Goal: Information Seeking & Learning: Learn about a topic

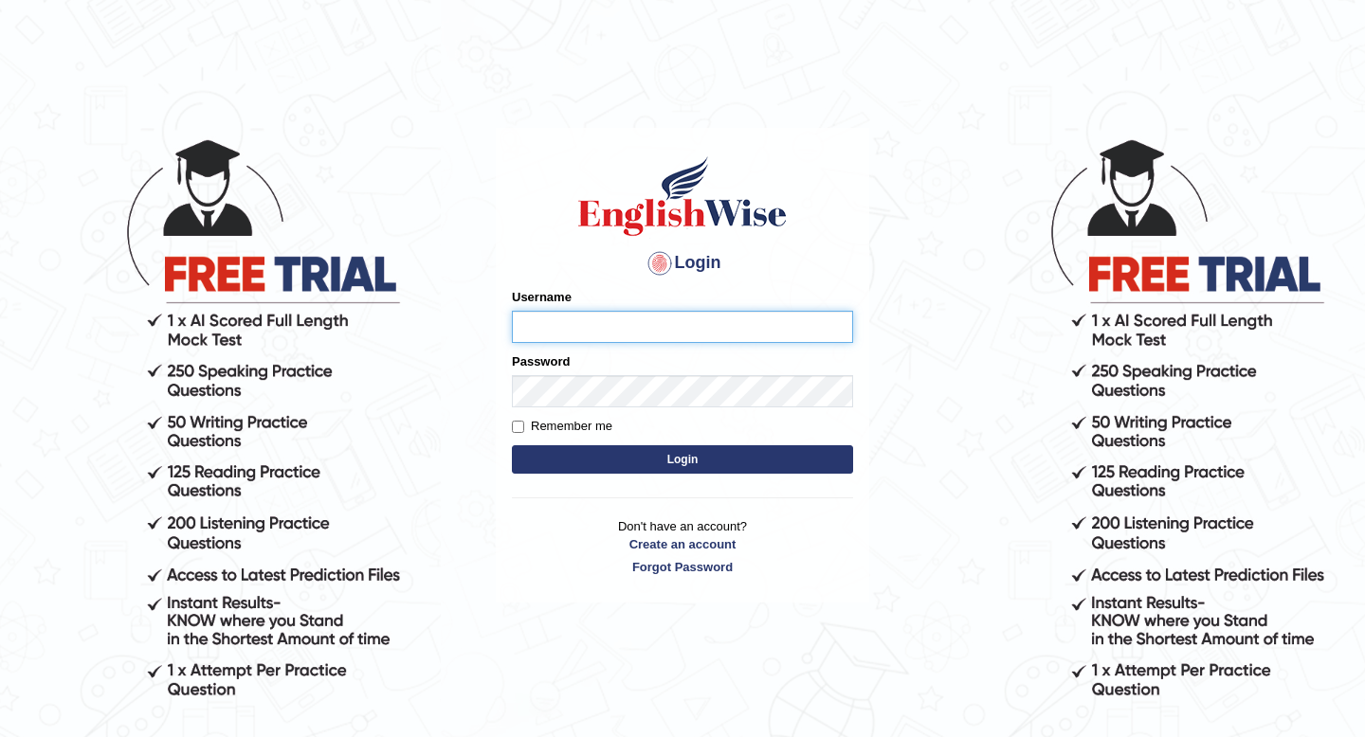
type input "Spmedi"
click at [651, 455] on button "Login" at bounding box center [682, 459] width 341 height 28
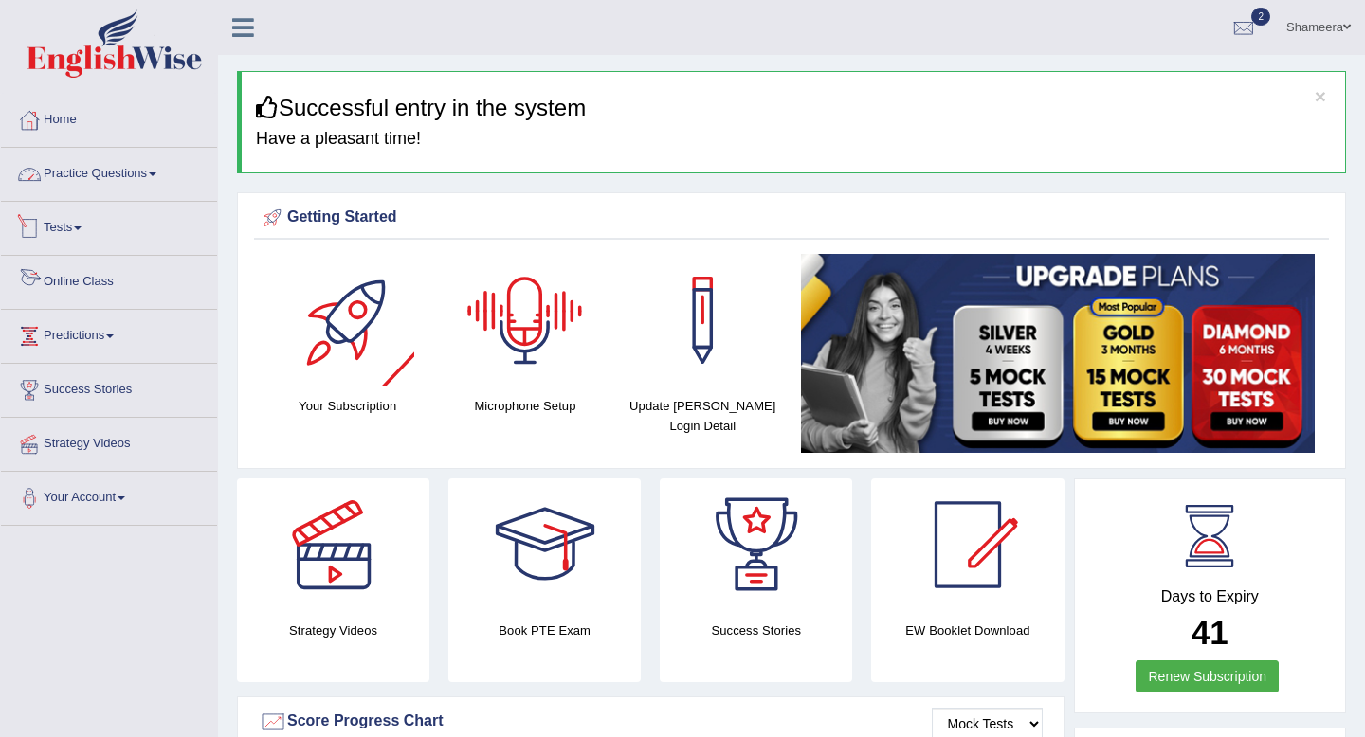
click at [108, 186] on link "Practice Questions" at bounding box center [109, 171] width 216 height 47
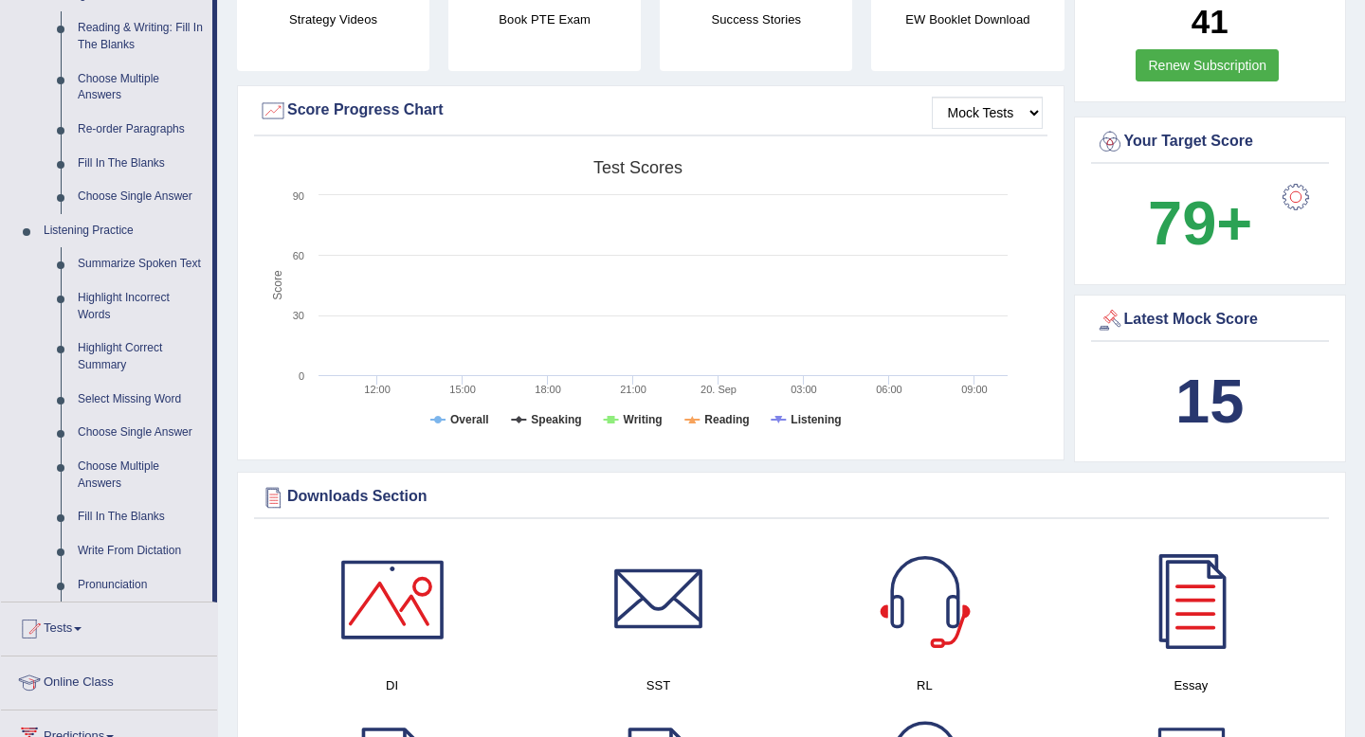
scroll to position [612, 0]
click at [147, 266] on link "Summarize Spoken Text" at bounding box center [140, 263] width 143 height 34
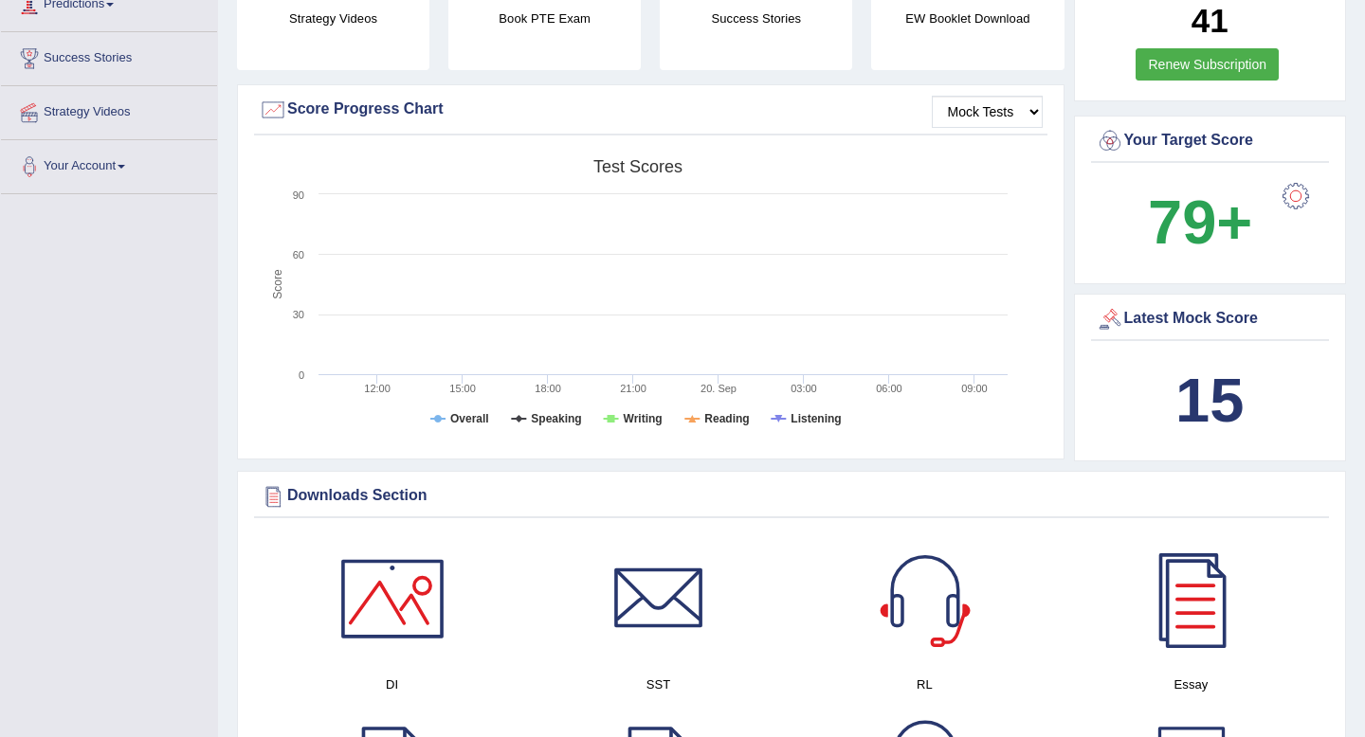
scroll to position [329, 0]
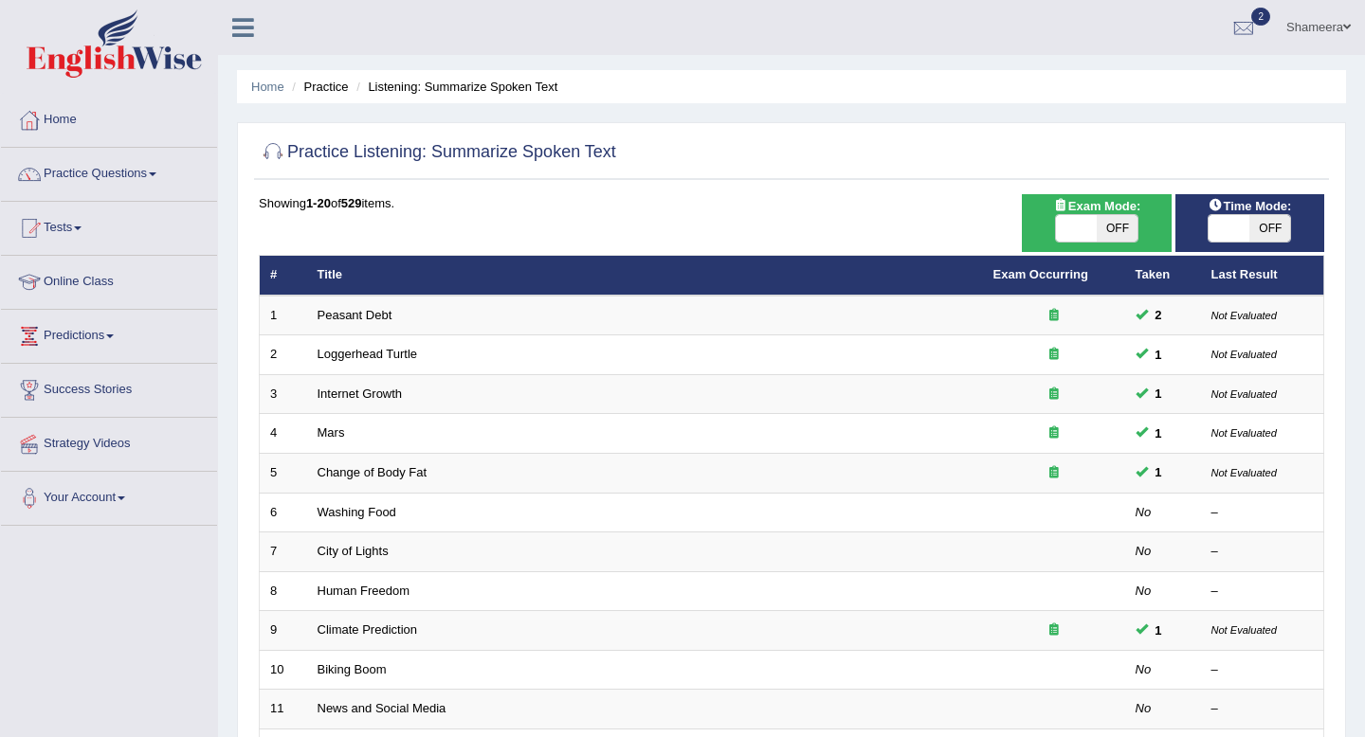
click at [1076, 226] on span at bounding box center [1076, 228] width 41 height 27
checkbox input "true"
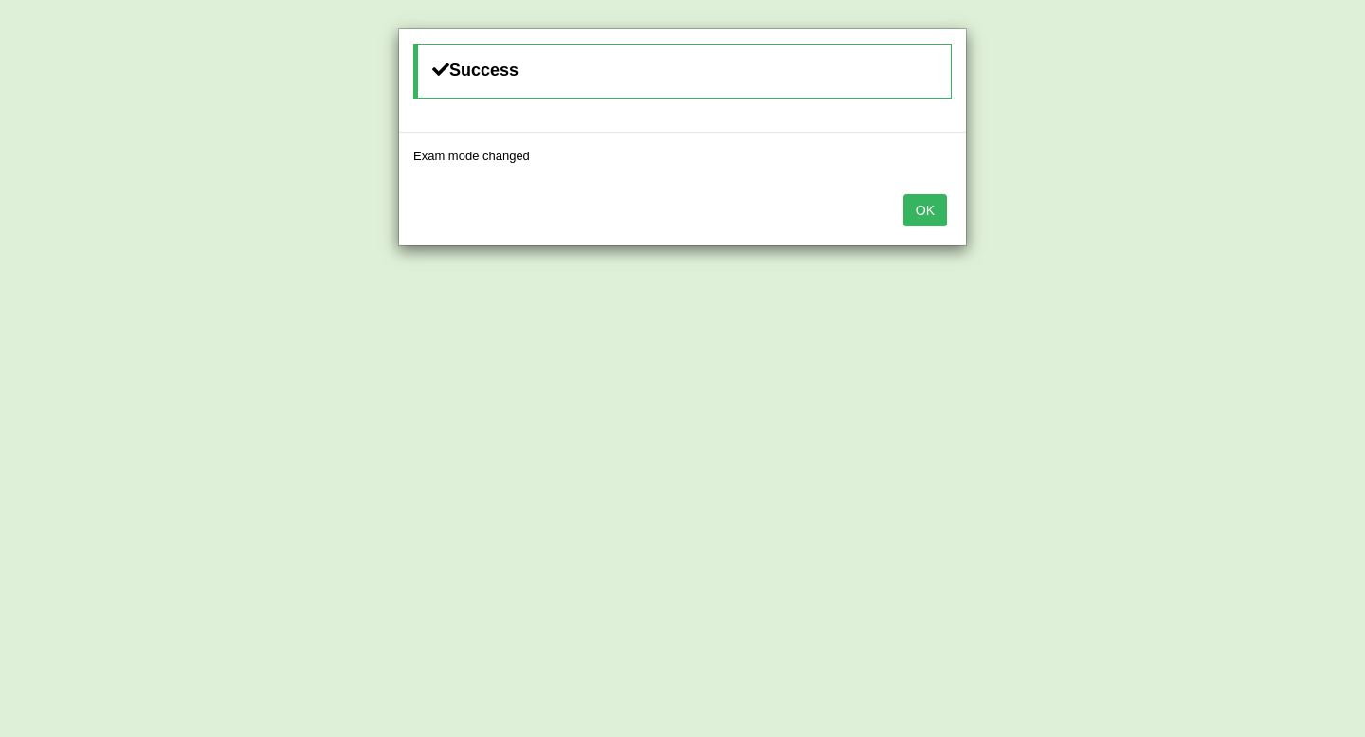
click at [921, 215] on button "OK" at bounding box center [925, 210] width 44 height 32
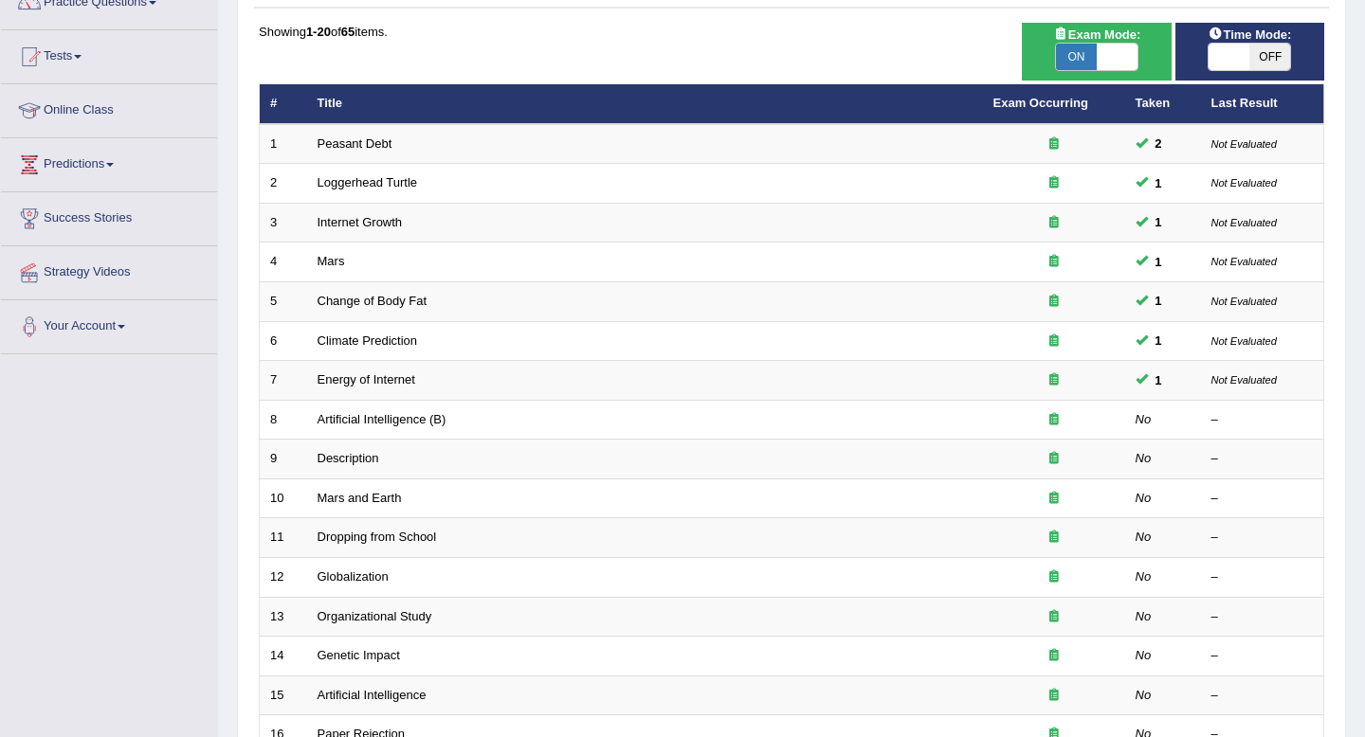
scroll to position [151, 0]
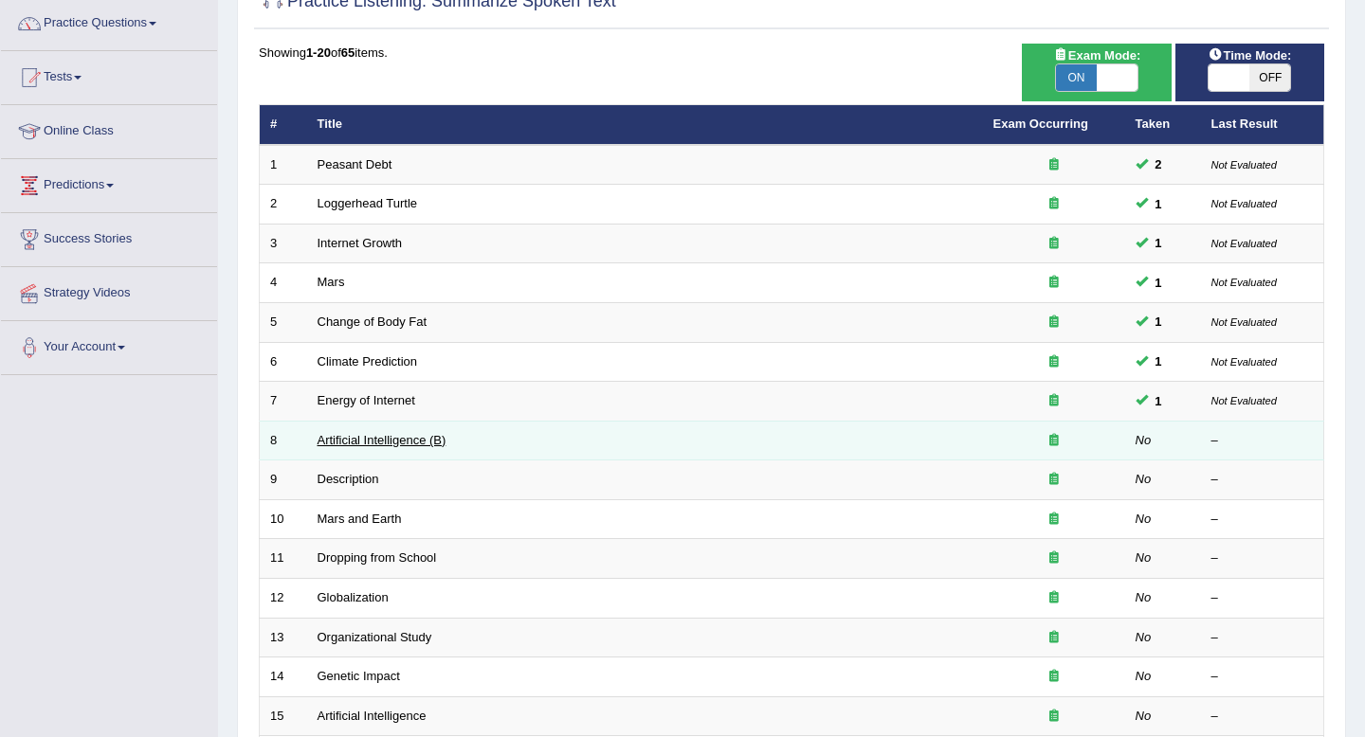
click at [365, 443] on link "Artificial Intelligence (B)" at bounding box center [381, 440] width 129 height 14
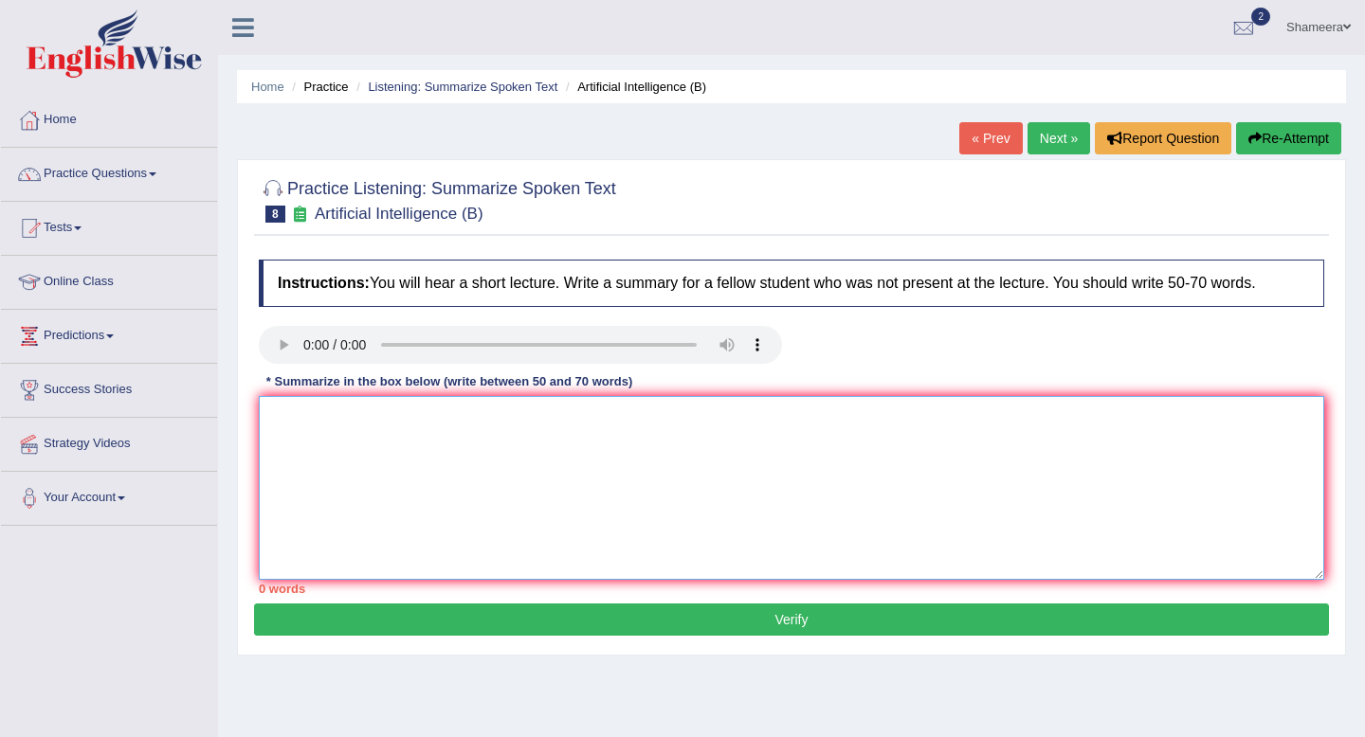
click at [365, 443] on textarea at bounding box center [791, 488] width 1065 height 184
click at [349, 437] on textarea at bounding box center [791, 488] width 1065 height 184
type textarea "t"
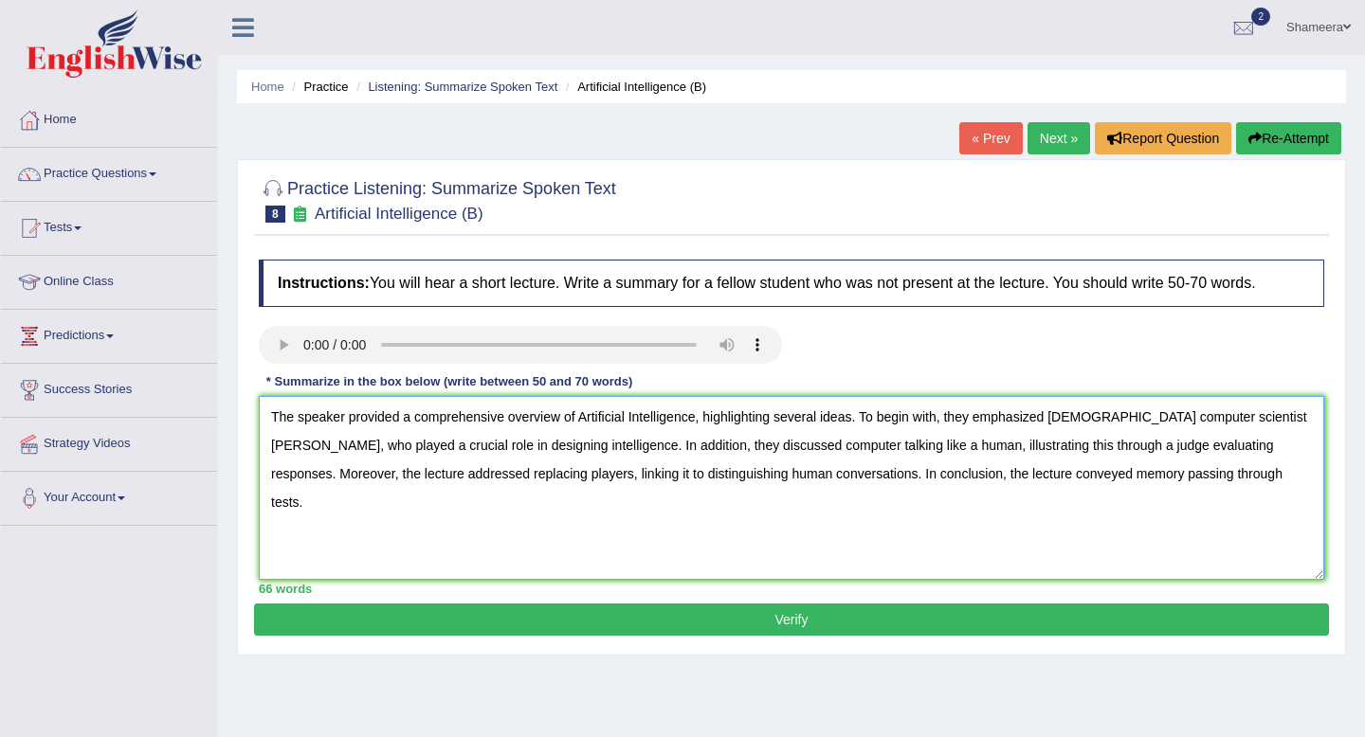
click at [1124, 475] on textarea "The speaker provided a comprehensive overview of Artificial Intelligence, highl…" at bounding box center [791, 488] width 1065 height 184
type textarea "The speaker provided a comprehensive overview of Artificial Intelligence, highl…"
click at [795, 633] on button "Verify" at bounding box center [791, 620] width 1075 height 32
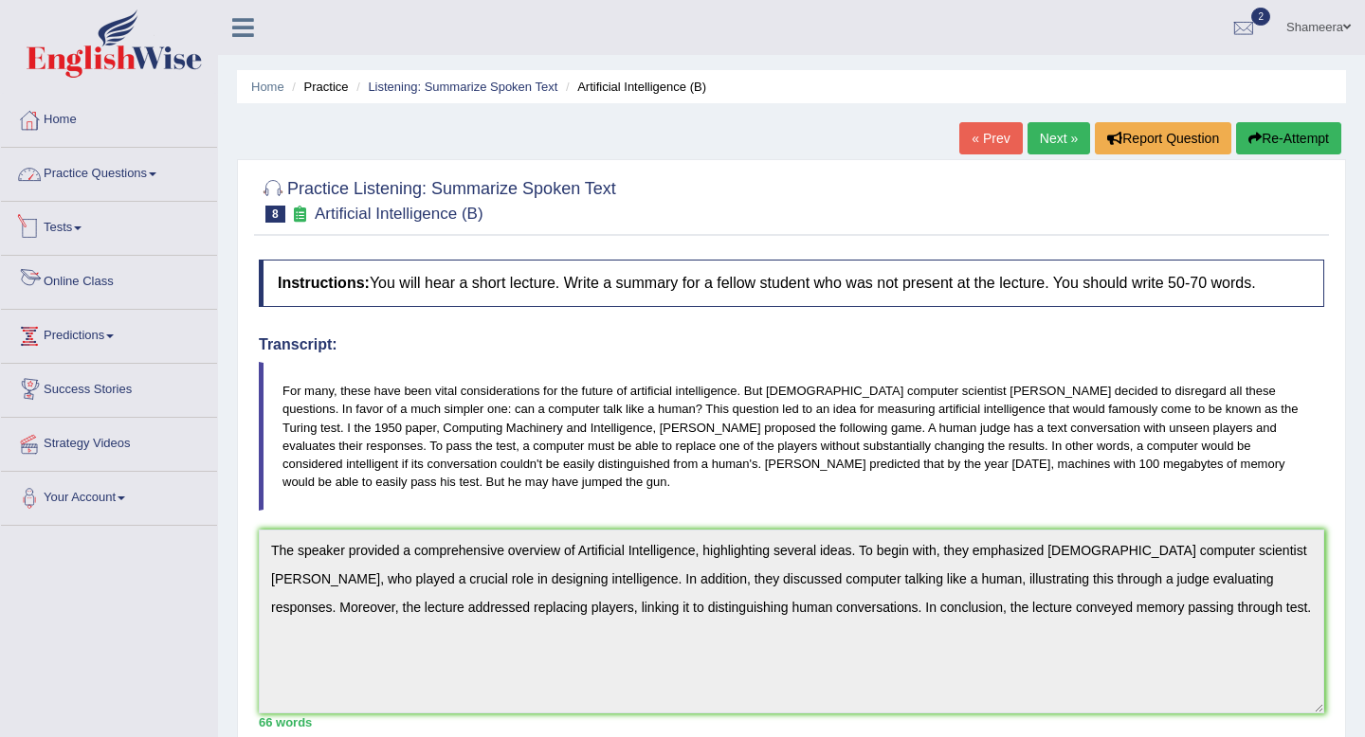
click at [149, 159] on link "Practice Questions" at bounding box center [109, 171] width 216 height 47
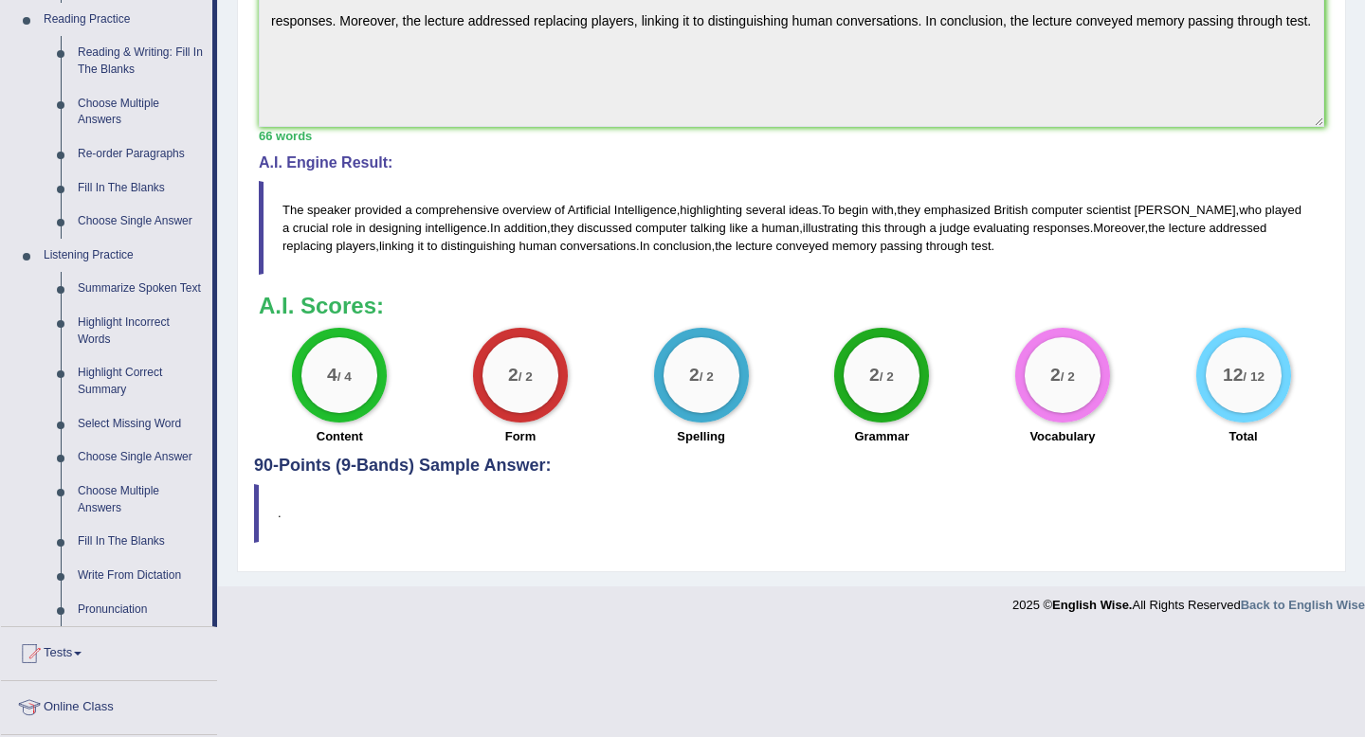
scroll to position [584, 0]
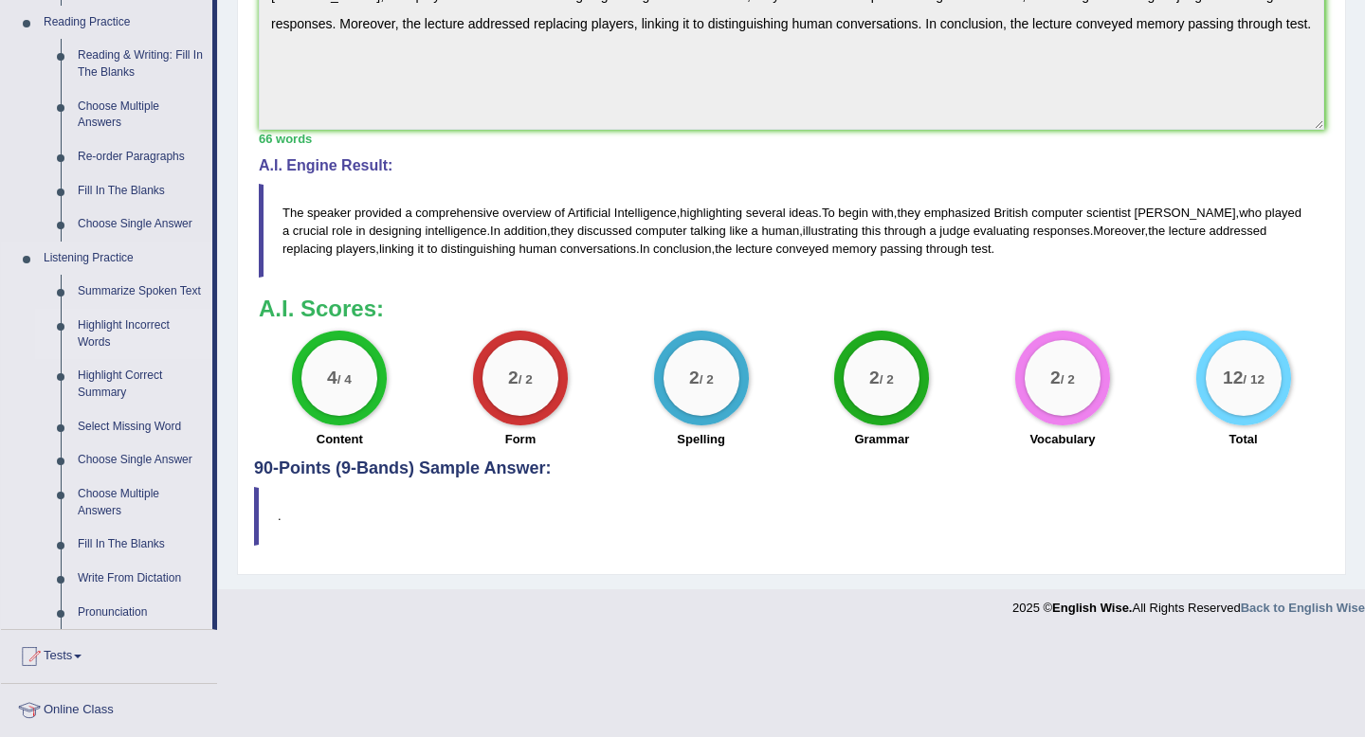
click at [141, 336] on link "Highlight Incorrect Words" at bounding box center [140, 334] width 143 height 50
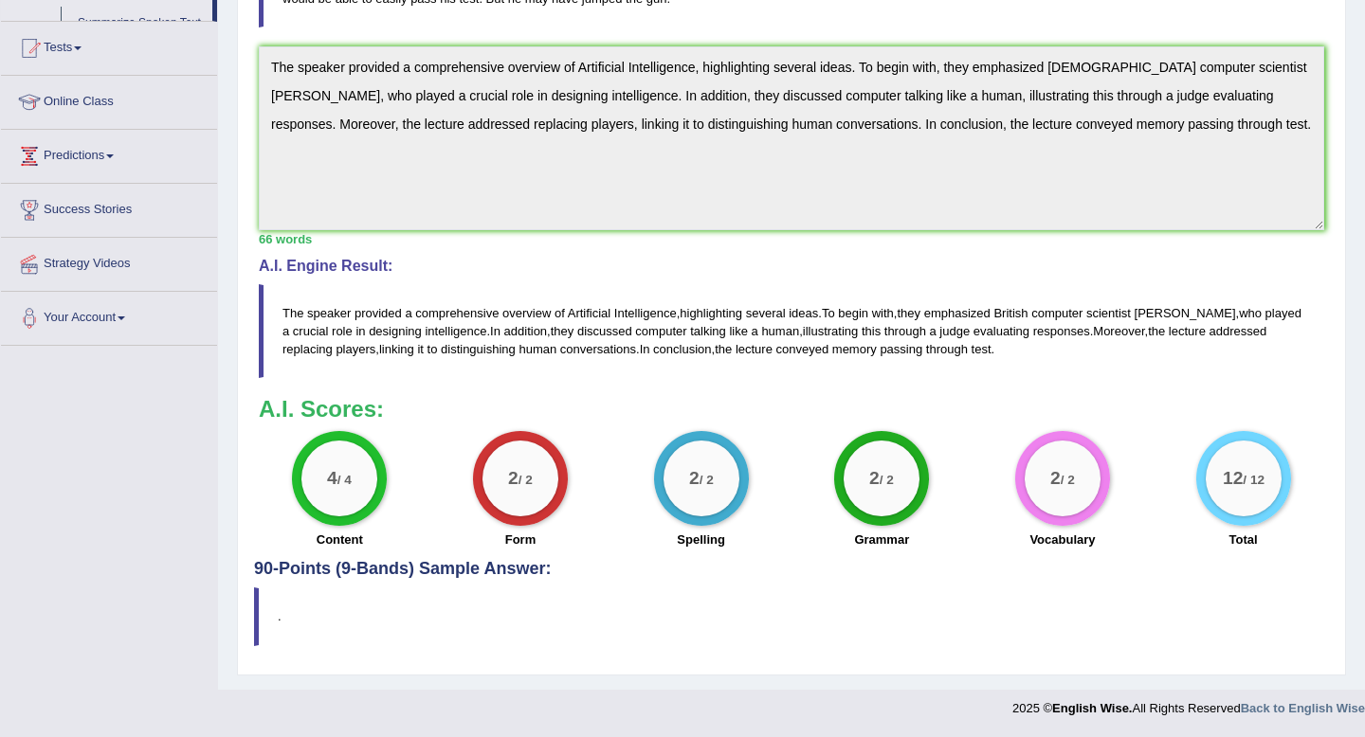
scroll to position [483, 0]
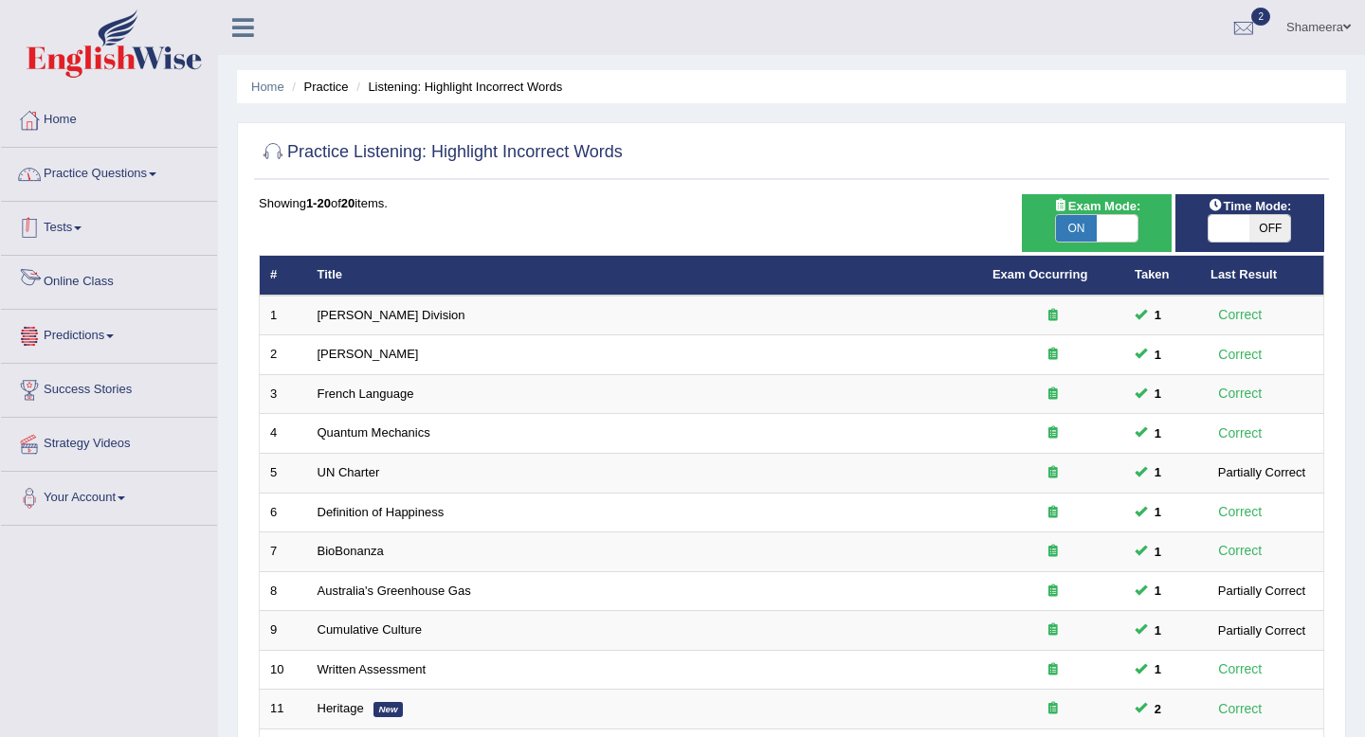
click at [154, 176] on link "Practice Questions" at bounding box center [109, 171] width 216 height 47
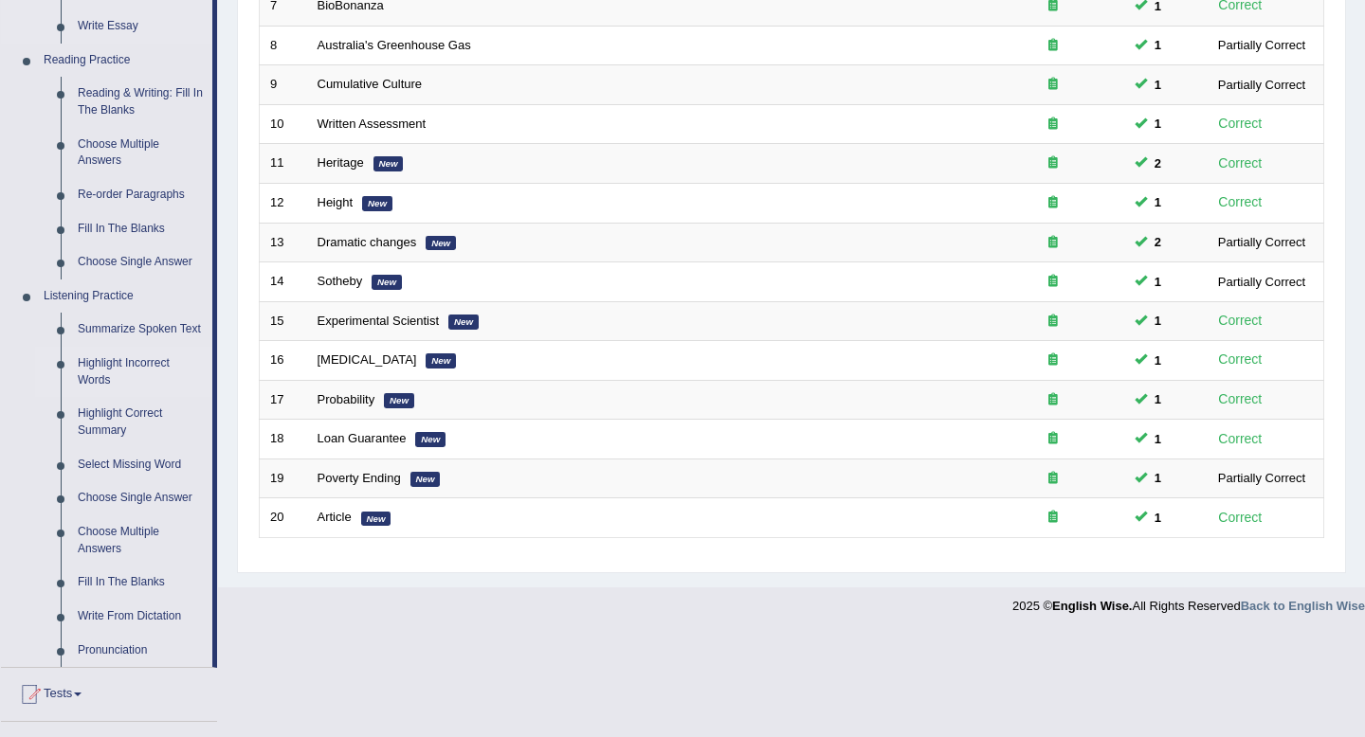
scroll to position [554, 0]
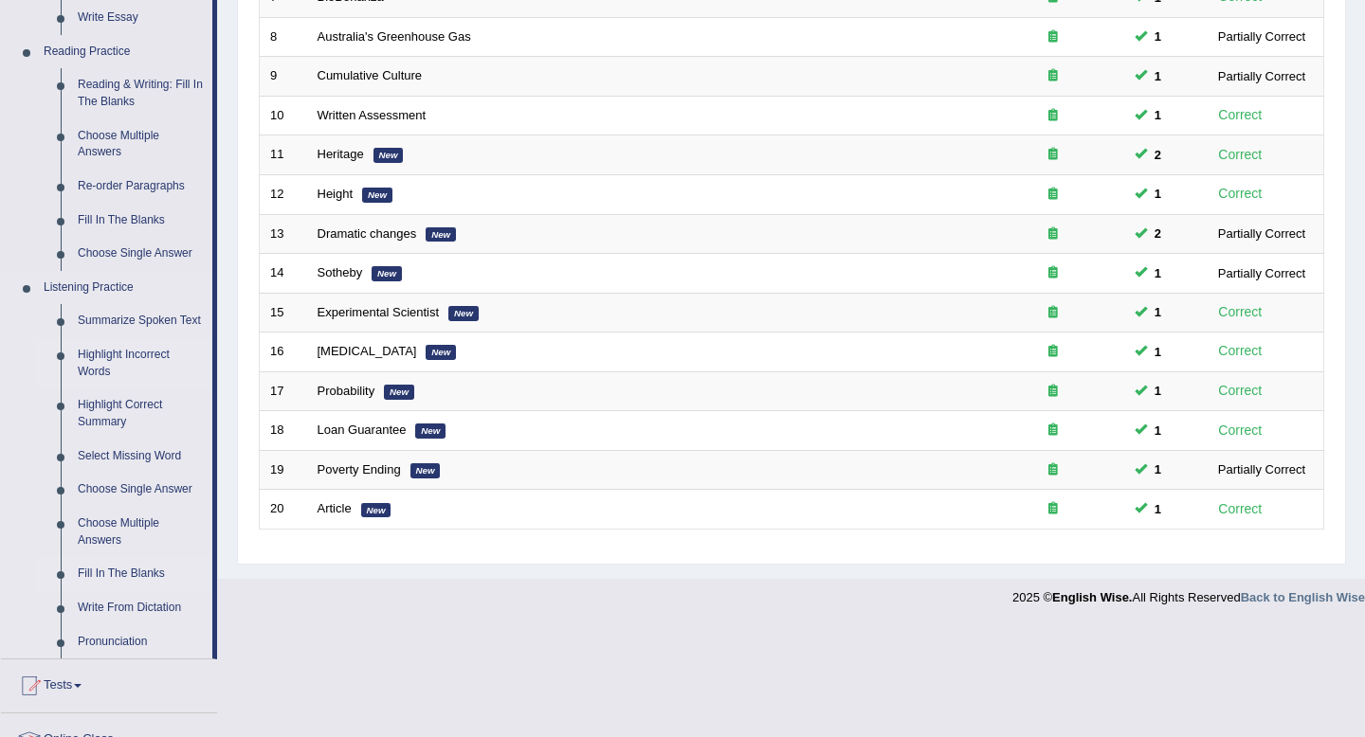
click at [137, 590] on link "Fill In The Blanks" at bounding box center [140, 574] width 143 height 34
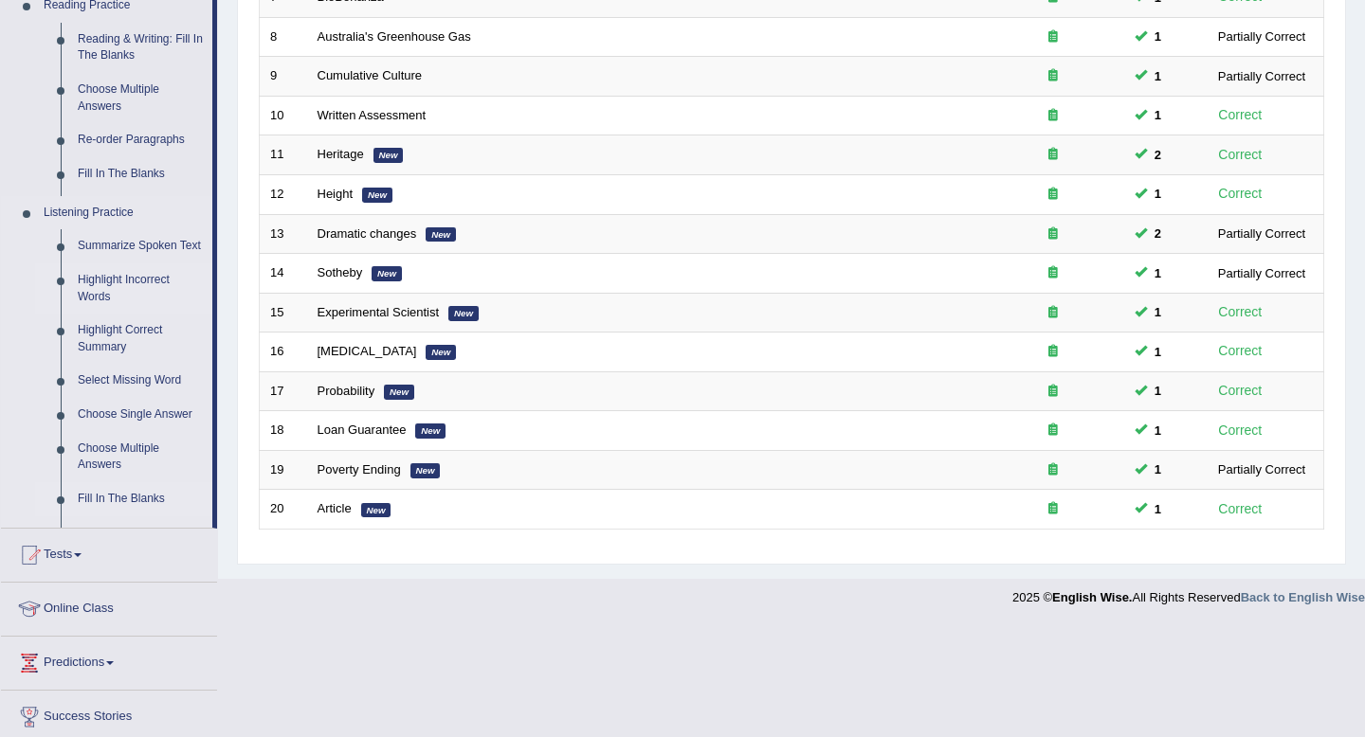
scroll to position [444, 0]
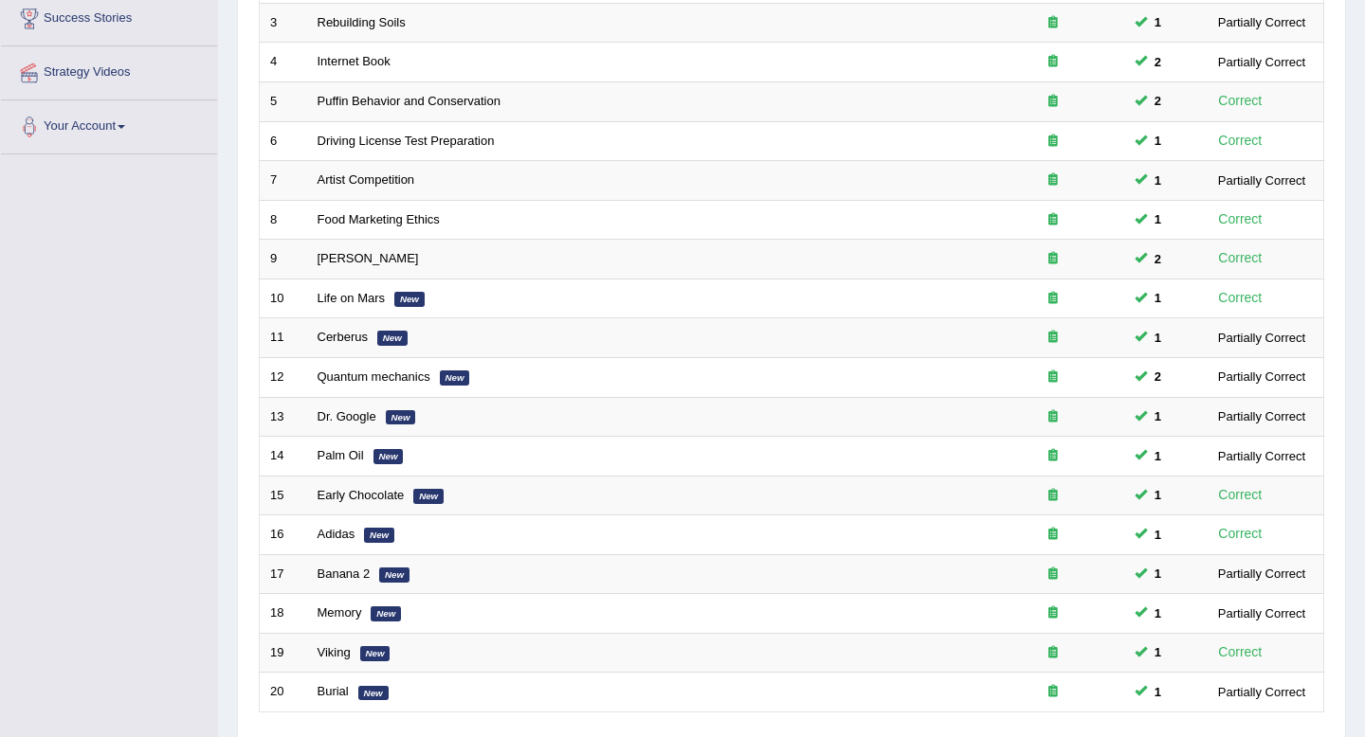
scroll to position [517, 0]
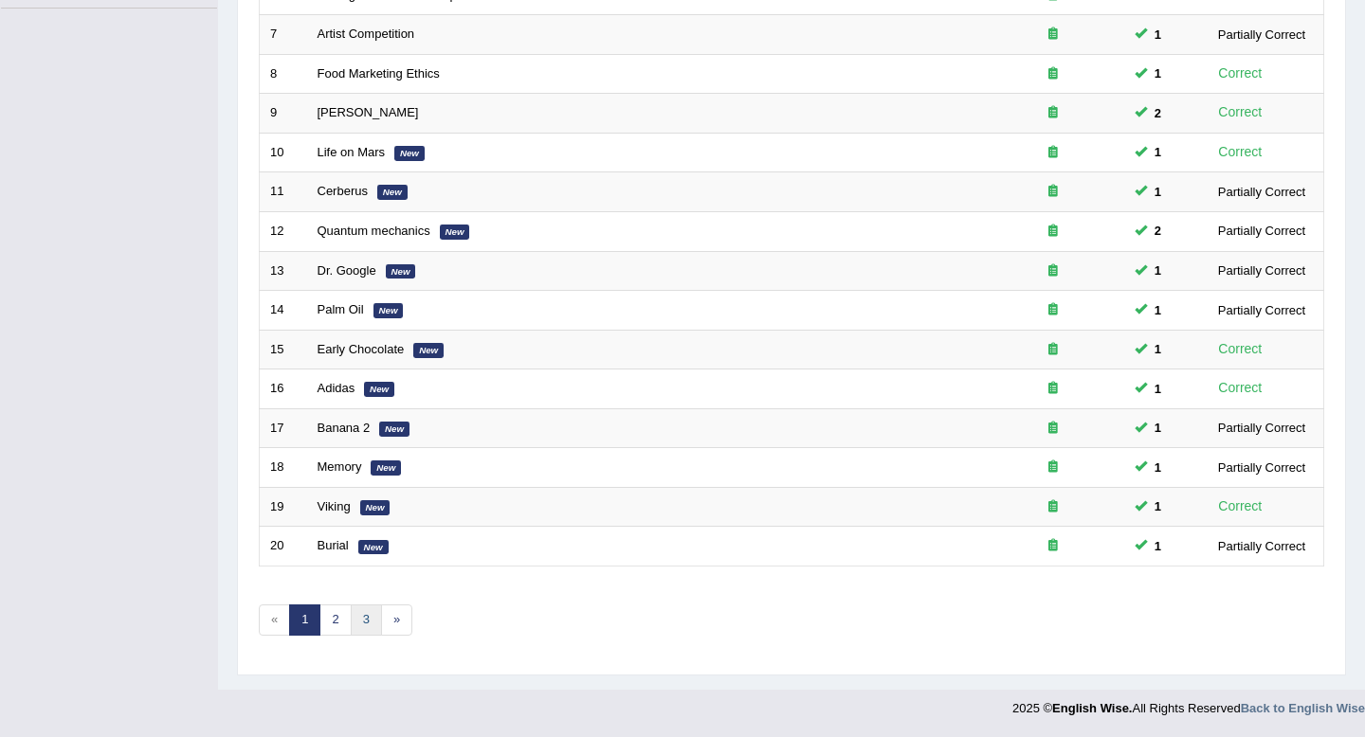
click at [359, 609] on link "3" at bounding box center [366, 620] width 31 height 31
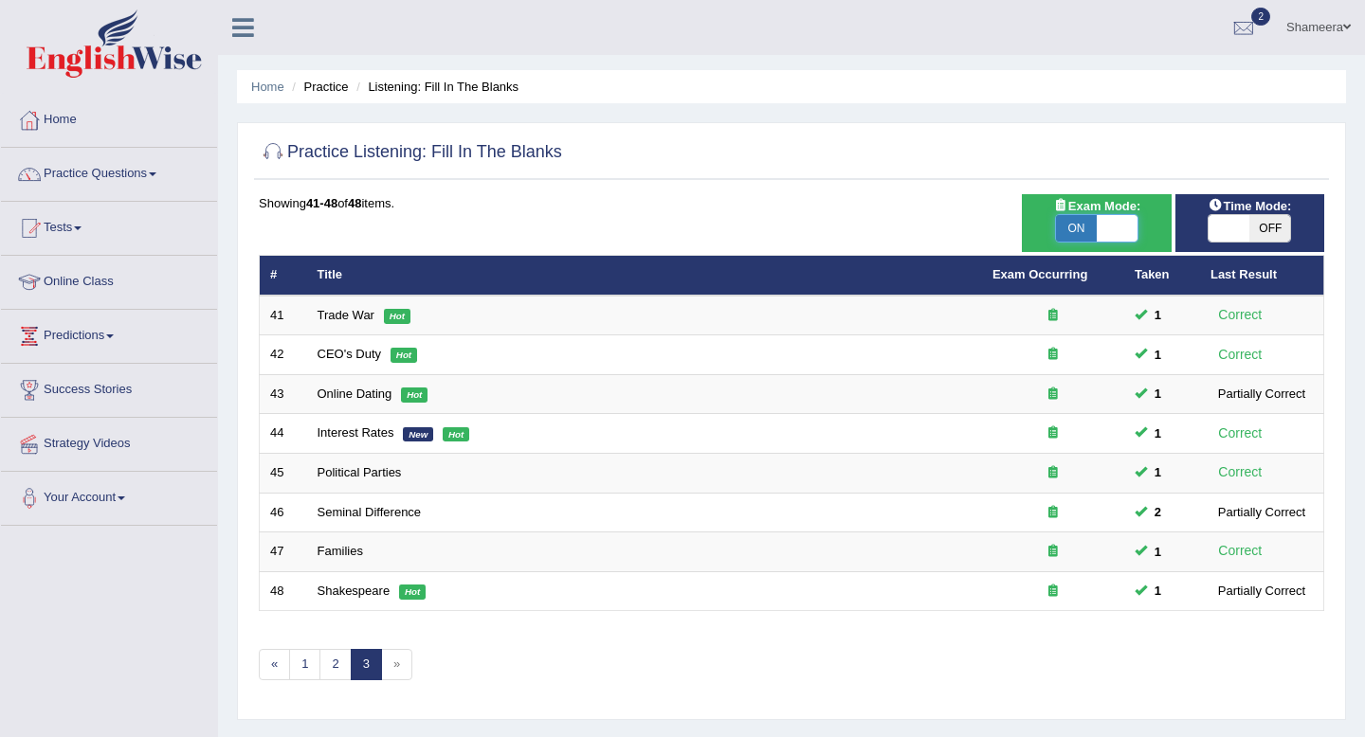
click at [1114, 219] on span at bounding box center [1116, 228] width 41 height 27
checkbox input "false"
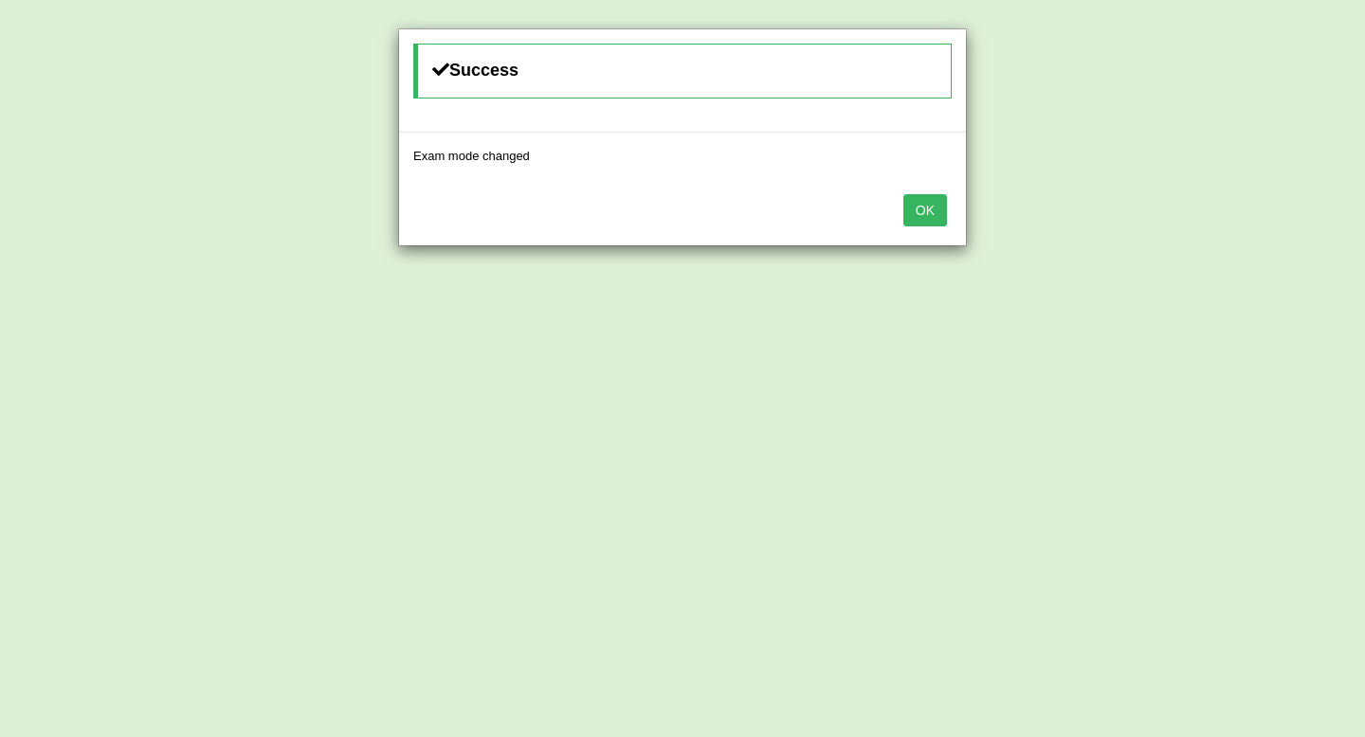
click at [921, 209] on button "OK" at bounding box center [925, 210] width 44 height 32
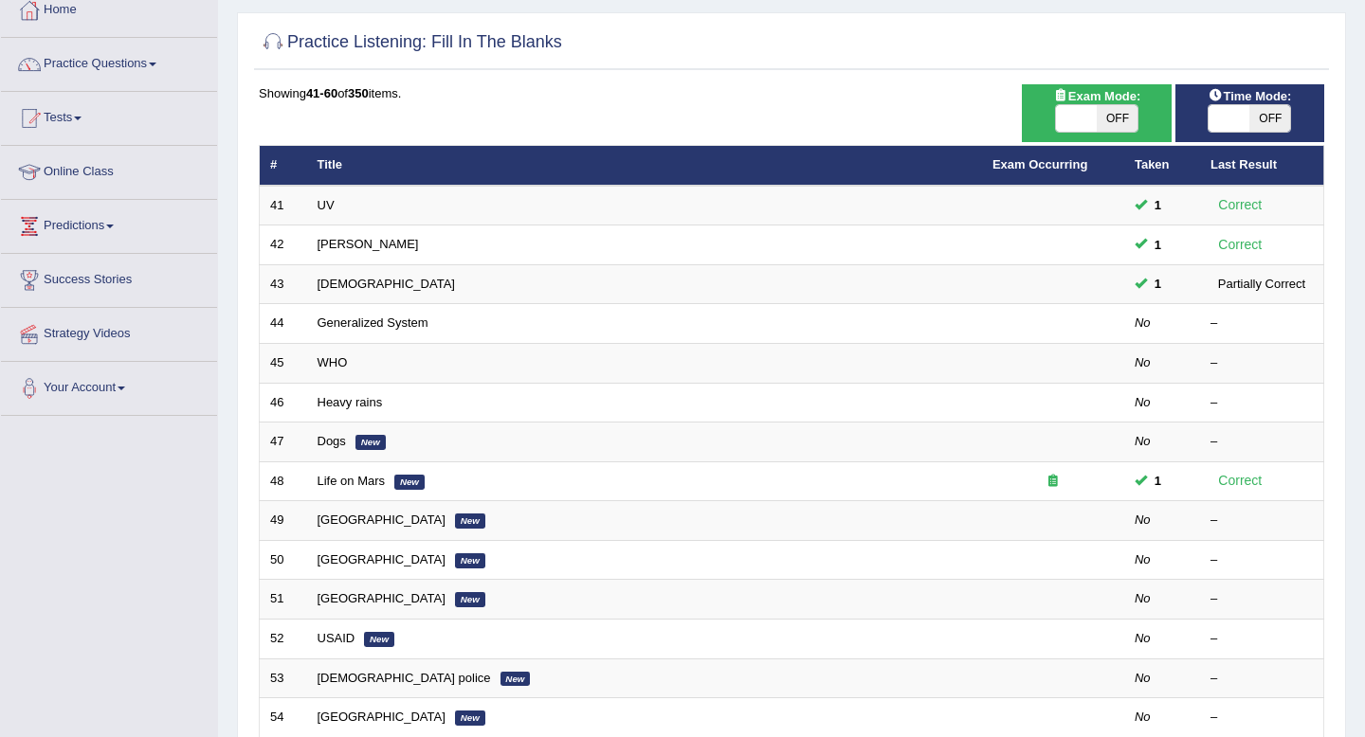
scroll to position [98, 0]
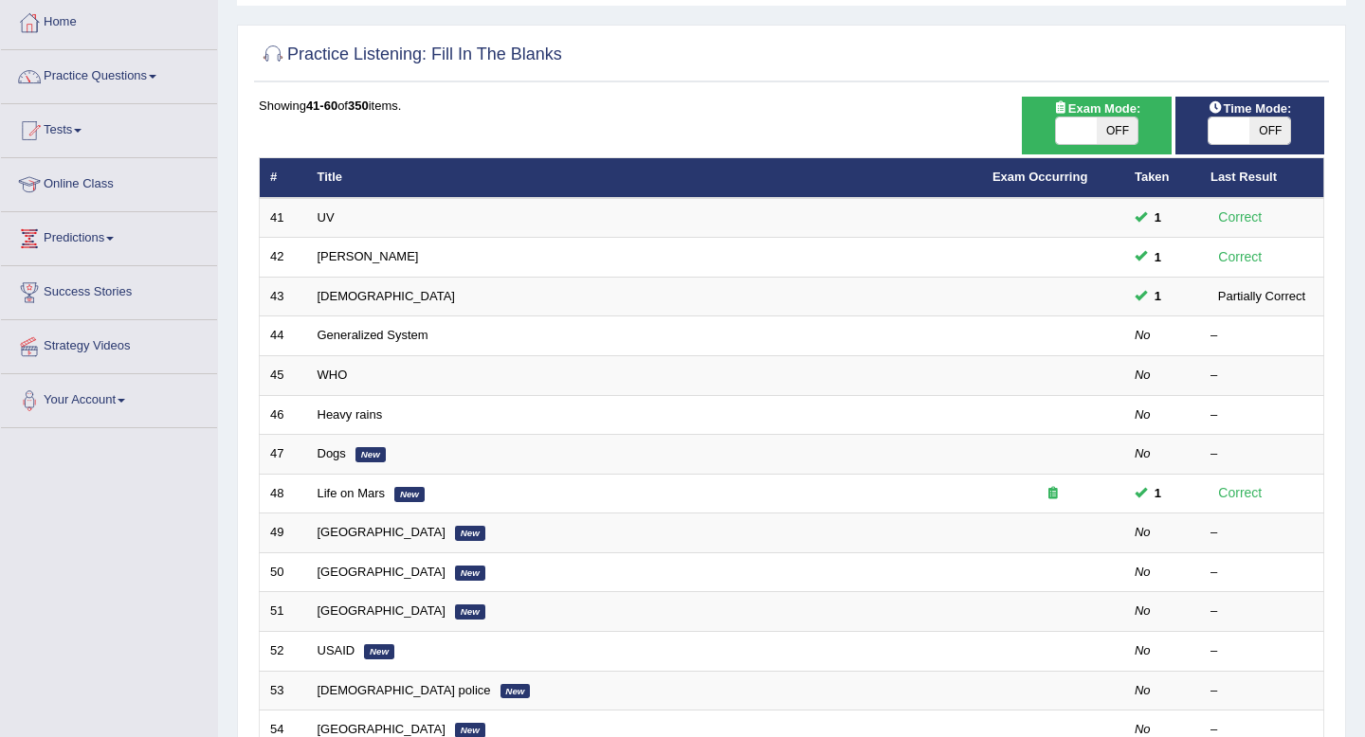
click at [1087, 134] on span at bounding box center [1076, 131] width 41 height 27
checkbox input "true"
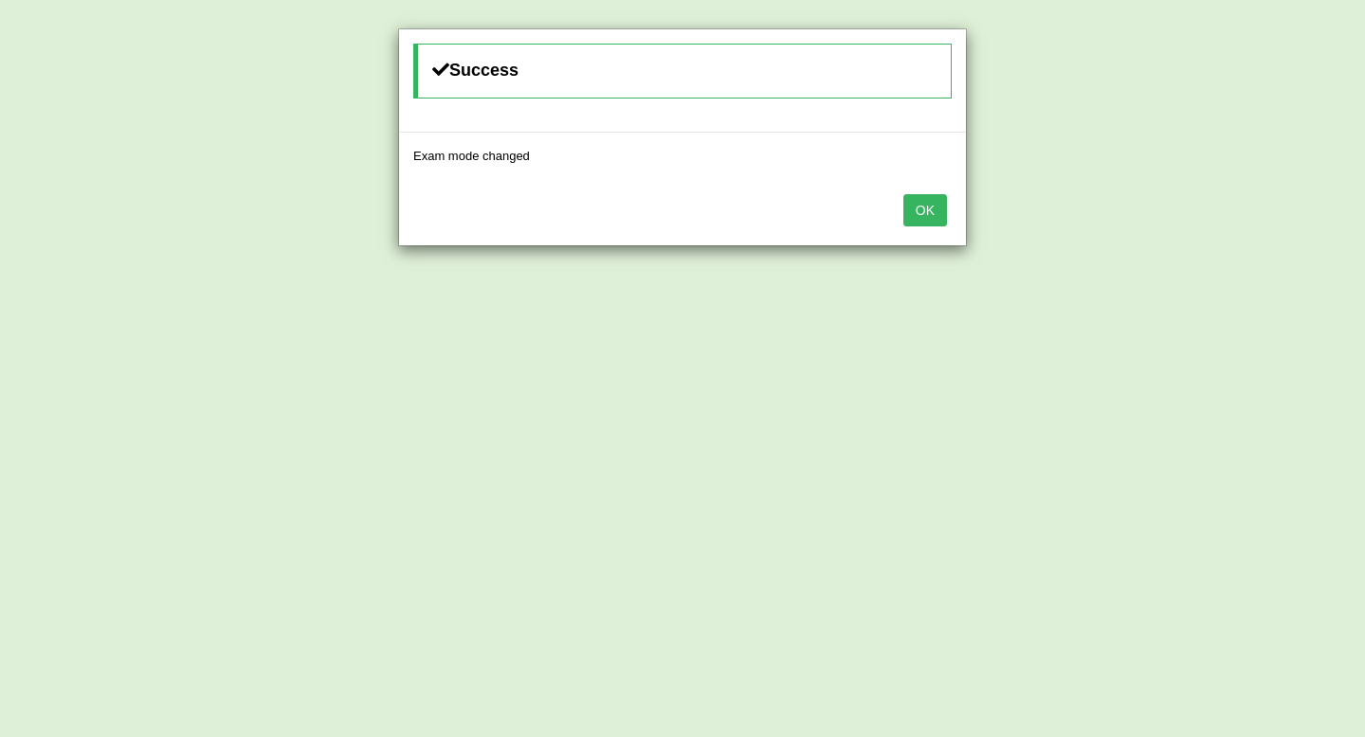
click at [934, 207] on button "OK" at bounding box center [925, 210] width 44 height 32
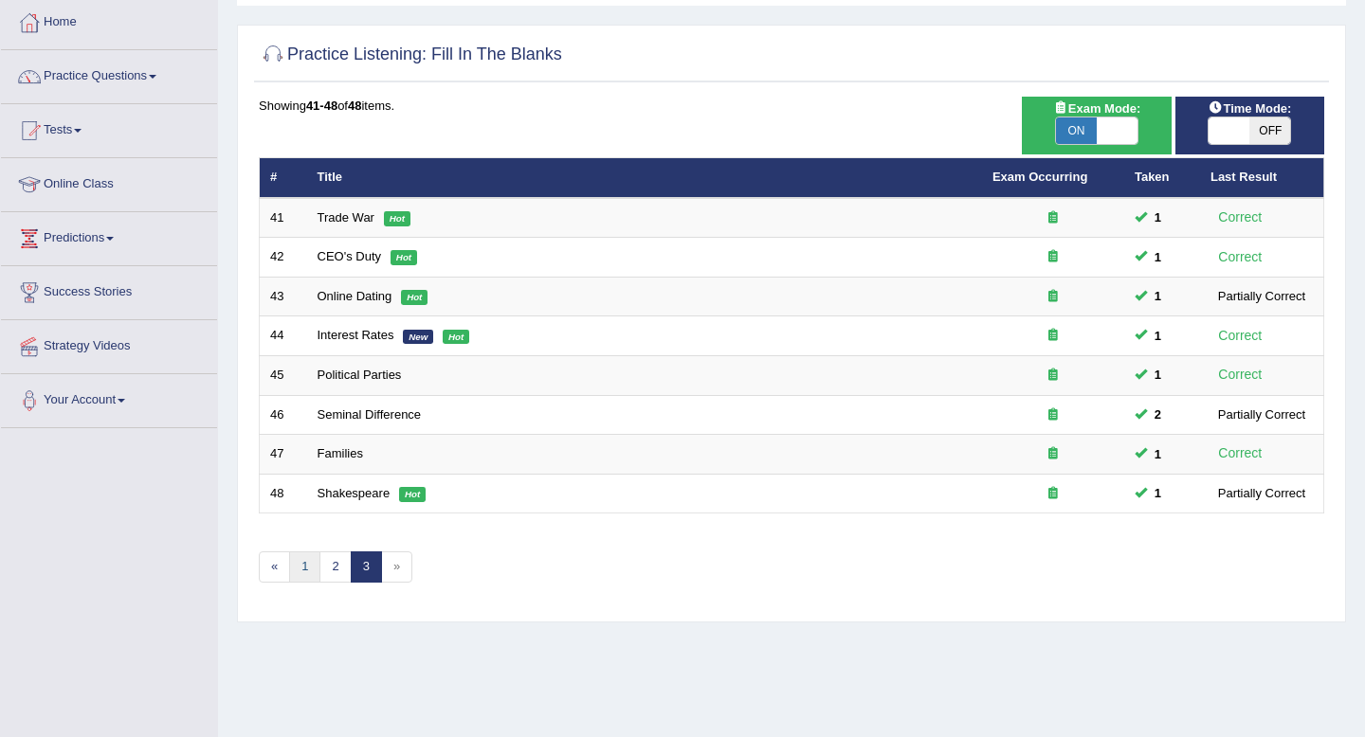
click at [305, 566] on link "1" at bounding box center [304, 567] width 31 height 31
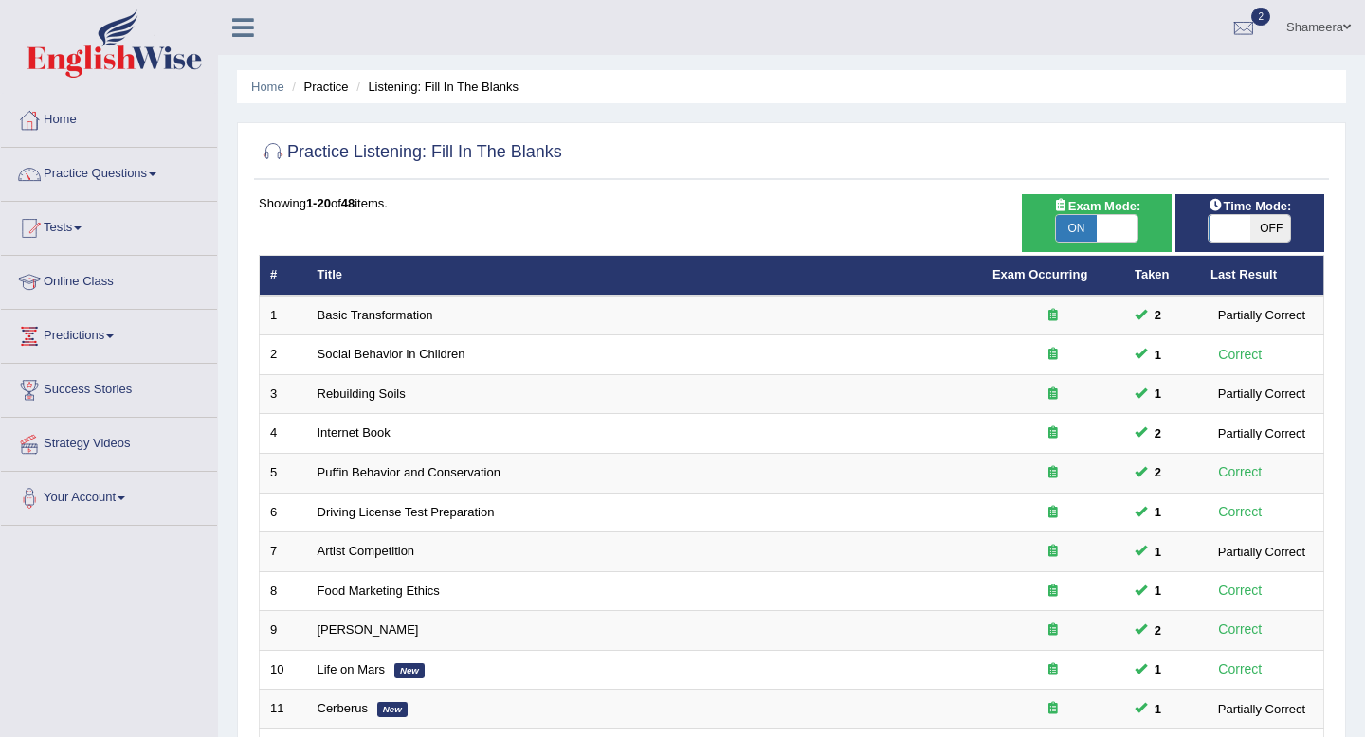
click at [1121, 231] on span at bounding box center [1116, 228] width 41 height 27
checkbox input "false"
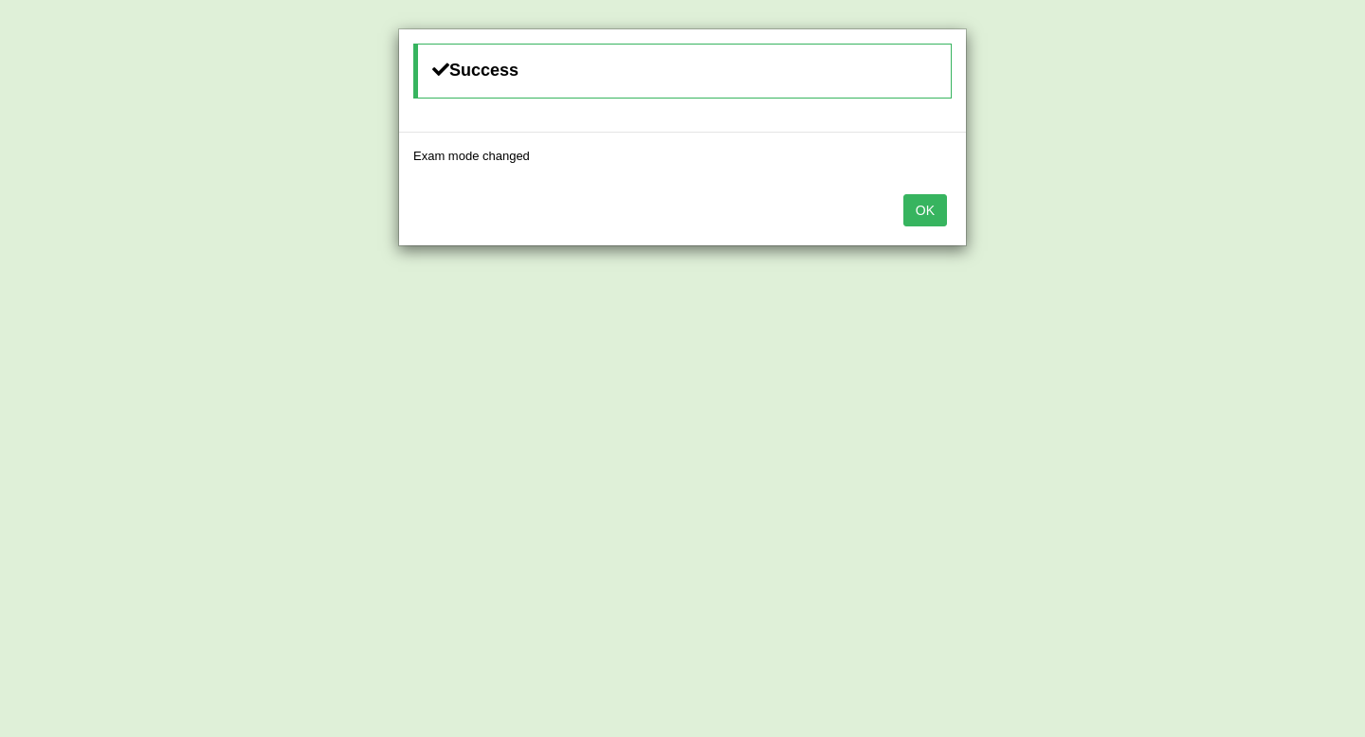
click at [929, 213] on button "OK" at bounding box center [925, 210] width 44 height 32
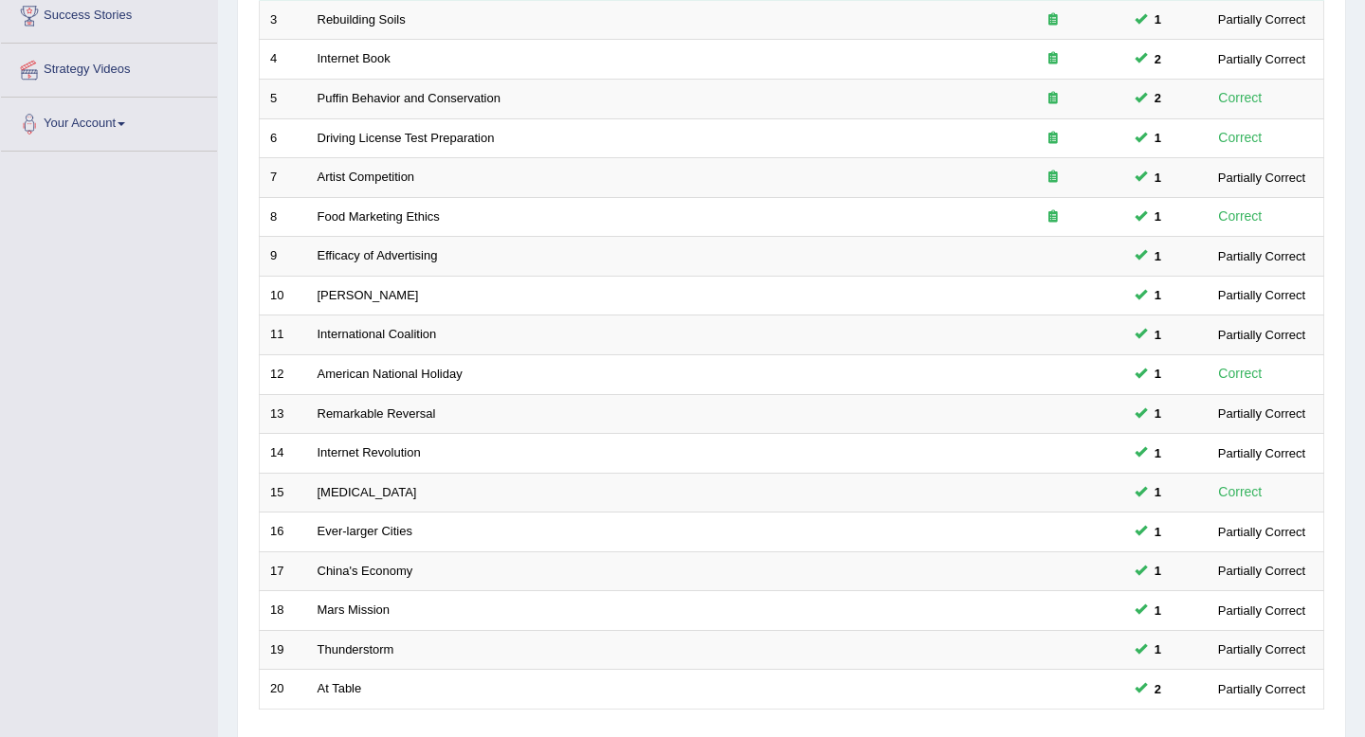
scroll to position [517, 0]
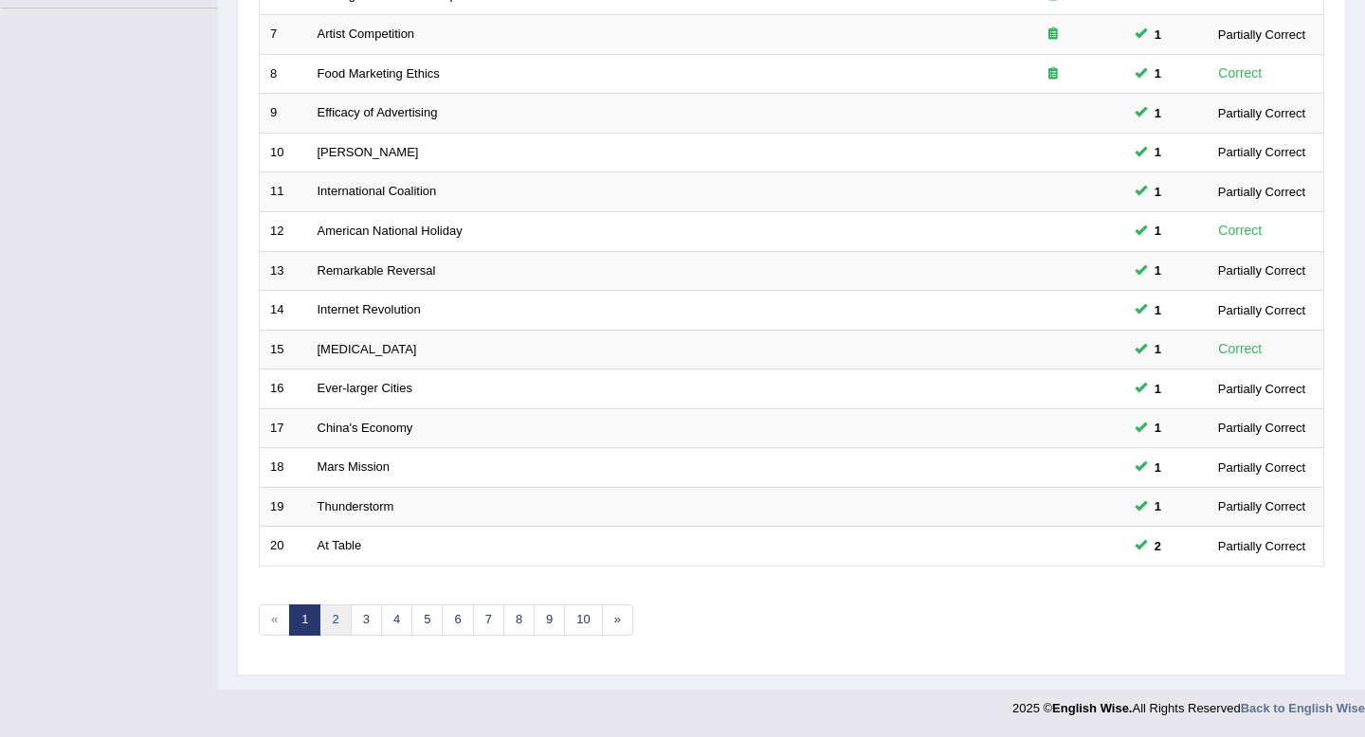
click at [336, 620] on link "2" at bounding box center [334, 620] width 31 height 31
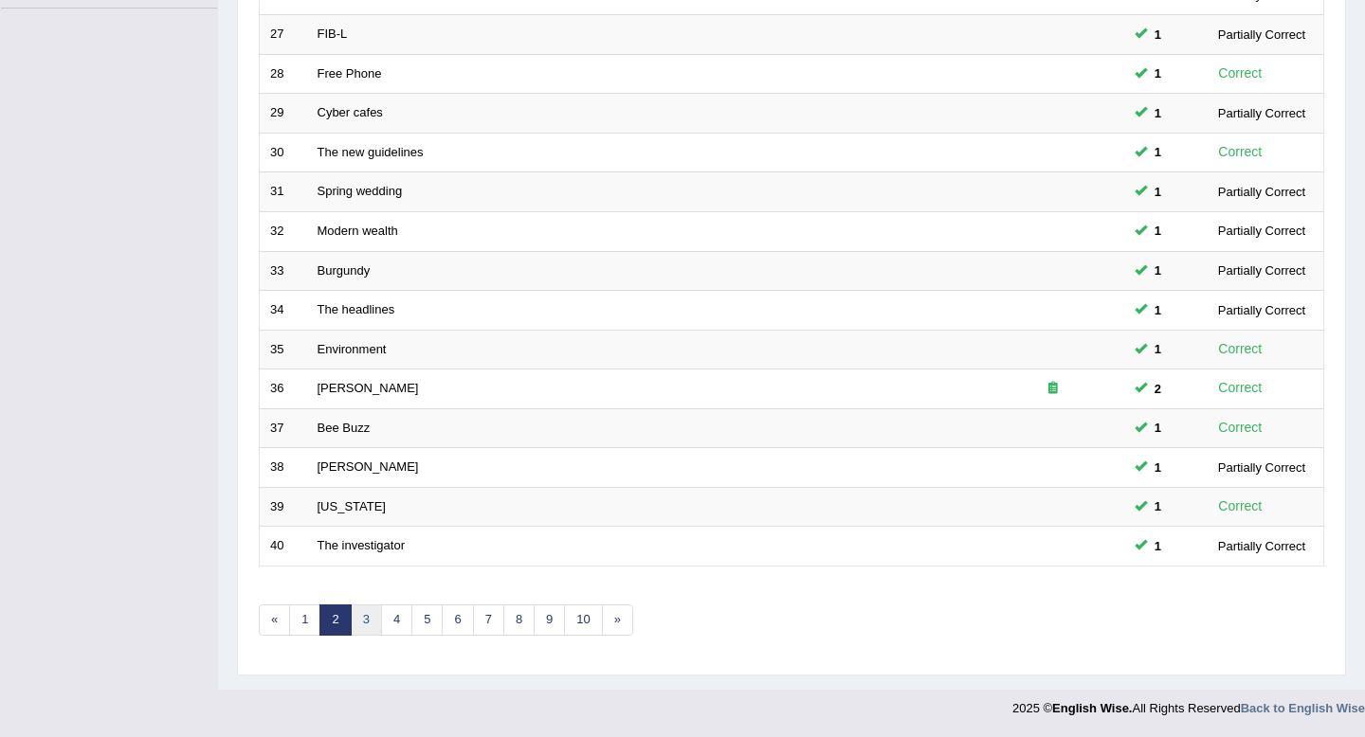
click at [367, 625] on link "3" at bounding box center [366, 620] width 31 height 31
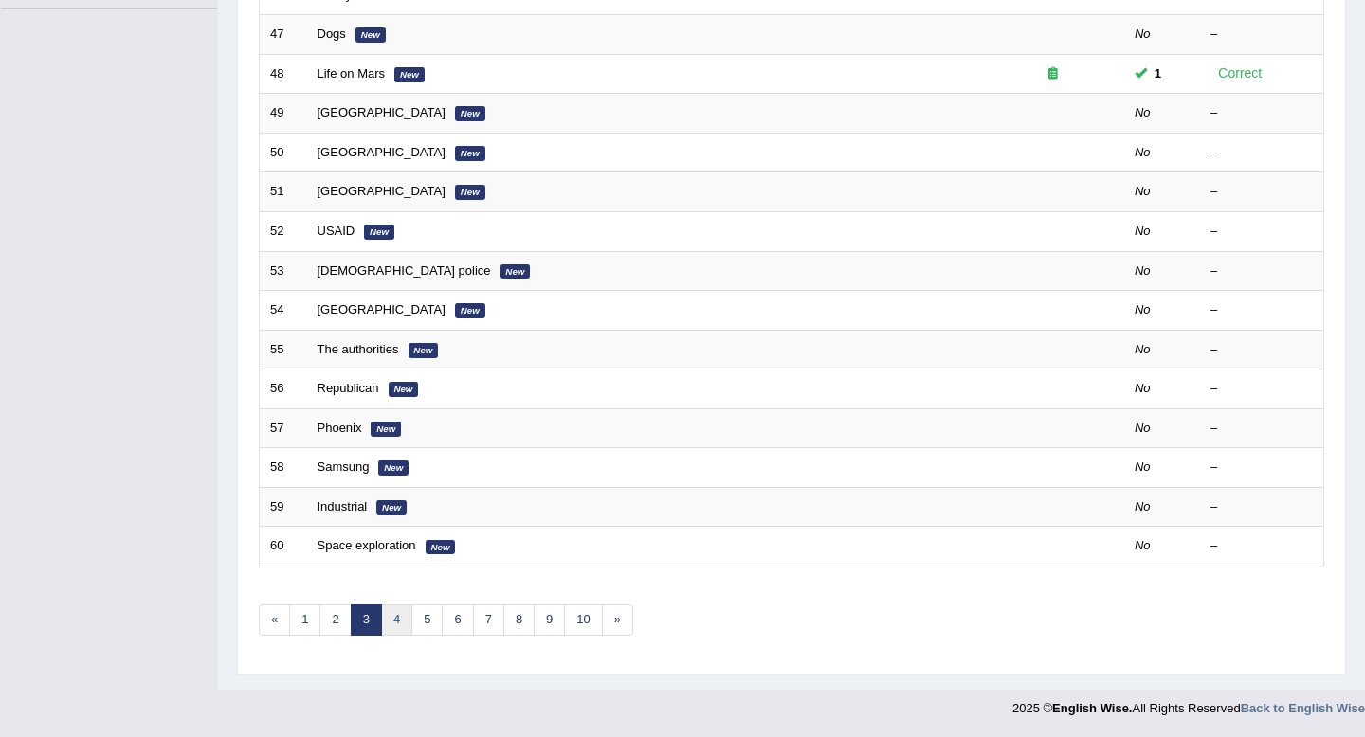
click at [394, 613] on link "4" at bounding box center [396, 620] width 31 height 31
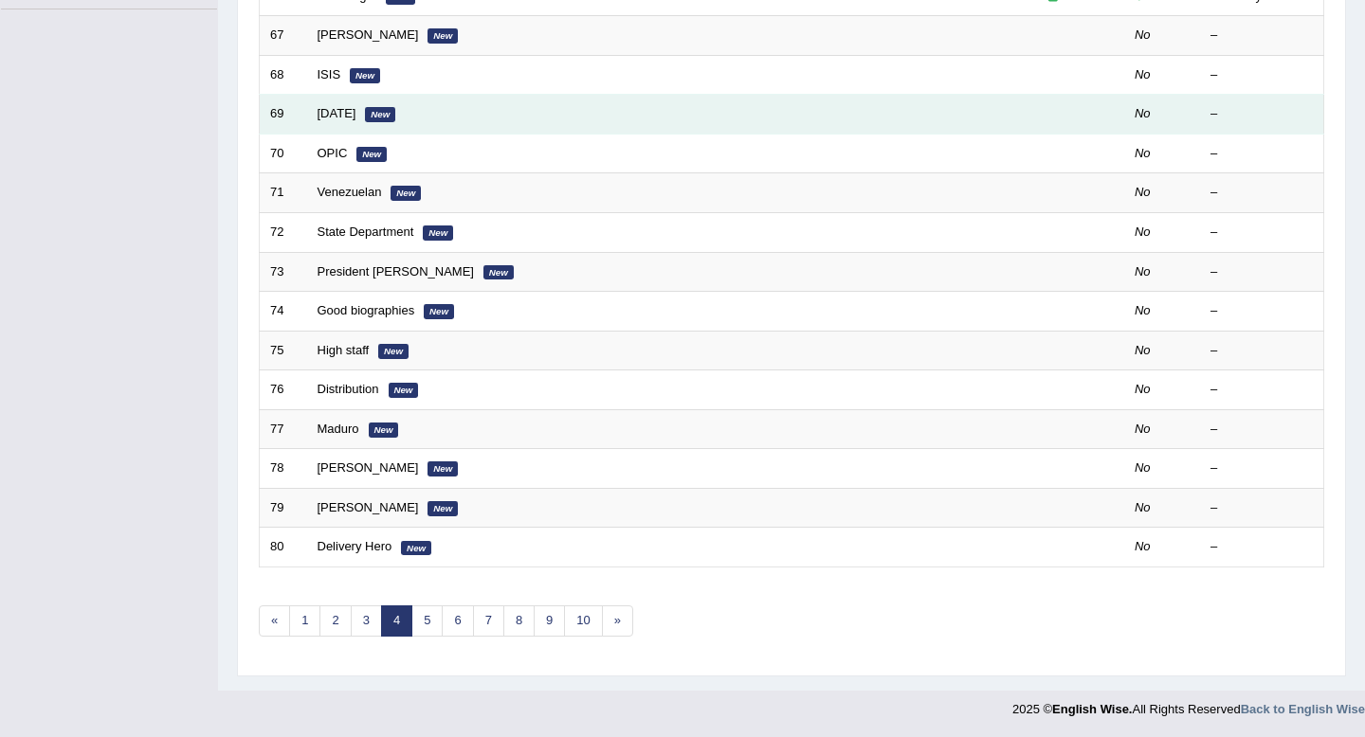
scroll to position [517, 0]
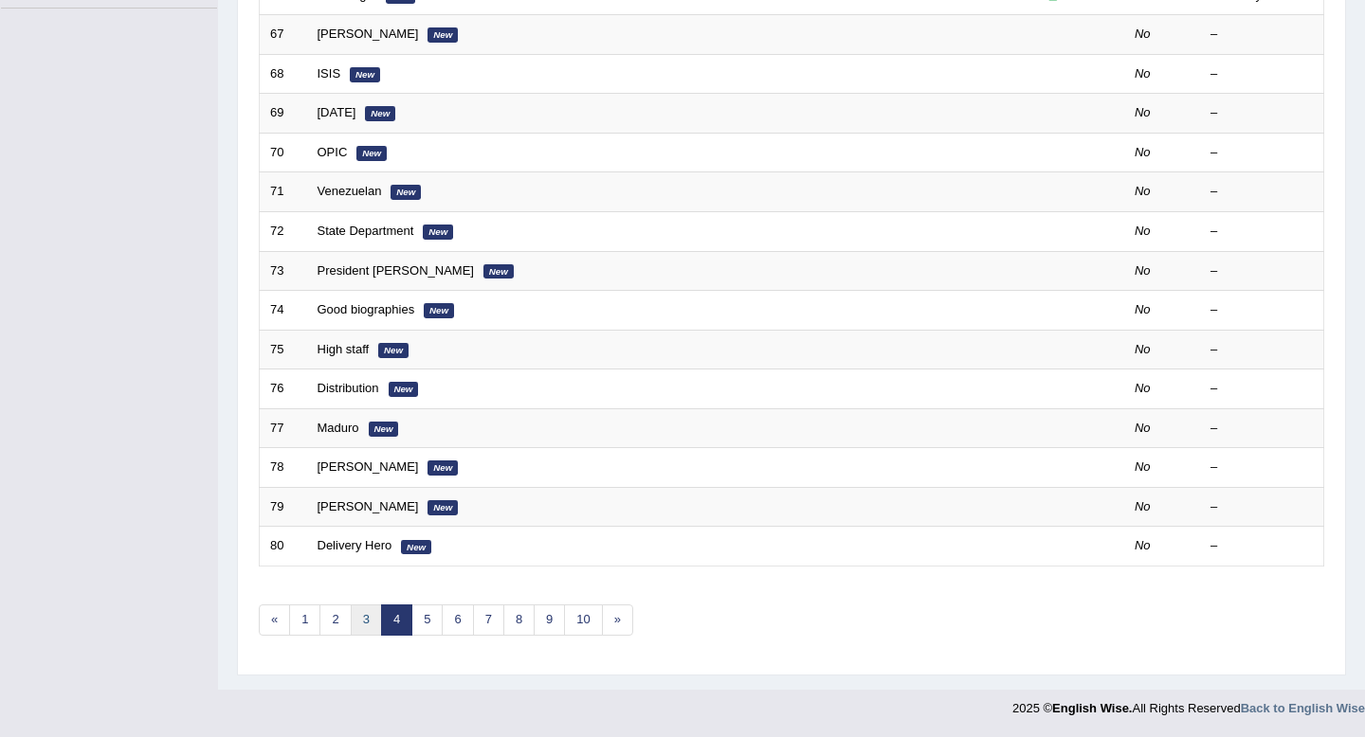
click at [366, 625] on link "3" at bounding box center [366, 620] width 31 height 31
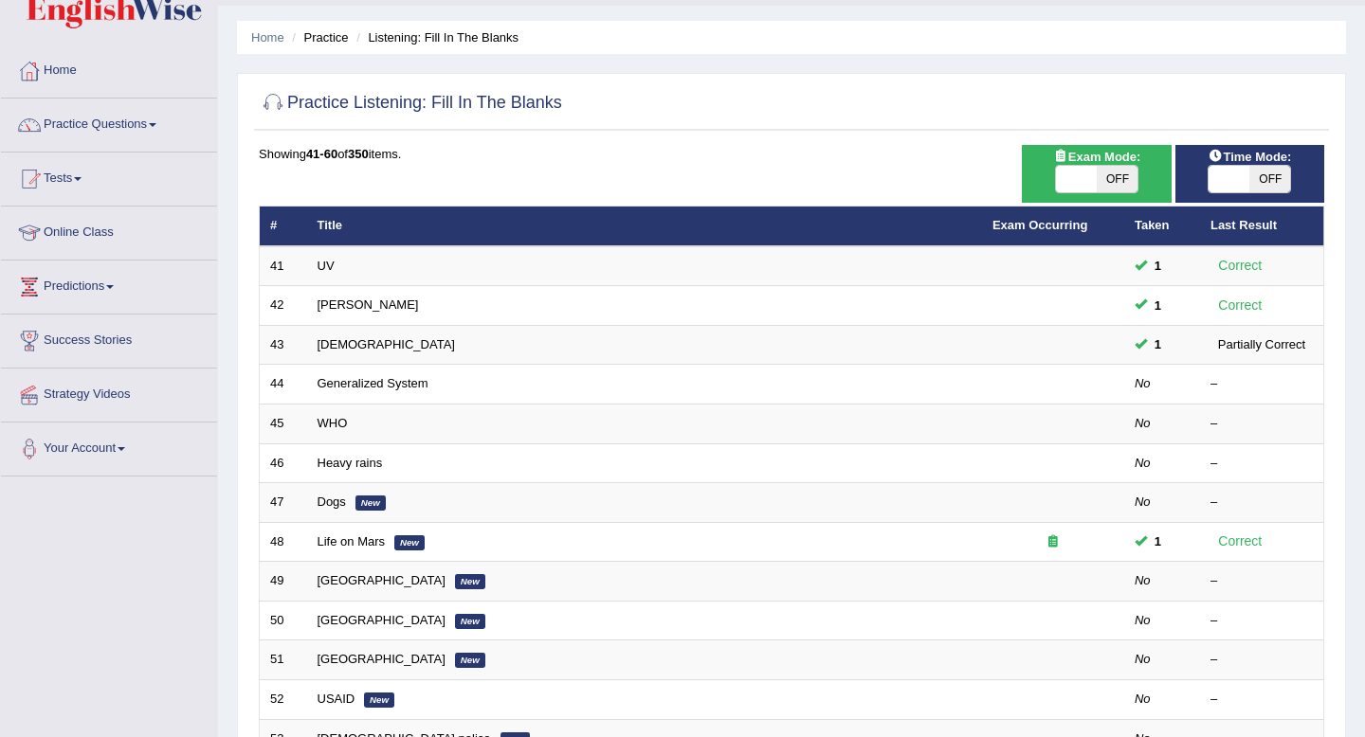
scroll to position [50, 0]
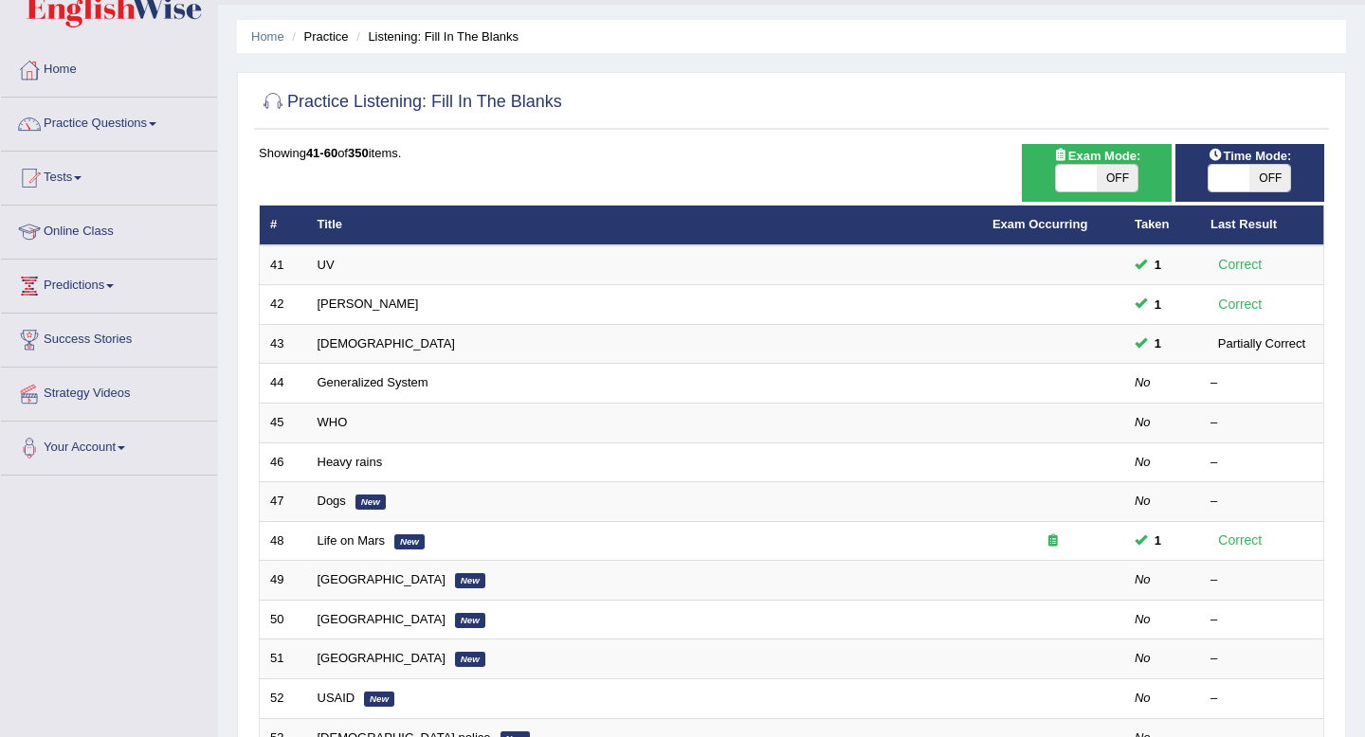
click at [1274, 177] on span "OFF" at bounding box center [1269, 178] width 41 height 27
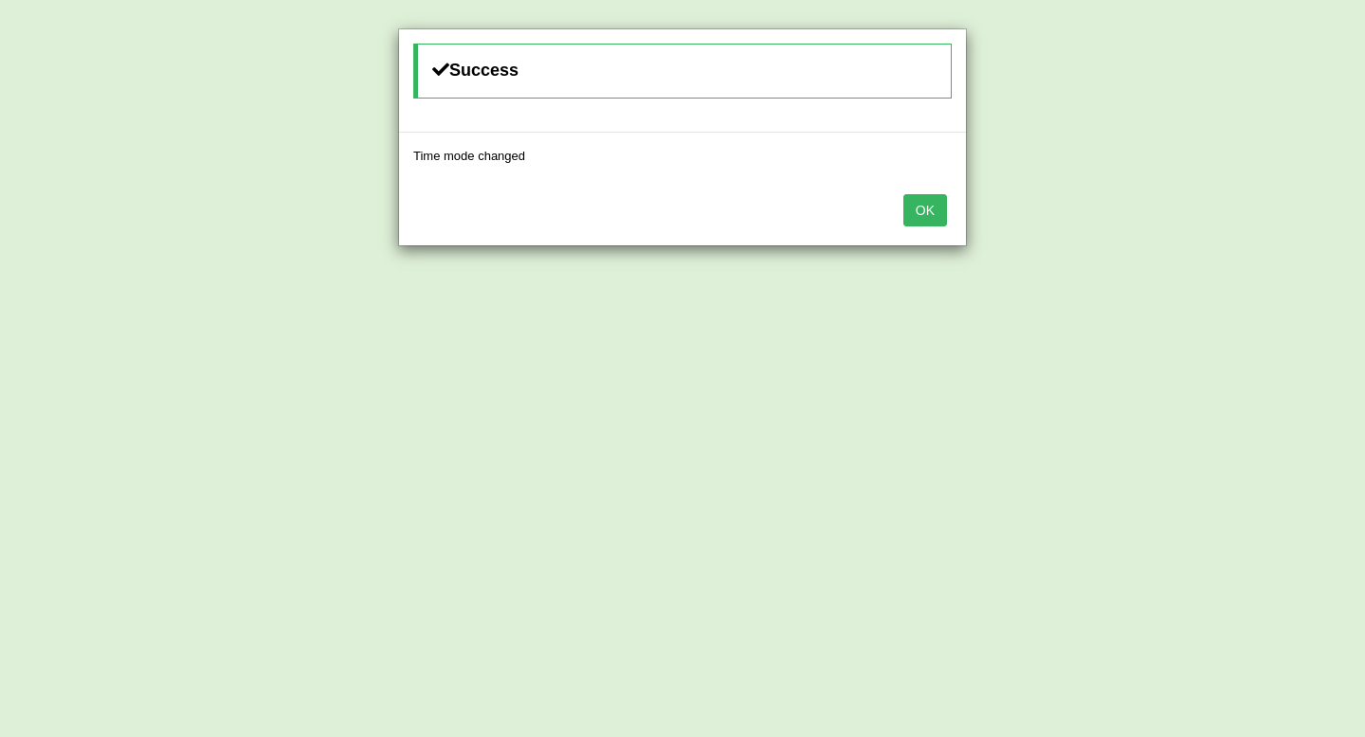
click at [945, 212] on button "OK" at bounding box center [925, 210] width 44 height 32
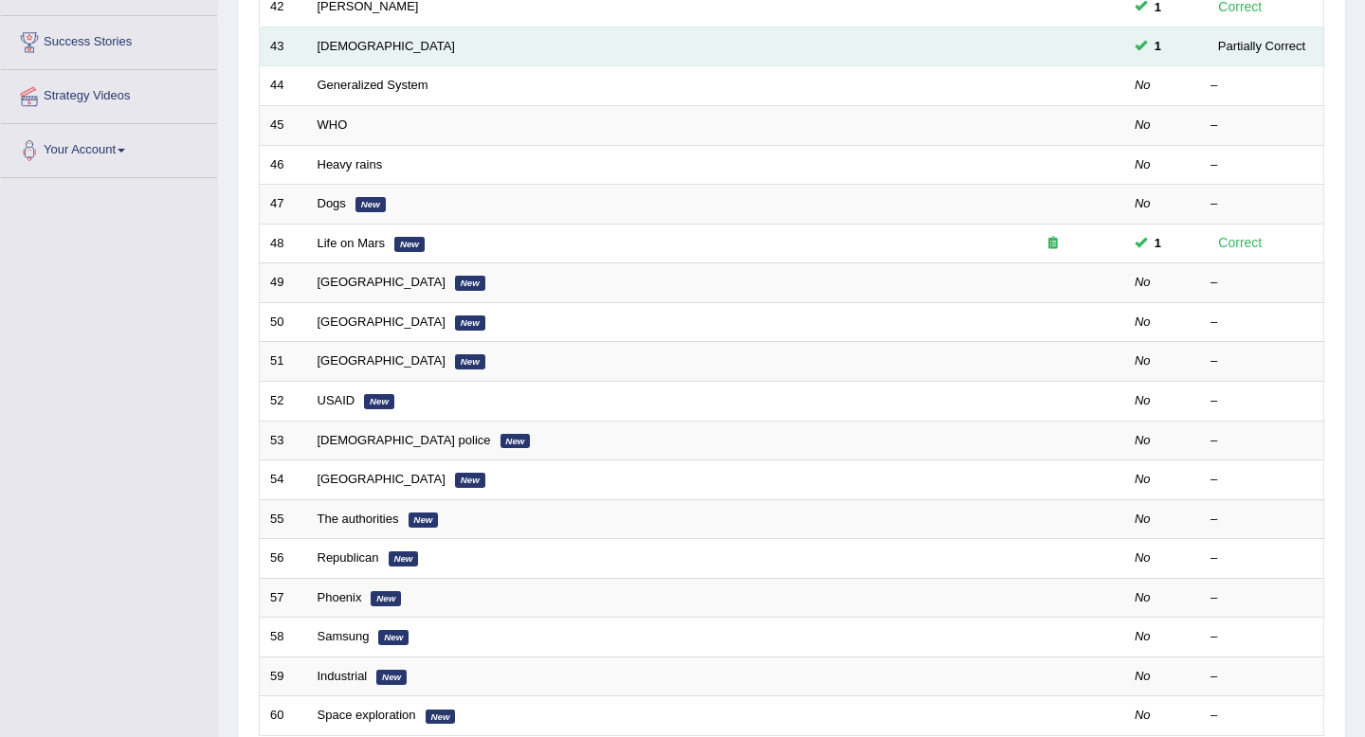
scroll to position [0, 0]
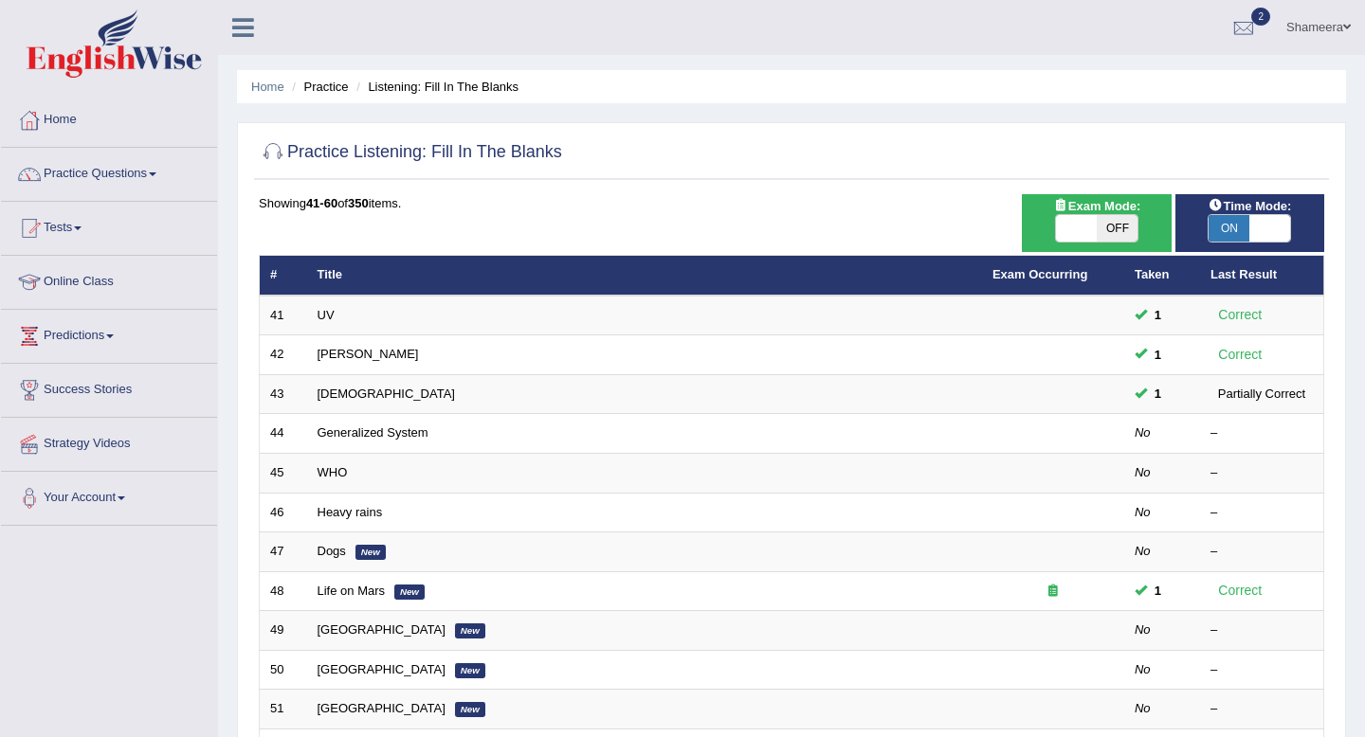
click at [1266, 239] on span at bounding box center [1269, 228] width 41 height 27
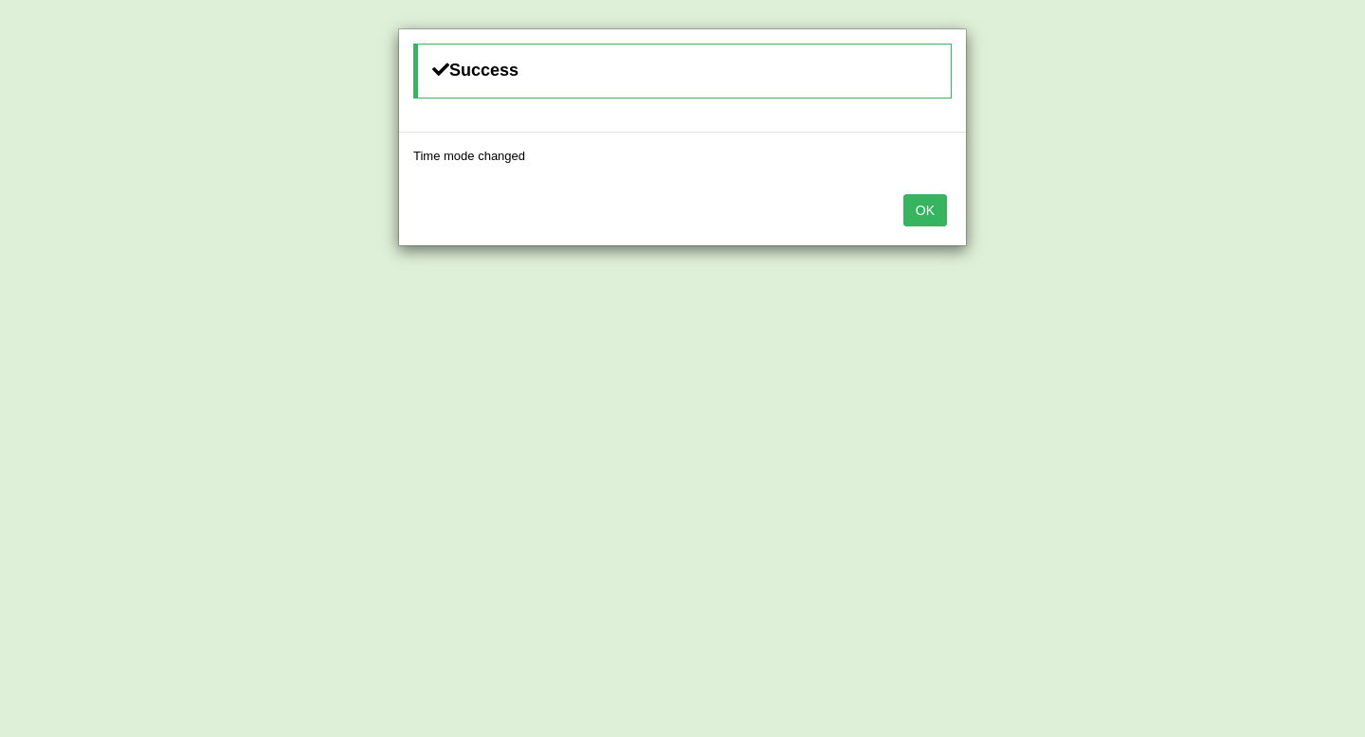
click at [934, 213] on button "OK" at bounding box center [925, 210] width 44 height 32
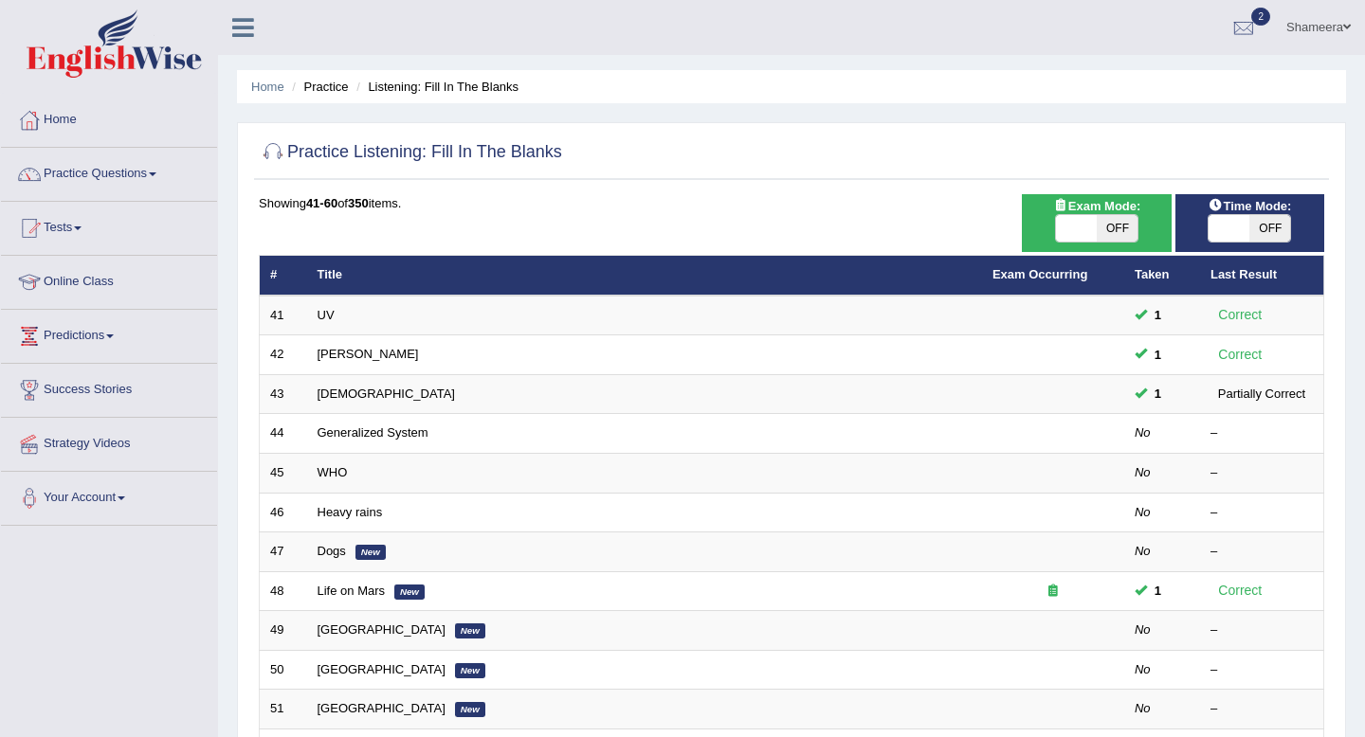
click at [1225, 235] on span at bounding box center [1228, 228] width 41 height 27
checkbox input "true"
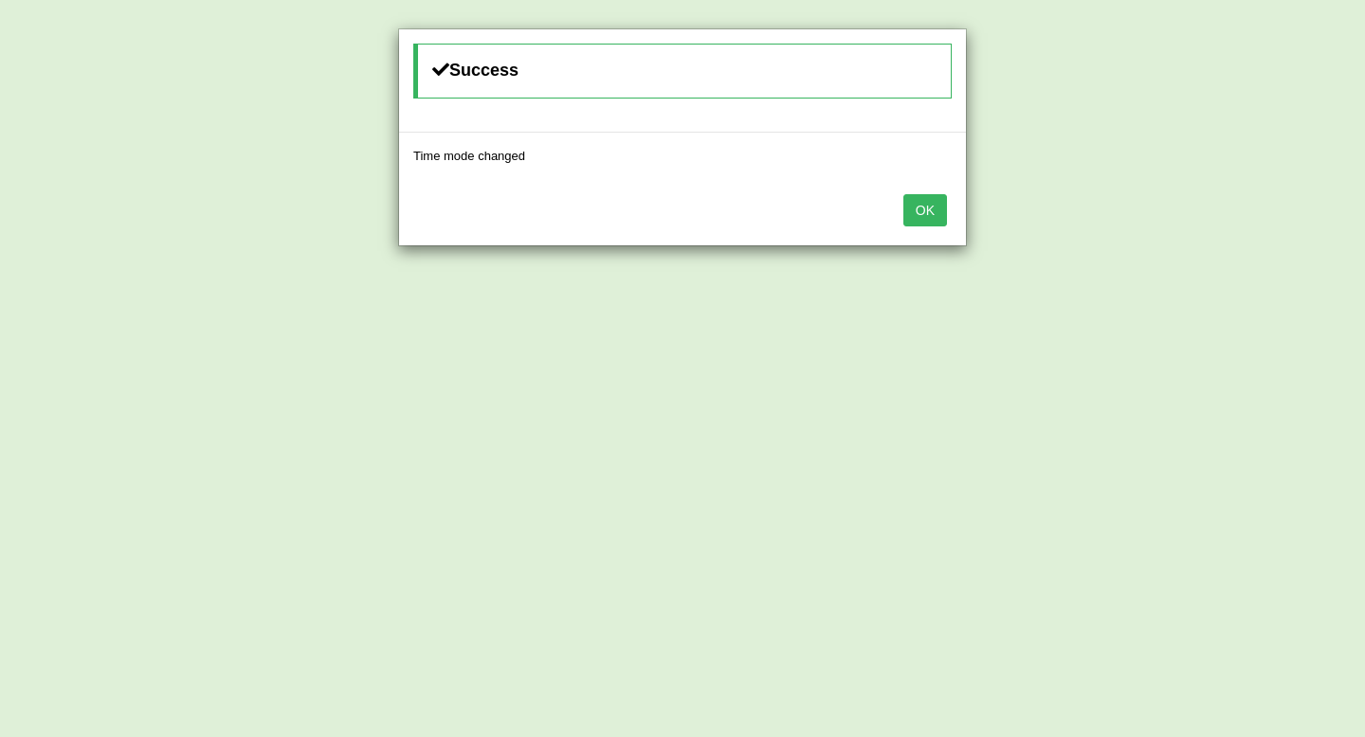
click at [942, 214] on button "OK" at bounding box center [925, 210] width 44 height 32
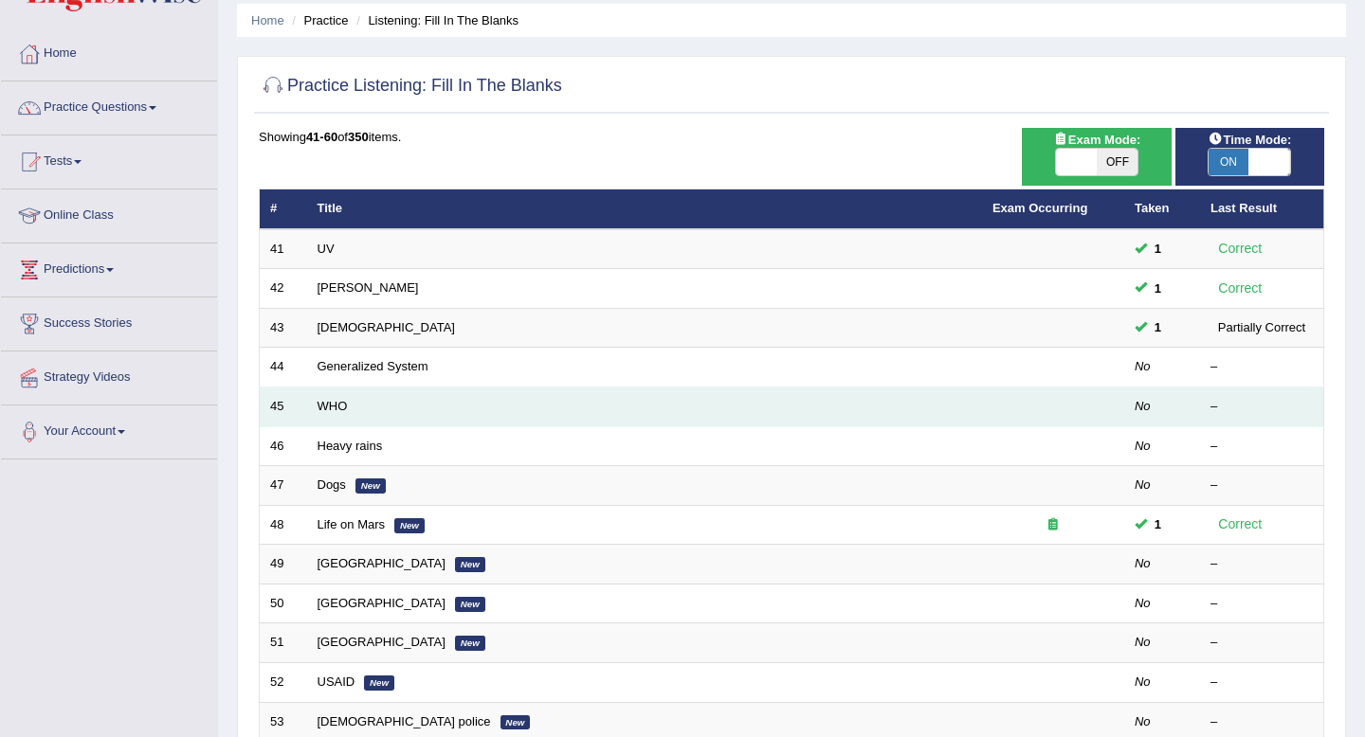
scroll to position [75, 0]
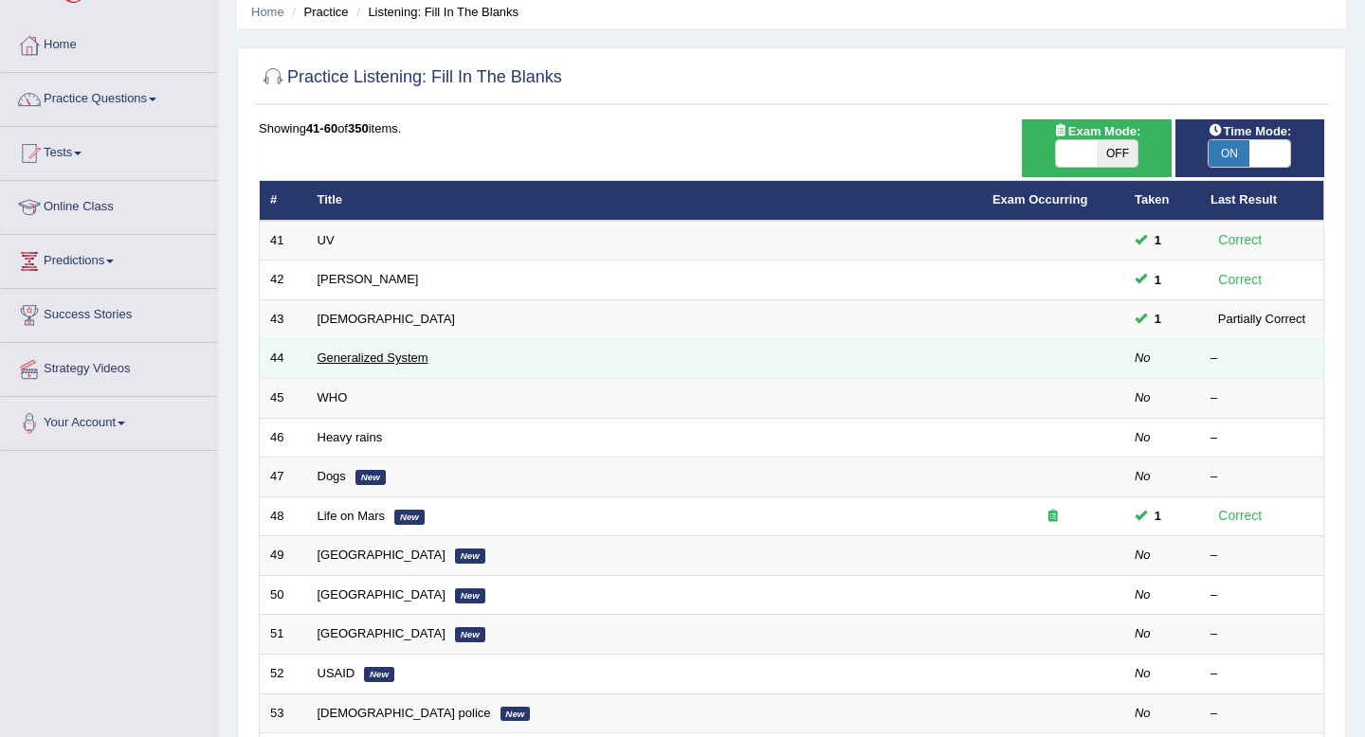
click at [418, 364] on link "Generalized System" at bounding box center [372, 358] width 111 height 14
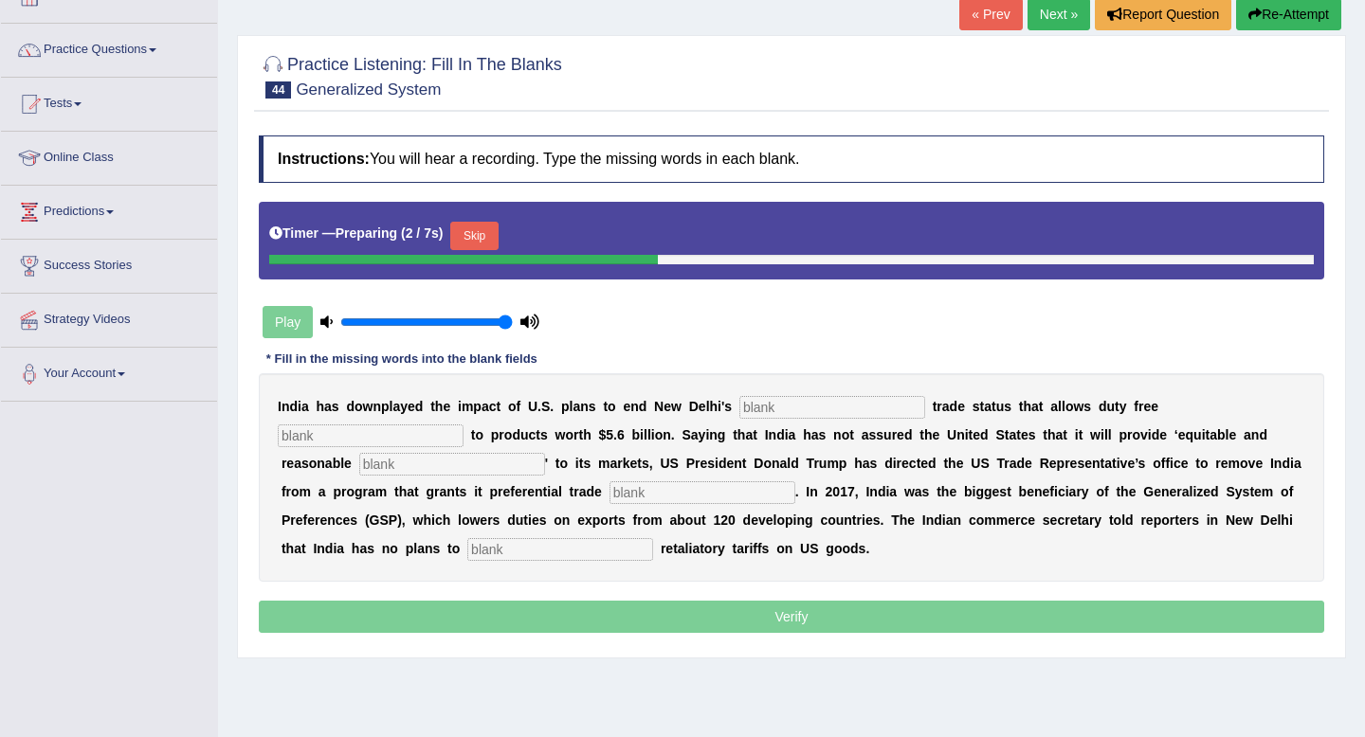
scroll to position [123, 0]
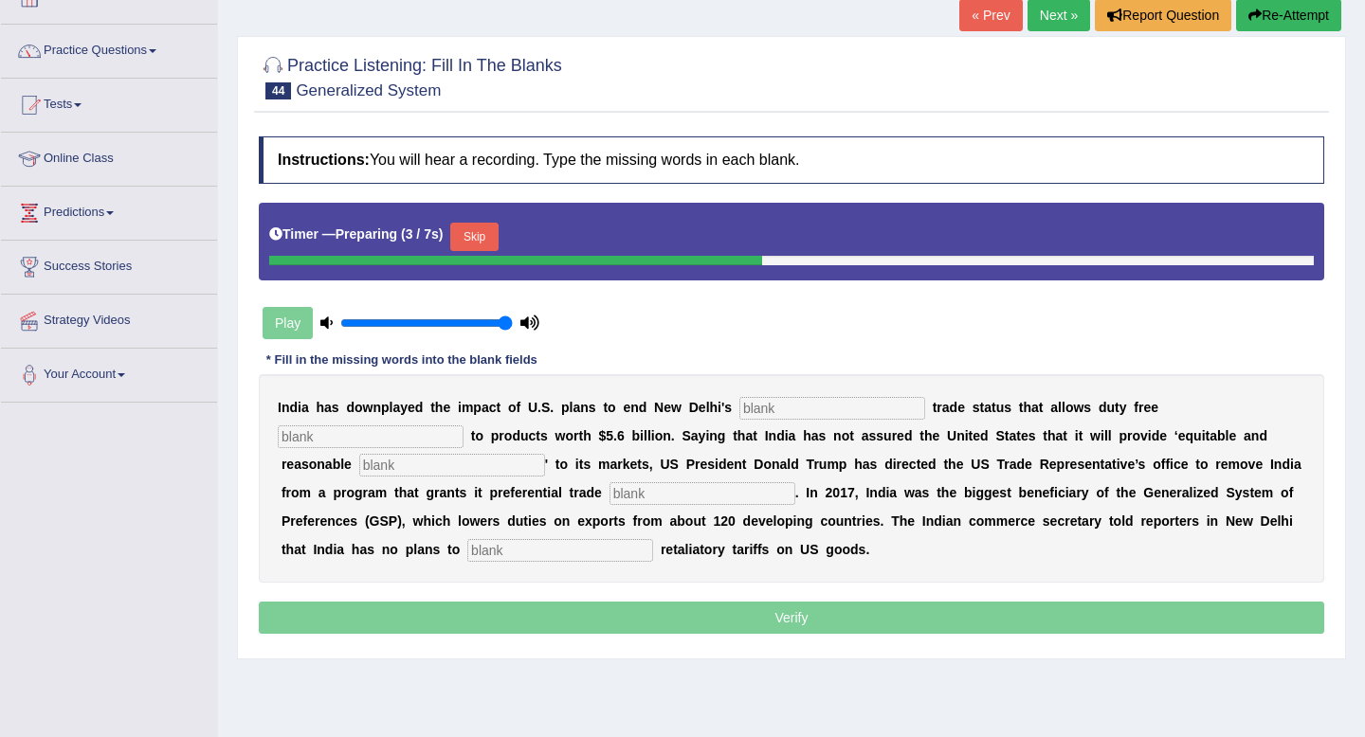
click at [469, 235] on button "Skip" at bounding box center [473, 237] width 47 height 28
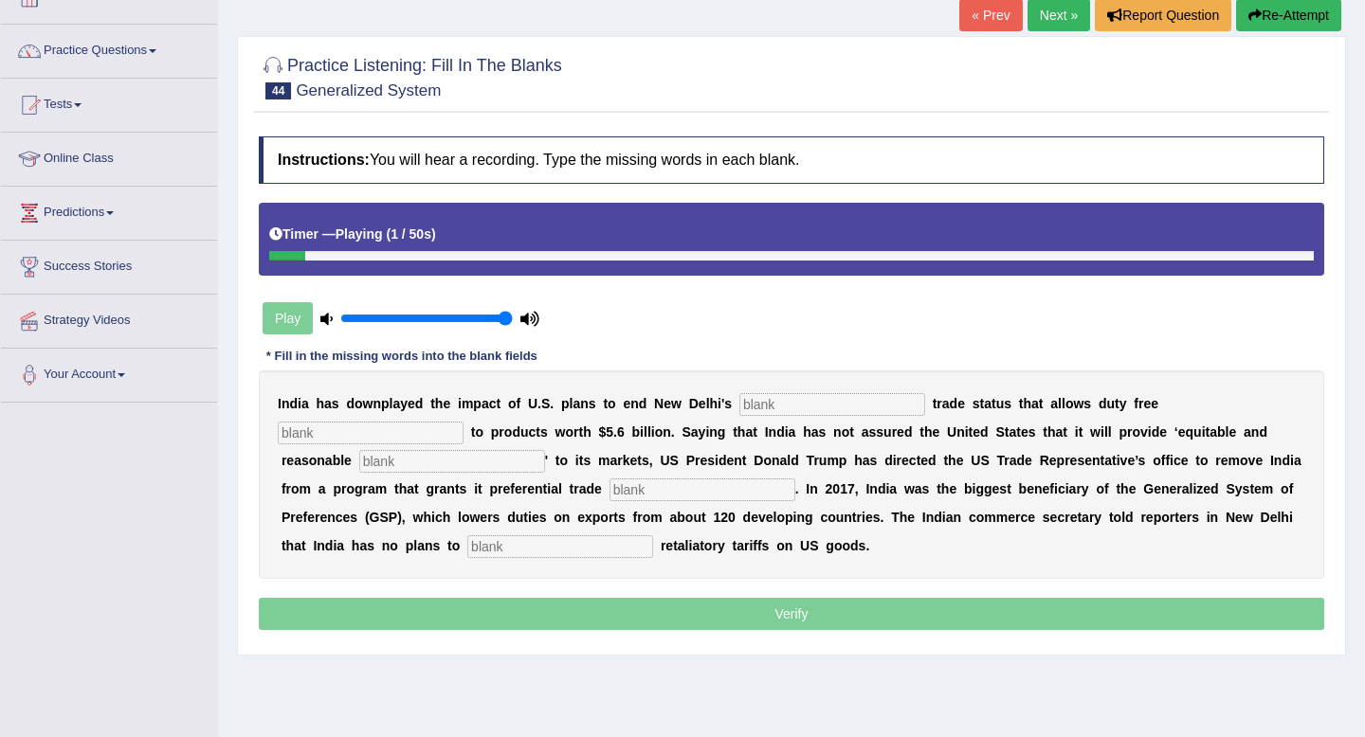
click at [859, 399] on input "text" at bounding box center [832, 404] width 186 height 23
type input "preferetioal"
click at [463, 422] on input "text" at bounding box center [371, 433] width 186 height 23
type input "access"
drag, startPoint x: 840, startPoint y: 409, endPoint x: 680, endPoint y: 401, distance: 159.4
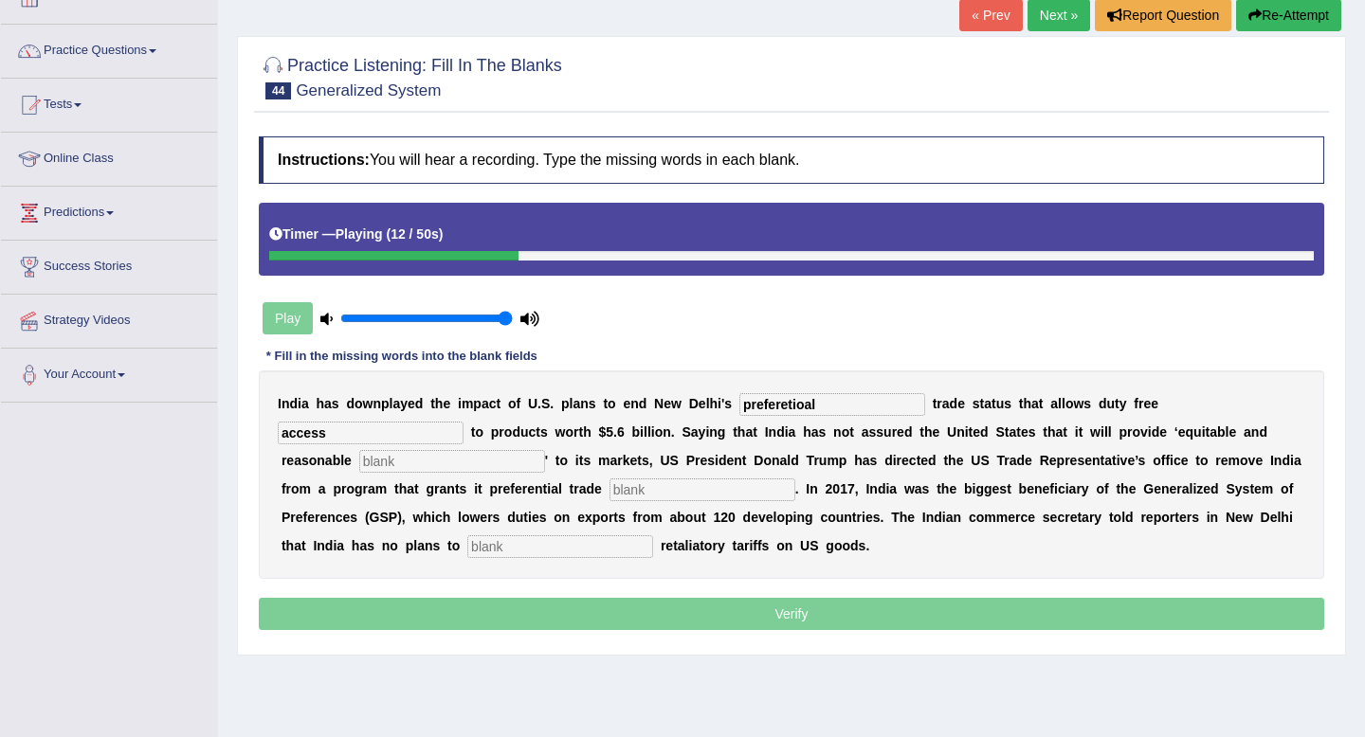
click at [680, 401] on div "I n d i a h a s d o w n p l a y e d t h e i m p a c t o f U . S . p l a n s t o…" at bounding box center [791, 475] width 1065 height 208
type input "prefreetials"
click at [373, 459] on input "text" at bounding box center [452, 461] width 186 height 23
type input "access"
type input "treatment"
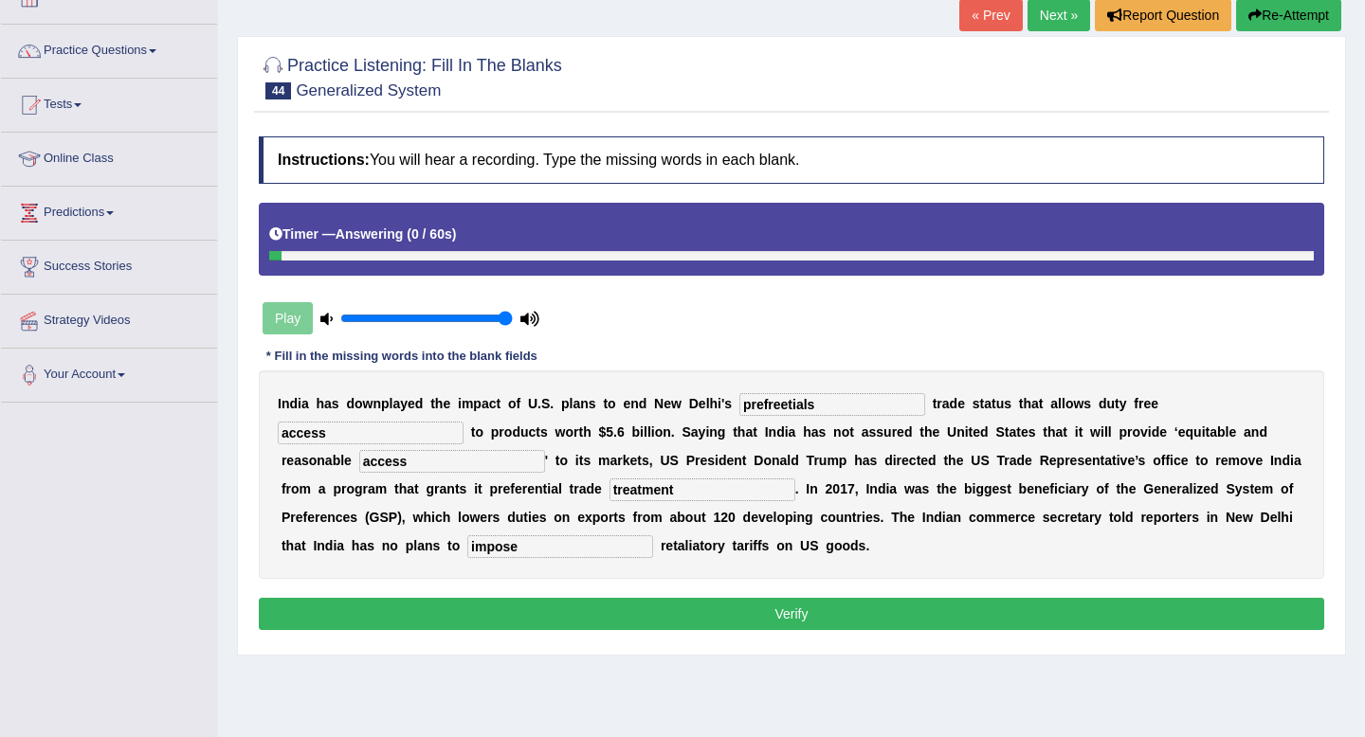
type input "impose"
drag, startPoint x: 830, startPoint y: 406, endPoint x: 652, endPoint y: 406, distance: 178.2
click at [652, 406] on div "I n d i a h a s d o w n p l a y e d t h e i m p a c t o f U . S . p l a n s t o…" at bounding box center [791, 475] width 1065 height 208
type input "preferential"
click at [591, 606] on button "Verify" at bounding box center [791, 614] width 1065 height 32
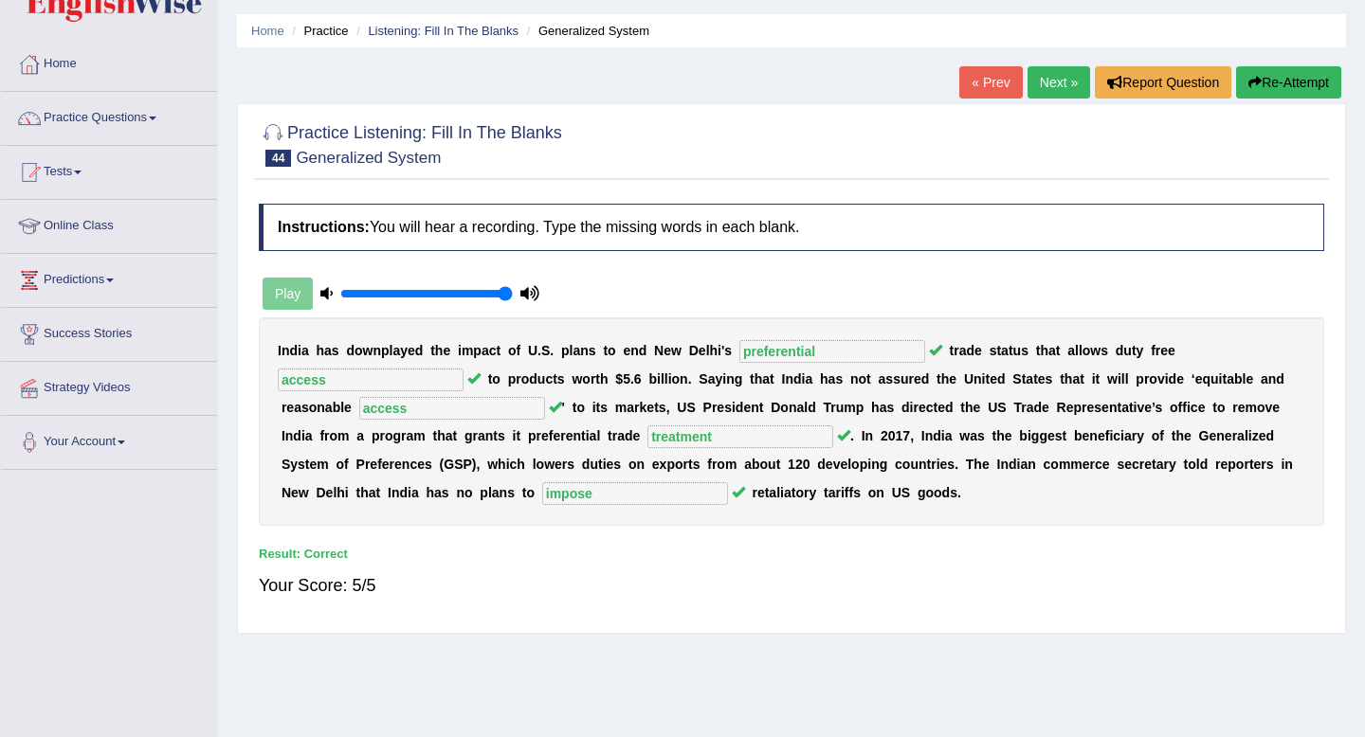
scroll to position [0, 0]
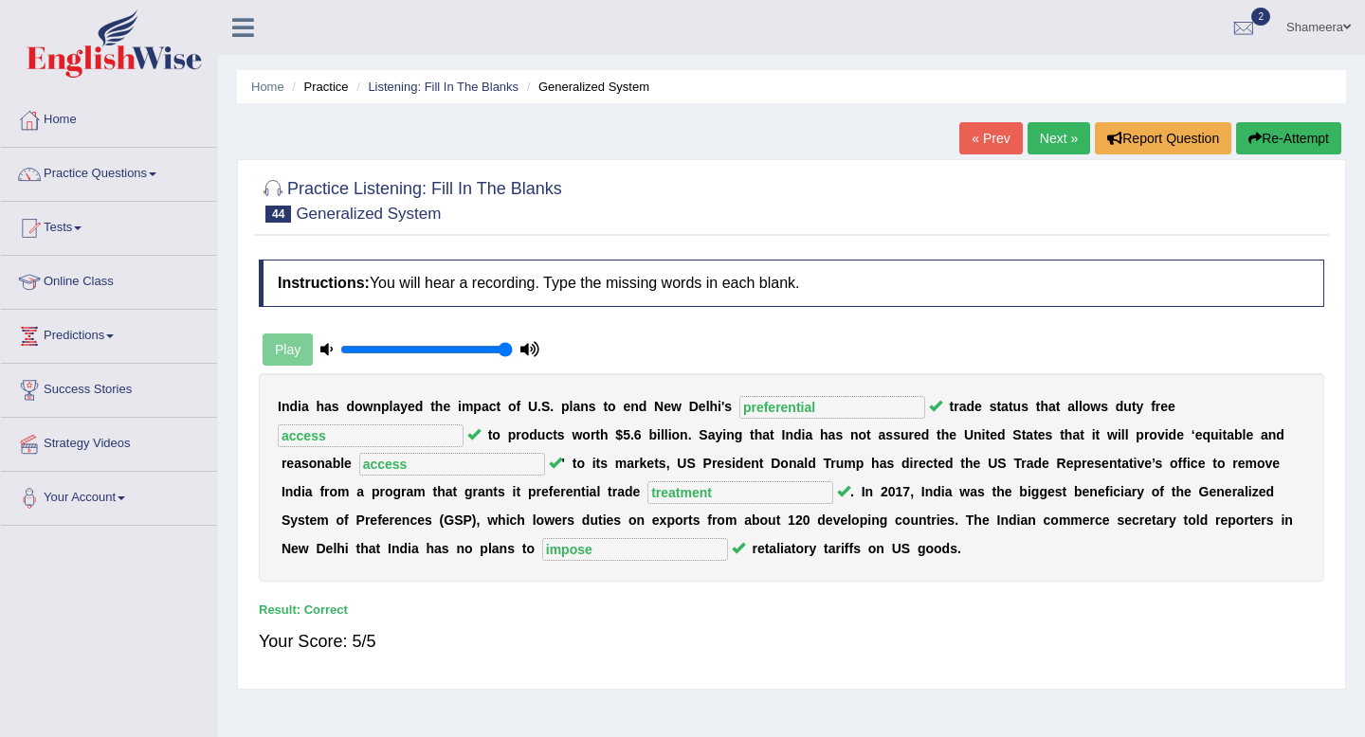
click at [1051, 129] on link "Next »" at bounding box center [1058, 138] width 63 height 32
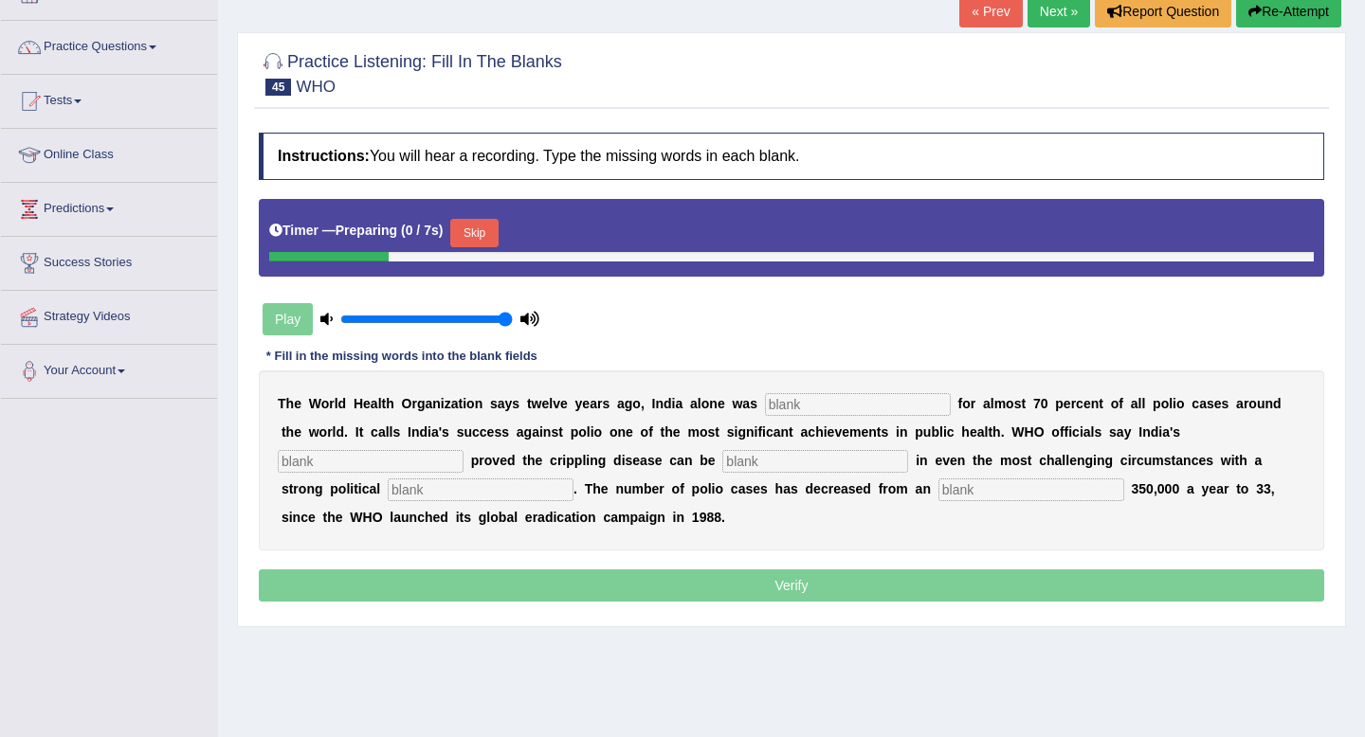
scroll to position [258, 0]
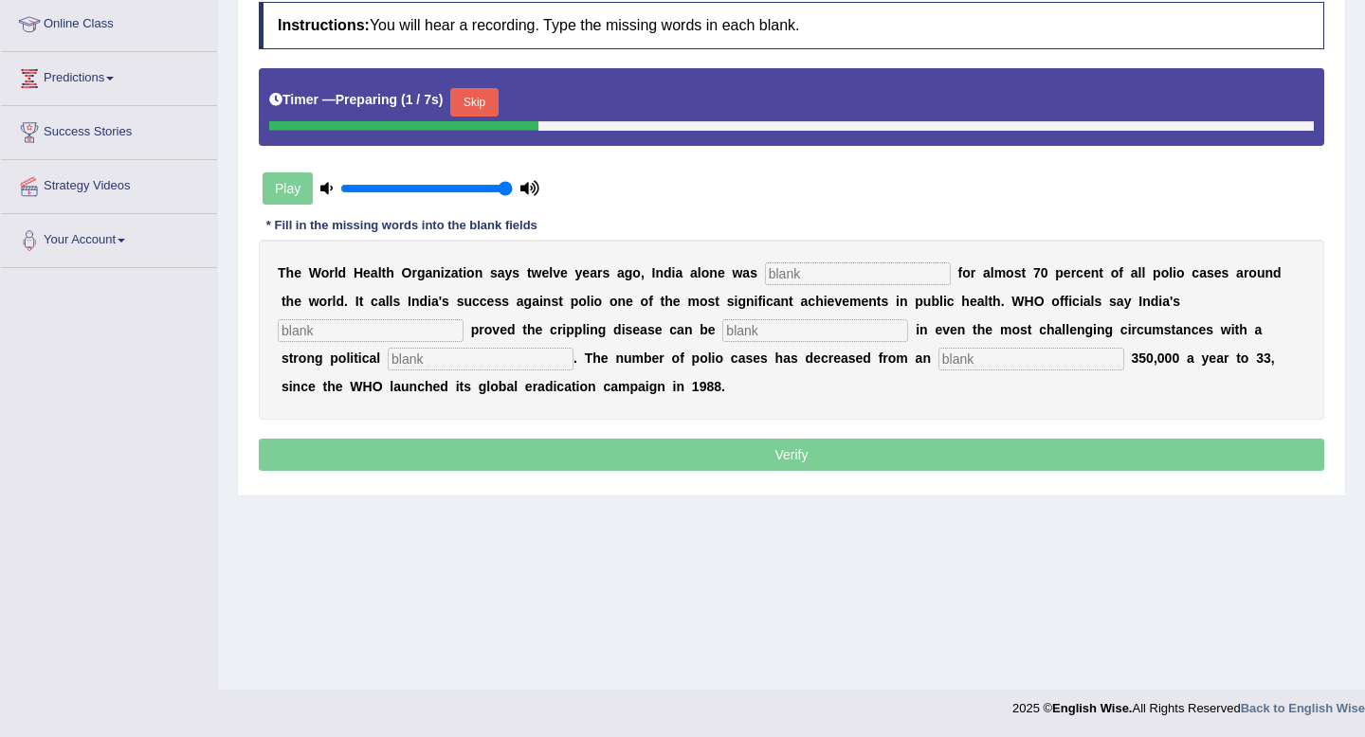
click at [492, 94] on button "Skip" at bounding box center [473, 102] width 47 height 28
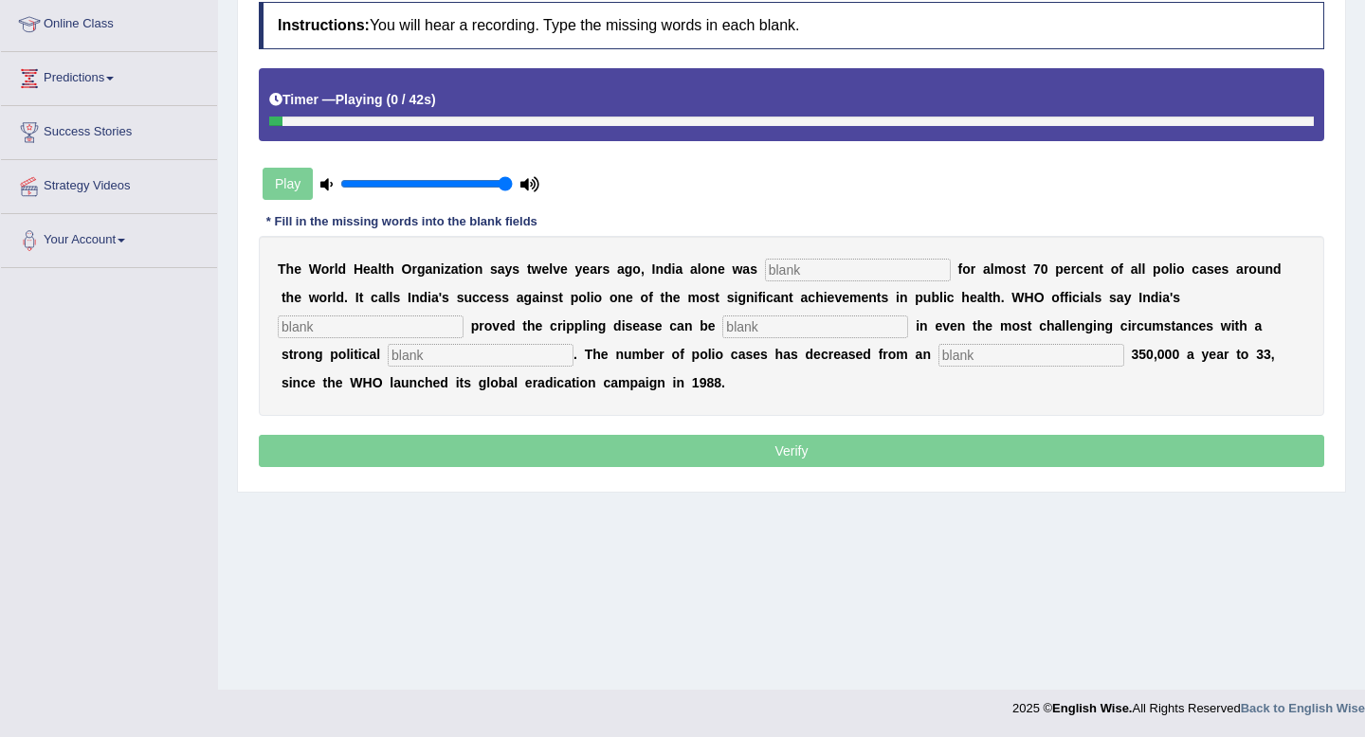
click at [793, 269] on input "text" at bounding box center [858, 270] width 186 height 23
type input "responsible"
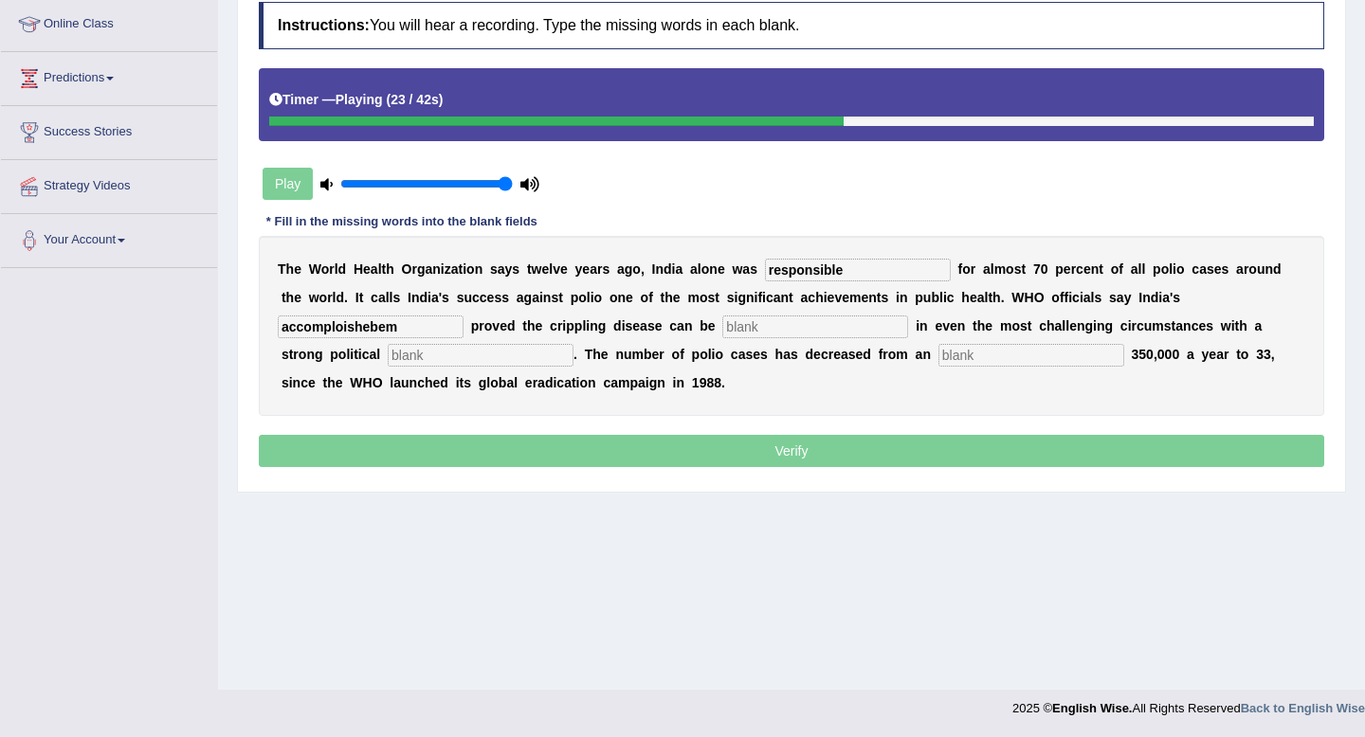
type input "accomploishebem"
click at [722, 329] on input "text" at bounding box center [815, 327] width 186 height 23
type input "eliminated"
click at [455, 349] on input "text" at bounding box center [481, 355] width 186 height 23
type input "commitment"
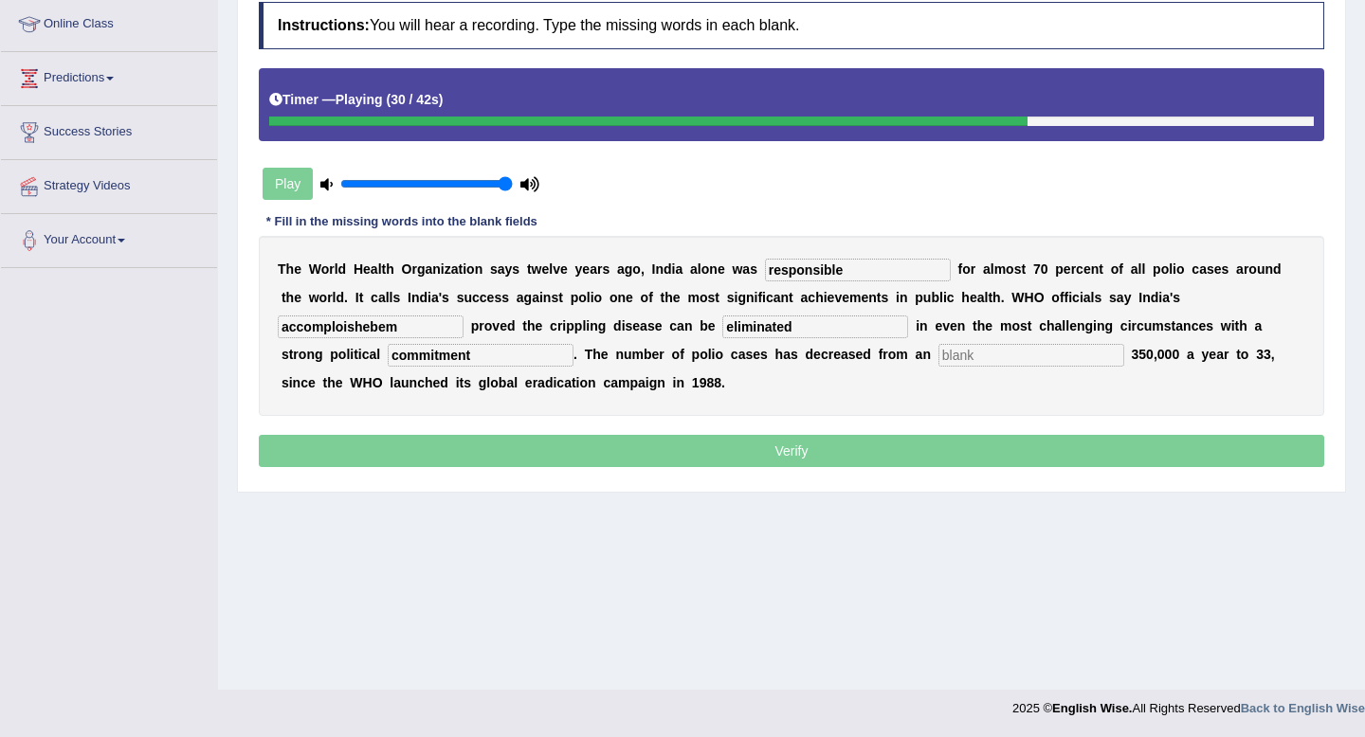
click at [938, 366] on input "text" at bounding box center [1031, 355] width 186 height 23
type input "estimated"
drag, startPoint x: 408, startPoint y: 328, endPoint x: 227, endPoint y: 326, distance: 182.0
click at [227, 326] on div "Home Practice Listening: Fill In The Blanks WHO « Prev Next » Report Question R…" at bounding box center [791, 216] width 1147 height 948
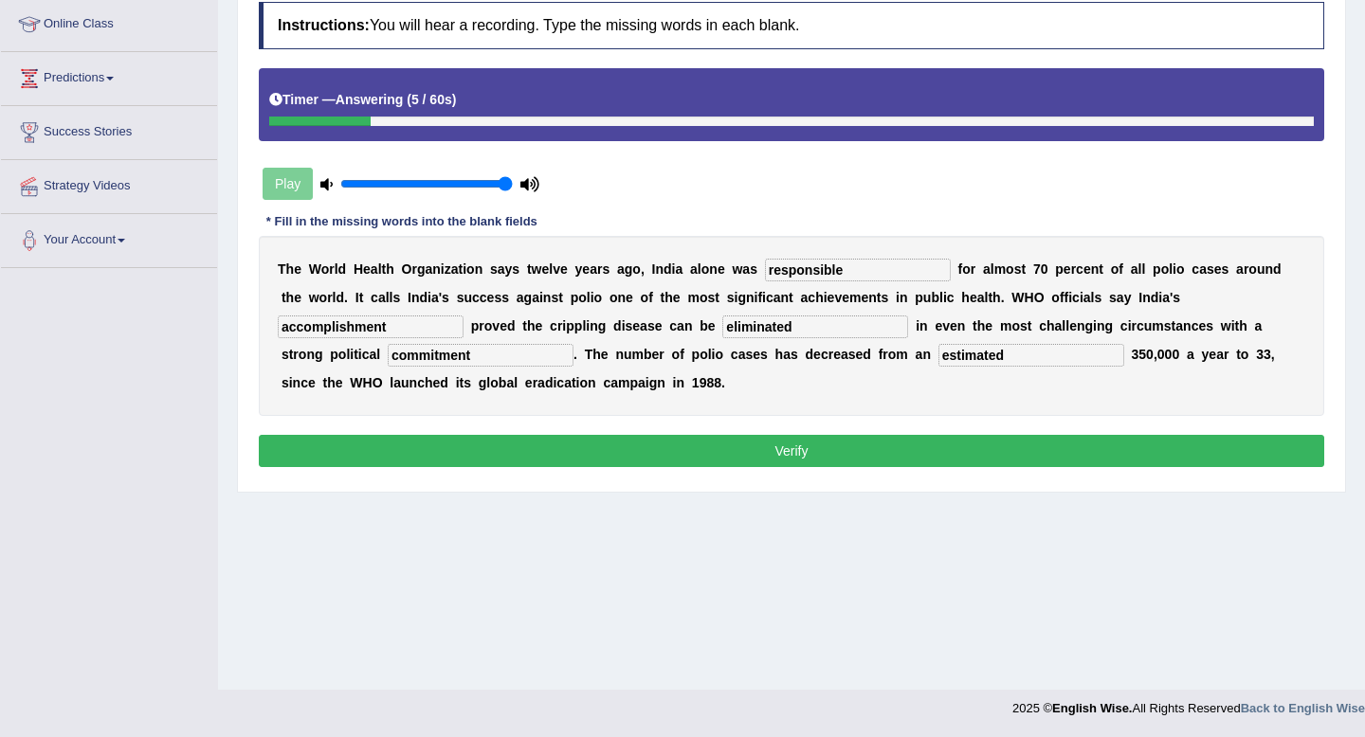
type input "accomplishment"
click at [846, 446] on button "Verify" at bounding box center [791, 451] width 1065 height 32
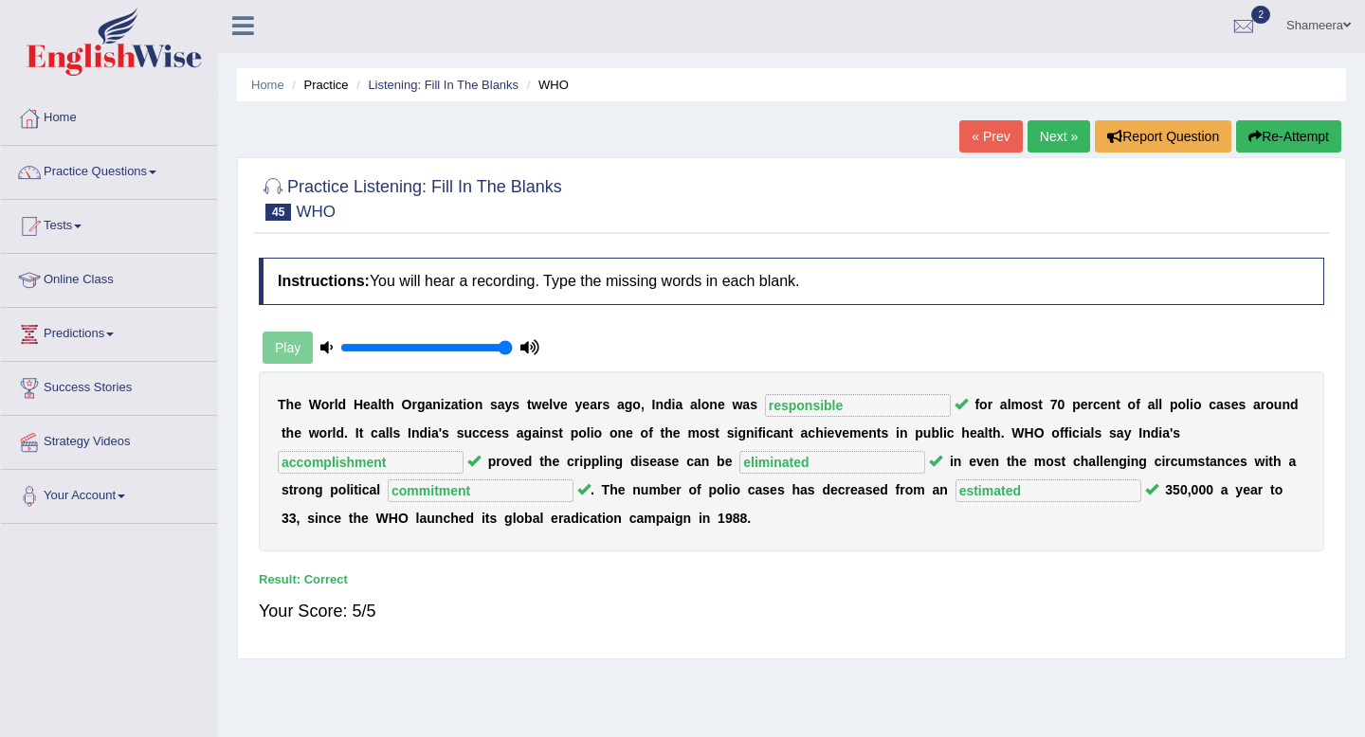
scroll to position [0, 0]
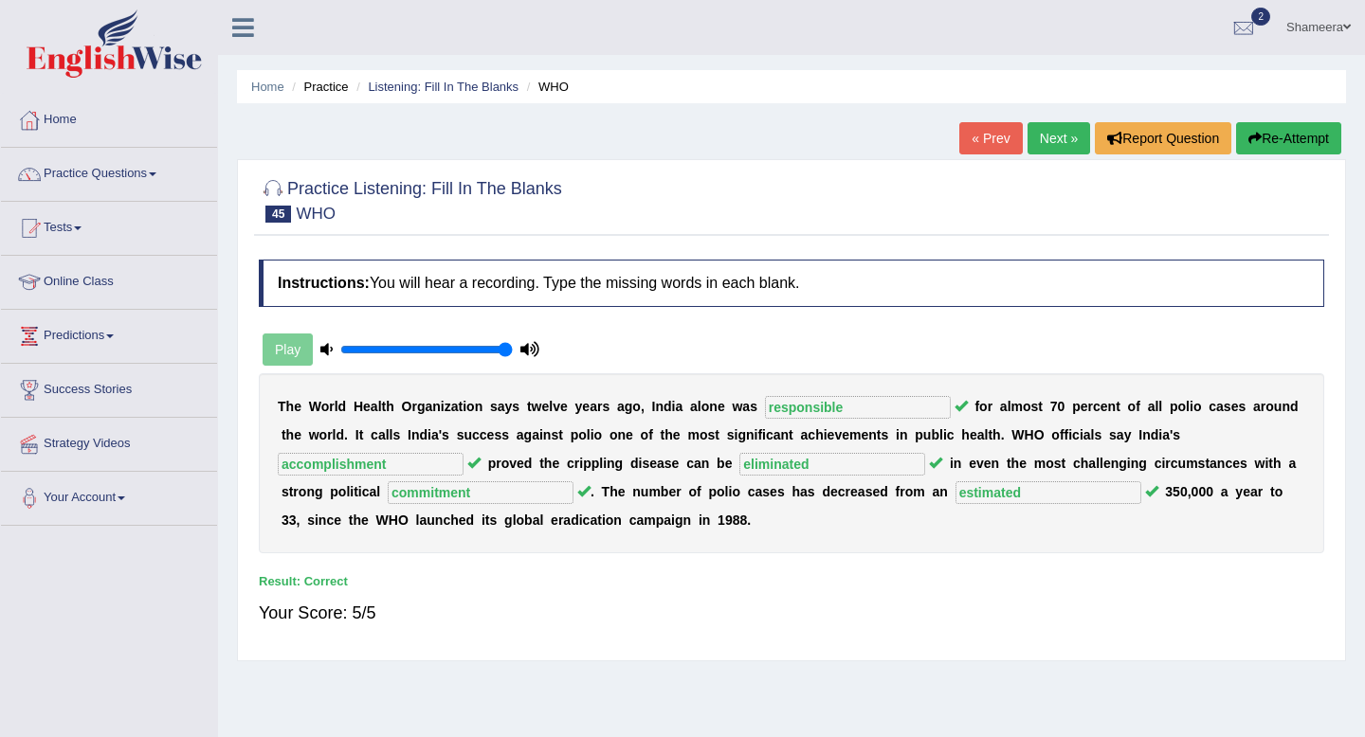
click at [1053, 140] on link "Next »" at bounding box center [1058, 138] width 63 height 32
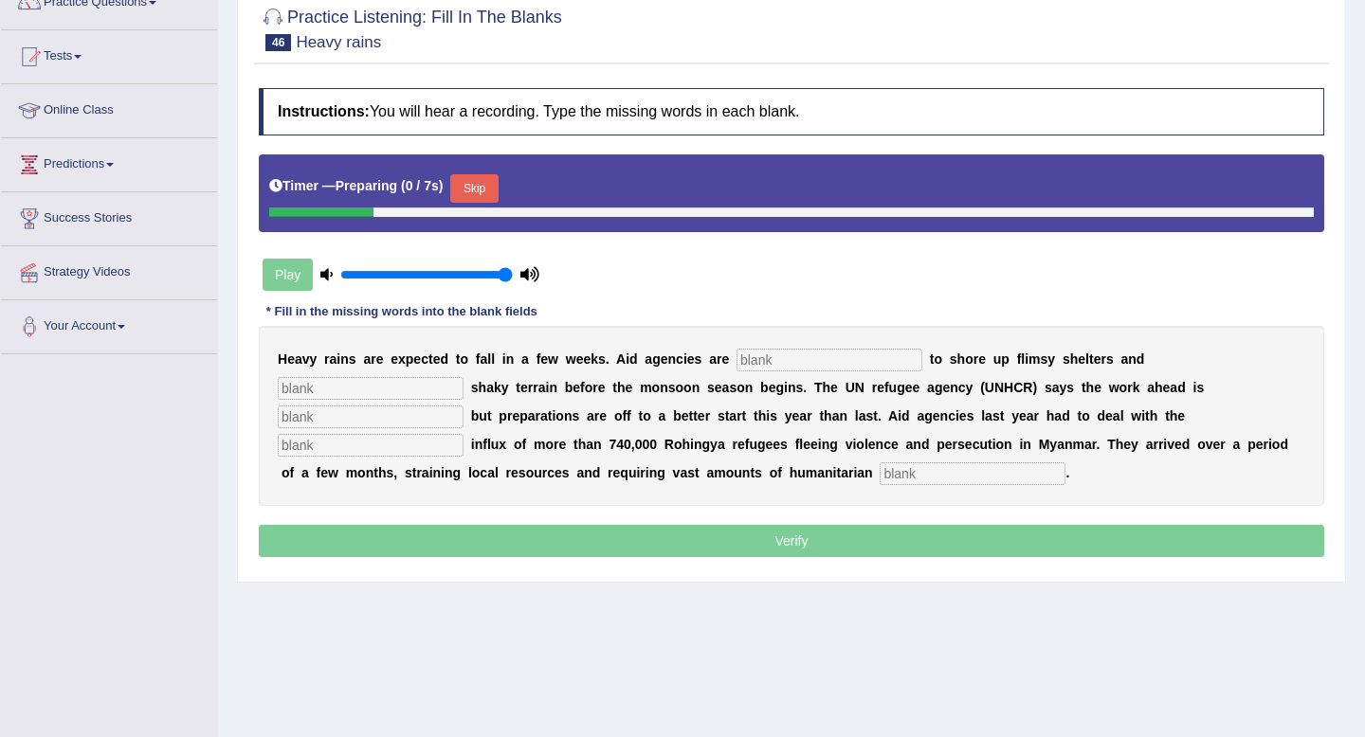
scroll to position [185, 0]
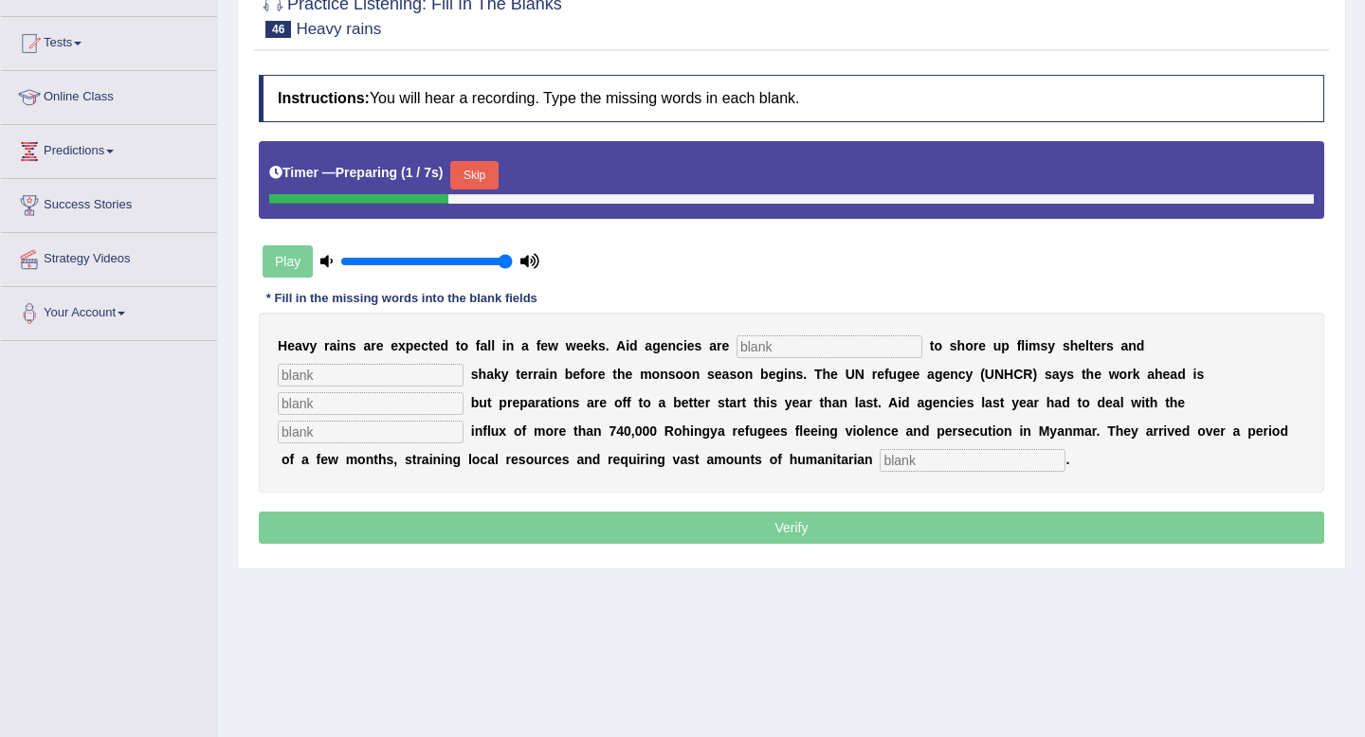
click at [480, 173] on button "Skip" at bounding box center [473, 175] width 47 height 28
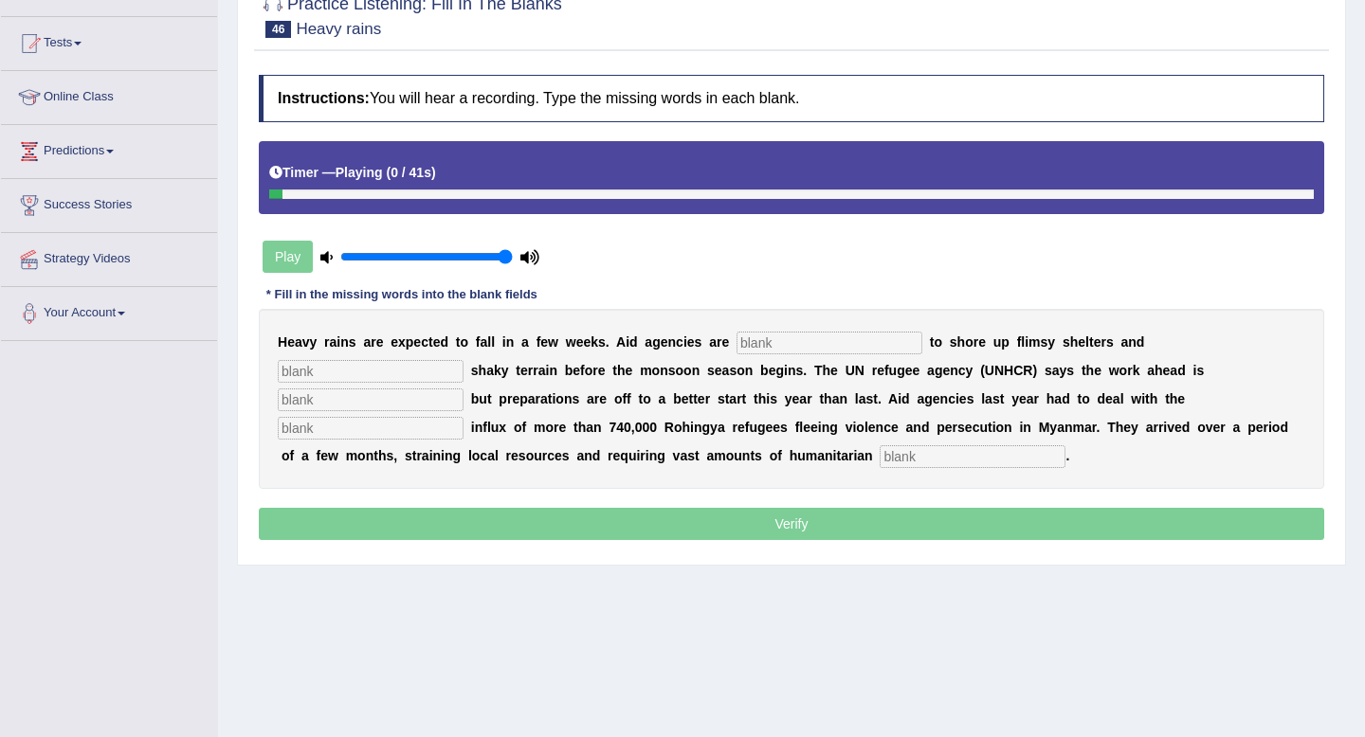
click at [786, 336] on input "text" at bounding box center [829, 343] width 186 height 23
type input "rasoing"
click at [463, 360] on input "text" at bounding box center [371, 371] width 186 height 23
type input "stbalize"
click at [463, 389] on input "text" at bounding box center [371, 400] width 186 height 23
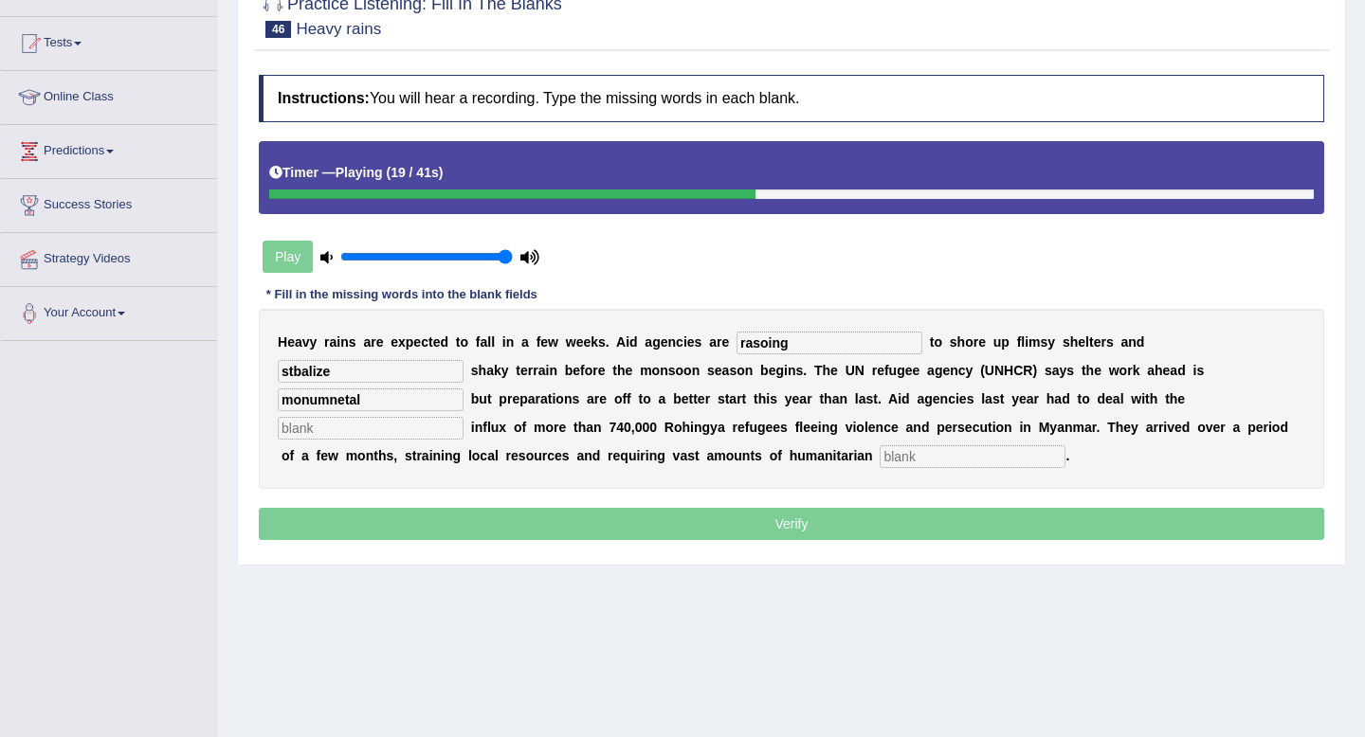
type input "monumnetal"
click at [463, 417] on input "text" at bounding box center [371, 428] width 186 height 23
type input ","
type input "massive"
drag, startPoint x: 825, startPoint y: 346, endPoint x: 680, endPoint y: 344, distance: 144.1
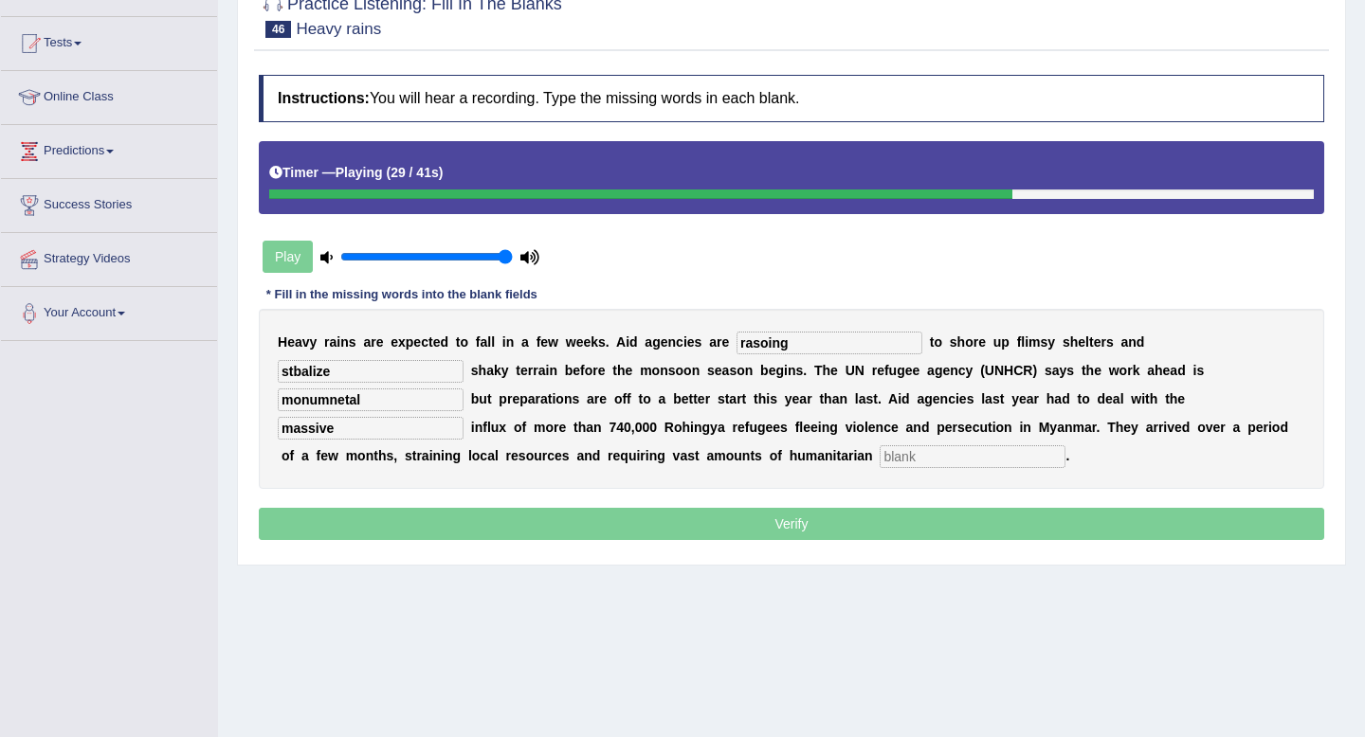
click at [680, 344] on div "H [PERSON_NAME] a r e e x p e c t e d t o f a l l i n a f e w w e e k s . A i d…" at bounding box center [791, 399] width 1065 height 180
click at [879, 463] on input "text" at bounding box center [972, 456] width 186 height 23
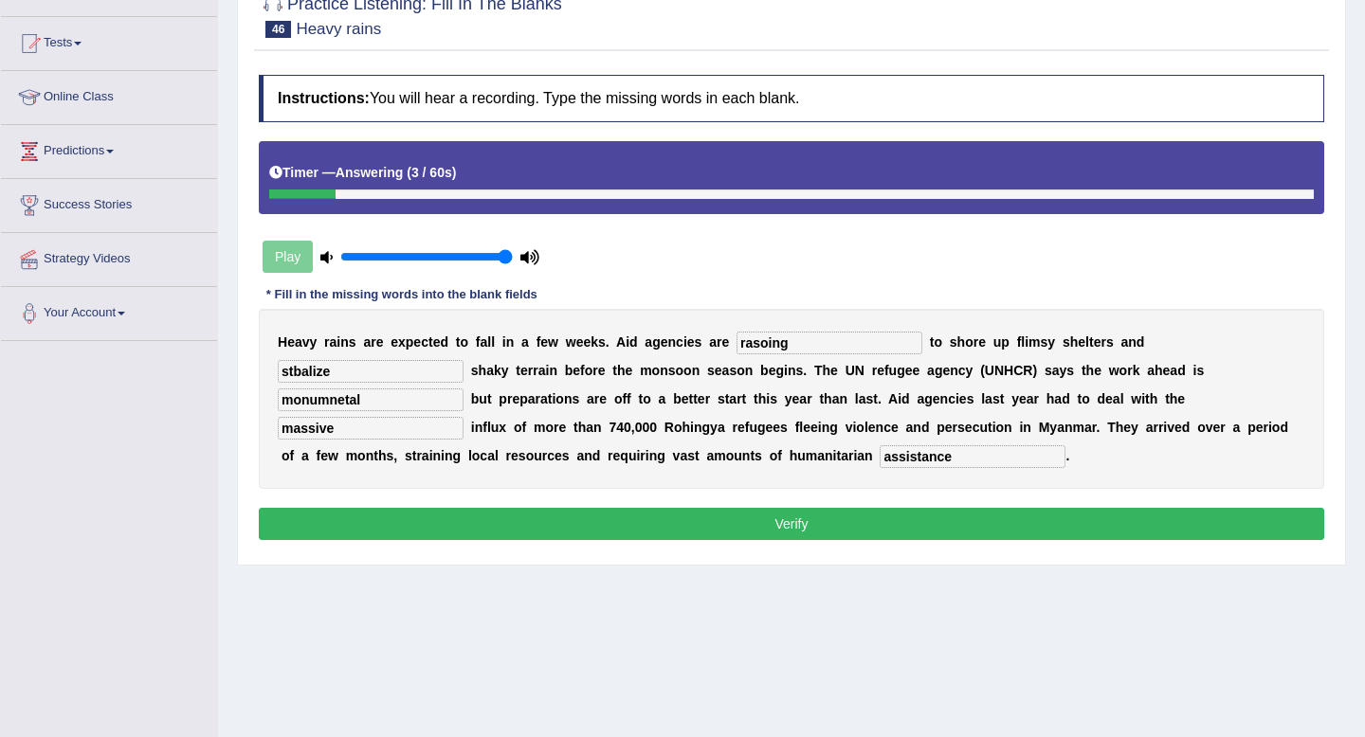
type input "assistance"
drag, startPoint x: 1187, startPoint y: 350, endPoint x: 1094, endPoint y: 346, distance: 93.9
click at [1094, 346] on div "H [PERSON_NAME] a r e e x p e c t e d t o f a l l i n a f e w w e e k s . A i d…" at bounding box center [791, 399] width 1065 height 180
click at [463, 360] on input "stabalize" at bounding box center [371, 371] width 186 height 23
click at [463, 360] on input "stablize" at bounding box center [371, 371] width 186 height 23
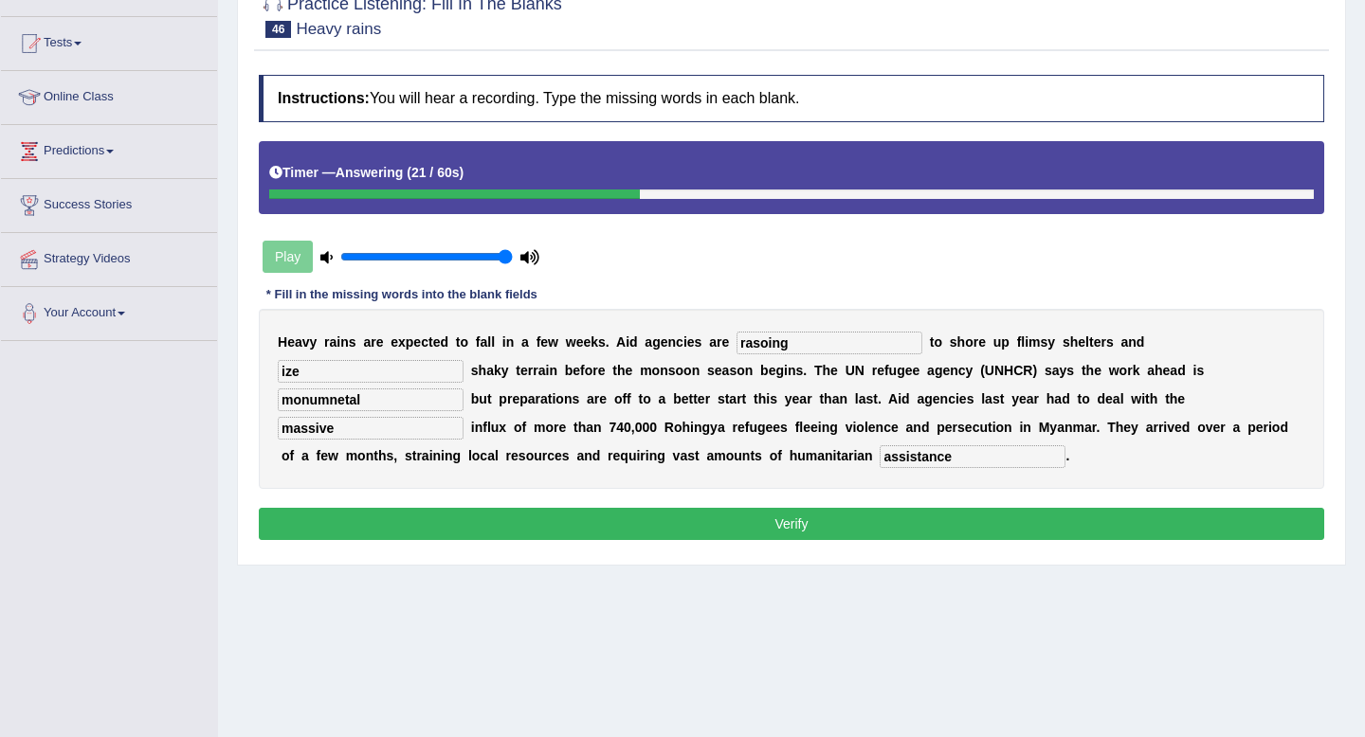
drag, startPoint x: 1156, startPoint y: 344, endPoint x: 1024, endPoint y: 340, distance: 132.7
click at [1024, 340] on div "H e a v y r a i n s a r e e x p e c t e d t o f a l l i n a f e w w e e k s . A…" at bounding box center [791, 399] width 1065 height 180
type input "stablize"
drag, startPoint x: 1122, startPoint y: 375, endPoint x: 907, endPoint y: 374, distance: 215.1
click at [907, 374] on div "H e a v y r a i n s a r e e x p e c t e d t o f a l l i n a f e w w e e k s . A…" at bounding box center [791, 399] width 1065 height 180
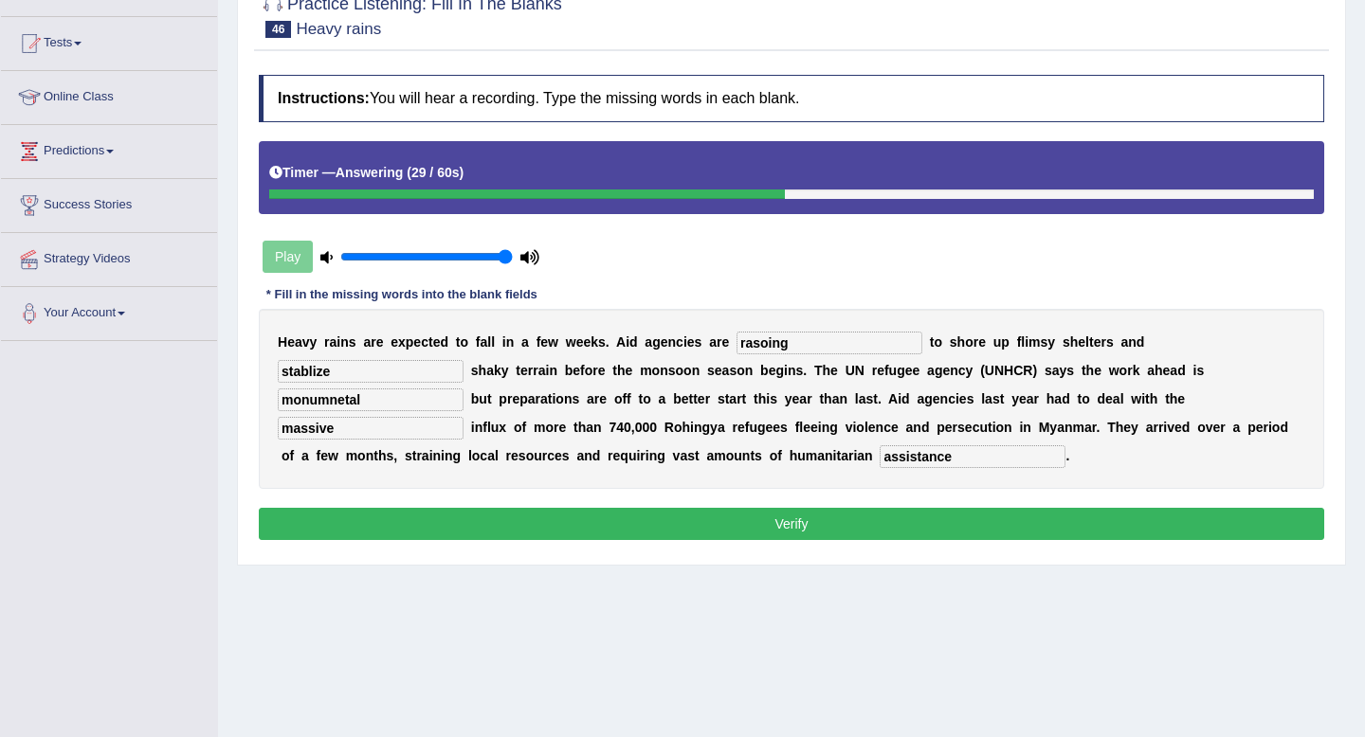
click at [463, 389] on input "monumnetal" at bounding box center [371, 400] width 186 height 23
click at [463, 389] on input "monumenetal" at bounding box center [371, 400] width 186 height 23
type input "monumental"
click at [1120, 385] on div "H e a v y r a i n s a r e e x p e c t e d t o f a l l i n a f e w w e e k s . A…" at bounding box center [791, 399] width 1065 height 180
drag, startPoint x: 826, startPoint y: 349, endPoint x: 731, endPoint y: 350, distance: 95.7
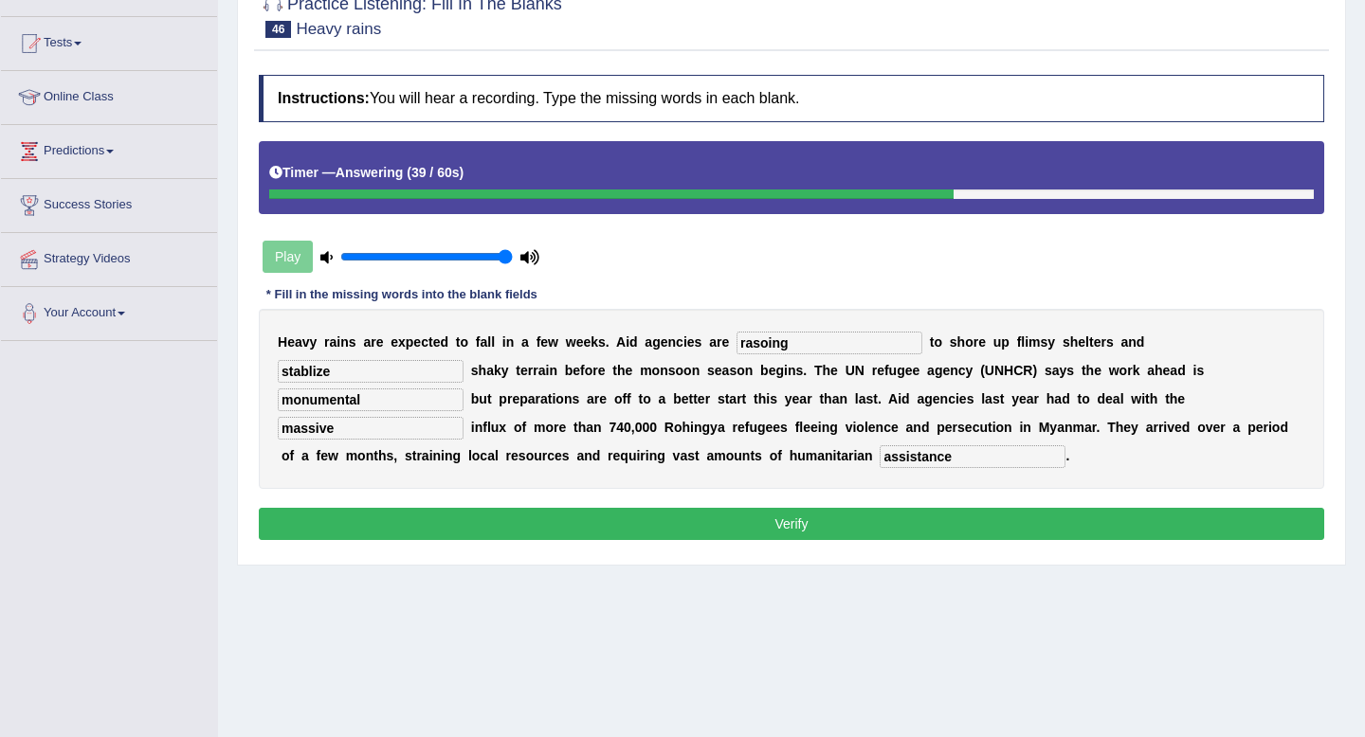
click at [731, 350] on div "H e a v y r a i n s a r e e x p e c t e d t o f a l l i n a f e w w e e k s . A…" at bounding box center [791, 399] width 1065 height 180
type input "raising"
click at [615, 523] on button "Verify" at bounding box center [791, 524] width 1065 height 32
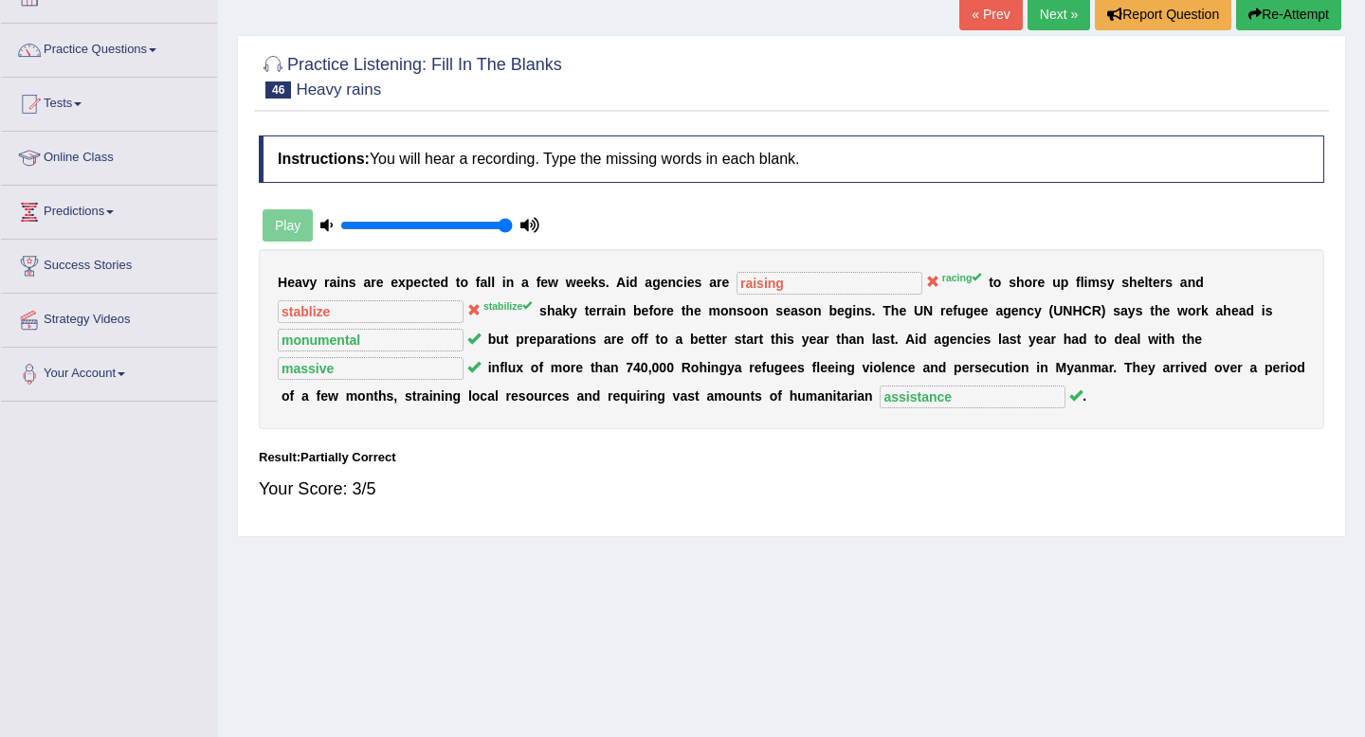
scroll to position [0, 0]
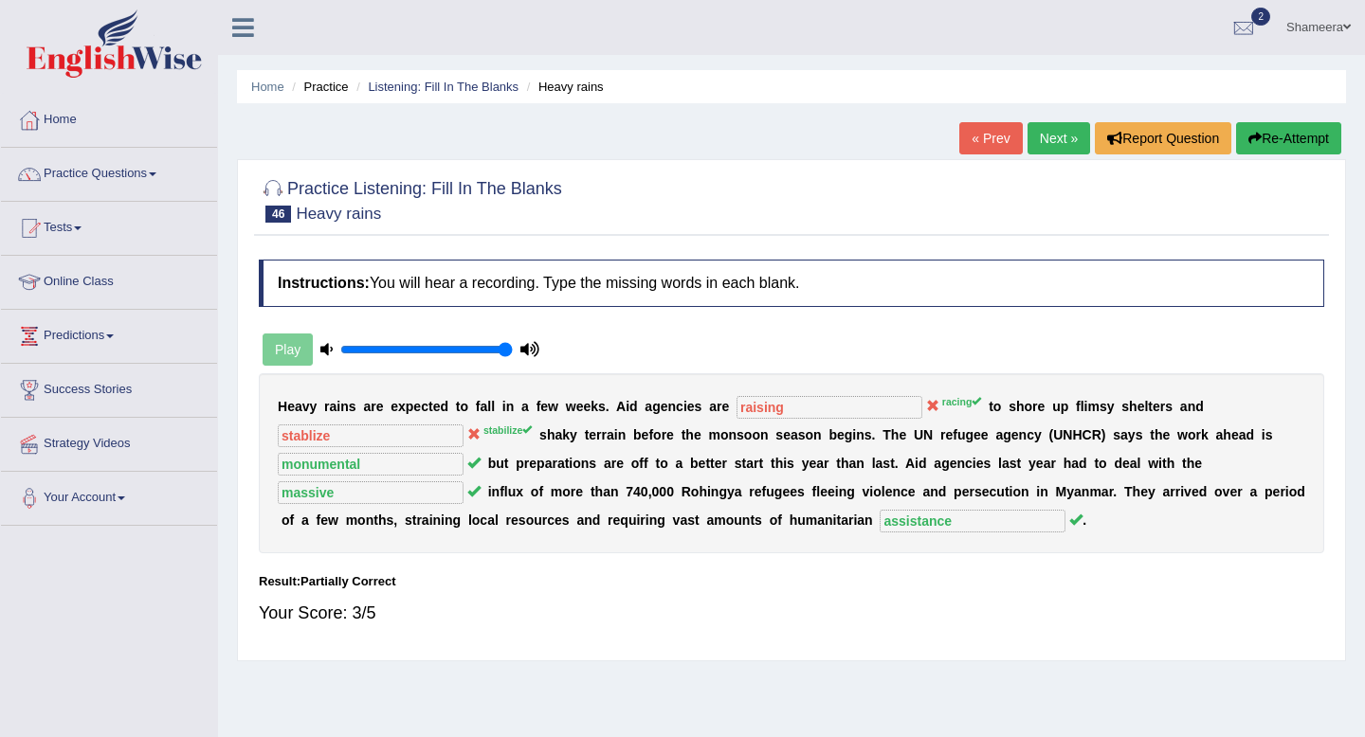
click at [1042, 136] on link "Next »" at bounding box center [1058, 138] width 63 height 32
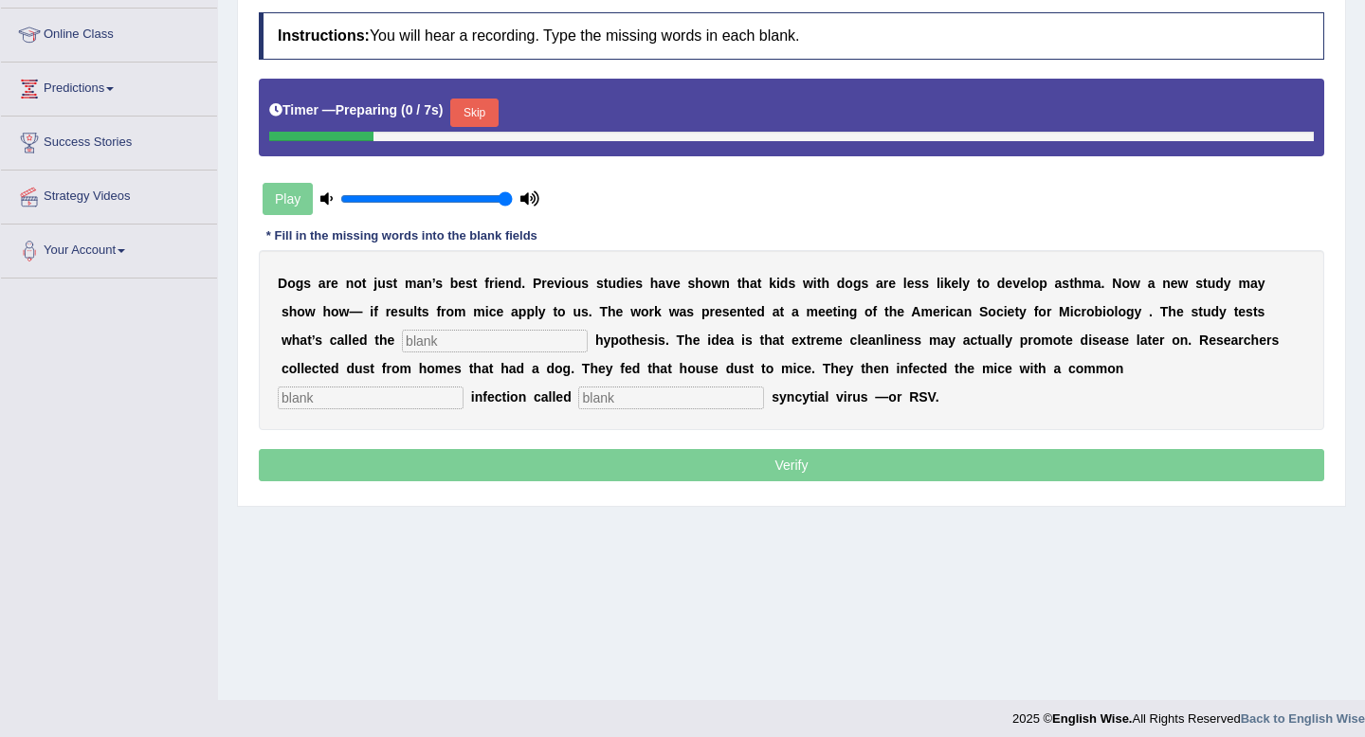
scroll to position [258, 0]
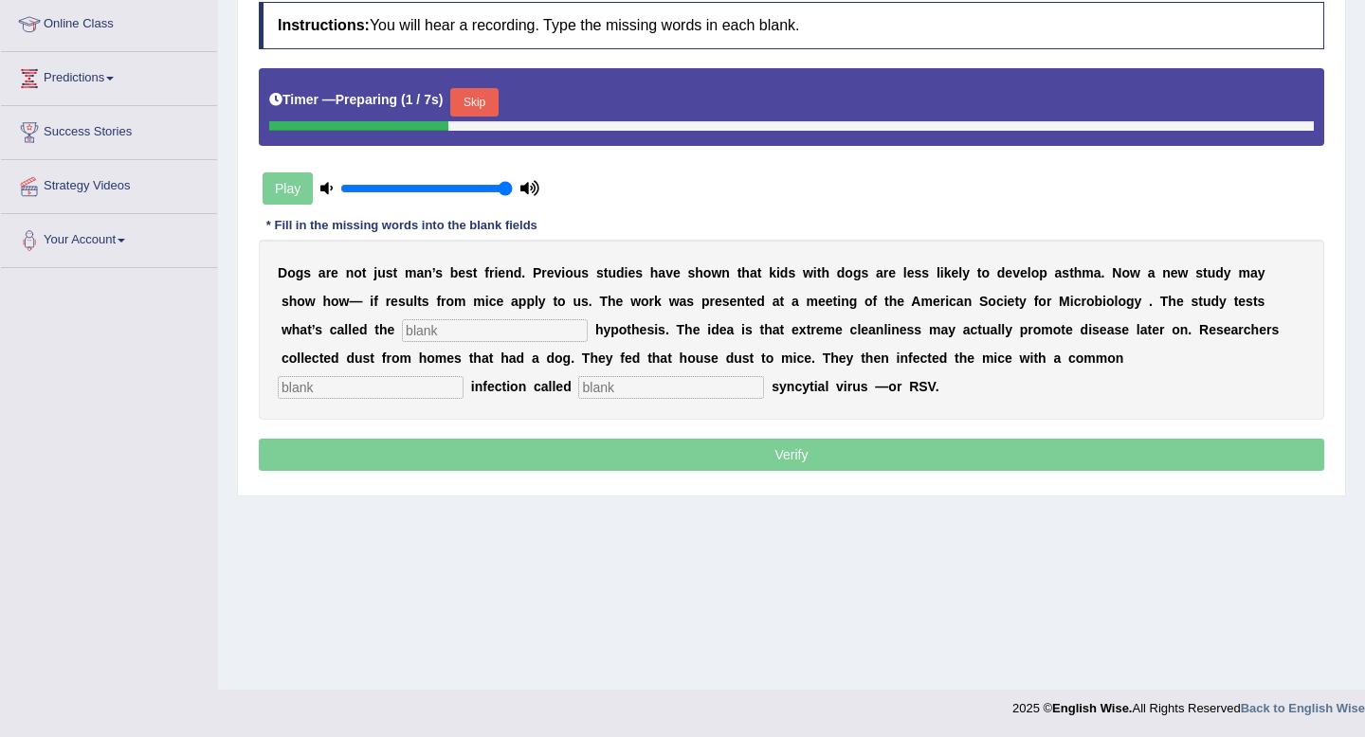
click at [481, 91] on button "Skip" at bounding box center [473, 102] width 47 height 28
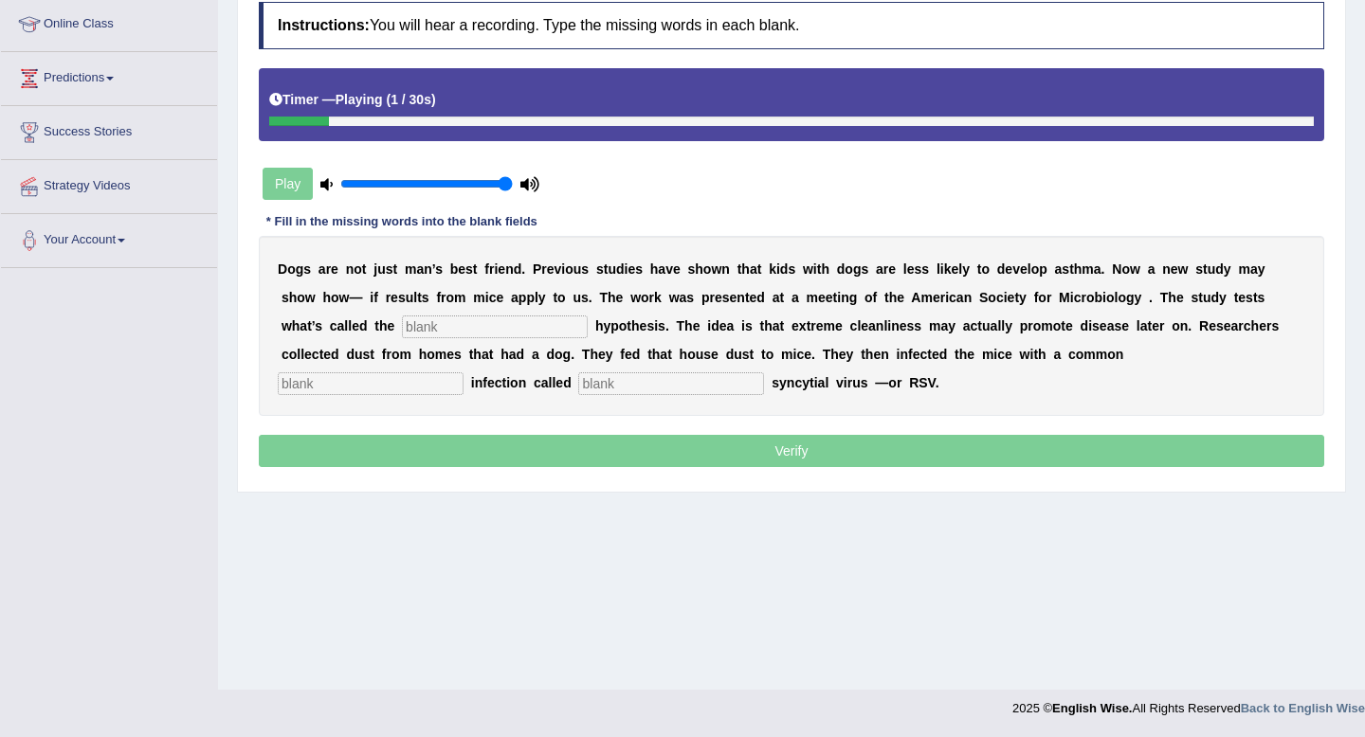
click at [440, 329] on input "text" at bounding box center [495, 327] width 186 height 23
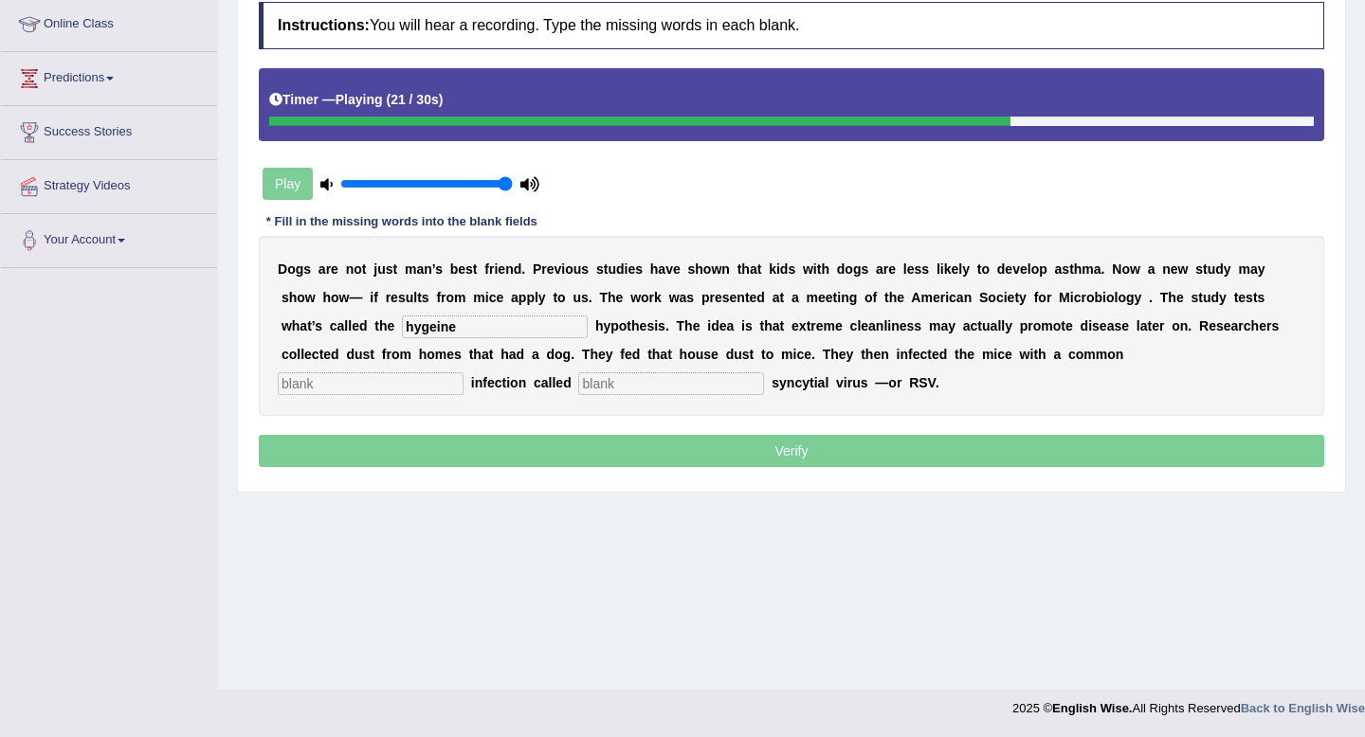
type input "hygeine"
click at [463, 372] on input "text" at bounding box center [371, 383] width 186 height 23
type input "chlkdonhhoom"
click at [578, 379] on input "text" at bounding box center [671, 383] width 186 height 23
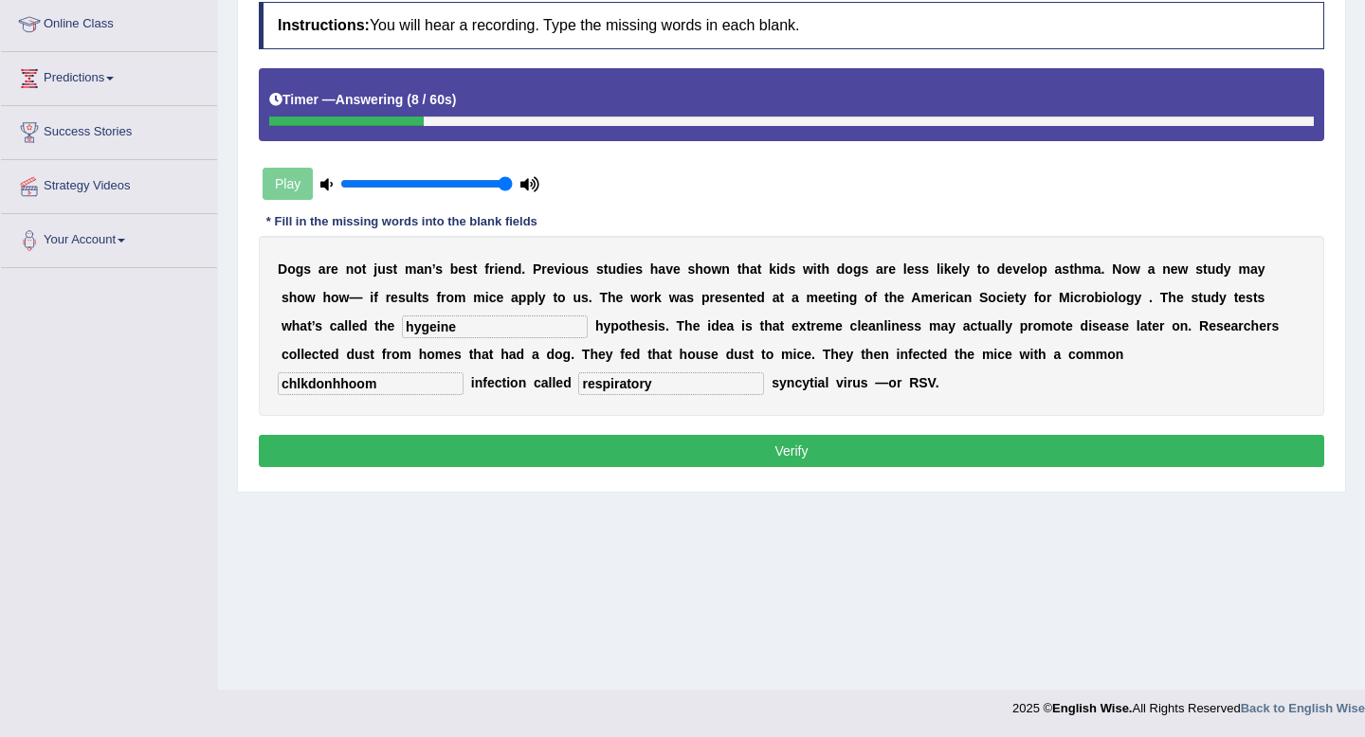
type input "respiratory"
drag, startPoint x: 1142, startPoint y: 355, endPoint x: 968, endPoint y: 350, distance: 174.5
click at [968, 350] on div "D o g s a r e n o t j u s t m a n ’ s b e s t f r i e n d . P r e v i o u s s t…" at bounding box center [791, 326] width 1065 height 180
type input "childhood"
click at [989, 451] on button "Verify" at bounding box center [791, 451] width 1065 height 32
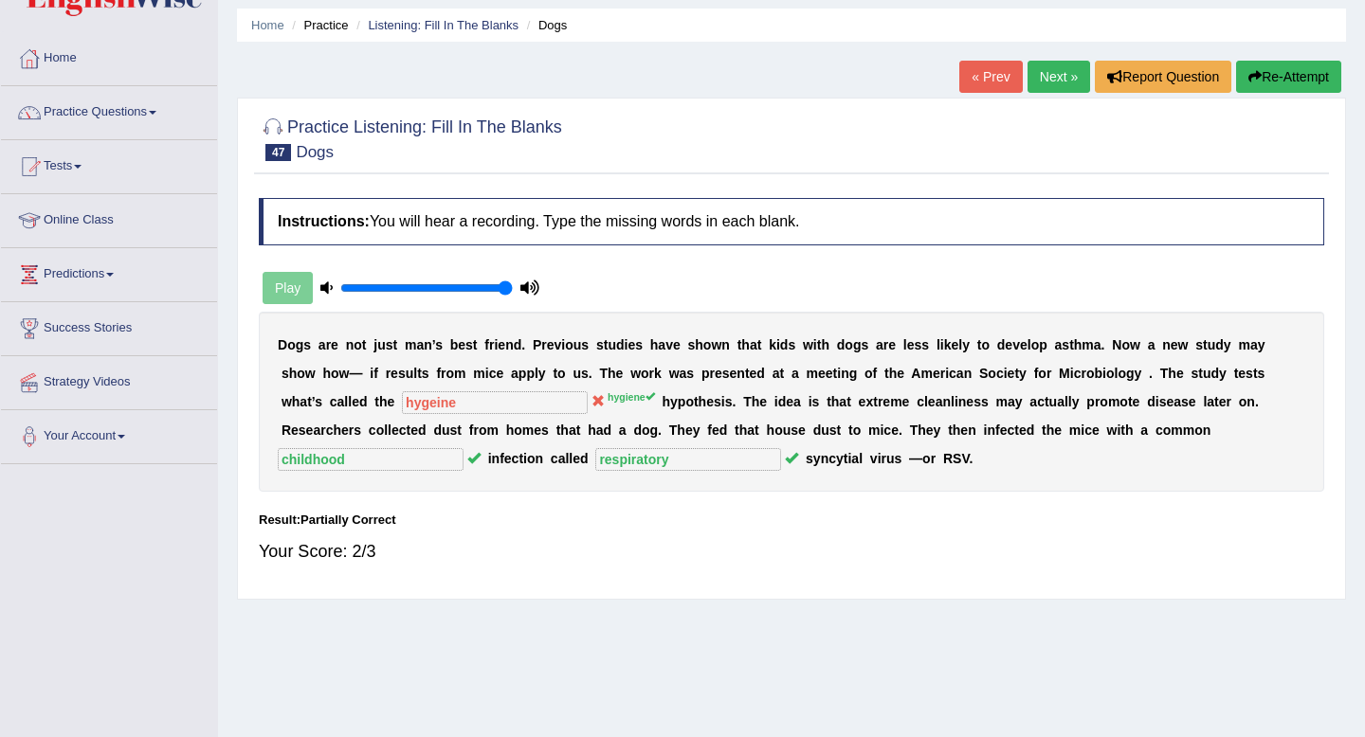
scroll to position [0, 0]
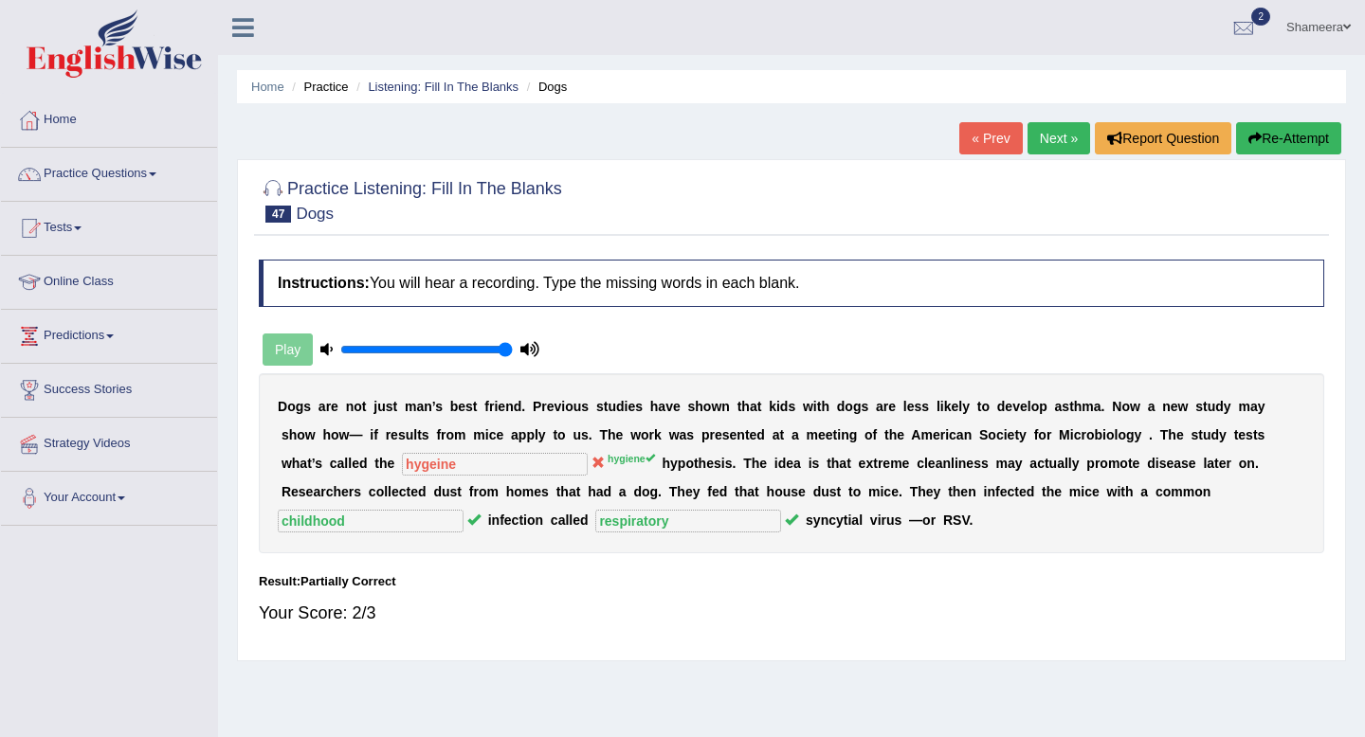
click at [1053, 146] on link "Next »" at bounding box center [1058, 138] width 63 height 32
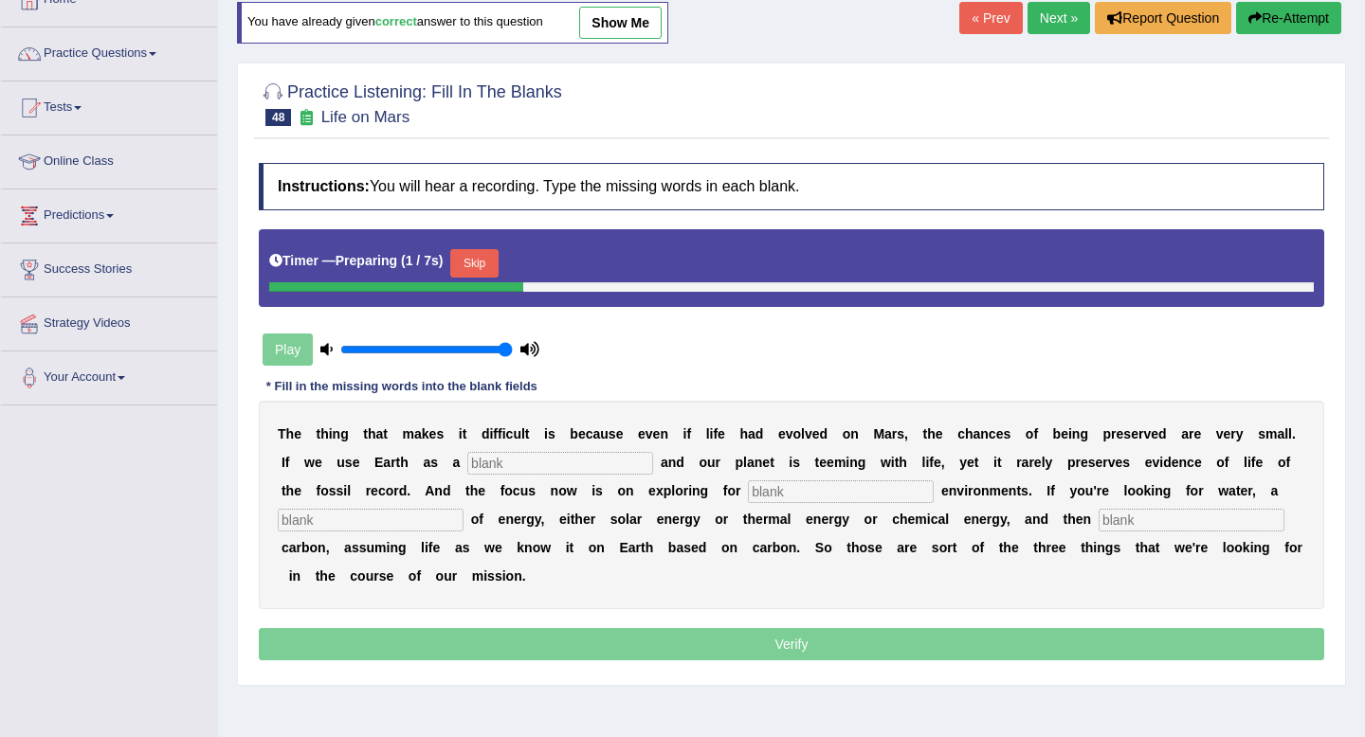
click at [496, 264] on button "Skip" at bounding box center [473, 263] width 47 height 28
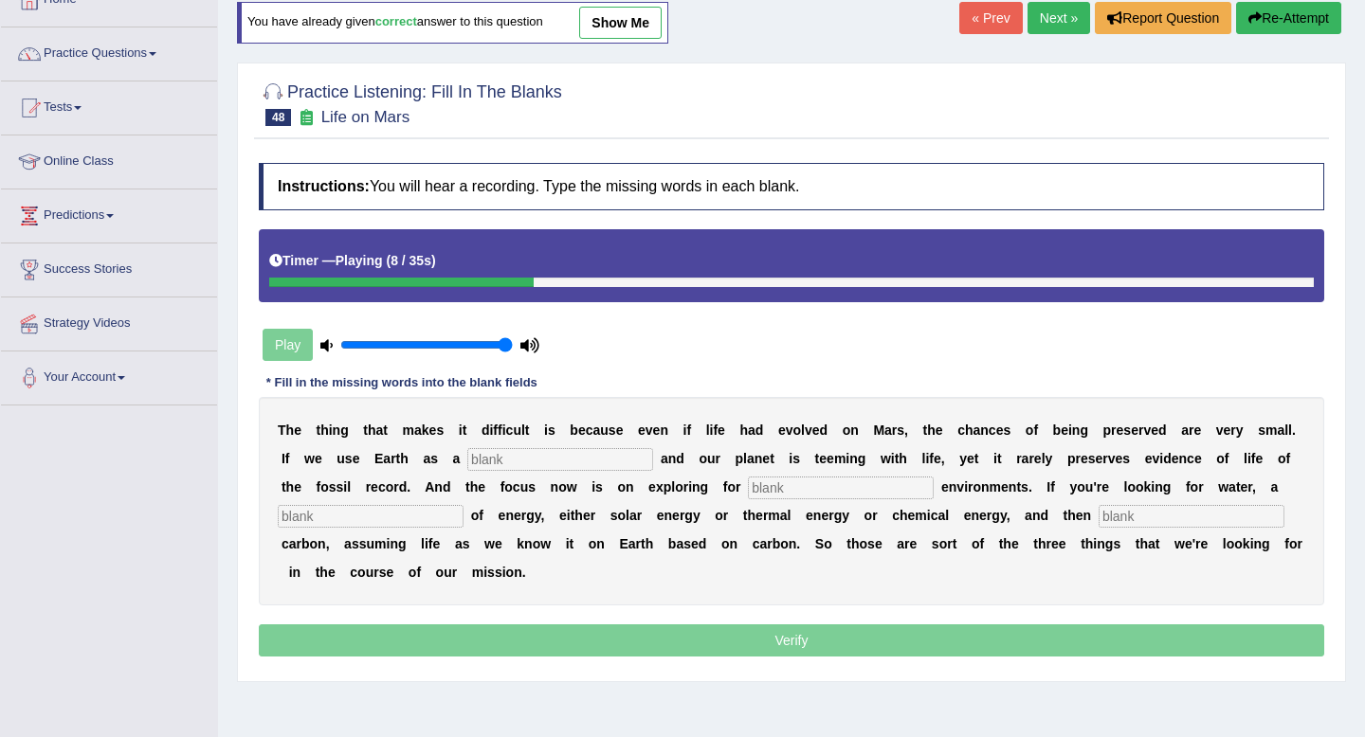
click at [528, 468] on input "text" at bounding box center [560, 459] width 186 height 23
type input "reference"
click at [751, 490] on input "text" at bounding box center [841, 488] width 186 height 23
type input "habitable"
click at [409, 512] on input "text" at bounding box center [371, 516] width 186 height 23
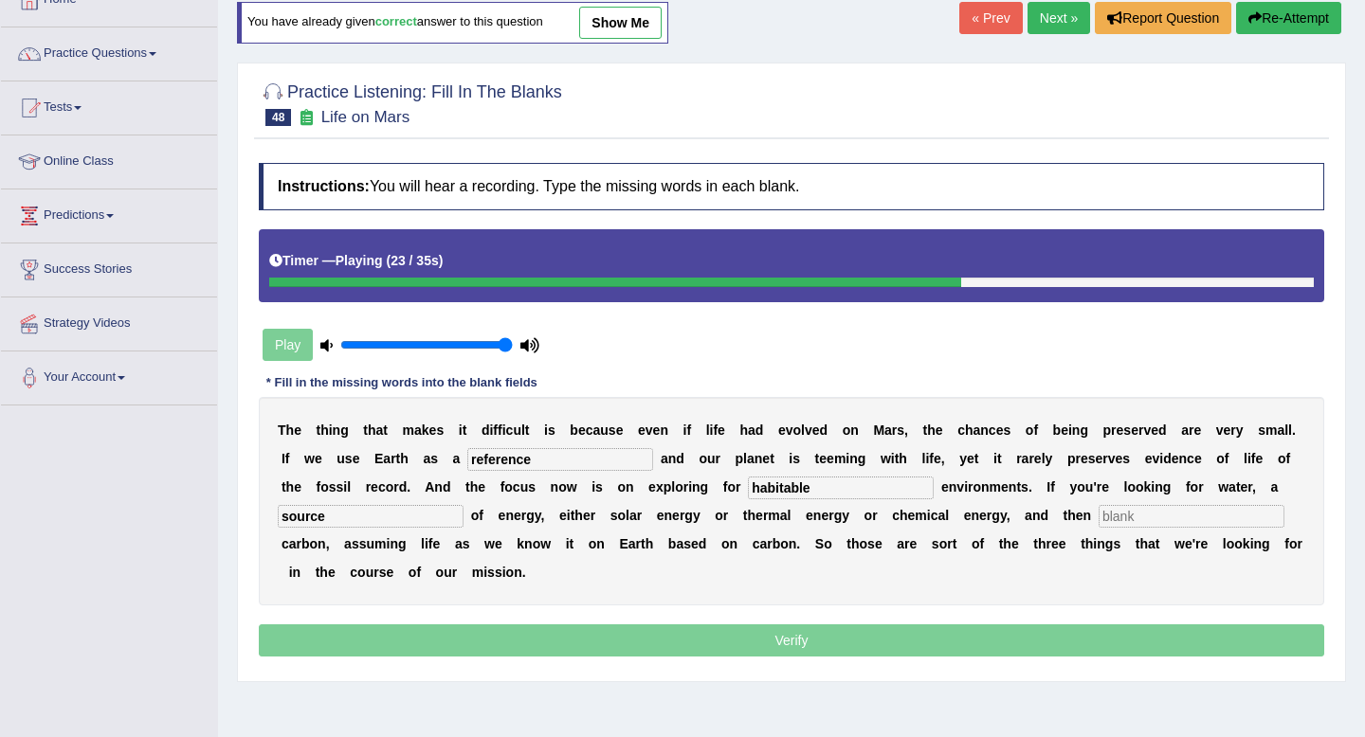
type input "source"
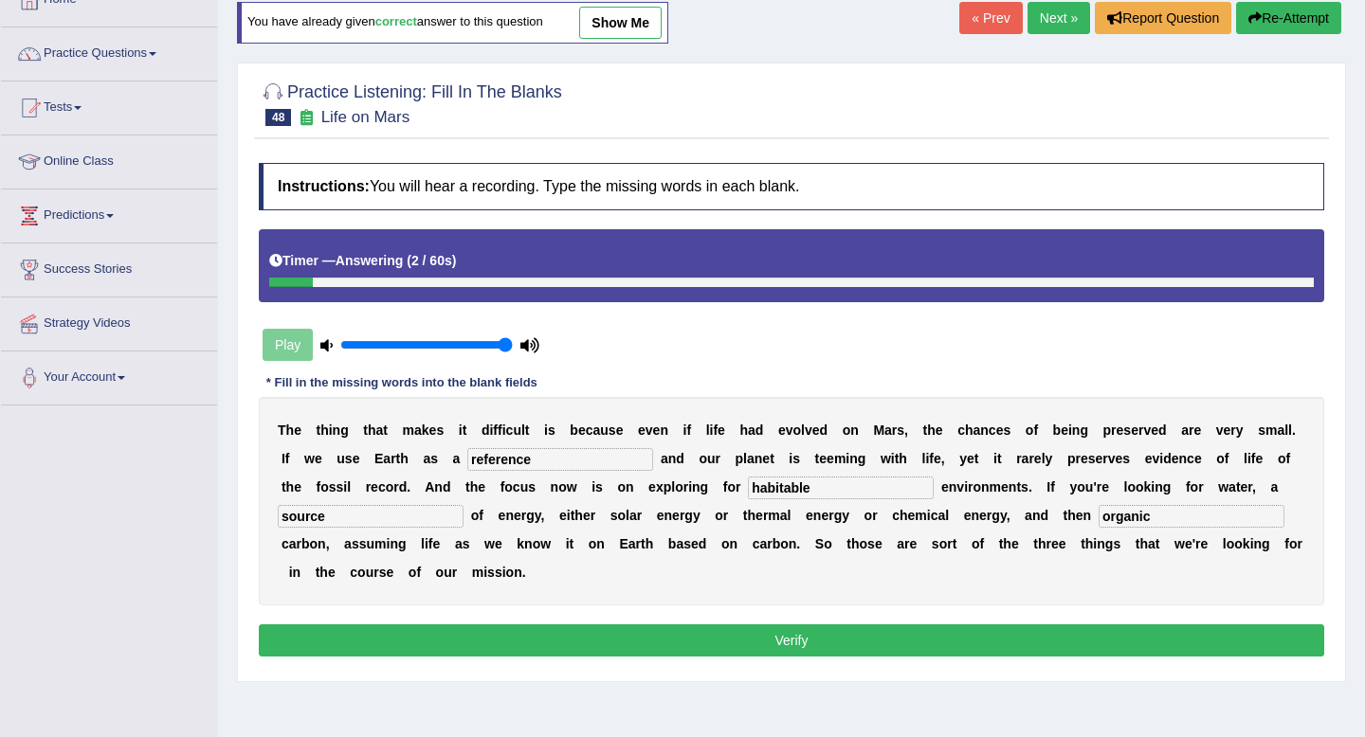
type input "organic"
click at [617, 643] on button "Verify" at bounding box center [791, 641] width 1065 height 32
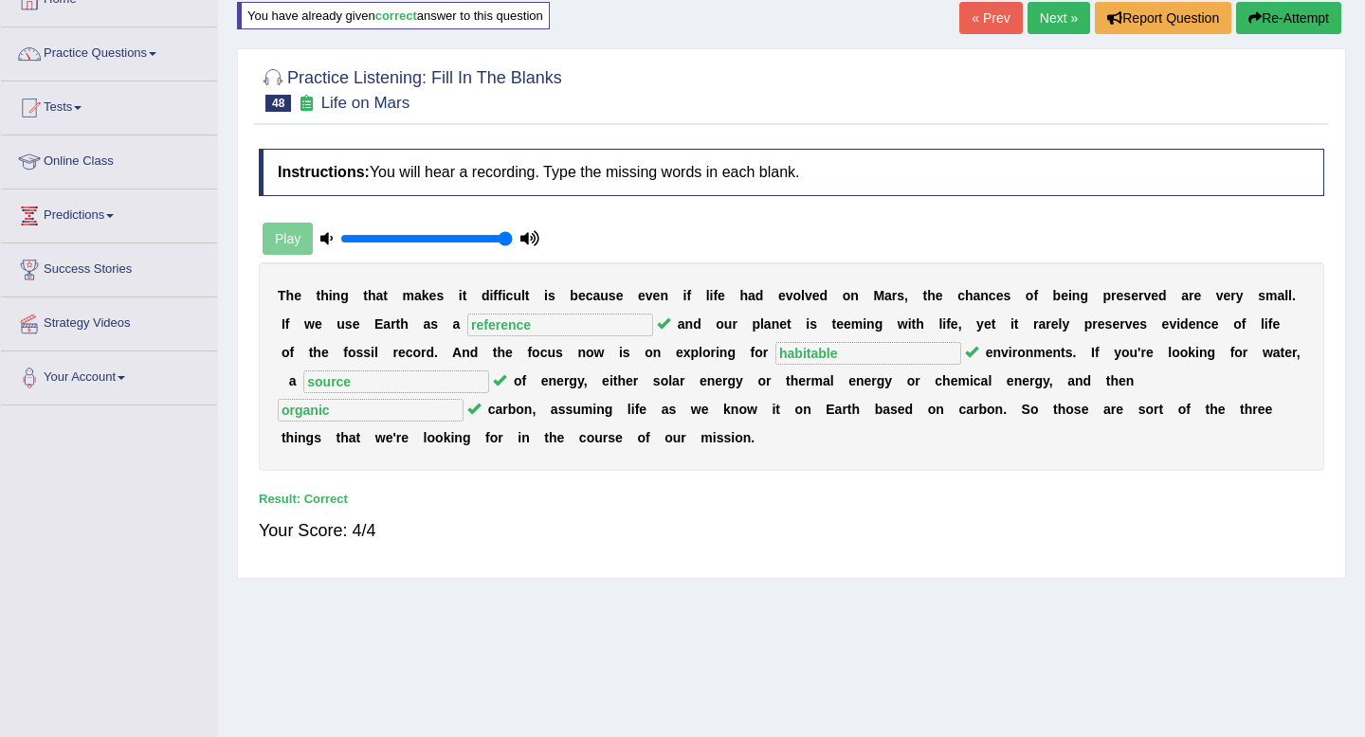
scroll to position [80, 0]
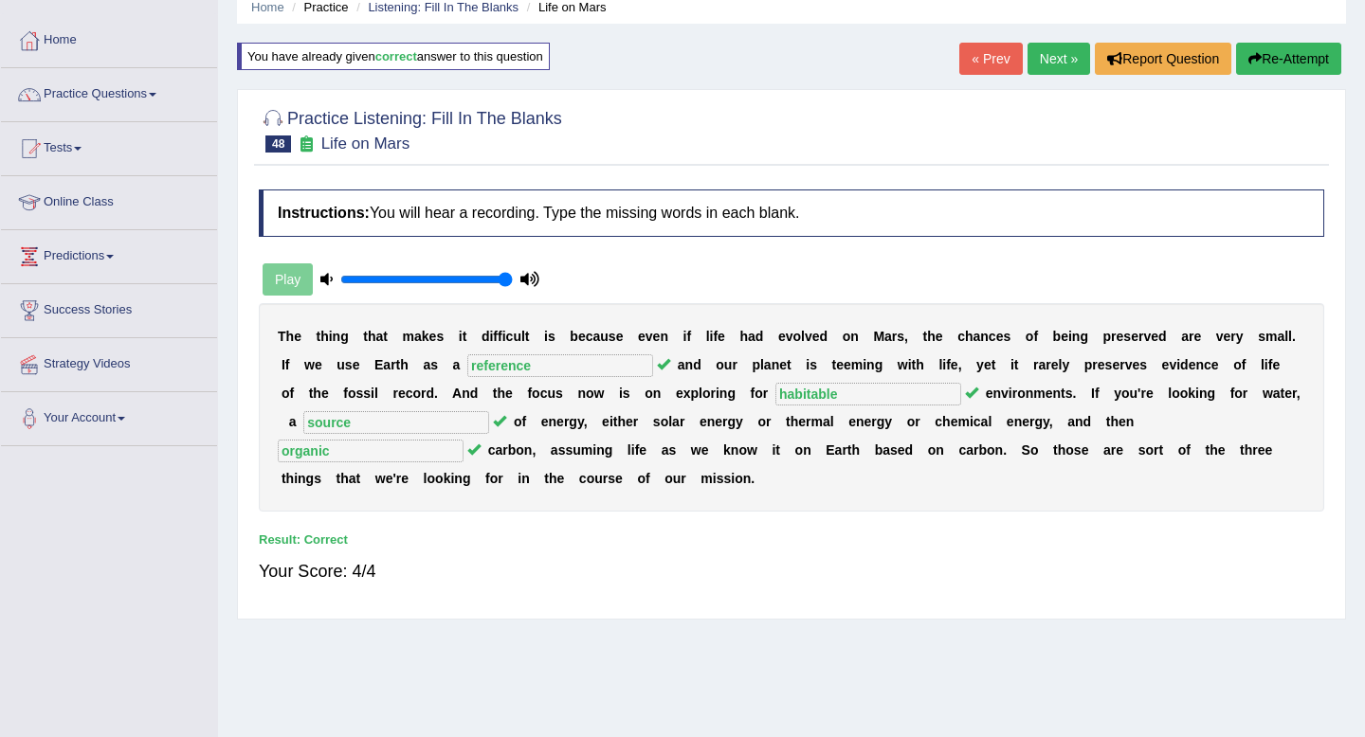
click at [1048, 54] on link "Next »" at bounding box center [1058, 59] width 63 height 32
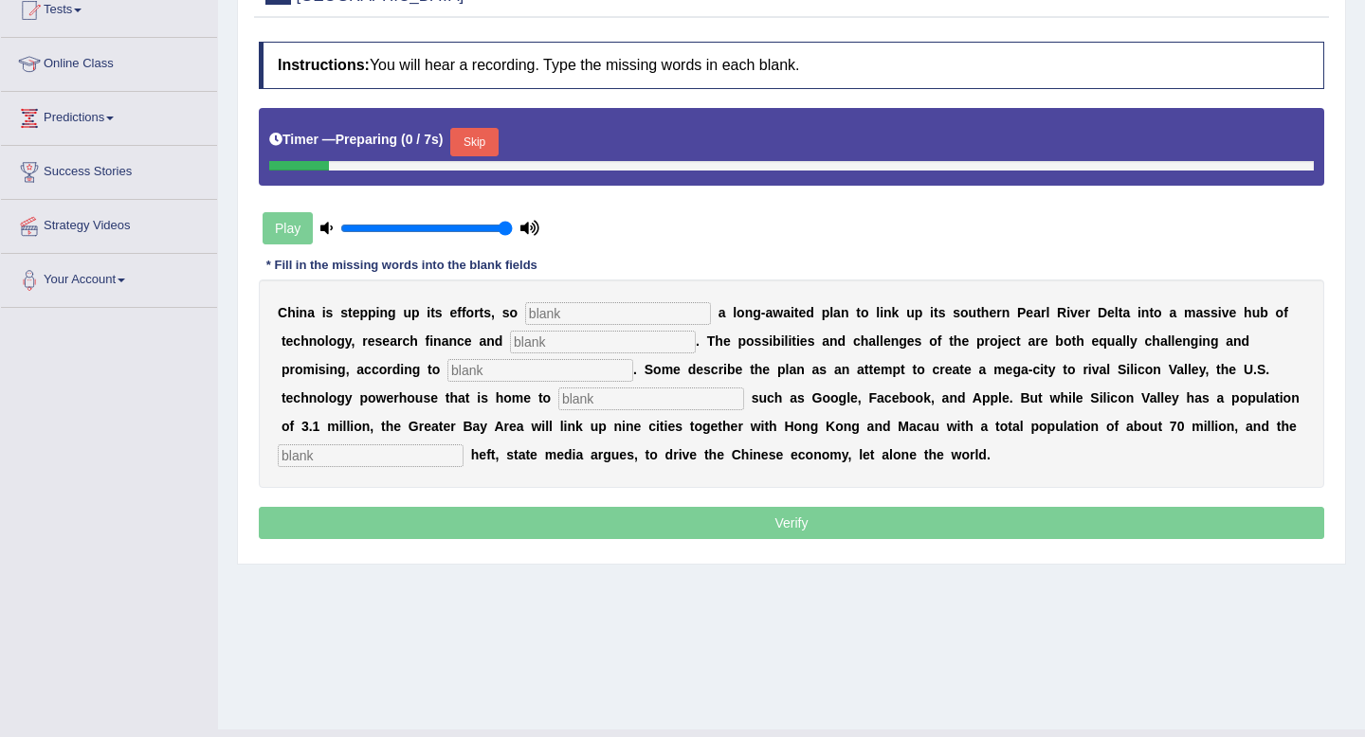
scroll to position [233, 0]
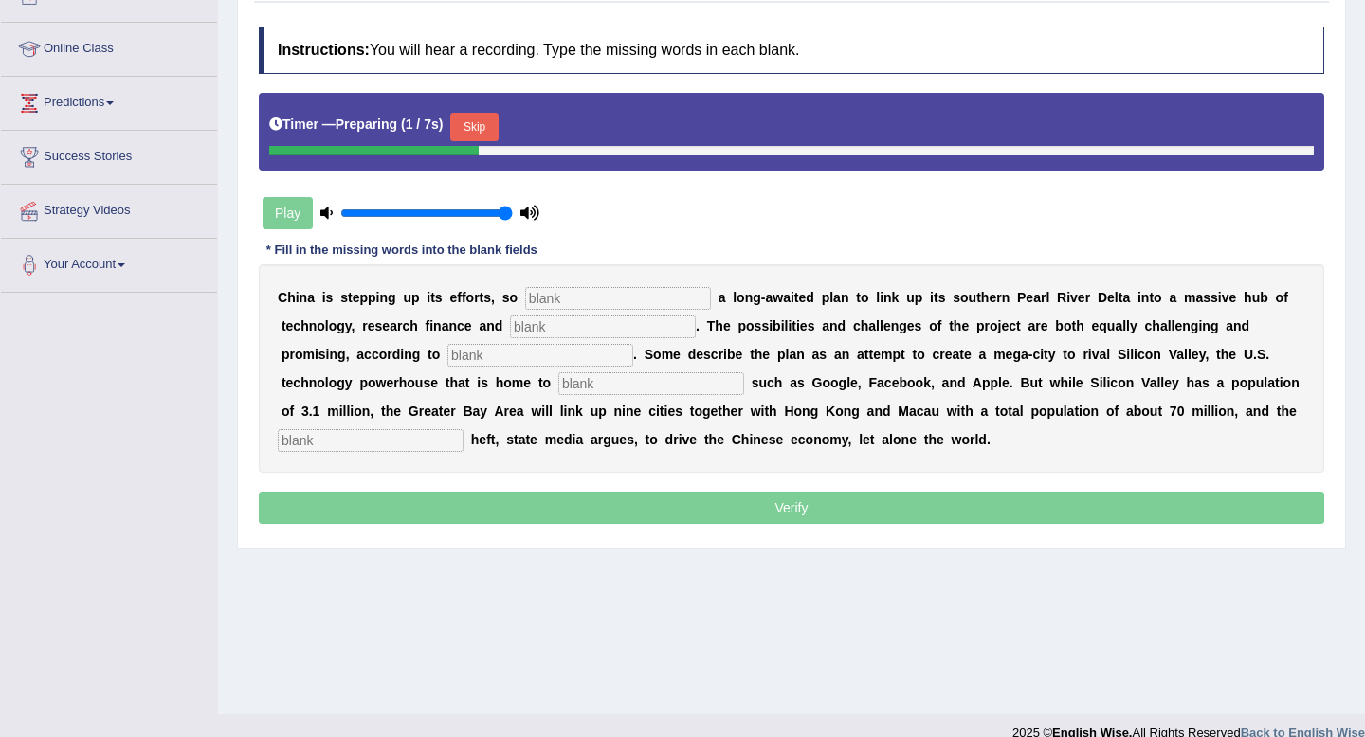
click at [479, 127] on button "Skip" at bounding box center [473, 127] width 47 height 28
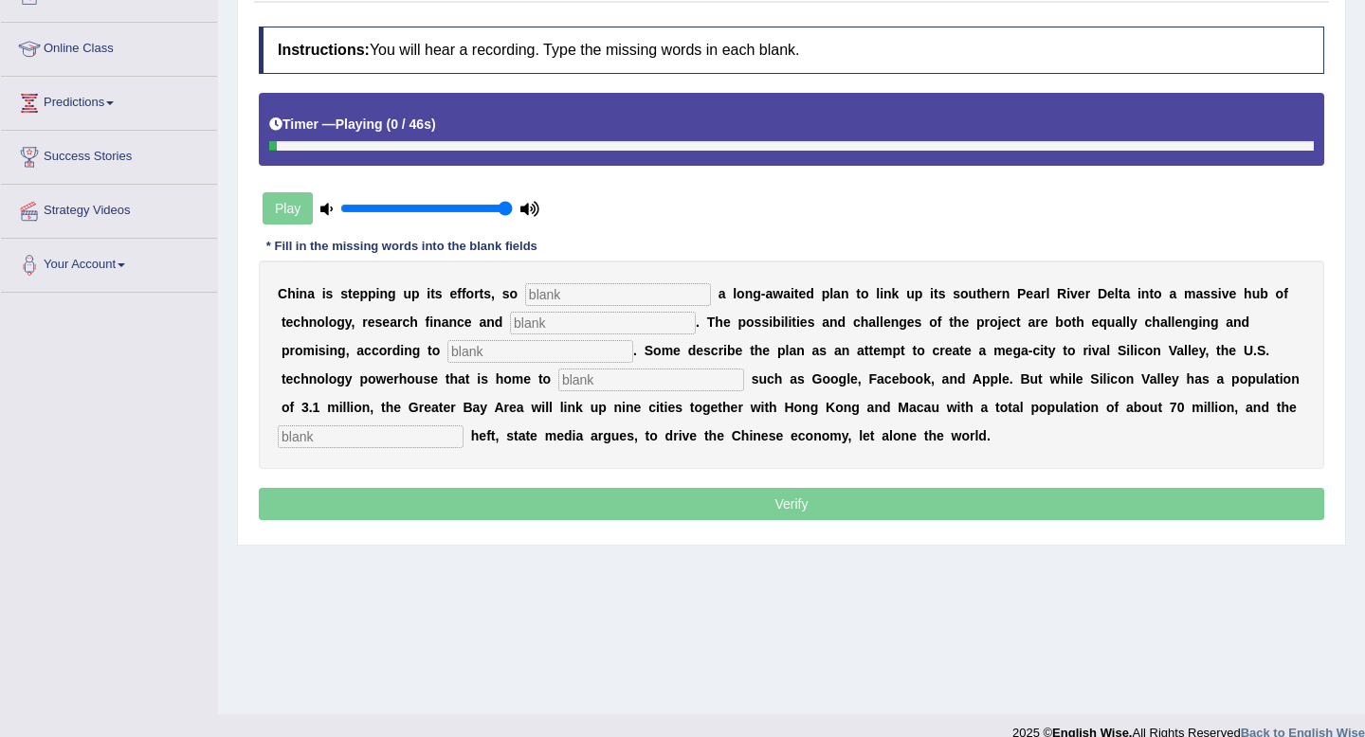
click at [560, 299] on input "text" at bounding box center [618, 294] width 186 height 23
type input "e"
type input "annoohncing"
type input "innovation"
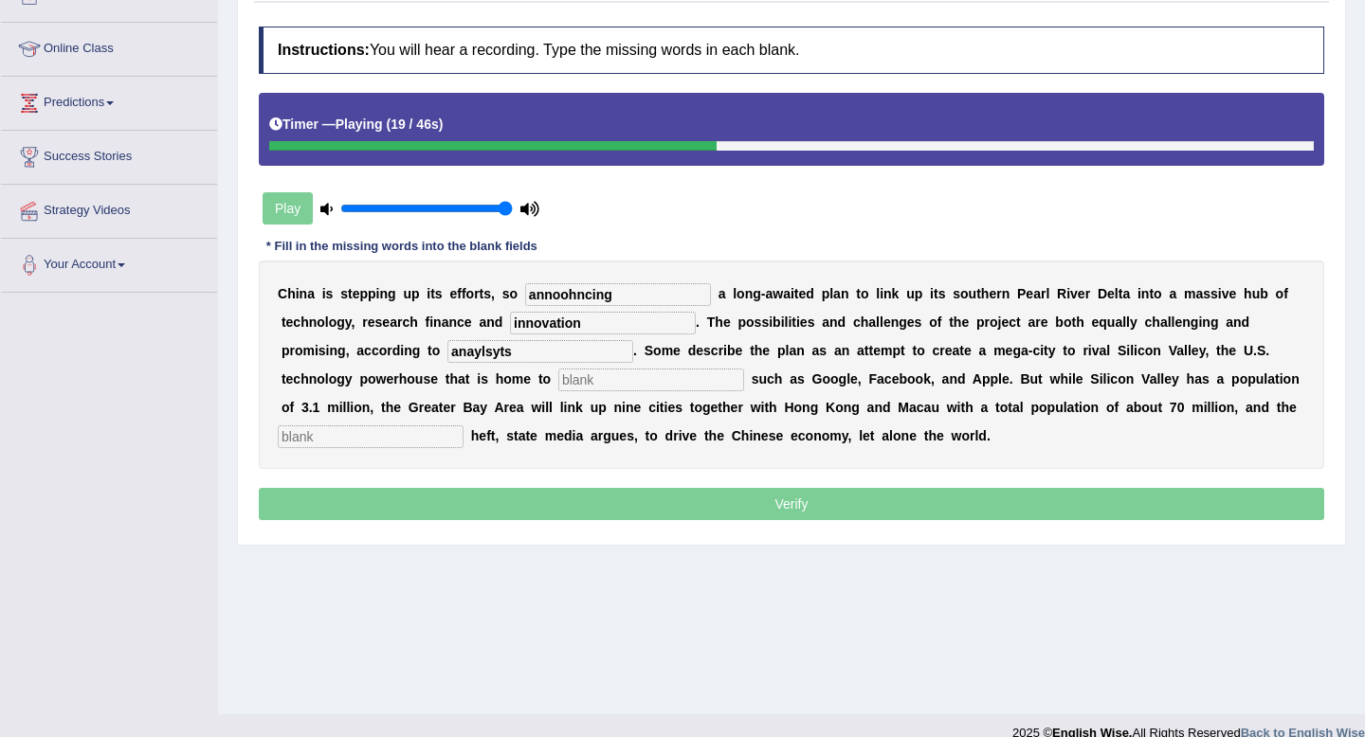
type input "anaylsyts"
type input "companies"
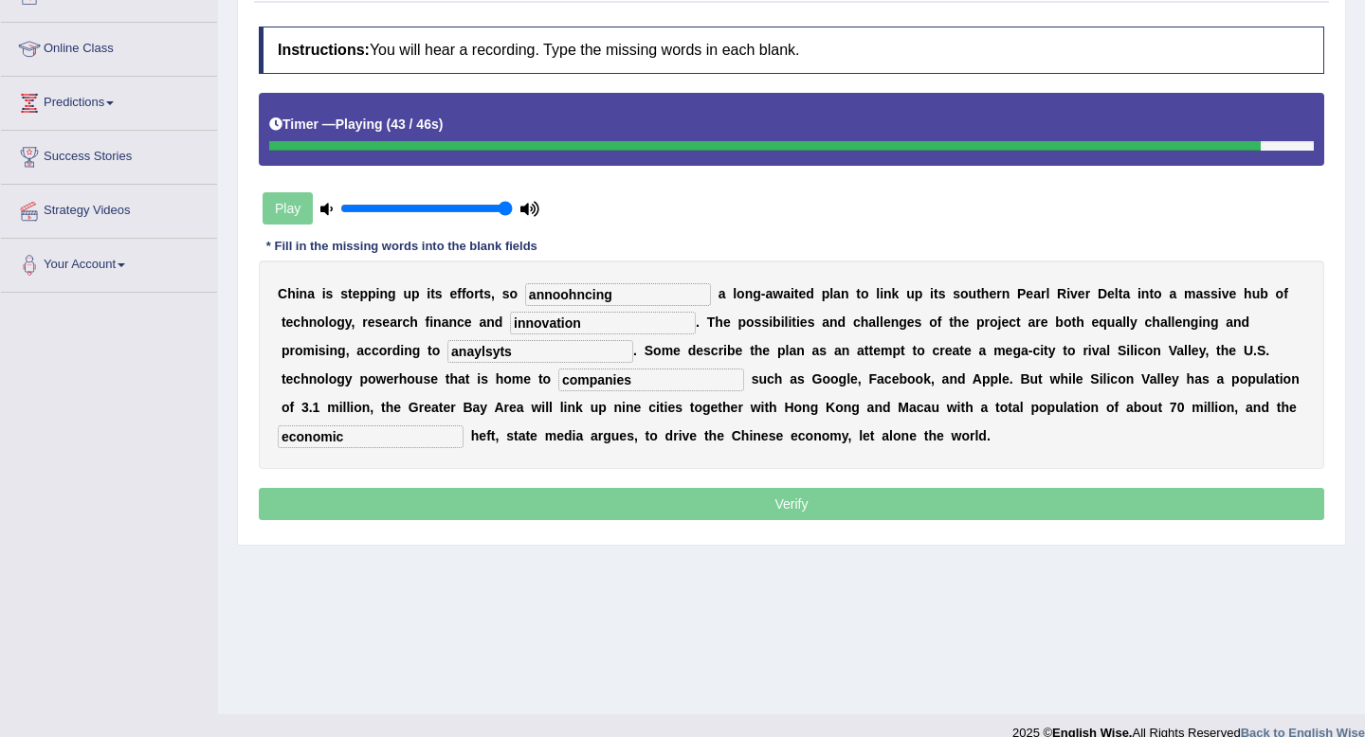
type input "economic"
drag, startPoint x: 627, startPoint y: 295, endPoint x: 435, endPoint y: 292, distance: 192.4
click at [435, 292] on div "C h i n a i s s t e p p i n g u p i t s e f f o r t s , s o annoohncing a l o n…" at bounding box center [791, 365] width 1065 height 208
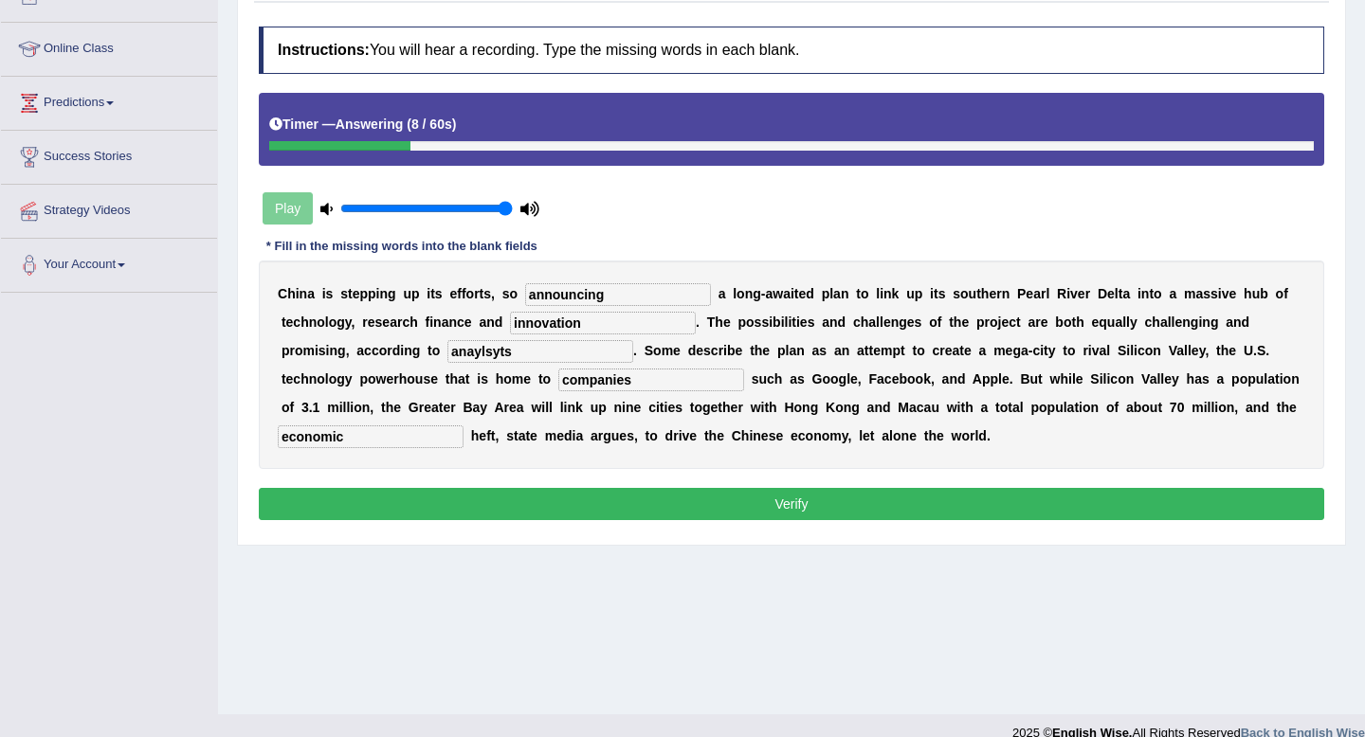
type input "announcing"
drag, startPoint x: 496, startPoint y: 357, endPoint x: 278, endPoint y: 335, distance: 219.1
click at [278, 335] on div "C h i n a i s s t e p p i n g u p i t s e f f o r t s , s o announcing a l o n …" at bounding box center [791, 365] width 1065 height 208
type input "analysts"
click at [622, 501] on button "Verify" at bounding box center [791, 504] width 1065 height 32
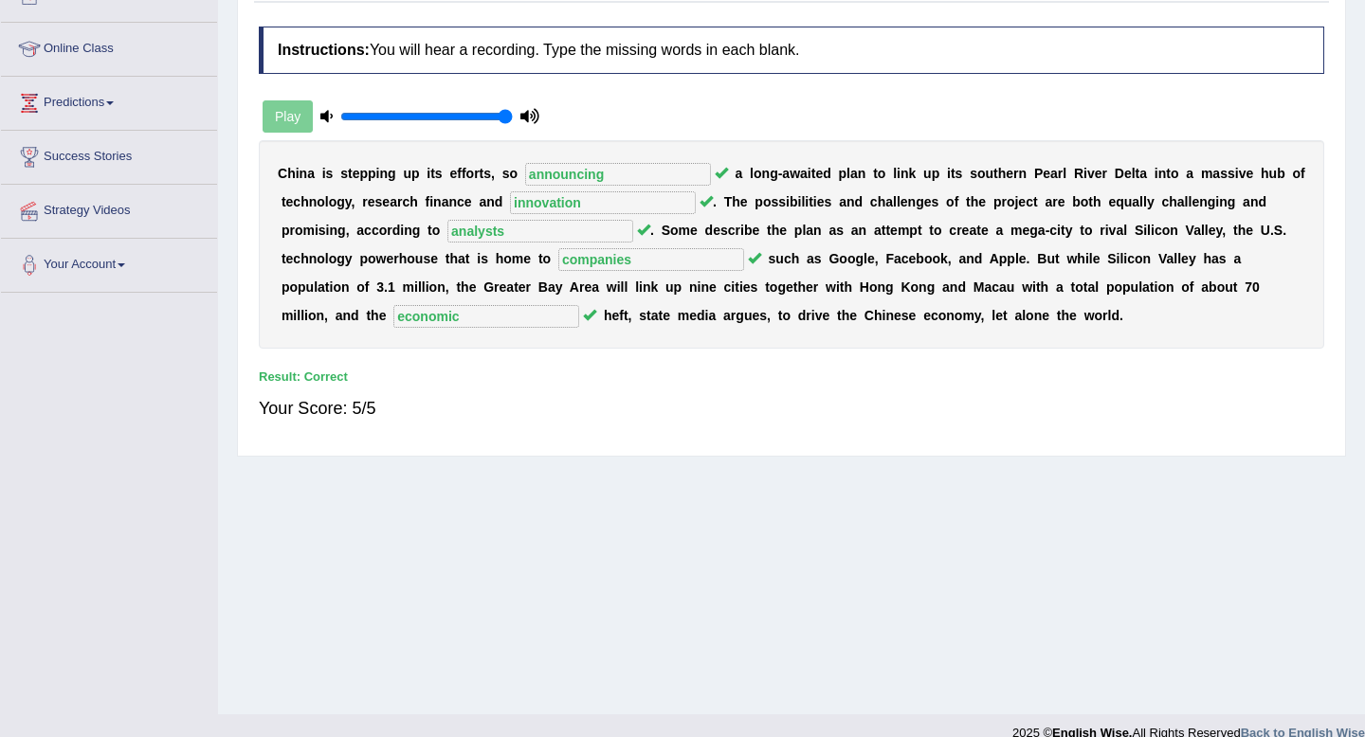
scroll to position [0, 0]
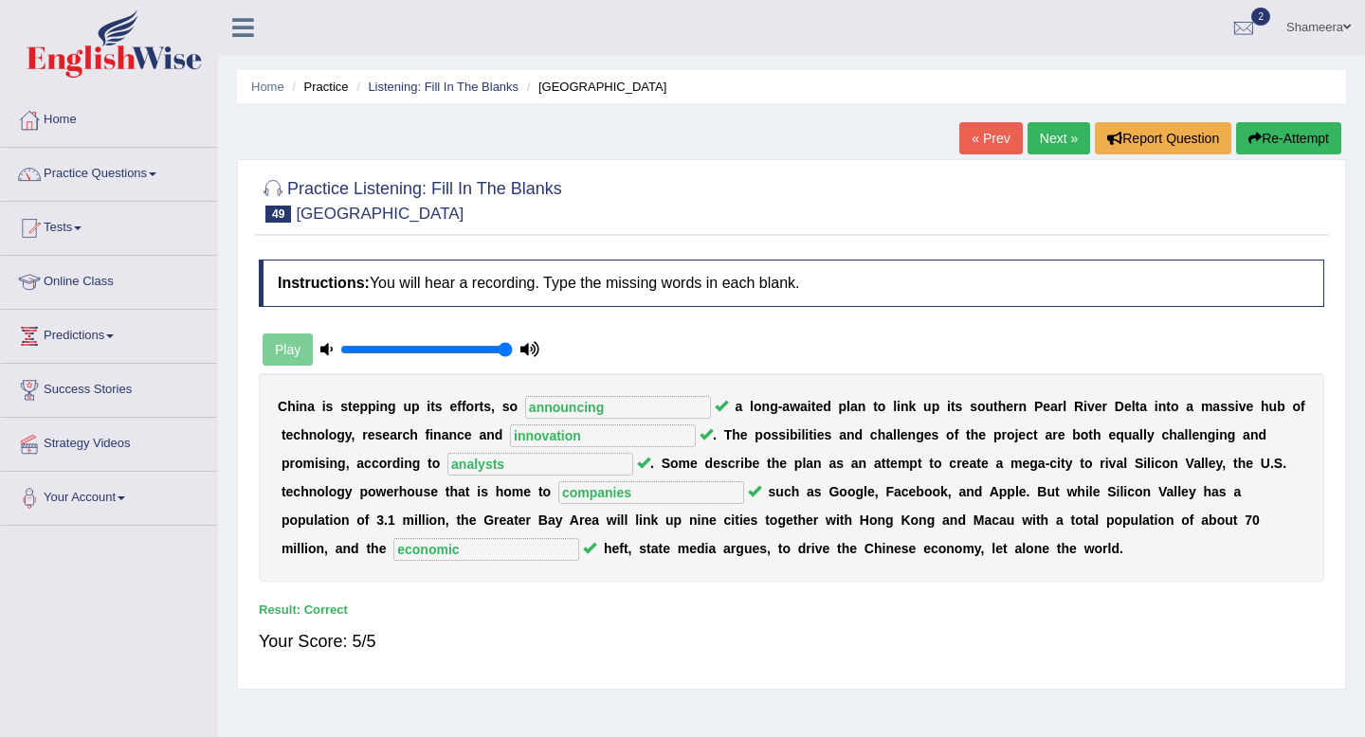
click at [1051, 138] on link "Next »" at bounding box center [1058, 138] width 63 height 32
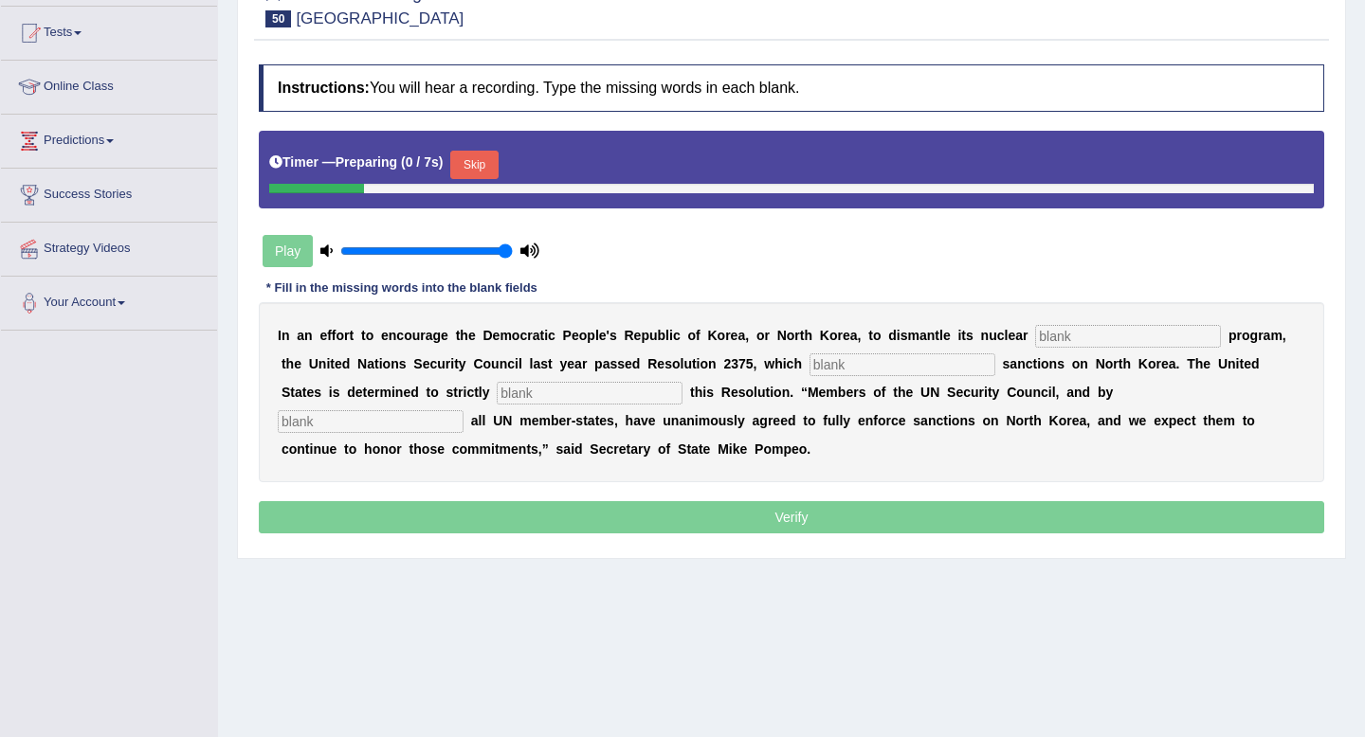
scroll to position [199, 0]
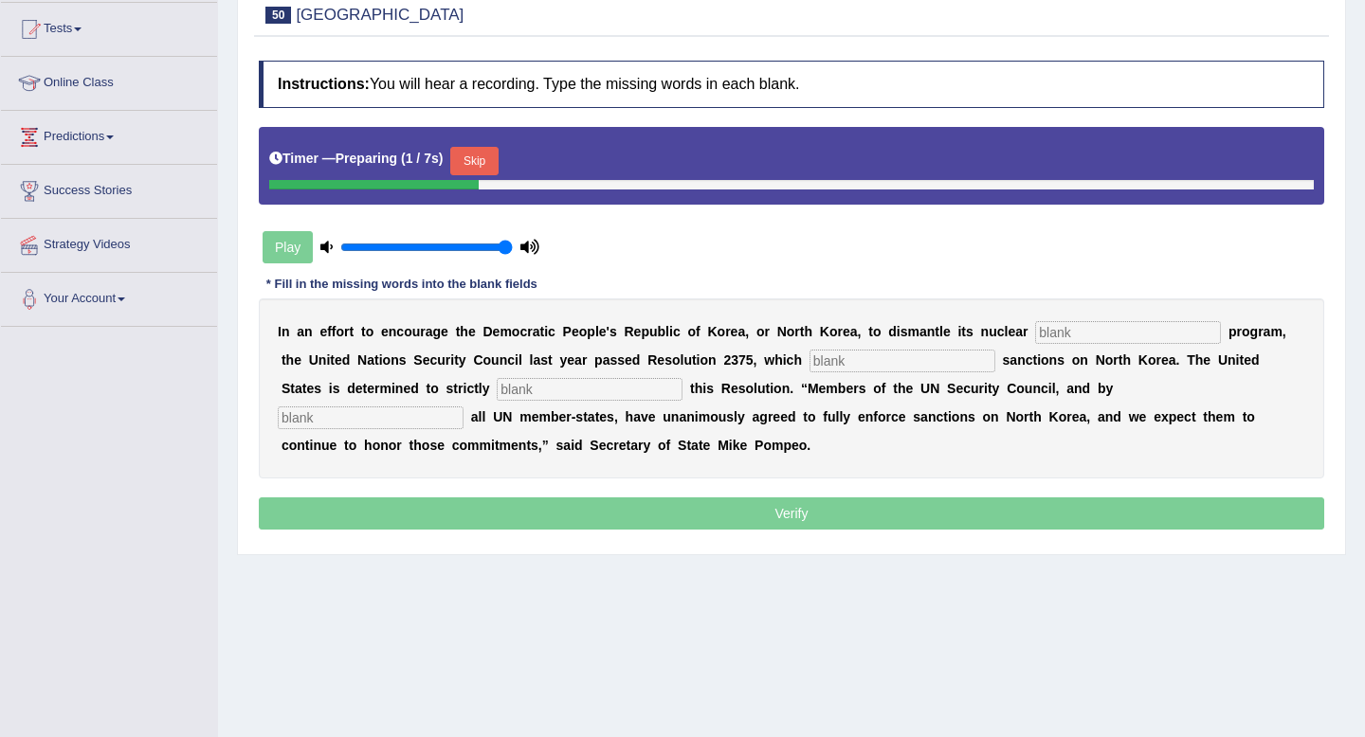
click at [491, 154] on button "Skip" at bounding box center [473, 161] width 47 height 28
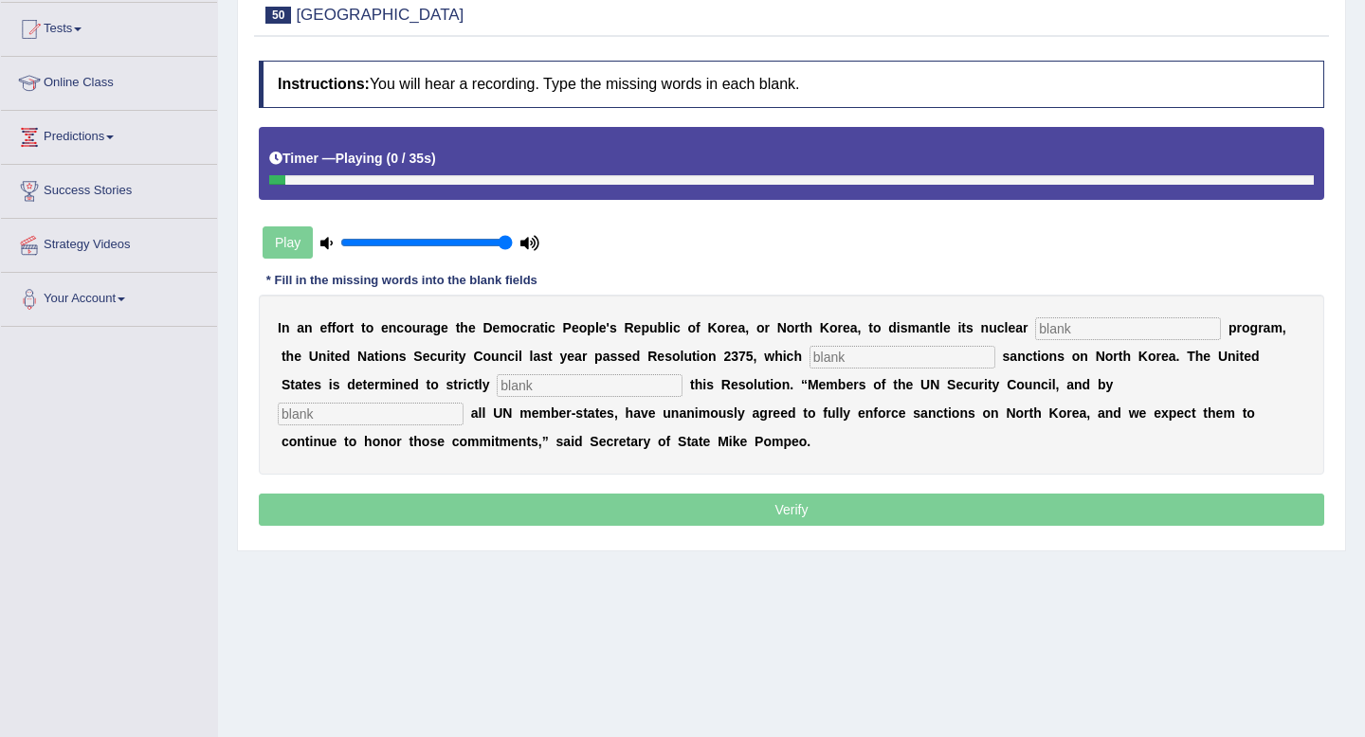
click at [1088, 331] on input "text" at bounding box center [1128, 328] width 186 height 23
type input "e"
type input "weapoms"
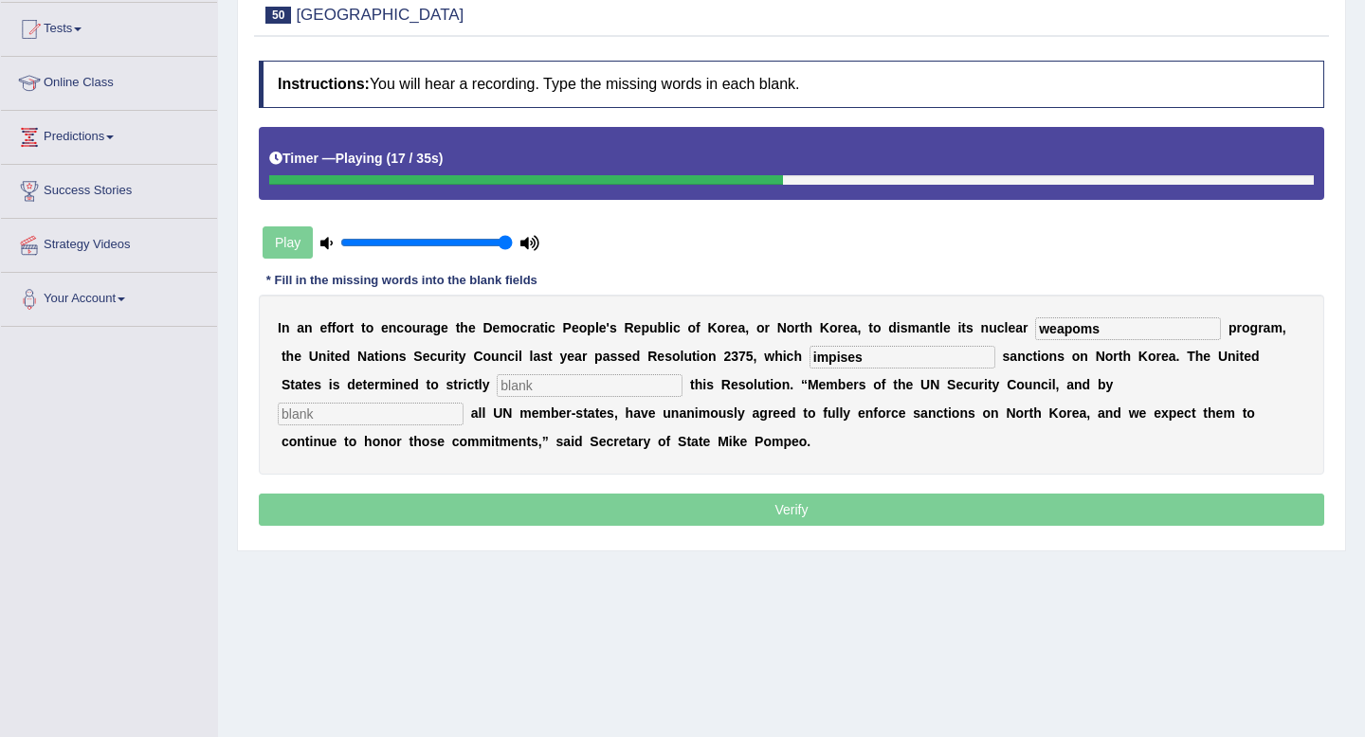
type input "impises"
click at [526, 390] on input "text" at bounding box center [590, 385] width 186 height 23
type input "implemenbt"
type input "extension"
drag, startPoint x: 1115, startPoint y: 328, endPoint x: 931, endPoint y: 321, distance: 184.9
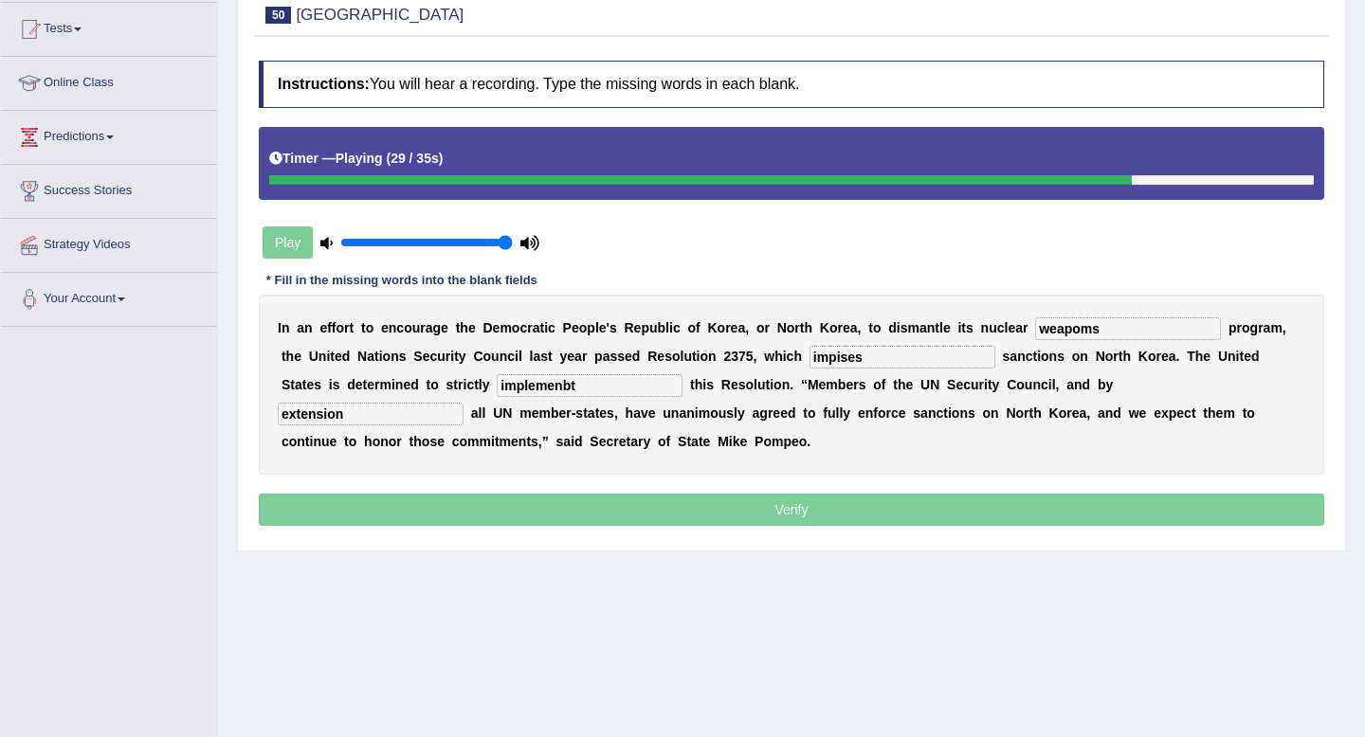
click at [931, 321] on div "I n a n e f f o r t t o e n c o u r a g e t h e D e m o c r a t i c P e o p l e…" at bounding box center [791, 385] width 1065 height 180
type input "weapons"
drag, startPoint x: 846, startPoint y: 359, endPoint x: 685, endPoint y: 355, distance: 161.2
click at [685, 355] on div "I n a n e f f o r t t o e n c o u r a g e t h e D e m o c r a t i c P e o p l e…" at bounding box center [791, 385] width 1065 height 180
type input "imposes"
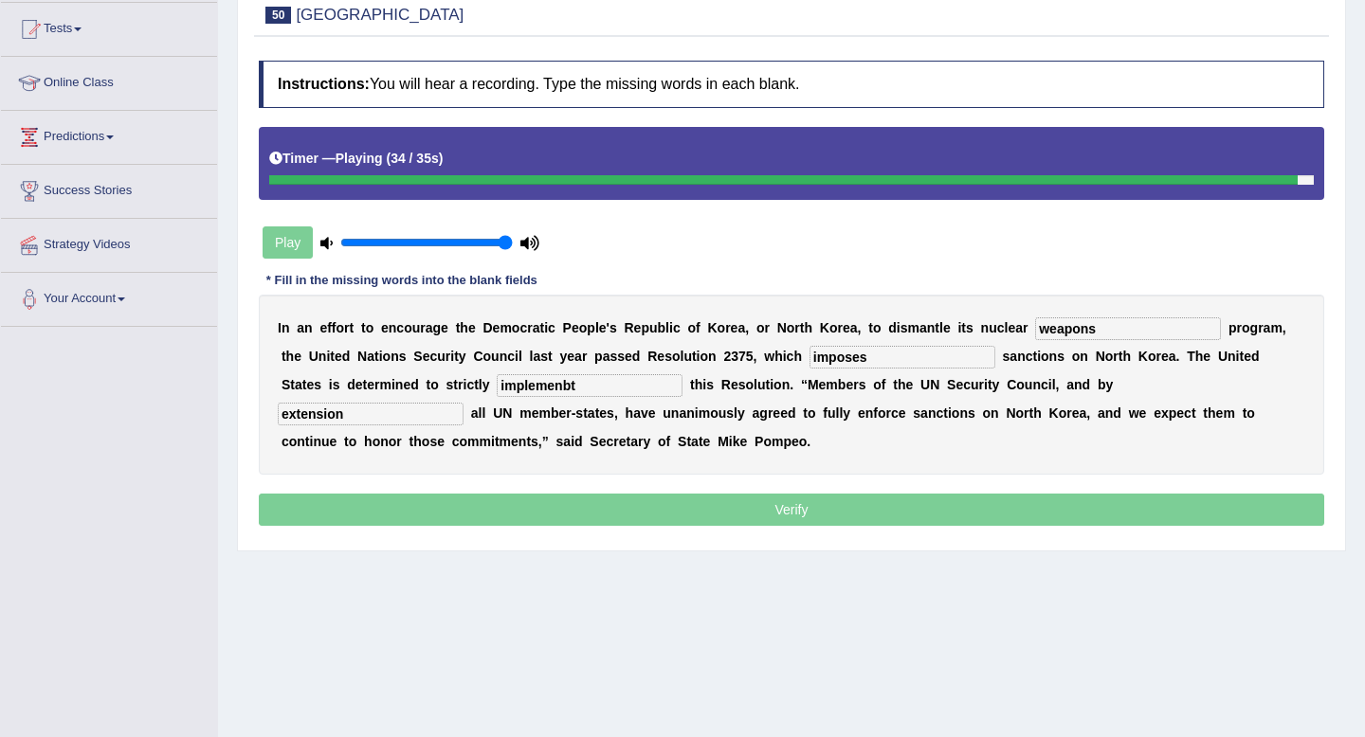
drag, startPoint x: 547, startPoint y: 383, endPoint x: 295, endPoint y: 383, distance: 252.1
click at [295, 383] on div "I n a n e f f o r t t o e n c o u r a g e t h e D e m o c r a t i c P e o p l e…" at bounding box center [791, 385] width 1065 height 180
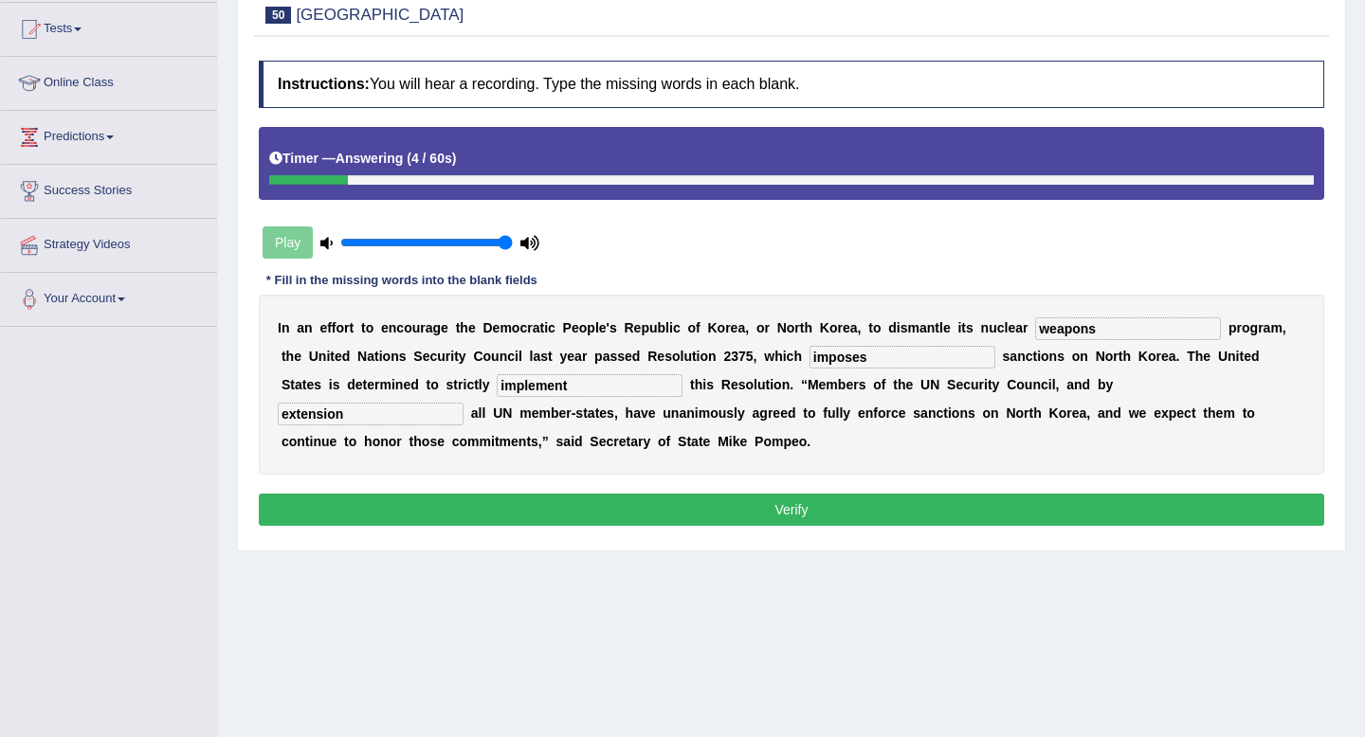
type input "implement"
click at [462, 508] on button "Verify" at bounding box center [791, 510] width 1065 height 32
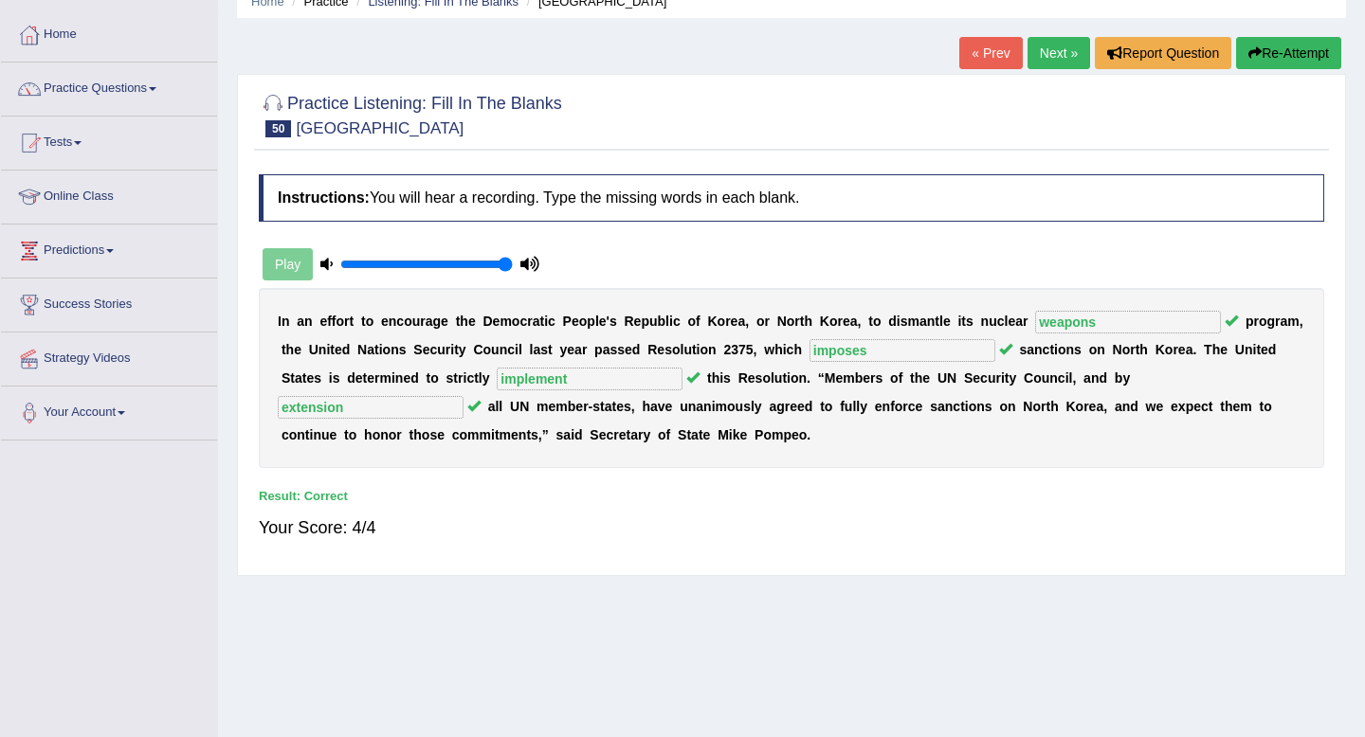
scroll to position [0, 0]
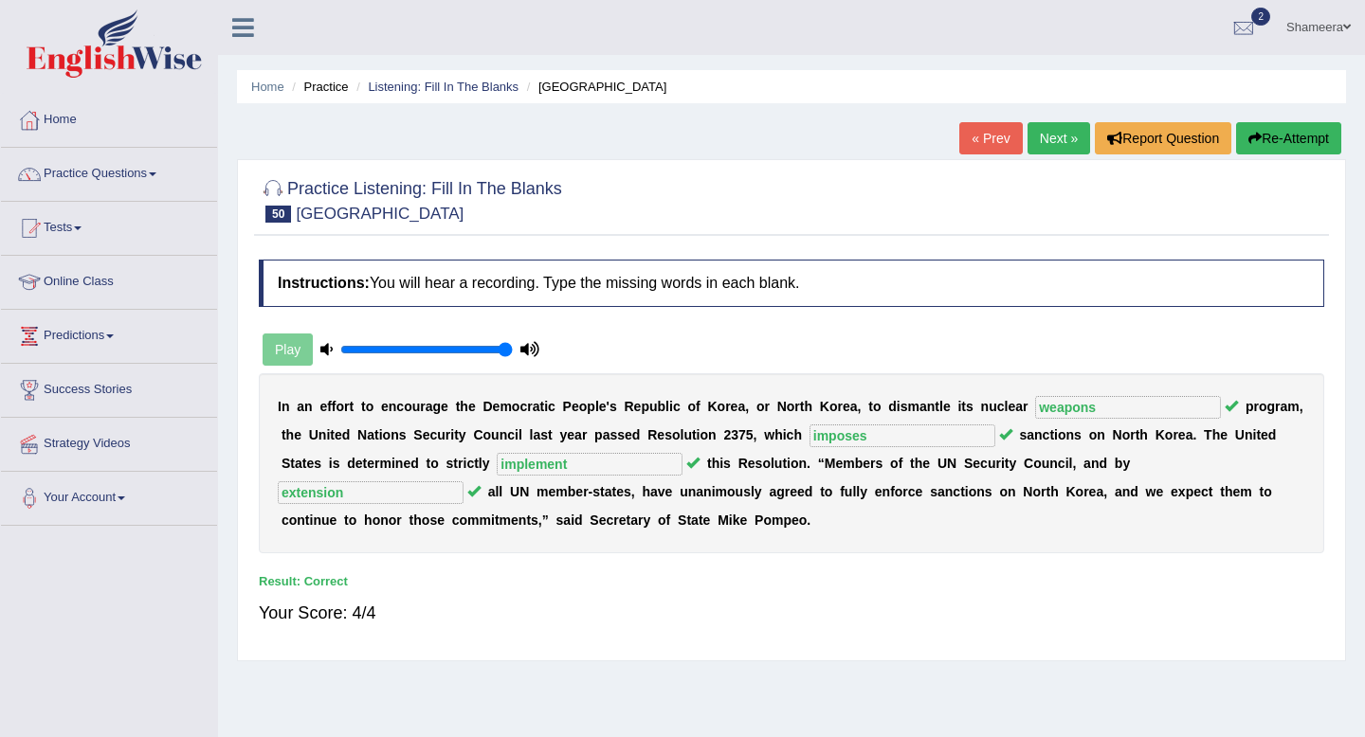
click at [1060, 138] on link "Next »" at bounding box center [1058, 138] width 63 height 32
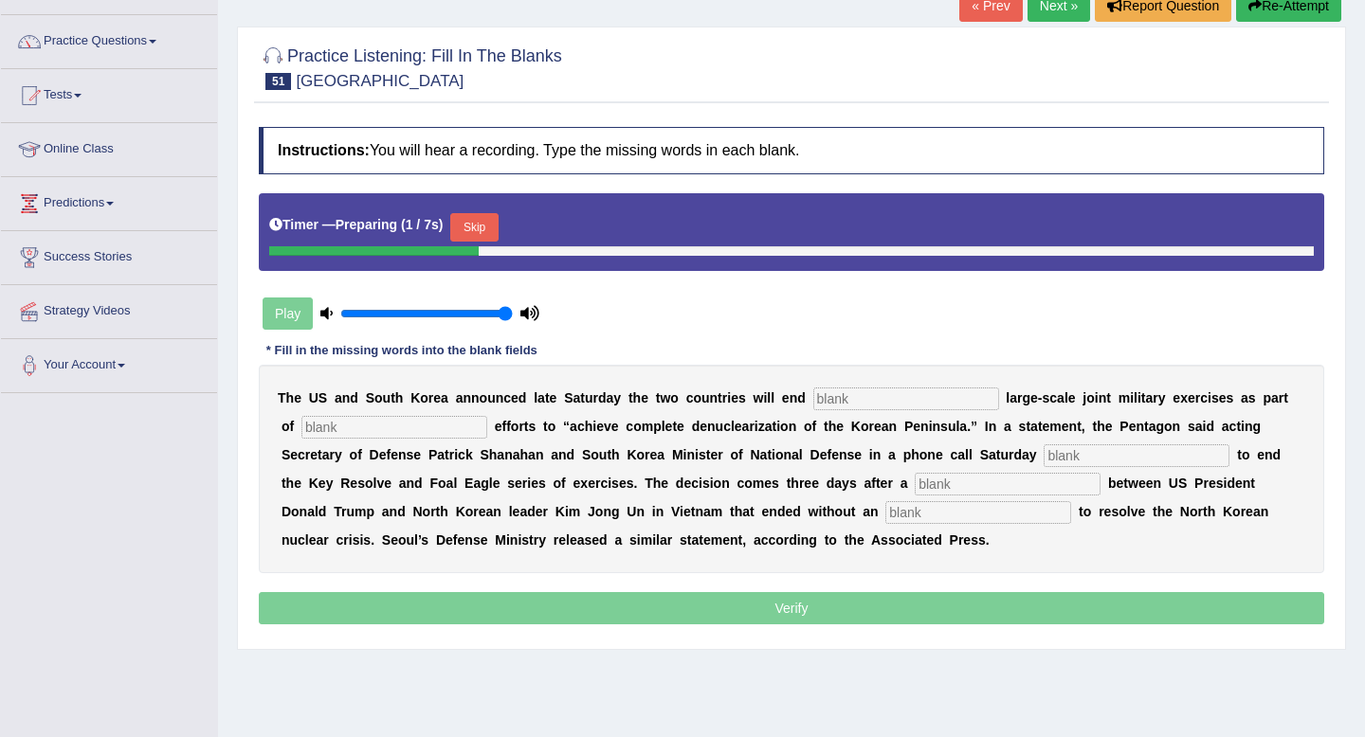
click at [498, 223] on button "Skip" at bounding box center [473, 227] width 47 height 28
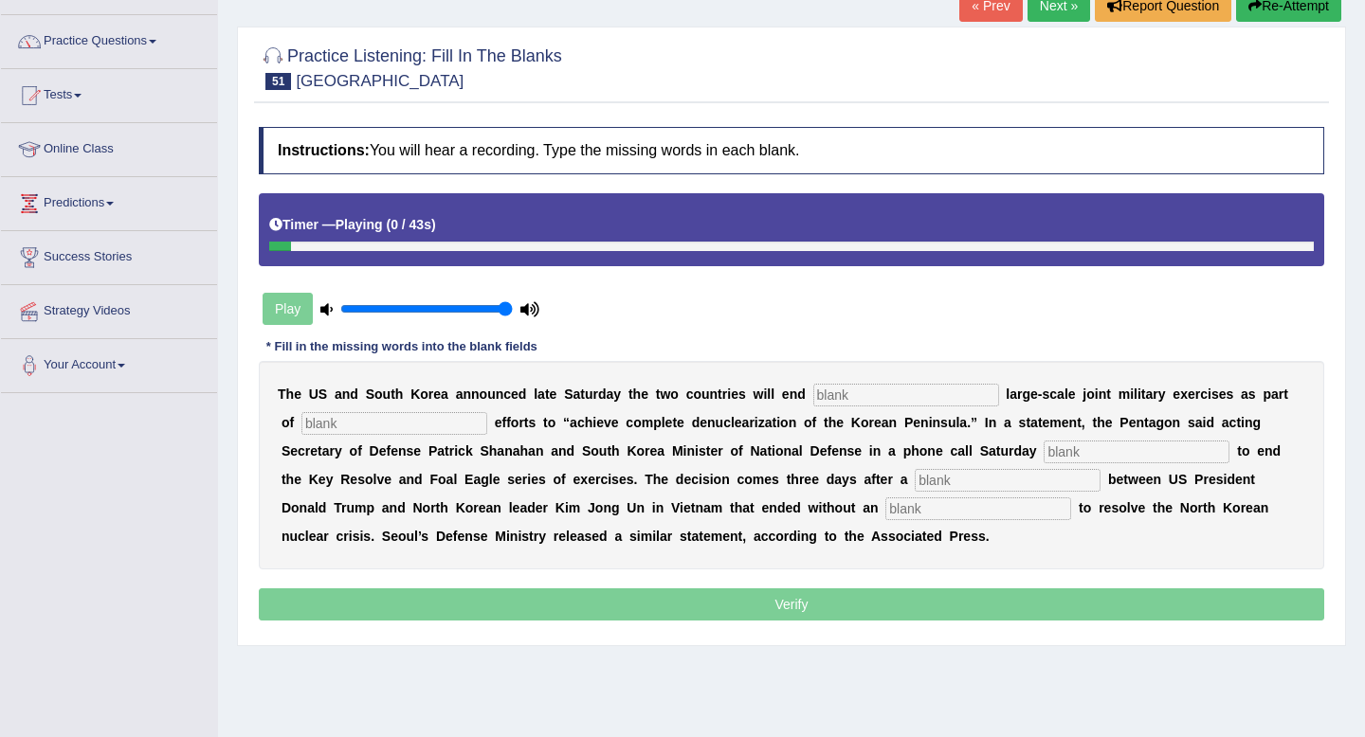
scroll to position [212, 0]
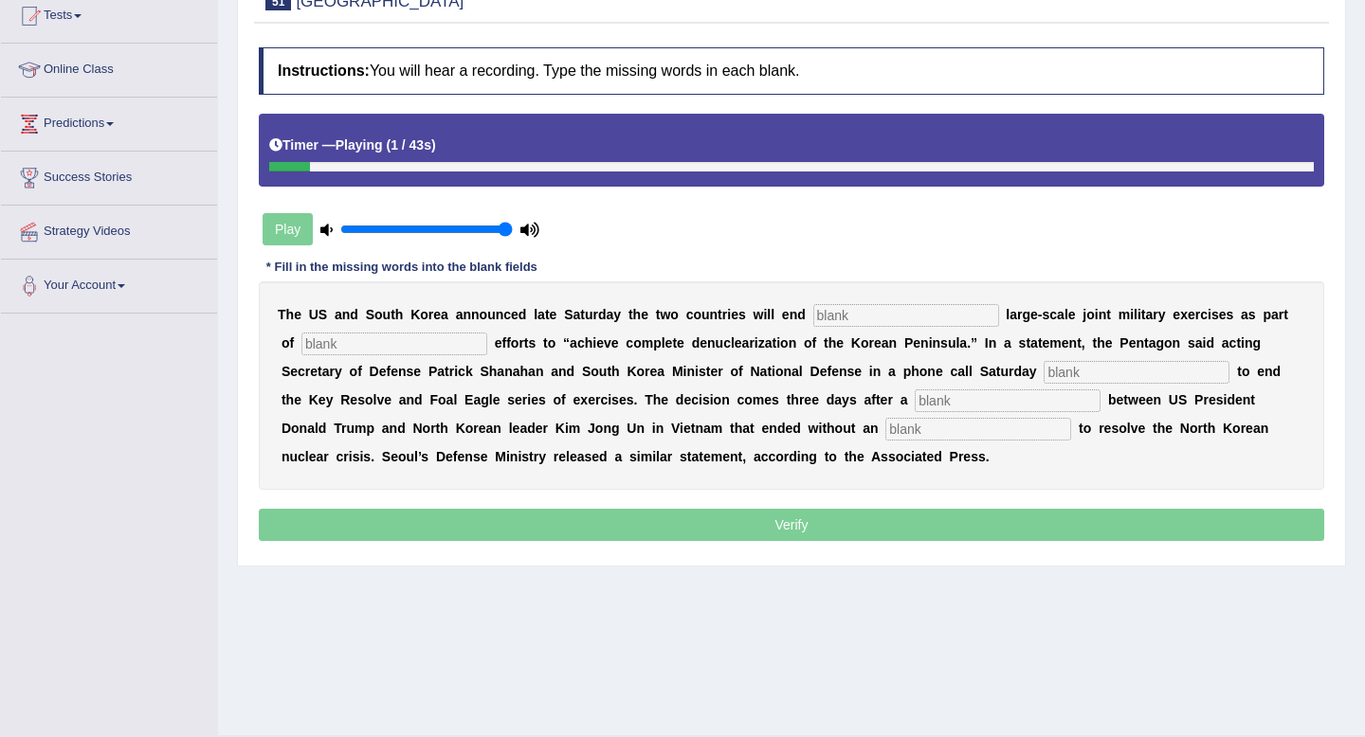
click at [858, 324] on input "text" at bounding box center [906, 315] width 186 height 23
type input "annual"
type input "deplmatic"
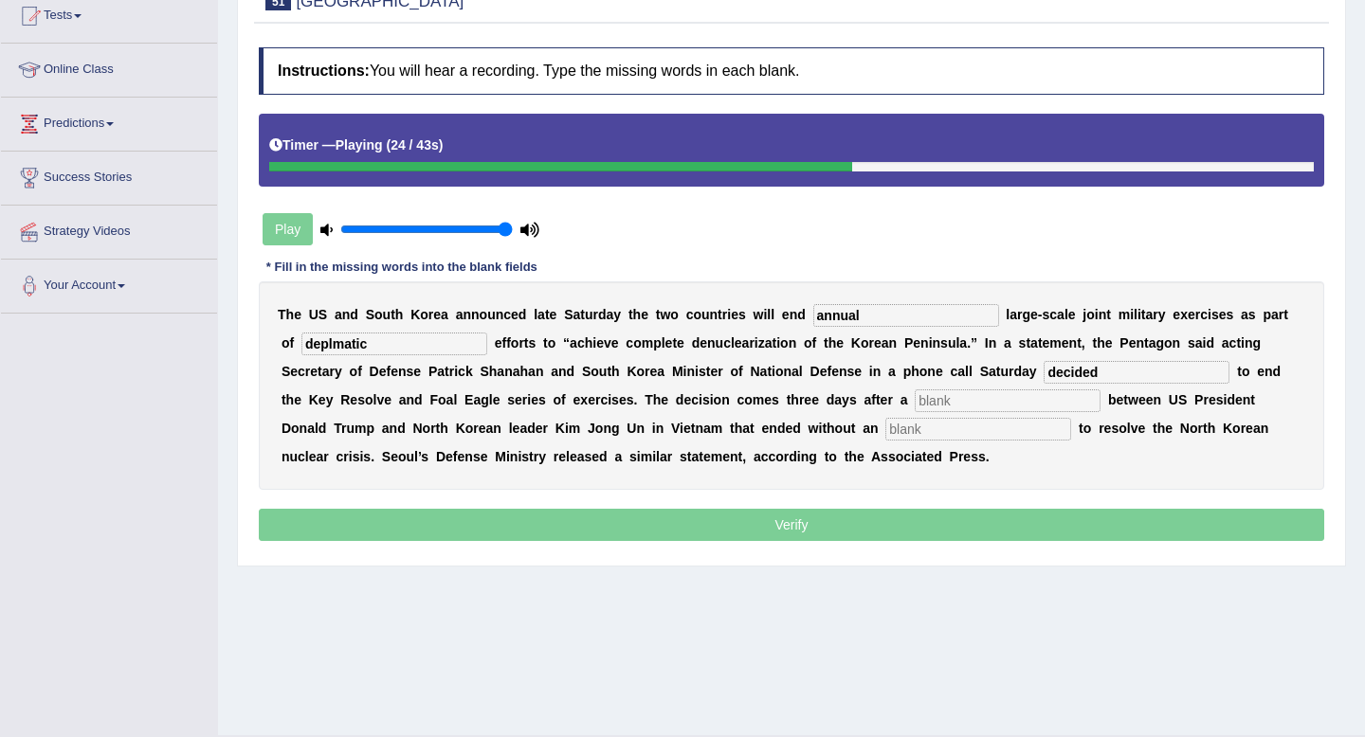
type input "decided"
type input "summit"
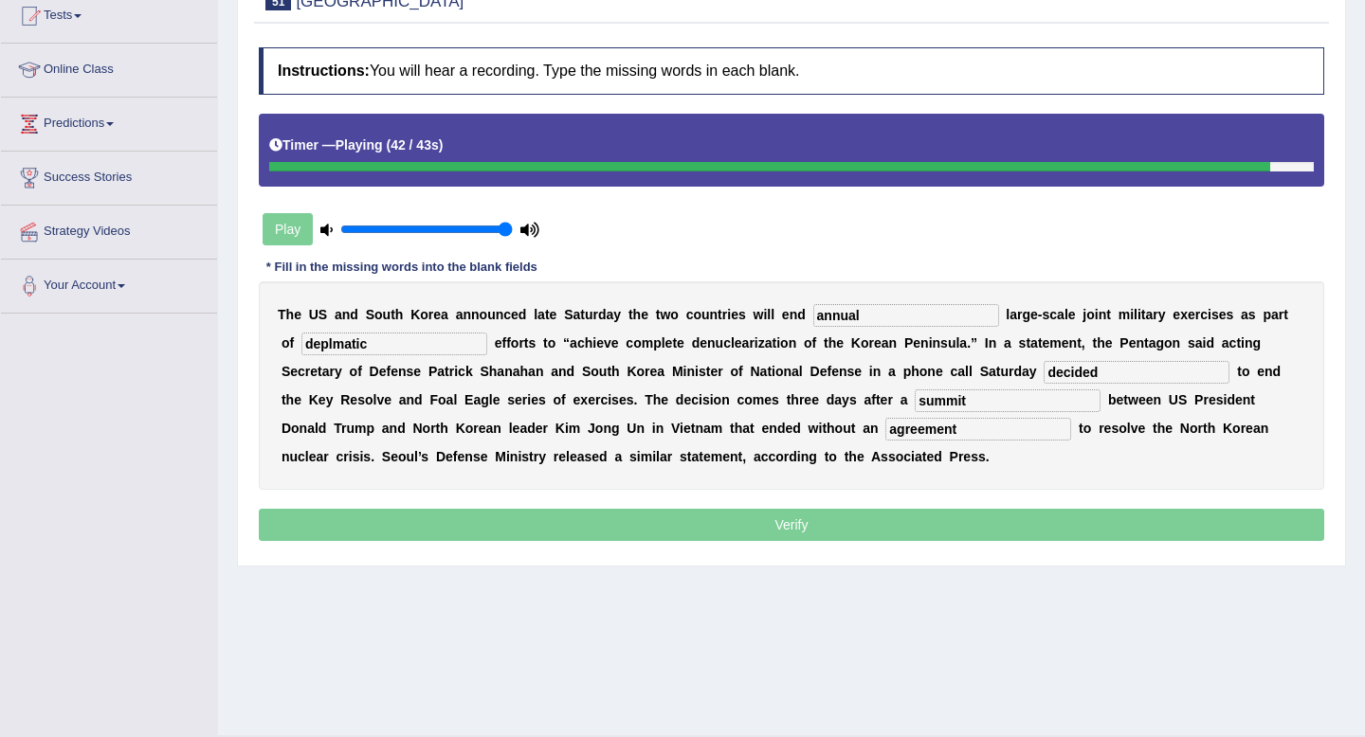
type input "agreement"
drag, startPoint x: 371, startPoint y: 338, endPoint x: 238, endPoint y: 337, distance: 133.6
click at [238, 337] on div "Practice Listening: Fill In The Blanks 51 South Korea Instructions: You will he…" at bounding box center [791, 256] width 1109 height 619
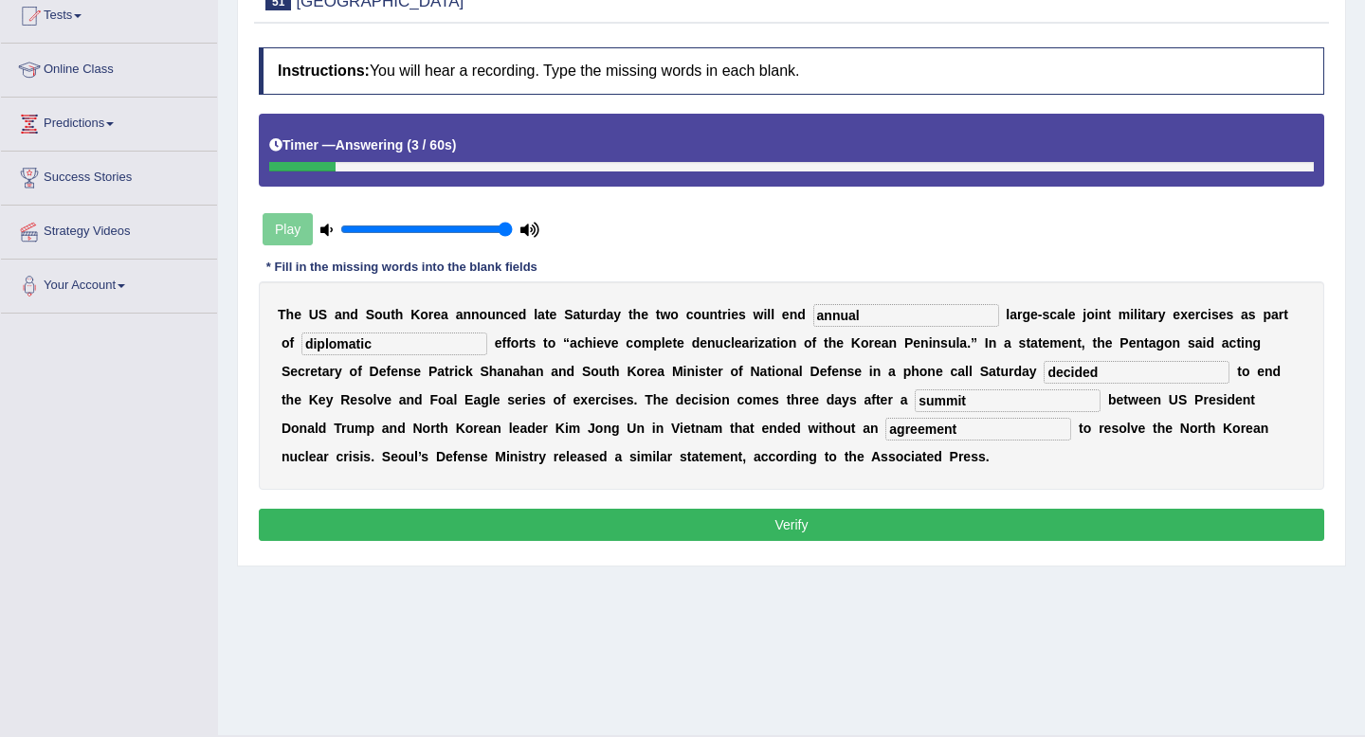
type input "diplomatic"
click at [646, 518] on button "Verify" at bounding box center [791, 525] width 1065 height 32
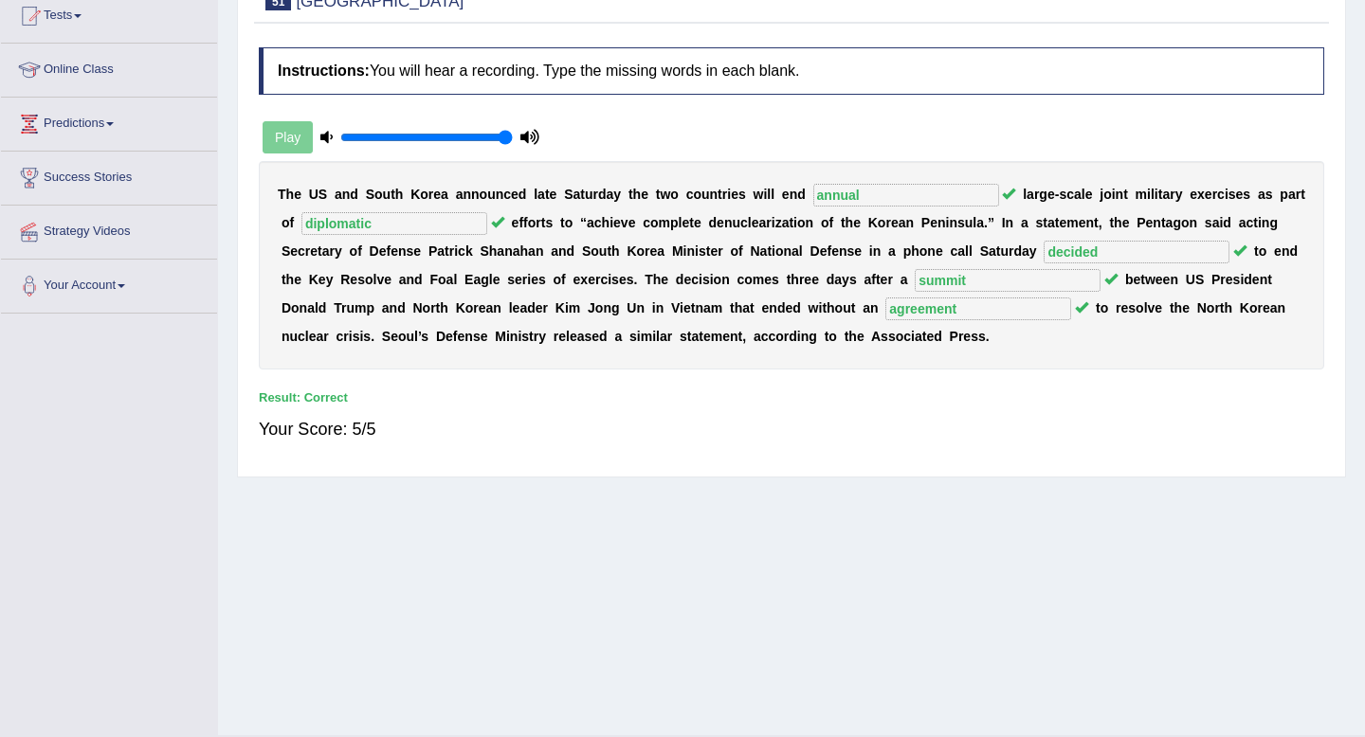
scroll to position [0, 0]
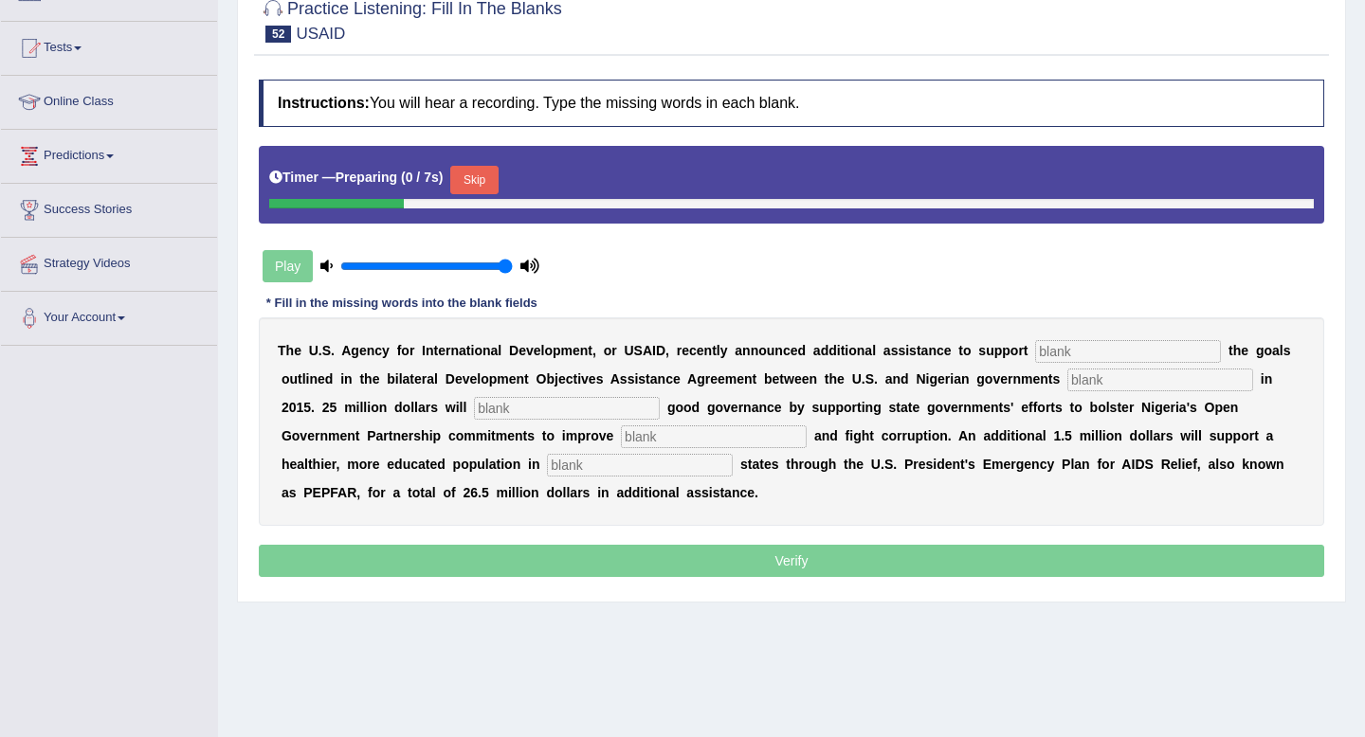
scroll to position [257, 0]
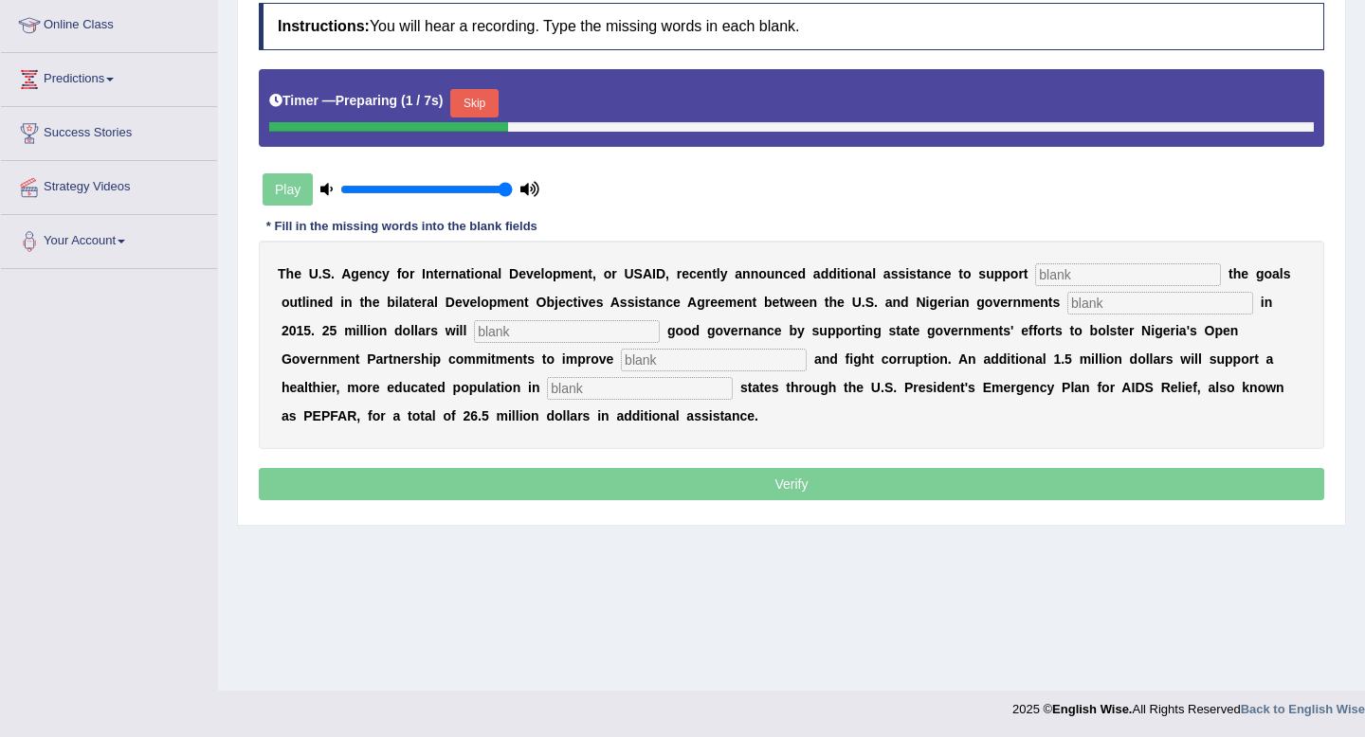
click at [467, 100] on button "Skip" at bounding box center [473, 103] width 47 height 28
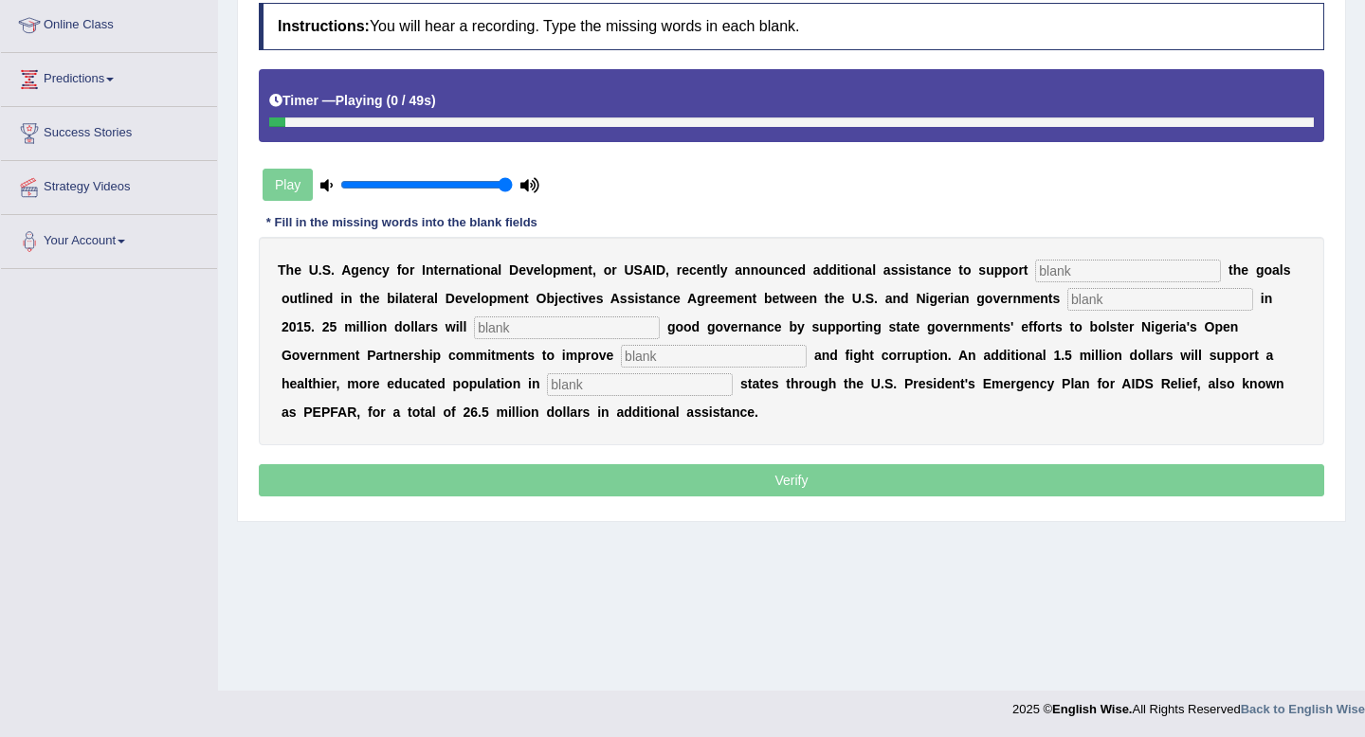
click at [1135, 274] on input "text" at bounding box center [1128, 271] width 186 height 23
type input "achivng"
type input "signed"
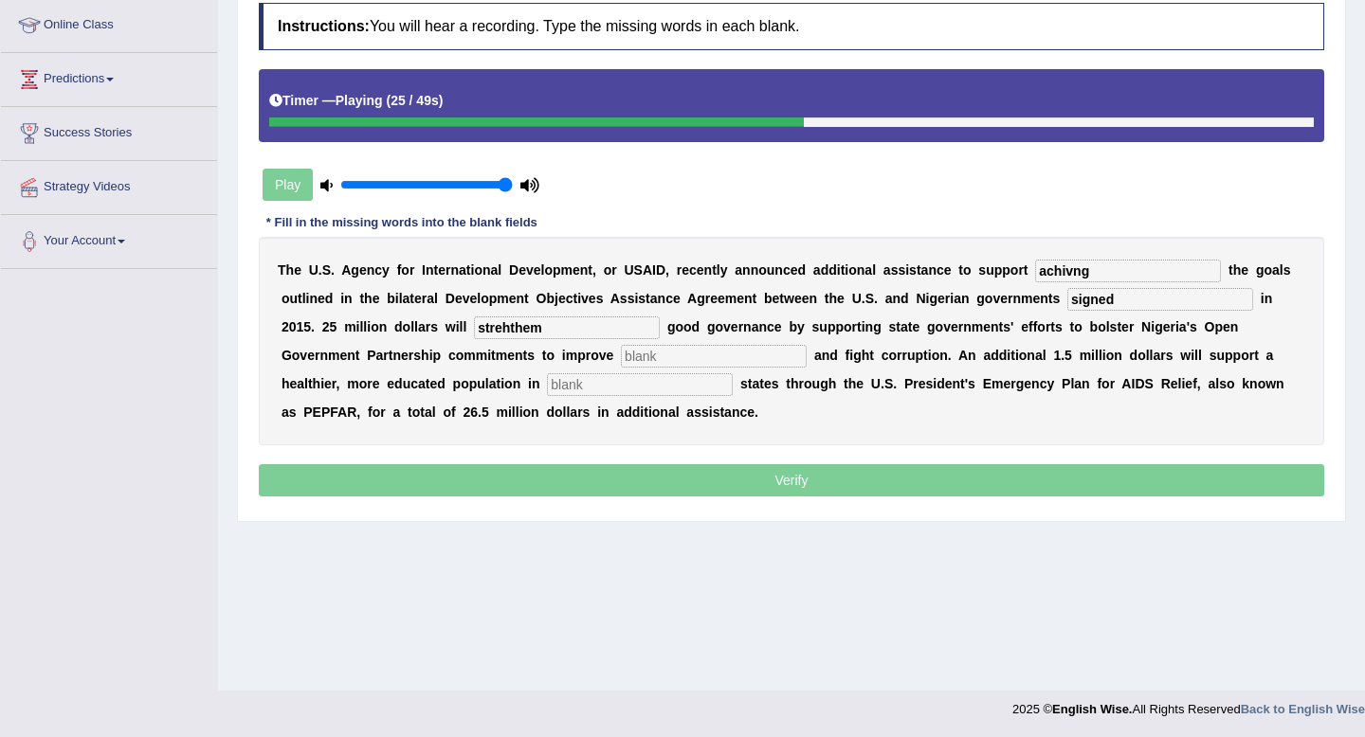
type input "strehthem"
type input "transperncy"
type input "targeted"
drag, startPoint x: 1117, startPoint y: 280, endPoint x: 901, endPoint y: 263, distance: 216.7
click at [901, 263] on div "T h e U . S . A g e n c y f o r I n t e r n a t i o n a l D e v e l o p m e n t…" at bounding box center [791, 341] width 1065 height 208
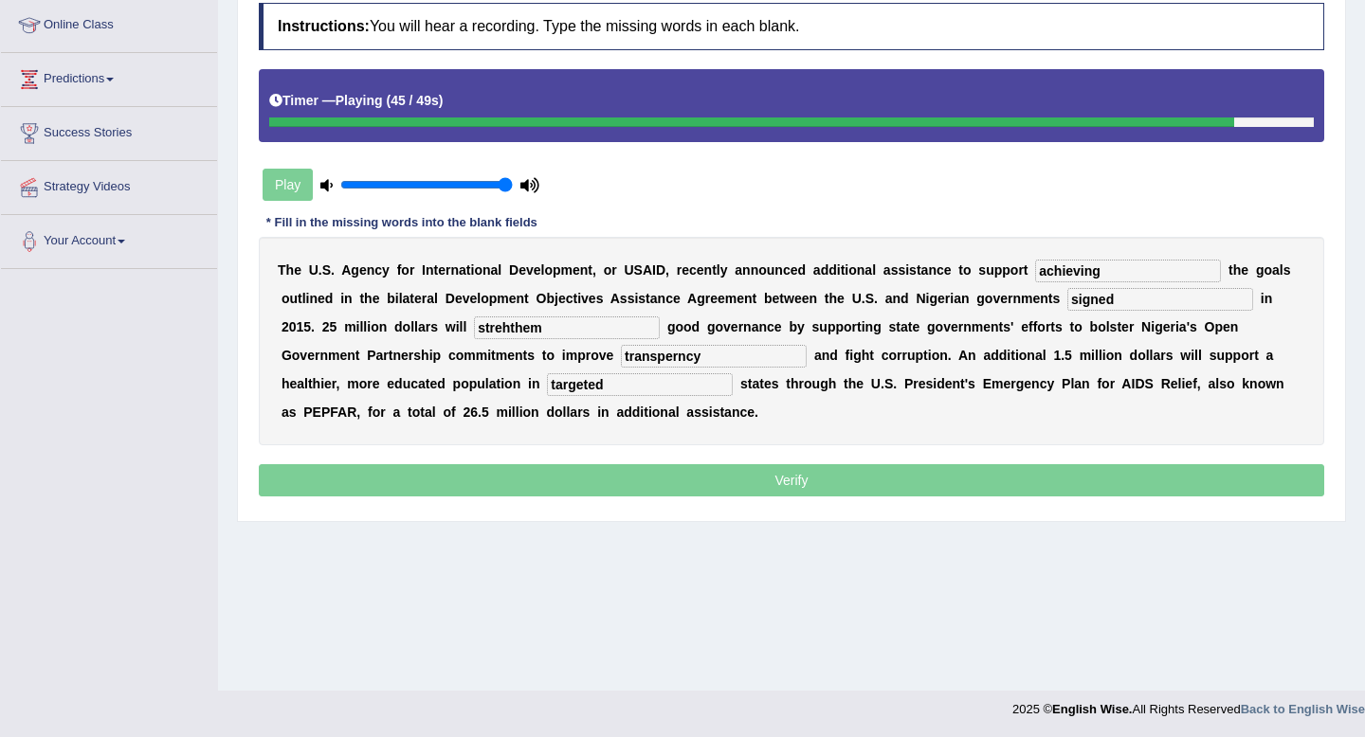
type input "achieving"
drag, startPoint x: 1136, startPoint y: 303, endPoint x: 1063, endPoint y: 303, distance: 73.0
click at [1063, 303] on div "T h e U . S . A g e n c y f o r I n t e r n a t i o n a l D e v e l o p m e n t…" at bounding box center [791, 341] width 1065 height 208
drag, startPoint x: 509, startPoint y: 330, endPoint x: 369, endPoint y: 319, distance: 140.6
click at [369, 319] on div "T h e U . S . A g e n c y f o r I n t e r n a t i o n a l D e v e l o p m e n t…" at bounding box center [791, 341] width 1065 height 208
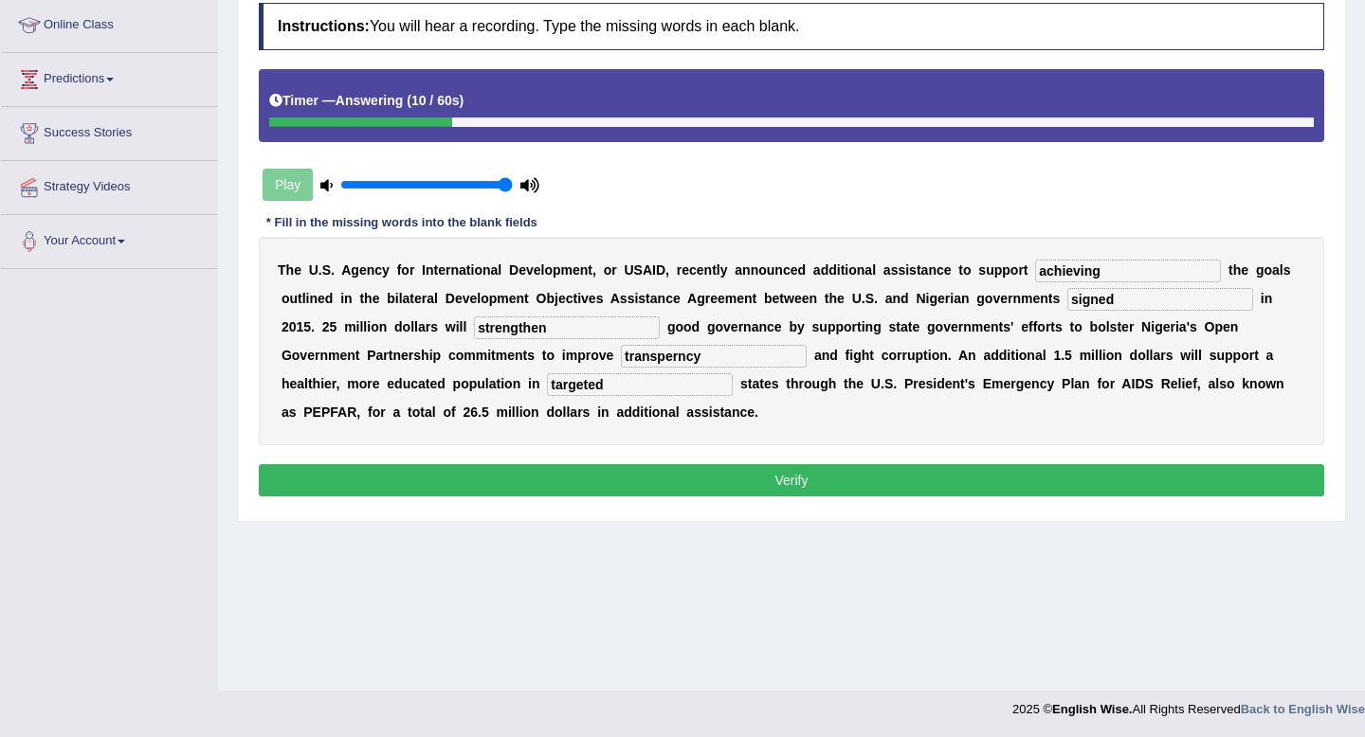
type input "strengthen"
drag, startPoint x: 629, startPoint y: 359, endPoint x: 482, endPoint y: 359, distance: 146.9
click at [482, 359] on div "T h e U . S . A g e n c y f o r I n t e r n a t i o n a l D e v e l o p m e n t…" at bounding box center [791, 341] width 1065 height 208
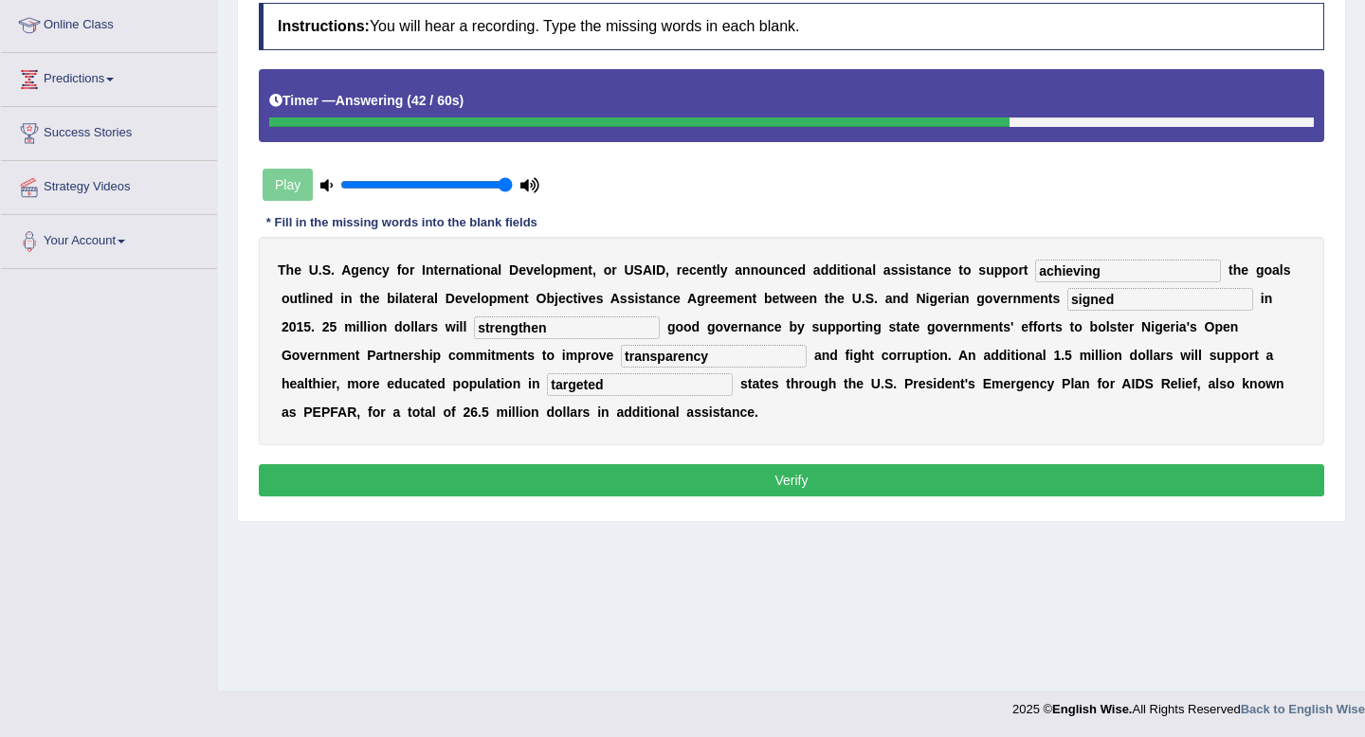
type input "transparency"
click at [804, 475] on button "Verify" at bounding box center [791, 480] width 1065 height 32
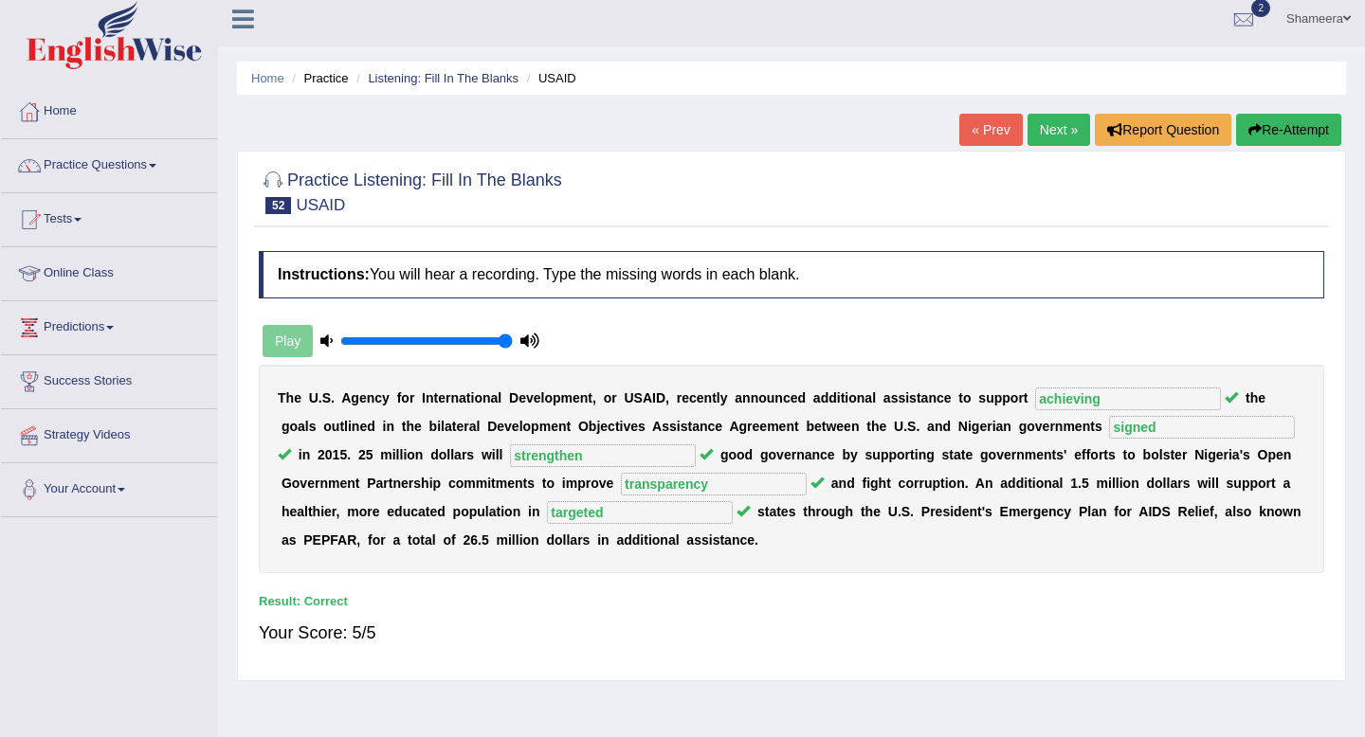
scroll to position [0, 0]
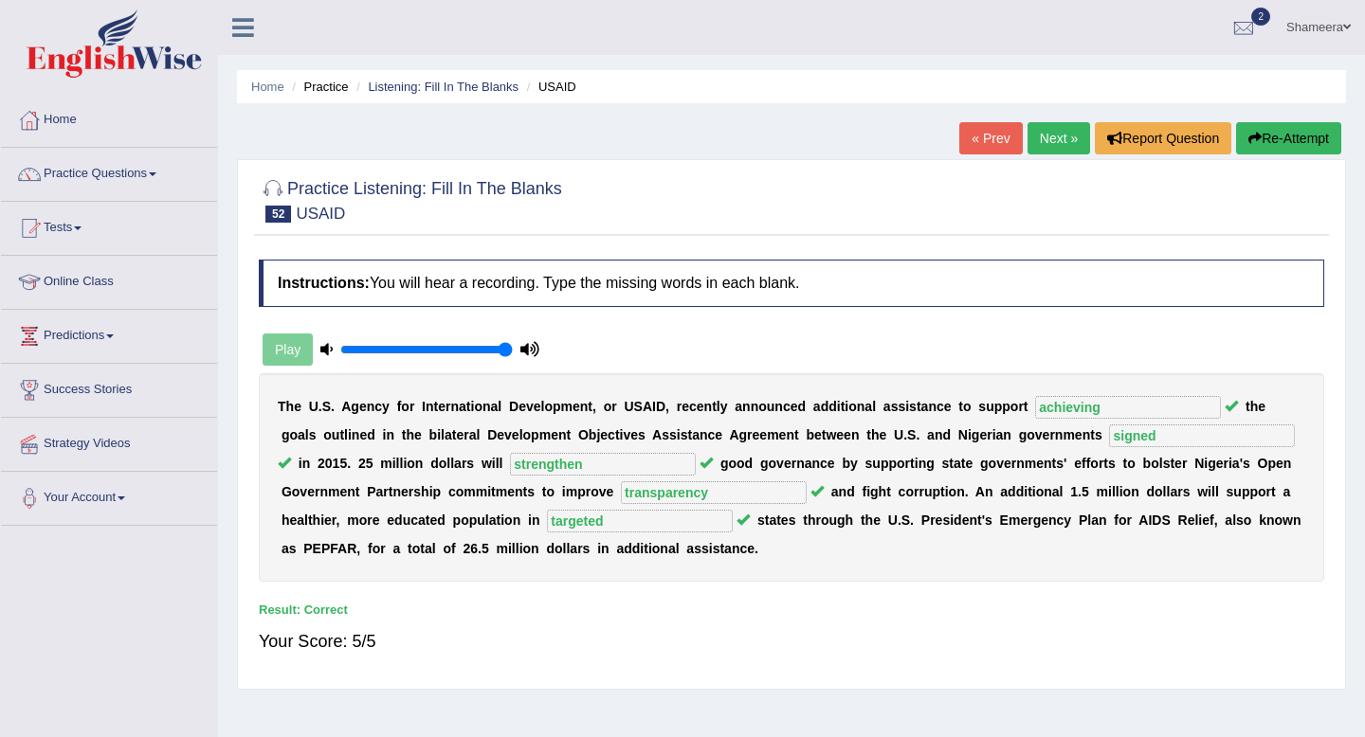
click at [1047, 142] on link "Next »" at bounding box center [1058, 138] width 63 height 32
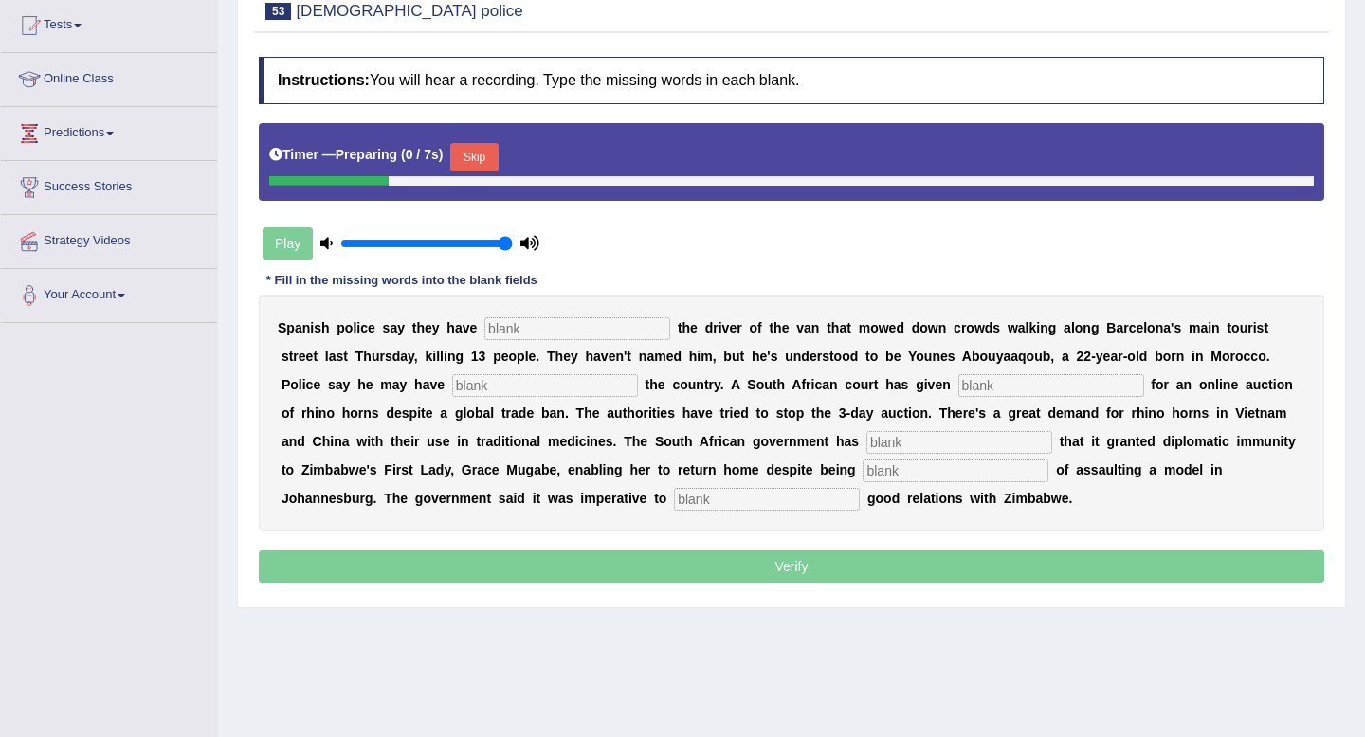
scroll to position [254, 0]
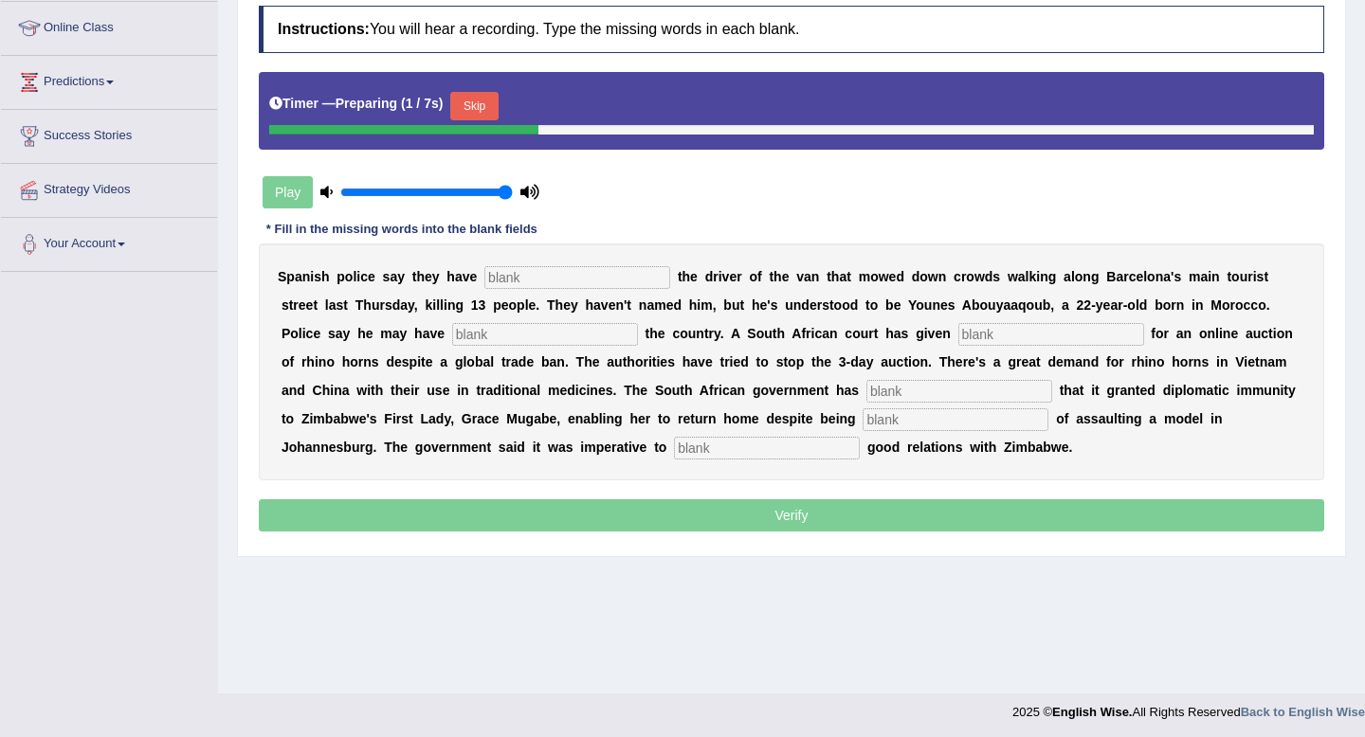
click at [489, 106] on button "Skip" at bounding box center [473, 106] width 47 height 28
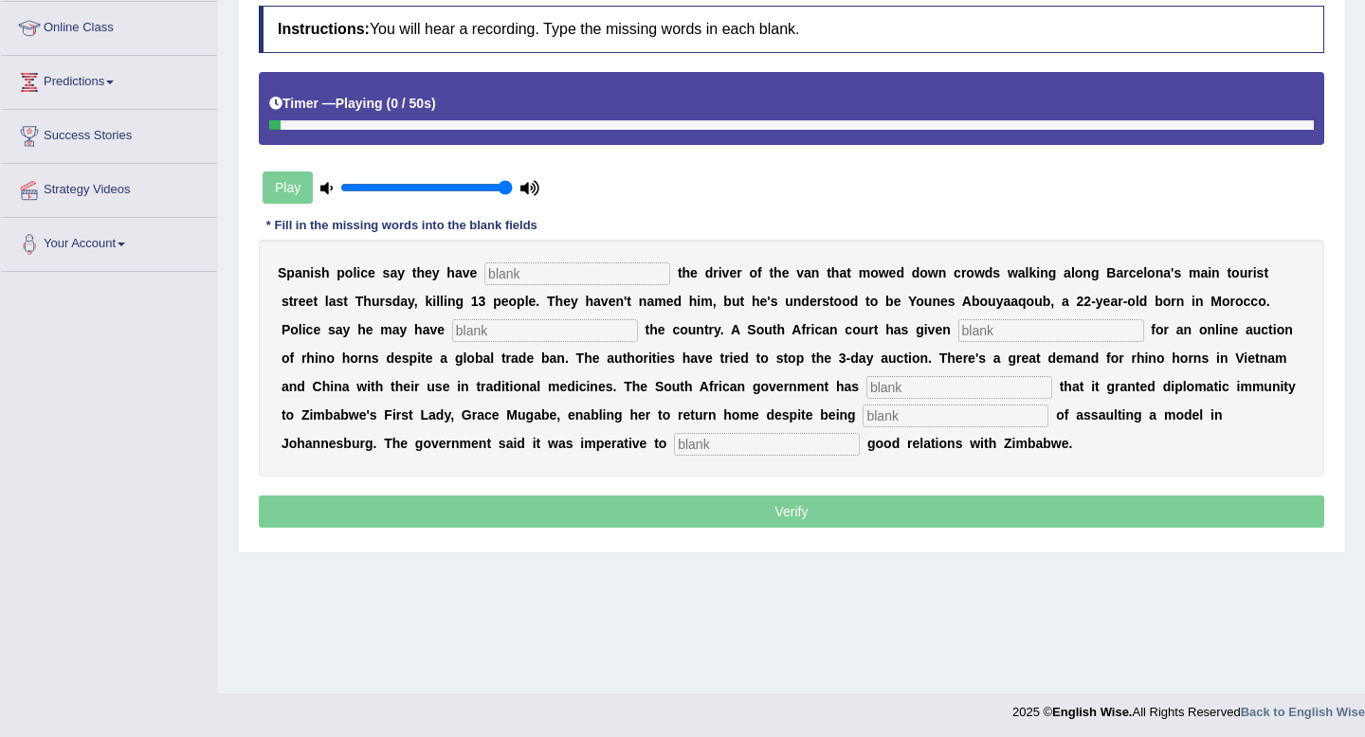
click at [524, 275] on input "text" at bounding box center [577, 274] width 186 height 23
type input "a"
type input "identiied"
type input "fled"
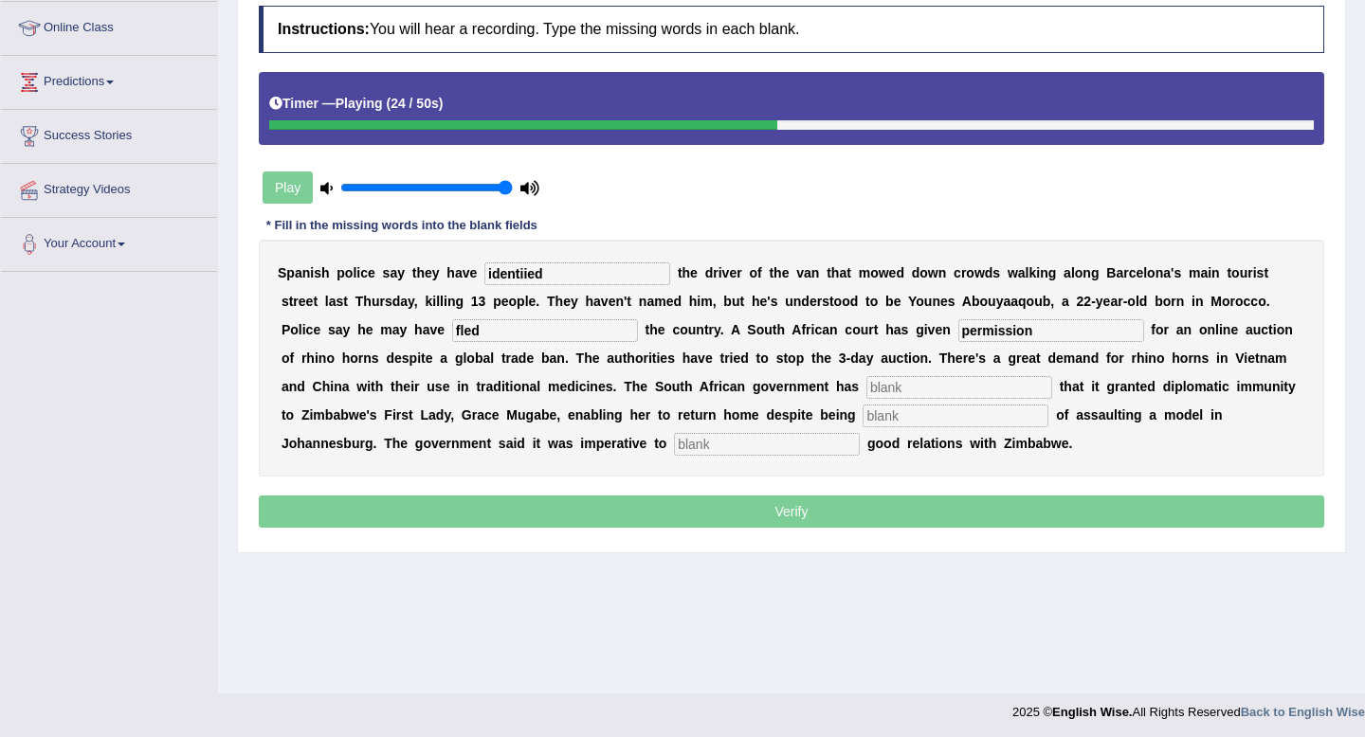
type input "permission"
type input "confirmed"
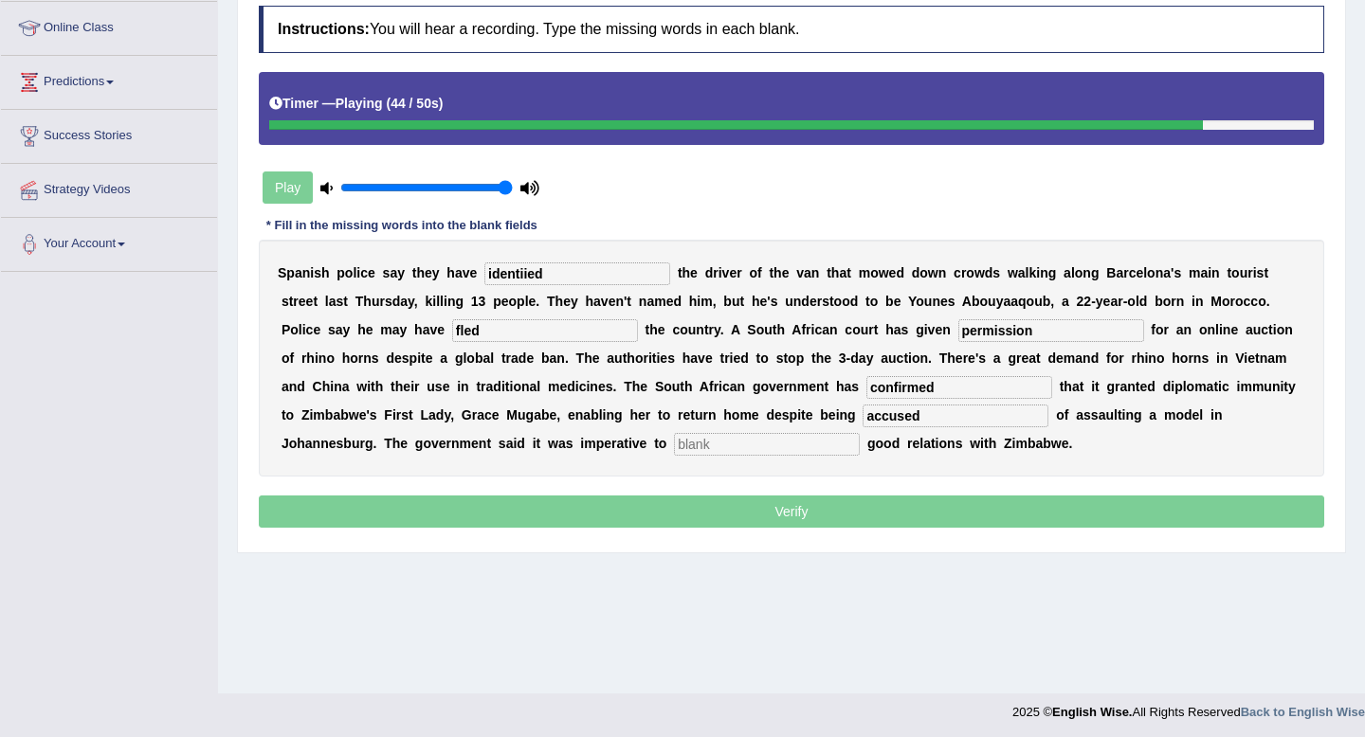
type input "accused"
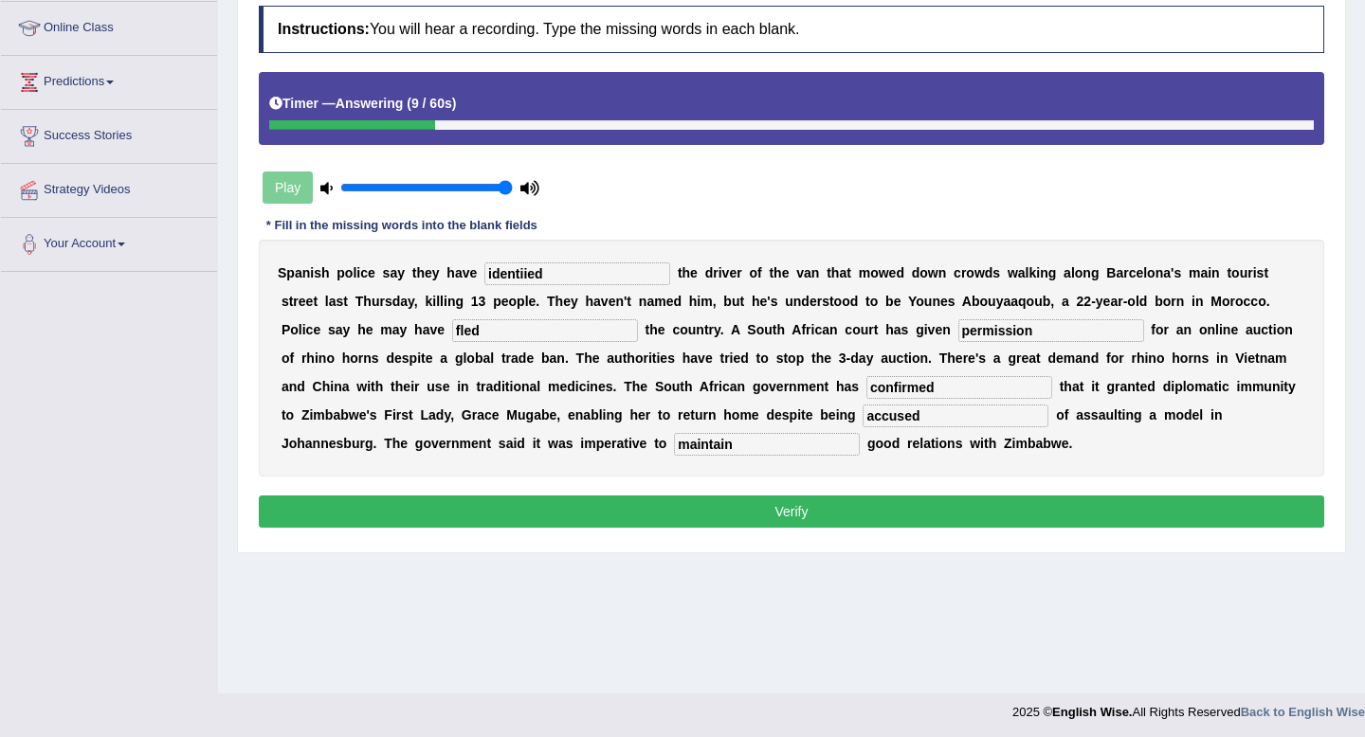
type input "maintain"
click at [748, 499] on button "Verify" at bounding box center [791, 512] width 1065 height 32
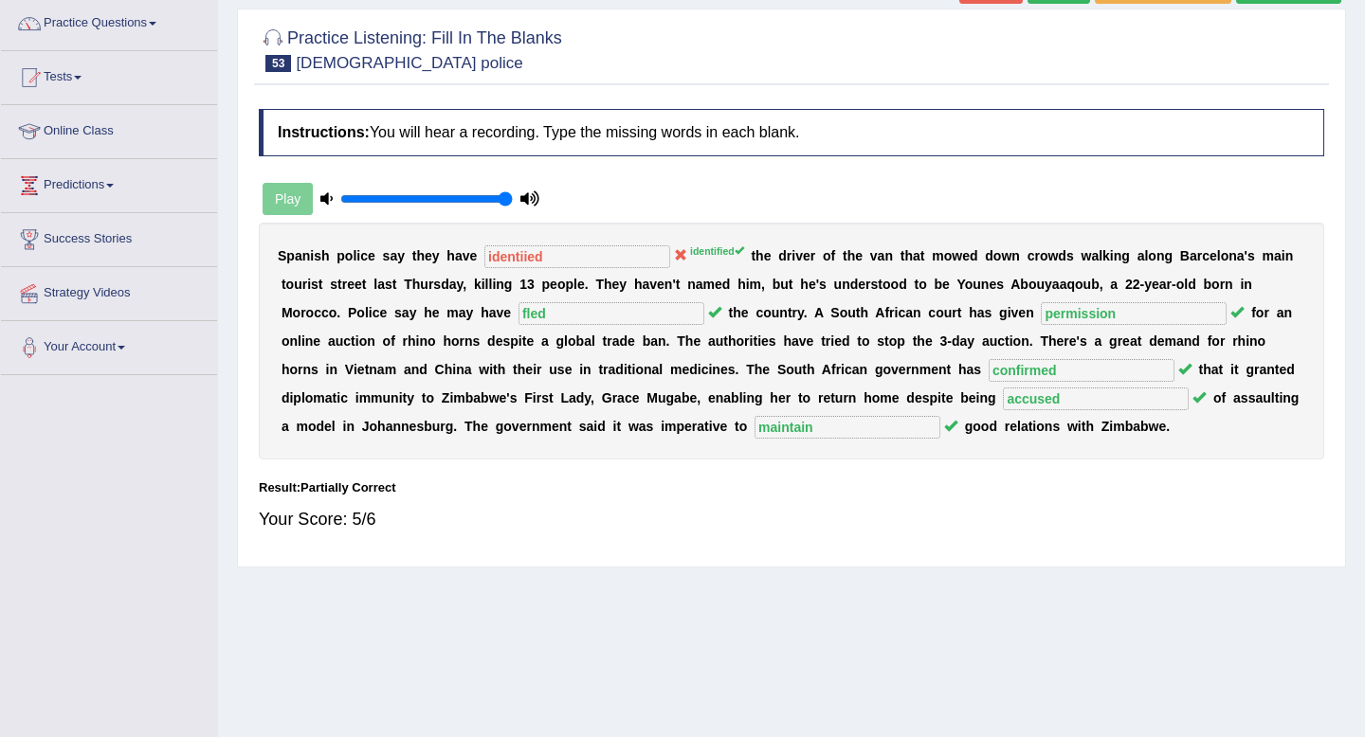
scroll to position [0, 0]
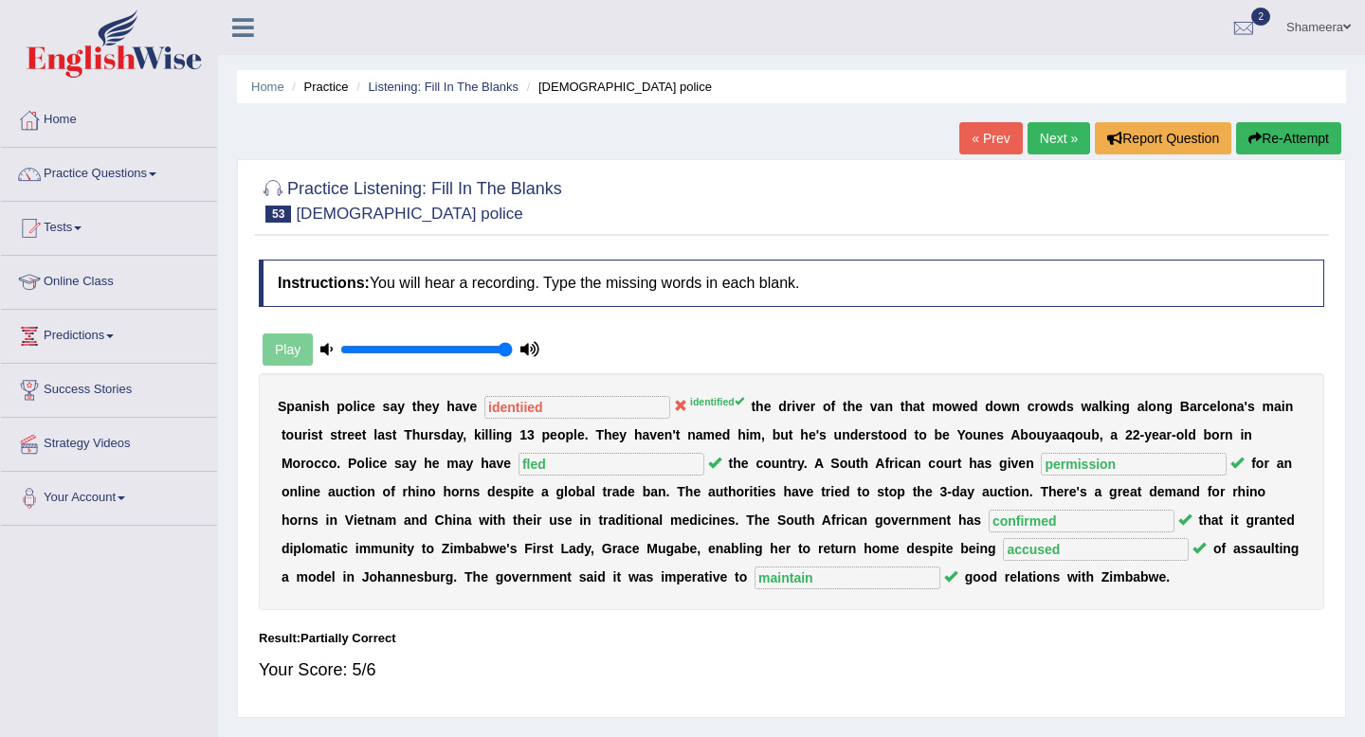
click at [1042, 138] on link "Next »" at bounding box center [1058, 138] width 63 height 32
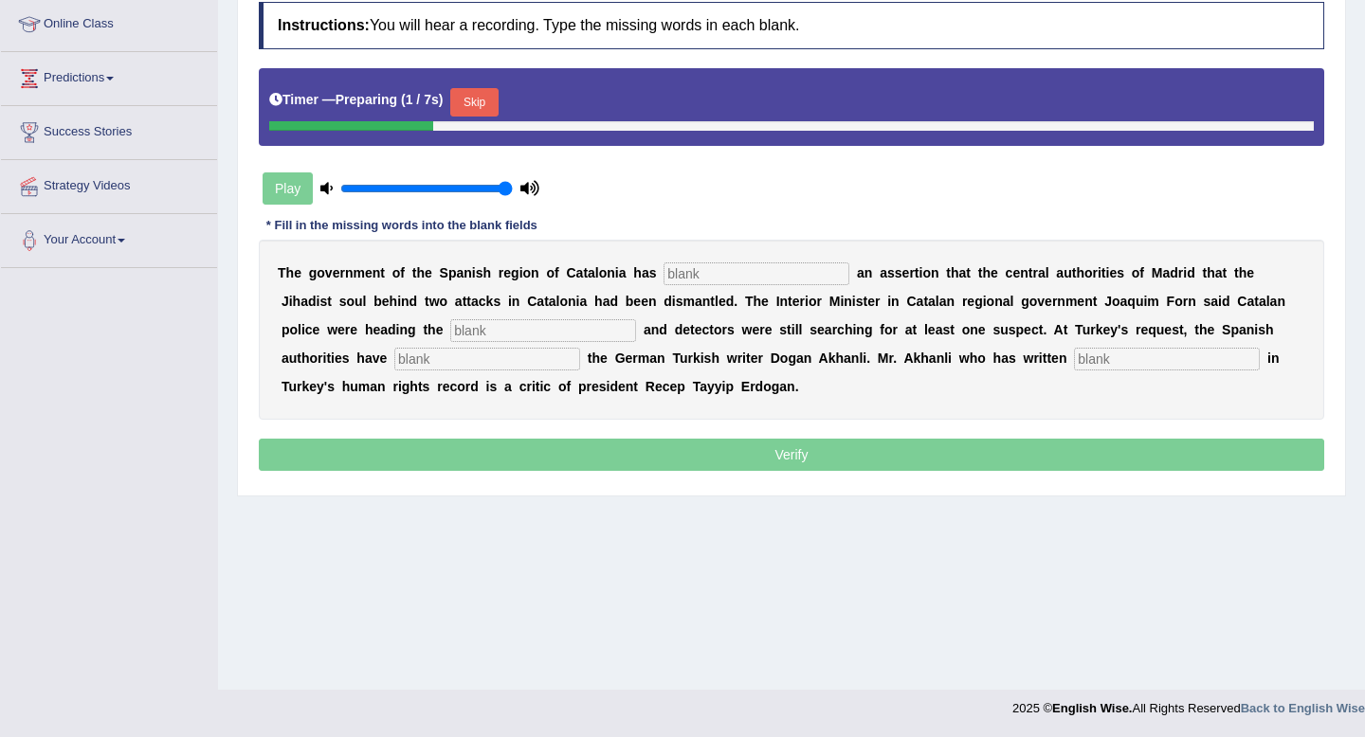
click at [480, 93] on button "Skip" at bounding box center [473, 102] width 47 height 28
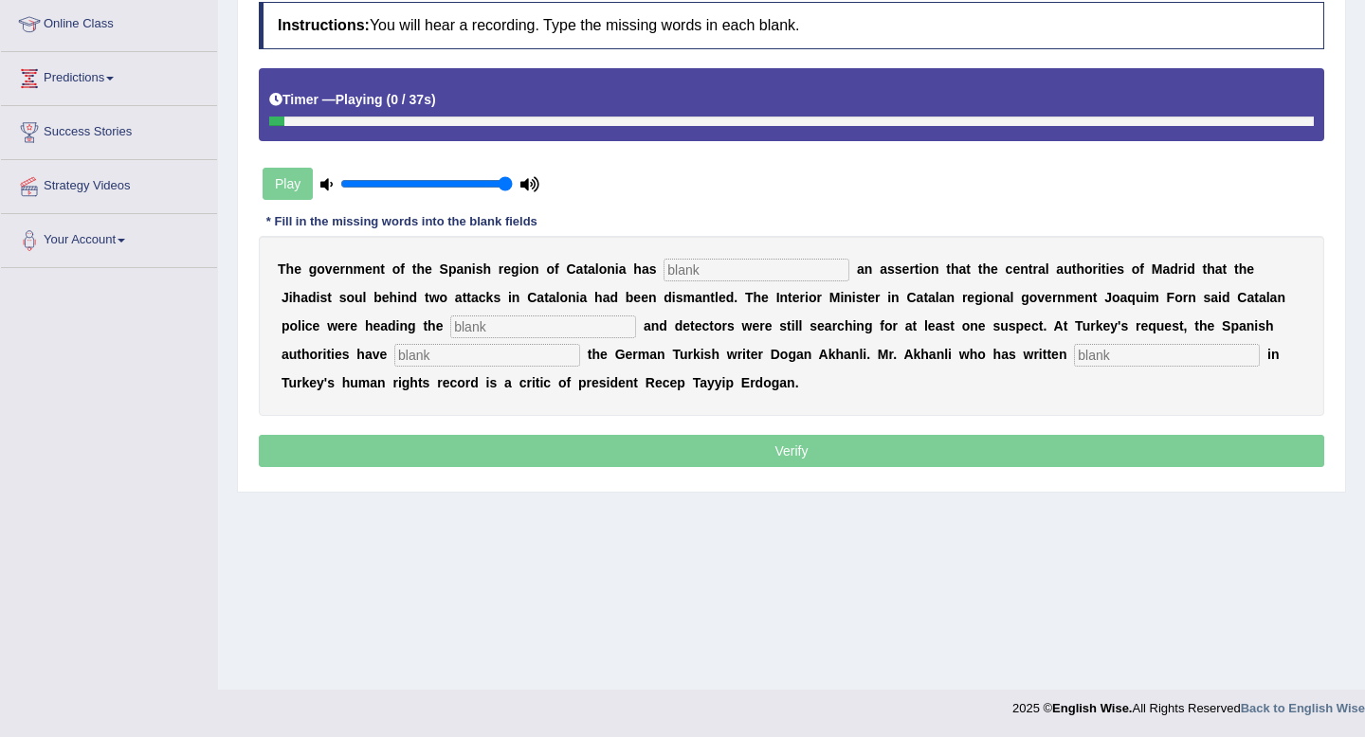
click at [727, 279] on input "text" at bounding box center [756, 270] width 186 height 23
type input "contridcted"
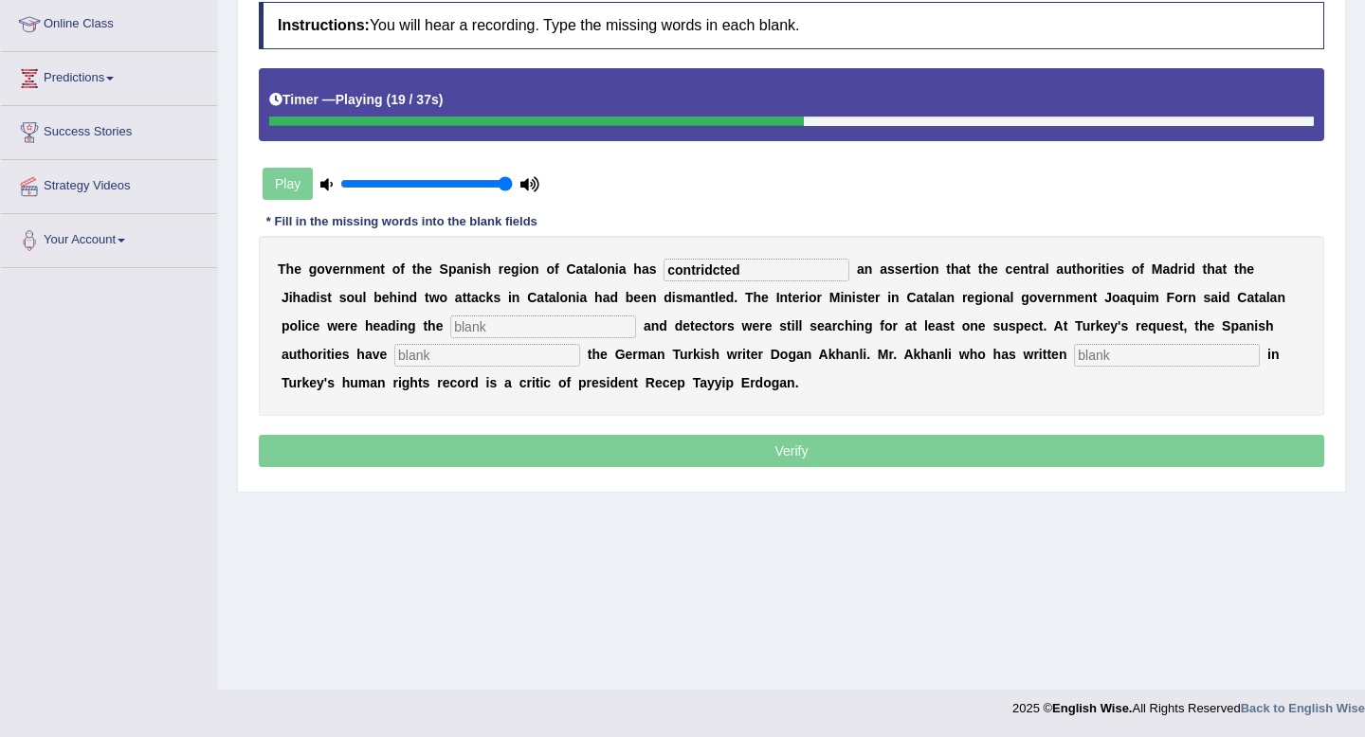
type input "e"
type input "enquiry"
type input "arrested"
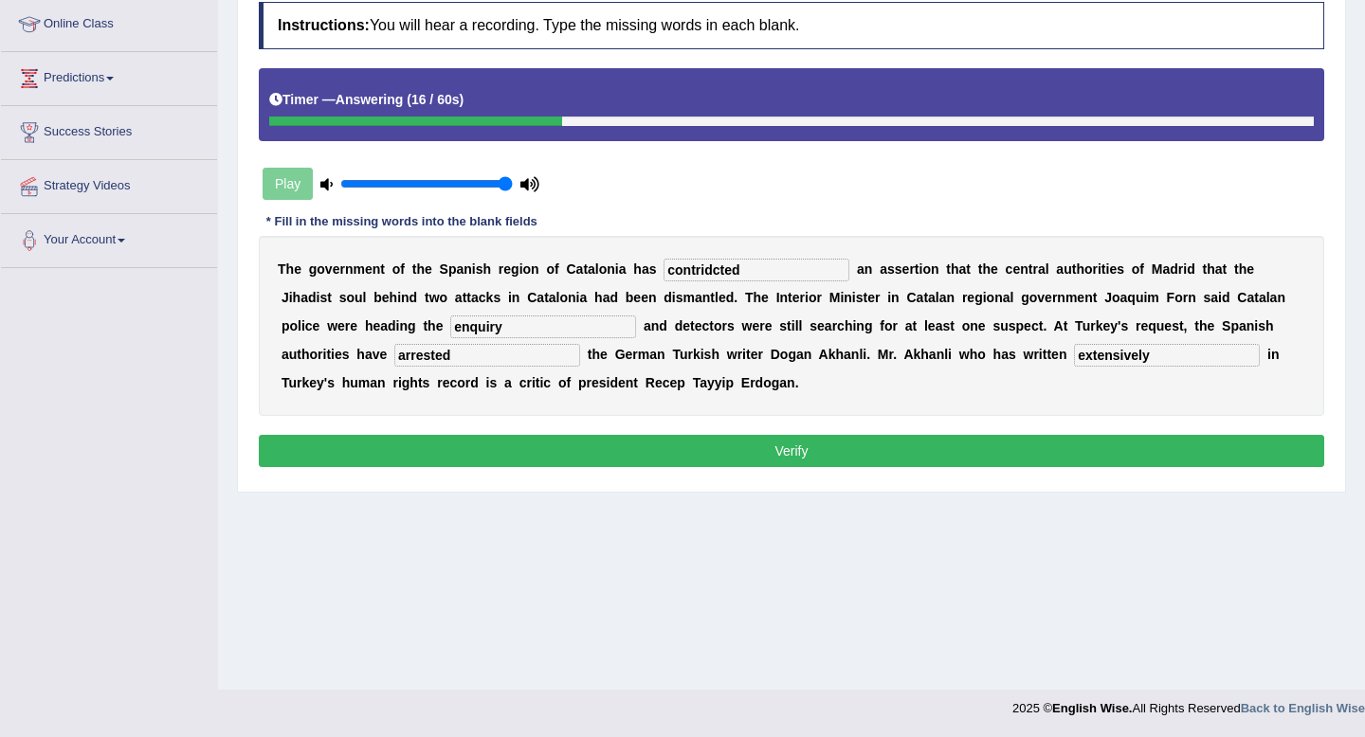
type input "extensively"
drag, startPoint x: 750, startPoint y: 273, endPoint x: 623, endPoint y: 279, distance: 127.1
click at [623, 279] on div "T h e g o v e r n m e n t o f t h e S p a n i s h r e g i o n o f C a t a l o n…" at bounding box center [791, 326] width 1065 height 180
type input "contradicted"
click at [931, 445] on button "Verify" at bounding box center [791, 451] width 1065 height 32
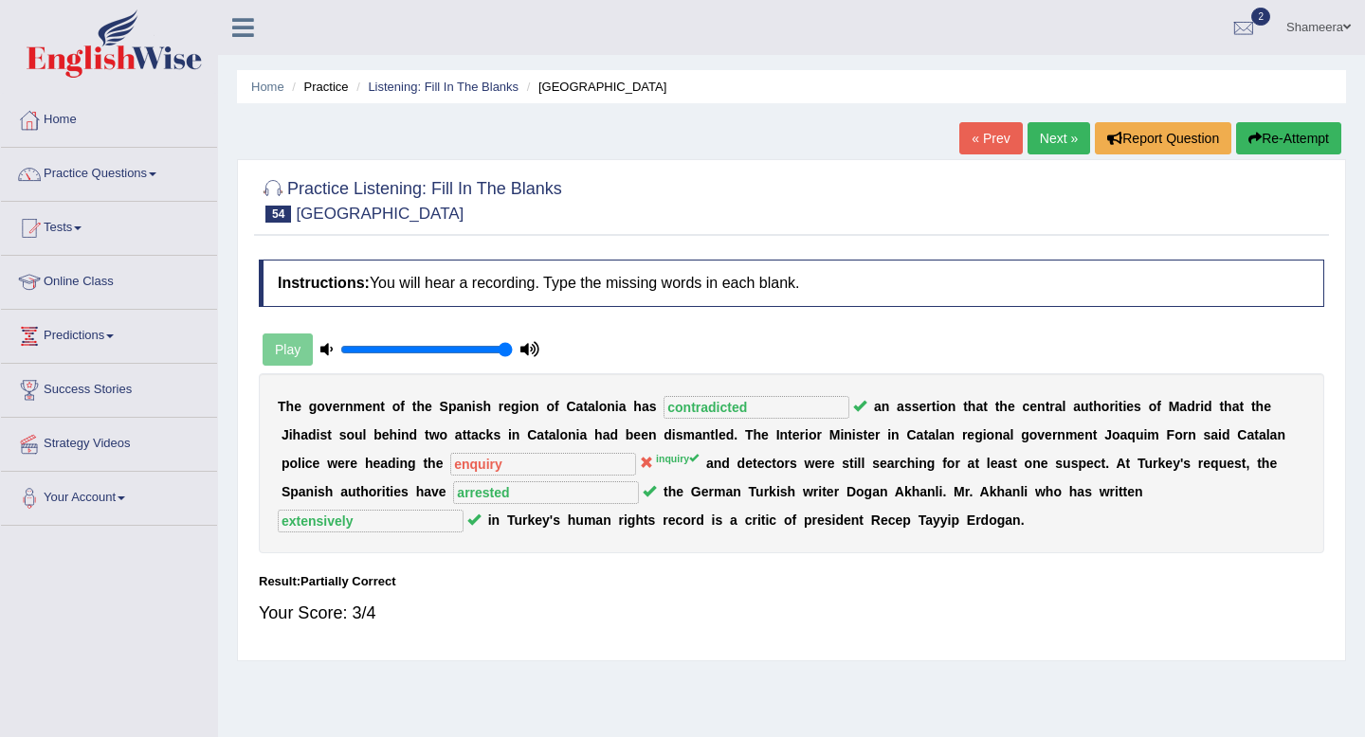
click at [1049, 138] on link "Next »" at bounding box center [1058, 138] width 63 height 32
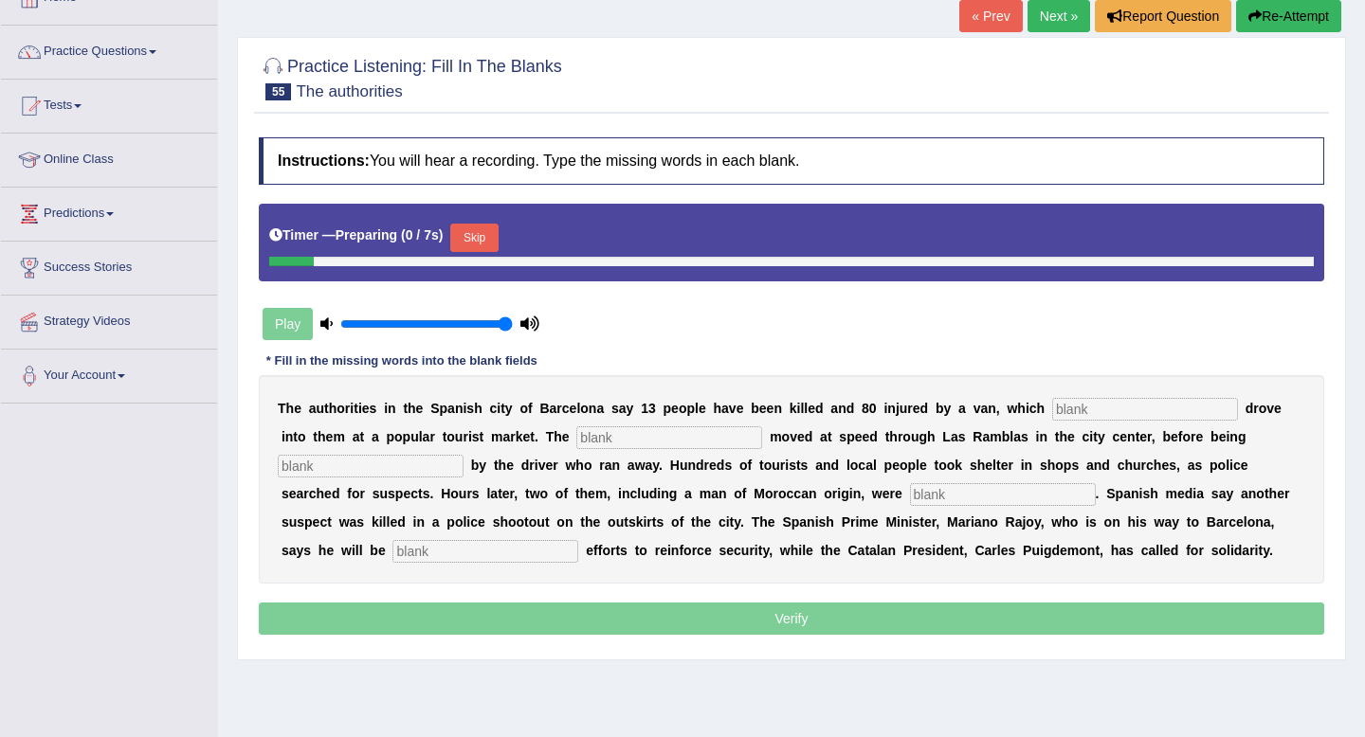
scroll to position [127, 0]
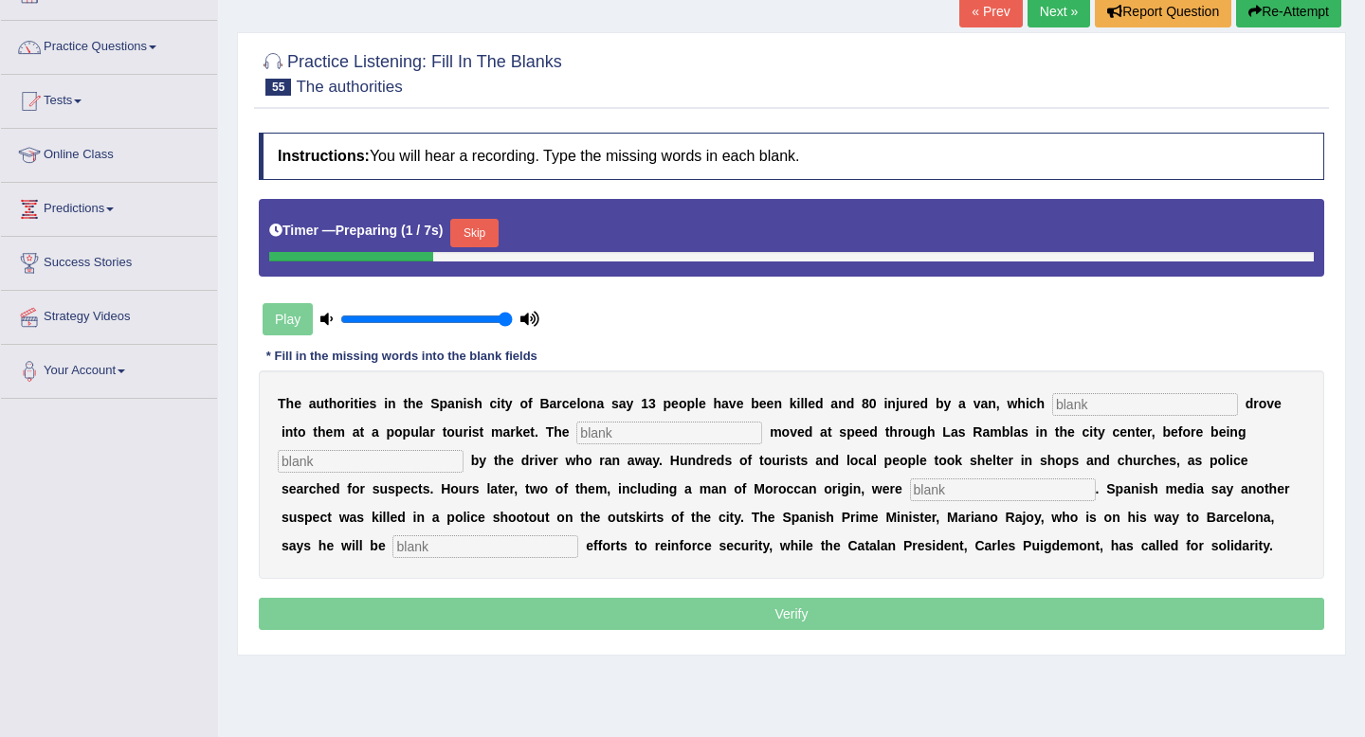
click at [489, 232] on button "Skip" at bounding box center [473, 233] width 47 height 28
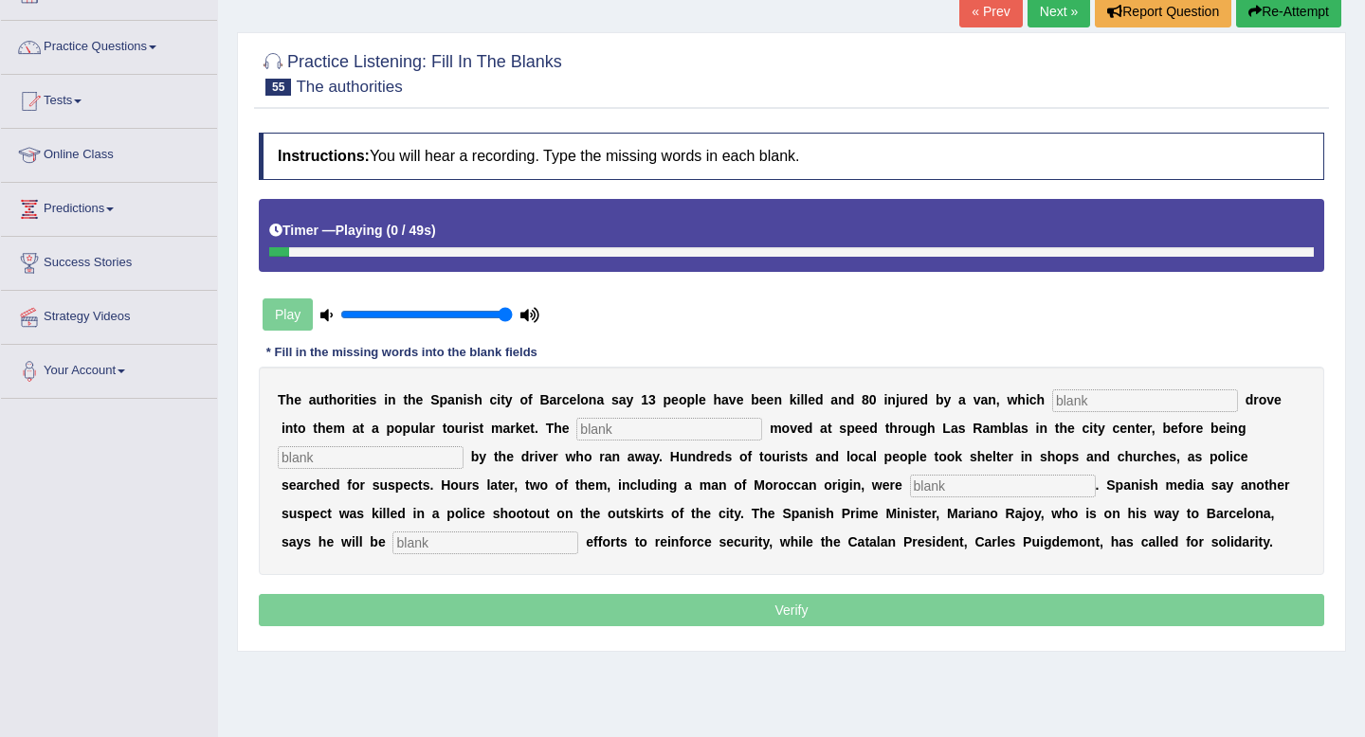
click at [1125, 391] on input "text" at bounding box center [1145, 401] width 186 height 23
type input "dleioeartly"
click at [644, 428] on input "text" at bounding box center [669, 429] width 186 height 23
type input "vbehicle"
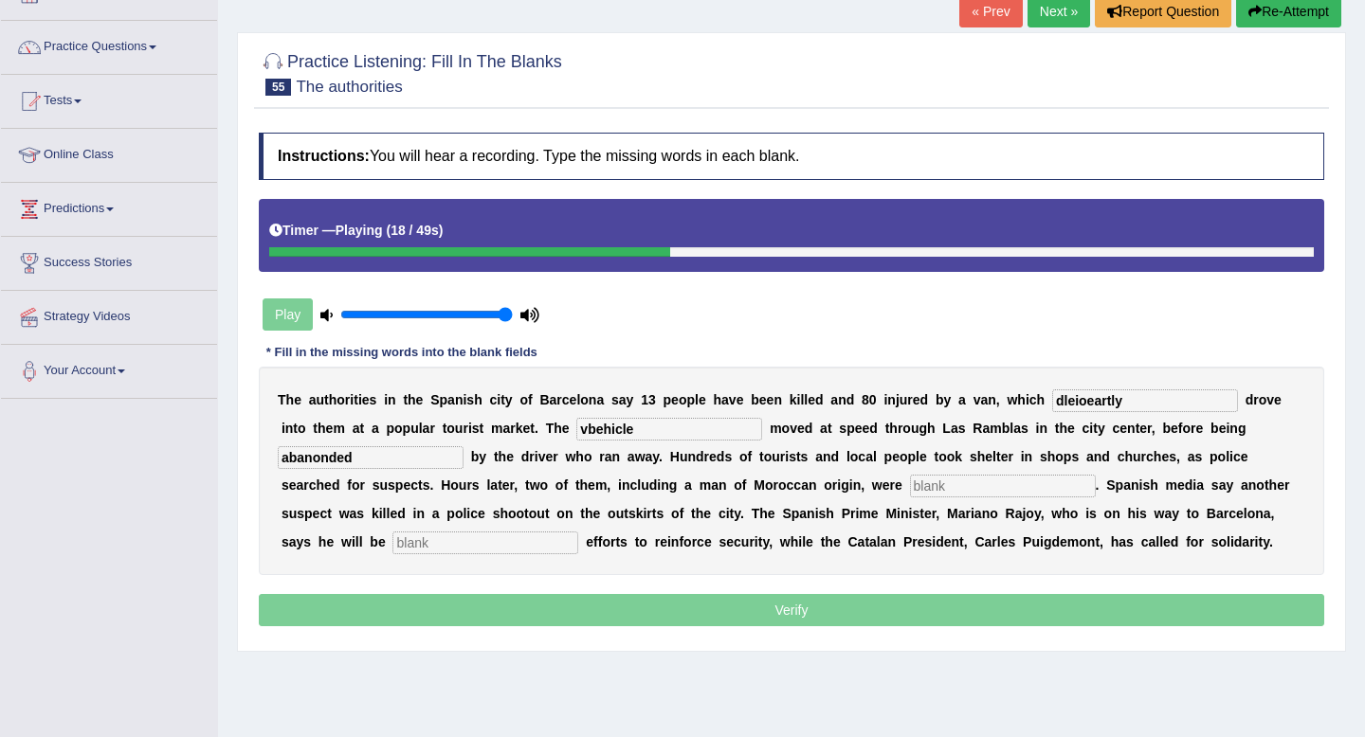
type input "abanonded"
drag, startPoint x: 1146, startPoint y: 398, endPoint x: 888, endPoint y: 398, distance: 257.8
click at [888, 398] on div "T h e a u t h o r i t i e s i n t h e S p a n i s h c i t y o f B a r c e l o n…" at bounding box center [791, 471] width 1065 height 208
type input "delibareatly"
click at [910, 488] on input "text" at bounding box center [1003, 486] width 186 height 23
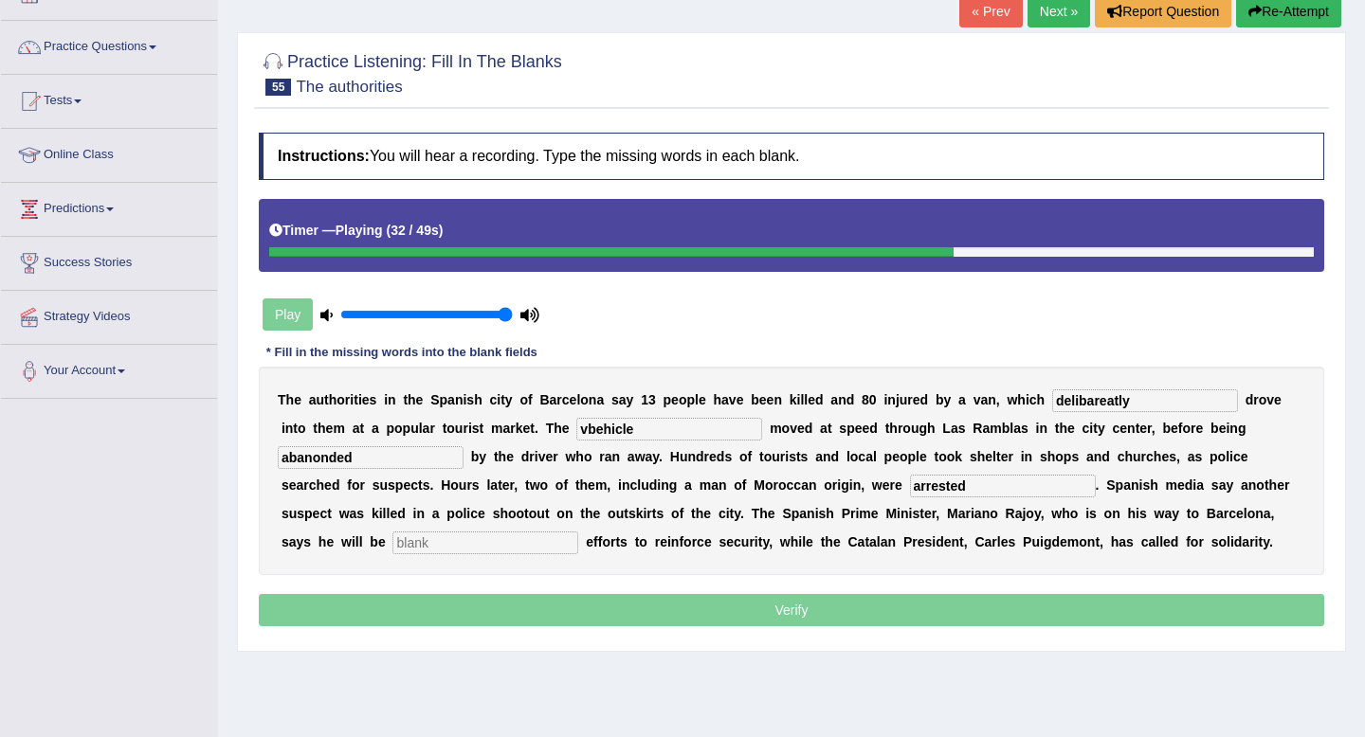
type input "arrested"
type input "cordinating"
drag, startPoint x: 611, startPoint y: 430, endPoint x: 462, endPoint y: 418, distance: 150.2
click at [462, 418] on div "T h e a u t h o r i t i e s i n t h e S p a n i s h c i t y o f B a r c e l o n…" at bounding box center [791, 471] width 1065 height 208
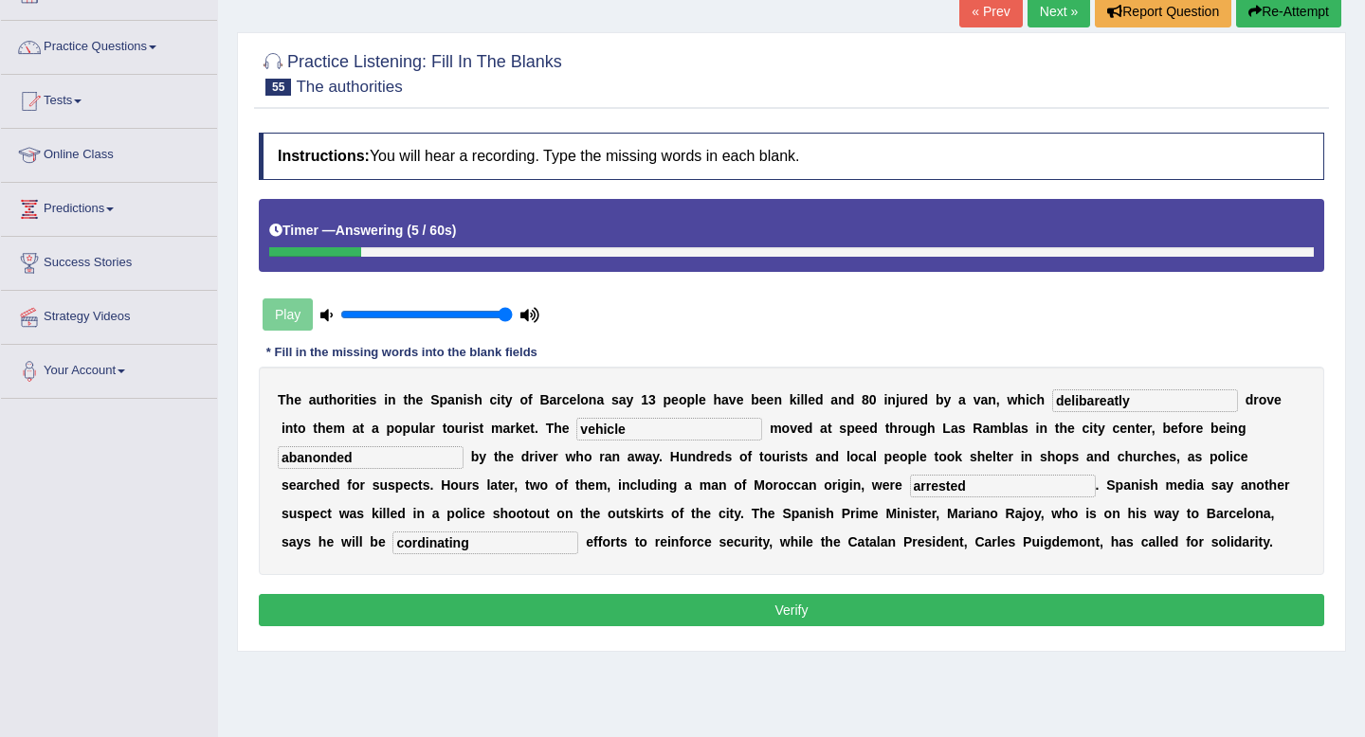
type input "vehicle"
drag, startPoint x: 400, startPoint y: 465, endPoint x: 209, endPoint y: 457, distance: 190.7
click at [209, 457] on div "Toggle navigation Home Practice Questions Speaking Practice Read Aloud Repeat S…" at bounding box center [682, 366] width 1365 height 986
type input "a"
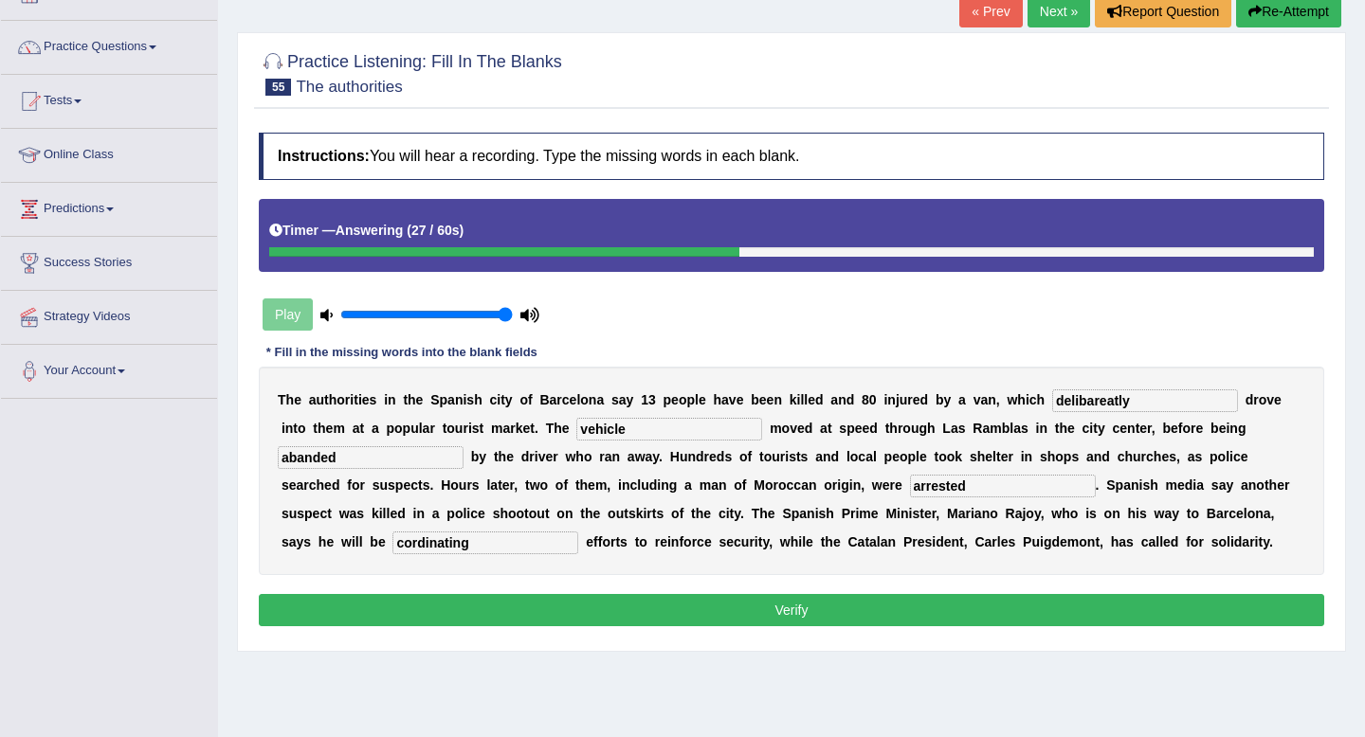
type input "abanded"
drag, startPoint x: 1149, startPoint y: 399, endPoint x: 951, endPoint y: 398, distance: 197.1
click at [951, 398] on div "T h e a u t h o r i t i e s i n t h e S p a n i s h c i t y o f B a r c e l o n…" at bounding box center [791, 471] width 1065 height 208
click at [1106, 402] on input "deliberatly" at bounding box center [1145, 401] width 186 height 23
click at [1133, 396] on input "deliberately" at bounding box center [1145, 401] width 186 height 23
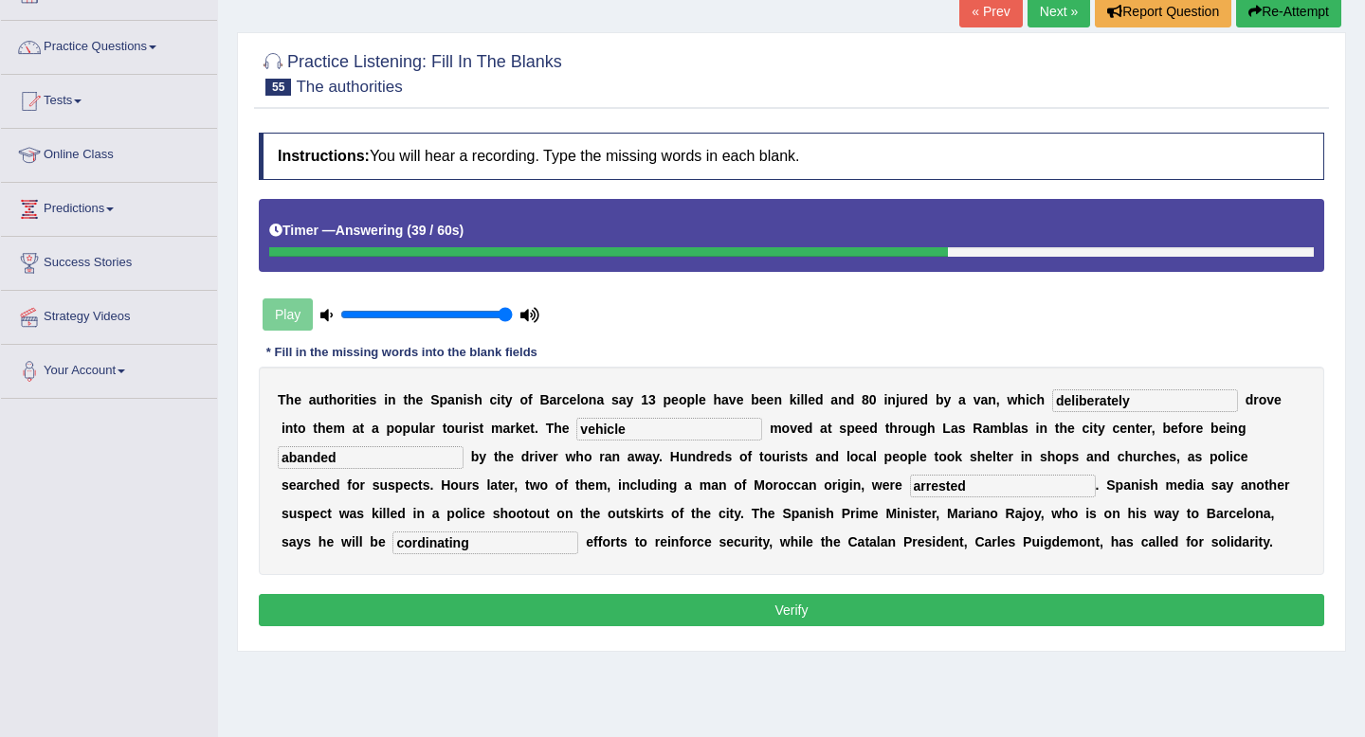
type input "deliberately"
click at [392, 462] on input "abanded" at bounding box center [371, 457] width 186 height 23
drag, startPoint x: 298, startPoint y: 546, endPoint x: 298, endPoint y: 571, distance: 24.6
click at [392, 549] on input "cordinating" at bounding box center [485, 543] width 186 height 23
type input "cordinating"
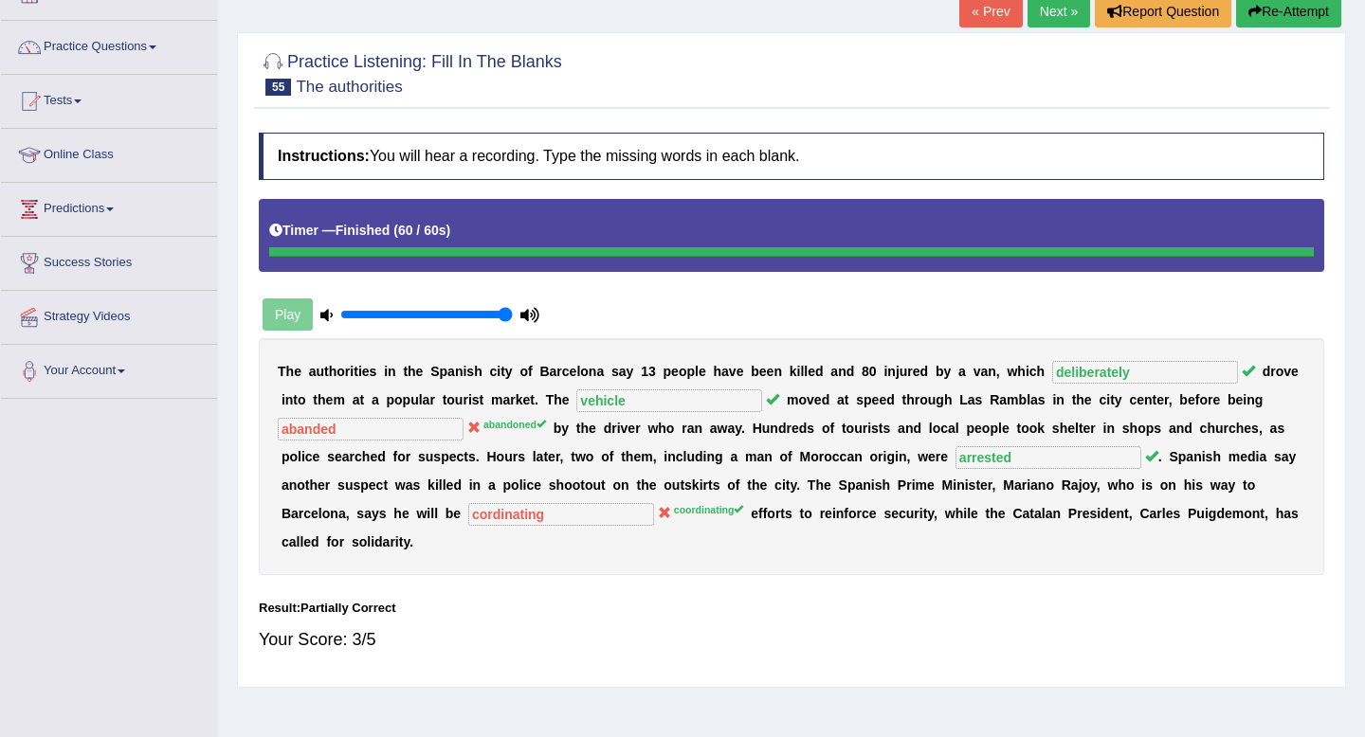
click at [0, 0] on div "Saving your answer..." at bounding box center [0, 0] width 0 height 0
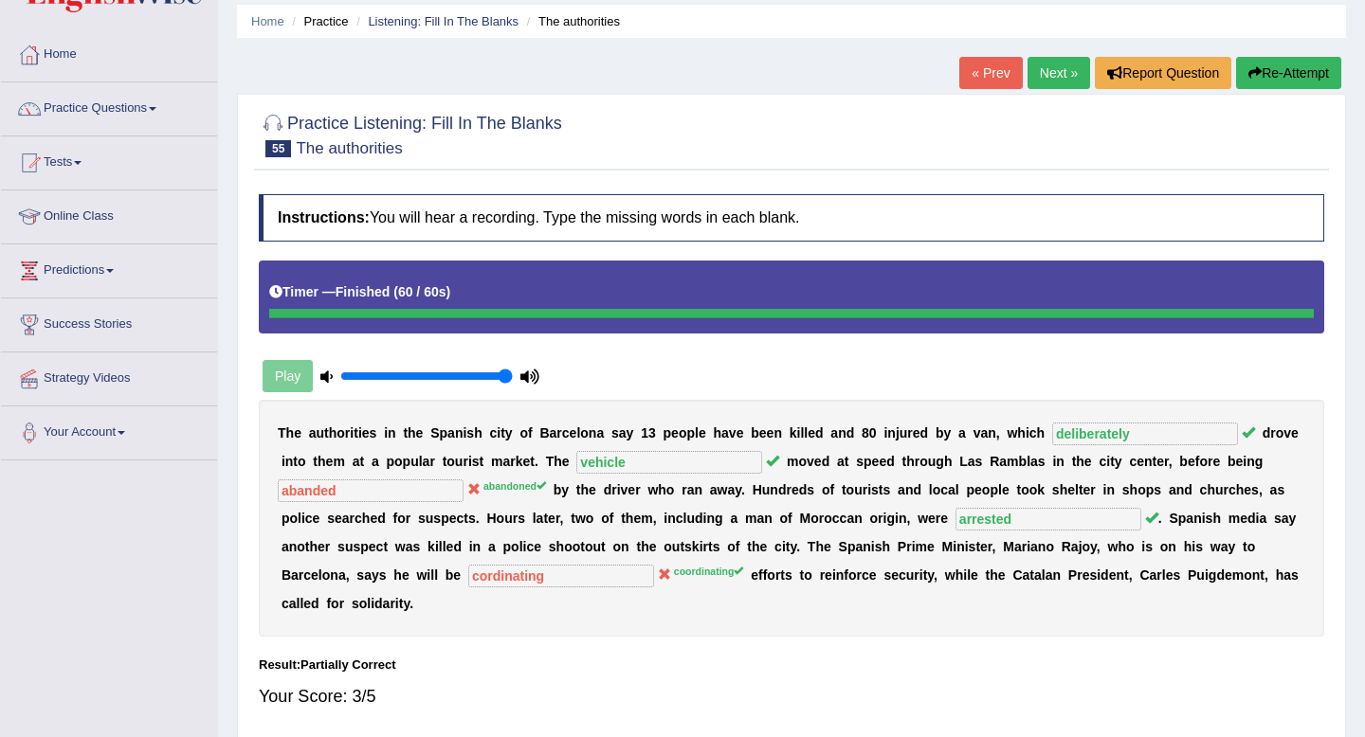
scroll to position [0, 0]
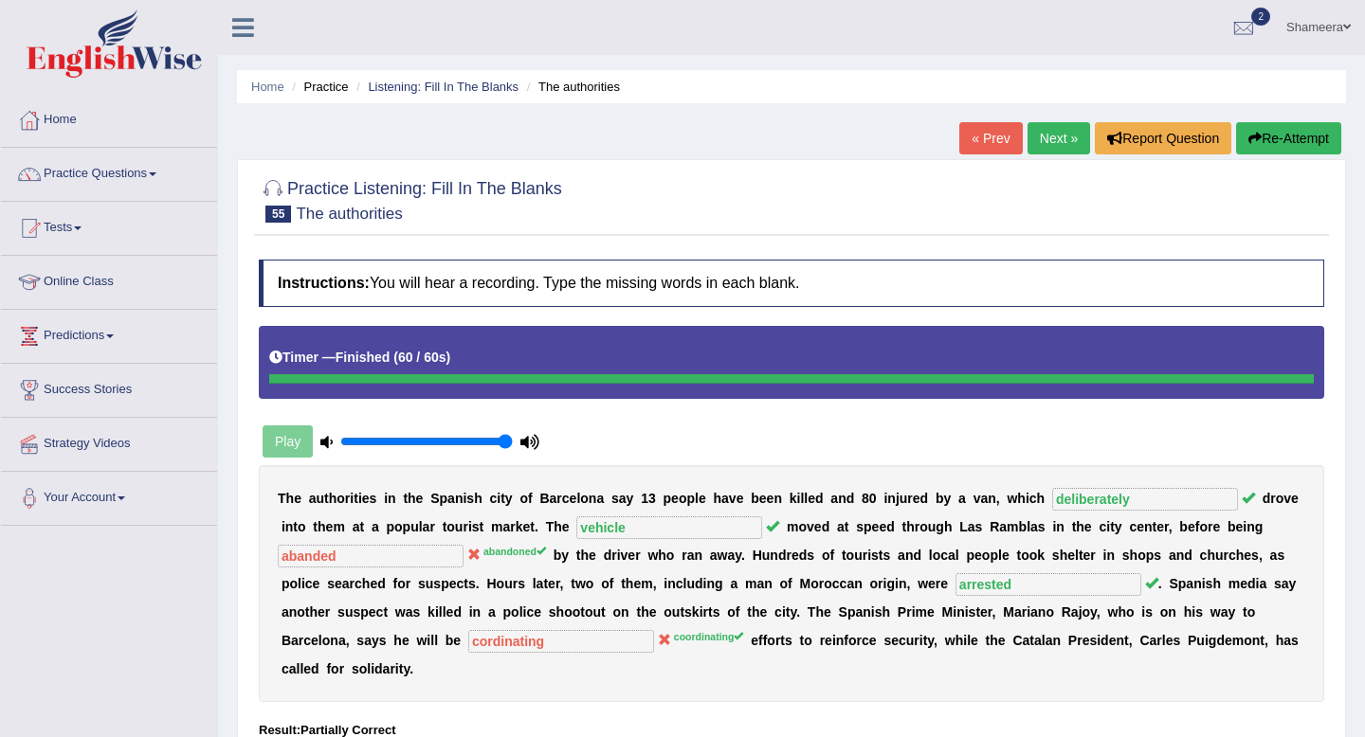
click at [1048, 146] on link "Next »" at bounding box center [1058, 138] width 63 height 32
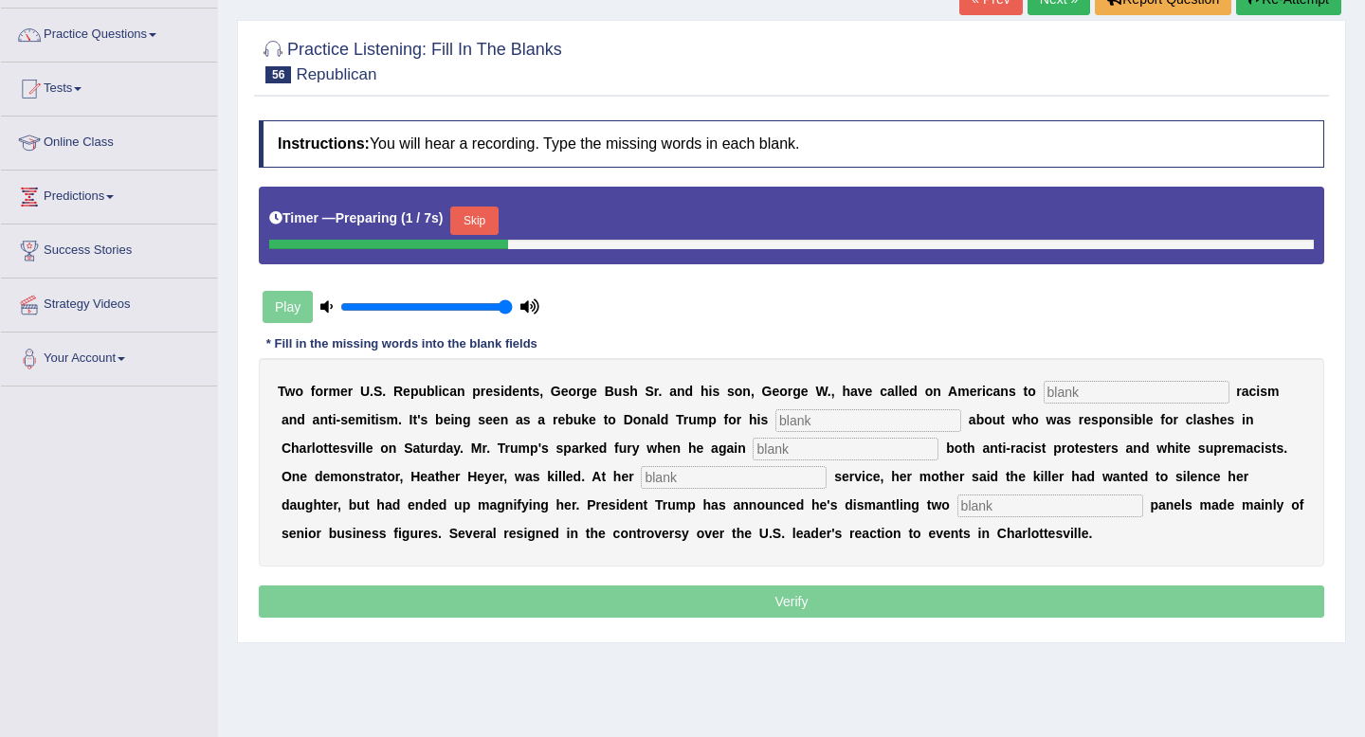
scroll to position [140, 0]
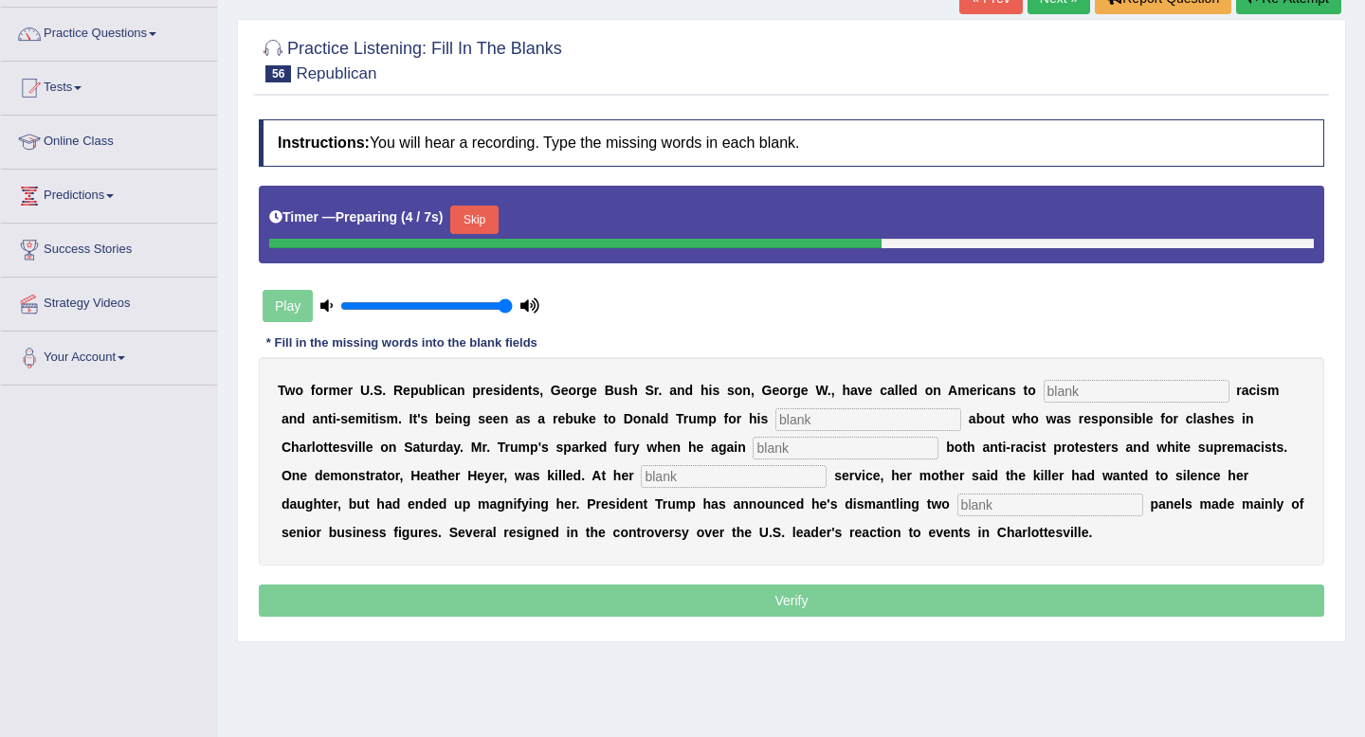
click at [494, 224] on button "Skip" at bounding box center [473, 220] width 47 height 28
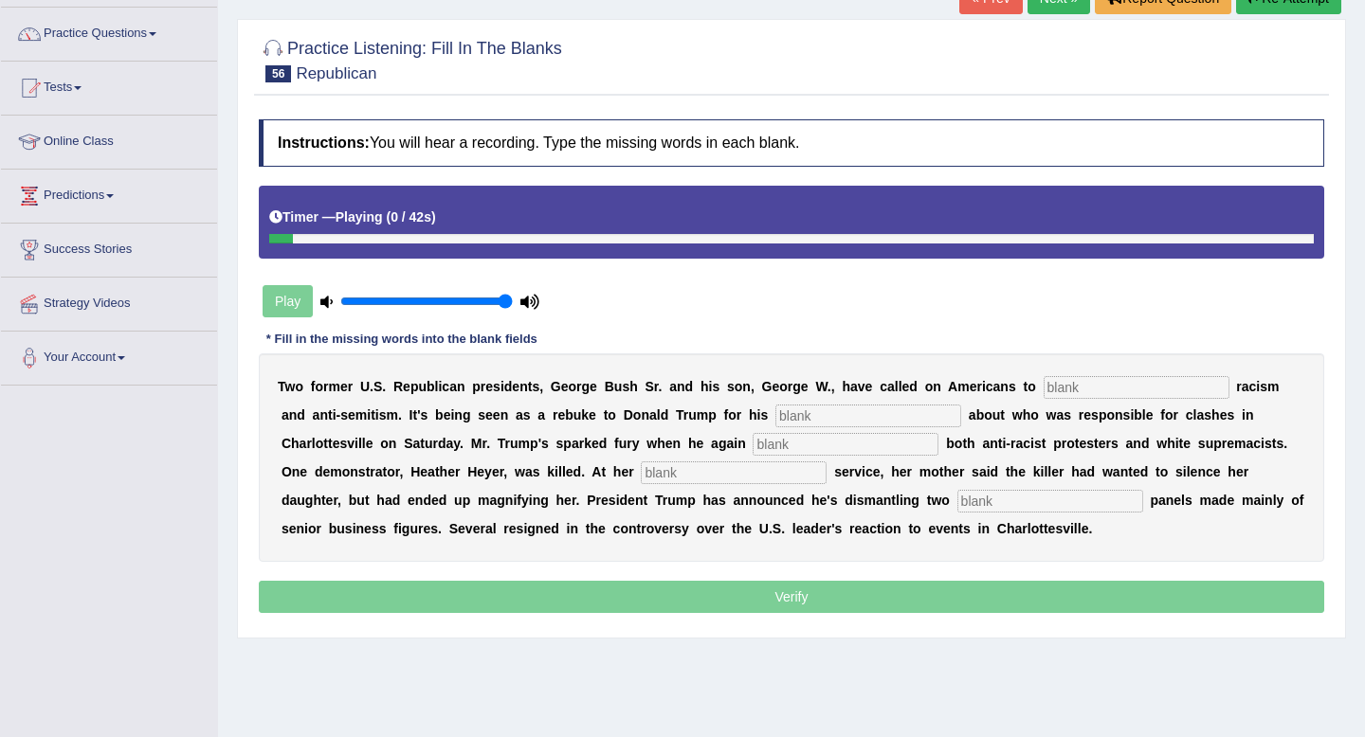
click at [1077, 393] on input "text" at bounding box center [1136, 387] width 186 height 23
type input "reject"
type input "comments"
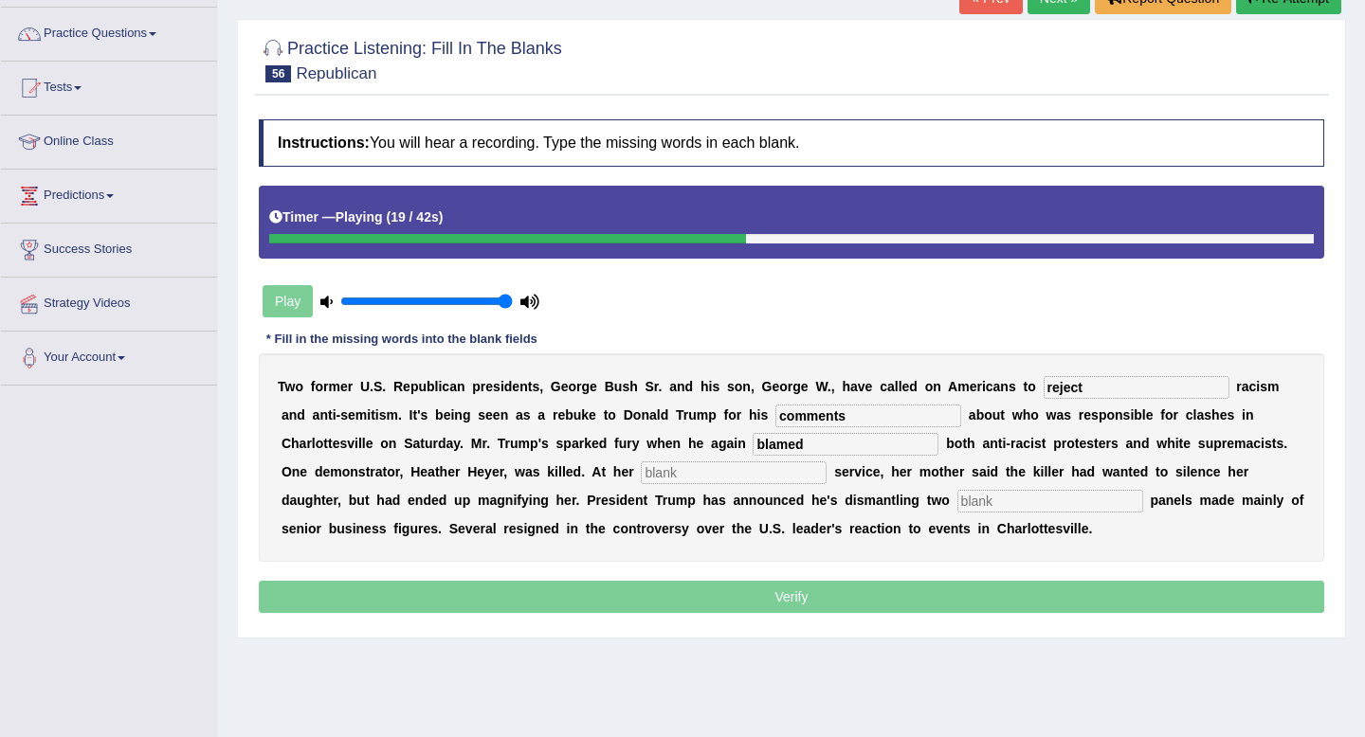
type input "blamed"
type input "memorial"
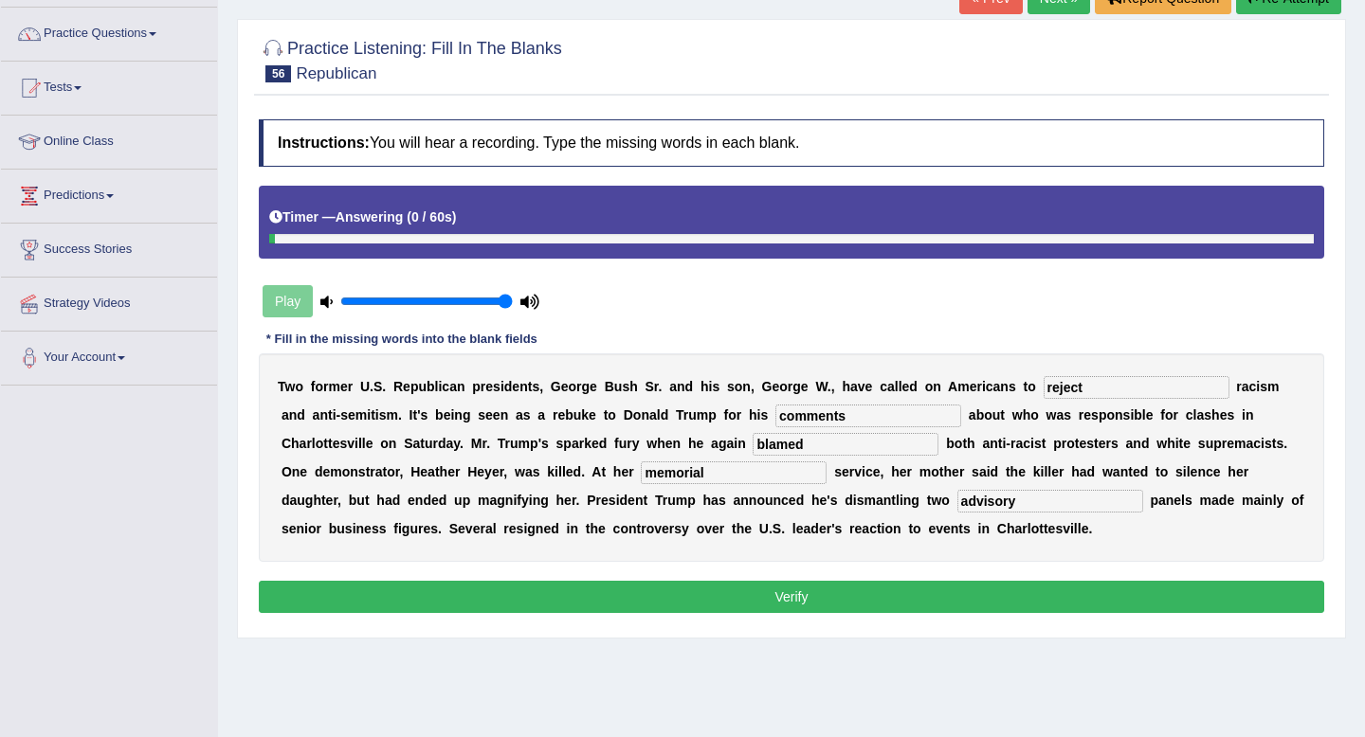
type input "advisory"
click at [1061, 597] on button "Verify" at bounding box center [791, 597] width 1065 height 32
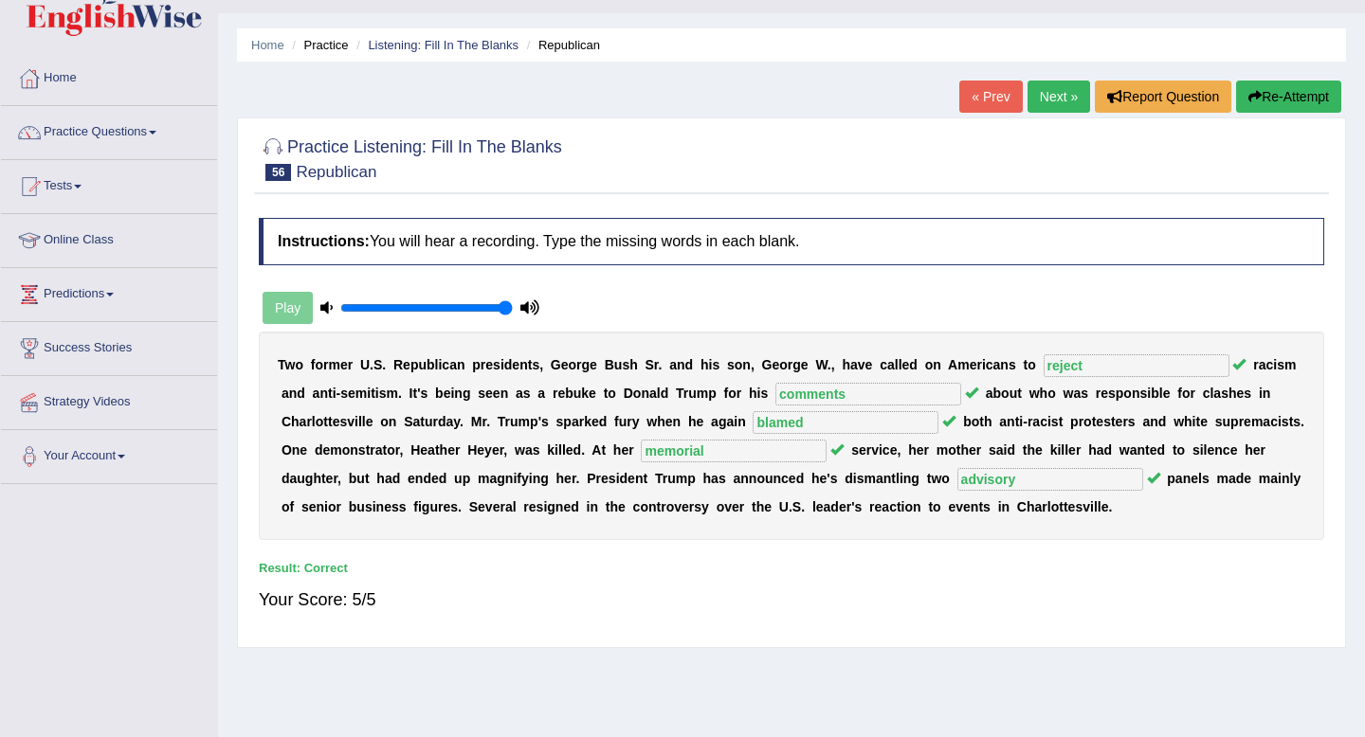
scroll to position [0, 0]
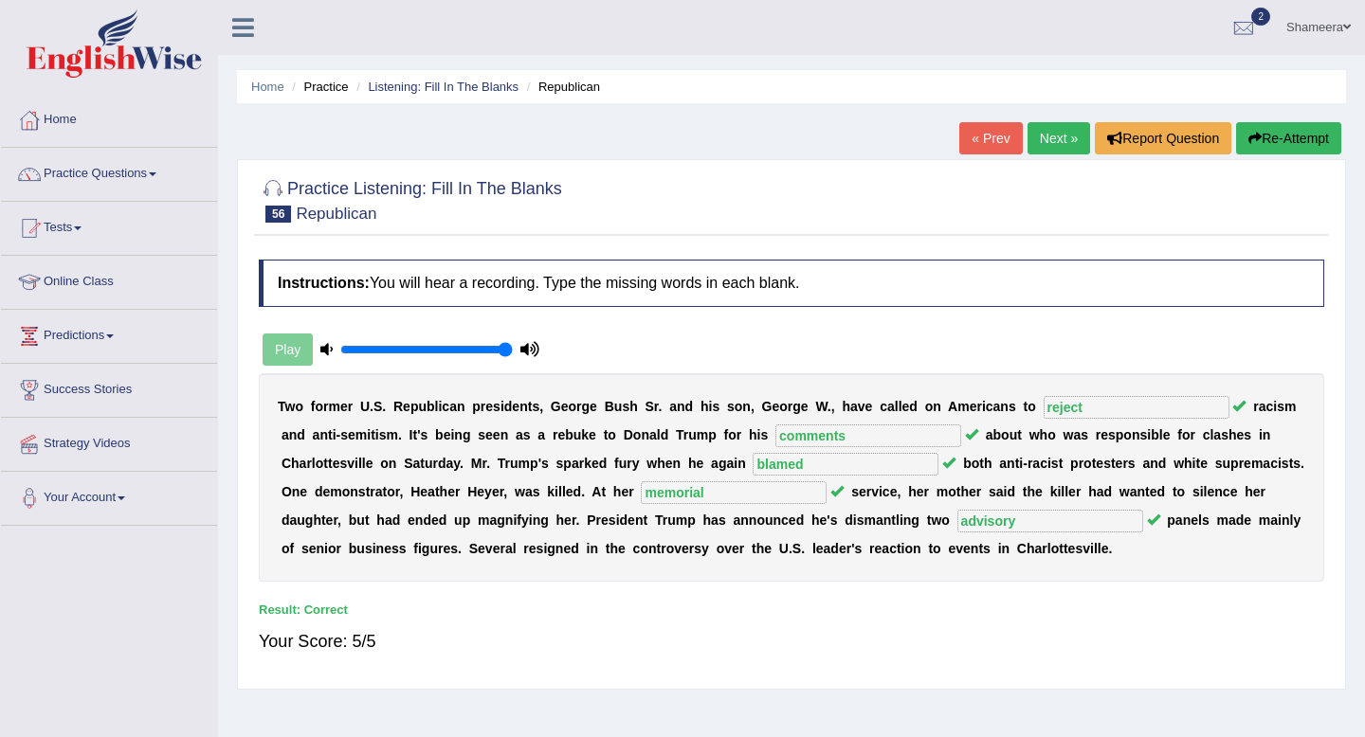
click at [1043, 145] on link "Next »" at bounding box center [1058, 138] width 63 height 32
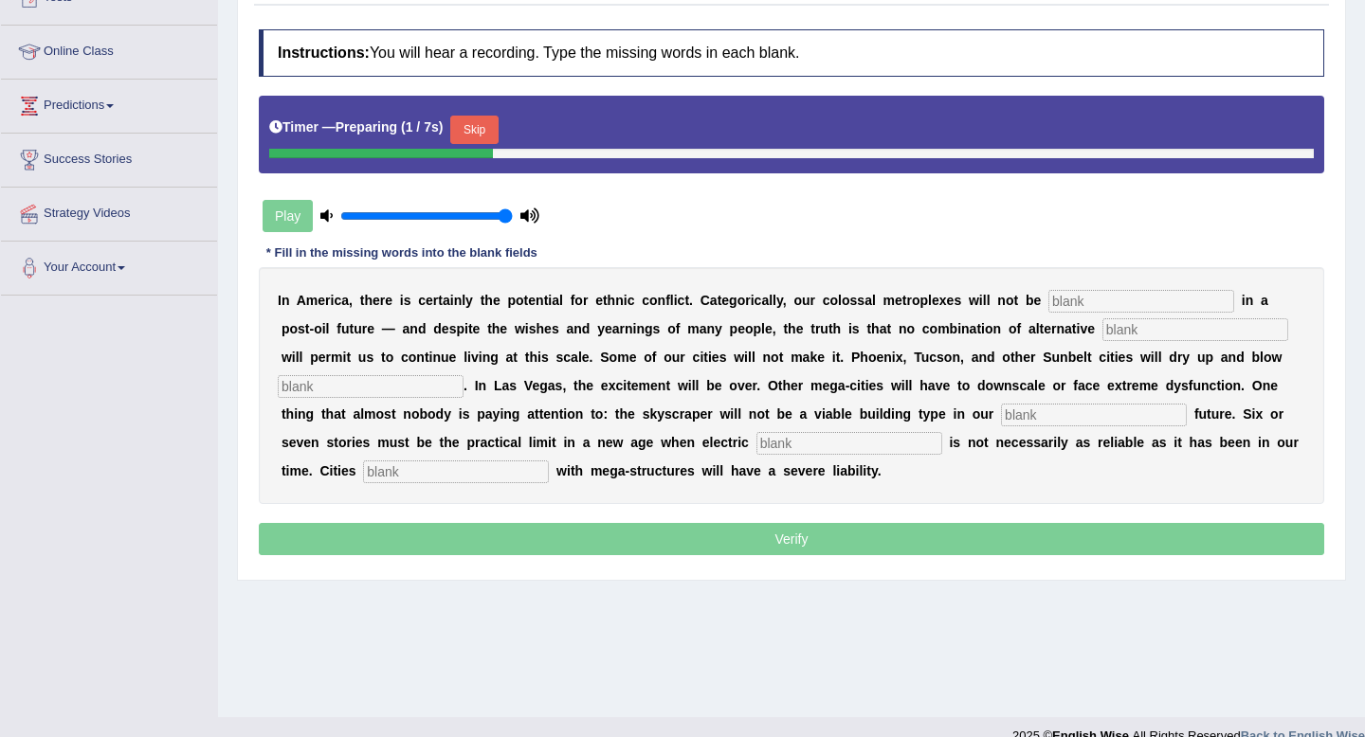
scroll to position [258, 0]
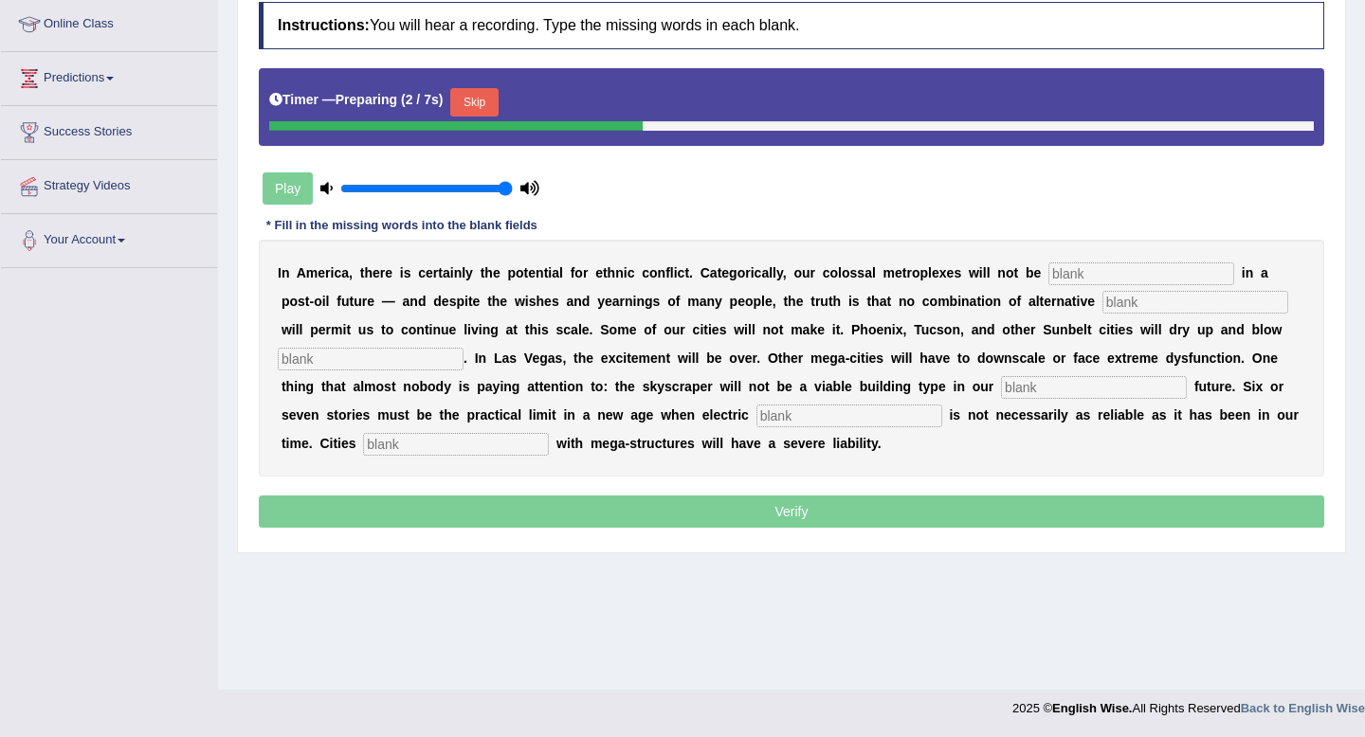
click at [478, 110] on button "Skip" at bounding box center [473, 102] width 47 height 28
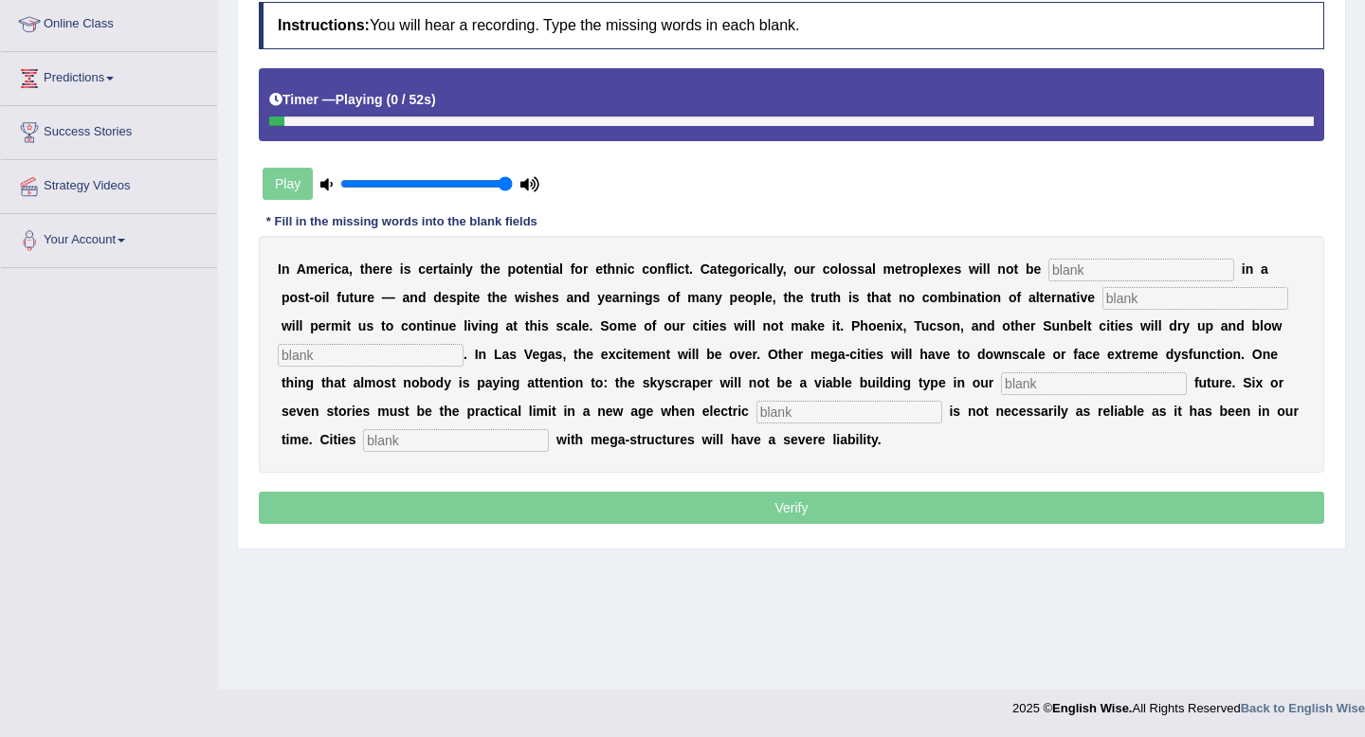
click at [1093, 260] on input "text" at bounding box center [1141, 270] width 186 height 23
type input "sustainable"
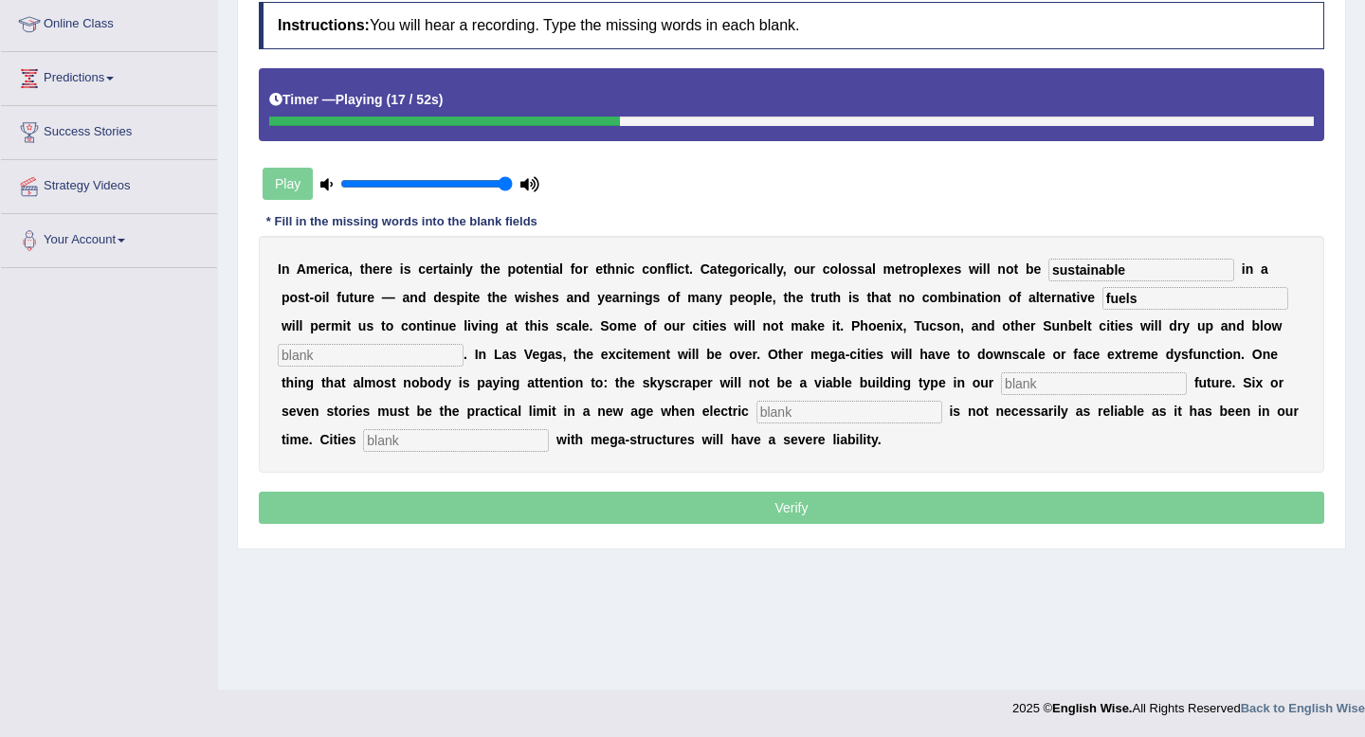
type input "fuels"
type input "away"
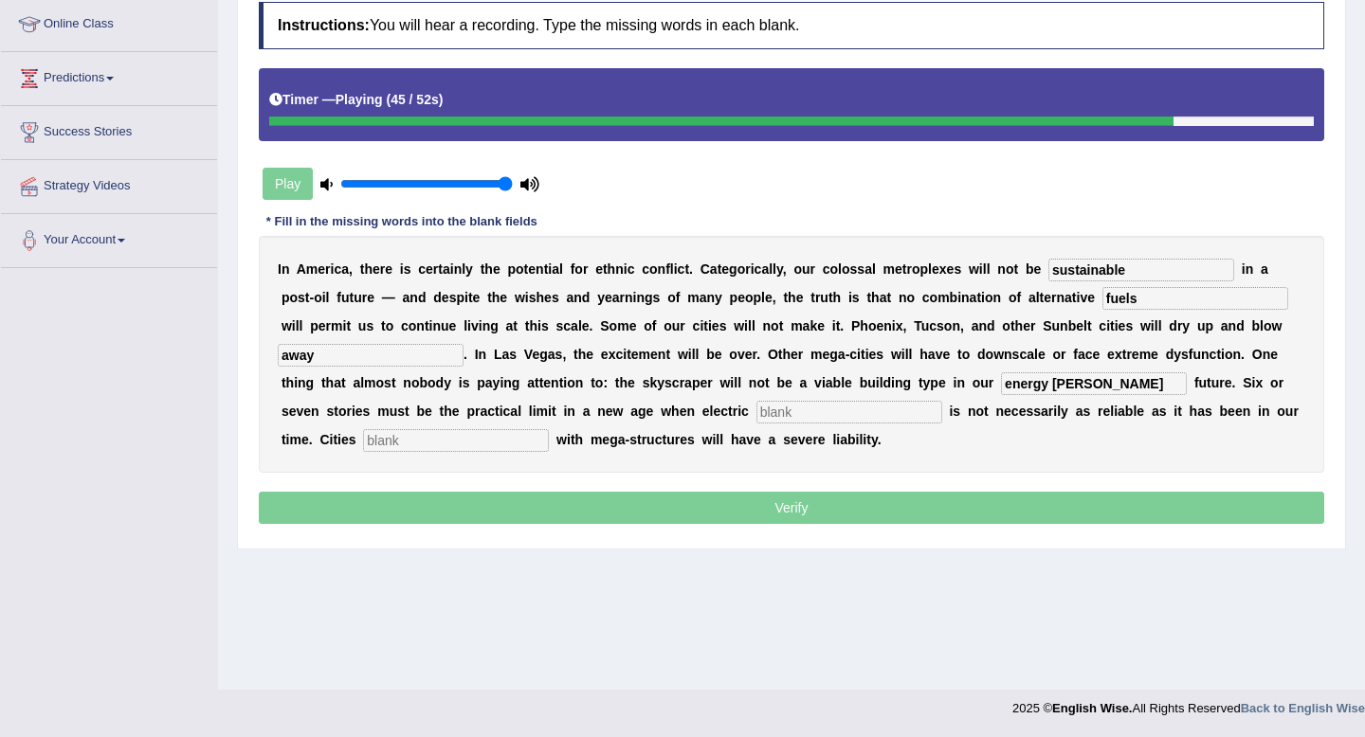
type input "energy scace"
click at [762, 407] on input "text" at bounding box center [849, 412] width 186 height 23
type input "supply"
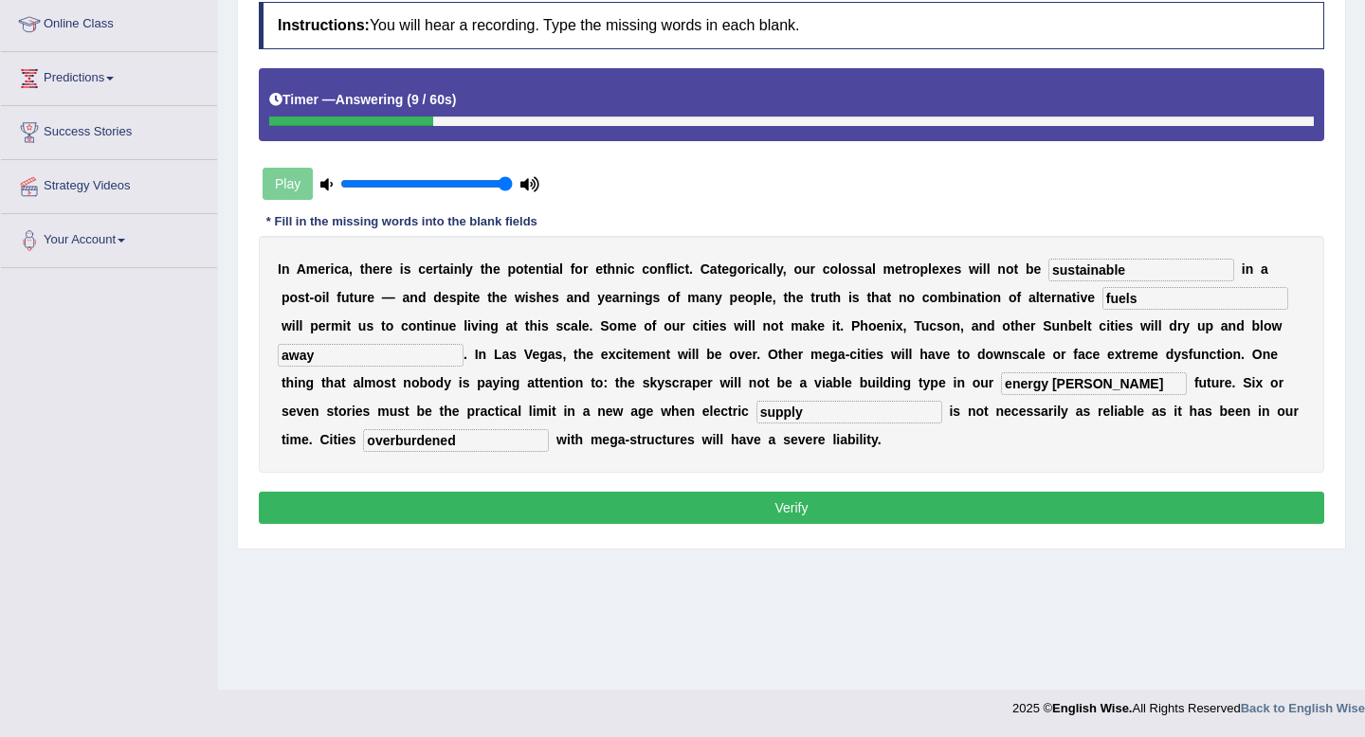
click at [363, 447] on input "overburdened" at bounding box center [456, 440] width 186 height 23
type input "over-burdened"
click at [1009, 388] on input "energy scace" at bounding box center [1094, 383] width 186 height 23
click at [1056, 387] on input "energy-scace" at bounding box center [1094, 383] width 186 height 23
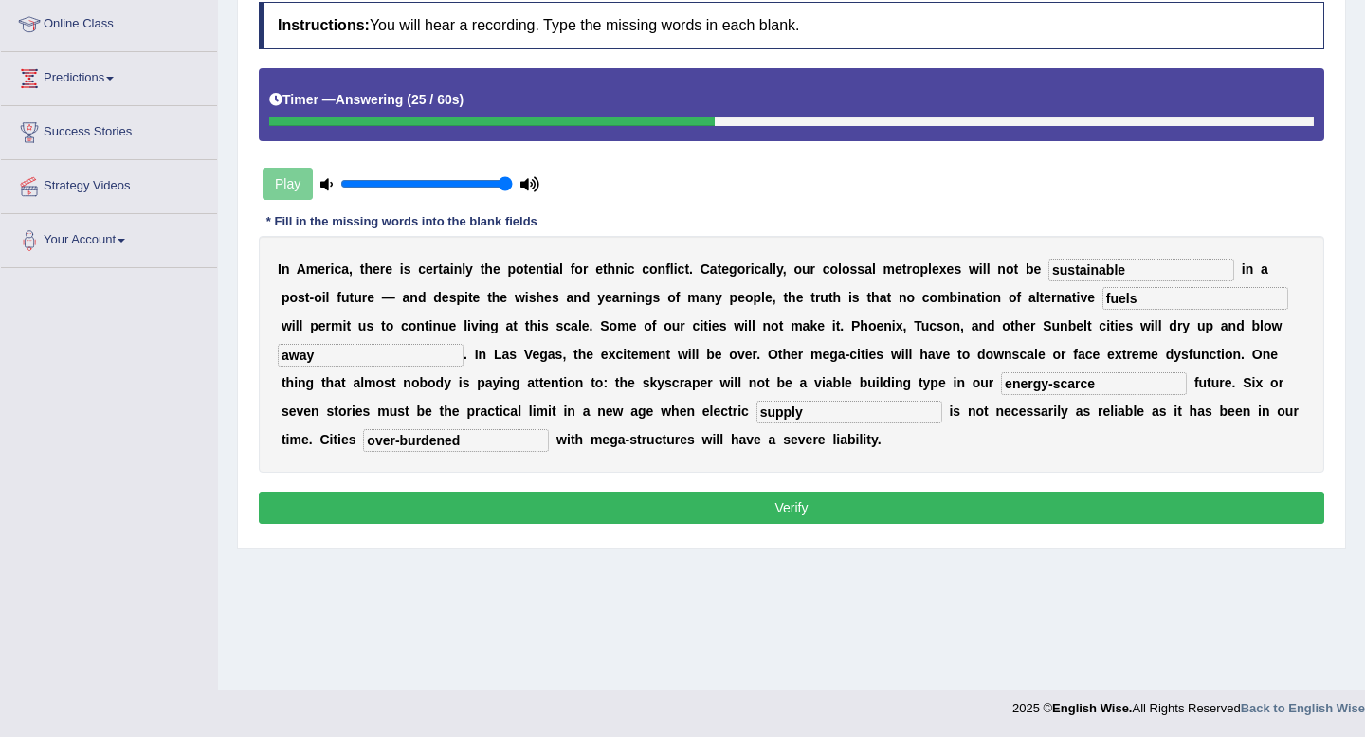
type input "energy-scarce"
click at [1052, 505] on button "Verify" at bounding box center [791, 508] width 1065 height 32
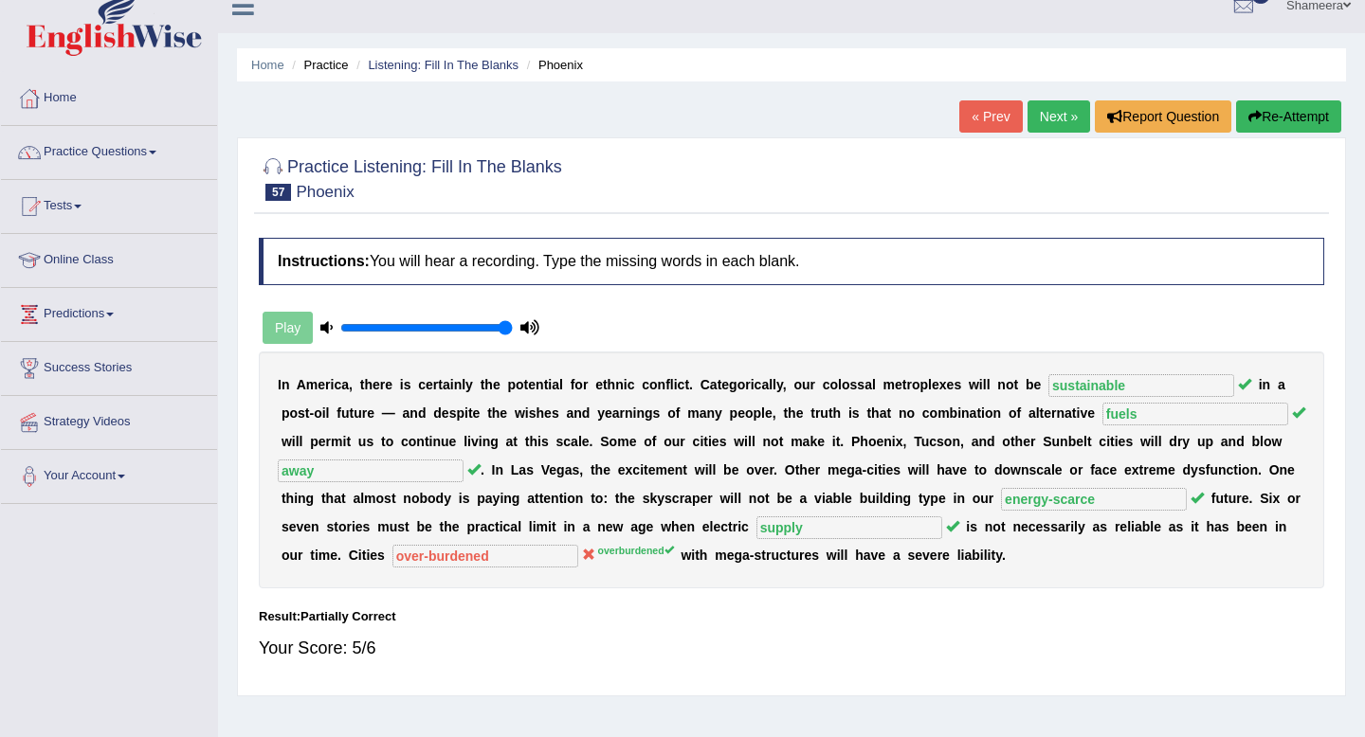
scroll to position [0, 0]
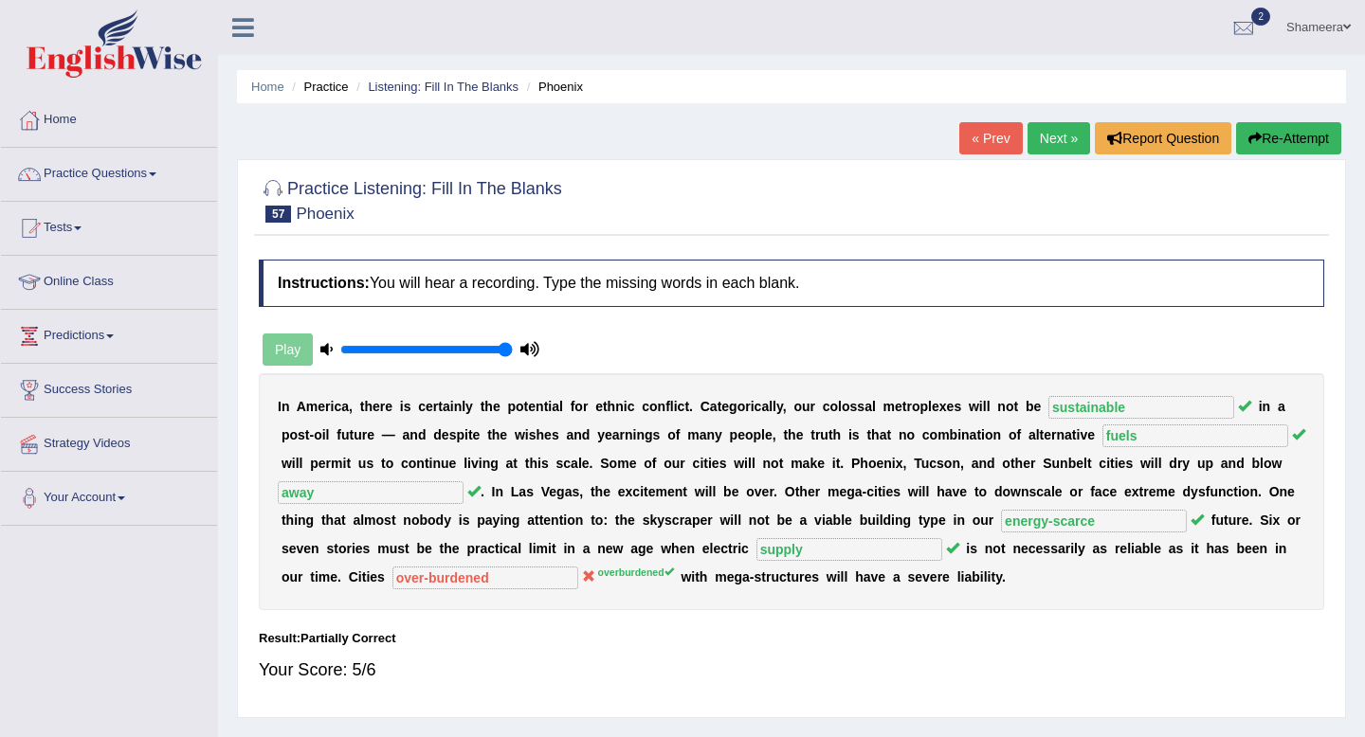
click at [1043, 149] on link "Next »" at bounding box center [1058, 138] width 63 height 32
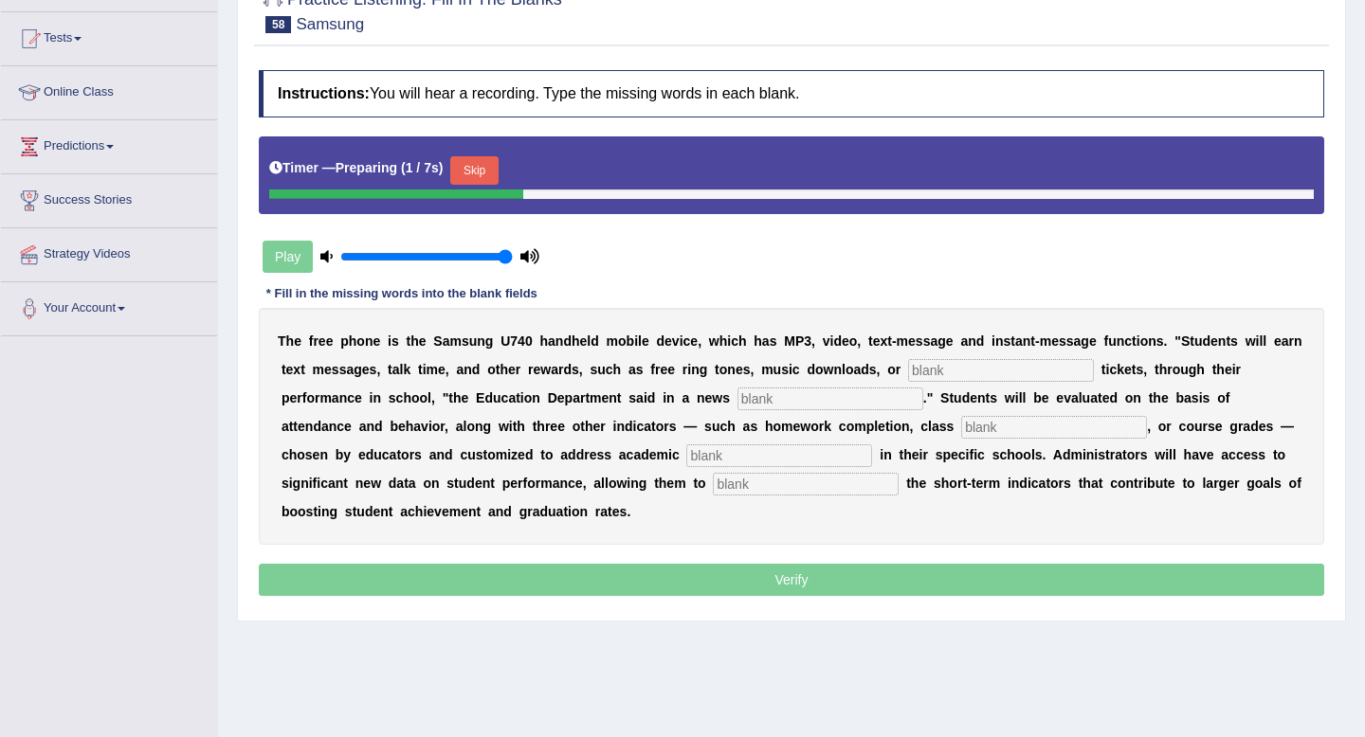
scroll to position [204, 0]
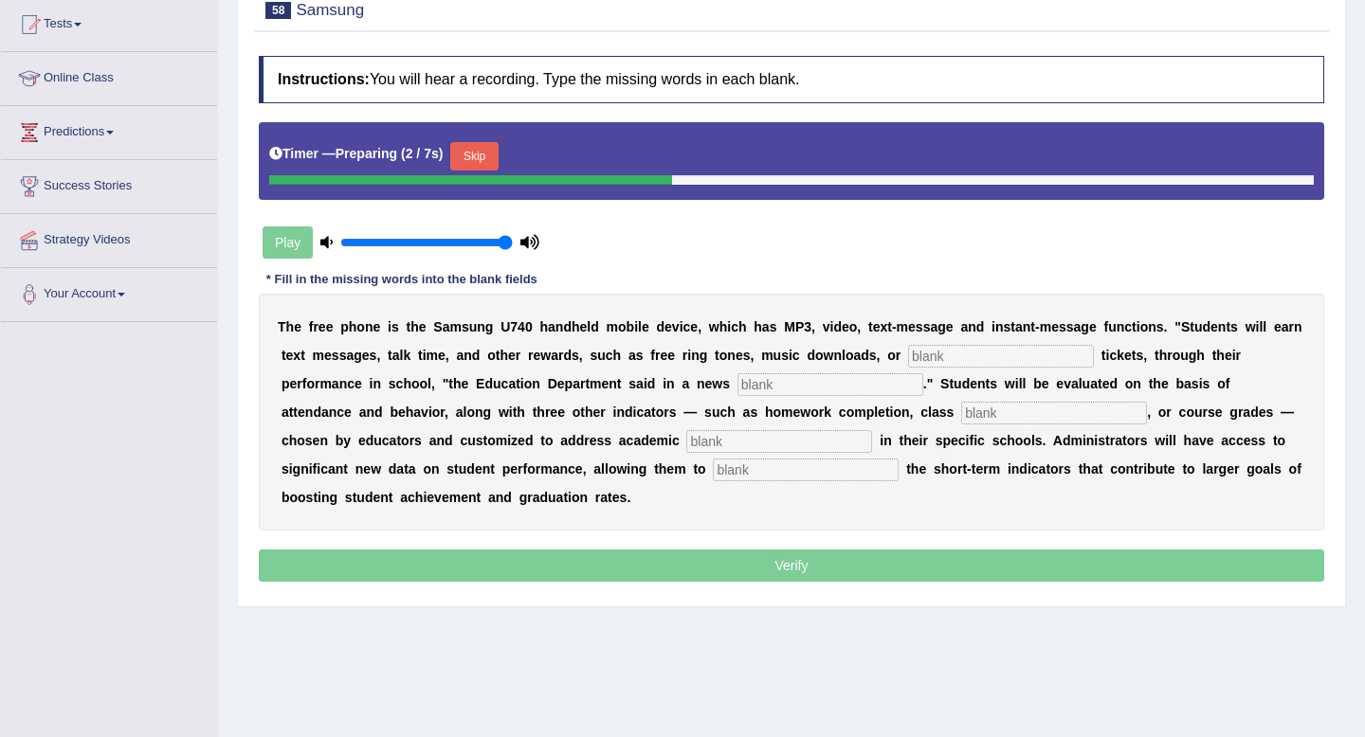
click at [485, 161] on button "Skip" at bounding box center [473, 156] width 47 height 28
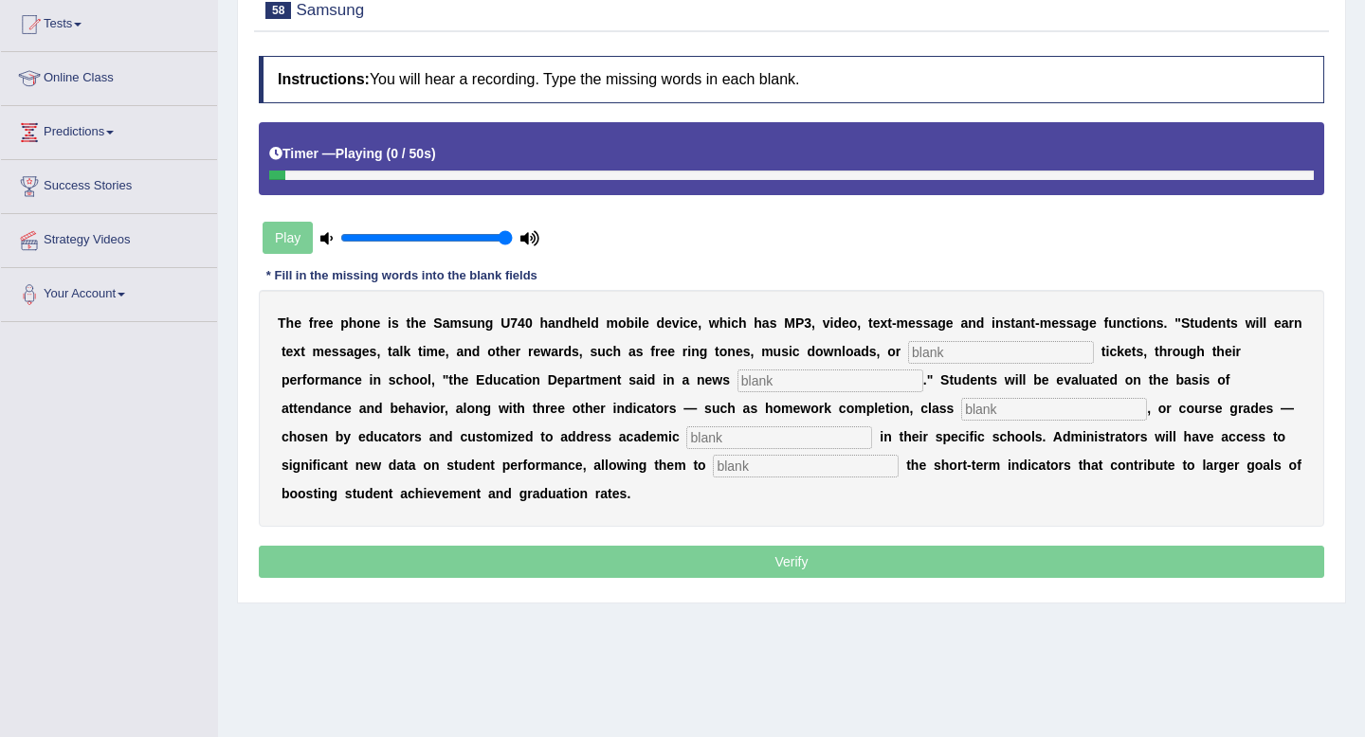
click at [996, 355] on input "text" at bounding box center [1001, 352] width 186 height 23
type input "event"
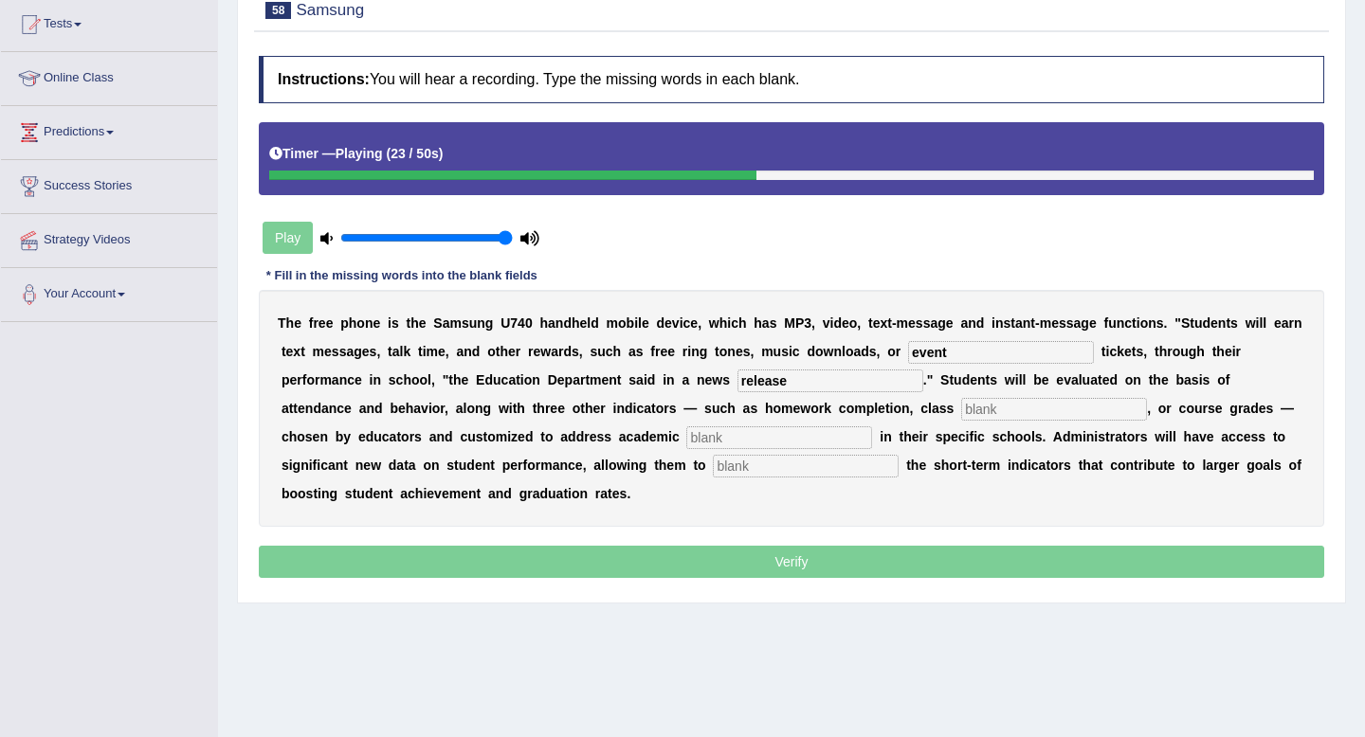
type input "release"
type input "partticipating"
type input "priorities"
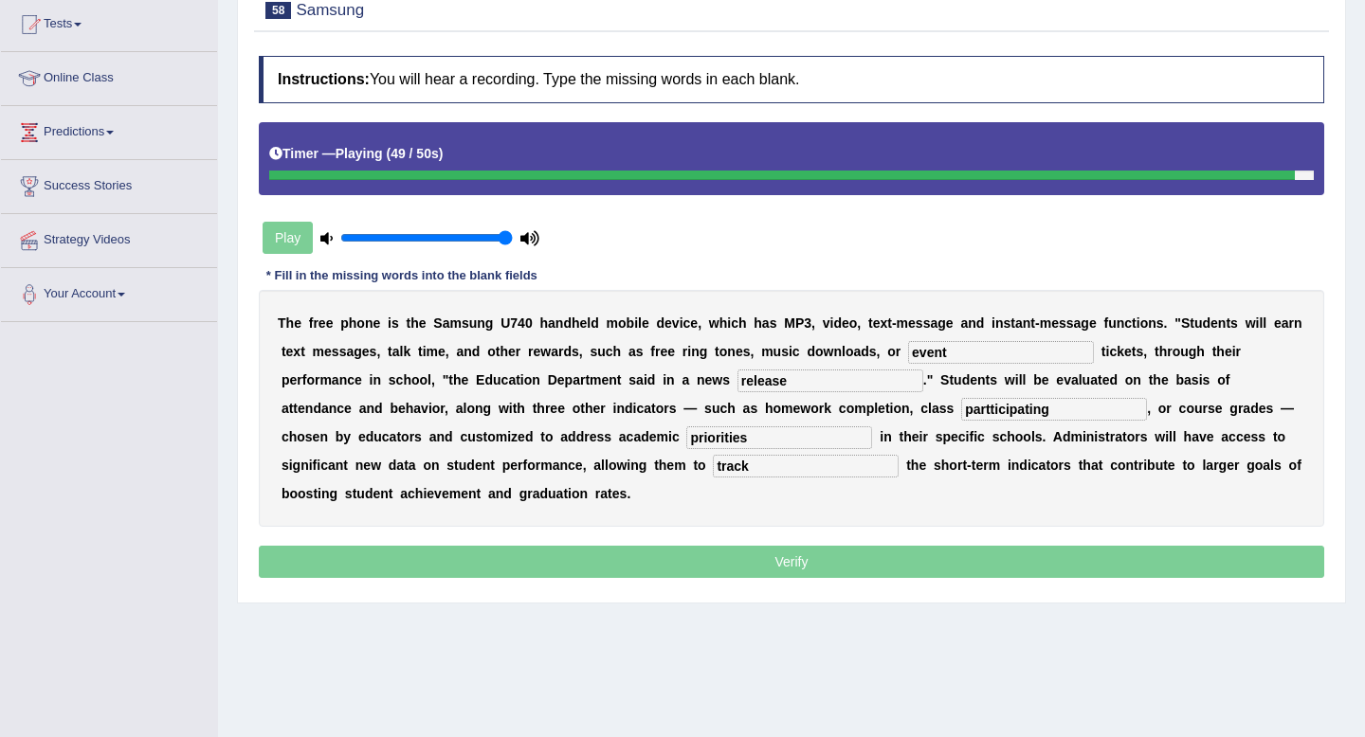
type input "track"
drag, startPoint x: 902, startPoint y: 410, endPoint x: 670, endPoint y: 406, distance: 232.2
click at [670, 406] on div "T h e f r e e p h o n e i s t h e S a m s u n g U 7 4 0 h a n d h e l d m o b i…" at bounding box center [791, 408] width 1065 height 237
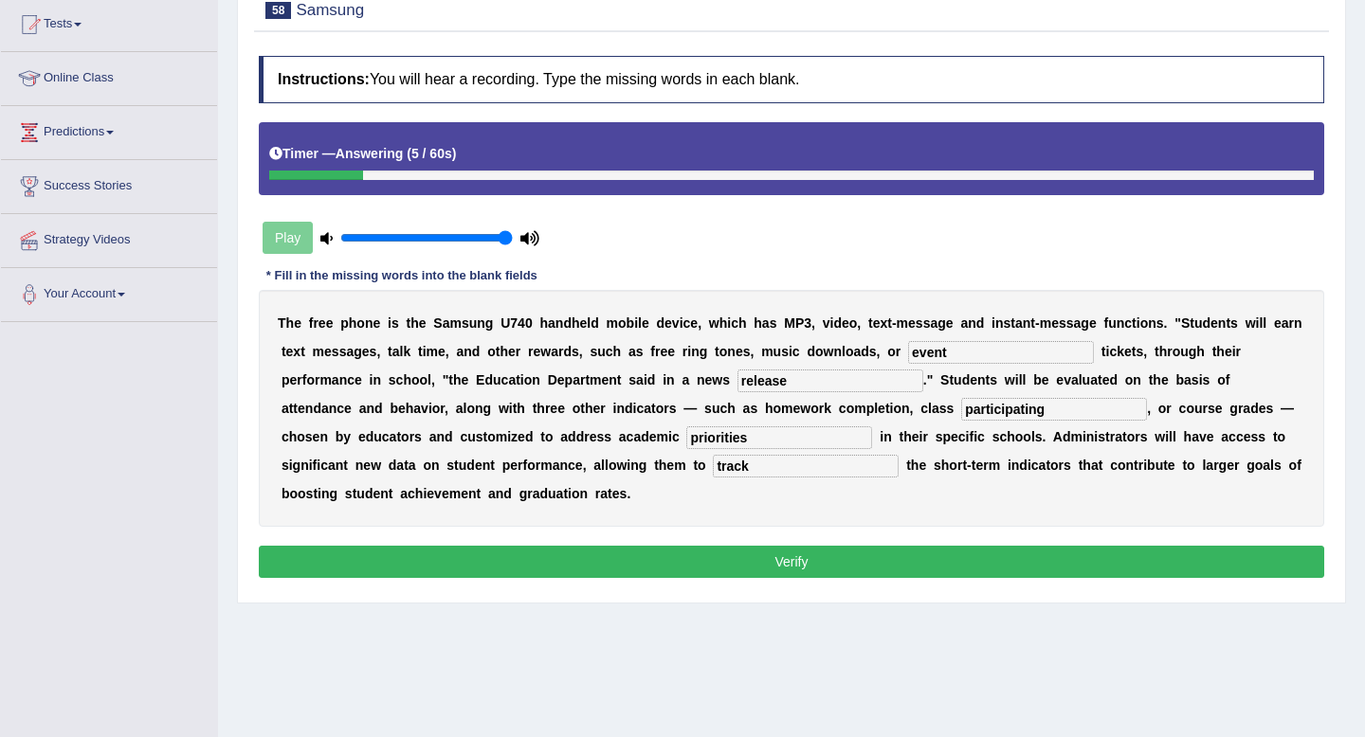
type input "participating"
click at [703, 563] on button "Verify" at bounding box center [791, 562] width 1065 height 32
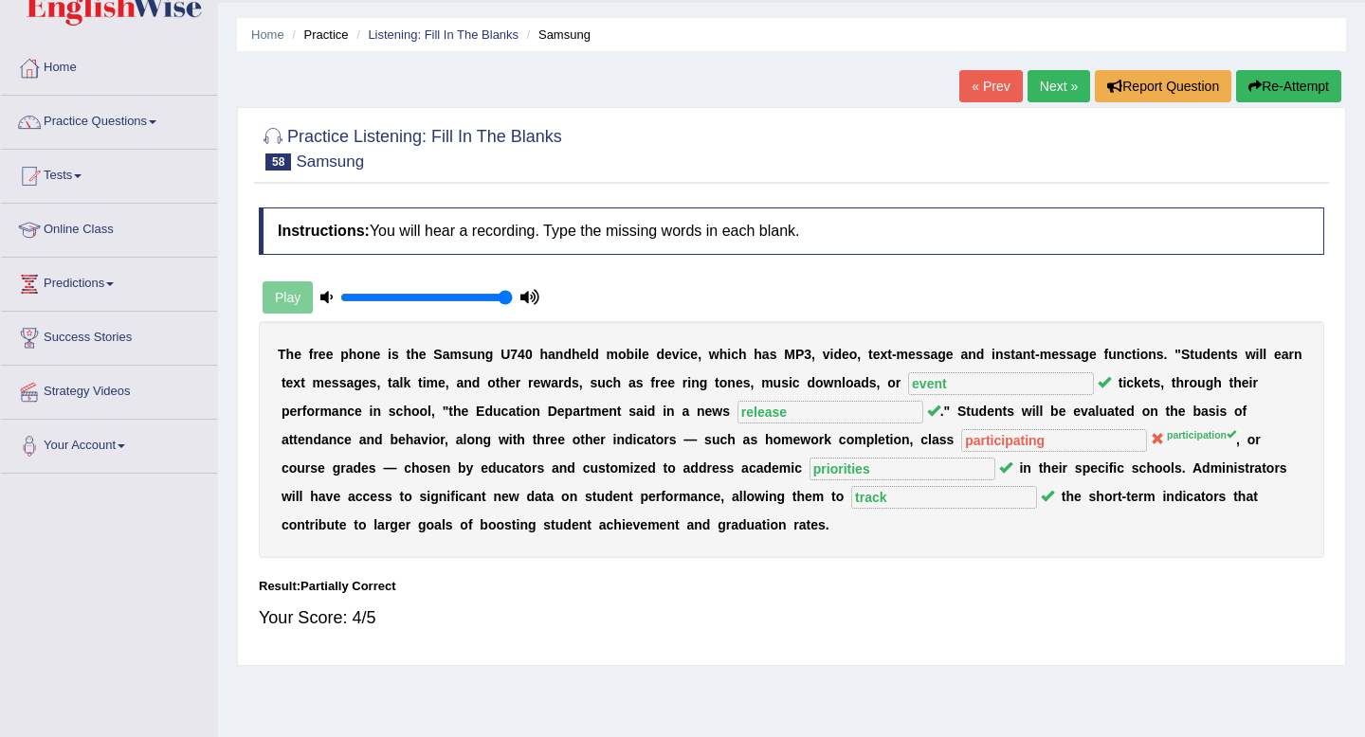
scroll to position [0, 0]
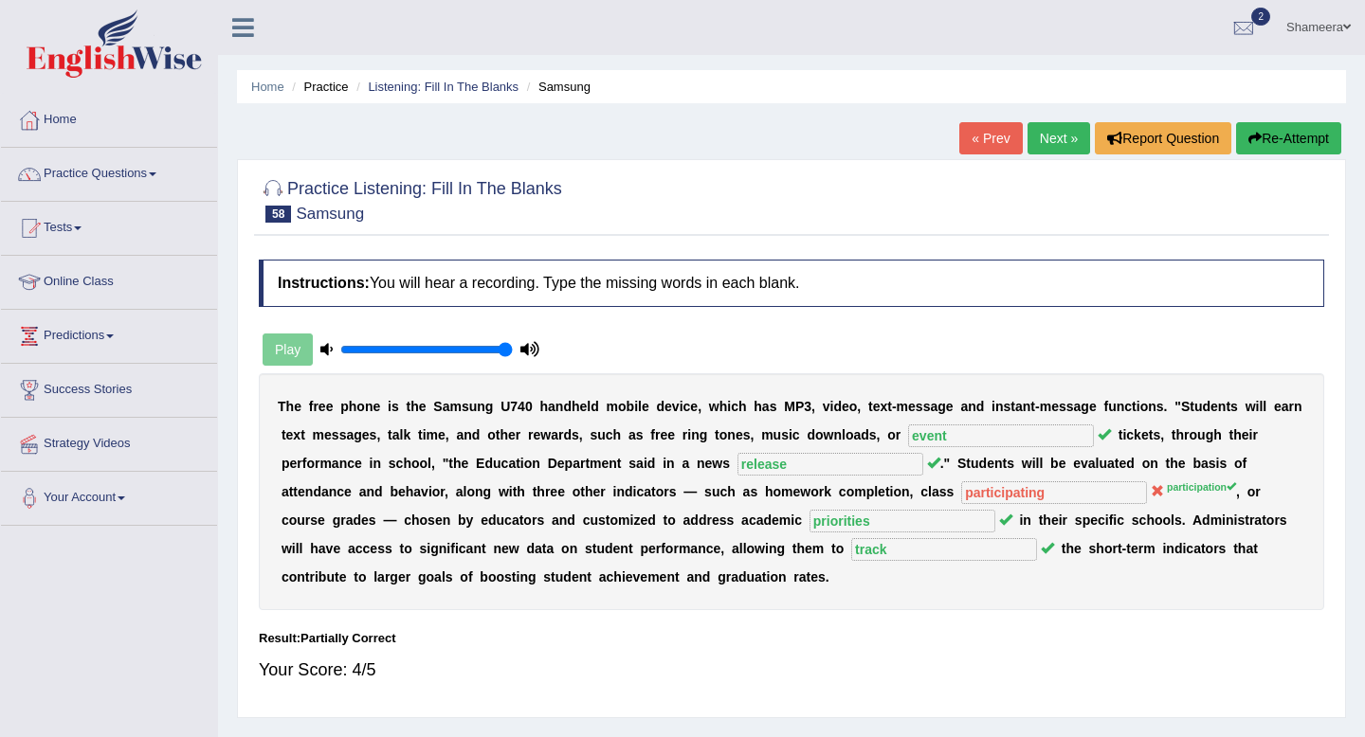
click at [1044, 141] on link "Next »" at bounding box center [1058, 138] width 63 height 32
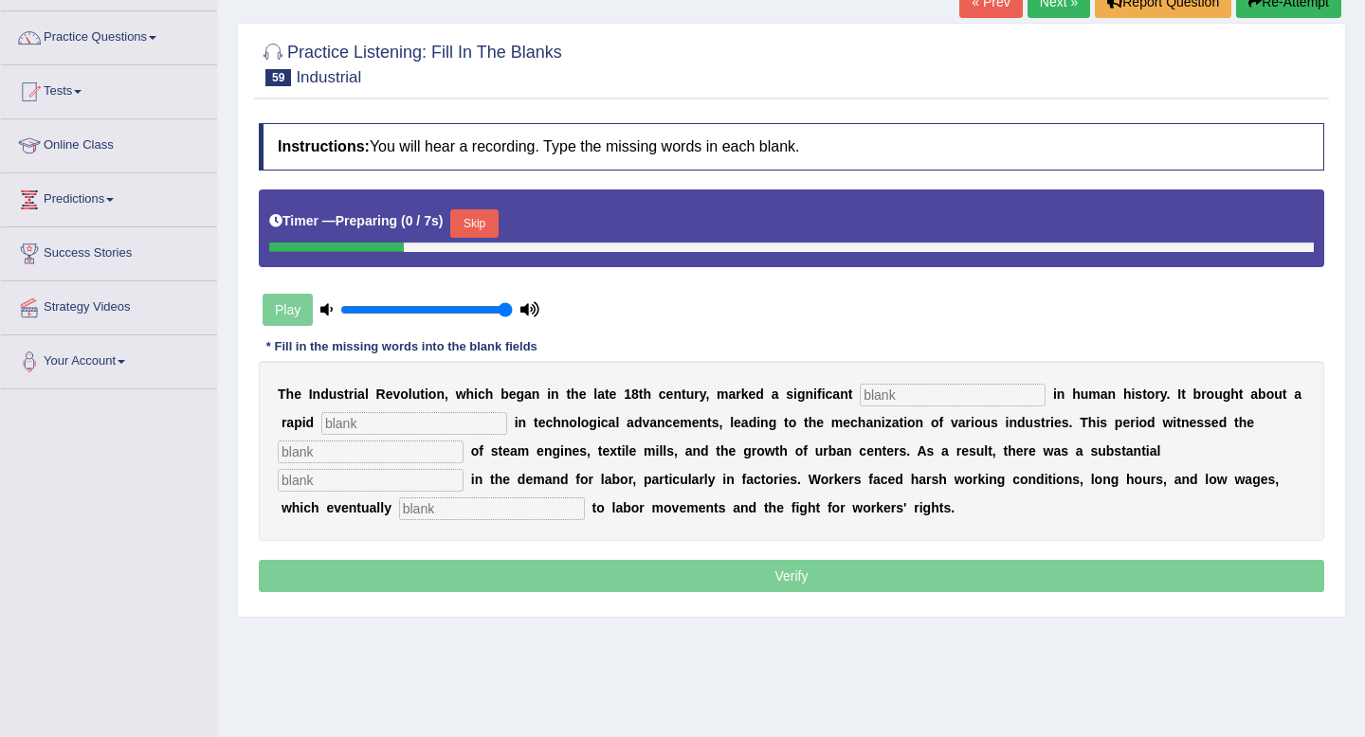
click at [501, 193] on div "Timer — Preparing ( 0 / 7s ) Skip" at bounding box center [791, 229] width 1065 height 78
click at [489, 233] on button "Skip" at bounding box center [473, 223] width 47 height 28
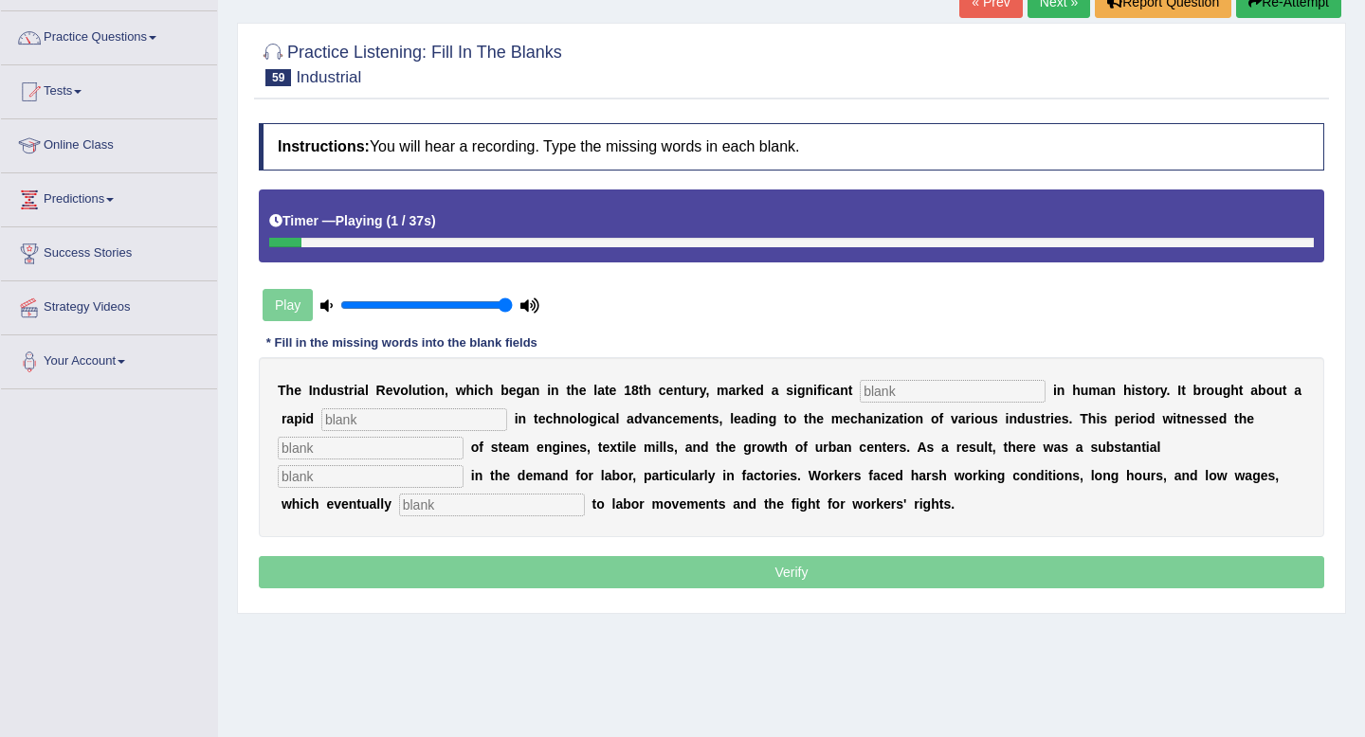
click at [883, 390] on input "text" at bounding box center [953, 391] width 186 height 23
type input "breakthoru"
type input "revolutons"
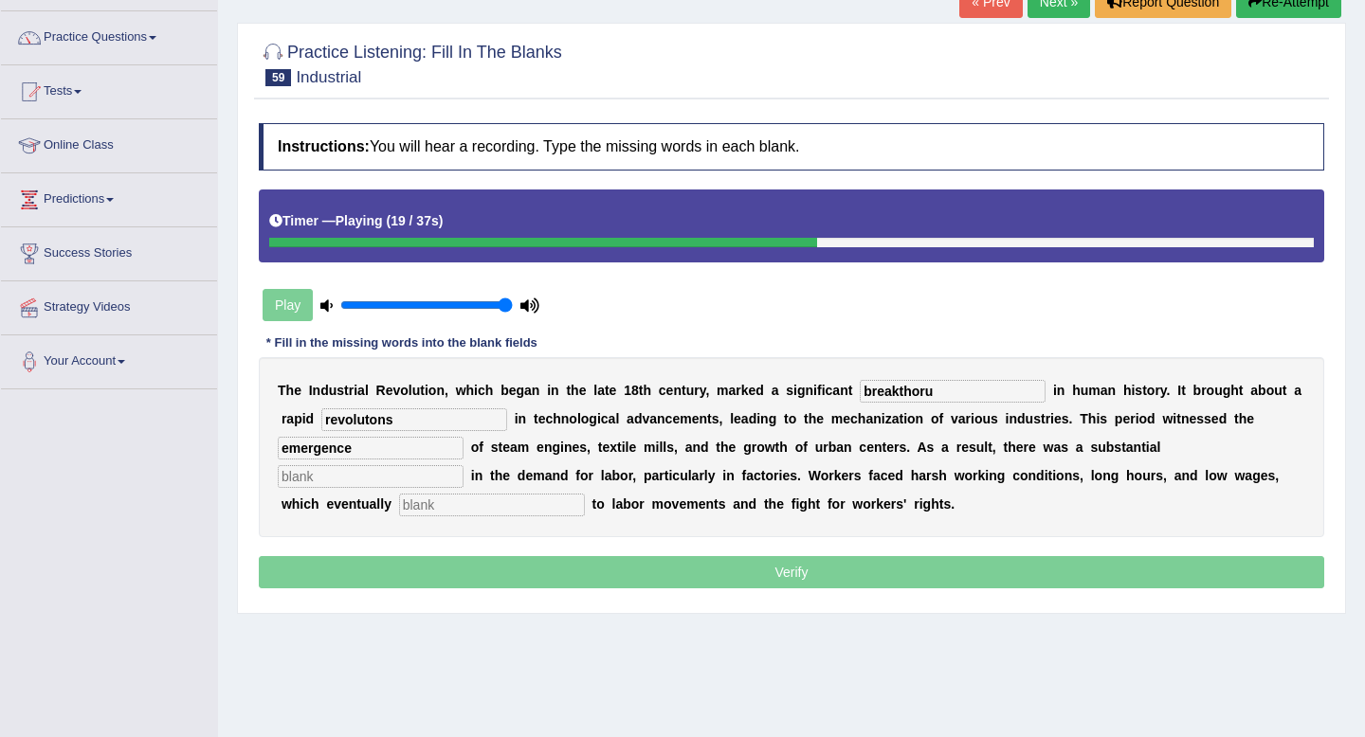
type input "emergence"
click at [399, 426] on input "revolutons" at bounding box center [414, 419] width 186 height 23
type input "revoluton"
click at [463, 465] on input "text" at bounding box center [371, 476] width 186 height 23
type input "expansion"
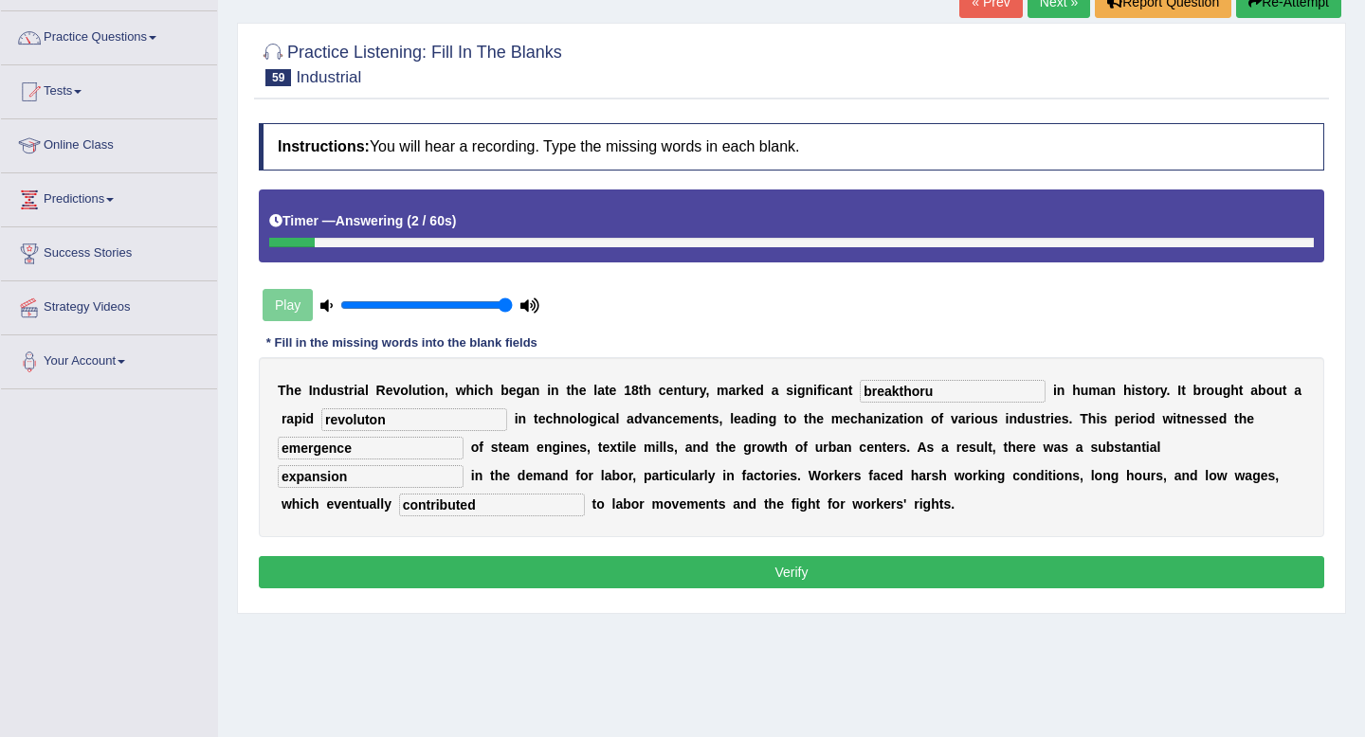
type input "contributed"
click at [945, 398] on input "breakthoru" at bounding box center [953, 391] width 186 height 23
type input "breakthorugh"
click at [966, 574] on button "Verify" at bounding box center [791, 572] width 1065 height 32
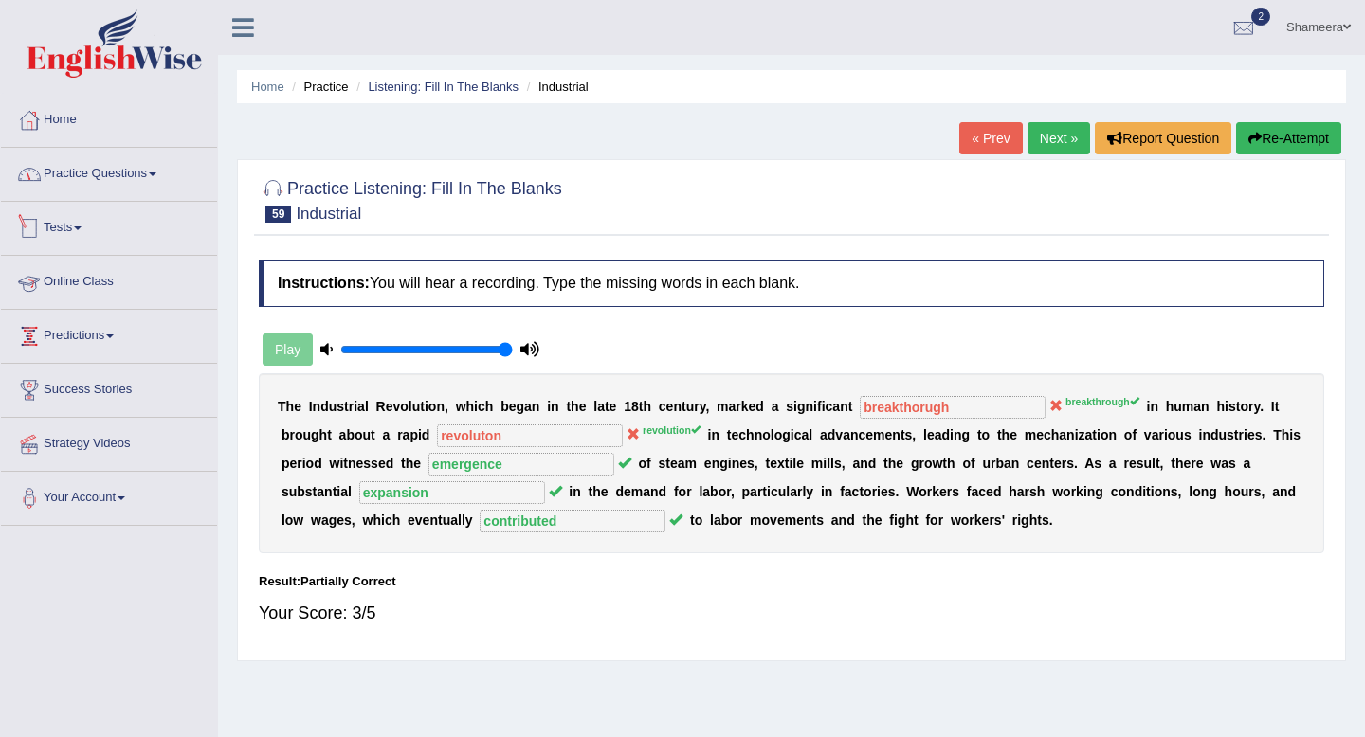
click at [115, 175] on link "Practice Questions" at bounding box center [109, 171] width 216 height 47
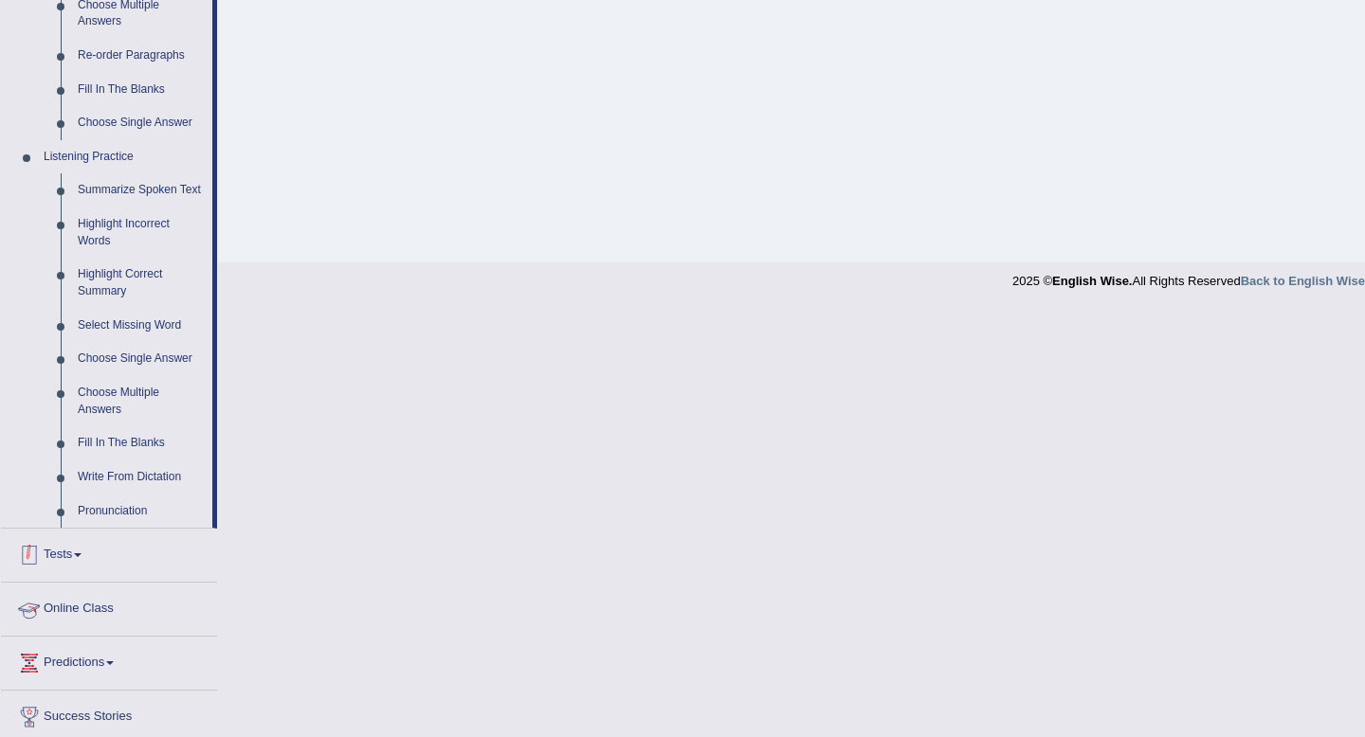
scroll to position [684, 0]
click at [140, 494] on link "Write From Dictation" at bounding box center [140, 479] width 143 height 34
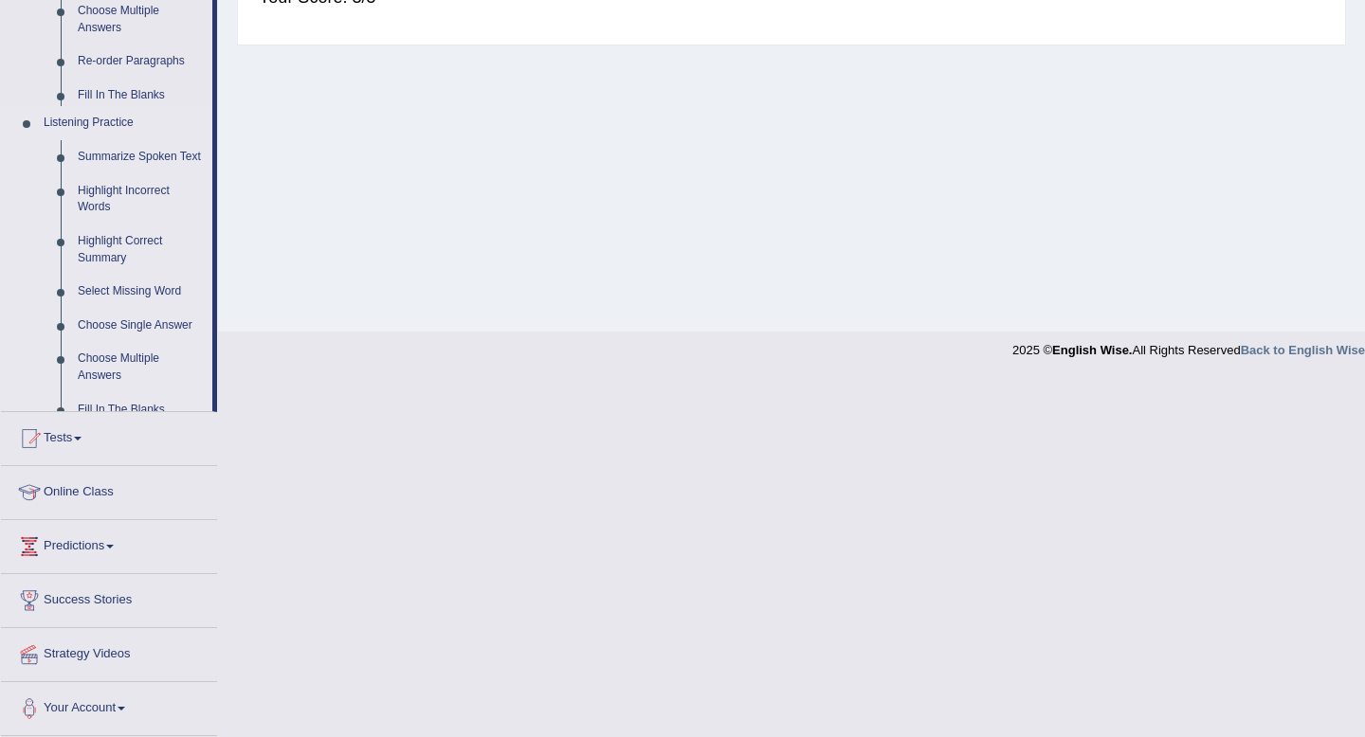
scroll to position [258, 0]
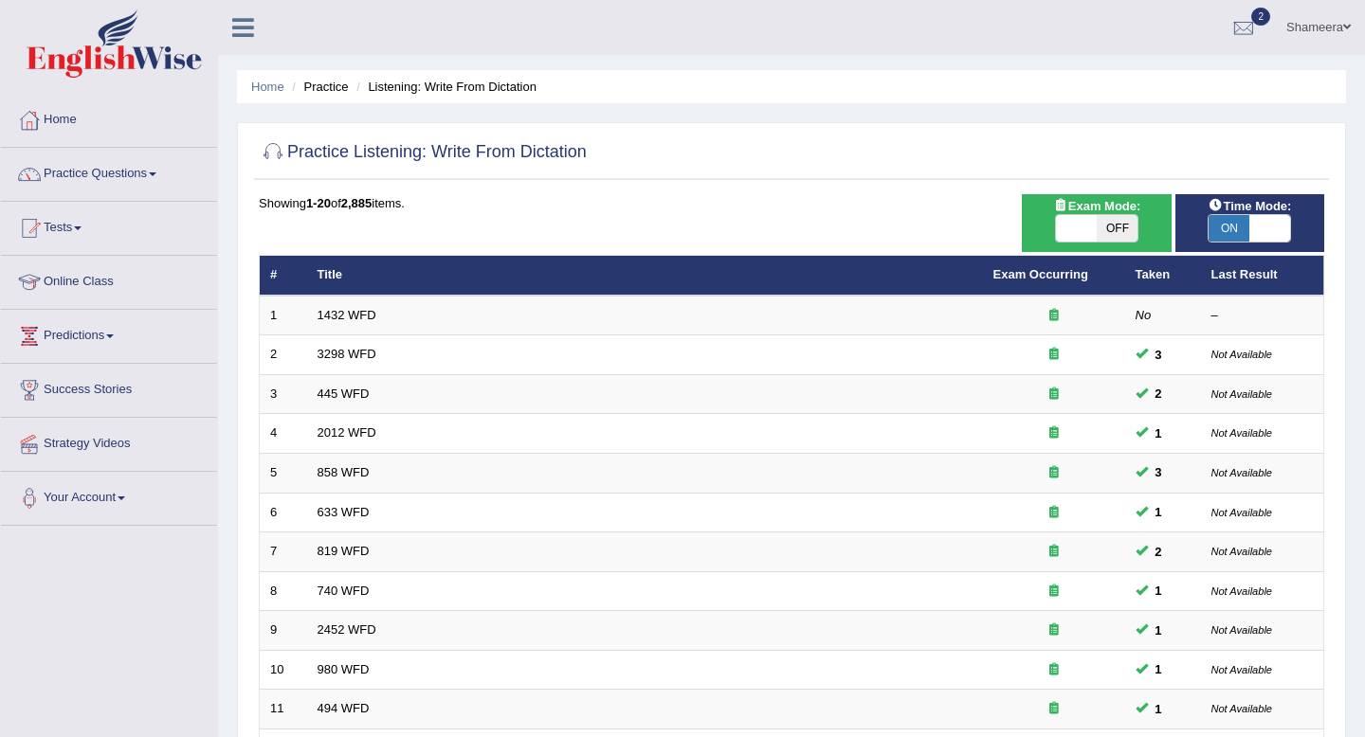
click at [1097, 228] on span "OFF" at bounding box center [1116, 228] width 41 height 27
checkbox input "true"
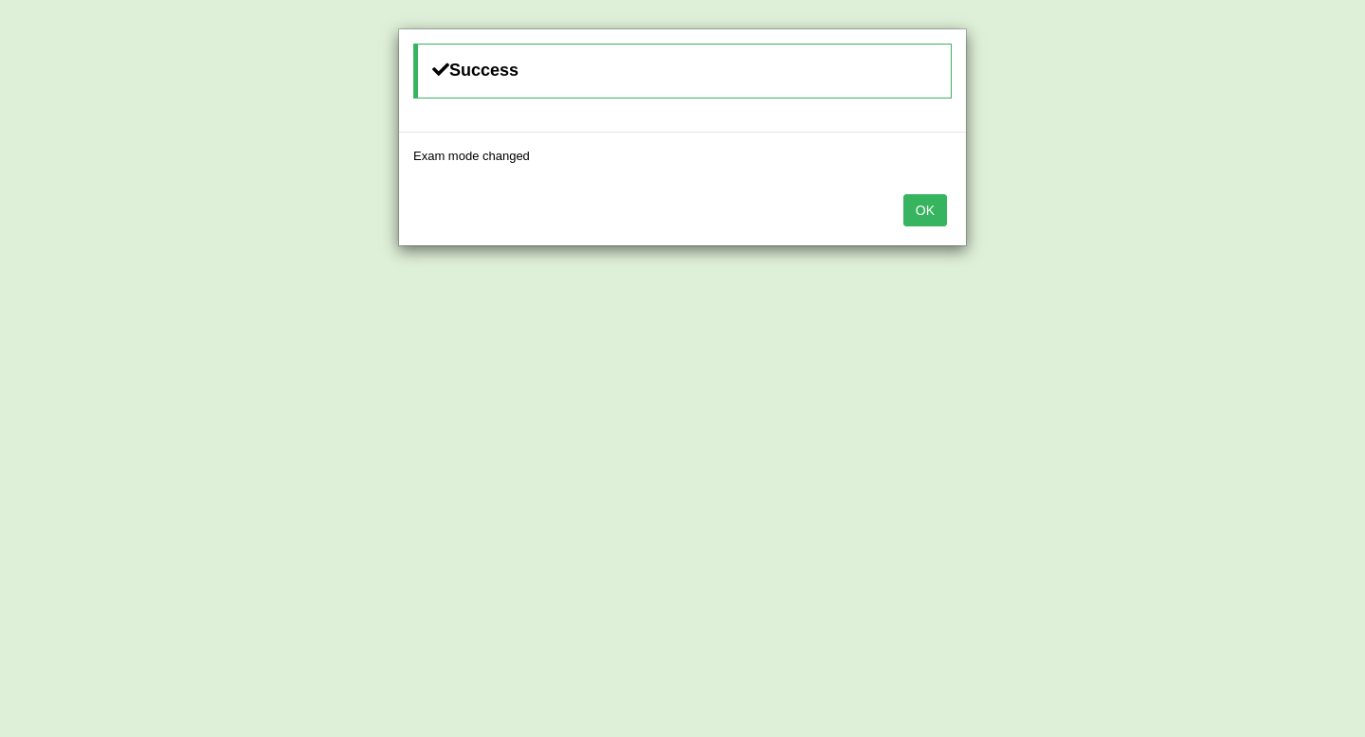
click at [930, 216] on button "OK" at bounding box center [925, 210] width 44 height 32
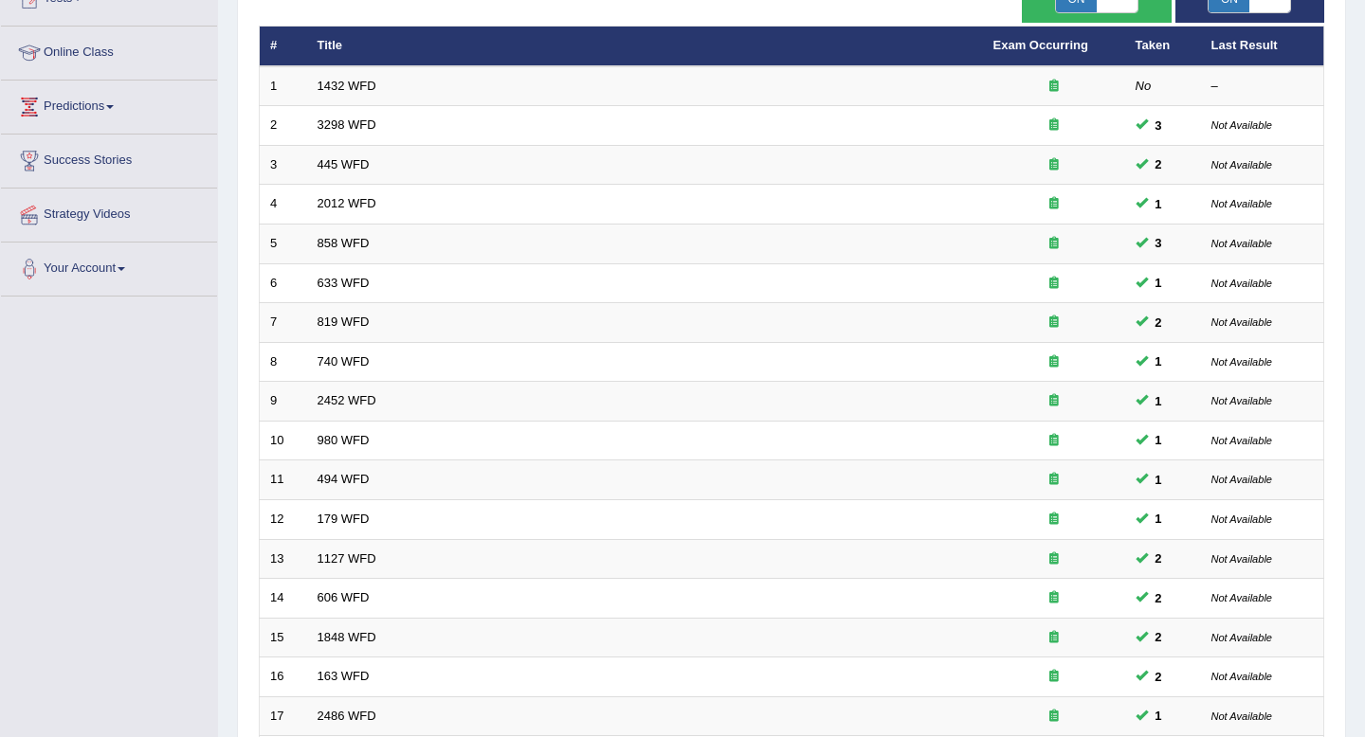
scroll to position [517, 0]
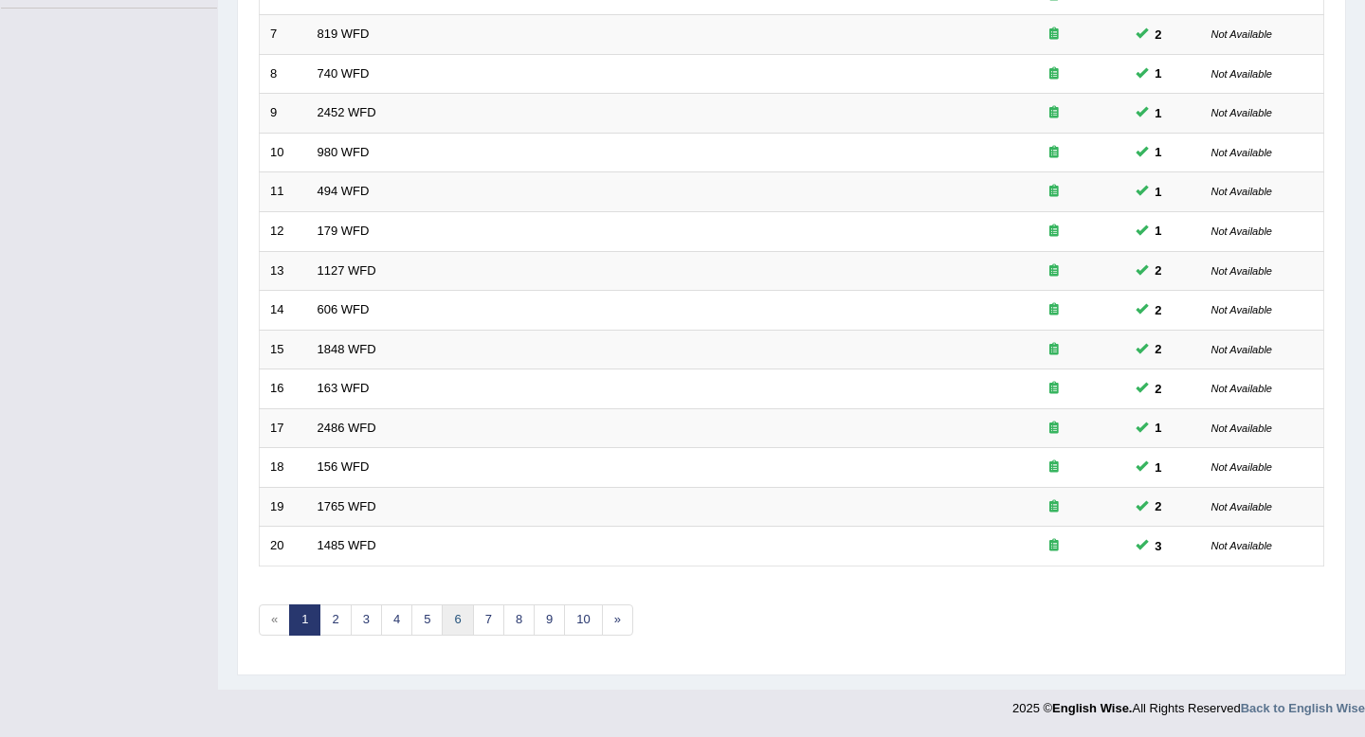
click at [450, 616] on link "6" at bounding box center [457, 620] width 31 height 31
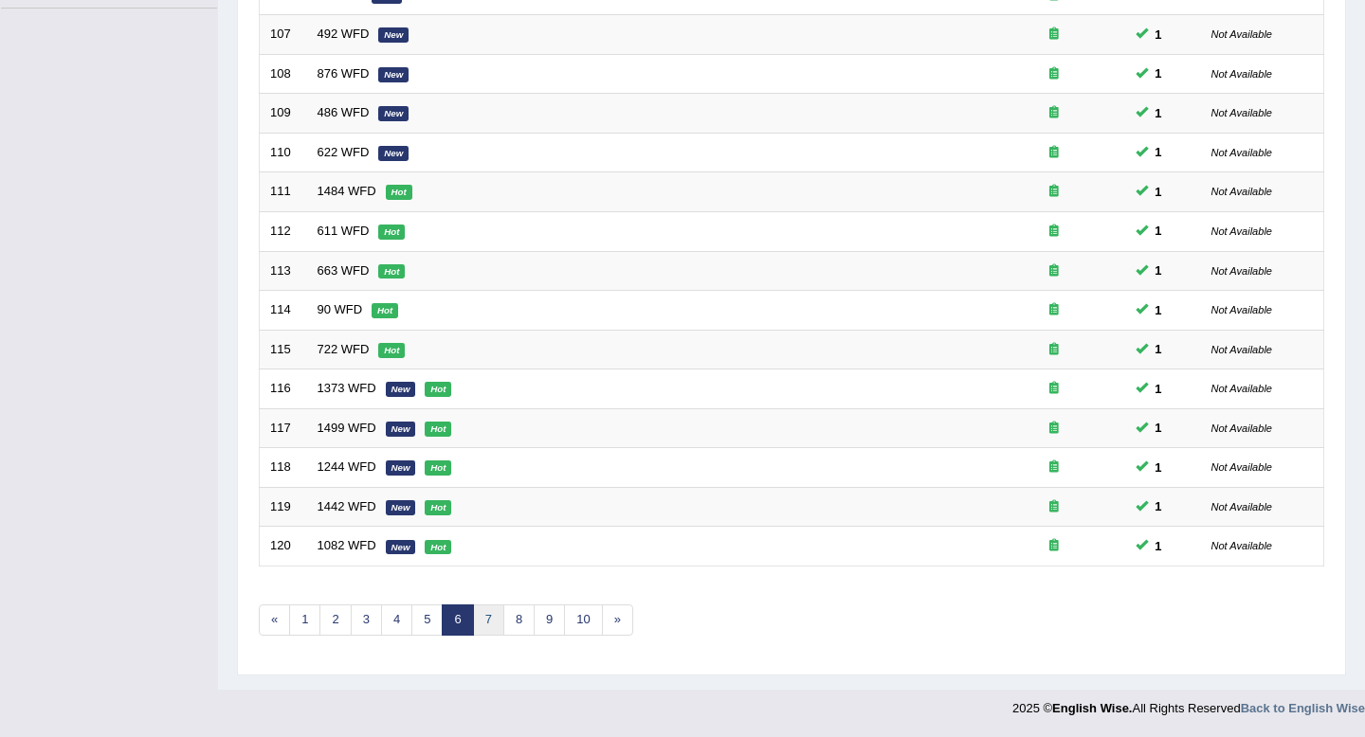
click at [487, 625] on link "7" at bounding box center [488, 620] width 31 height 31
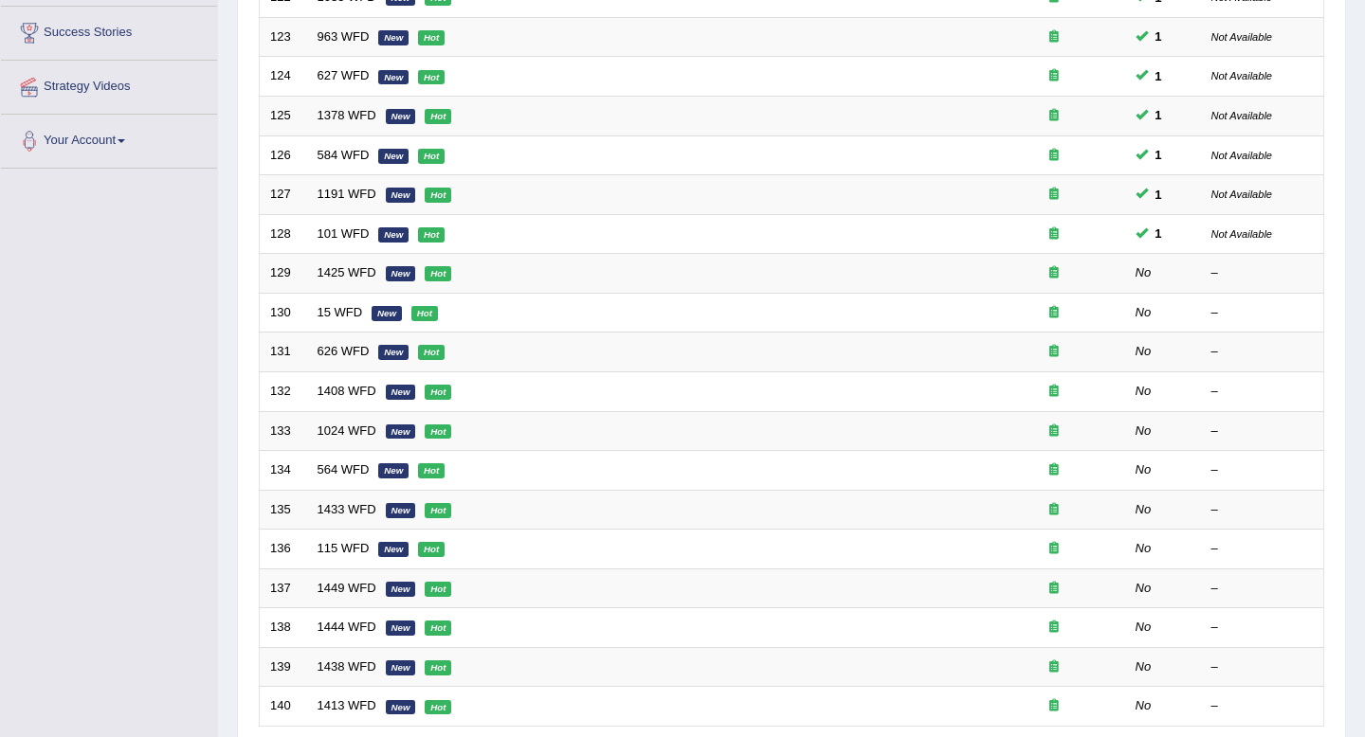
scroll to position [353, 0]
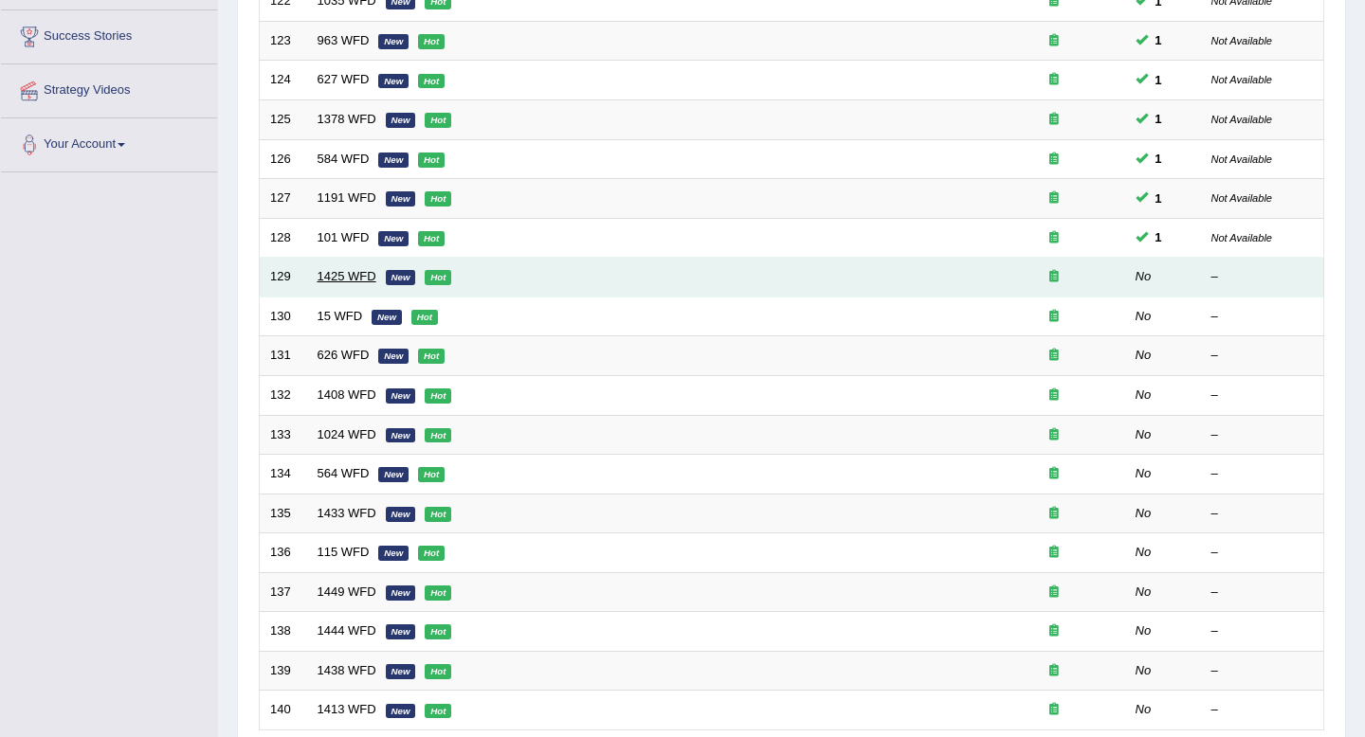
click at [341, 273] on link "1425 WFD" at bounding box center [346, 276] width 59 height 14
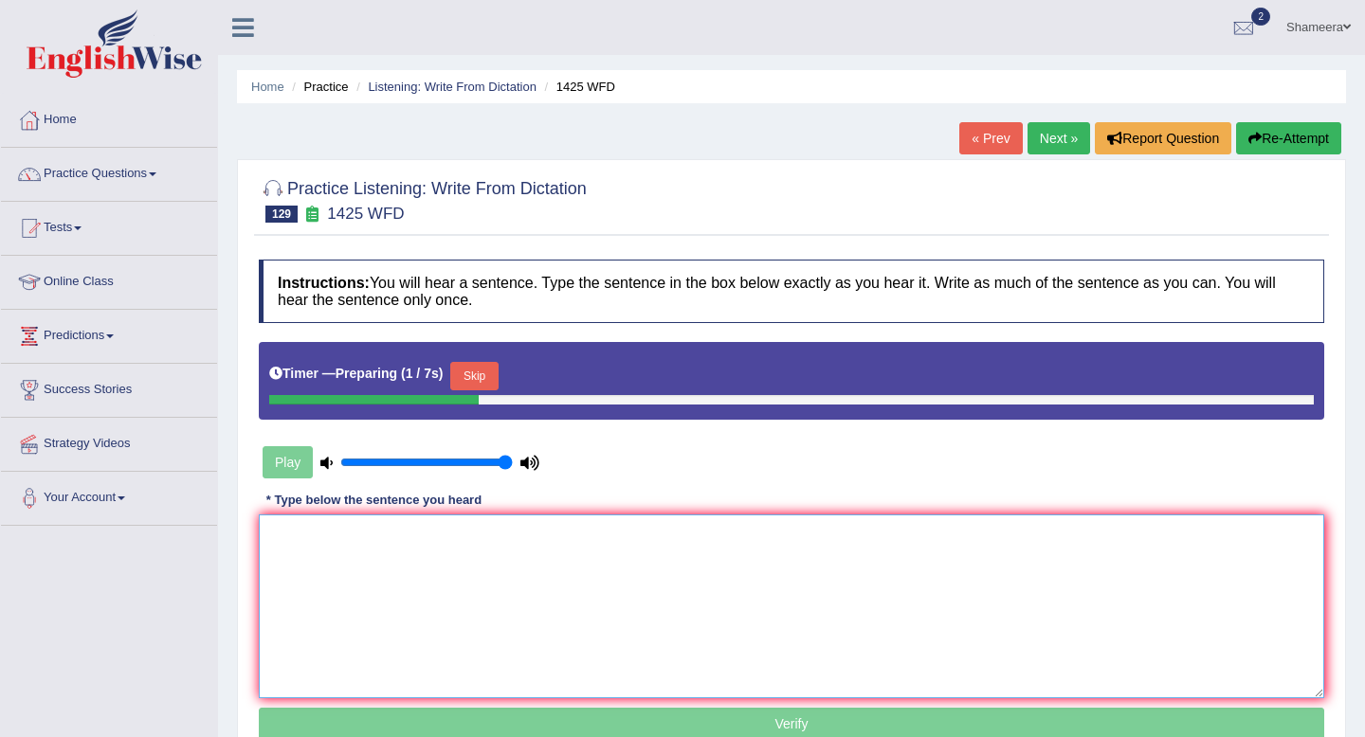
click at [498, 539] on textarea at bounding box center [791, 607] width 1065 height 184
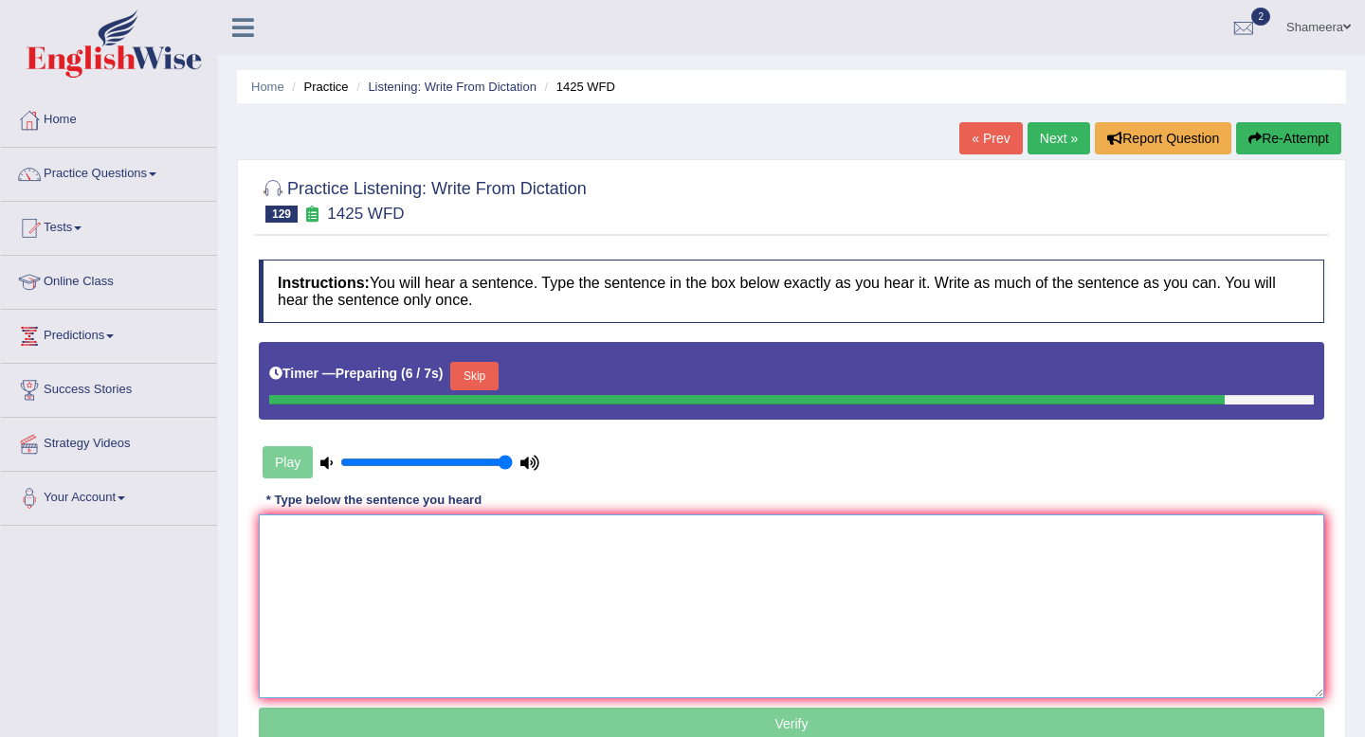
click at [420, 603] on textarea at bounding box center [791, 607] width 1065 height 184
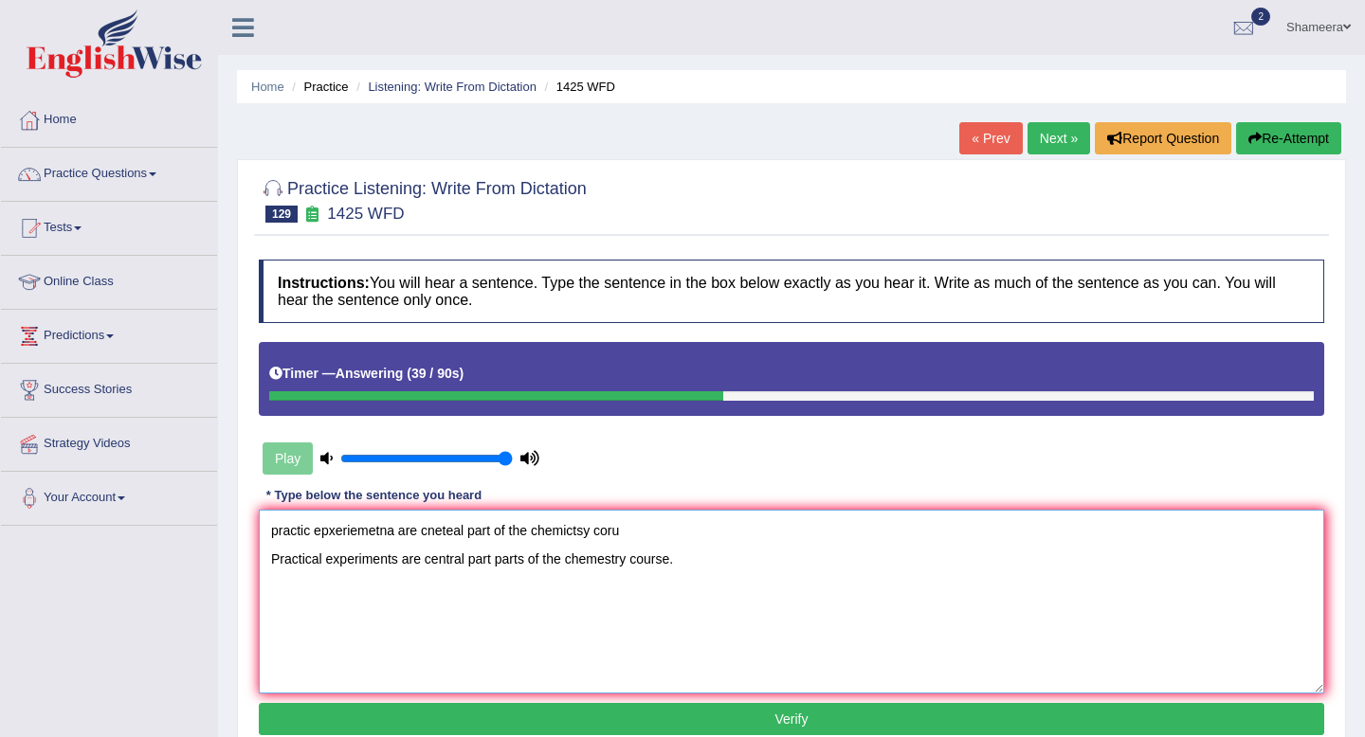
drag, startPoint x: 661, startPoint y: 534, endPoint x: 68, endPoint y: 527, distance: 592.4
click at [68, 527] on div "Toggle navigation Home Practice Questions Speaking Practice Read Aloud Repeat S…" at bounding box center [682, 493] width 1365 height 986
click at [608, 560] on textarea "Practical experiments are central part parts of the chemestry course." at bounding box center [791, 602] width 1065 height 184
type textarea "Practical experiments are central part parts of the chemistry course."
click at [664, 715] on button "Verify" at bounding box center [791, 719] width 1065 height 32
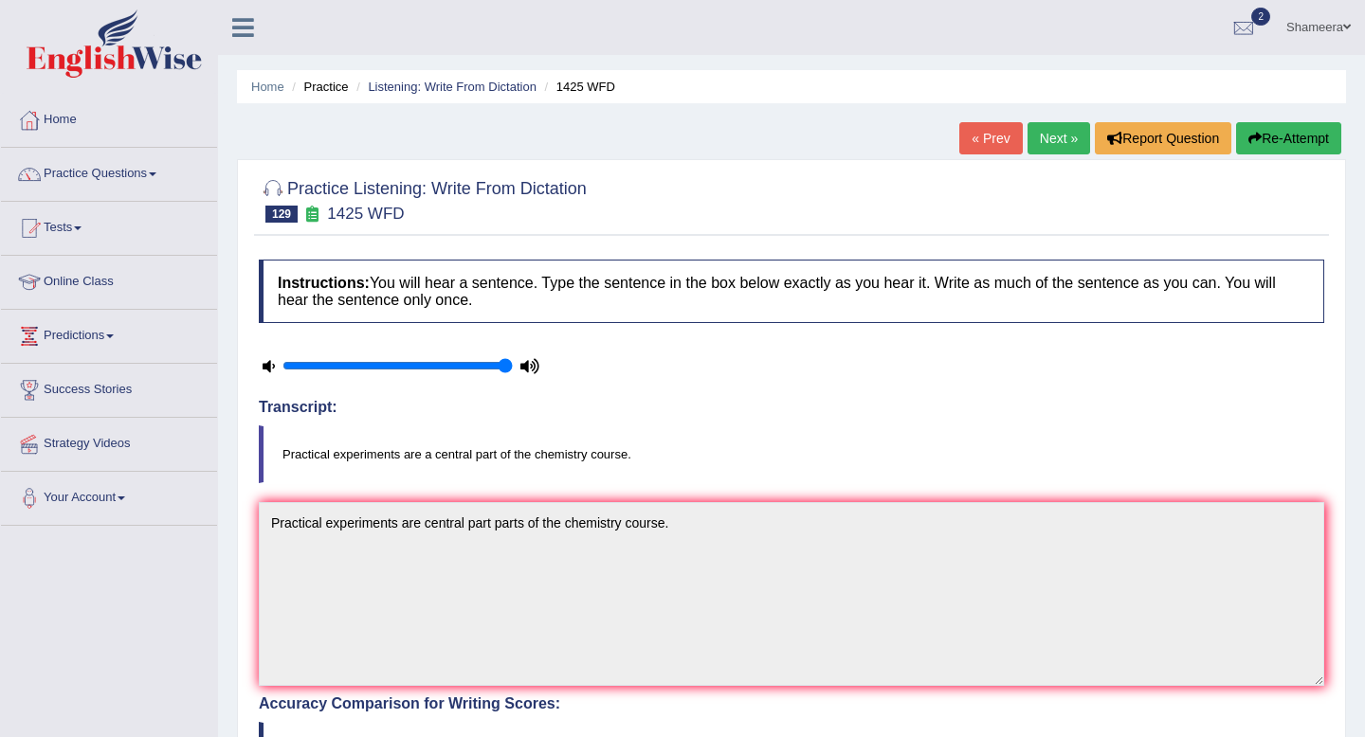
click at [1055, 144] on link "Next »" at bounding box center [1058, 138] width 63 height 32
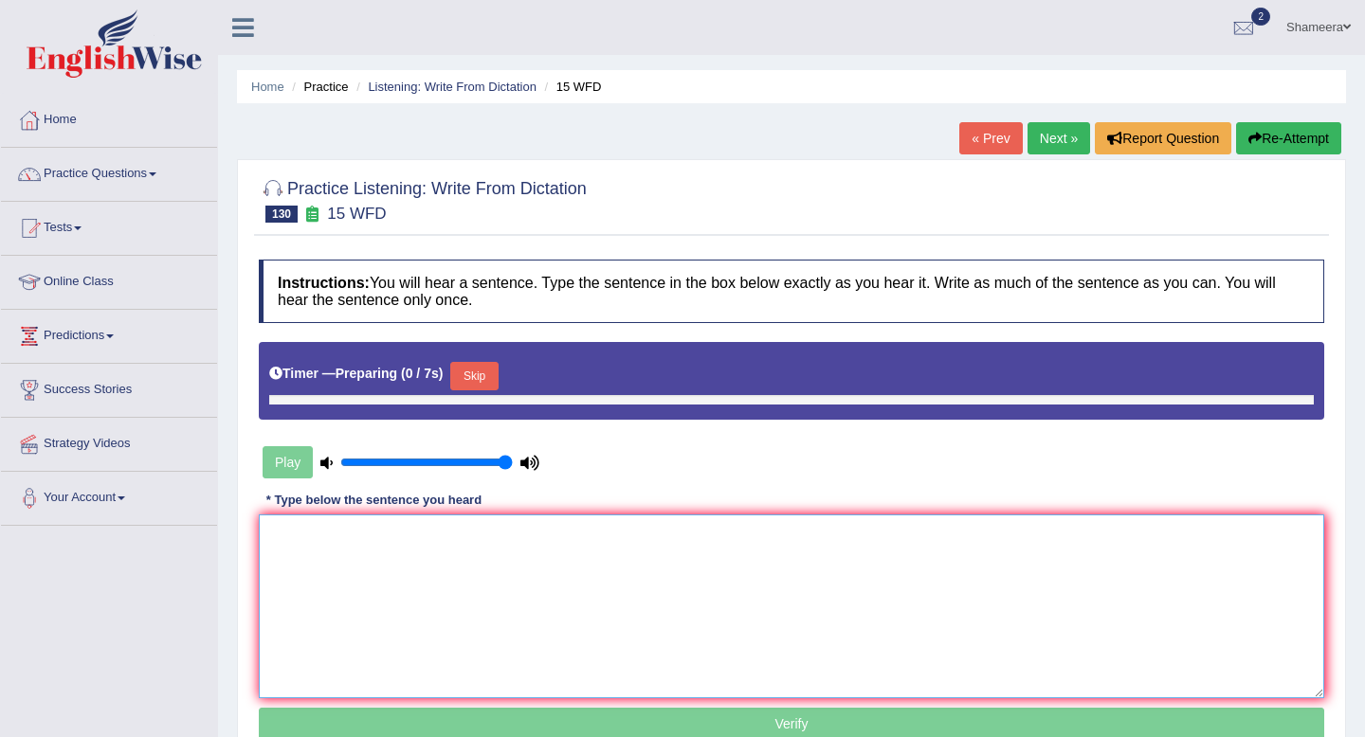
click at [696, 592] on textarea at bounding box center [791, 607] width 1065 height 184
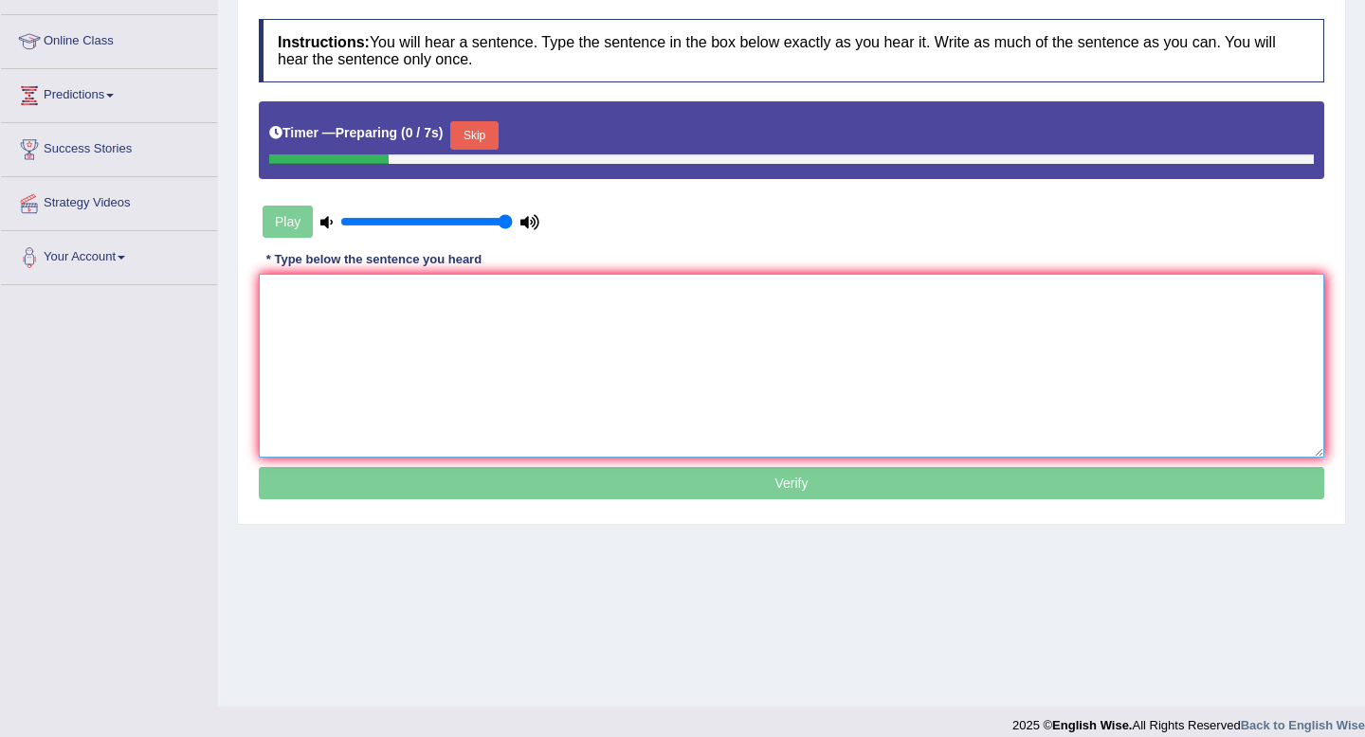
scroll to position [247, 0]
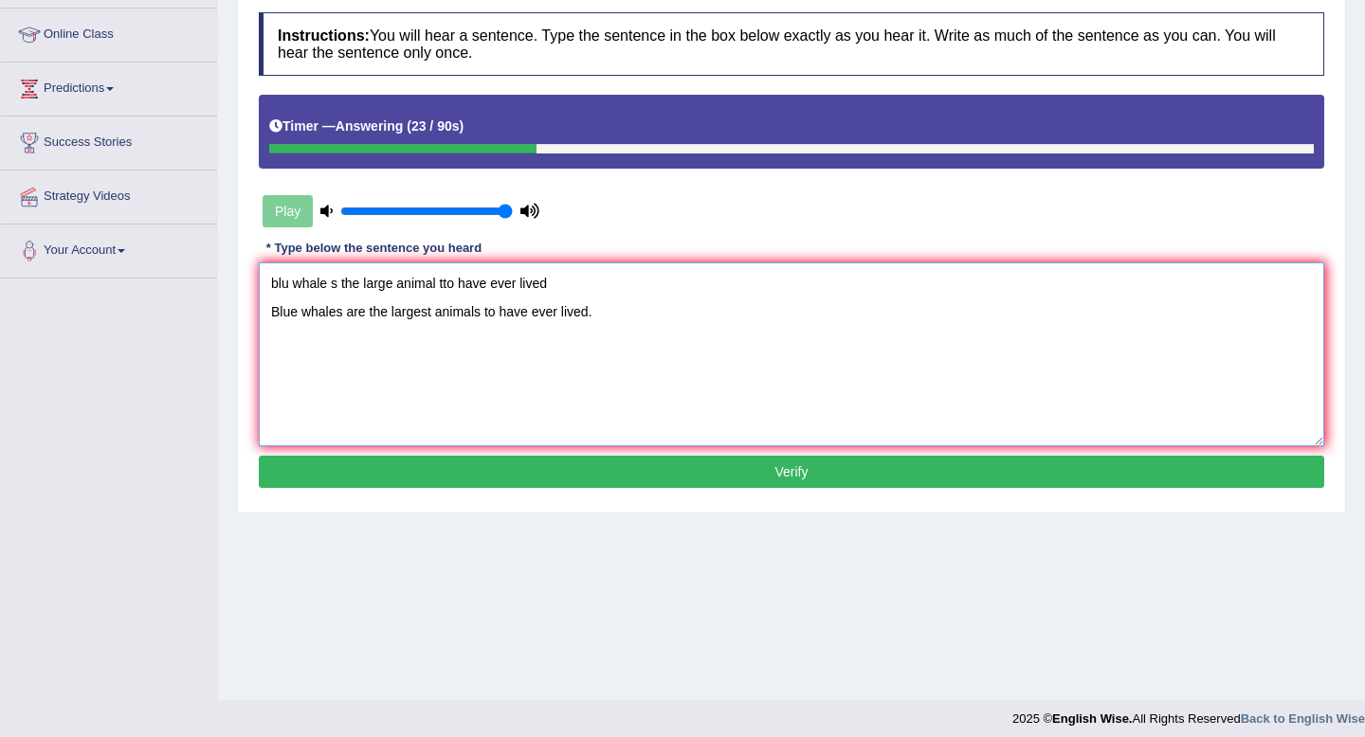
click at [433, 315] on textarea "blu whale s the large animal tto have ever lived Blue whales are the largest an…" at bounding box center [791, 355] width 1065 height 184
click at [466, 316] on textarea "blu whale s the large animal tto have ever lived Blue whales are the largest ma…" at bounding box center [791, 355] width 1065 height 184
drag, startPoint x: 626, startPoint y: 281, endPoint x: 208, endPoint y: 258, distance: 418.6
click at [208, 258] on div "Toggle navigation Home Practice Questions Speaking Practice Read Aloud Repeat S…" at bounding box center [682, 246] width 1365 height 986
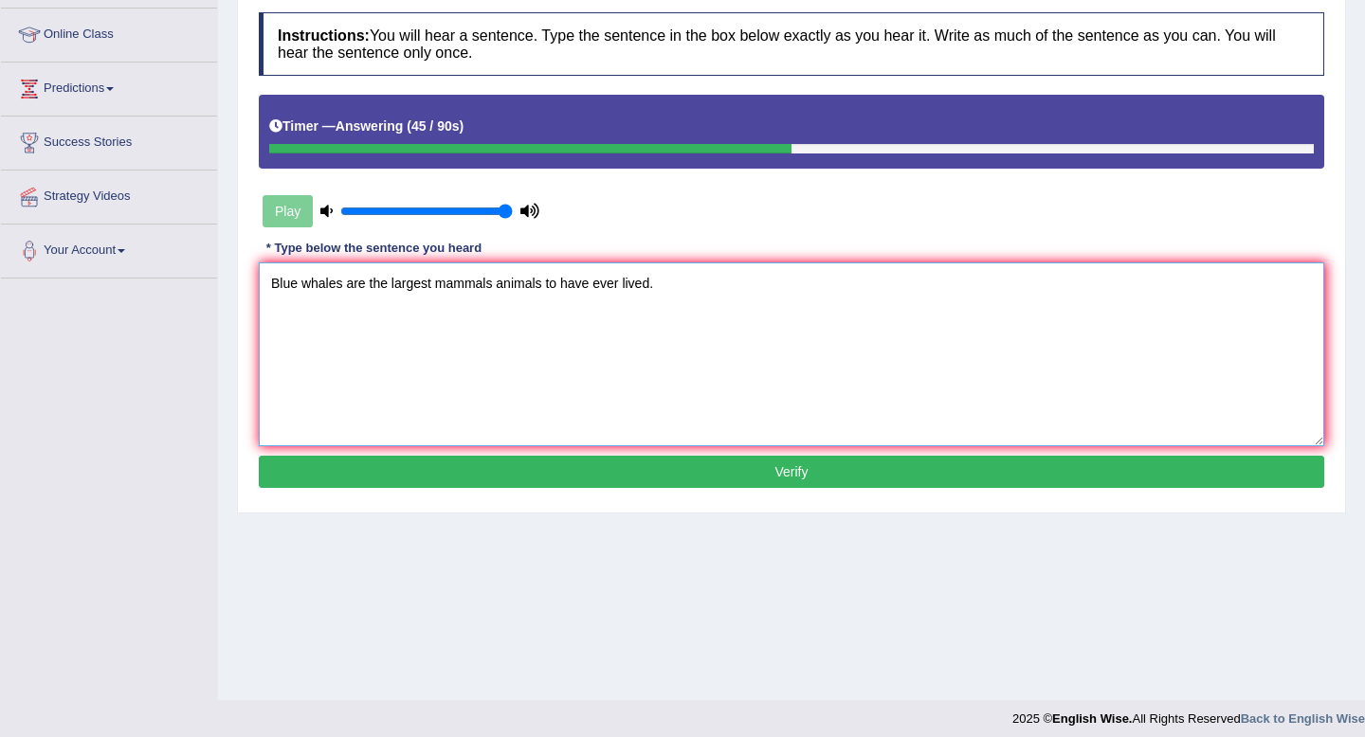
type textarea "Blue whales are the largest mammals animals to have ever lived."
click at [501, 463] on button "Verify" at bounding box center [791, 472] width 1065 height 32
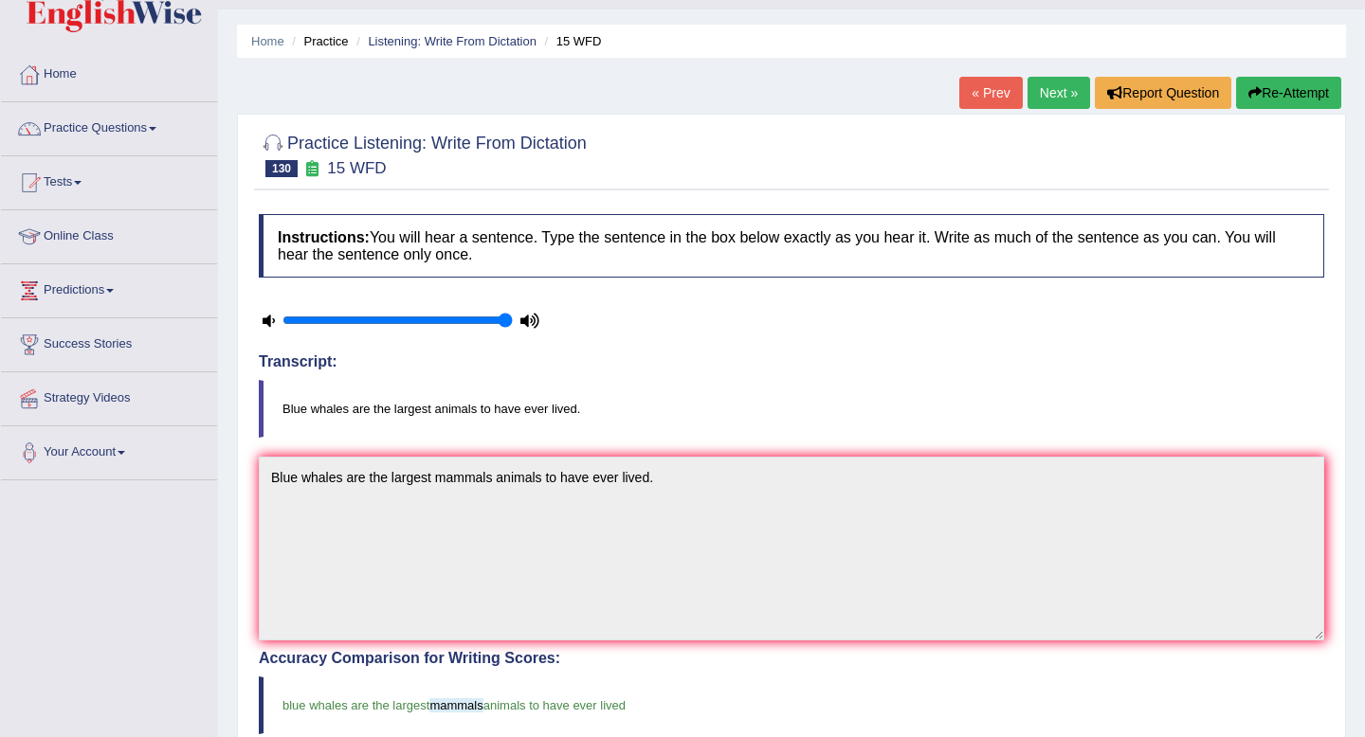
scroll to position [0, 0]
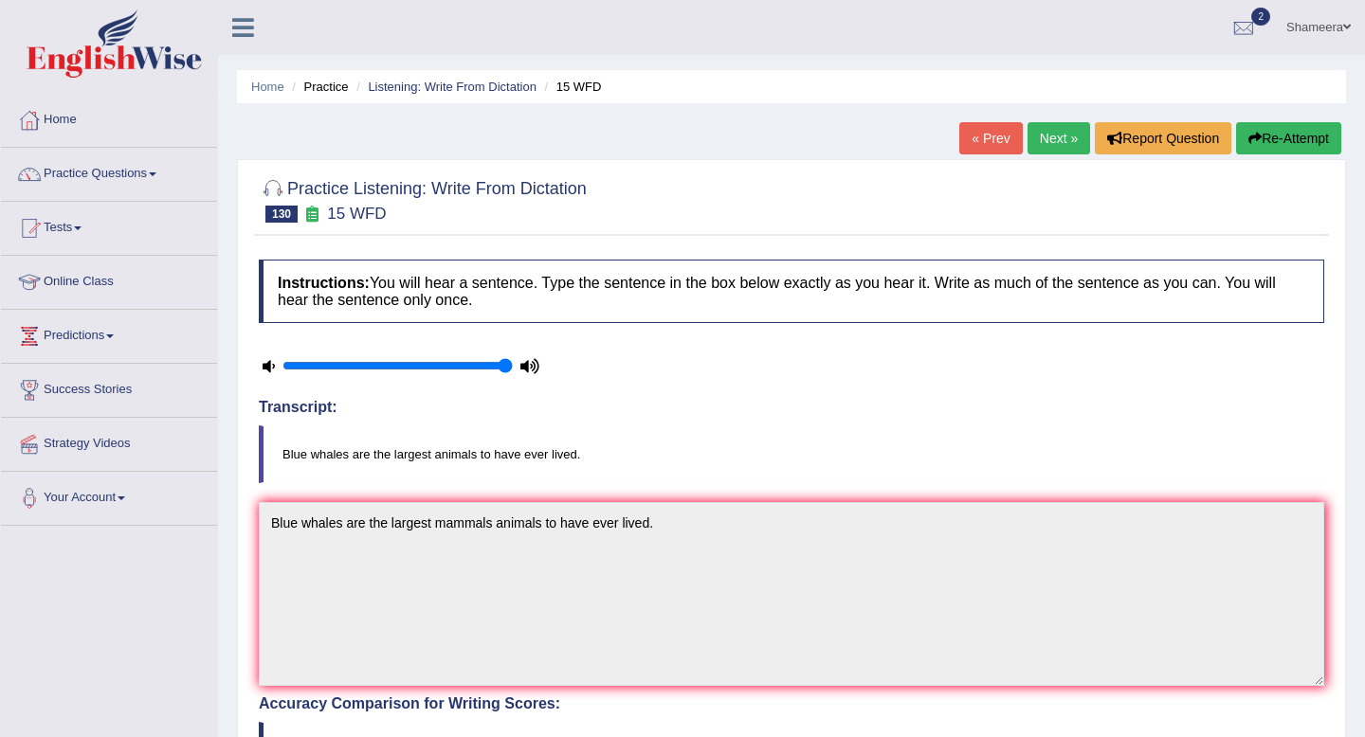
click at [1065, 150] on link "Next »" at bounding box center [1058, 138] width 63 height 32
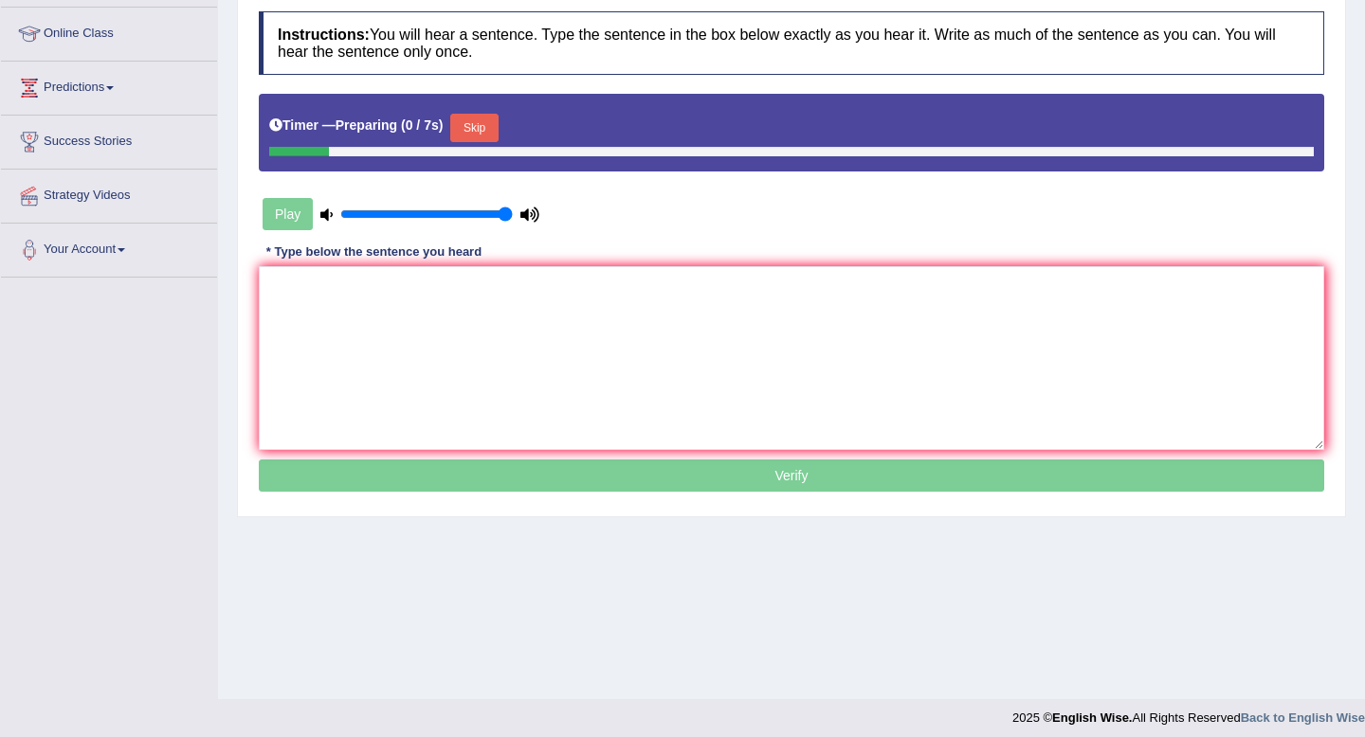
scroll to position [255, 0]
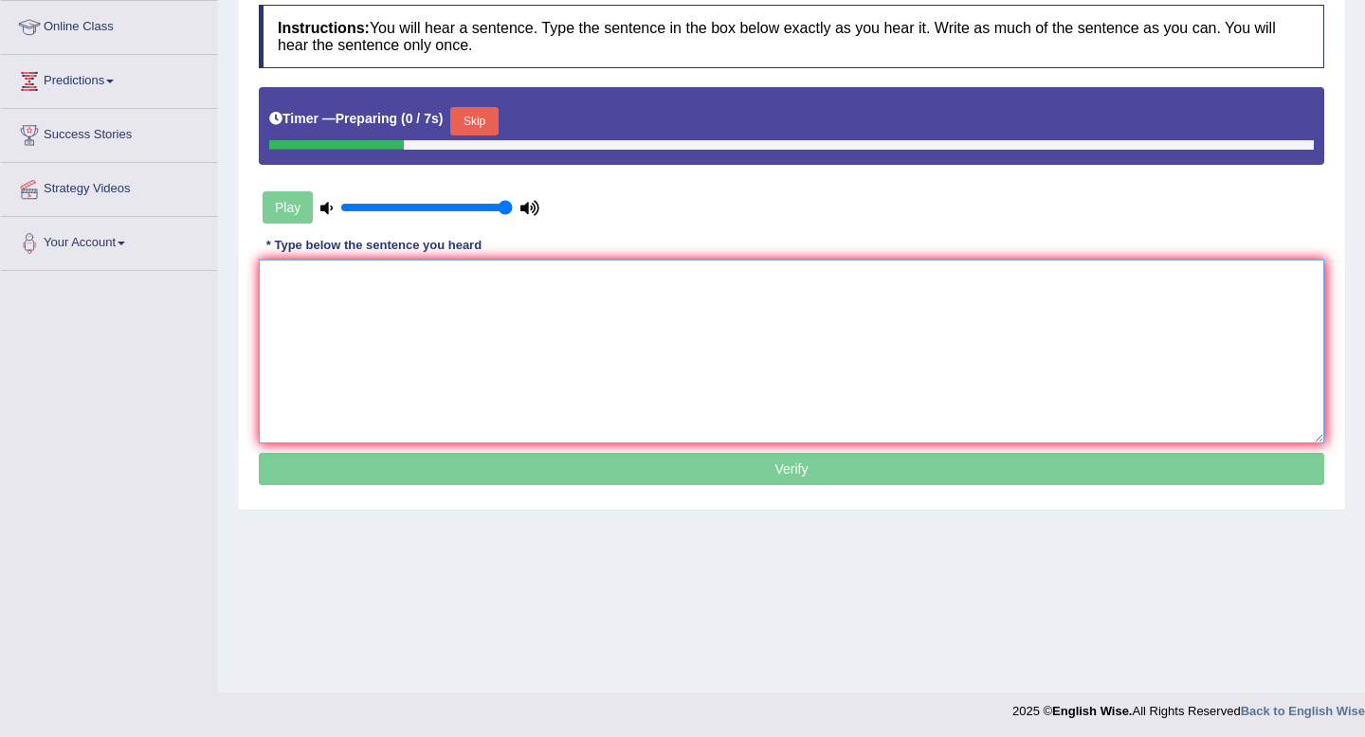
click at [621, 353] on textarea at bounding box center [791, 352] width 1065 height 184
click at [491, 129] on button "Skip" at bounding box center [473, 121] width 47 height 28
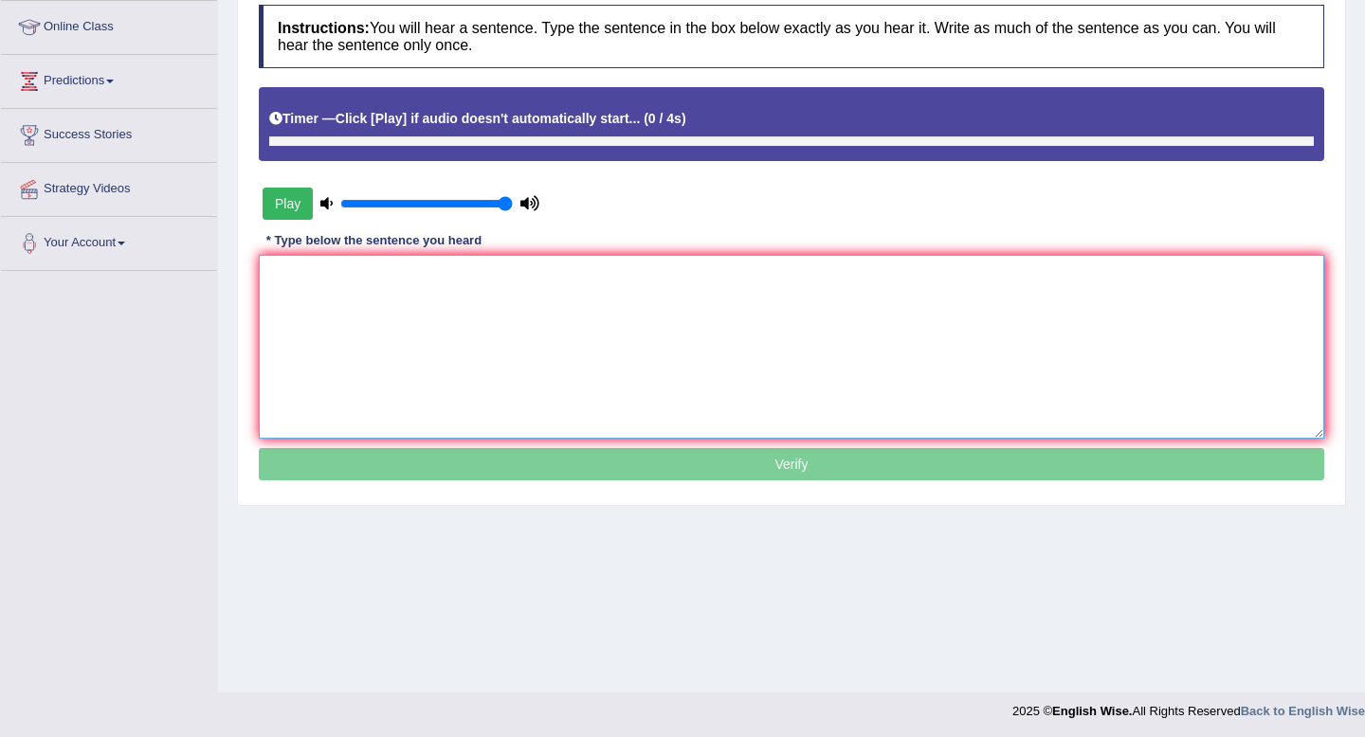
click at [485, 350] on textarea at bounding box center [791, 347] width 1065 height 184
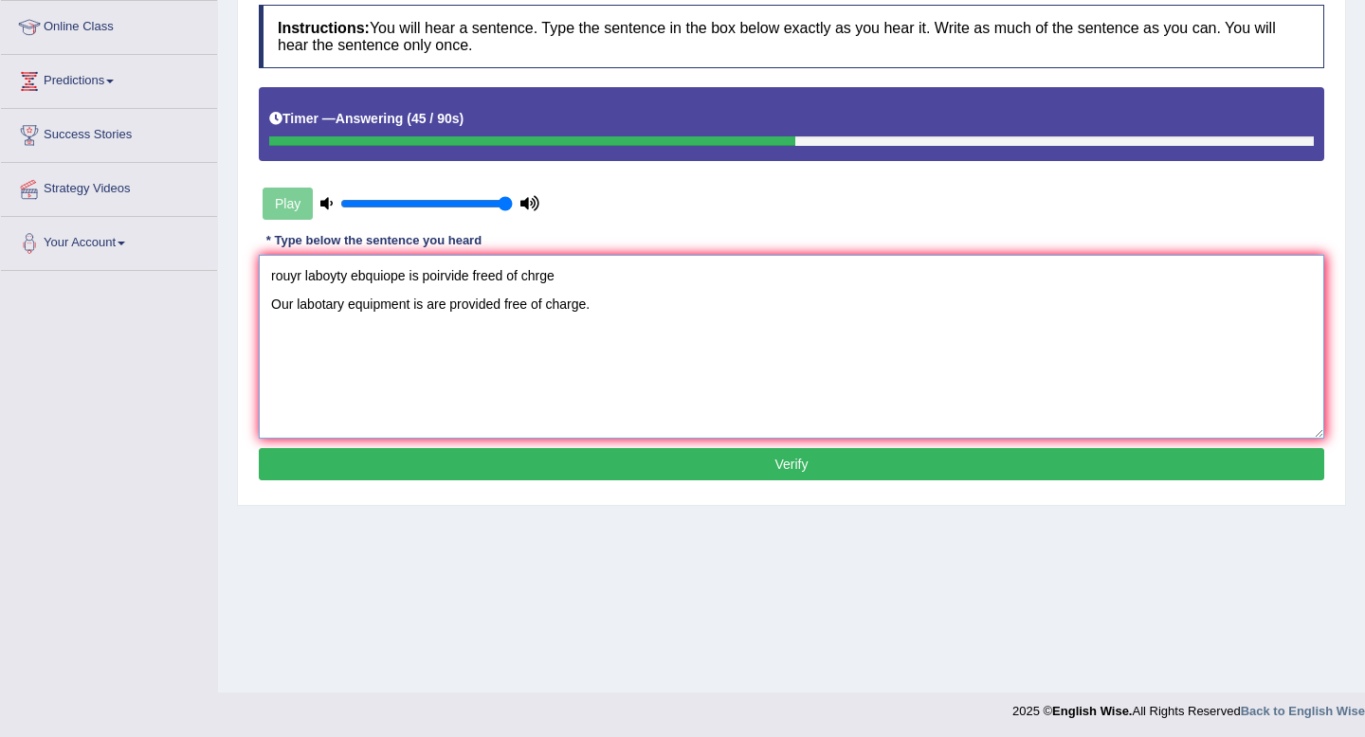
click at [345, 309] on textarea "rouyr laboyty ebquiope is poirvide freed of chrge Our labotary equipment is are…" at bounding box center [791, 347] width 1065 height 184
drag, startPoint x: 556, startPoint y: 284, endPoint x: 93, endPoint y: 256, distance: 464.3
click at [93, 256] on div "Toggle navigation Home Practice Questions Speaking Practice Read Aloud Repeat S…" at bounding box center [682, 238] width 1365 height 986
type textarea "Our labotary labortary equipment is are provided free of charge."
click at [663, 462] on button "Verify" at bounding box center [791, 464] width 1065 height 32
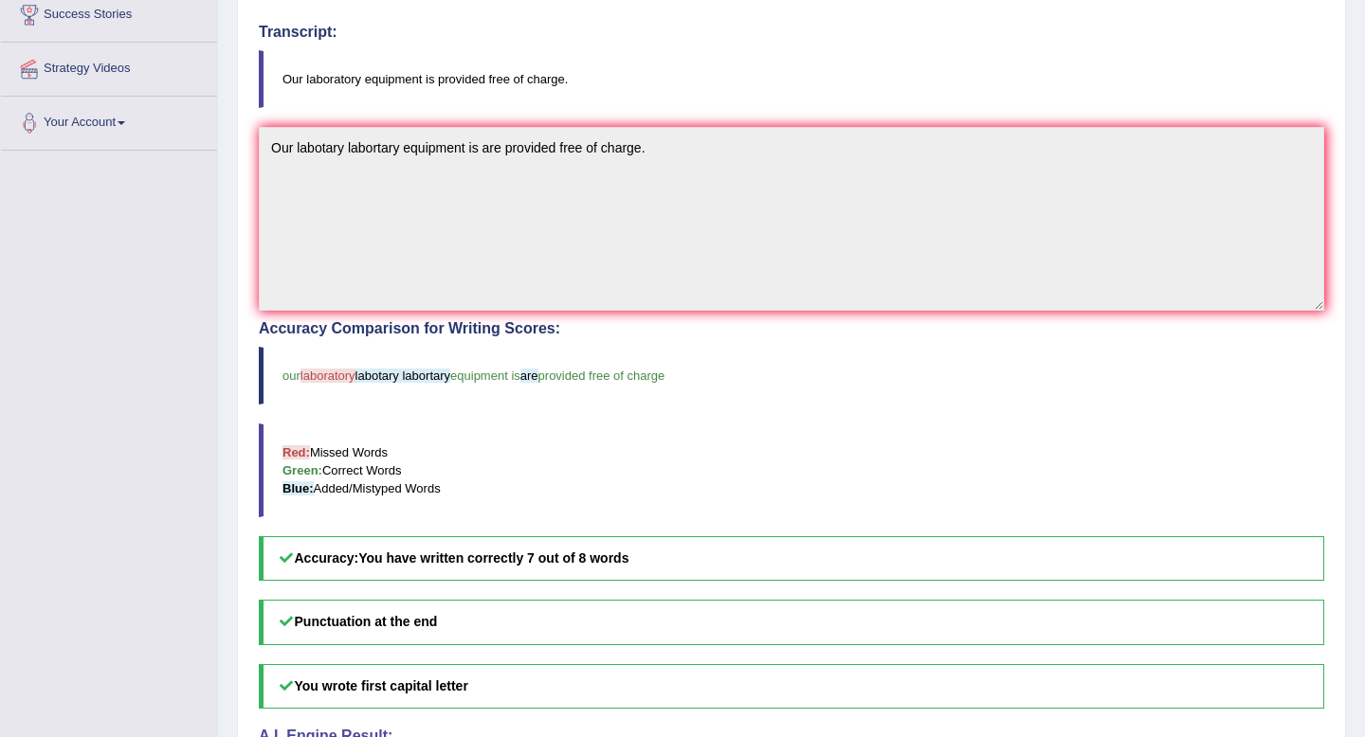
scroll to position [0, 0]
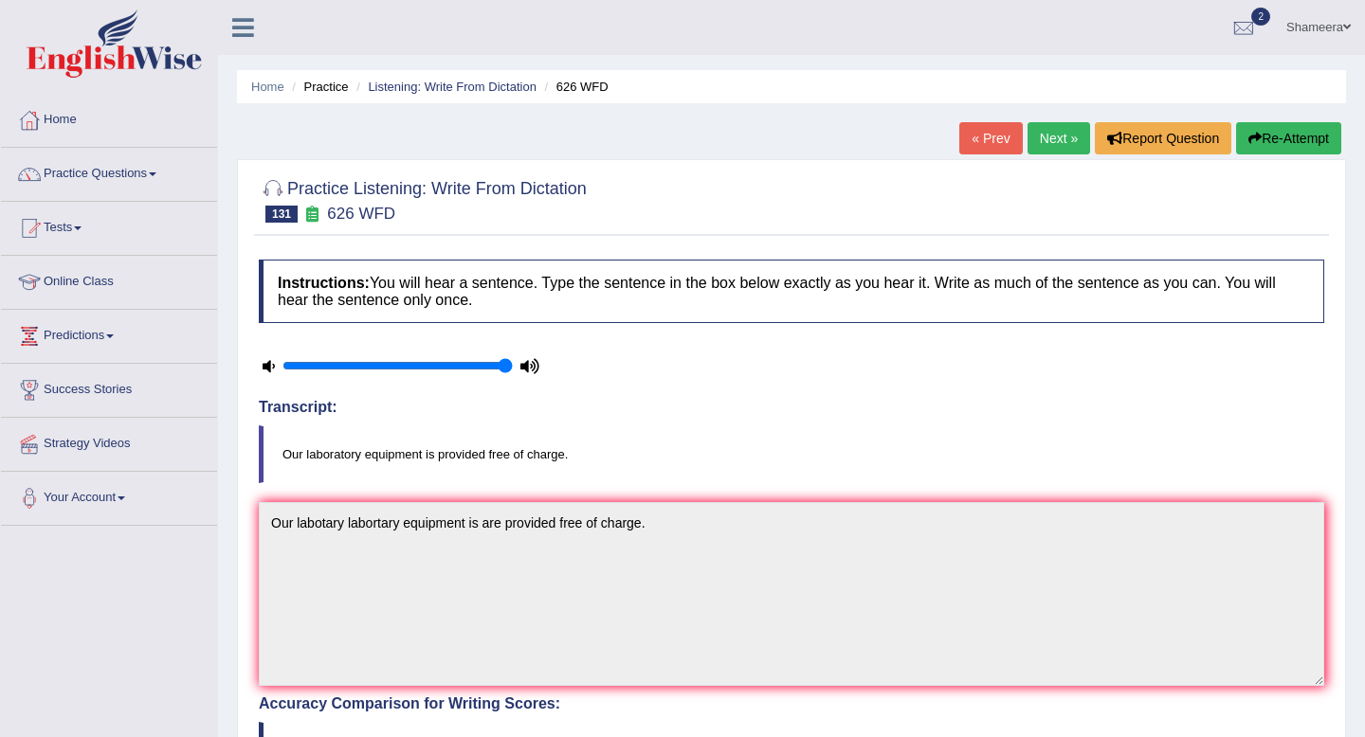
click at [1053, 136] on link "Next »" at bounding box center [1058, 138] width 63 height 32
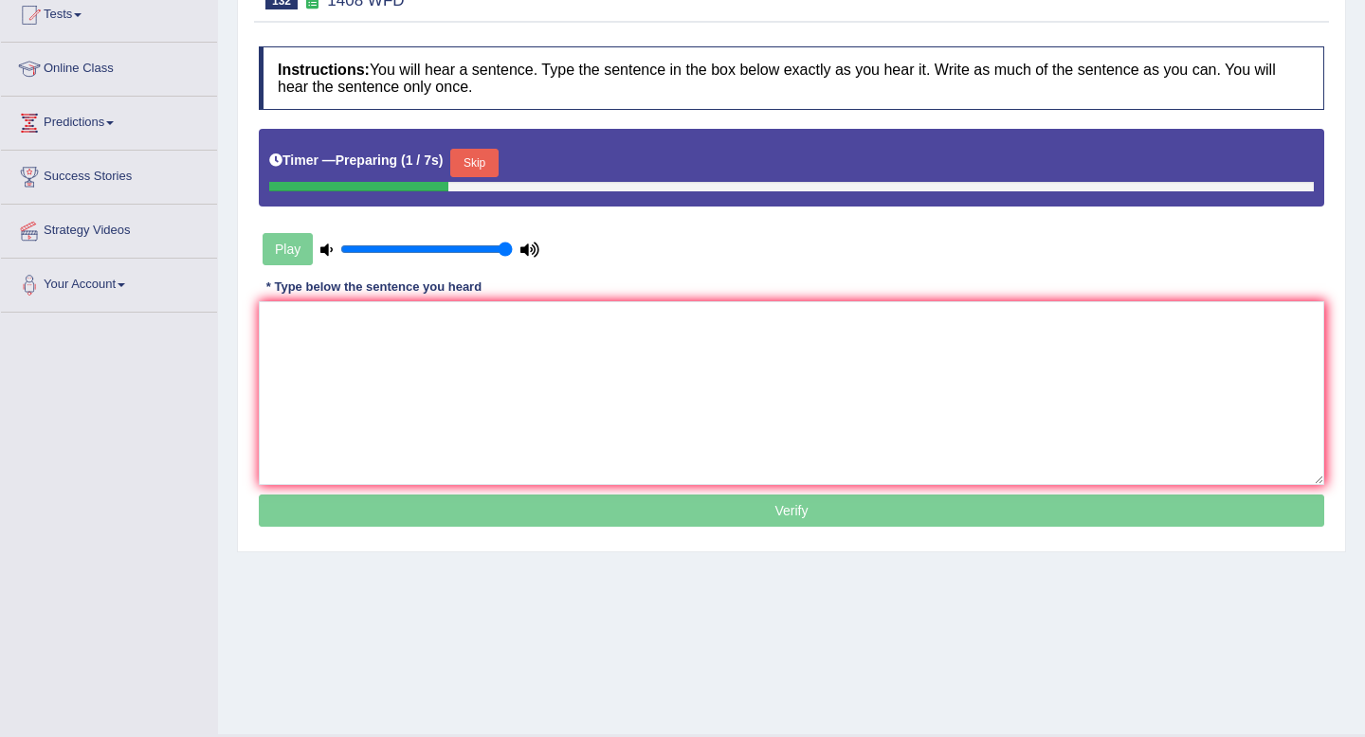
click at [482, 166] on button "Skip" at bounding box center [473, 163] width 47 height 28
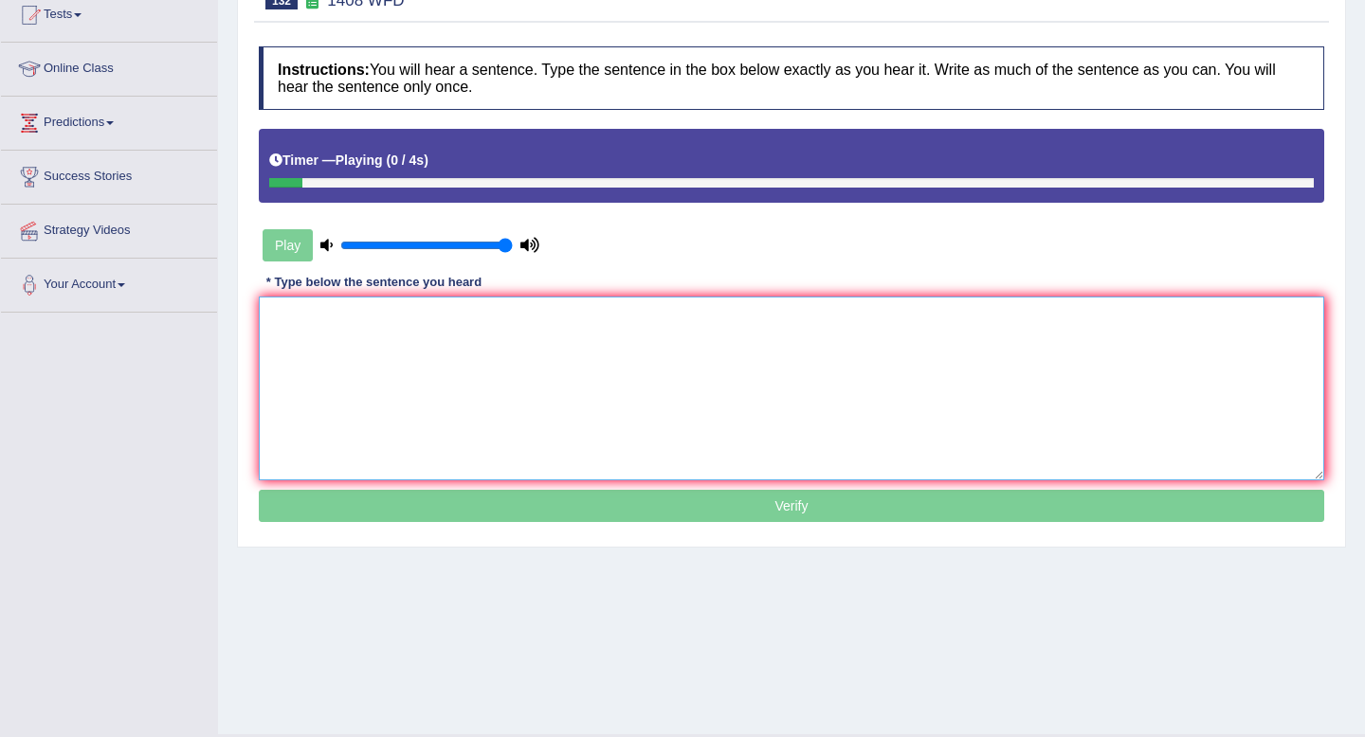
click at [475, 405] on textarea at bounding box center [791, 389] width 1065 height 184
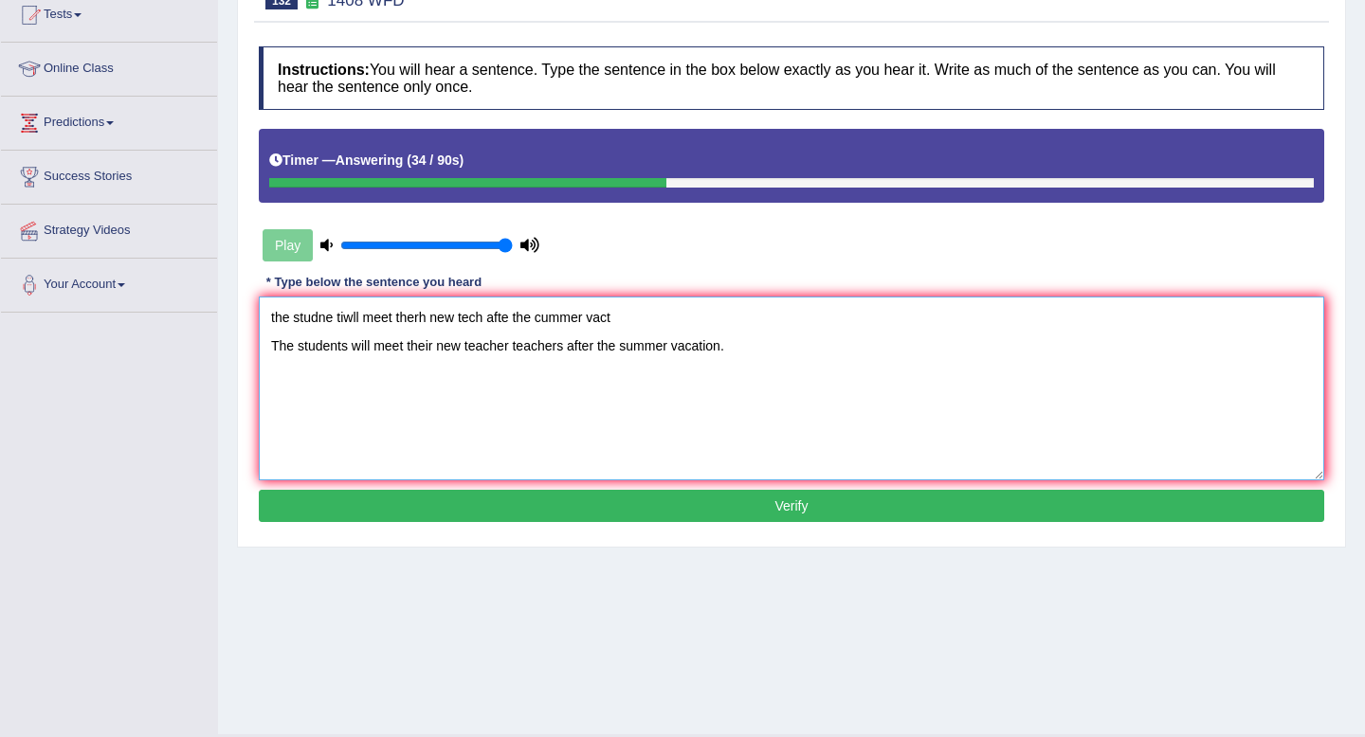
drag, startPoint x: 658, startPoint y: 323, endPoint x: 15, endPoint y: 239, distance: 648.1
click at [15, 239] on div "Toggle navigation Home Practice Questions Speaking Practice Read Aloud Repeat S…" at bounding box center [682, 280] width 1365 height 986
type textarea "The students will meet their new teacher teachers after the summer vacation."
click at [560, 502] on button "Verify" at bounding box center [791, 506] width 1065 height 32
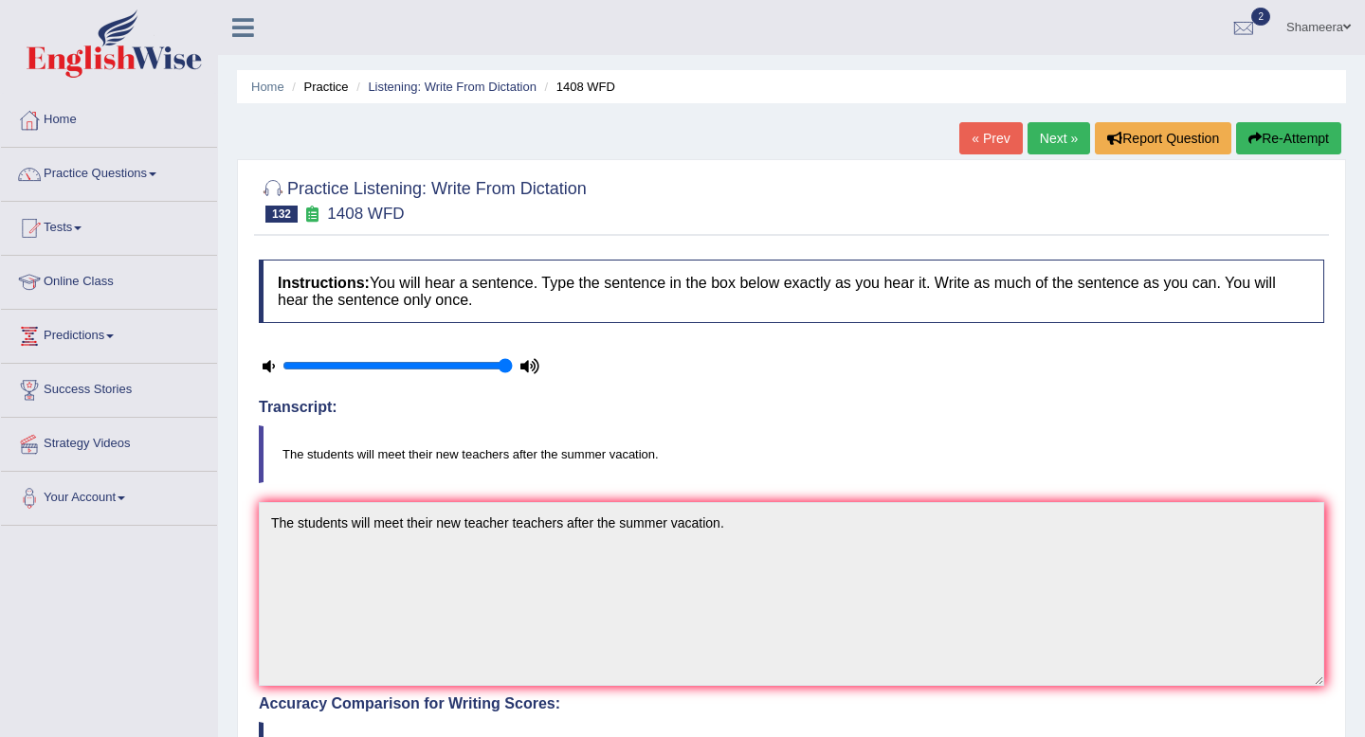
click at [1032, 144] on link "Next »" at bounding box center [1058, 138] width 63 height 32
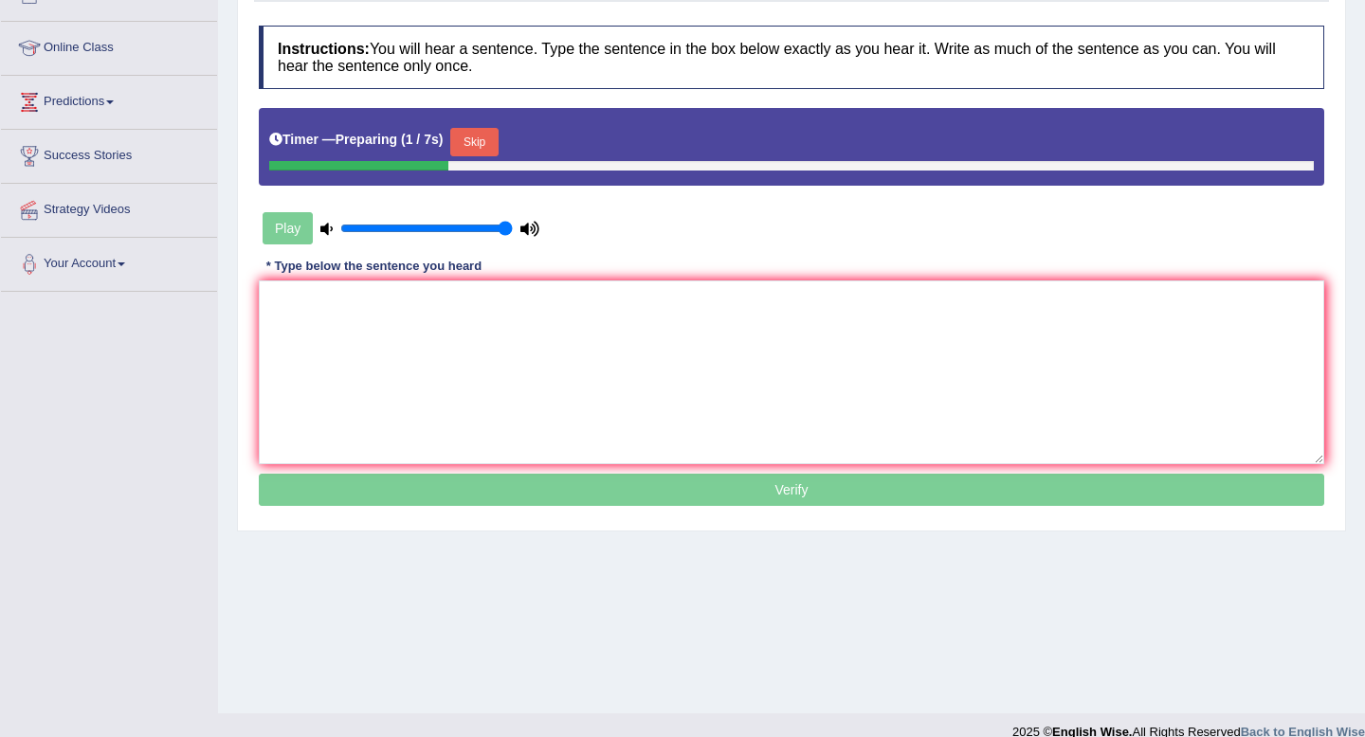
click at [491, 142] on button "Skip" at bounding box center [473, 142] width 47 height 28
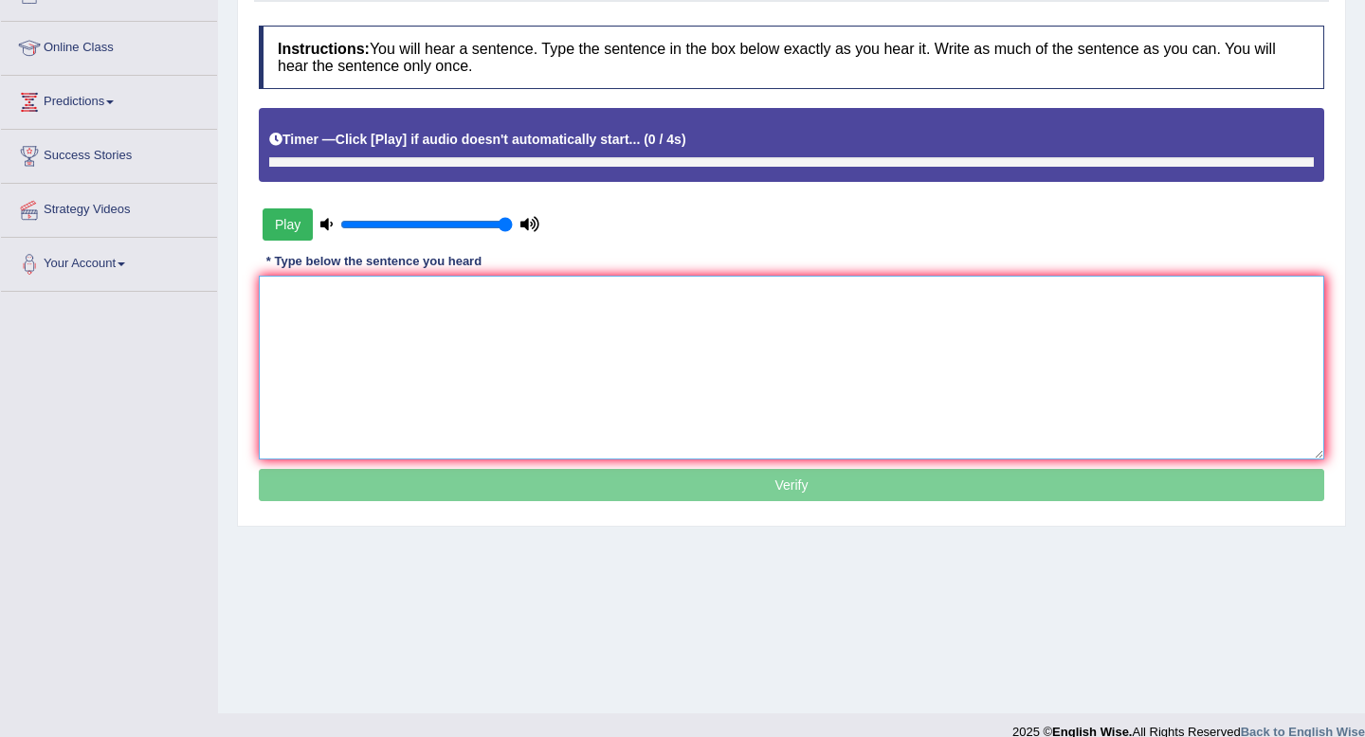
click at [533, 342] on textarea at bounding box center [791, 368] width 1065 height 184
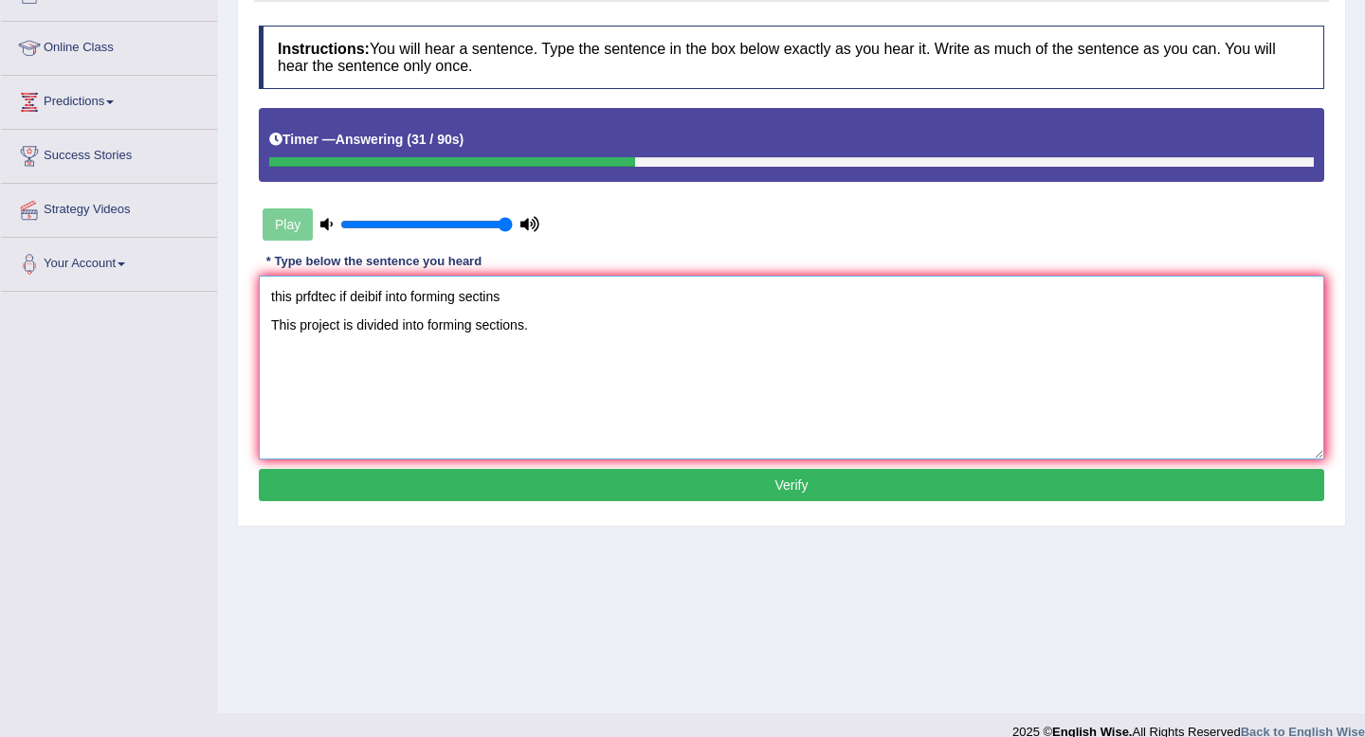
click at [339, 333] on textarea "this prfdtec if deibif into forming sectins This project is divided into formin…" at bounding box center [791, 368] width 1065 height 184
drag, startPoint x: 528, startPoint y: 292, endPoint x: 130, endPoint y: 289, distance: 398.0
click at [130, 289] on div "Toggle navigation Home Practice Questions Speaking Practice Read Aloud Repeat S…" at bounding box center [682, 259] width 1365 height 986
type textarea "This project profile is divided into forming sections."
click at [611, 486] on button "Verify" at bounding box center [791, 485] width 1065 height 32
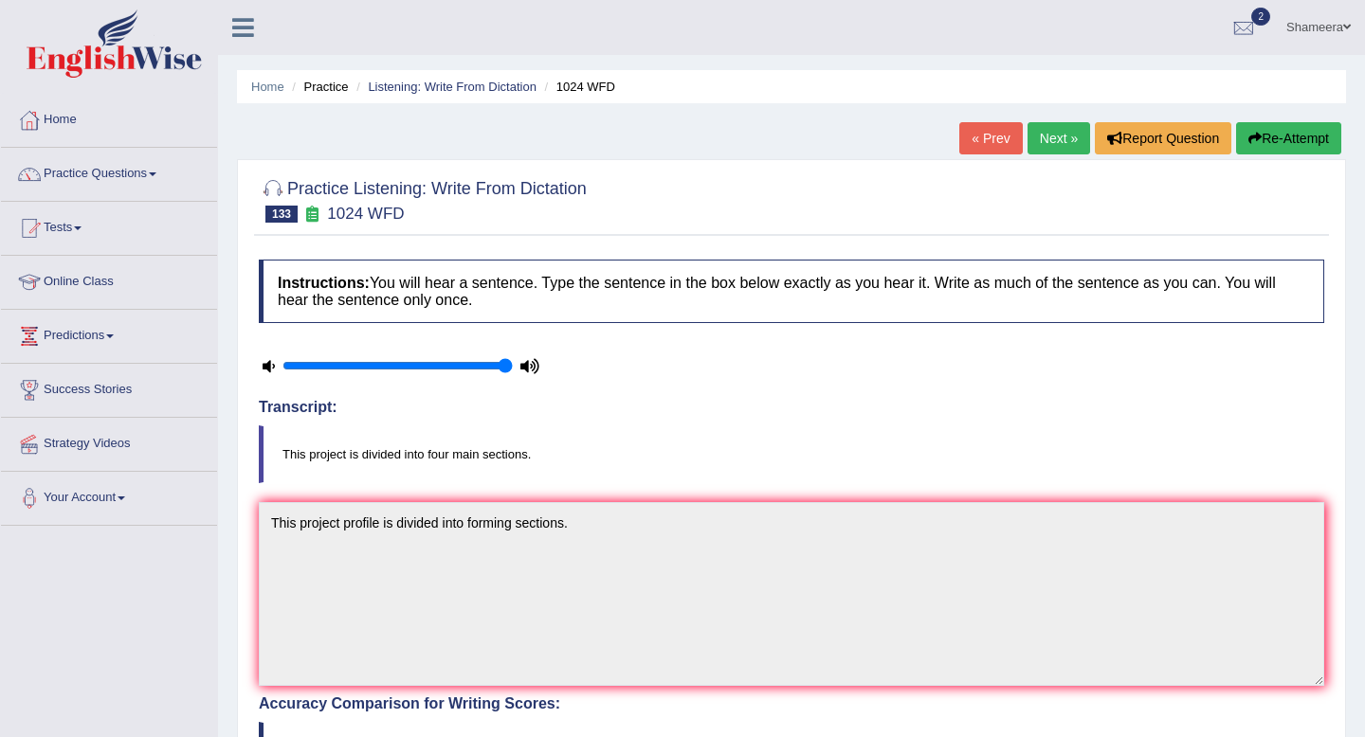
click at [1287, 139] on button "Re-Attempt" at bounding box center [1288, 138] width 105 height 32
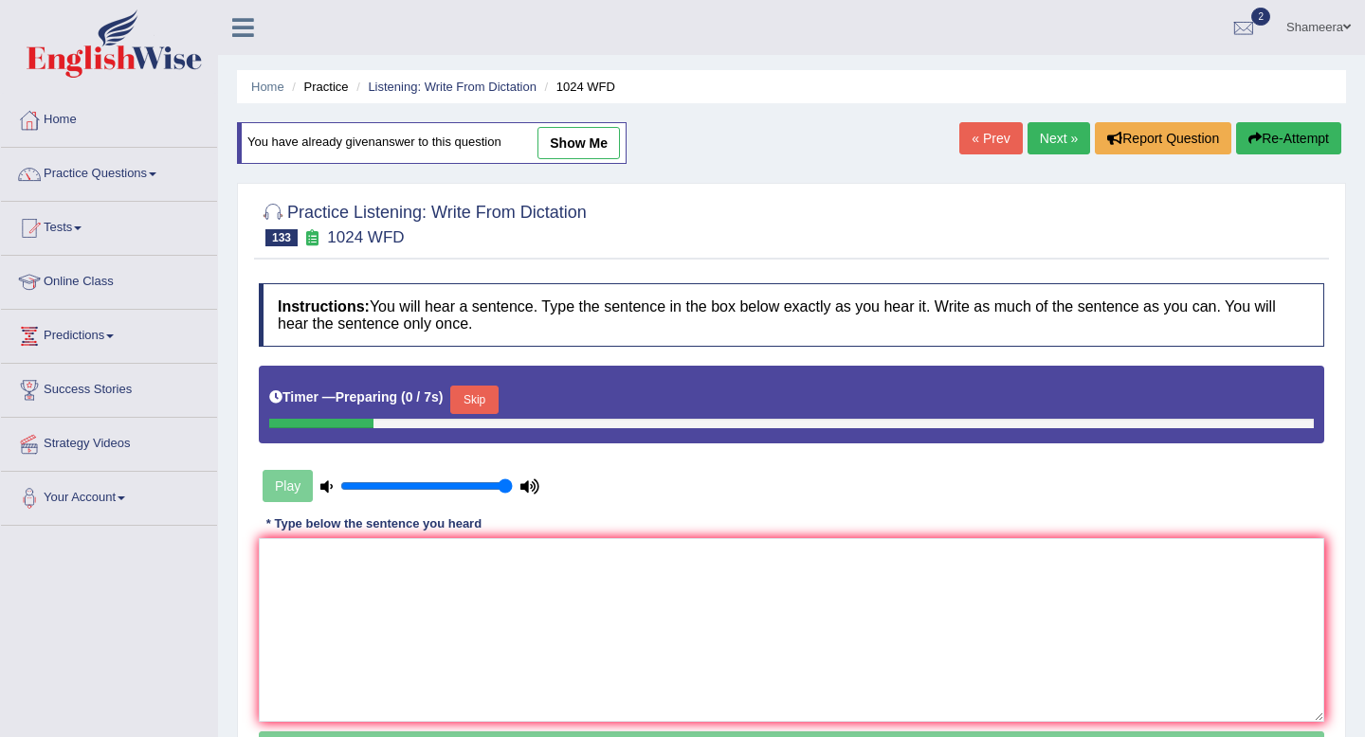
click at [493, 396] on button "Skip" at bounding box center [473, 400] width 47 height 28
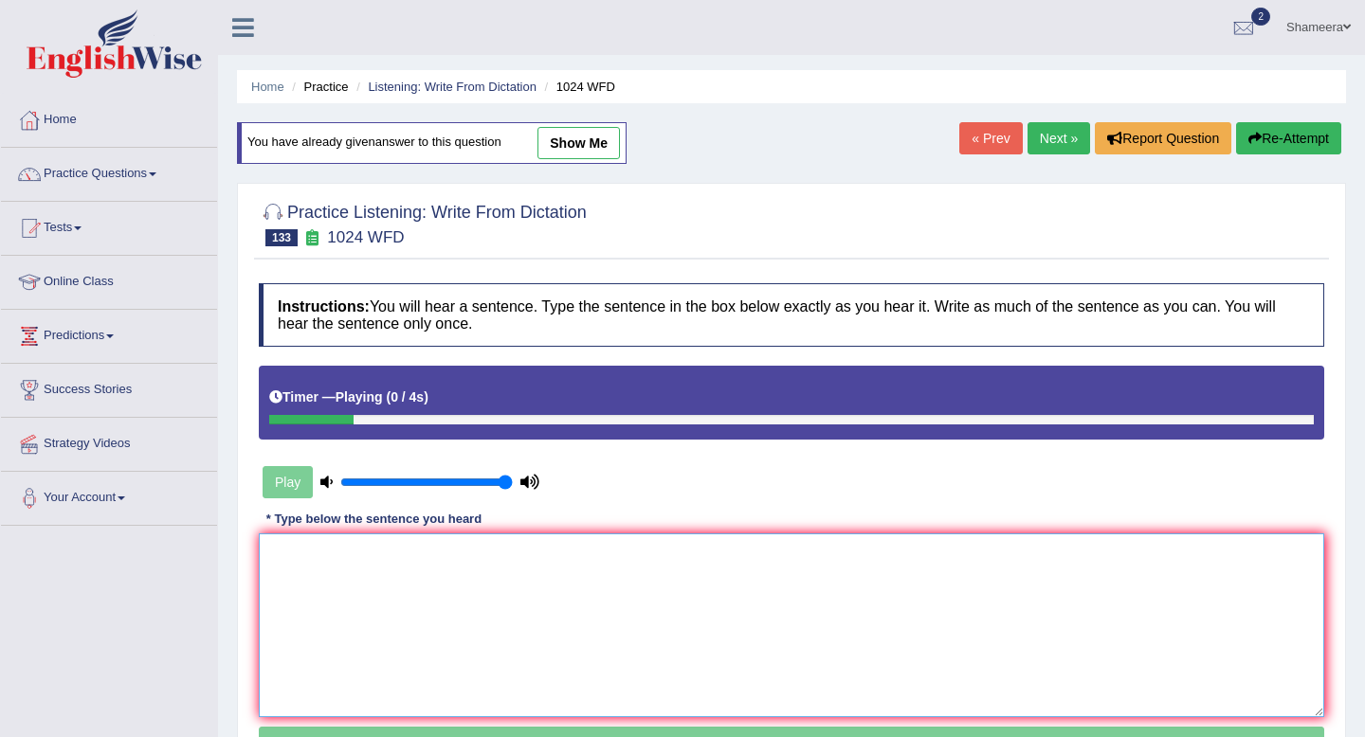
click at [538, 616] on textarea at bounding box center [791, 626] width 1065 height 184
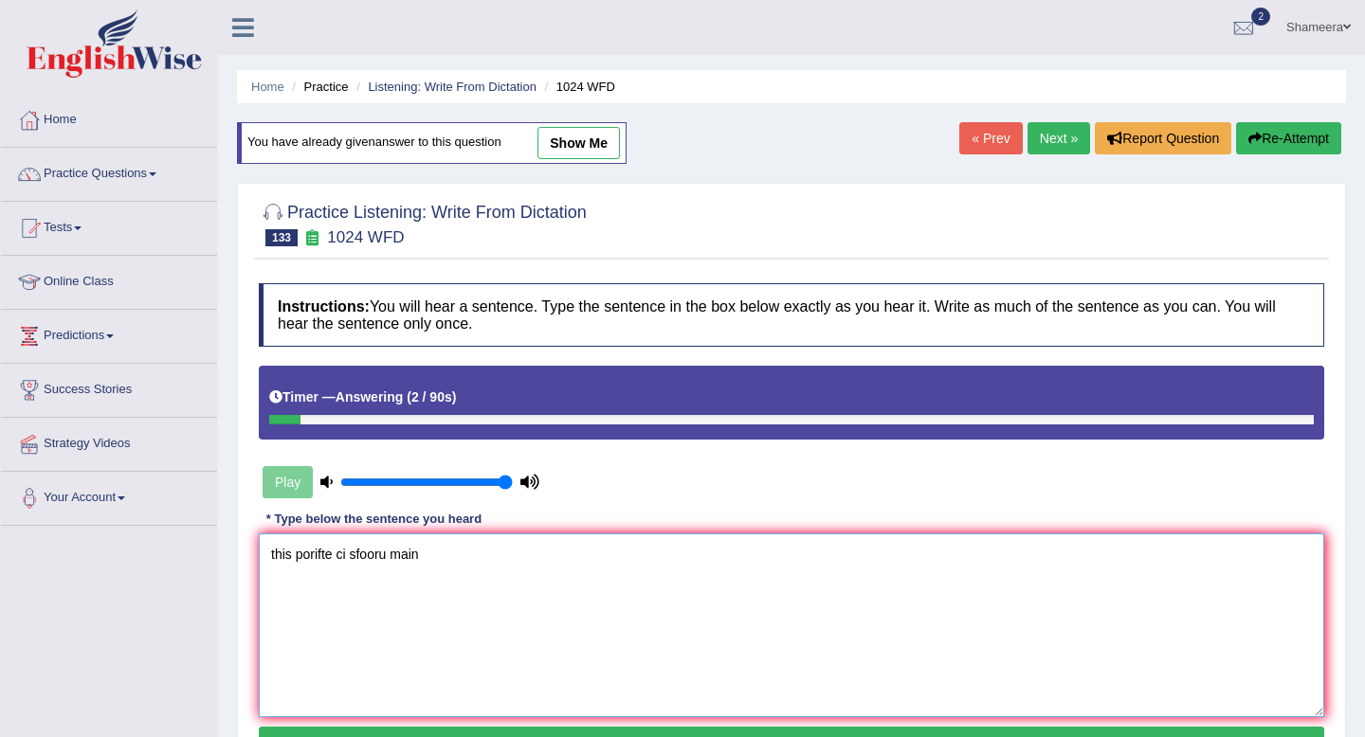
type textarea "this porifte ci sfooru main"
click at [1048, 137] on link "Next »" at bounding box center [1058, 138] width 63 height 32
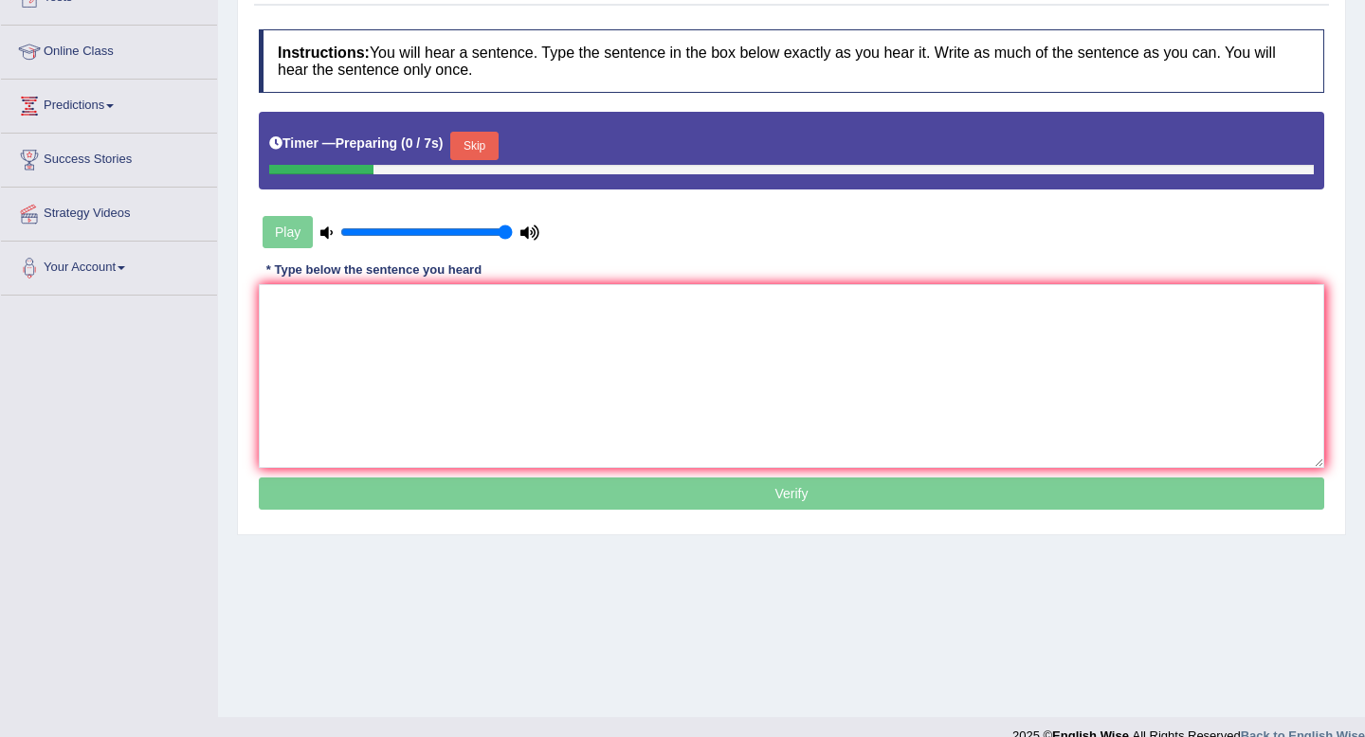
scroll to position [233, 0]
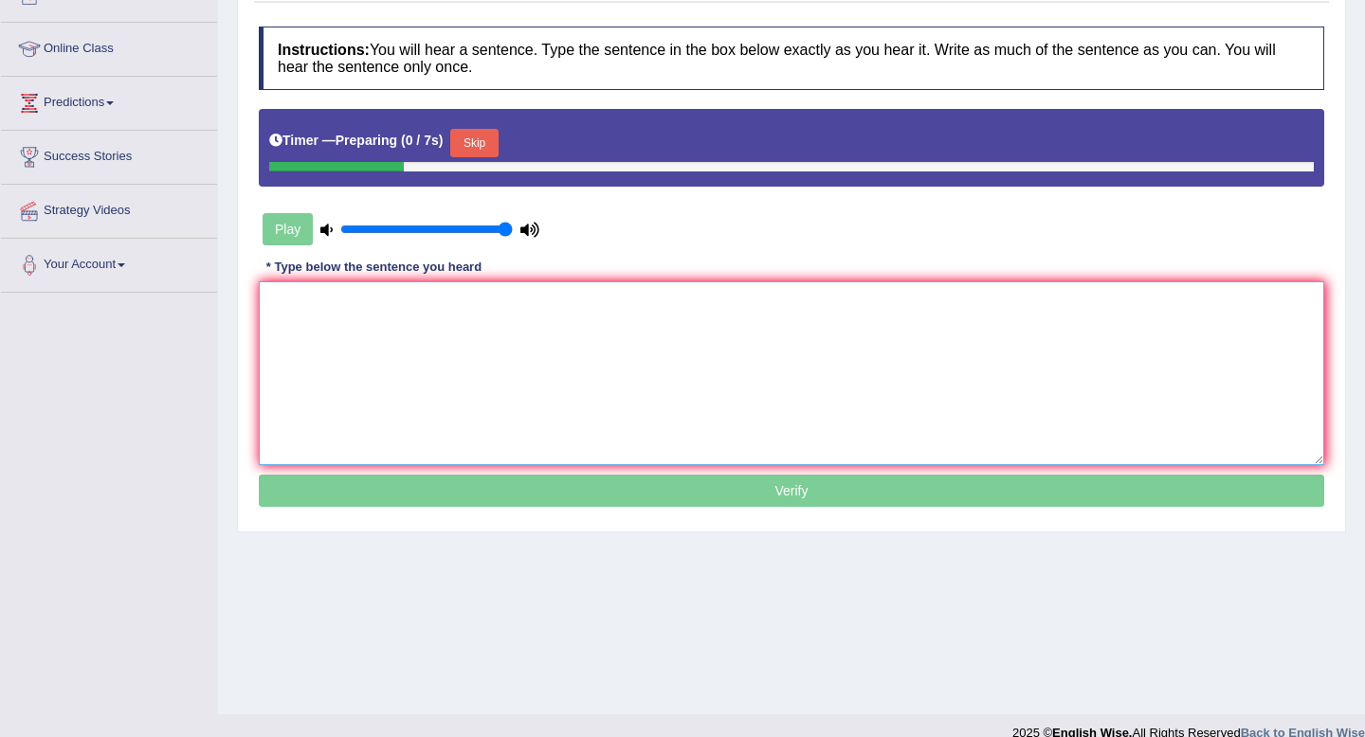
click at [752, 353] on textarea at bounding box center [791, 373] width 1065 height 184
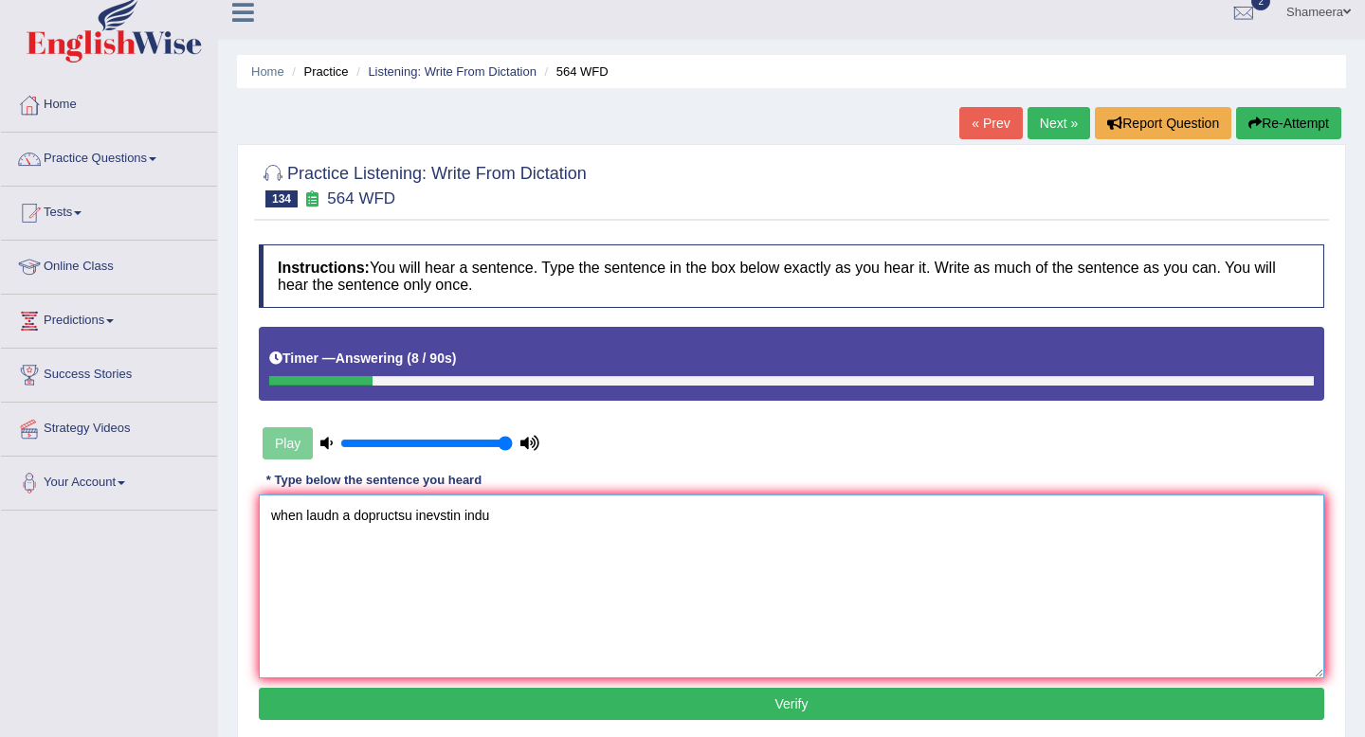
scroll to position [0, 0]
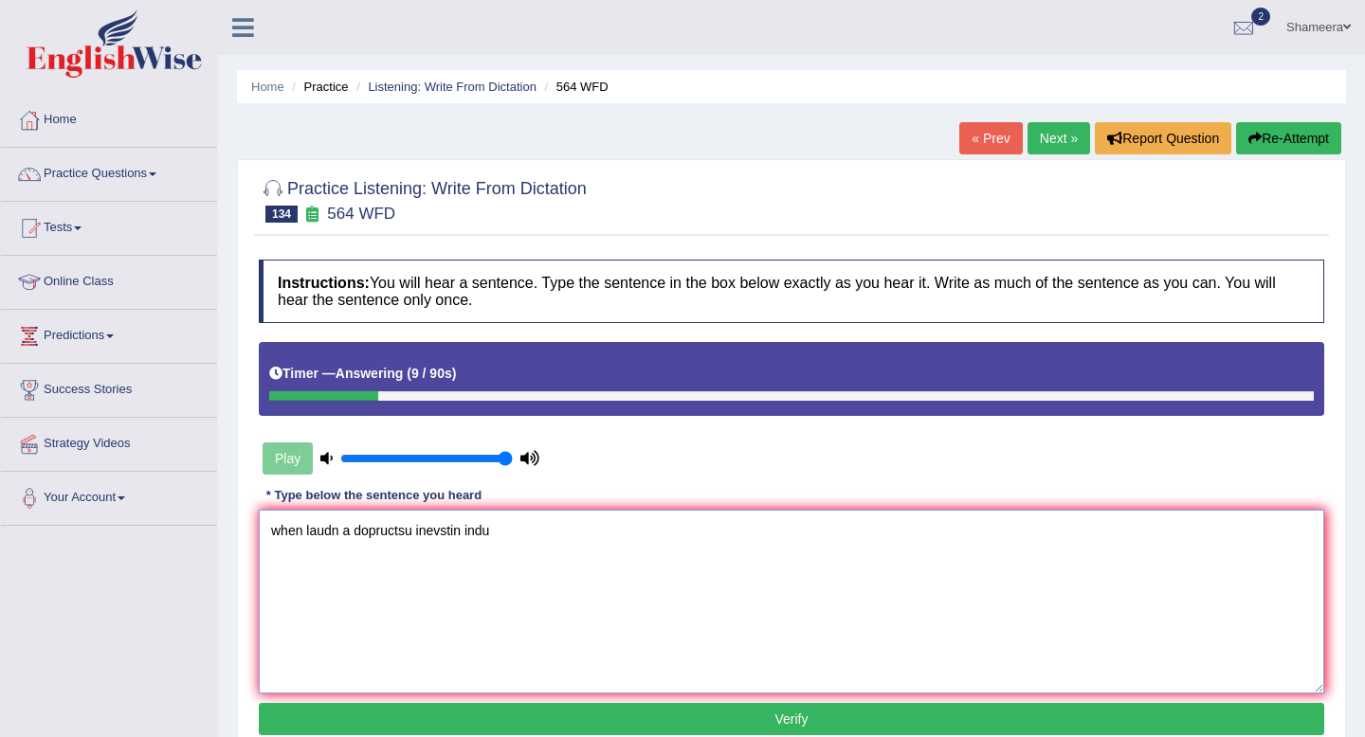
type textarea "when laudn a dopructsu inevstin indu"
click at [1263, 138] on button "Re-Attempt" at bounding box center [1288, 138] width 105 height 32
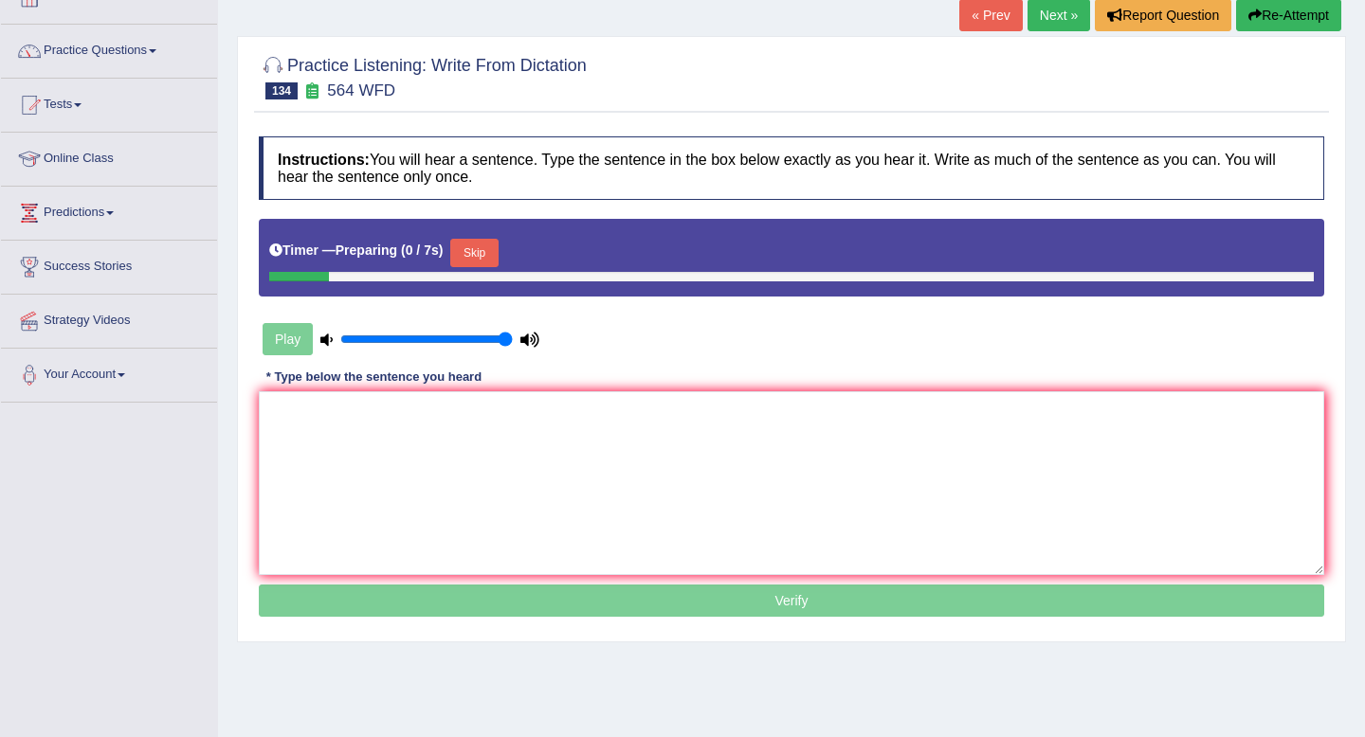
scroll to position [137, 0]
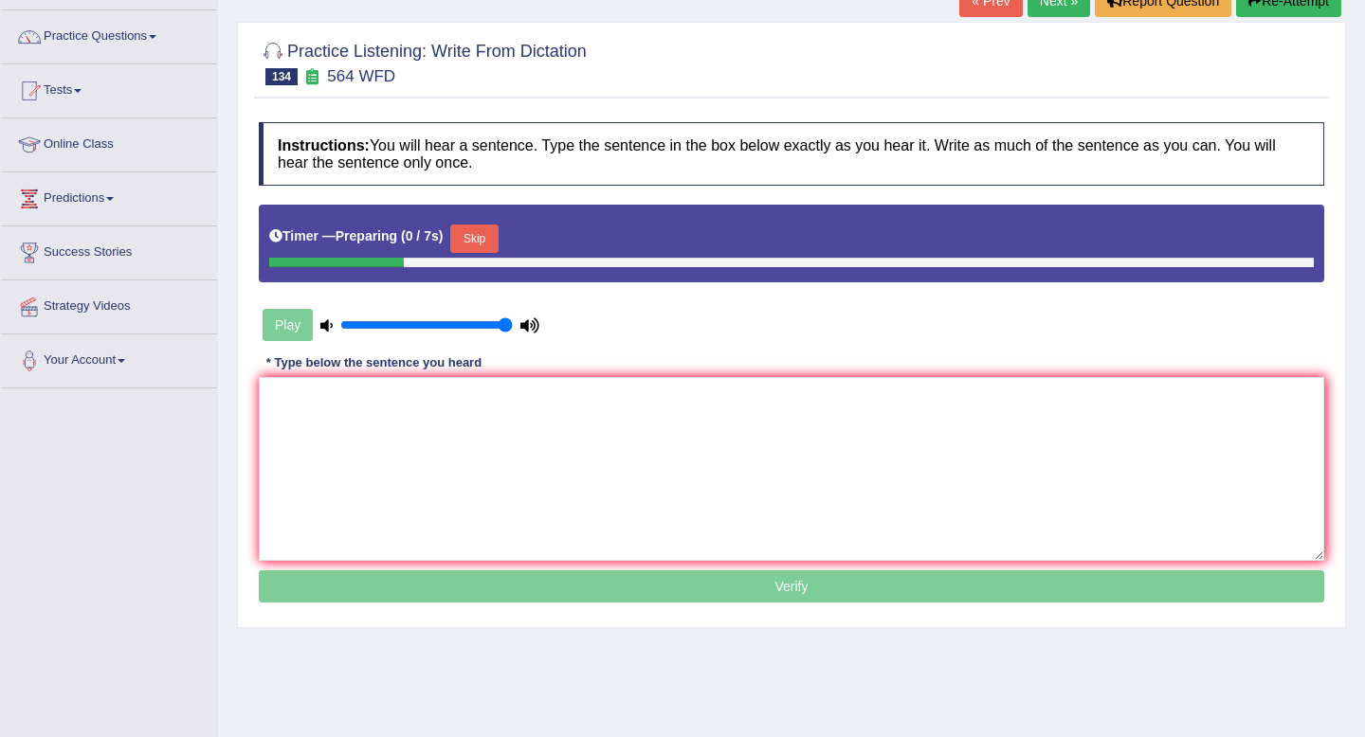
click at [477, 223] on div "Timer — Preparing ( 0 / 7s ) Skip" at bounding box center [791, 239] width 1044 height 38
click at [477, 238] on button "Skip" at bounding box center [473, 239] width 47 height 28
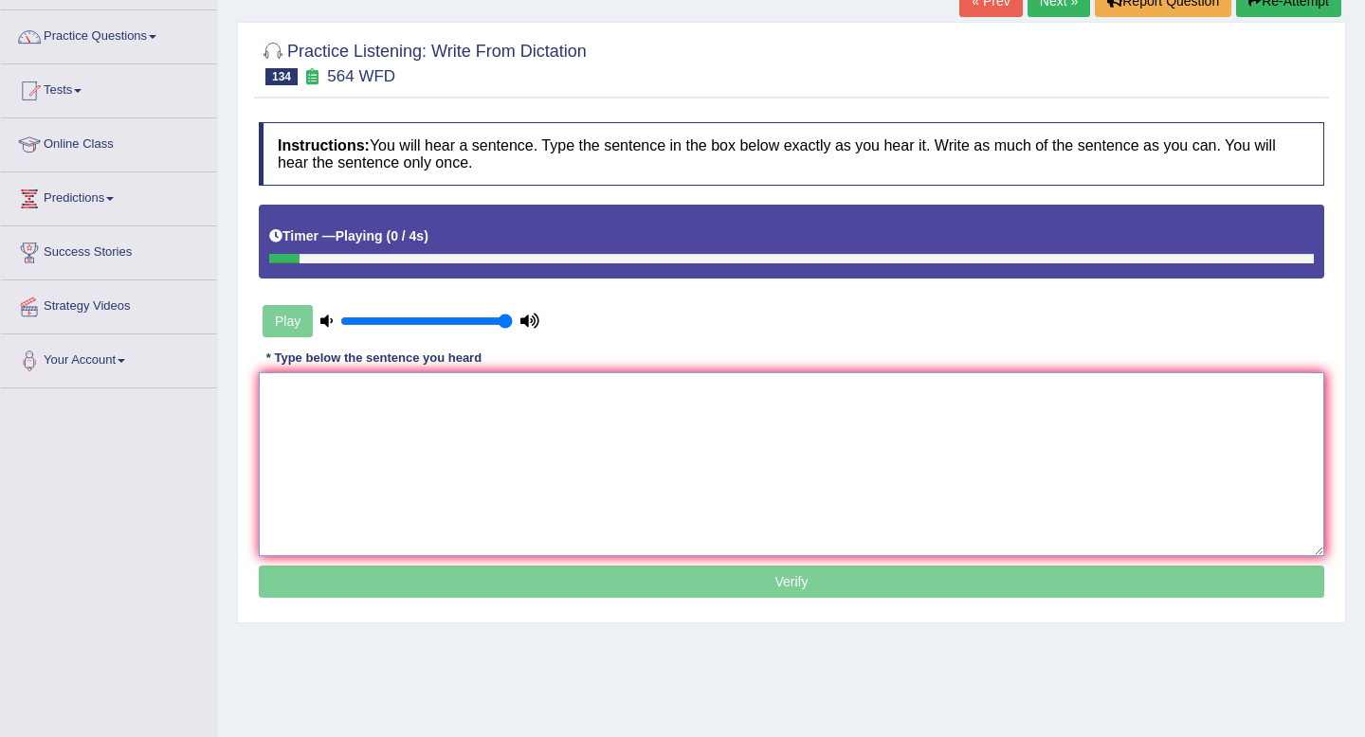
click at [453, 413] on textarea at bounding box center [791, 464] width 1065 height 184
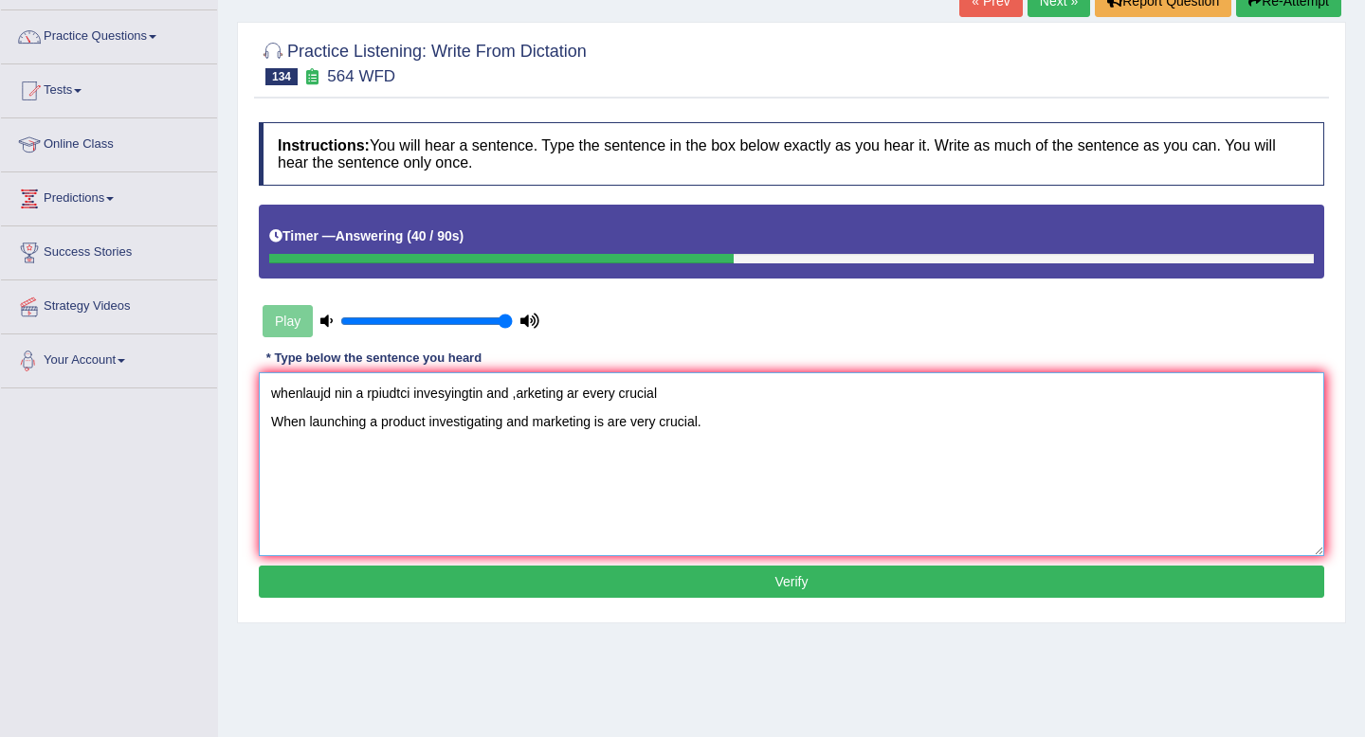
drag, startPoint x: 664, startPoint y: 388, endPoint x: 123, endPoint y: 351, distance: 542.4
click at [123, 351] on div "Toggle navigation Home Practice Questions Speaking Practice Read Aloud Repeat S…" at bounding box center [682, 356] width 1365 height 986
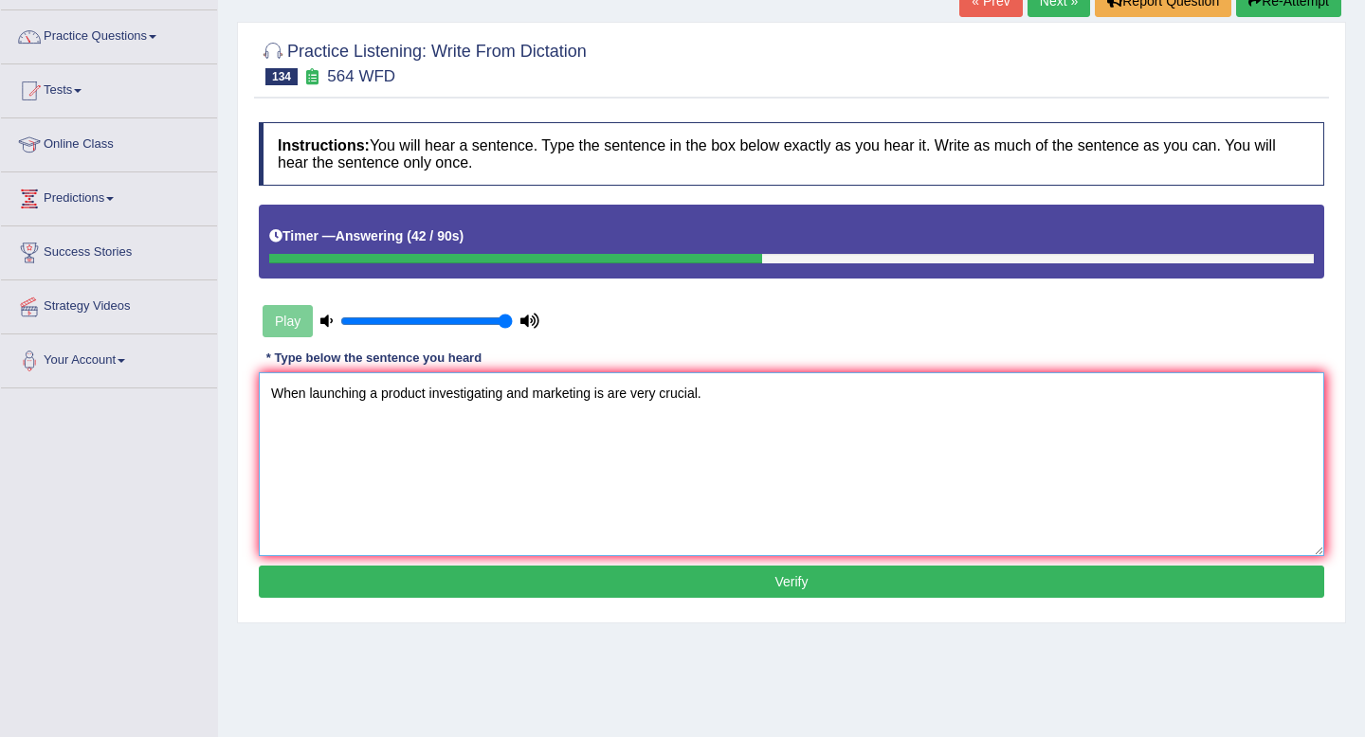
click at [607, 426] on textarea "When launching a product investigating and marketing is are very crucial." at bounding box center [791, 464] width 1065 height 184
type textarea "When launching a product investigating and marketing is are very crucial."
click at [680, 577] on button "Verify" at bounding box center [791, 582] width 1065 height 32
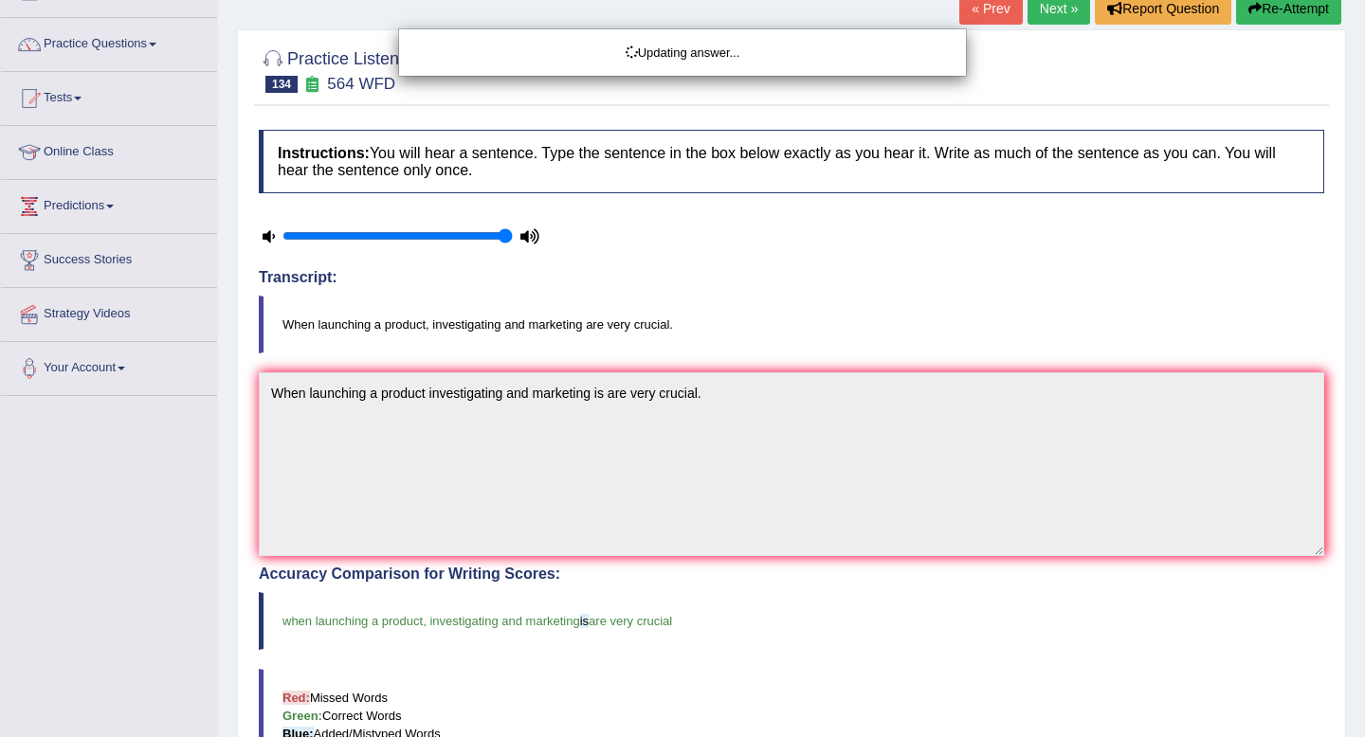
scroll to position [0, 0]
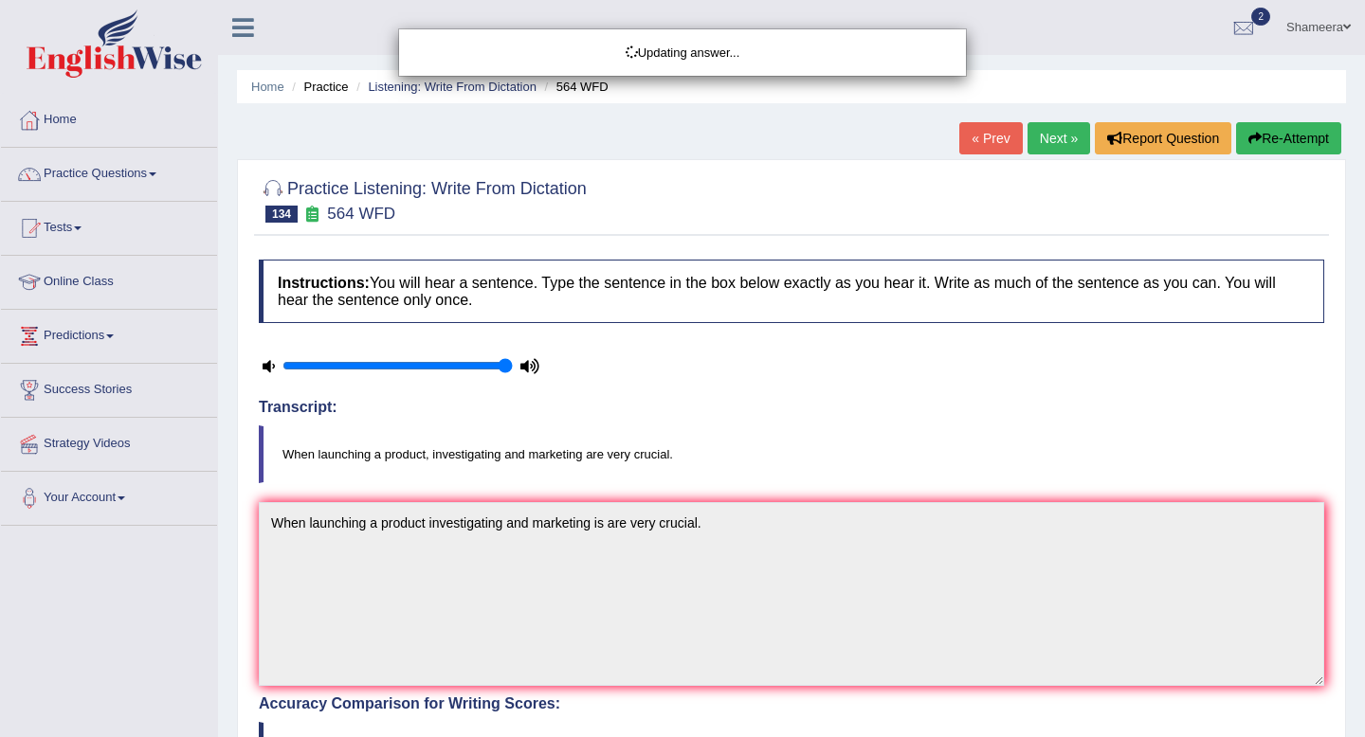
click at [1056, 154] on div "Updating answer..." at bounding box center [682, 368] width 1365 height 737
click at [1052, 144] on div "Updating answer..." at bounding box center [682, 368] width 1365 height 737
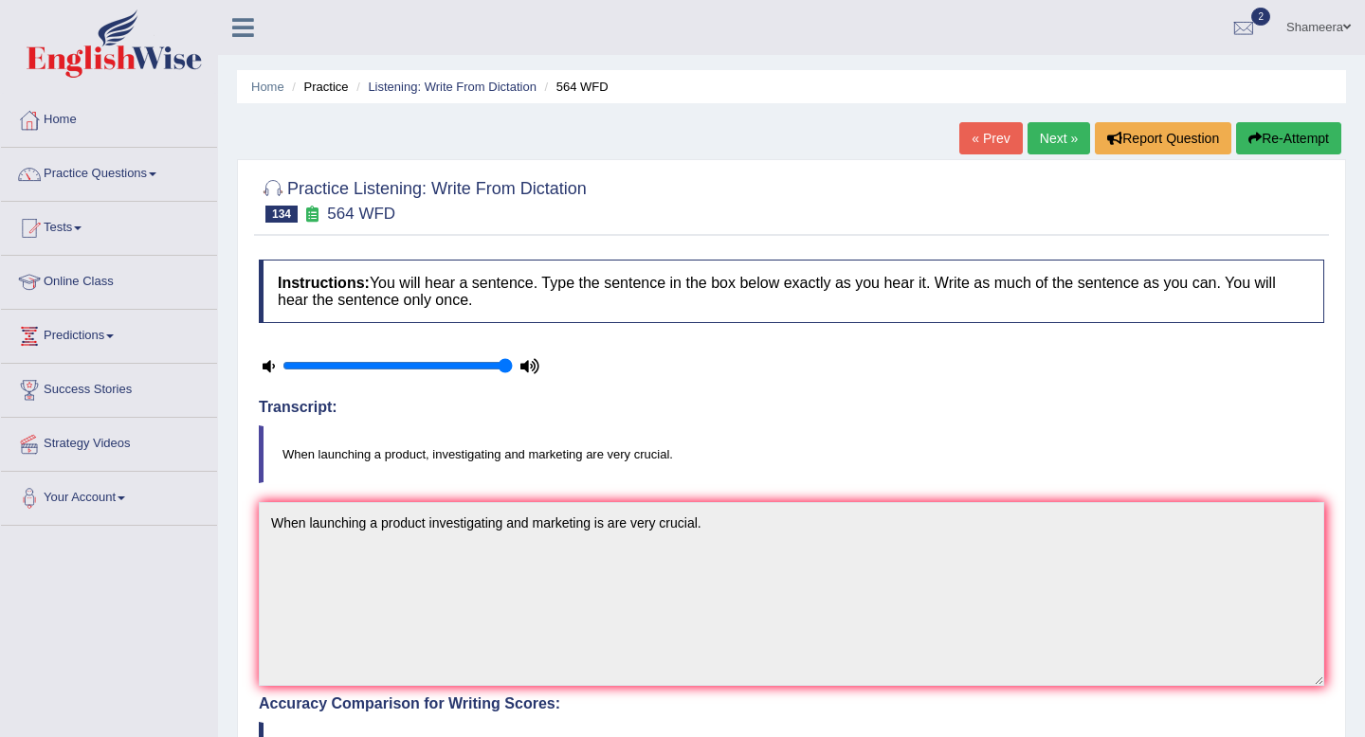
click at [1040, 143] on link "Next »" at bounding box center [1058, 138] width 63 height 32
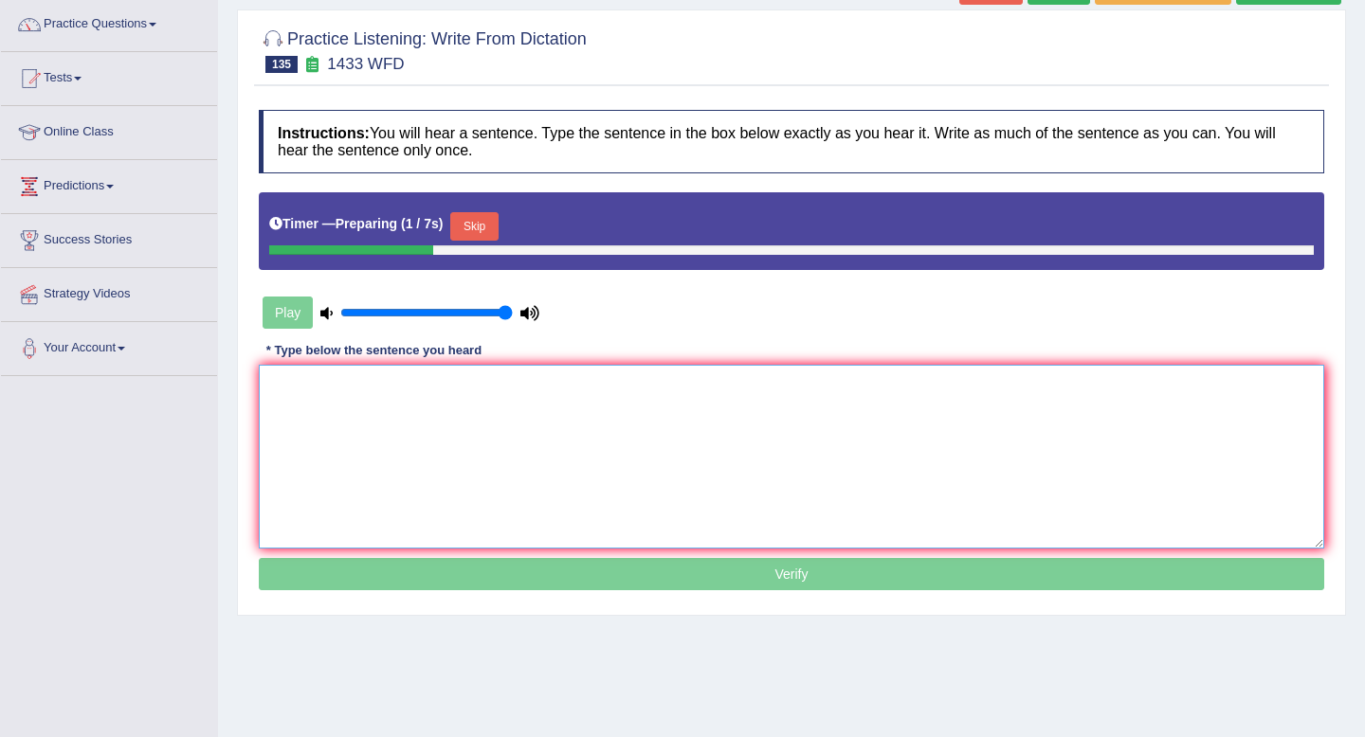
click at [512, 431] on textarea at bounding box center [791, 457] width 1065 height 184
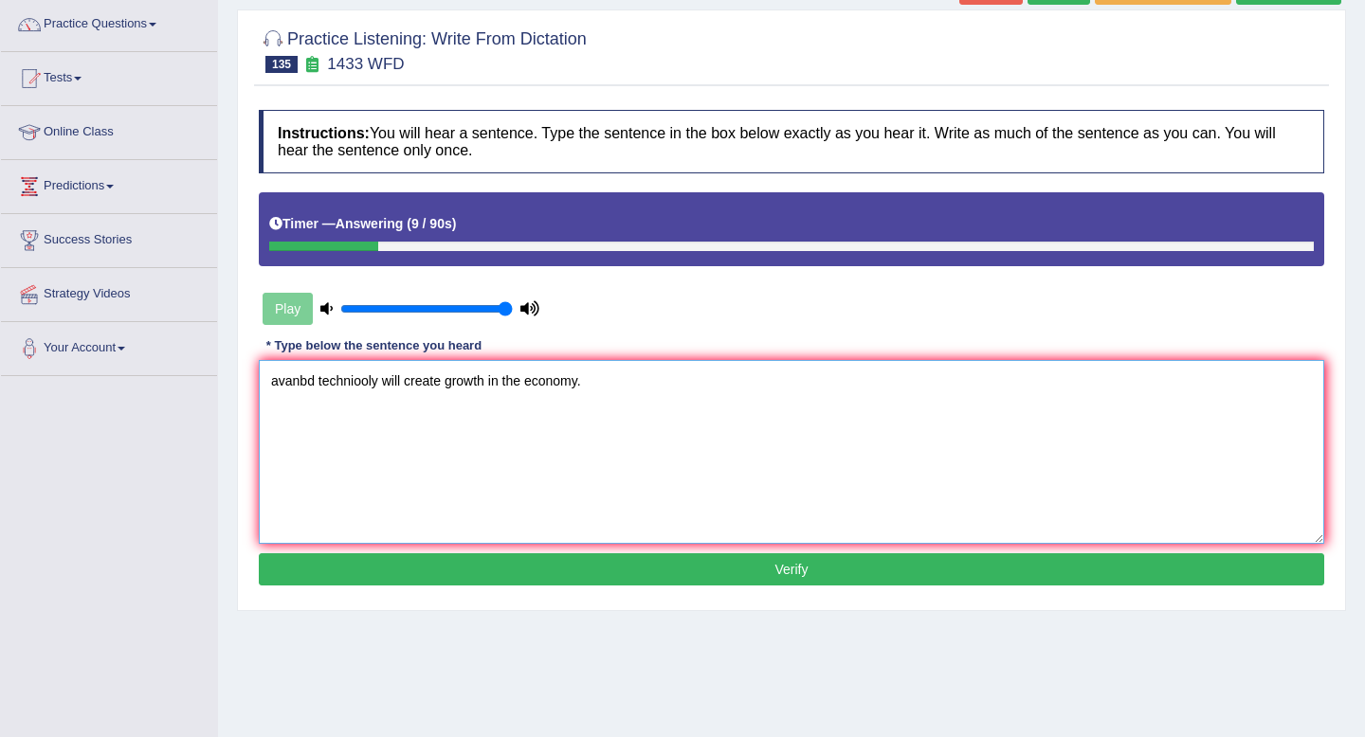
click at [327, 388] on textarea "avanbd techniooly will create growth in the economy." at bounding box center [791, 452] width 1065 height 184
drag, startPoint x: 318, startPoint y: 385, endPoint x: 211, endPoint y: 379, distance: 107.2
click at [211, 379] on div "Toggle navigation Home Practice Questions Speaking Practice Read Aloud Repeat S…" at bounding box center [682, 343] width 1365 height 986
click at [398, 389] on textarea "Advanced techniooly will create growth in the economy." at bounding box center [791, 452] width 1065 height 184
type textarea "Advanced technology will create growth in the economy."
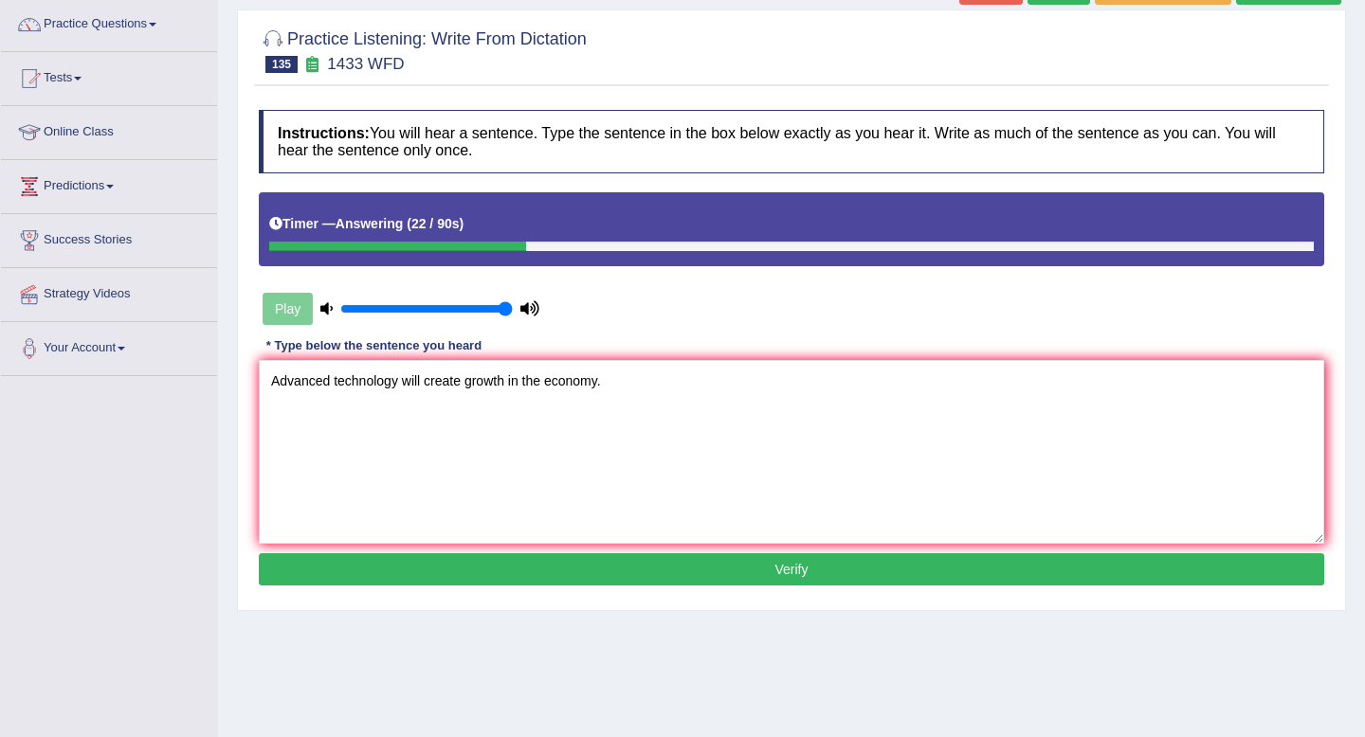
click at [664, 567] on button "Verify" at bounding box center [791, 569] width 1065 height 32
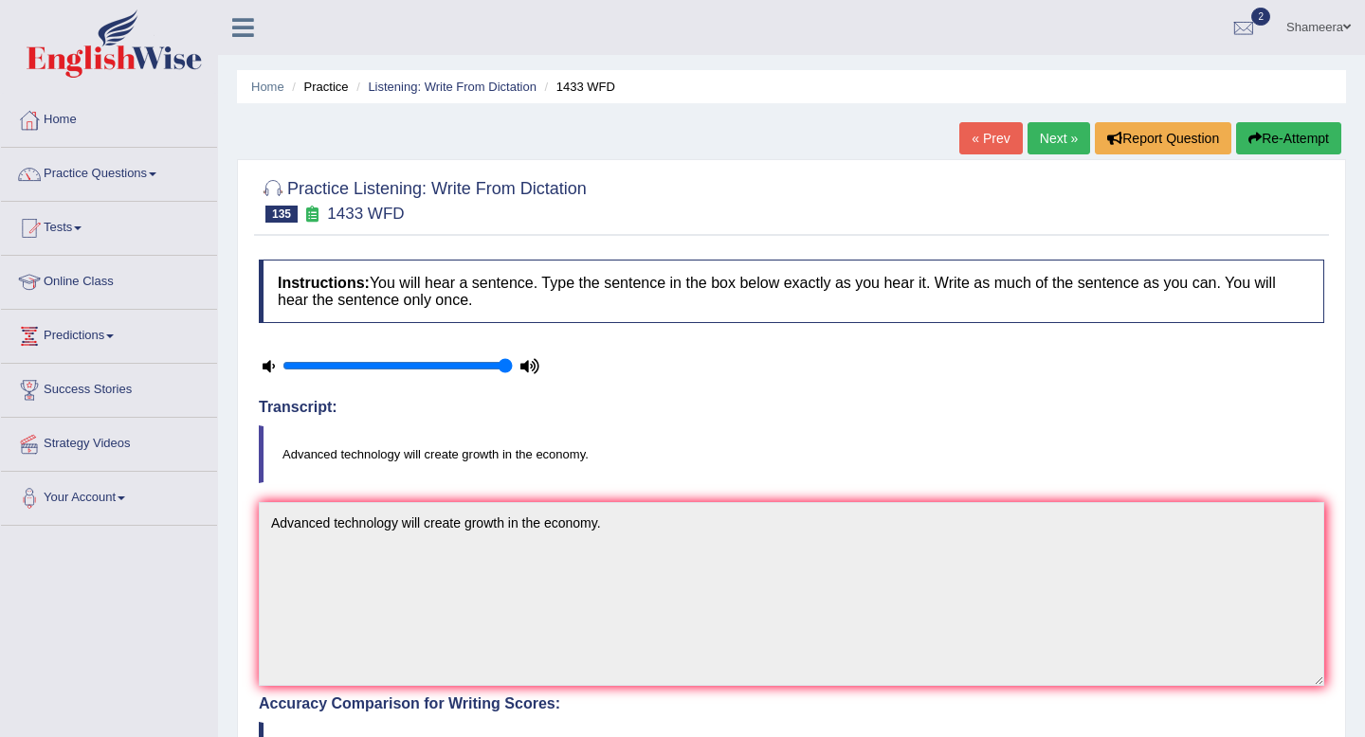
click at [1055, 135] on link "Next »" at bounding box center [1058, 138] width 63 height 32
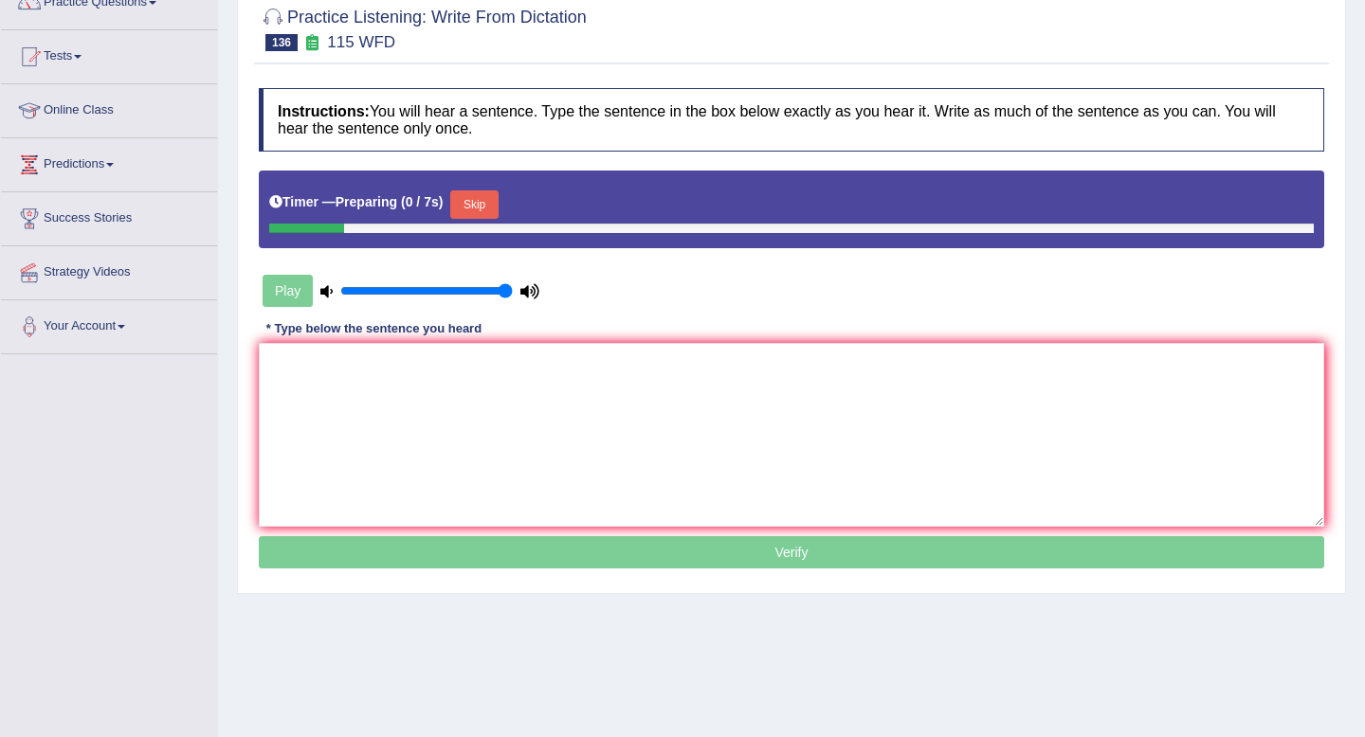
scroll to position [186, 0]
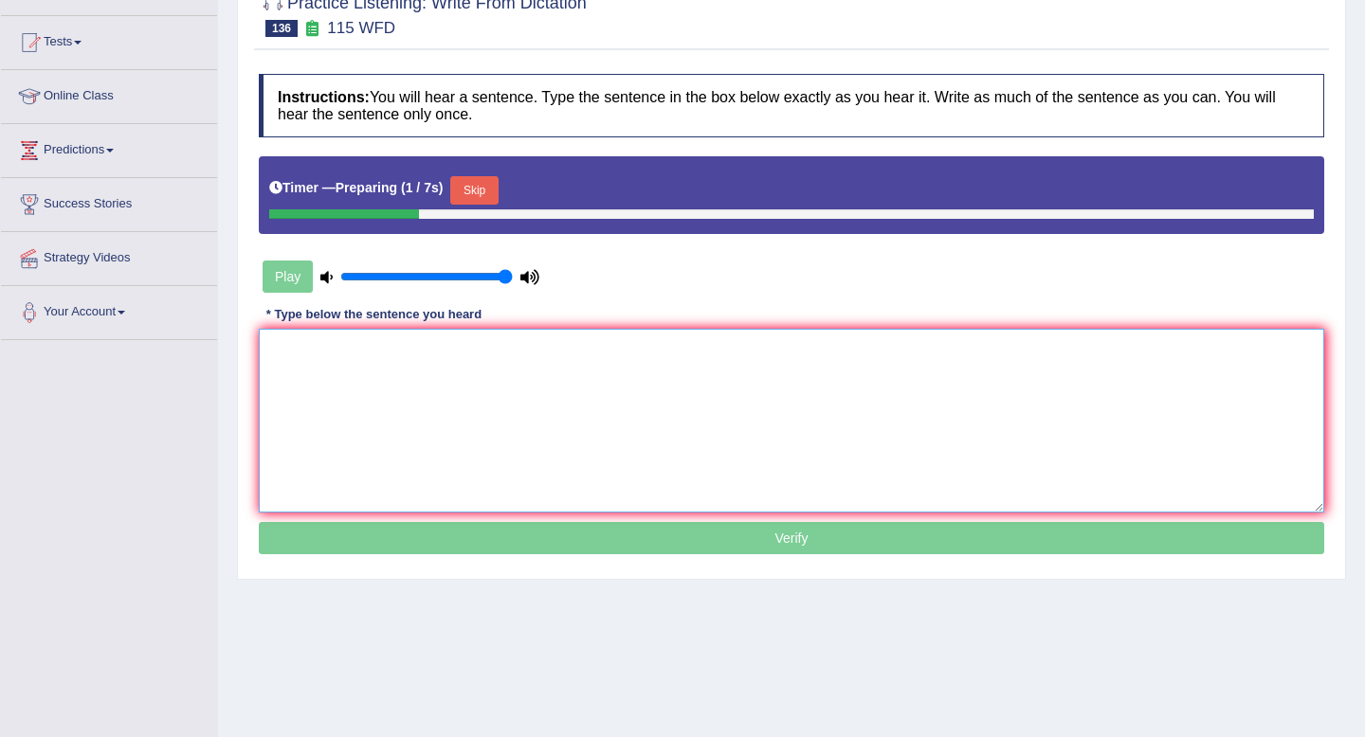
click at [777, 394] on textarea at bounding box center [791, 421] width 1065 height 184
click at [492, 191] on button "Skip" at bounding box center [473, 190] width 47 height 28
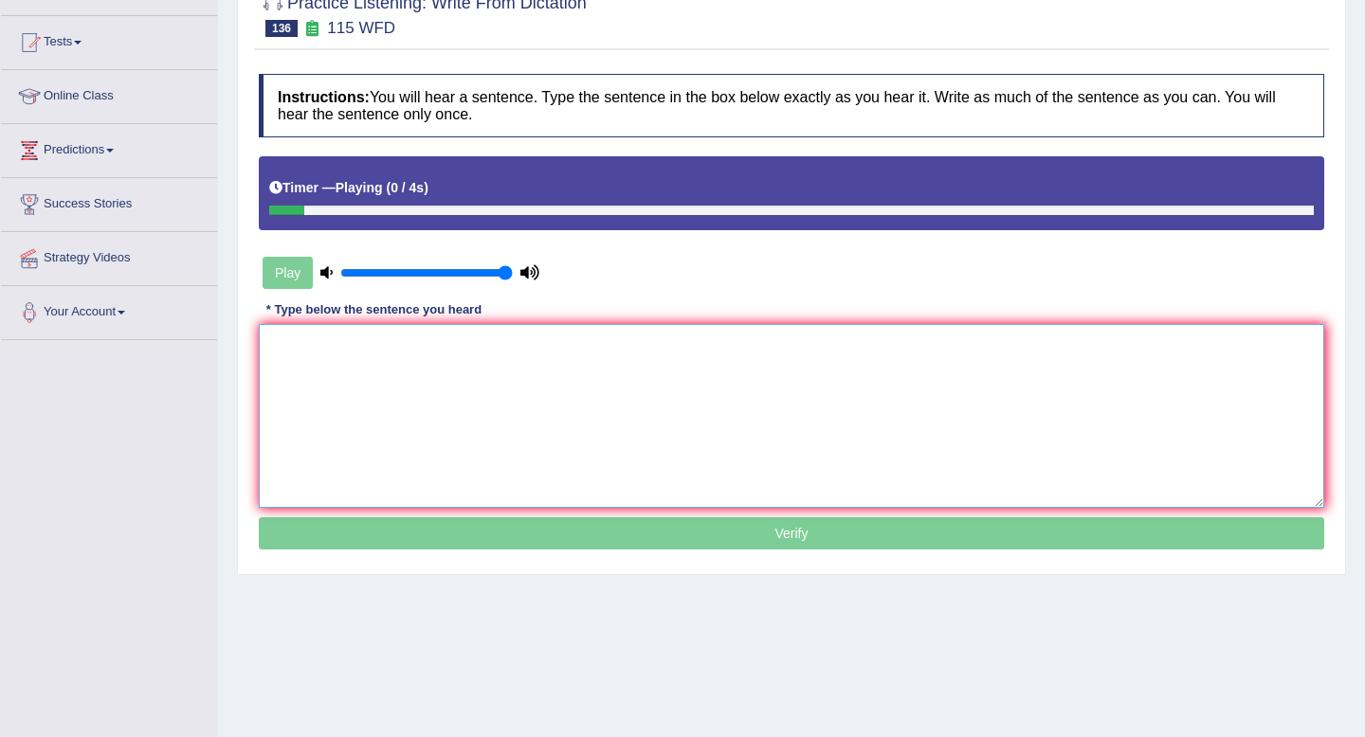
click at [477, 404] on textarea at bounding box center [791, 416] width 1065 height 184
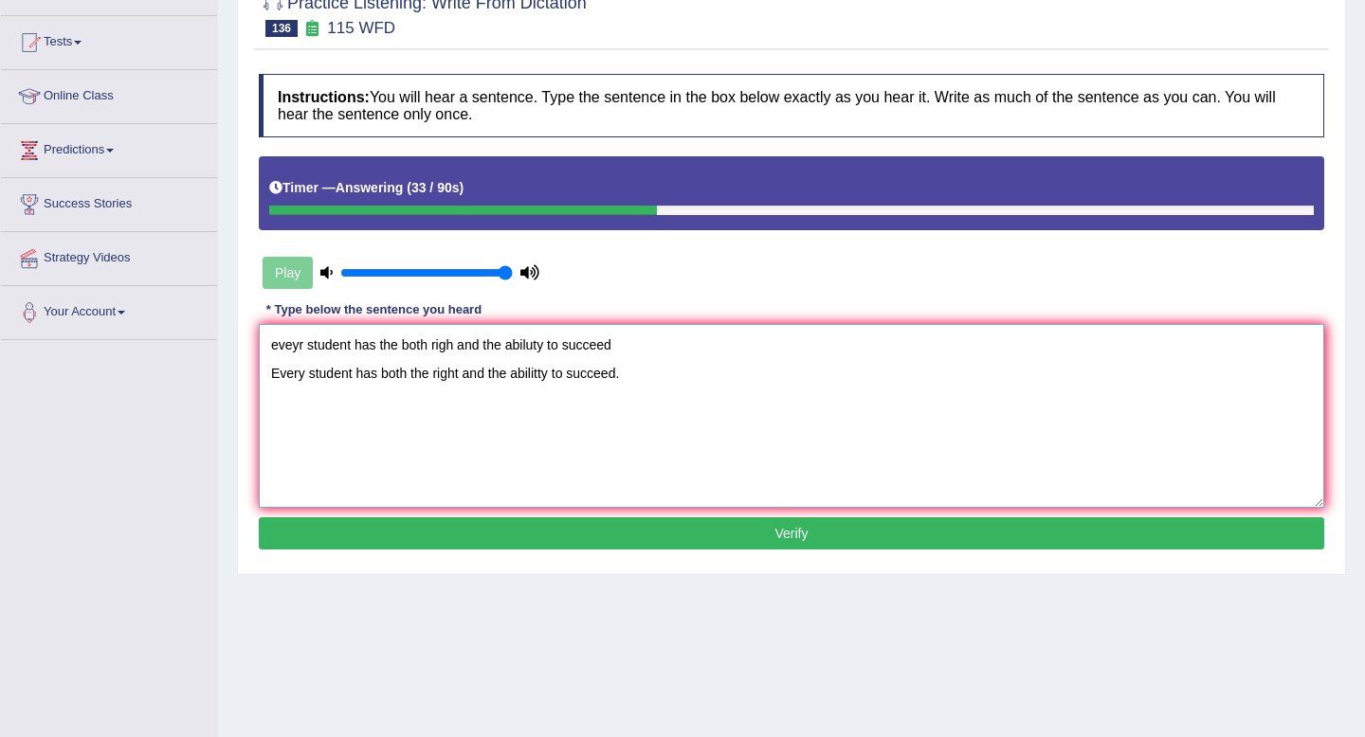
drag, startPoint x: 672, startPoint y: 333, endPoint x: 167, endPoint y: 280, distance: 507.9
click at [167, 280] on div "Toggle navigation Home Practice Questions Speaking Practice Read Aloud Repeat S…" at bounding box center [682, 307] width 1365 height 986
click at [537, 375] on textarea "Every student has both the right and the abilitty to succeed." at bounding box center [791, 416] width 1065 height 184
click at [540, 379] on textarea "Every student has both the right and the abilitty to succeed." at bounding box center [791, 416] width 1065 height 184
type textarea "Every student has both the right and the ability to succeed."
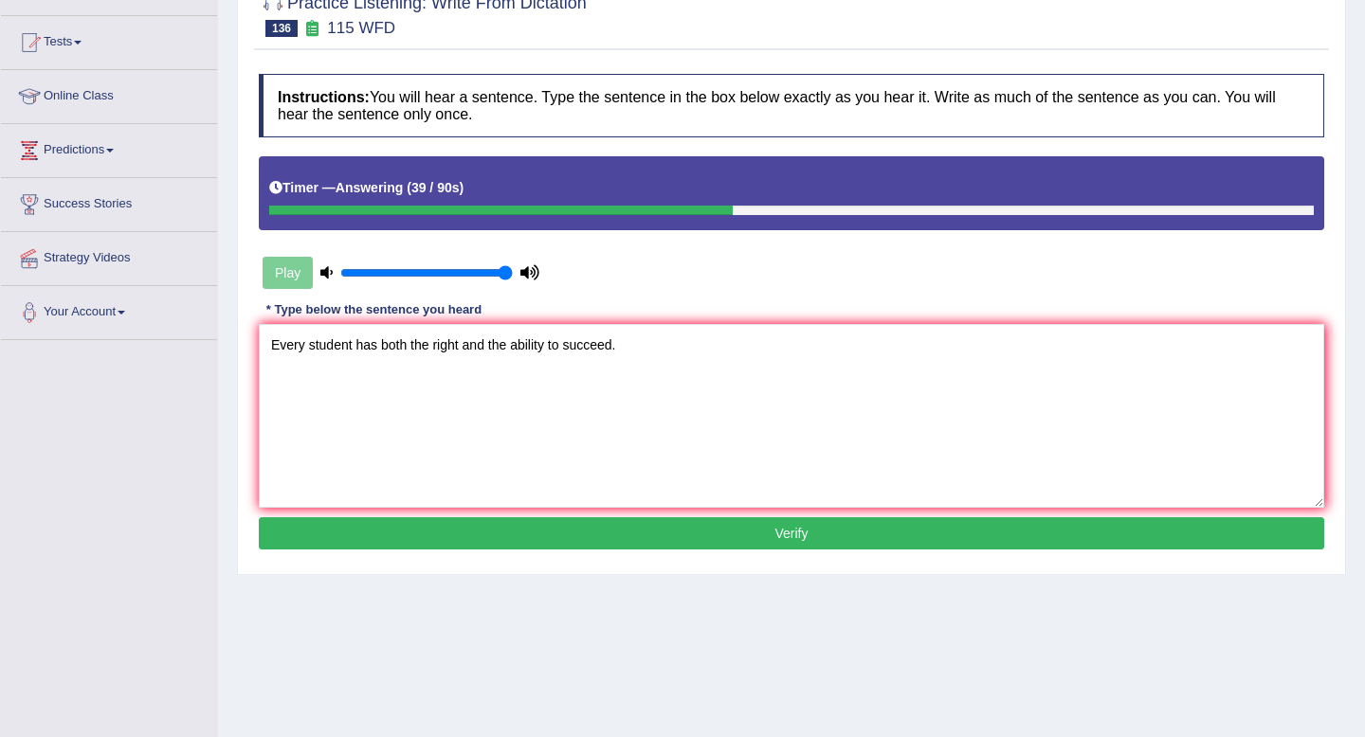
click at [672, 531] on button "Verify" at bounding box center [791, 533] width 1065 height 32
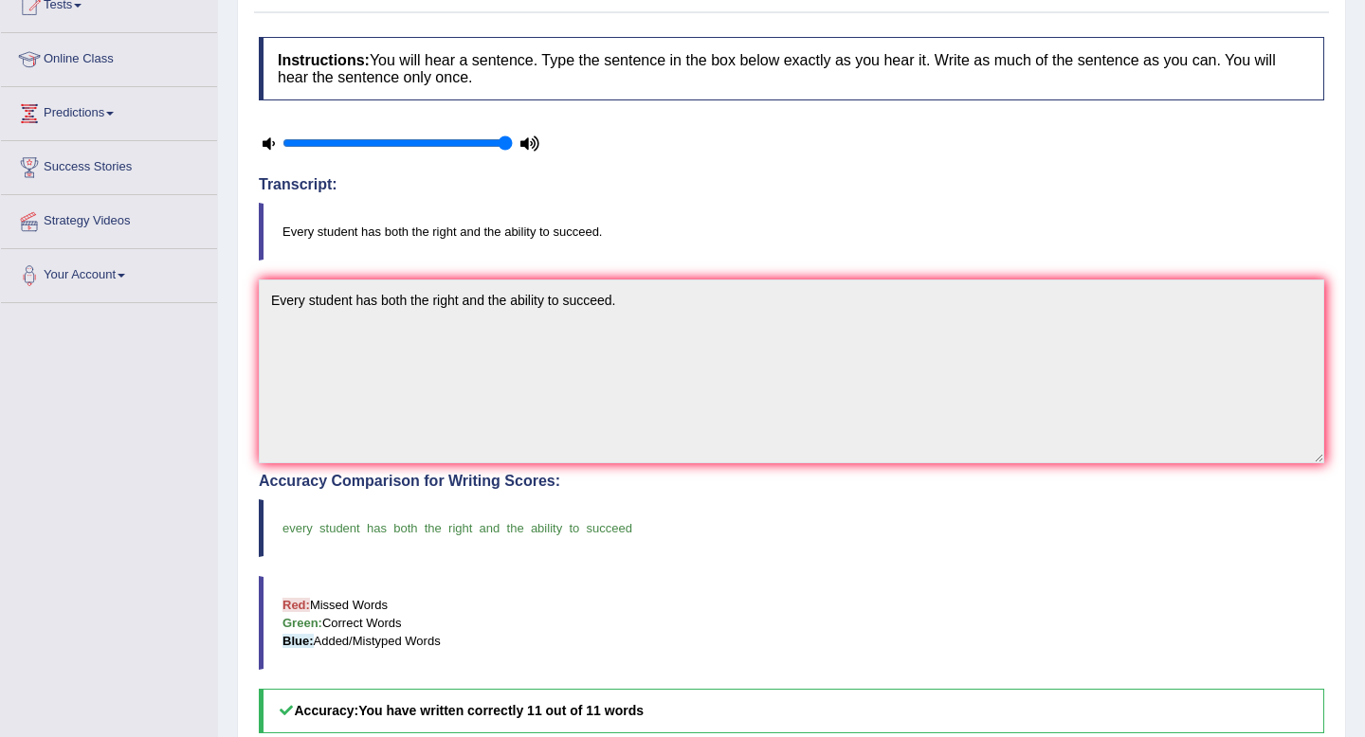
scroll to position [18, 0]
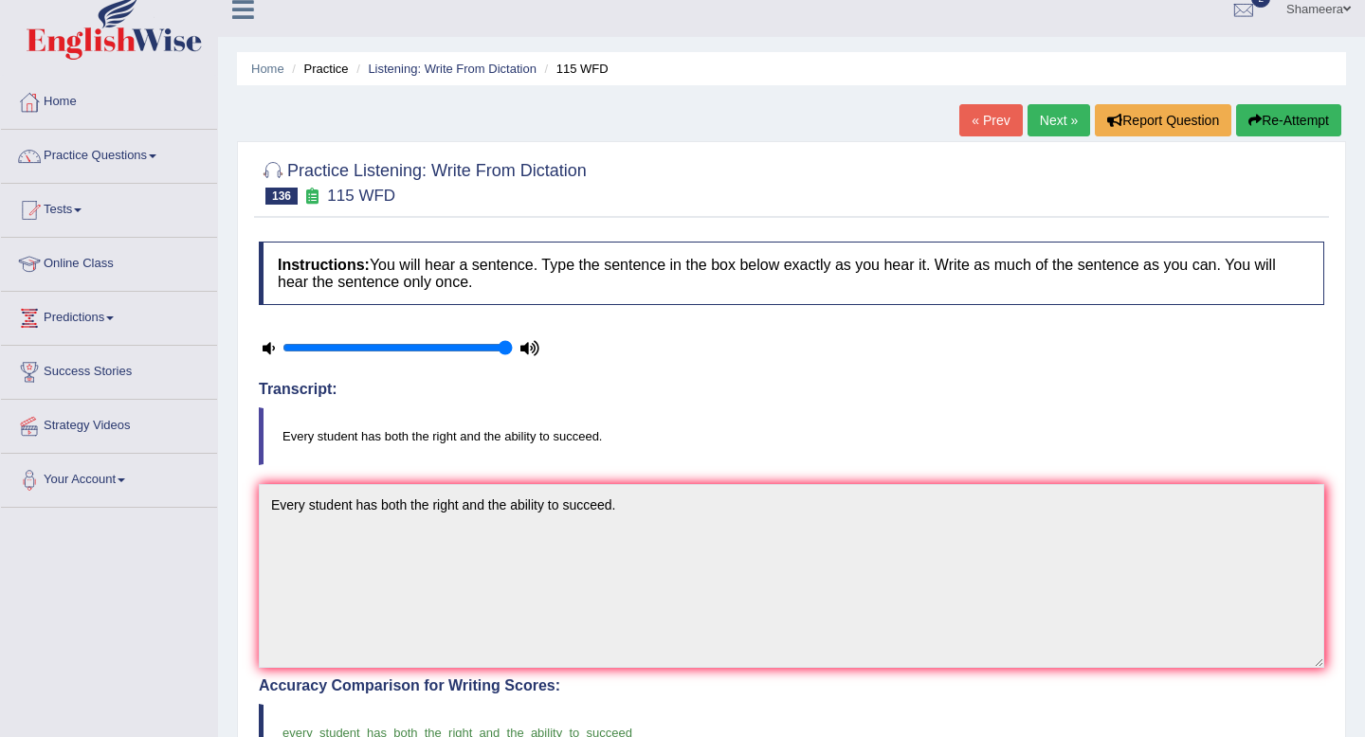
click at [1050, 120] on link "Next »" at bounding box center [1058, 120] width 63 height 32
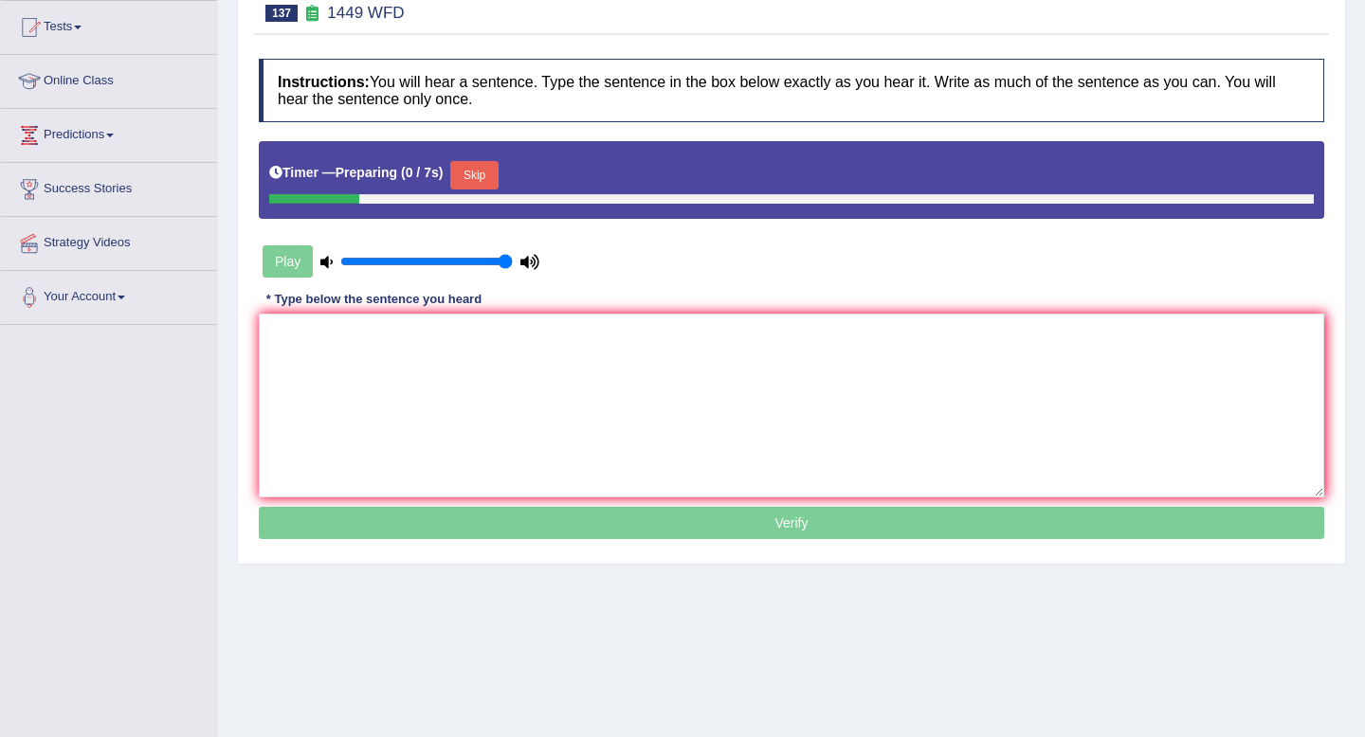
scroll to position [212, 0]
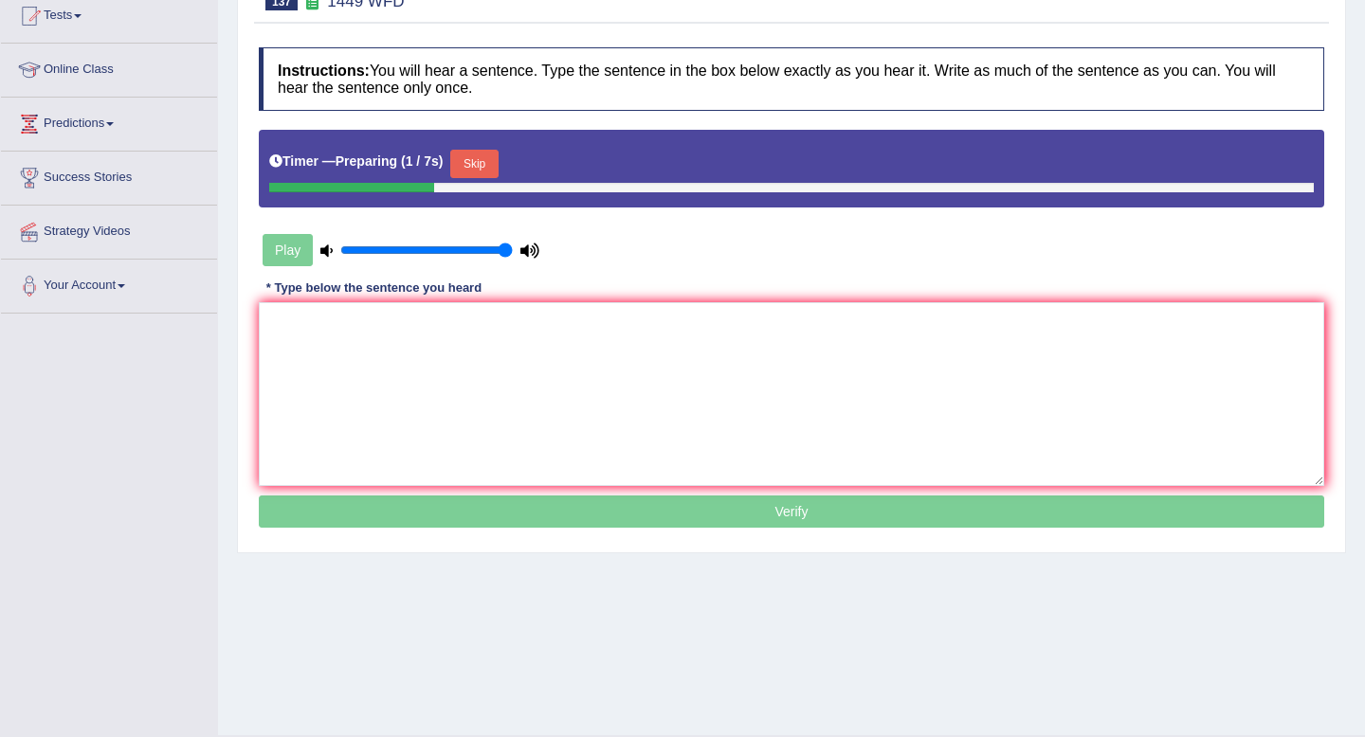
click at [481, 160] on button "Skip" at bounding box center [473, 164] width 47 height 28
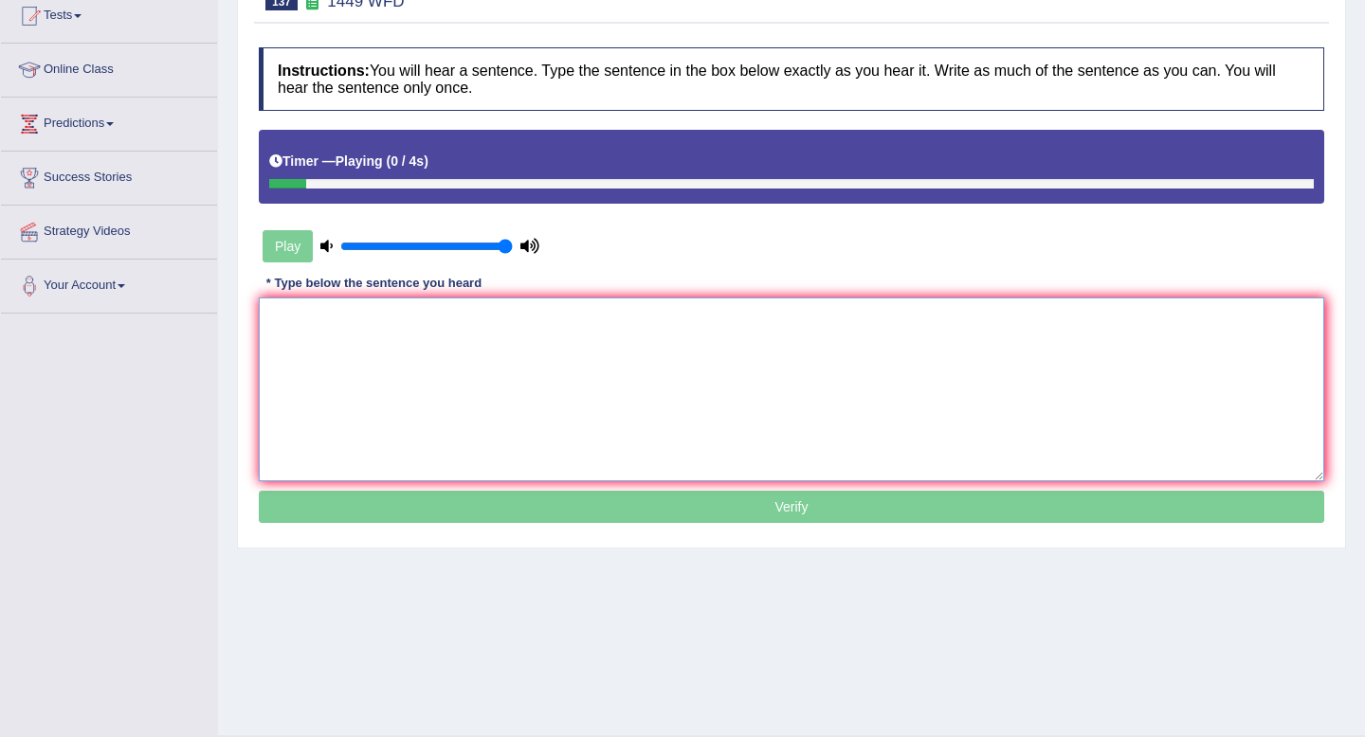
click at [476, 348] on textarea at bounding box center [791, 390] width 1065 height 184
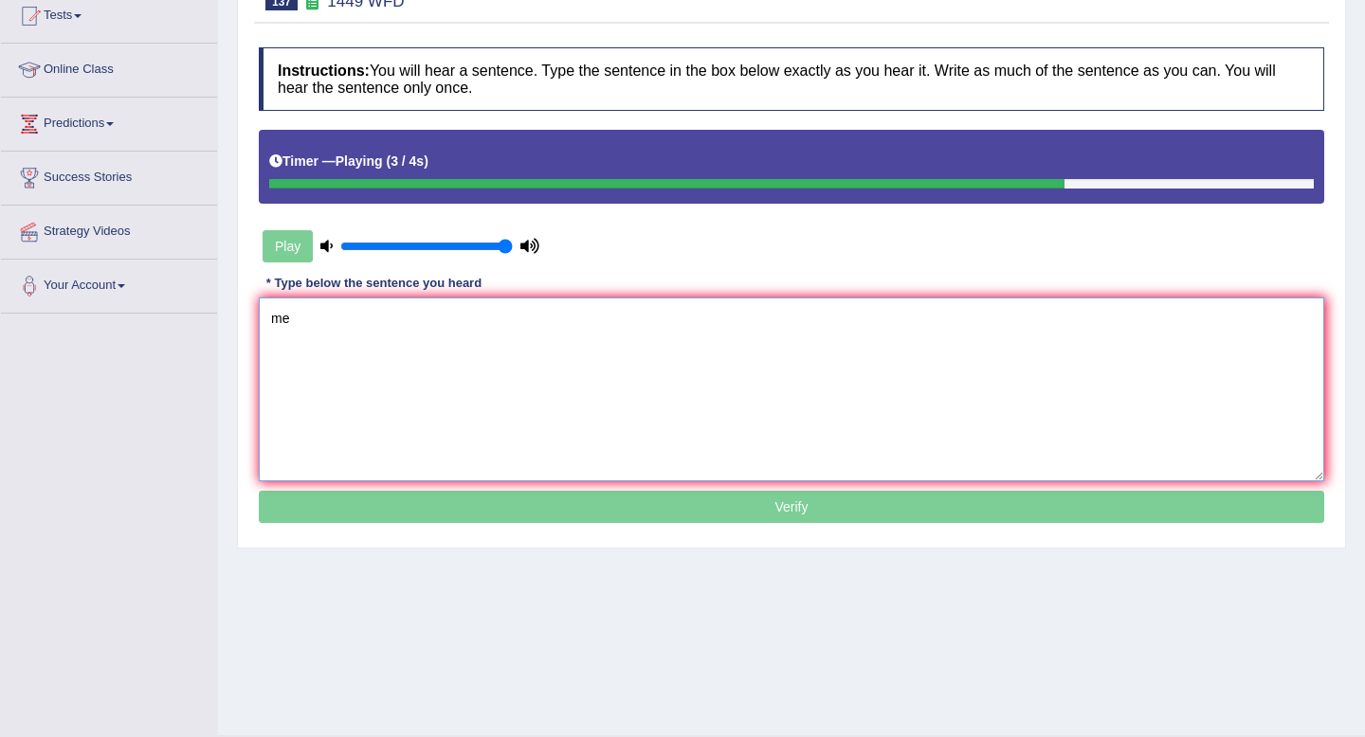
type textarea "m"
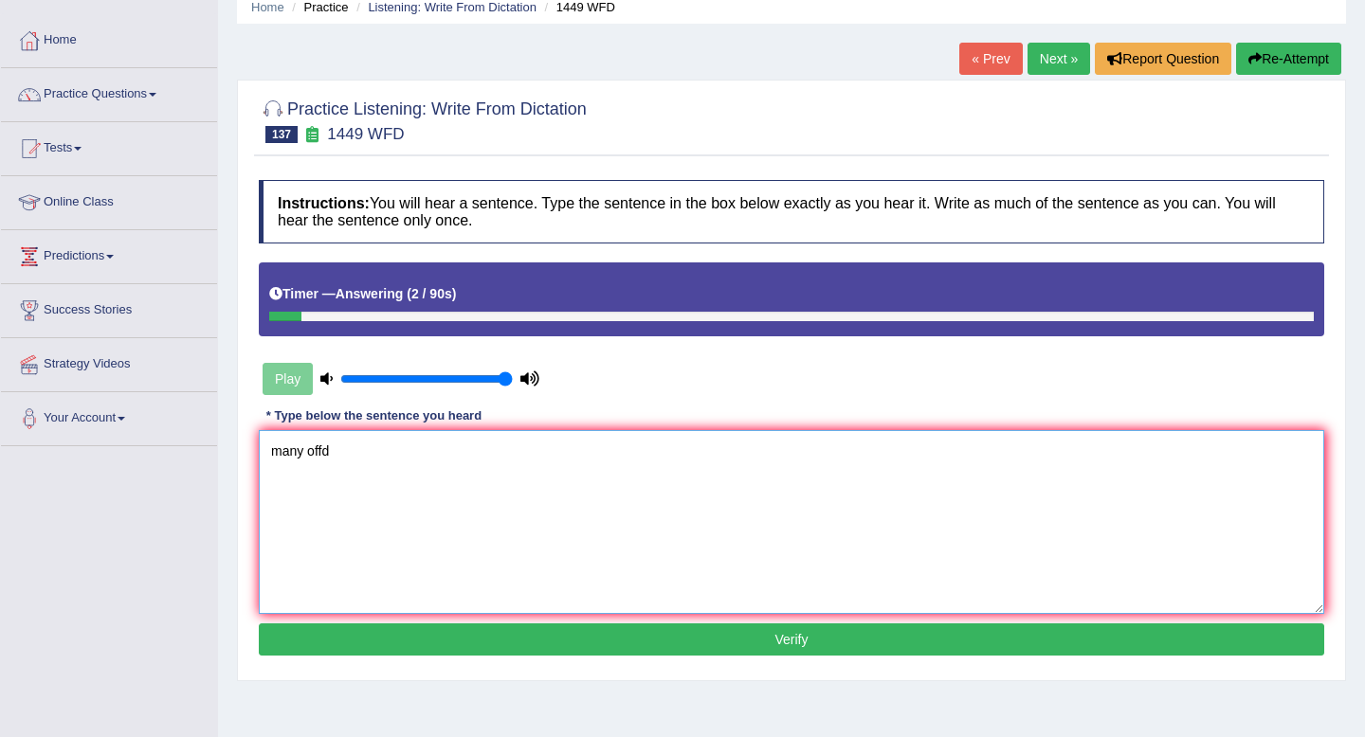
scroll to position [0, 0]
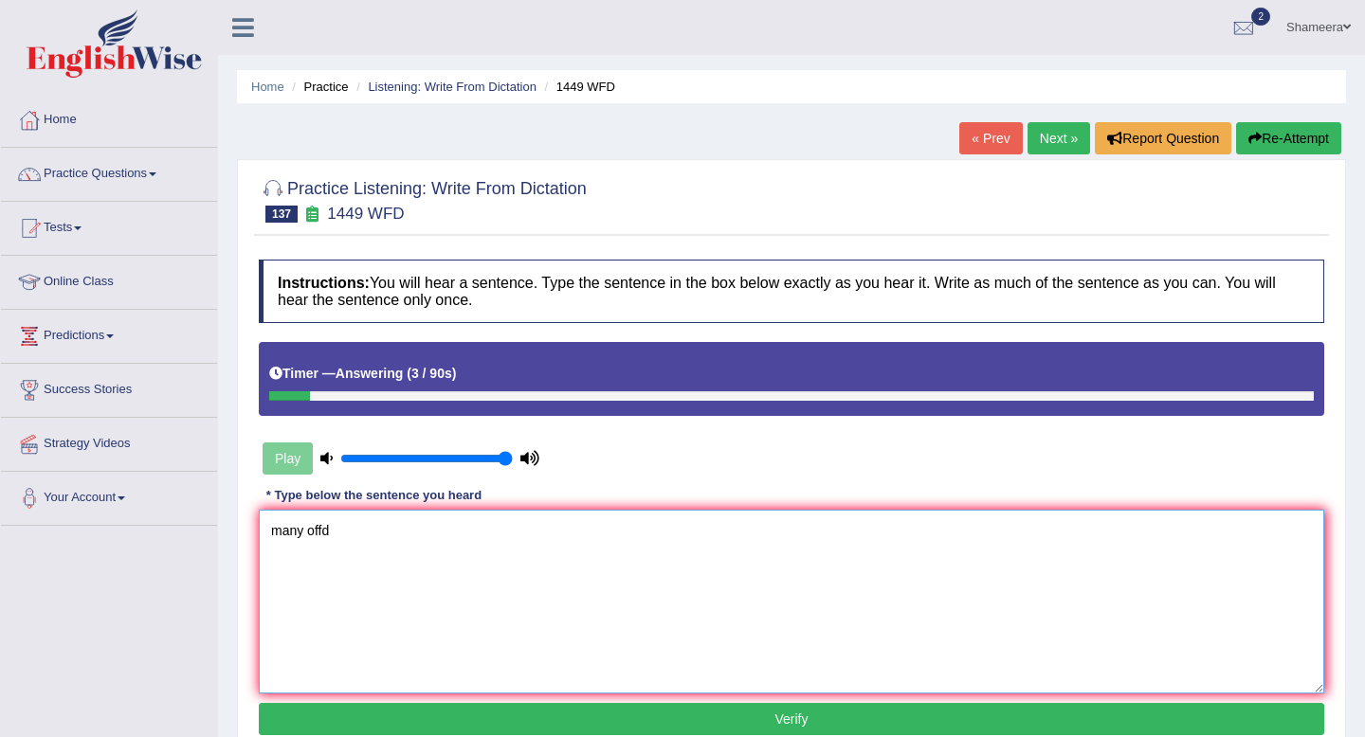
type textarea "many offd"
click at [1296, 147] on button "Re-Attempt" at bounding box center [1288, 138] width 105 height 32
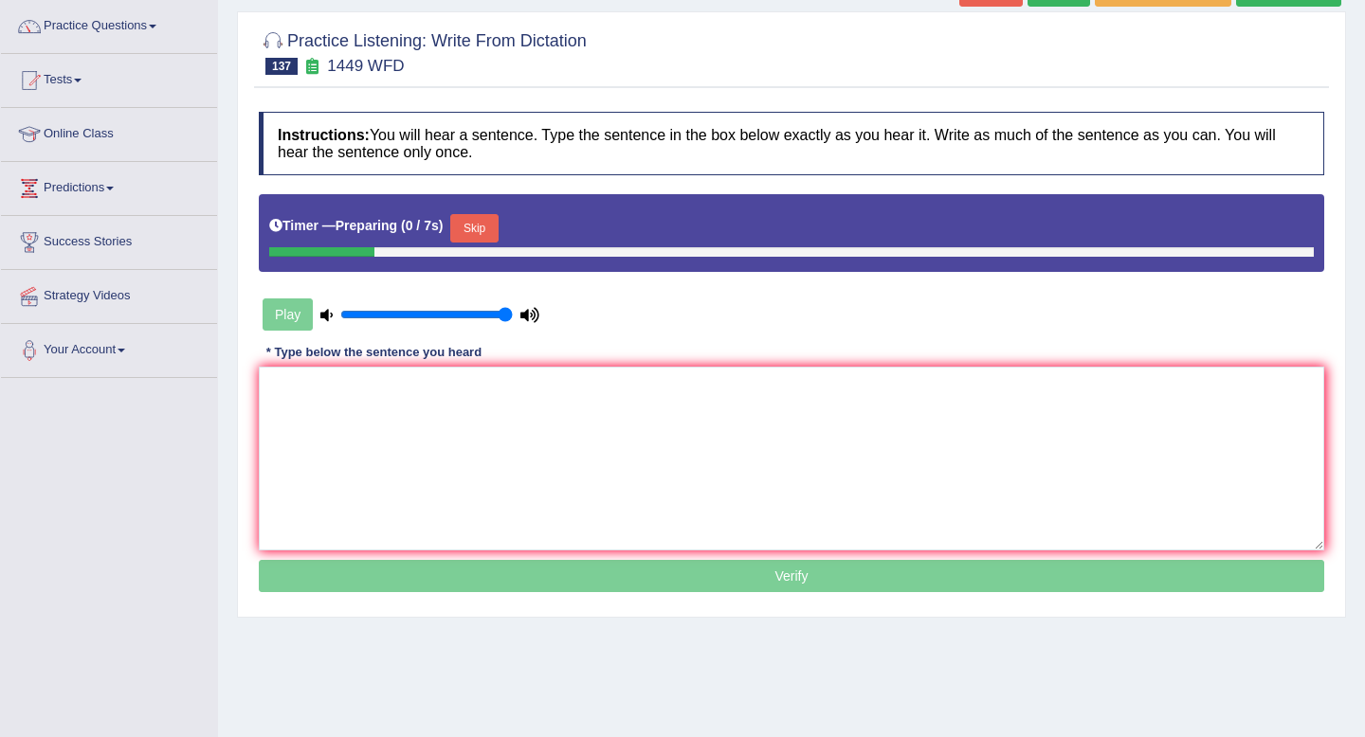
scroll to position [198, 0]
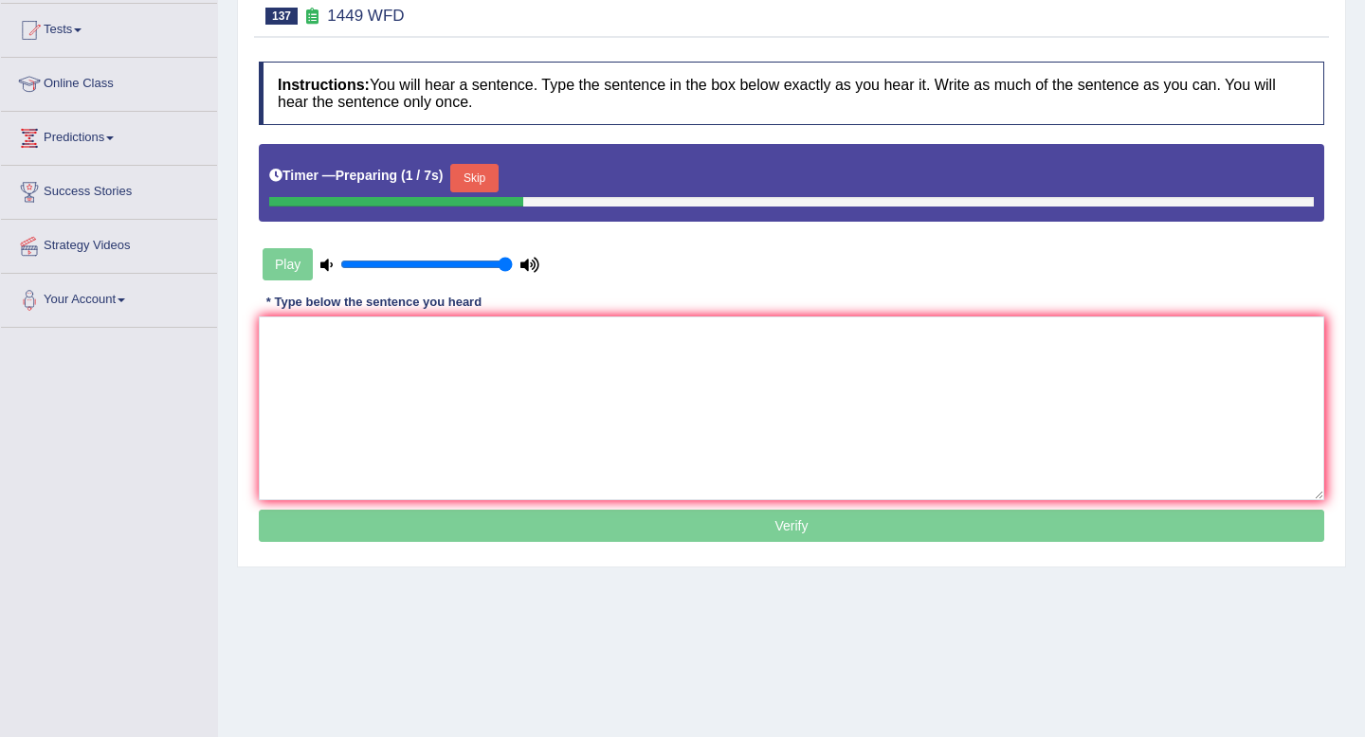
click at [489, 172] on button "Skip" at bounding box center [473, 178] width 47 height 28
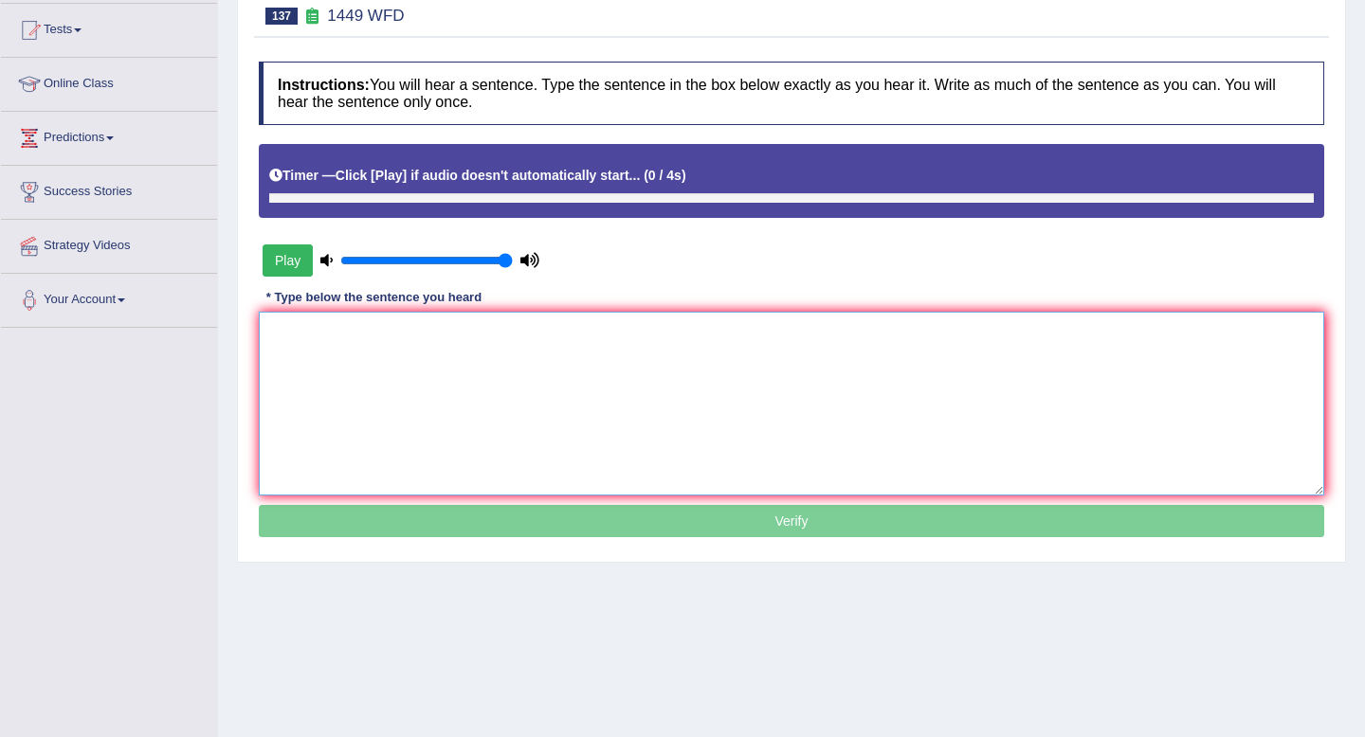
click at [474, 399] on textarea at bounding box center [791, 404] width 1065 height 184
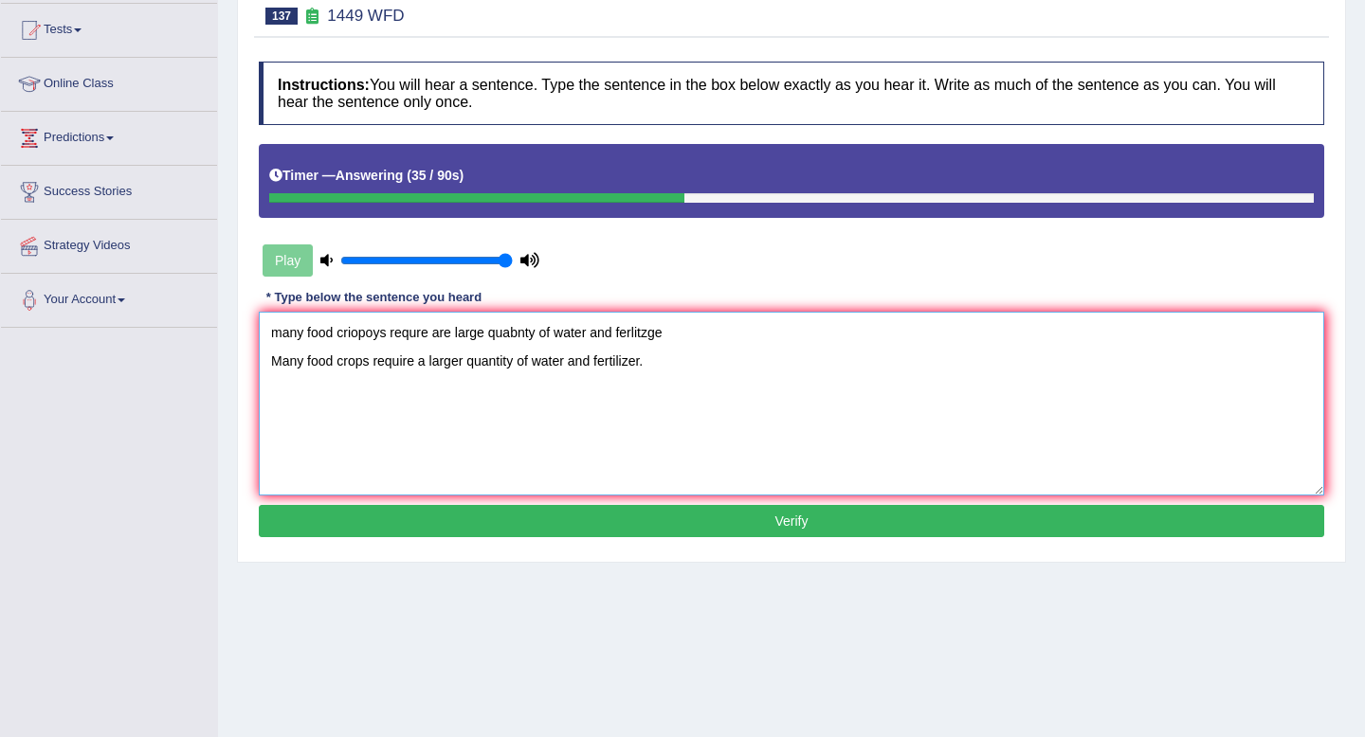
drag, startPoint x: 693, startPoint y: 333, endPoint x: 138, endPoint y: 285, distance: 556.4
click at [138, 285] on div "Toggle navigation Home Practice Questions Speaking Practice Read Aloud Repeat S…" at bounding box center [682, 295] width 1365 height 986
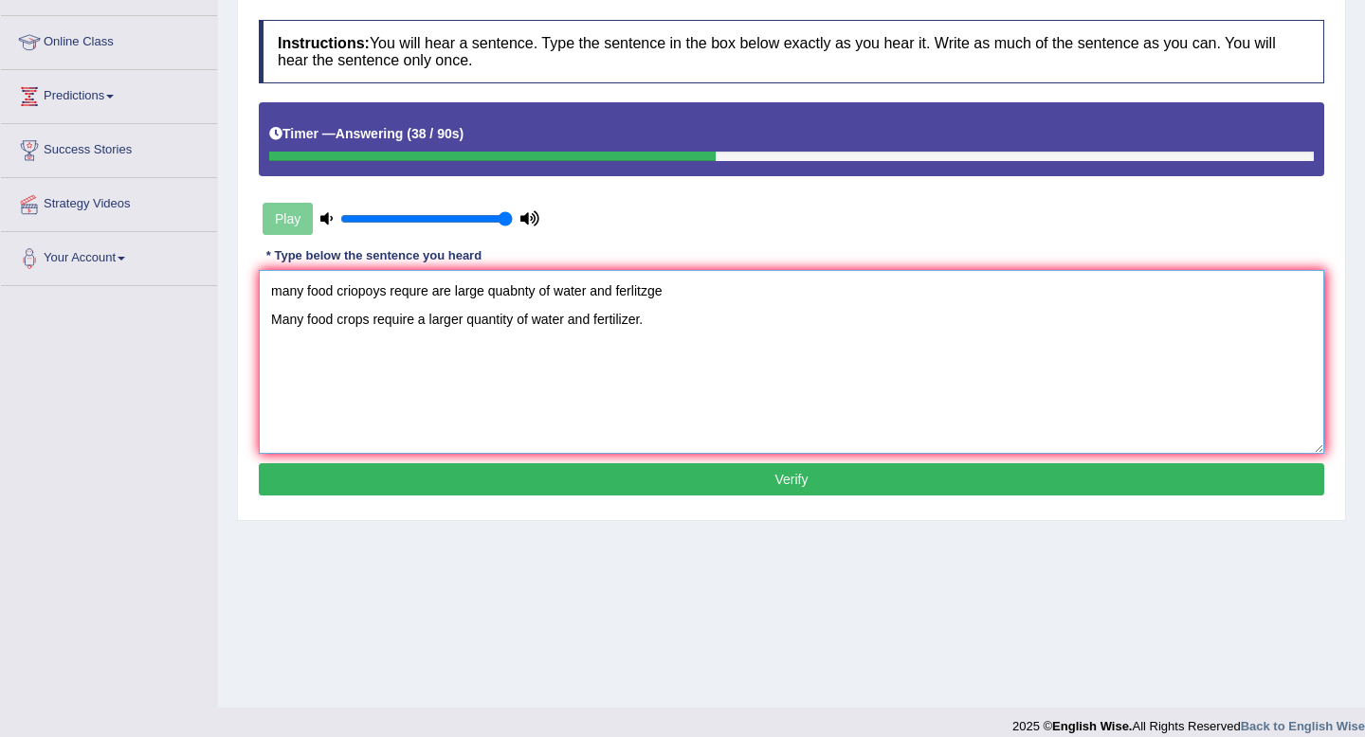
scroll to position [245, 0]
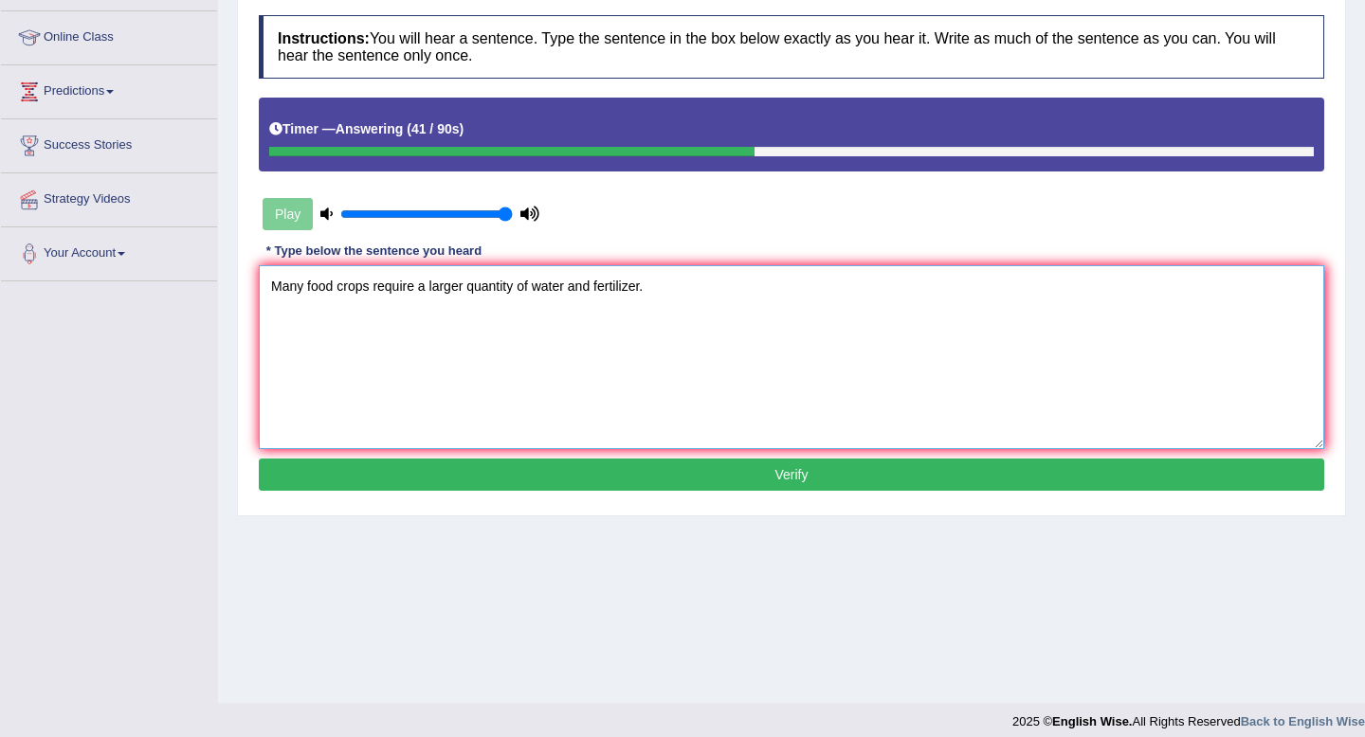
type textarea "Many food crops require a larger quantity of water and fertilizer."
click at [624, 459] on button "Verify" at bounding box center [791, 475] width 1065 height 32
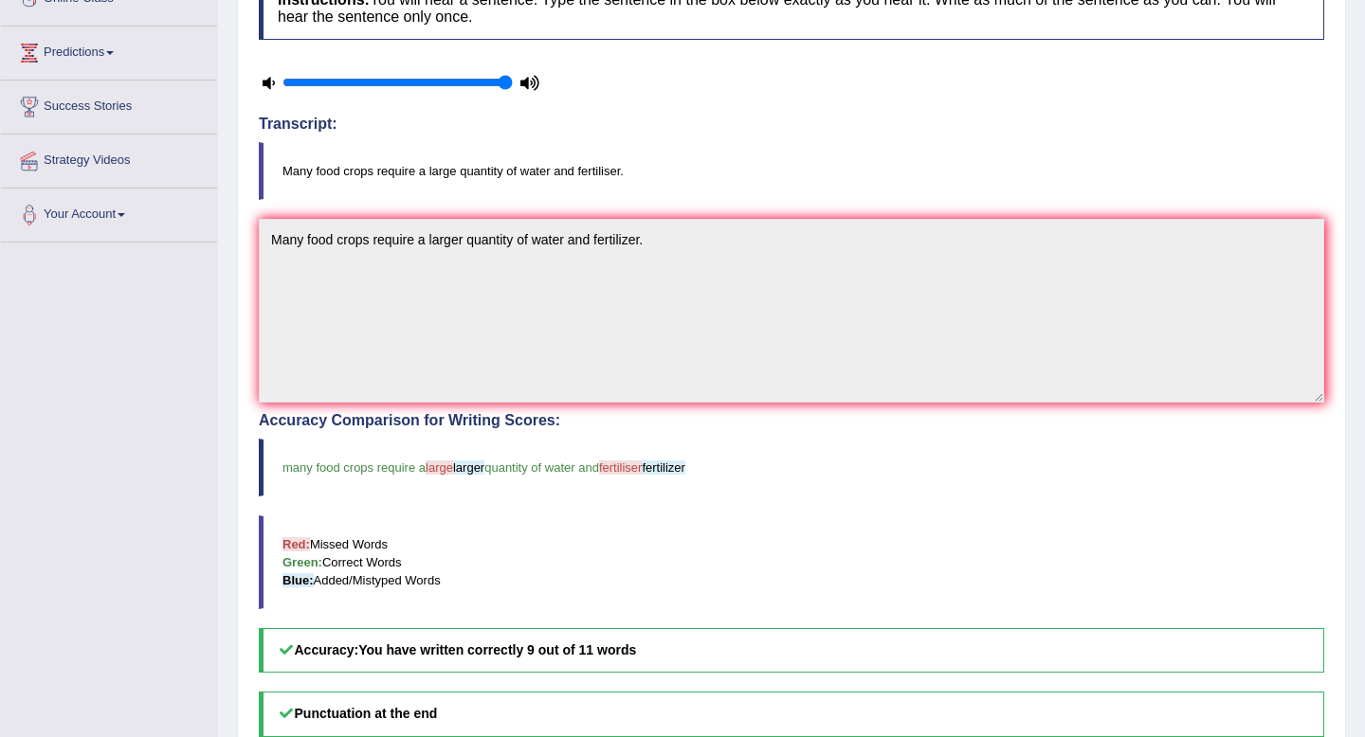
scroll to position [63, 0]
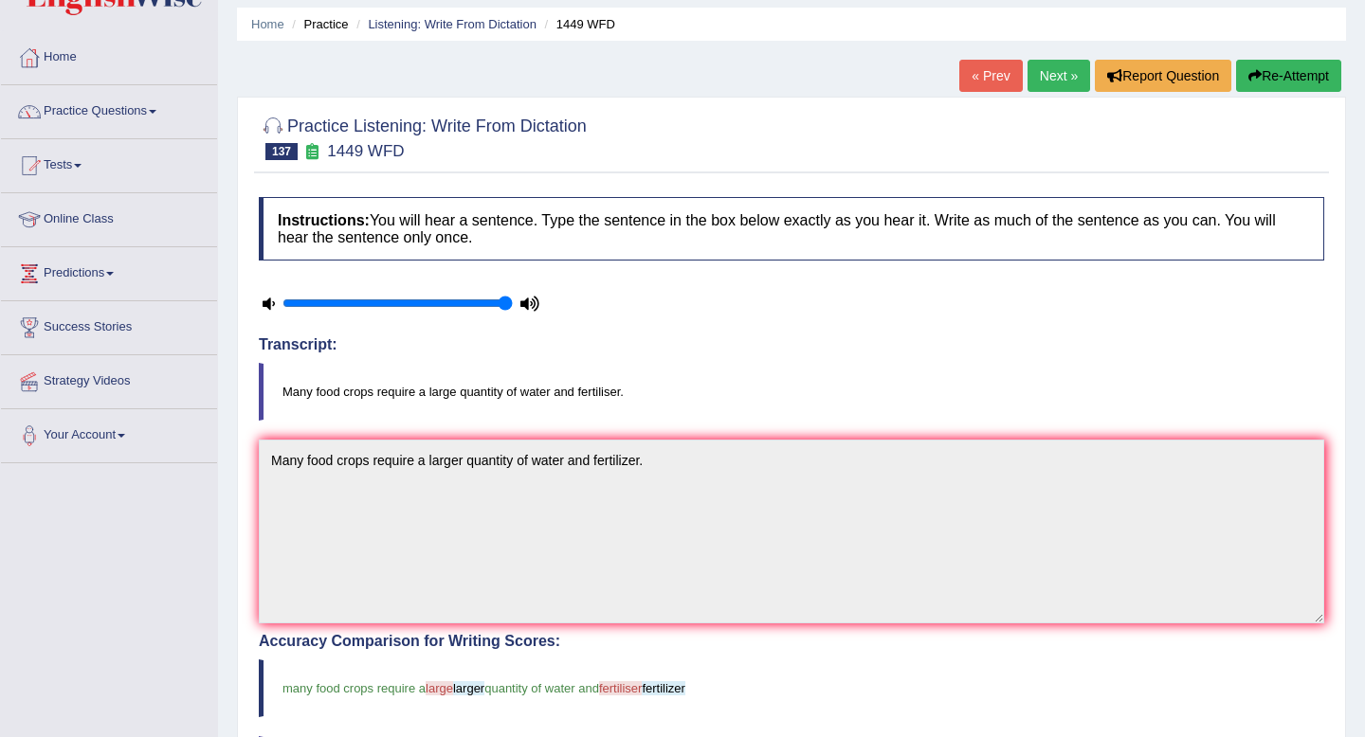
click at [1034, 75] on link "Next »" at bounding box center [1058, 76] width 63 height 32
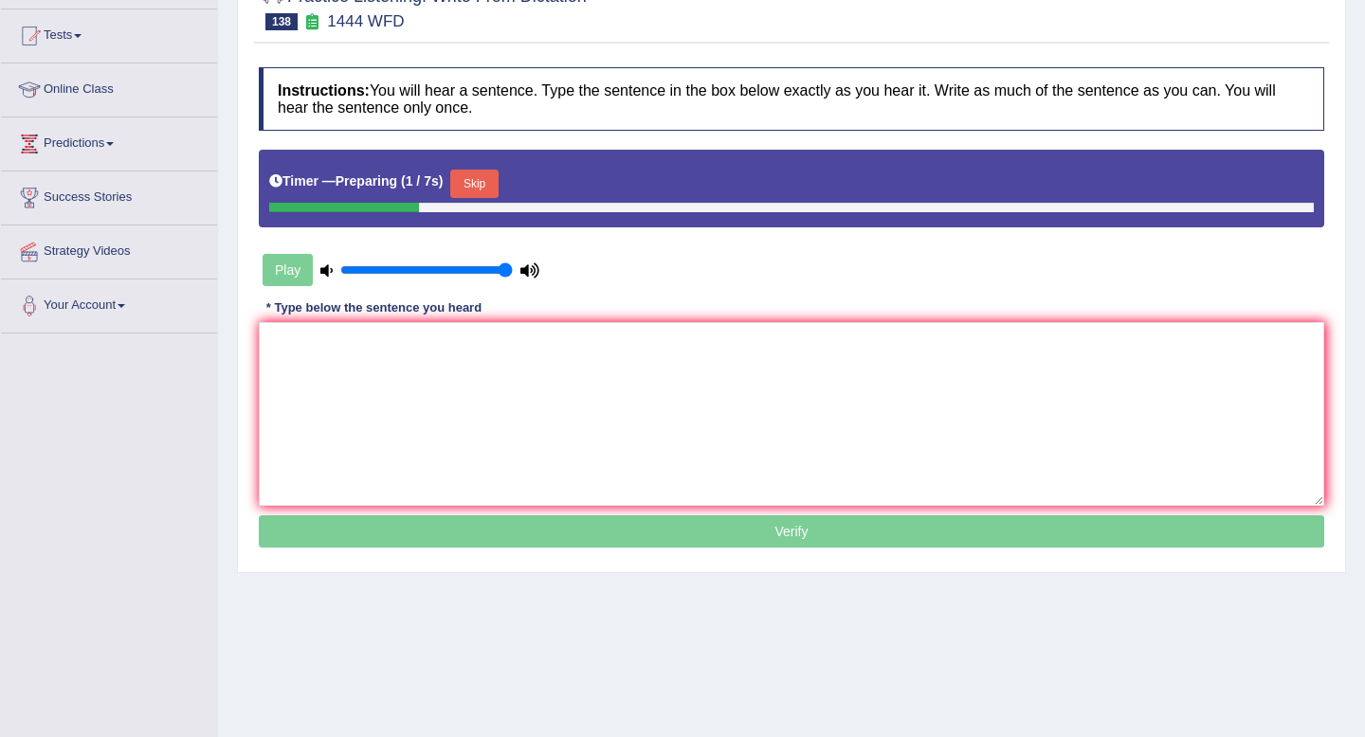
click at [483, 187] on button "Skip" at bounding box center [473, 184] width 47 height 28
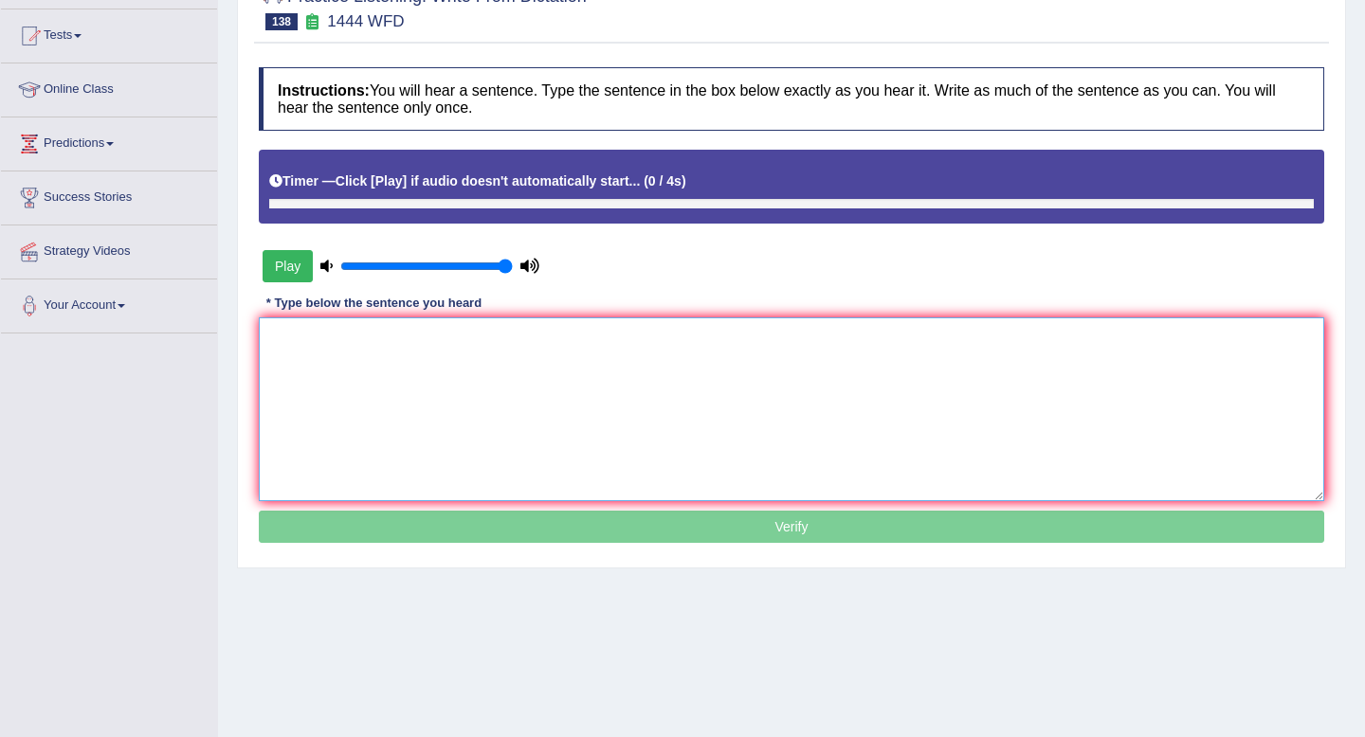
click at [493, 371] on textarea at bounding box center [791, 409] width 1065 height 184
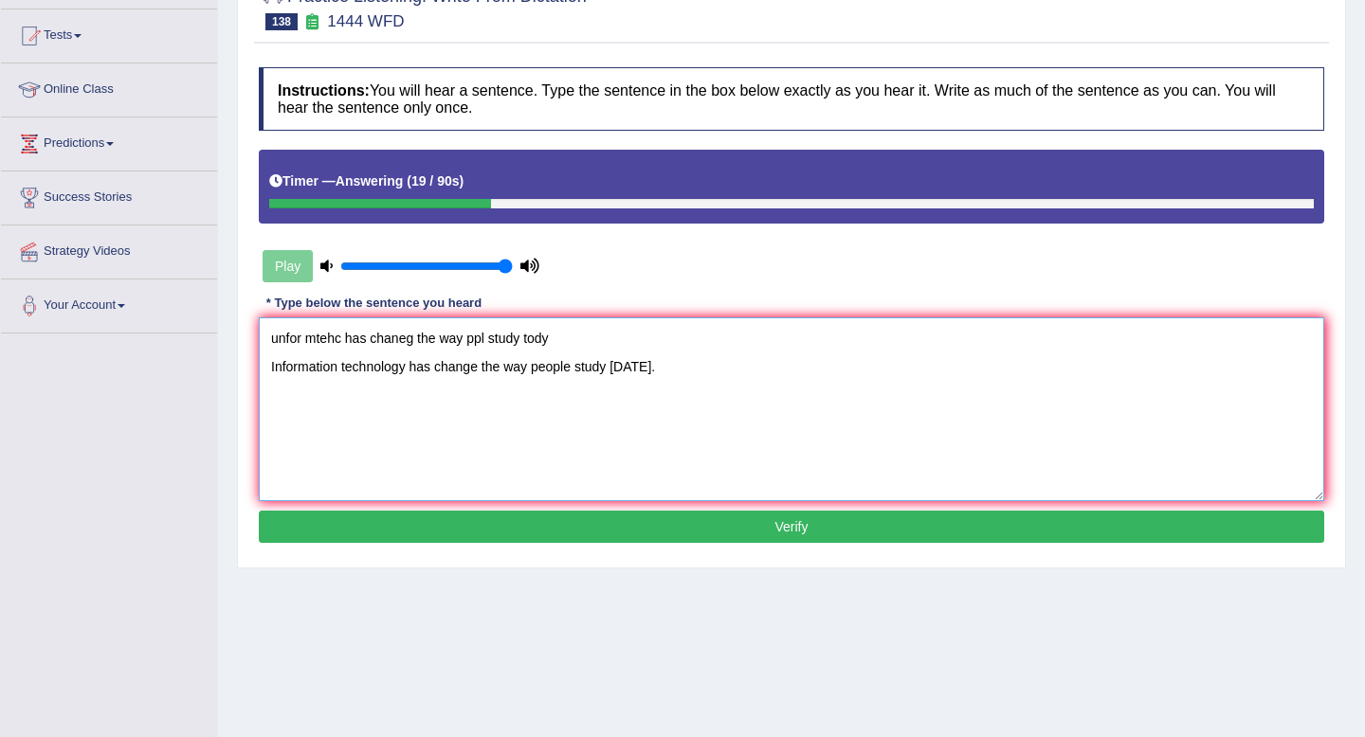
drag, startPoint x: 574, startPoint y: 334, endPoint x: 139, endPoint y: 344, distance: 435.1
click at [139, 344] on div "Toggle navigation Home Practice Questions Speaking Practice Read Aloud Repeat S…" at bounding box center [682, 301] width 1365 height 986
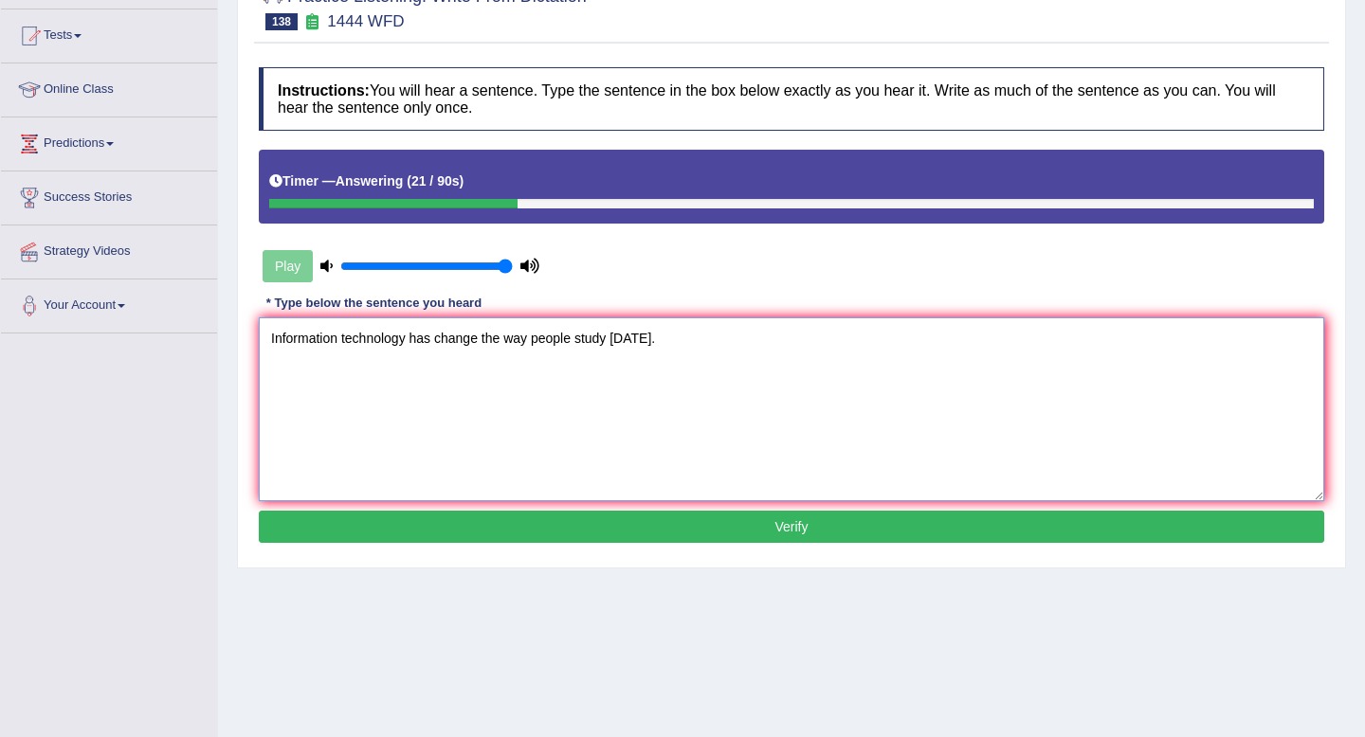
type textarea "Information technology has change the way people study today."
click at [648, 533] on button "Verify" at bounding box center [791, 527] width 1065 height 32
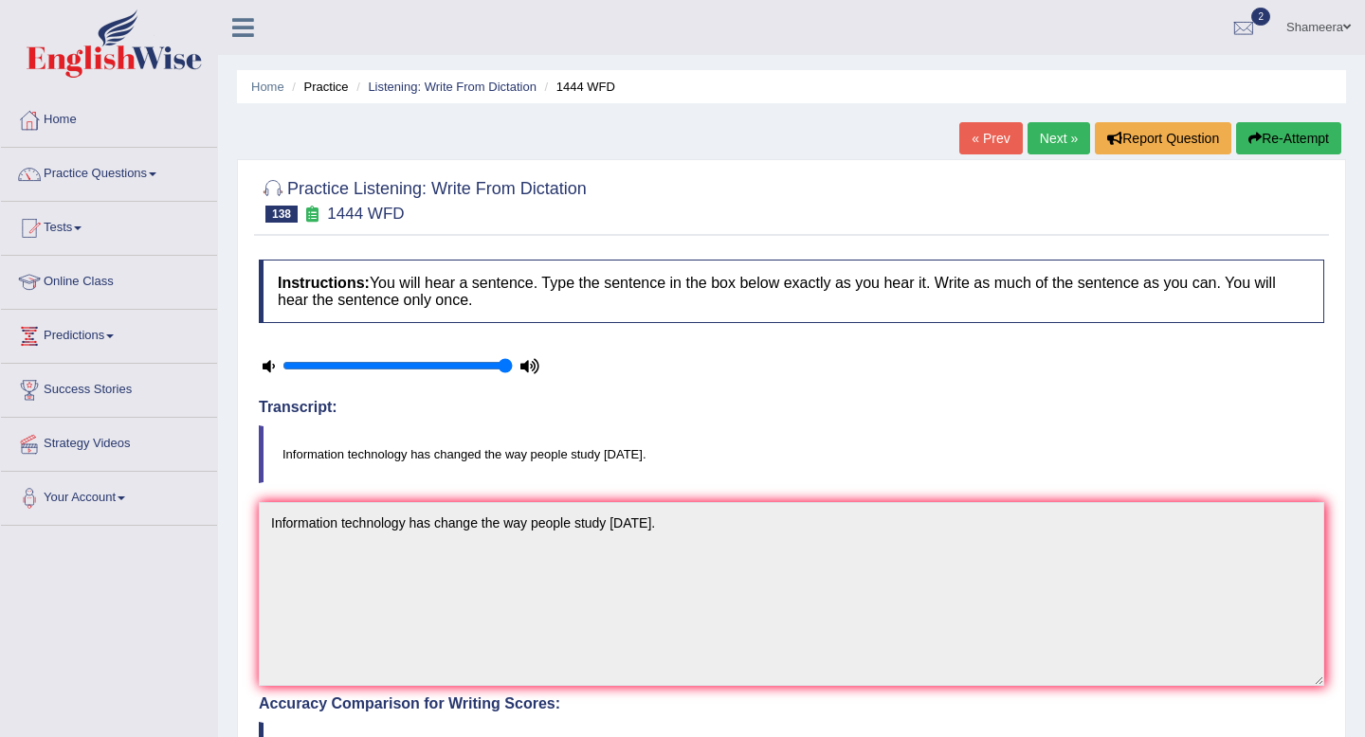
click at [1054, 135] on link "Next »" at bounding box center [1058, 138] width 63 height 32
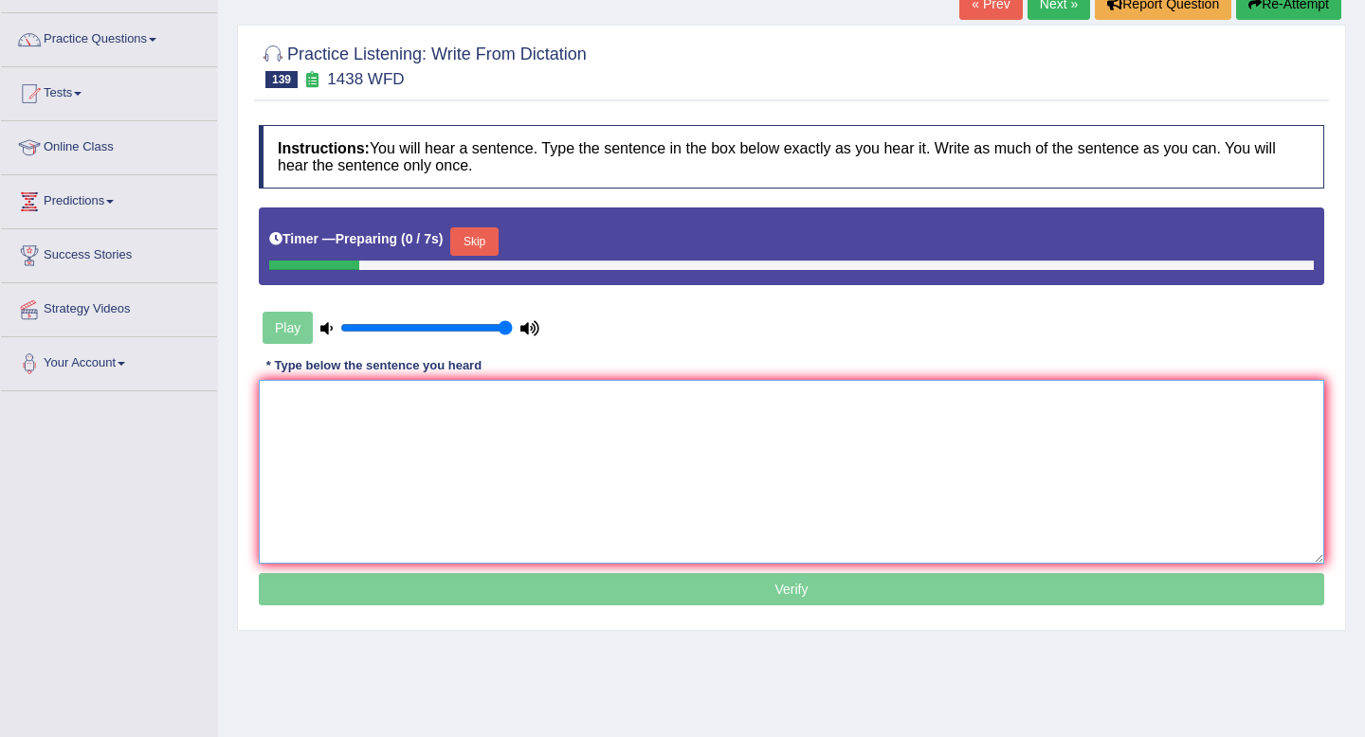
click at [680, 431] on textarea at bounding box center [791, 472] width 1065 height 184
click at [487, 242] on button "Skip" at bounding box center [473, 241] width 47 height 28
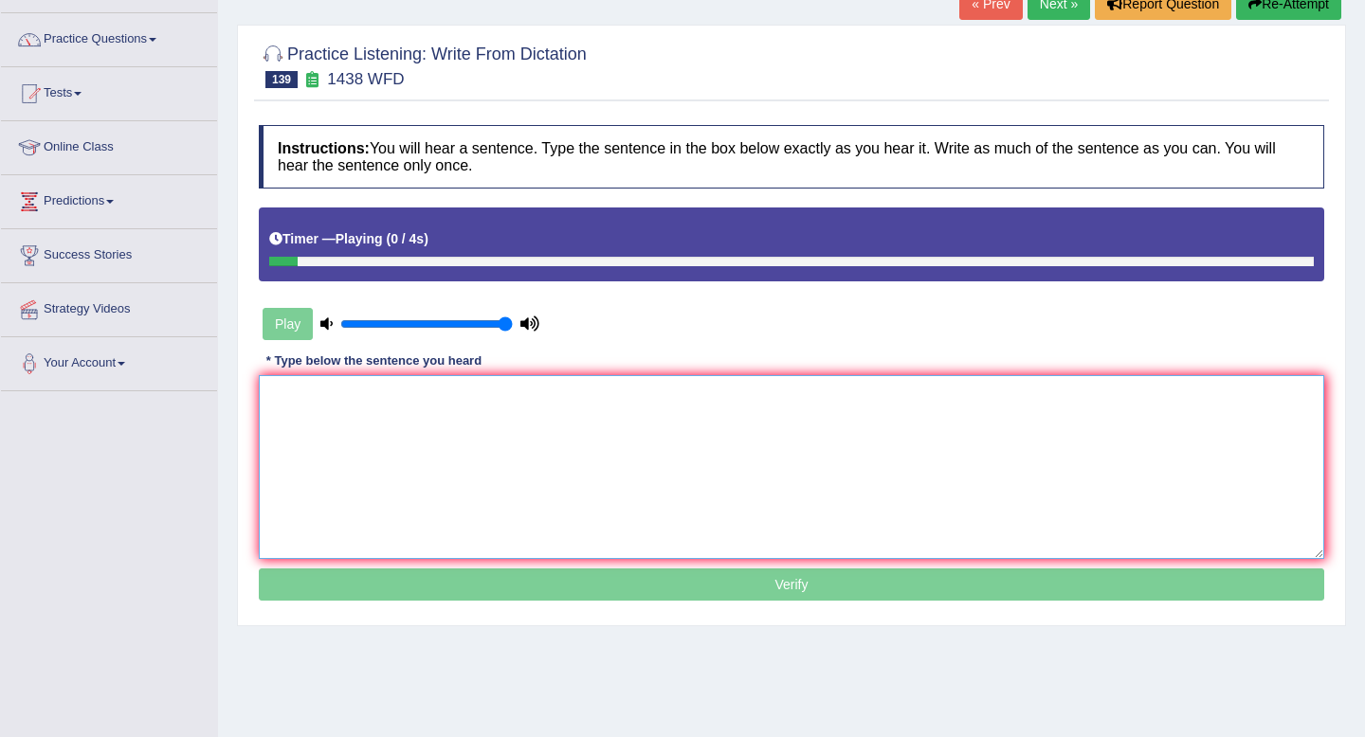
click at [484, 423] on textarea at bounding box center [791, 467] width 1065 height 184
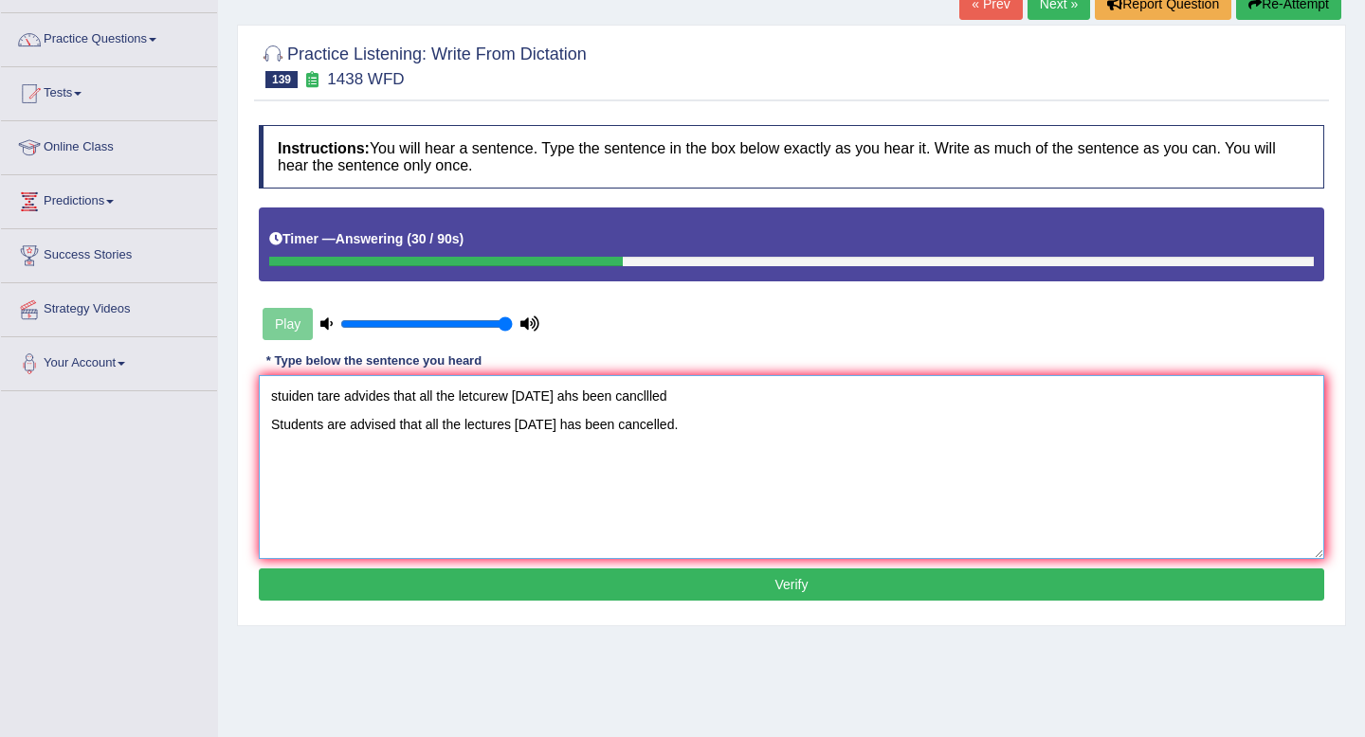
drag, startPoint x: 698, startPoint y: 394, endPoint x: 0, endPoint y: 332, distance: 700.3
click at [0, 332] on div "Toggle navigation Home Practice Questions Speaking Practice Read Aloud Repeat S…" at bounding box center [682, 358] width 1365 height 986
type textarea "Students are advised that all the lectures [DATE] has been cancelled."
click at [527, 572] on button "Verify" at bounding box center [791, 585] width 1065 height 32
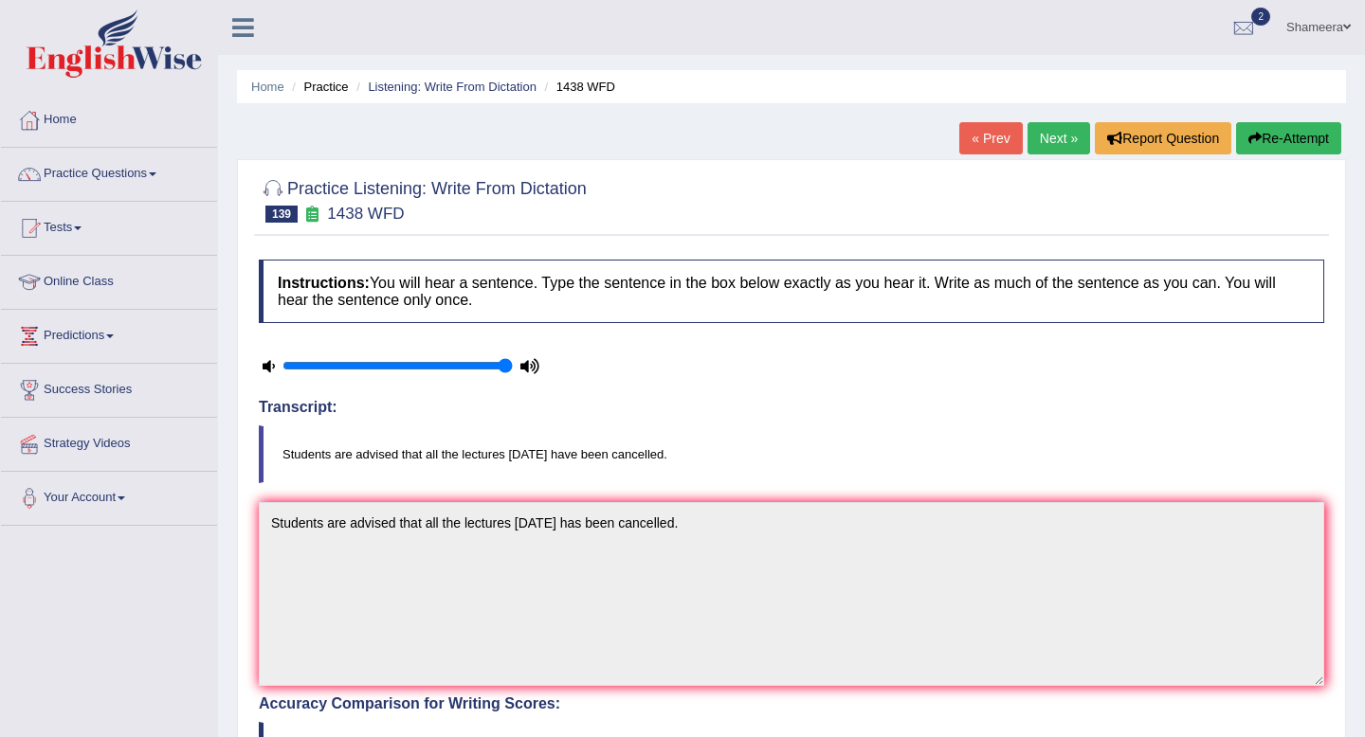
click at [1060, 144] on link "Next »" at bounding box center [1058, 138] width 63 height 32
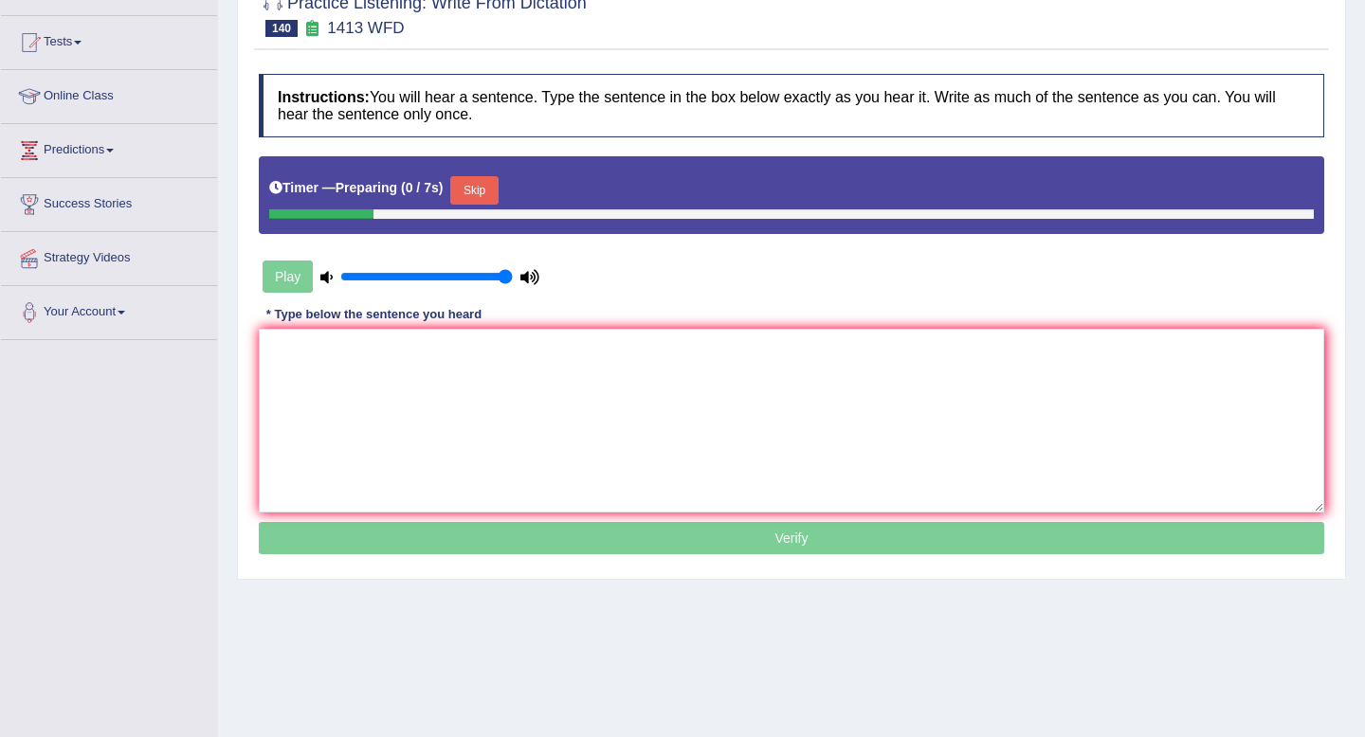
scroll to position [211, 0]
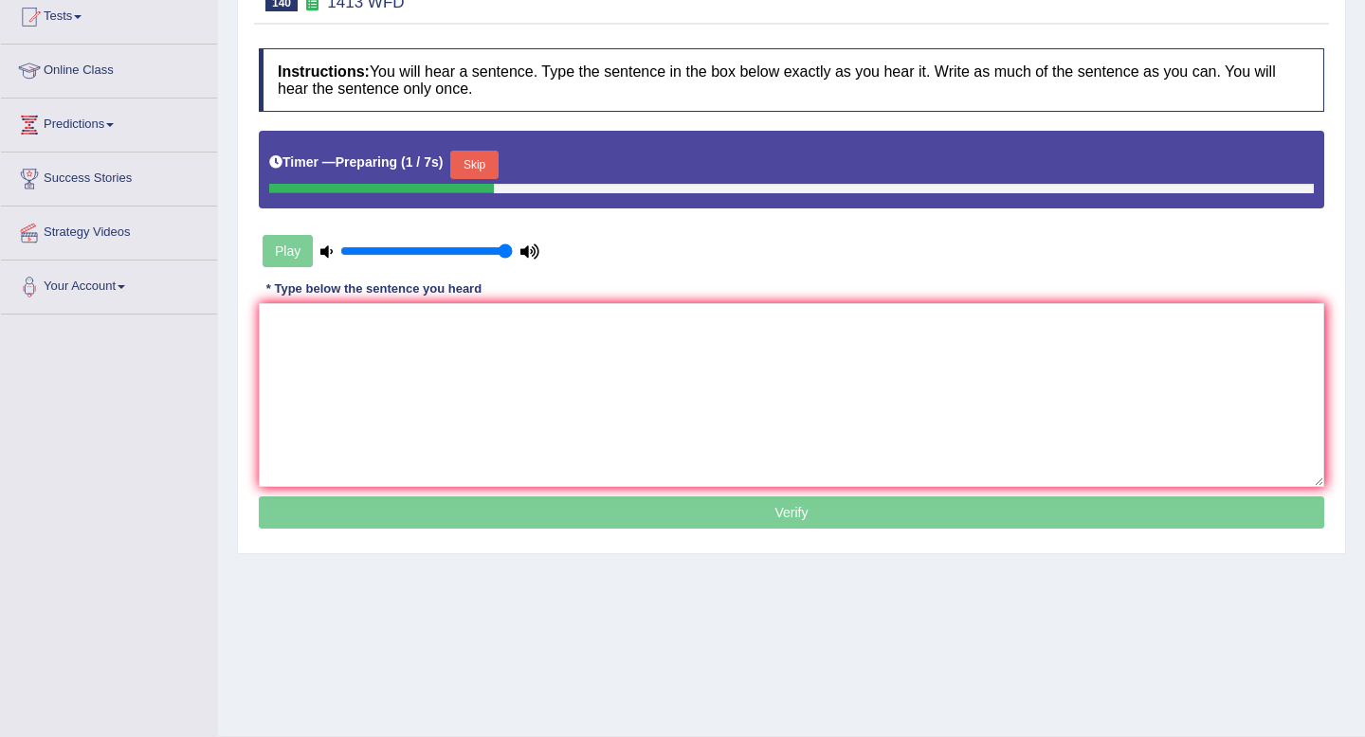
click at [485, 161] on button "Skip" at bounding box center [473, 165] width 47 height 28
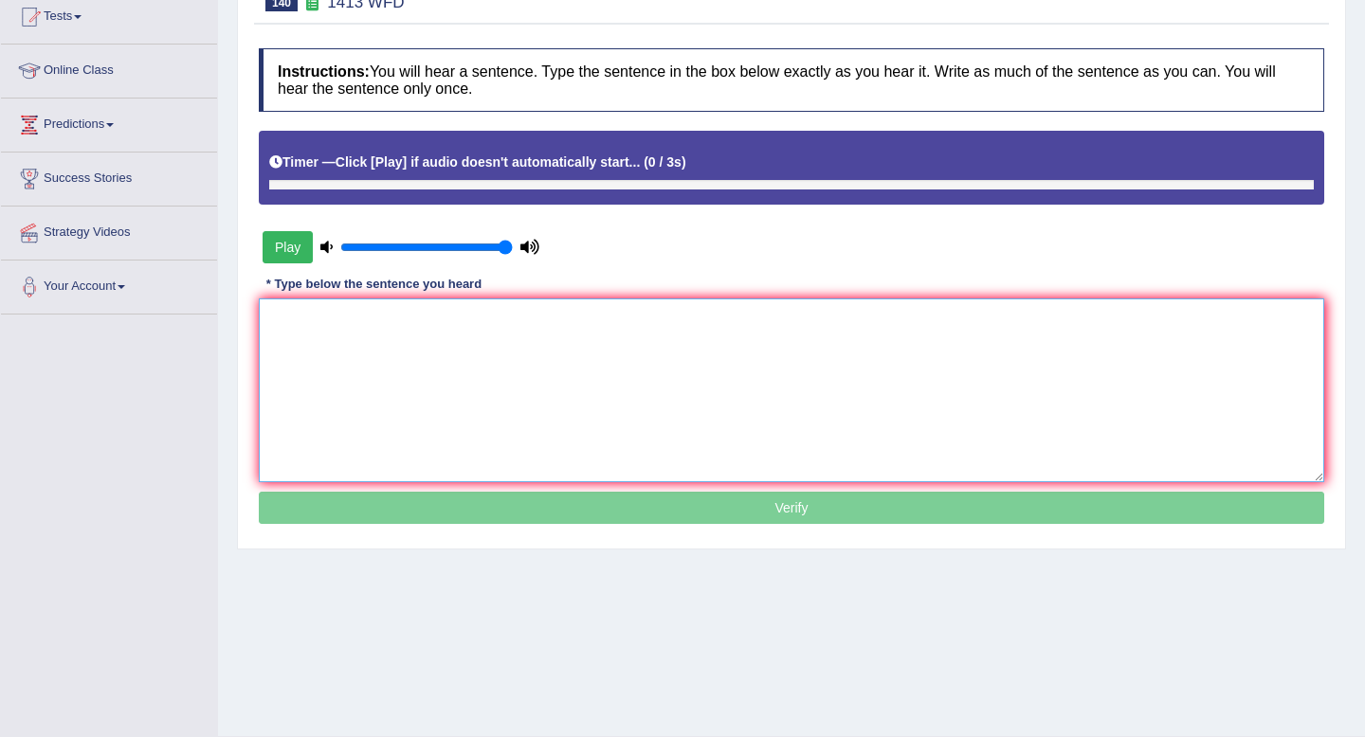
click at [485, 356] on textarea at bounding box center [791, 391] width 1065 height 184
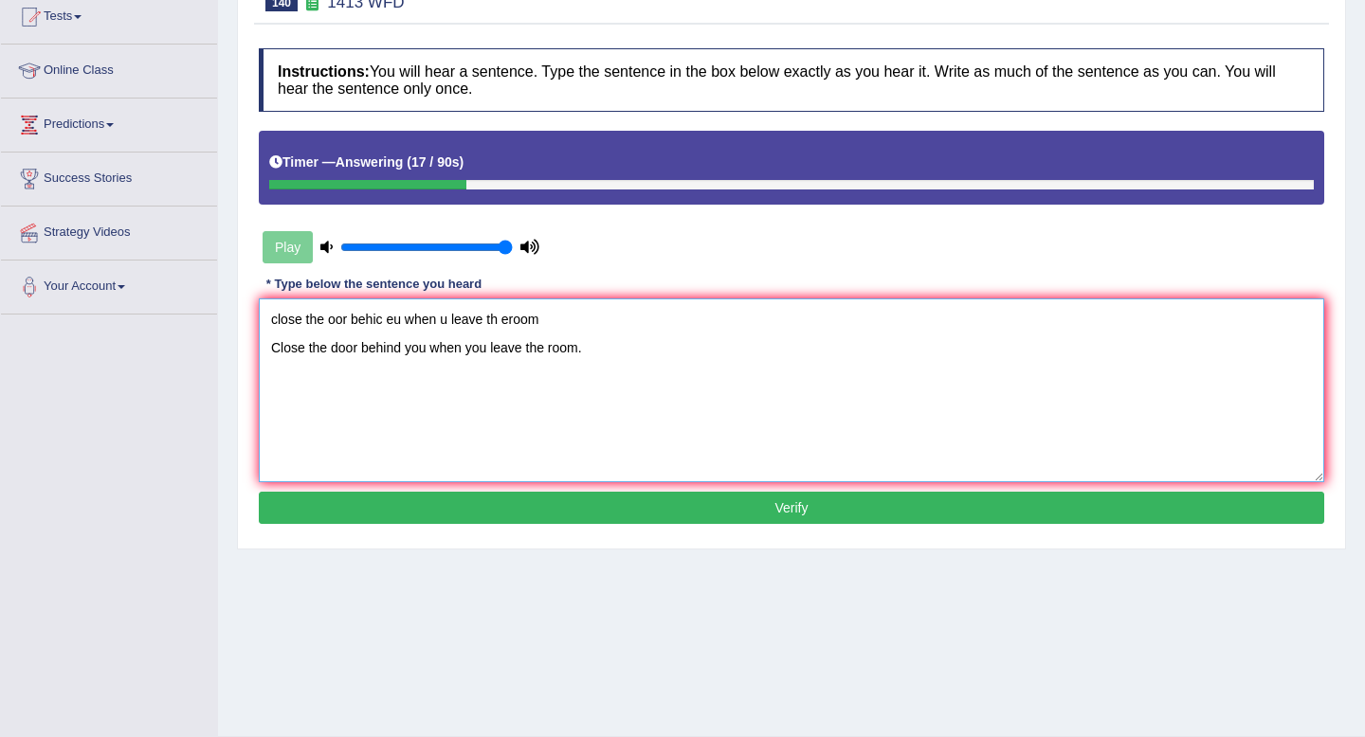
drag, startPoint x: 565, startPoint y: 313, endPoint x: 45, endPoint y: 306, distance: 520.3
click at [45, 306] on div "Toggle navigation Home Practice Questions Speaking Practice Read Aloud Repeat S…" at bounding box center [682, 282] width 1365 height 986
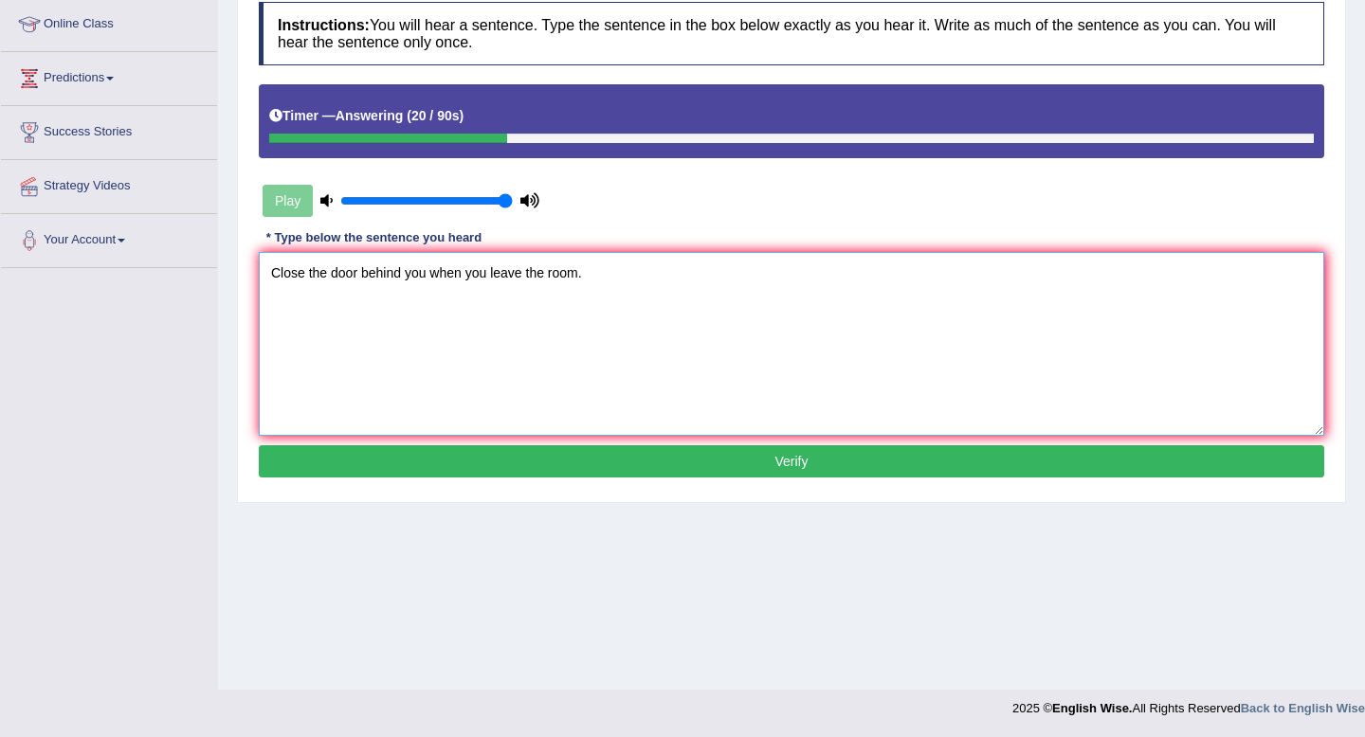
type textarea "Close the door behind you when you leave the room."
click at [710, 459] on button "Verify" at bounding box center [791, 461] width 1065 height 32
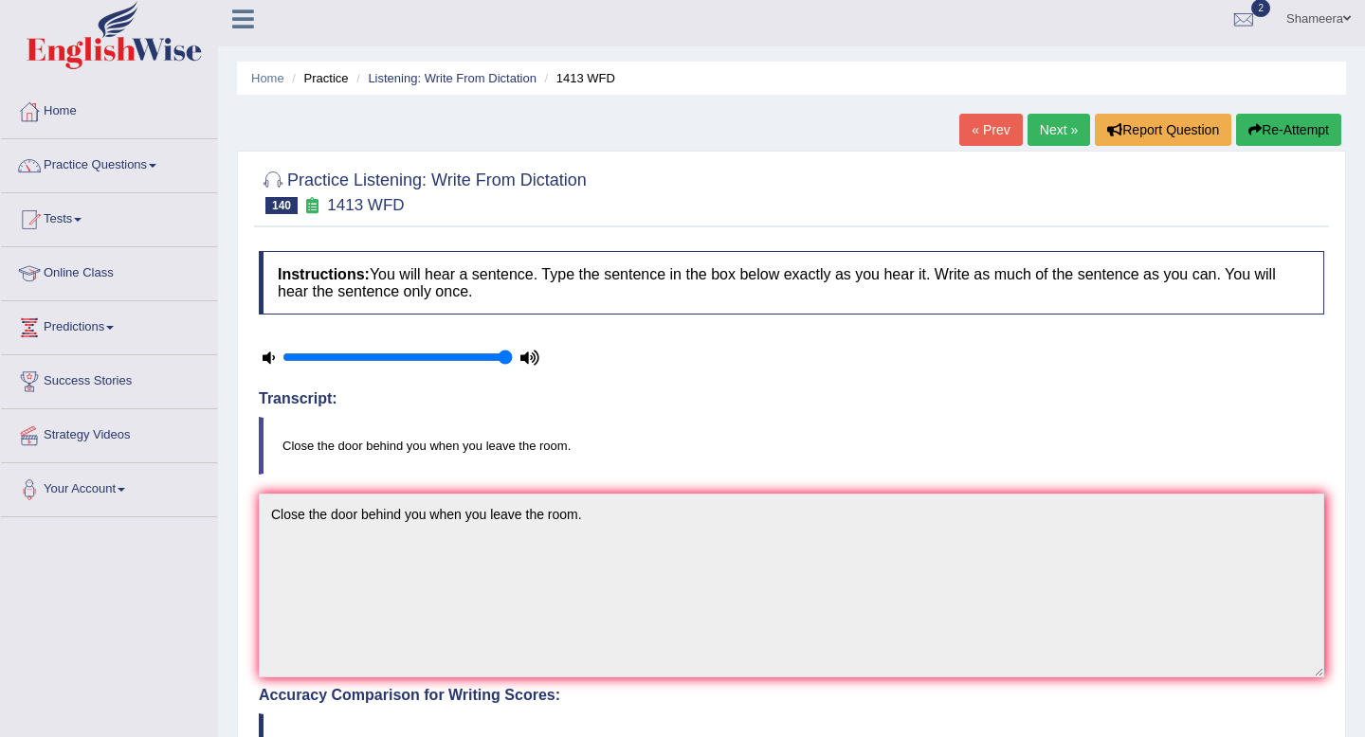
scroll to position [0, 0]
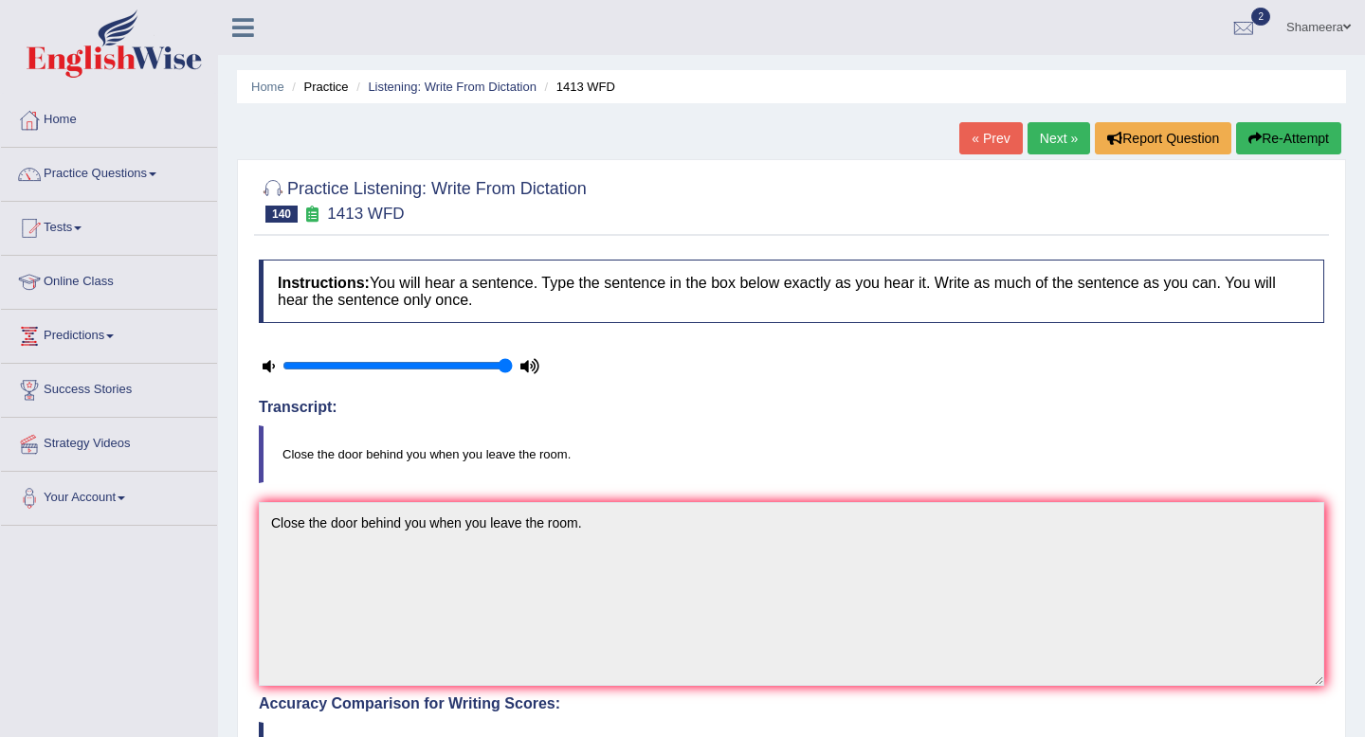
click at [1060, 136] on link "Next »" at bounding box center [1058, 138] width 63 height 32
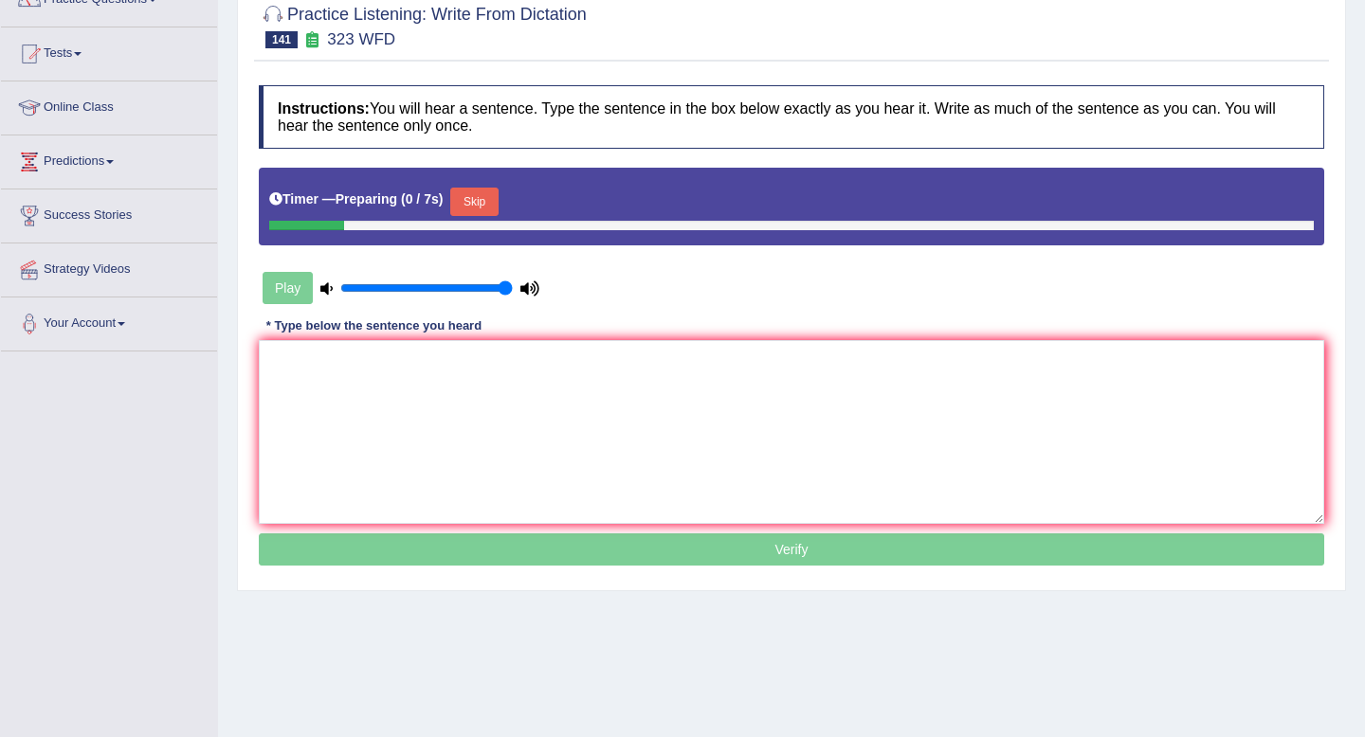
scroll to position [187, 0]
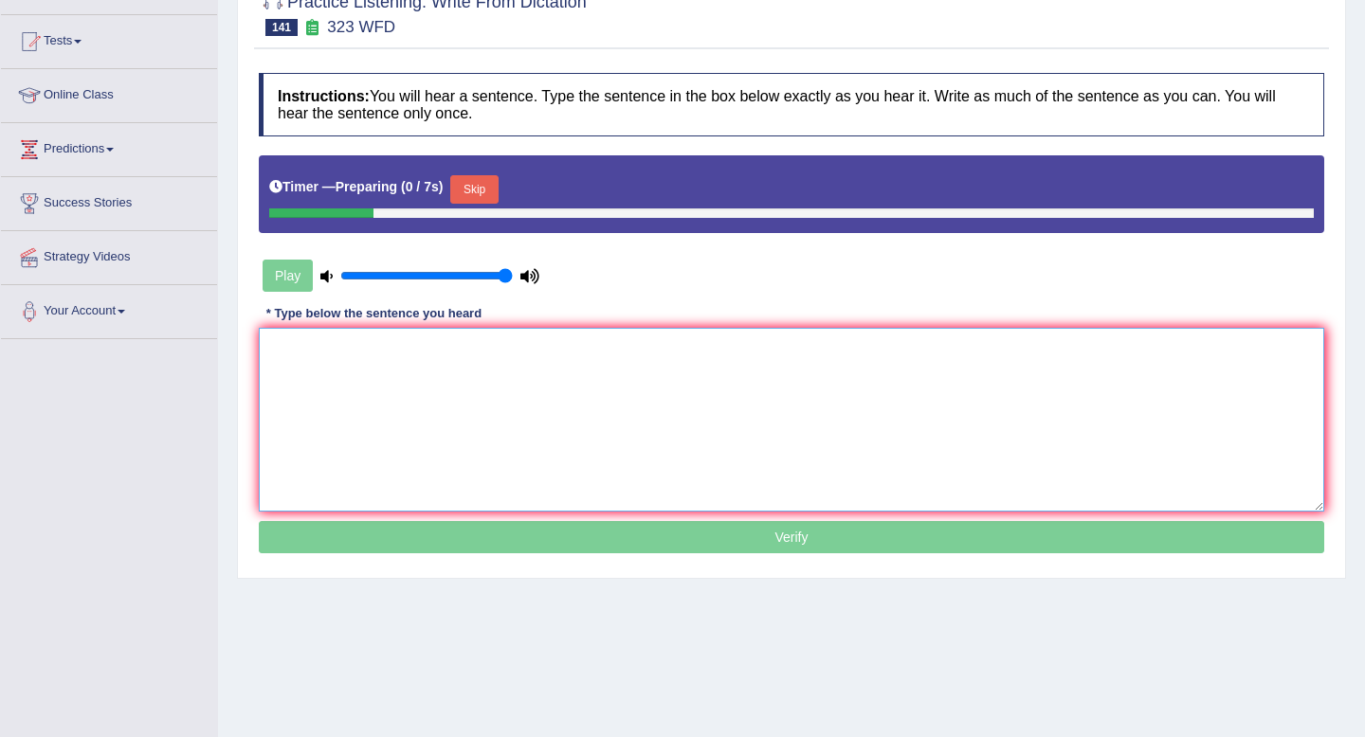
click at [876, 444] on textarea at bounding box center [791, 420] width 1065 height 184
click at [493, 192] on button "Skip" at bounding box center [473, 189] width 47 height 28
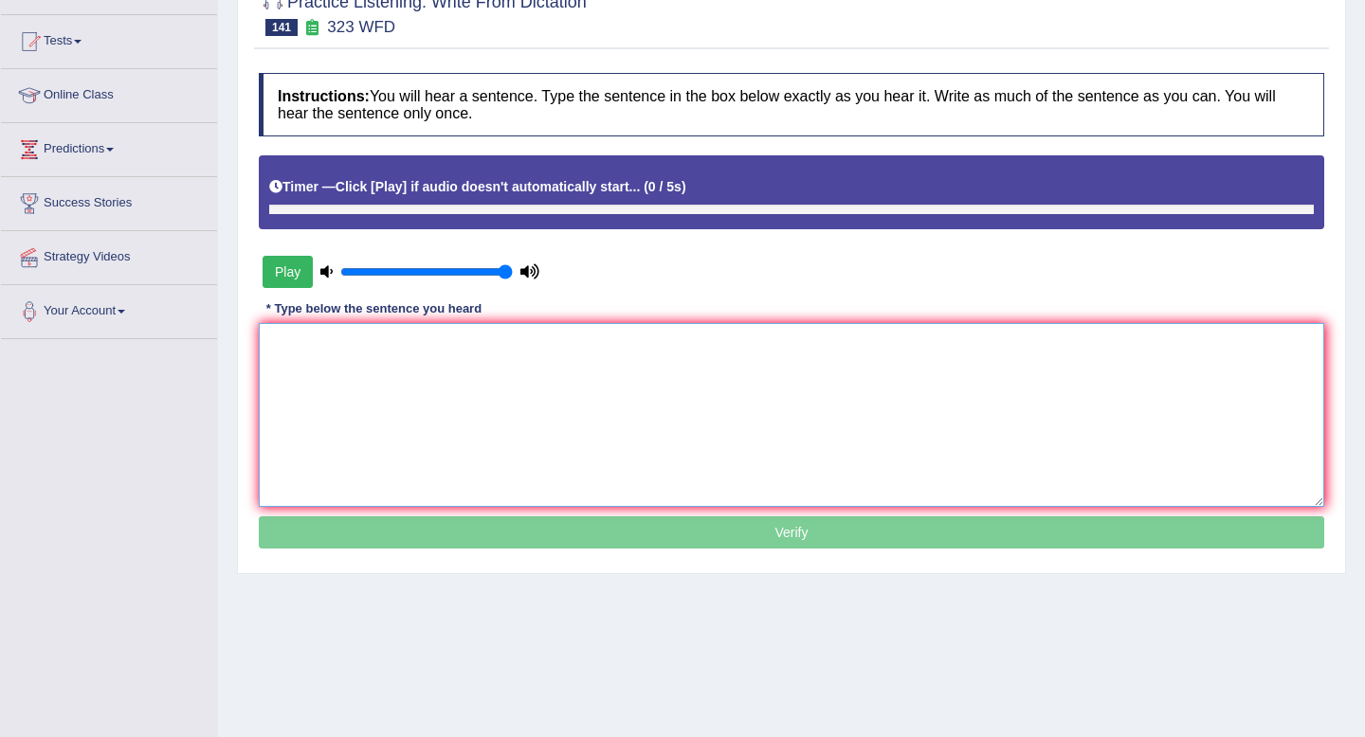
click at [493, 422] on textarea at bounding box center [791, 415] width 1065 height 184
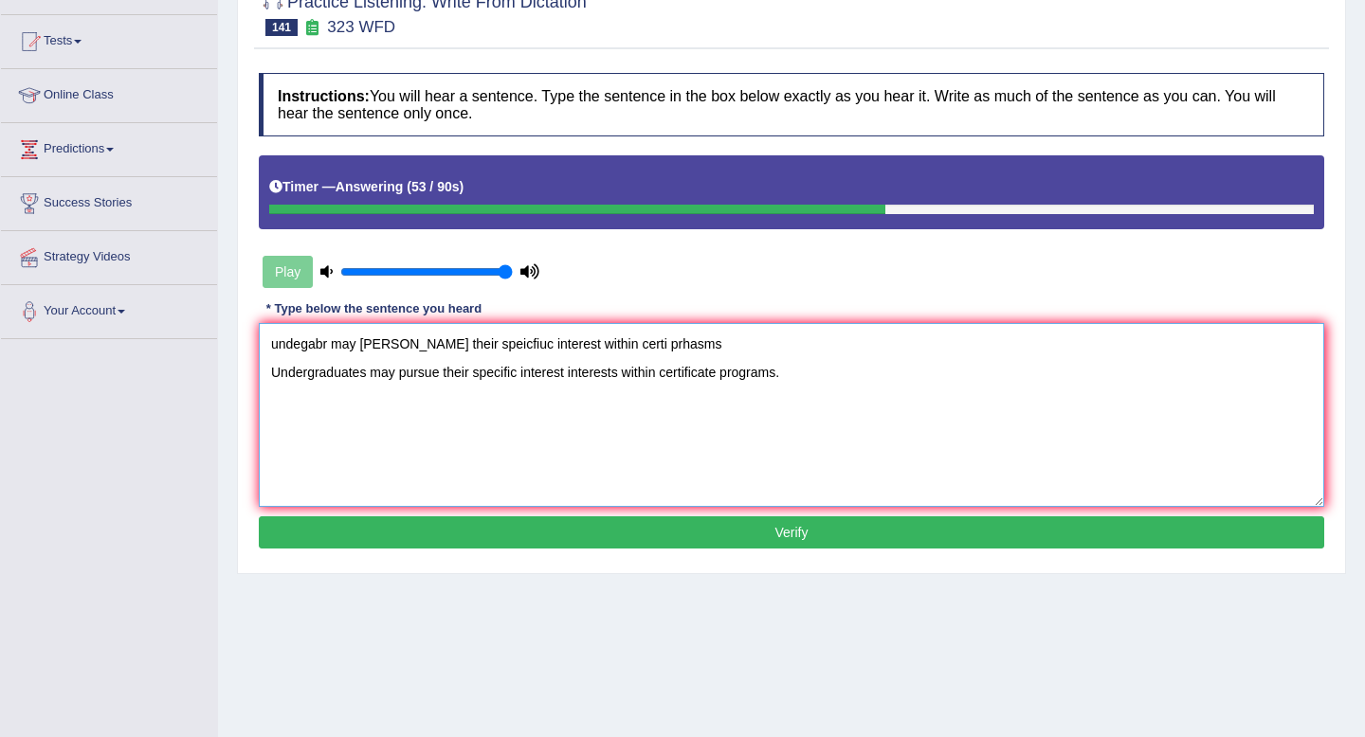
drag, startPoint x: 683, startPoint y: 353, endPoint x: 299, endPoint y: 324, distance: 384.9
click at [299, 324] on textarea "undegabr may [PERSON_NAME] their speicfiuc interest within certi prhasms Underg…" at bounding box center [791, 415] width 1065 height 184
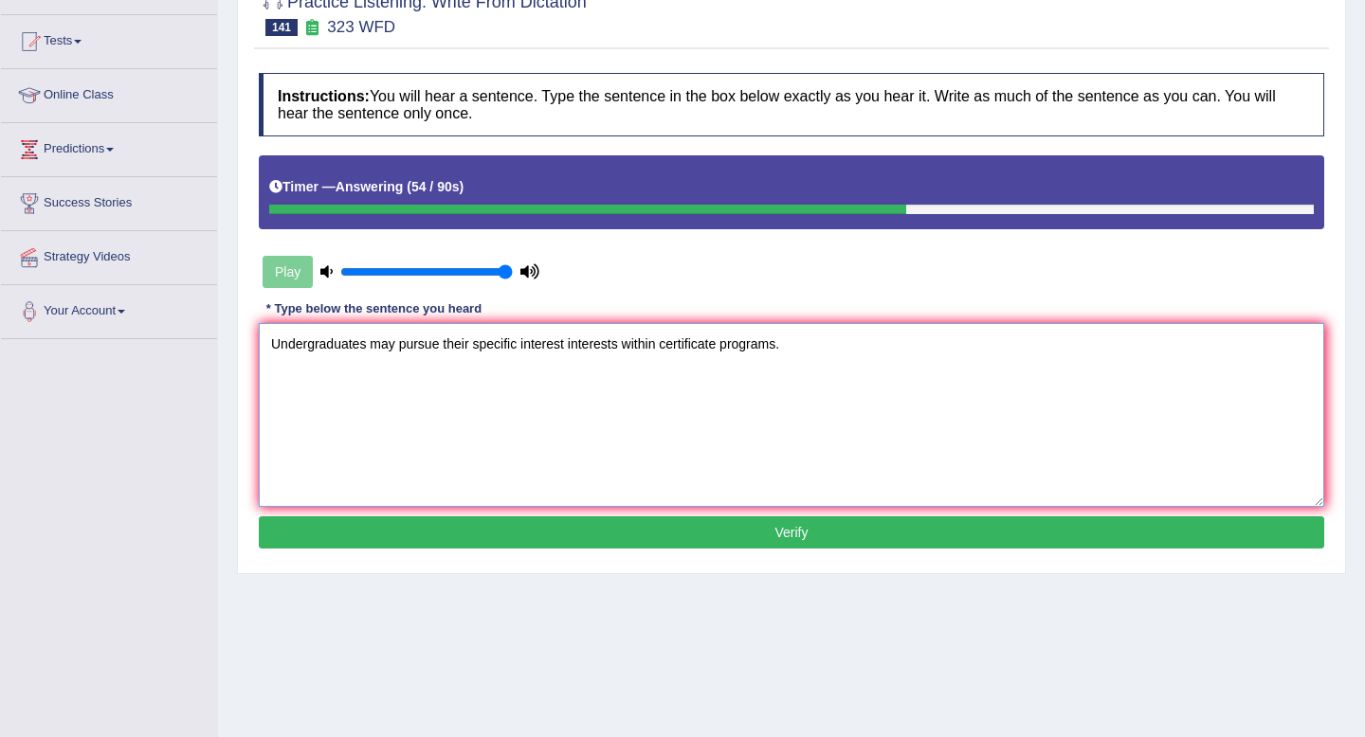
type textarea "Undergraduates may pursue their specific interest interests within certificate …"
click at [645, 529] on button "Verify" at bounding box center [791, 532] width 1065 height 32
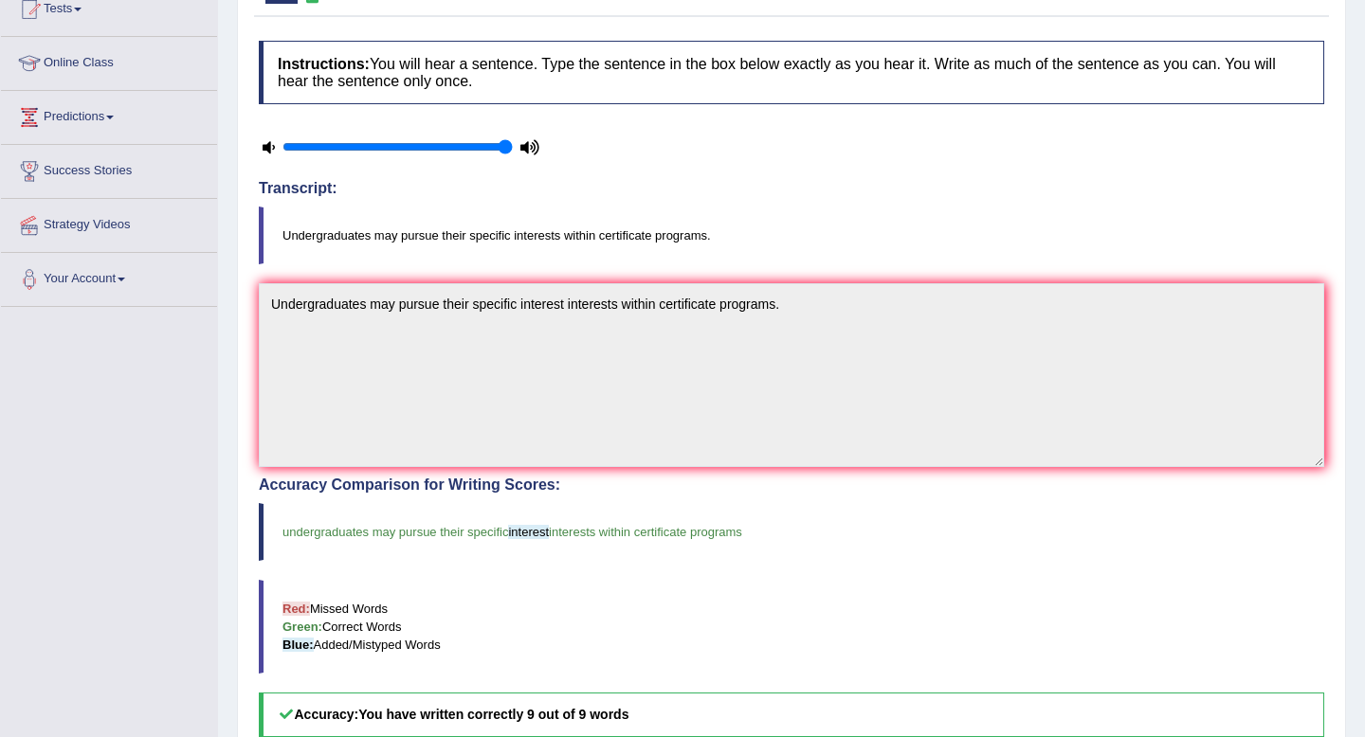
scroll to position [0, 0]
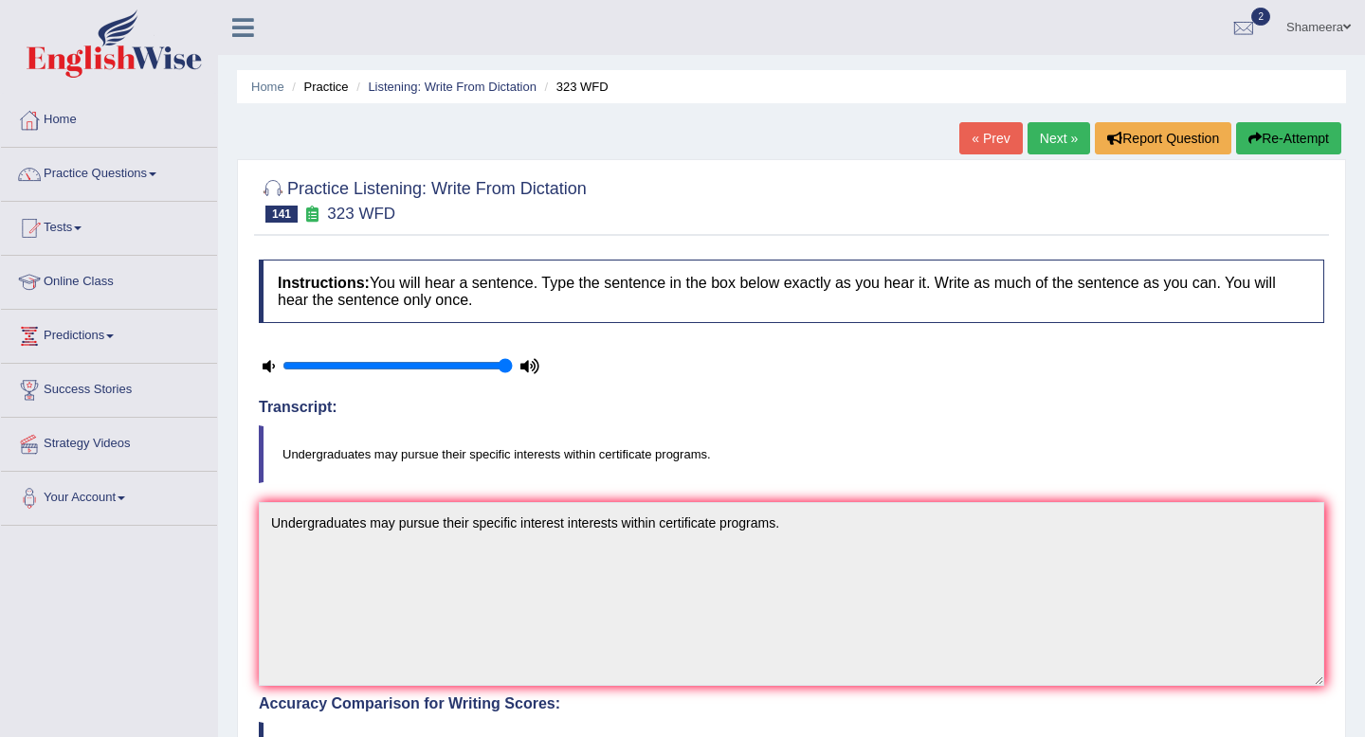
click at [1043, 138] on link "Next »" at bounding box center [1058, 138] width 63 height 32
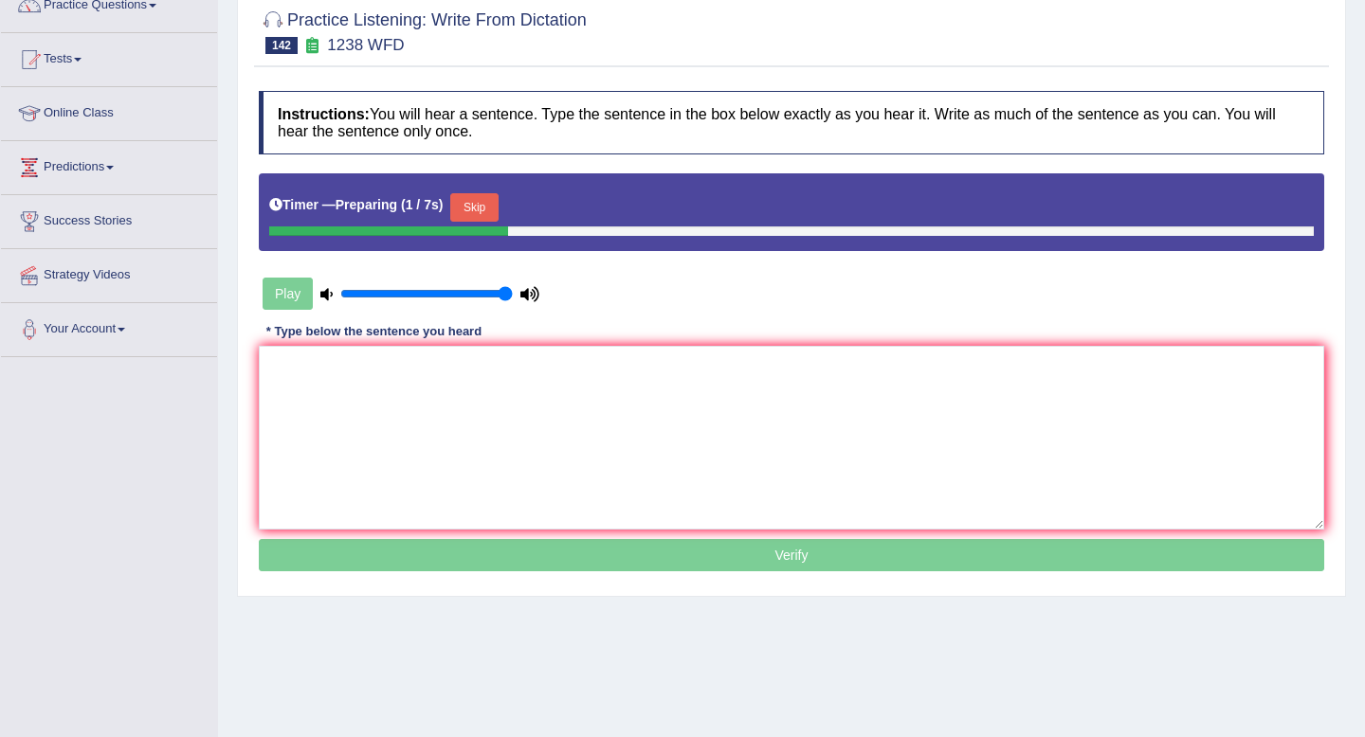
scroll to position [172, 0]
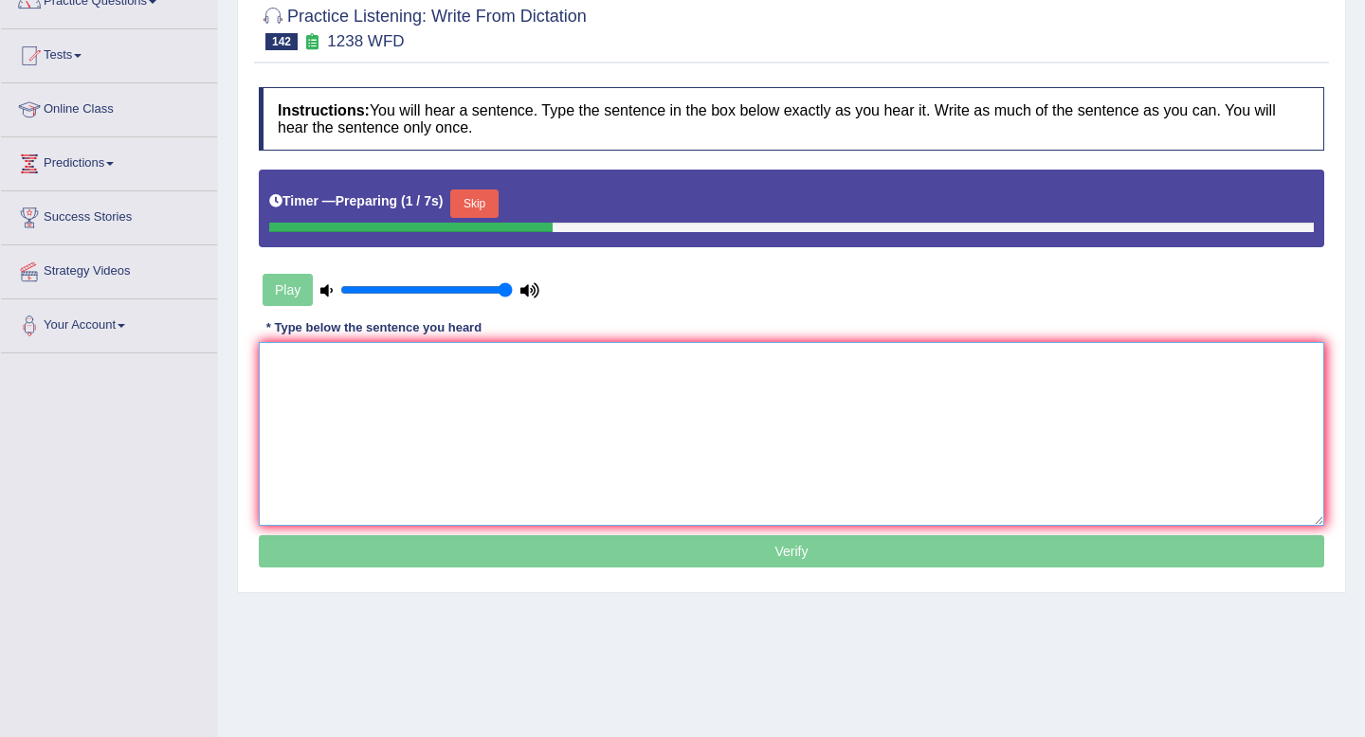
click at [831, 419] on textarea at bounding box center [791, 434] width 1065 height 184
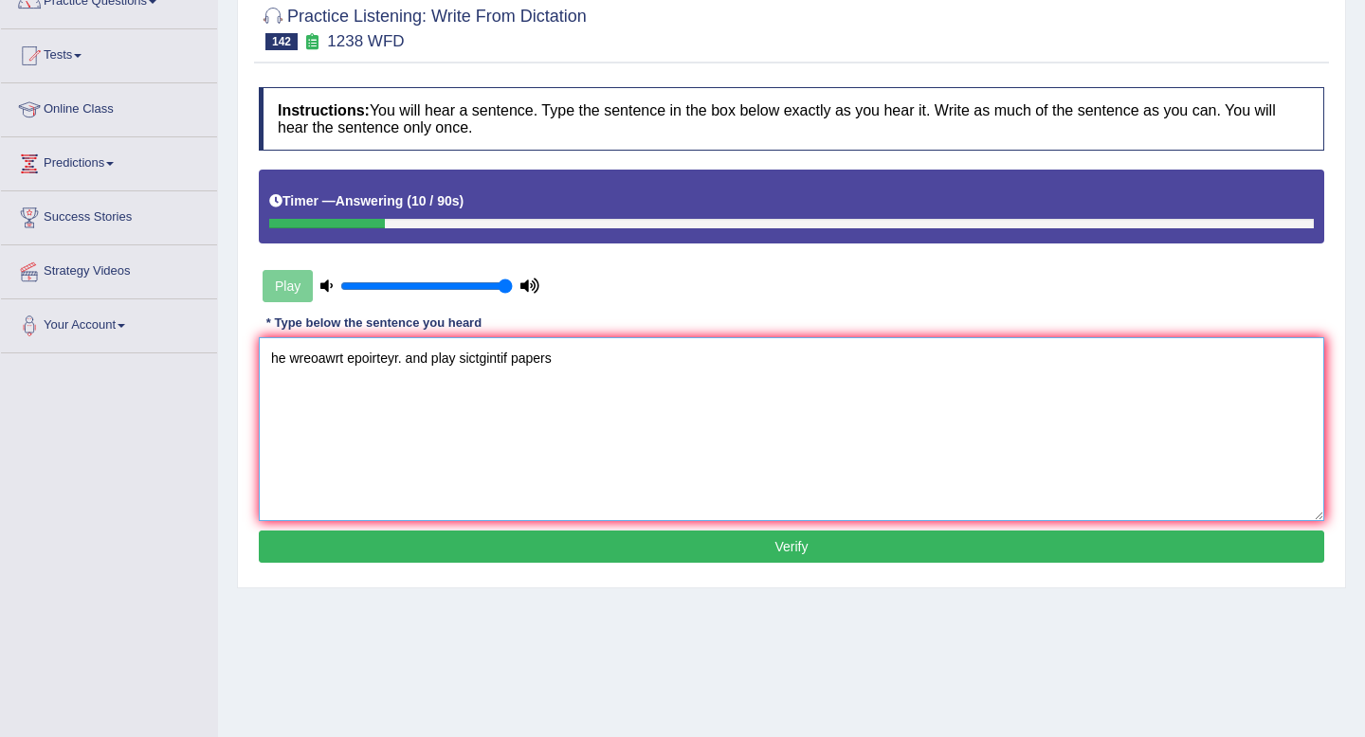
click at [429, 361] on textarea "he wreoawrt epoirteyr. and play sictgintif papers" at bounding box center [791, 429] width 1065 height 184
click at [651, 363] on textarea "he wreoawrt epoirteyr. and well play sictgintif papers" at bounding box center [791, 429] width 1065 height 184
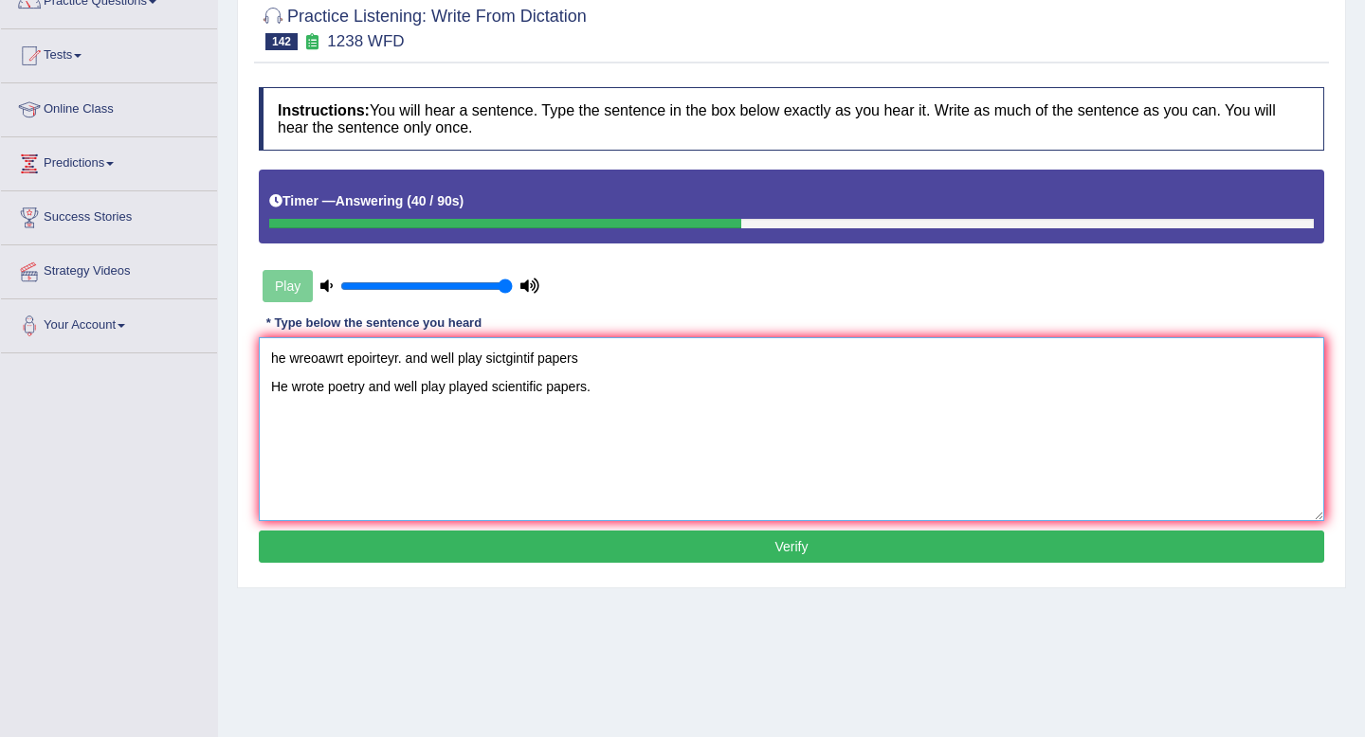
drag, startPoint x: 651, startPoint y: 369, endPoint x: 201, endPoint y: 330, distance: 451.8
click at [200, 330] on div "Toggle navigation Home Practice Questions Speaking Practice Read Aloud Repeat S…" at bounding box center [682, 321] width 1365 height 986
click at [421, 390] on textarea "He wrote poetry and well play played scientific papers." at bounding box center [791, 429] width 1065 height 184
type textarea "He wrote poetry and well may play played scientific papers."
click at [627, 542] on button "Verify" at bounding box center [791, 547] width 1065 height 32
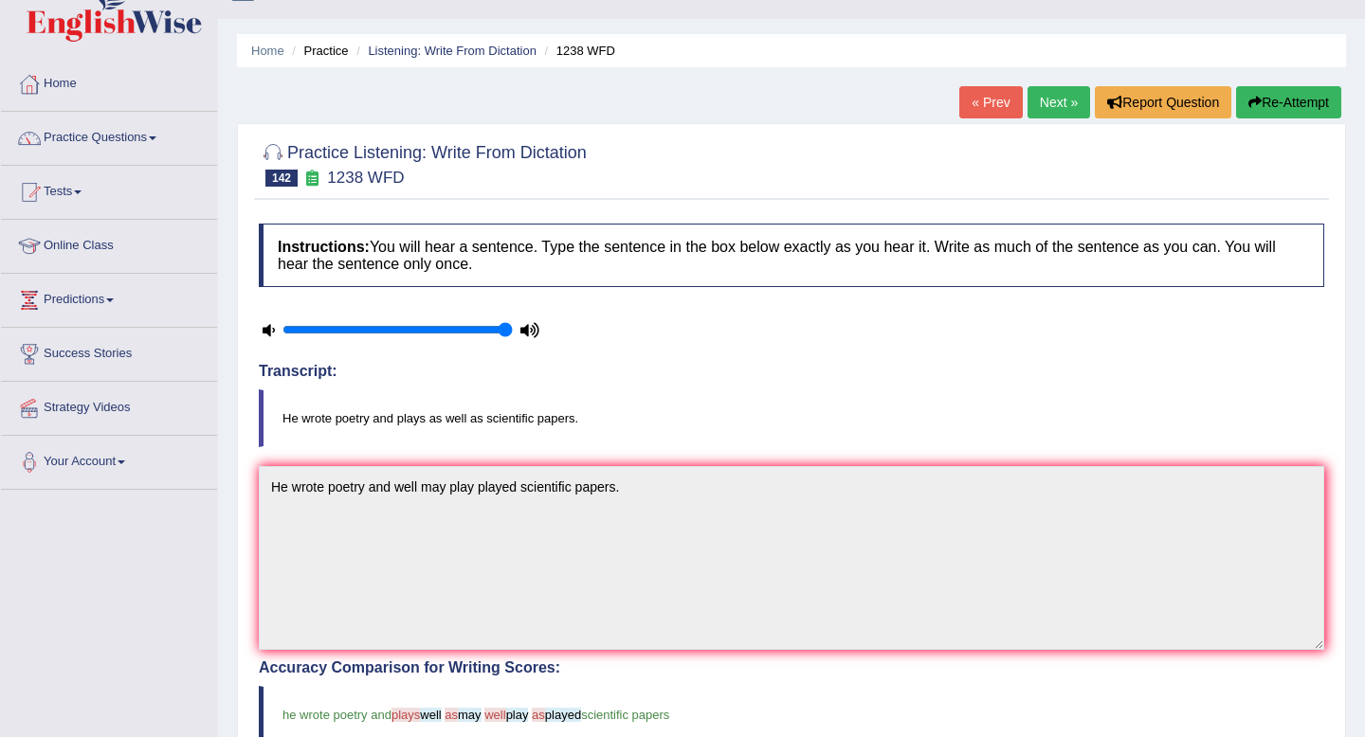
scroll to position [0, 0]
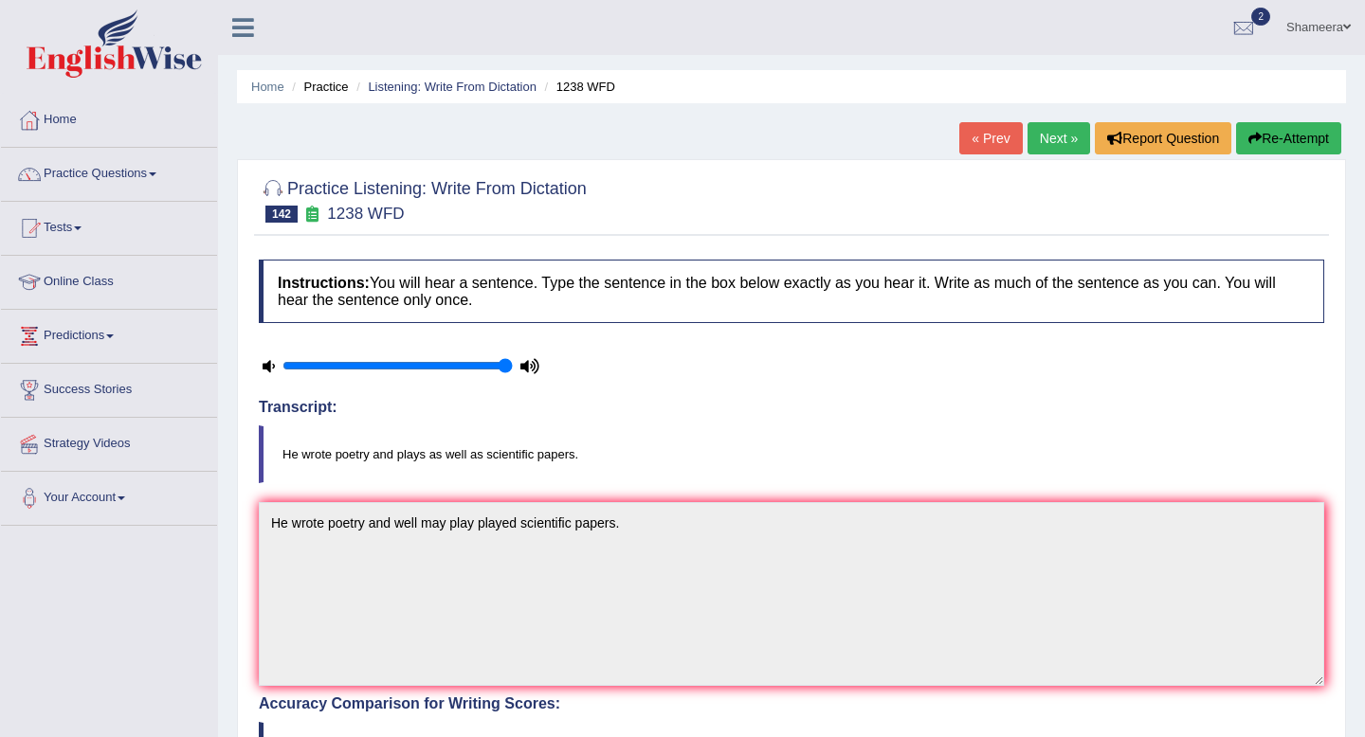
click at [1294, 154] on button "Re-Attempt" at bounding box center [1288, 138] width 105 height 32
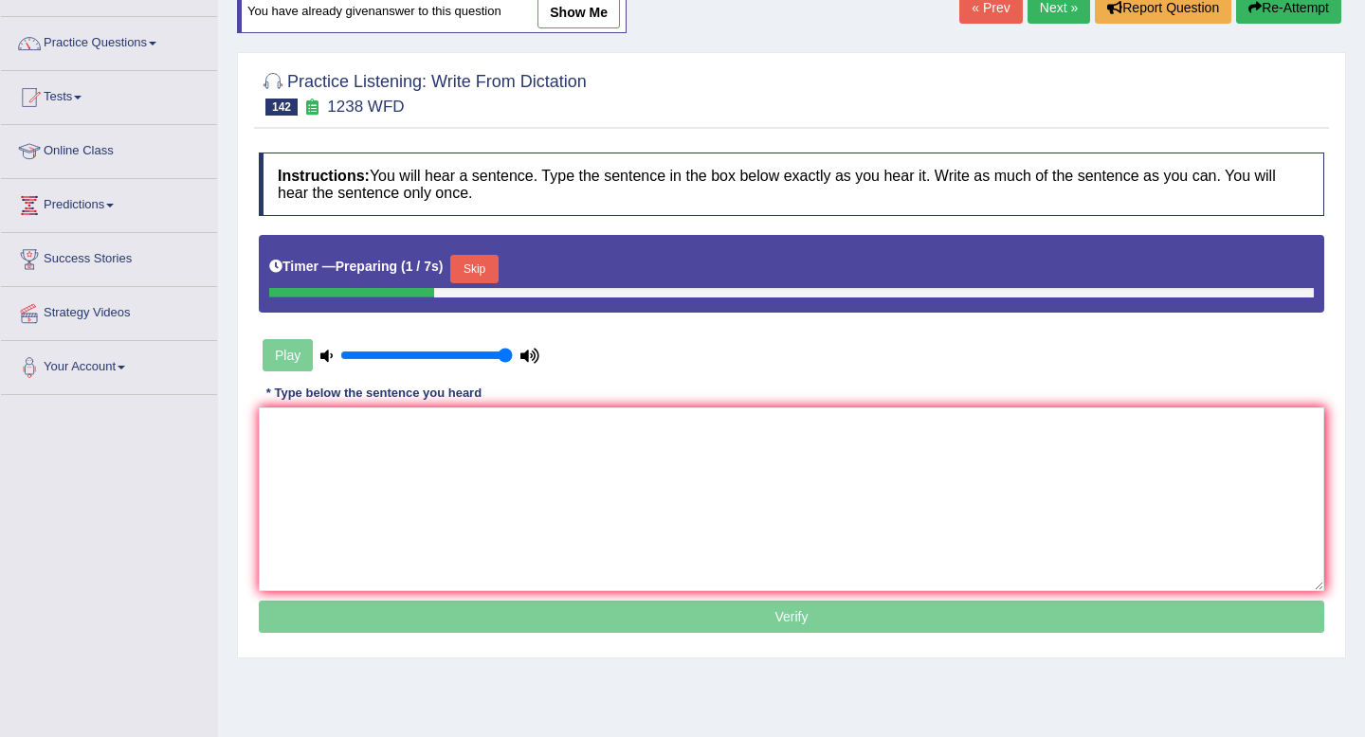
click at [474, 267] on button "Skip" at bounding box center [473, 269] width 47 height 28
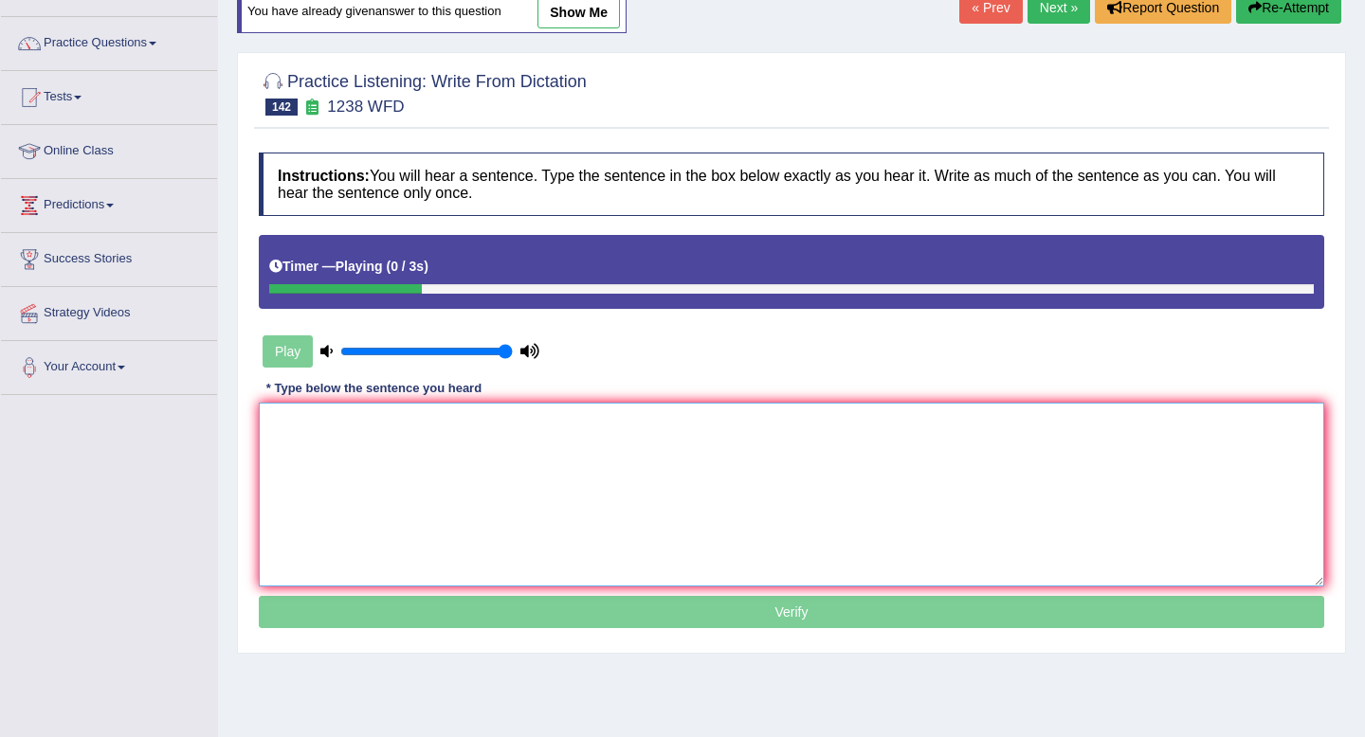
click at [480, 457] on textarea at bounding box center [791, 495] width 1065 height 184
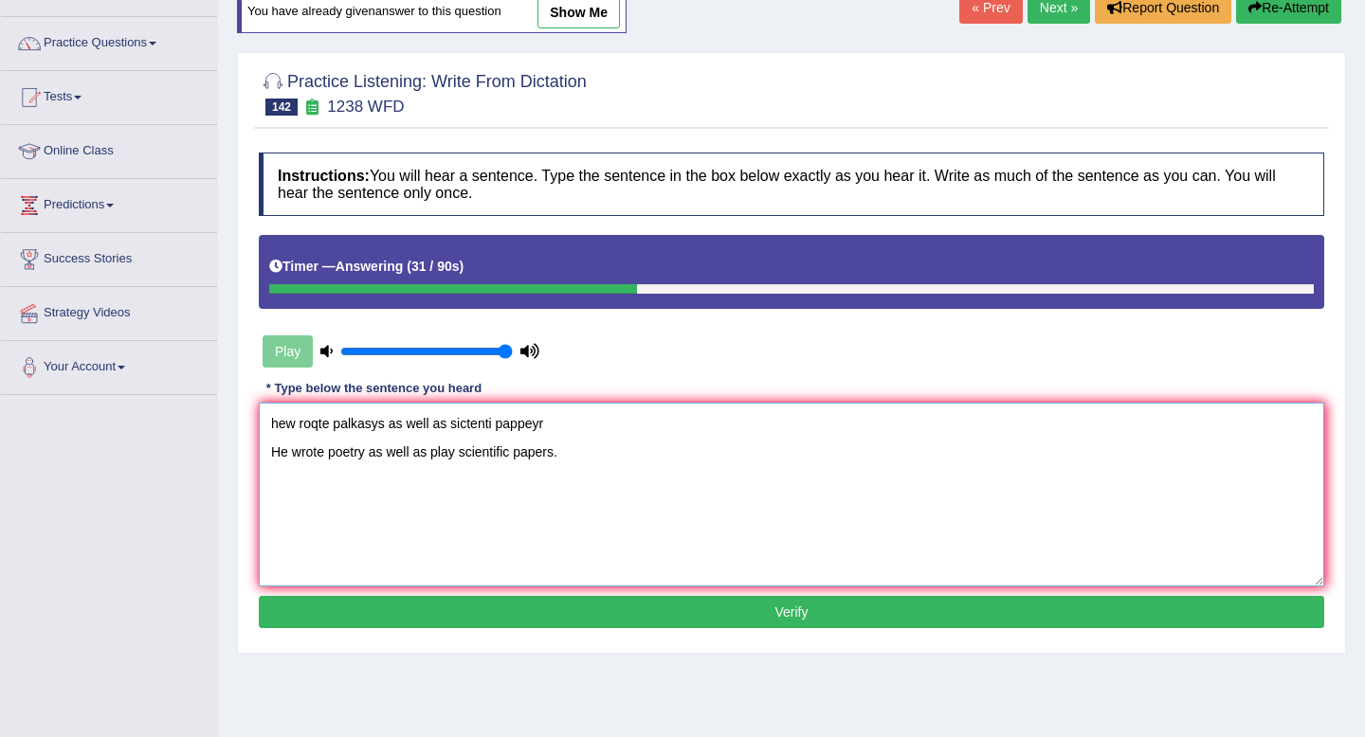
drag, startPoint x: 578, startPoint y: 414, endPoint x: 193, endPoint y: 396, distance: 385.2
click at [193, 396] on div "Toggle navigation Home Practice Questions Speaking Practice Read Aloud Repeat S…" at bounding box center [682, 362] width 1365 height 986
type textarea "He wrote poetry as well as play scientific papers."
click at [672, 607] on button "Verify" at bounding box center [791, 612] width 1065 height 32
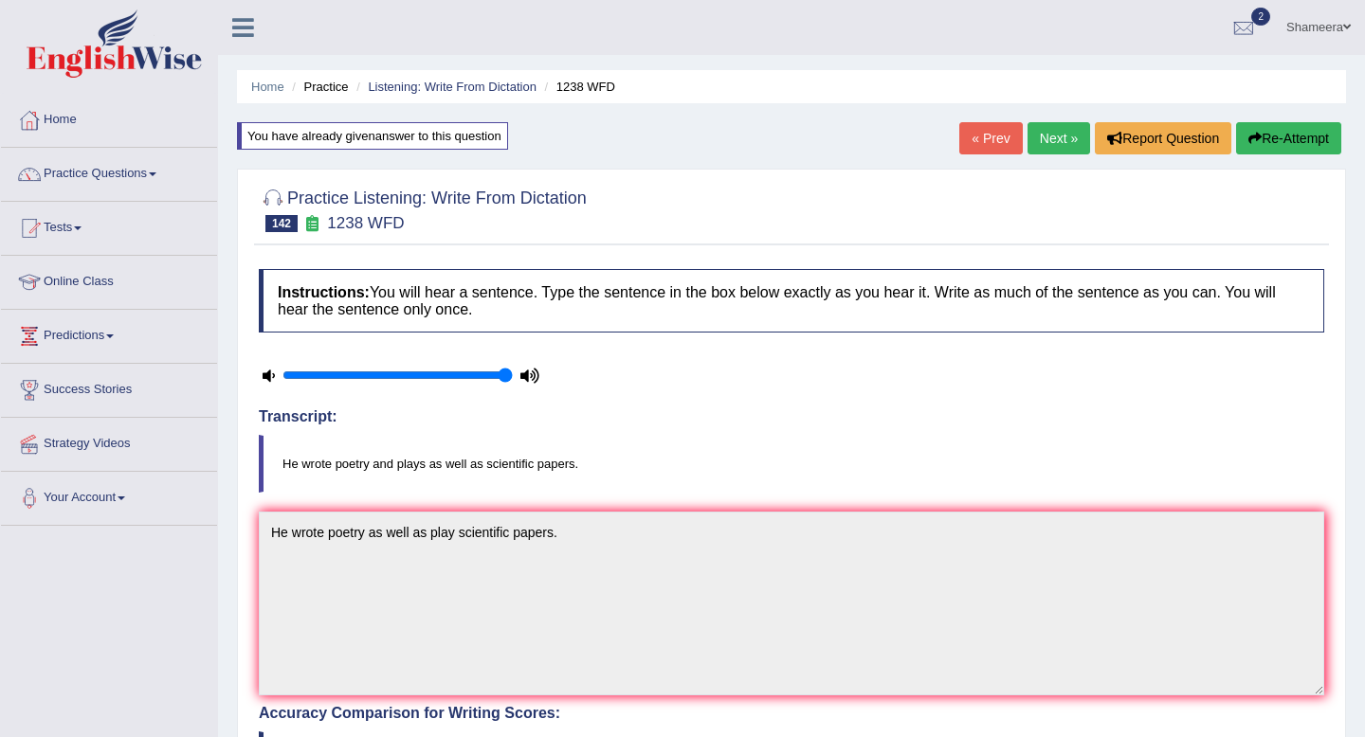
click at [1311, 147] on button "Re-Attempt" at bounding box center [1288, 138] width 105 height 32
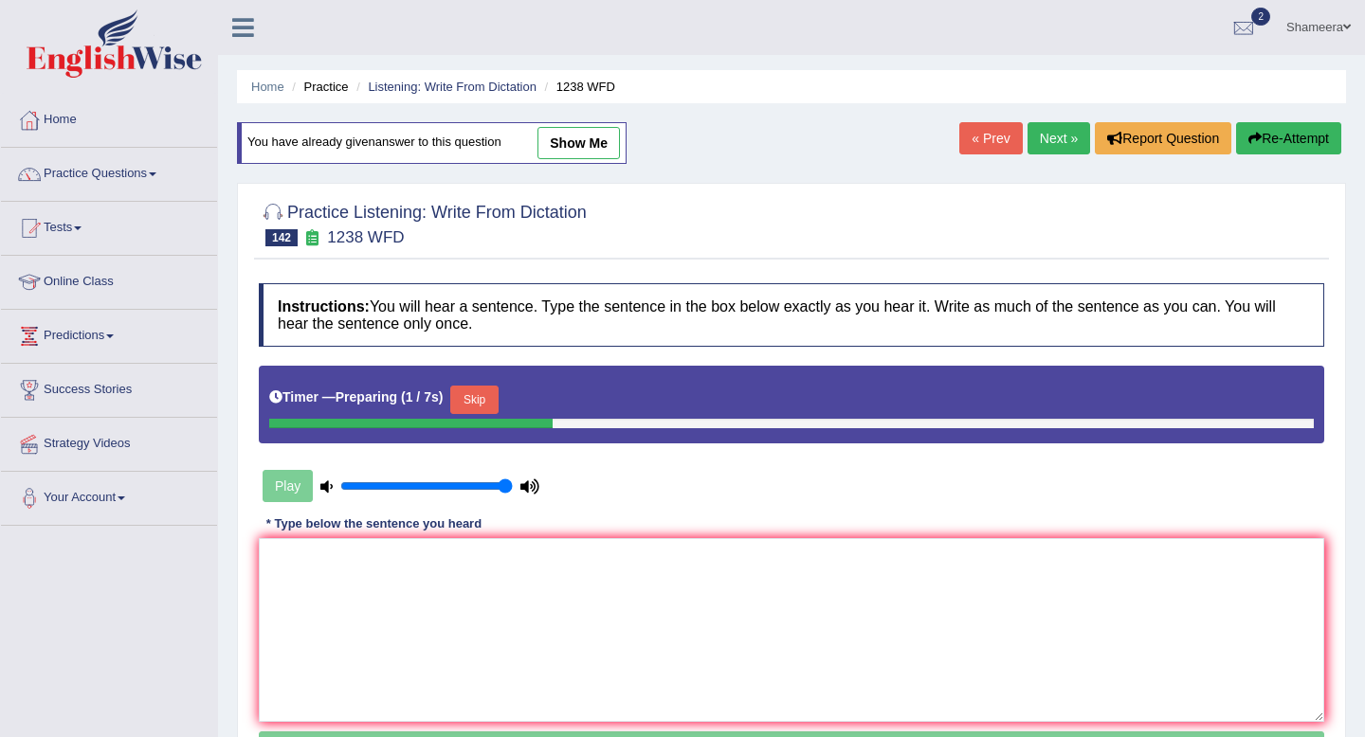
click at [491, 406] on button "Skip" at bounding box center [473, 400] width 47 height 28
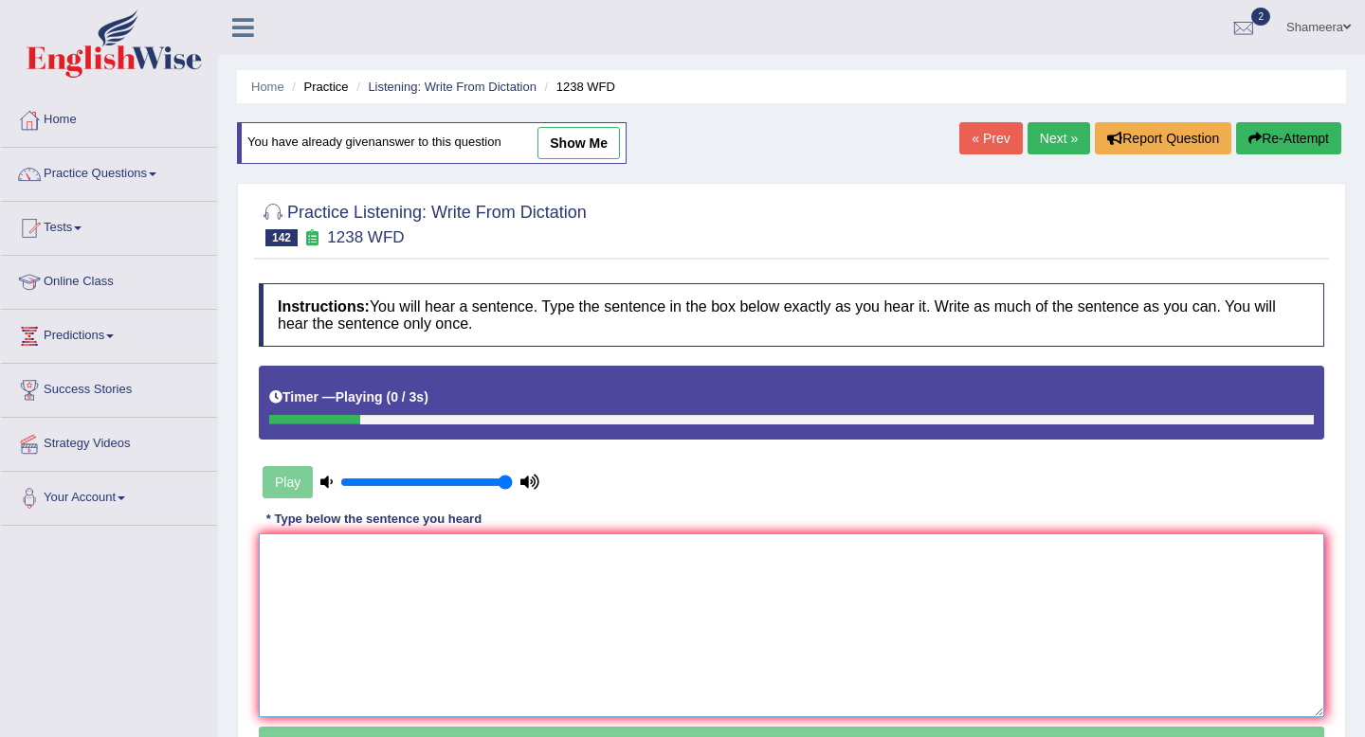
click at [496, 645] on textarea at bounding box center [791, 626] width 1065 height 184
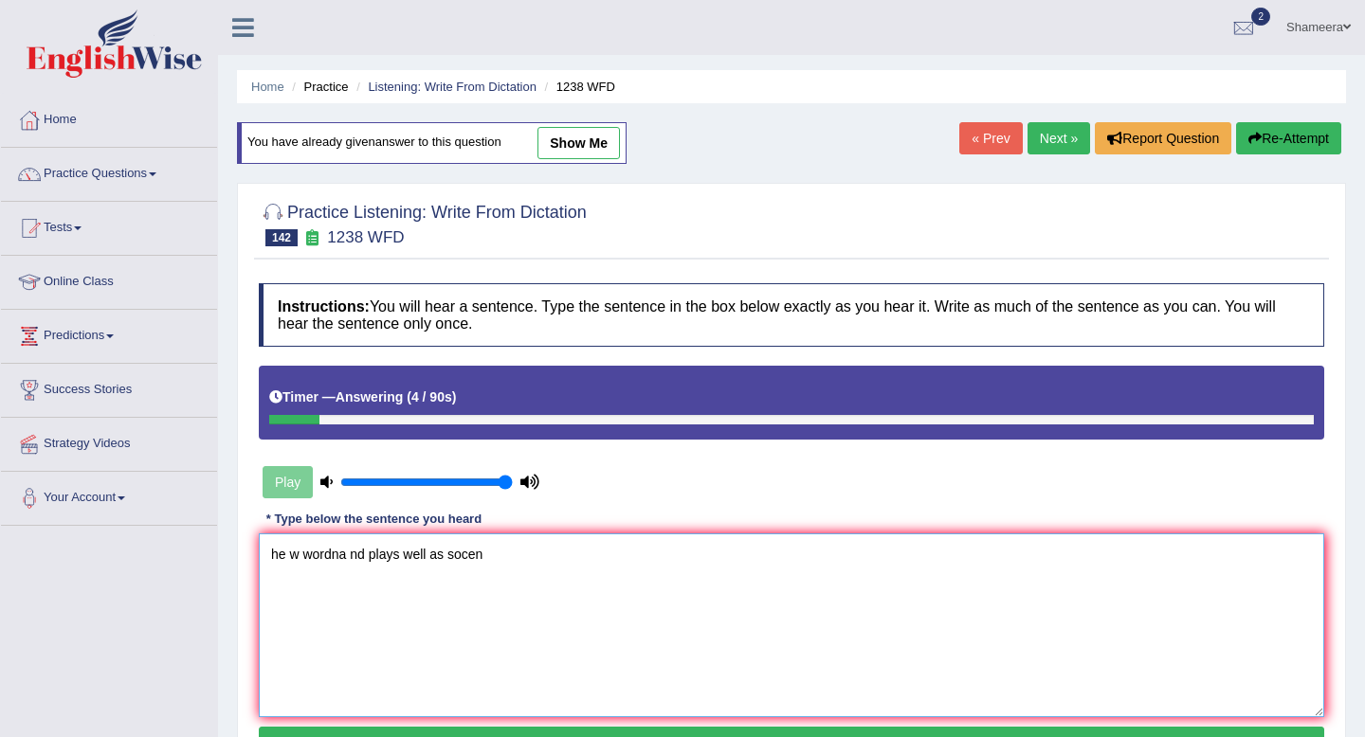
type textarea "he w wordna nd plays well as socen"
click at [1053, 131] on link "Next »" at bounding box center [1058, 138] width 63 height 32
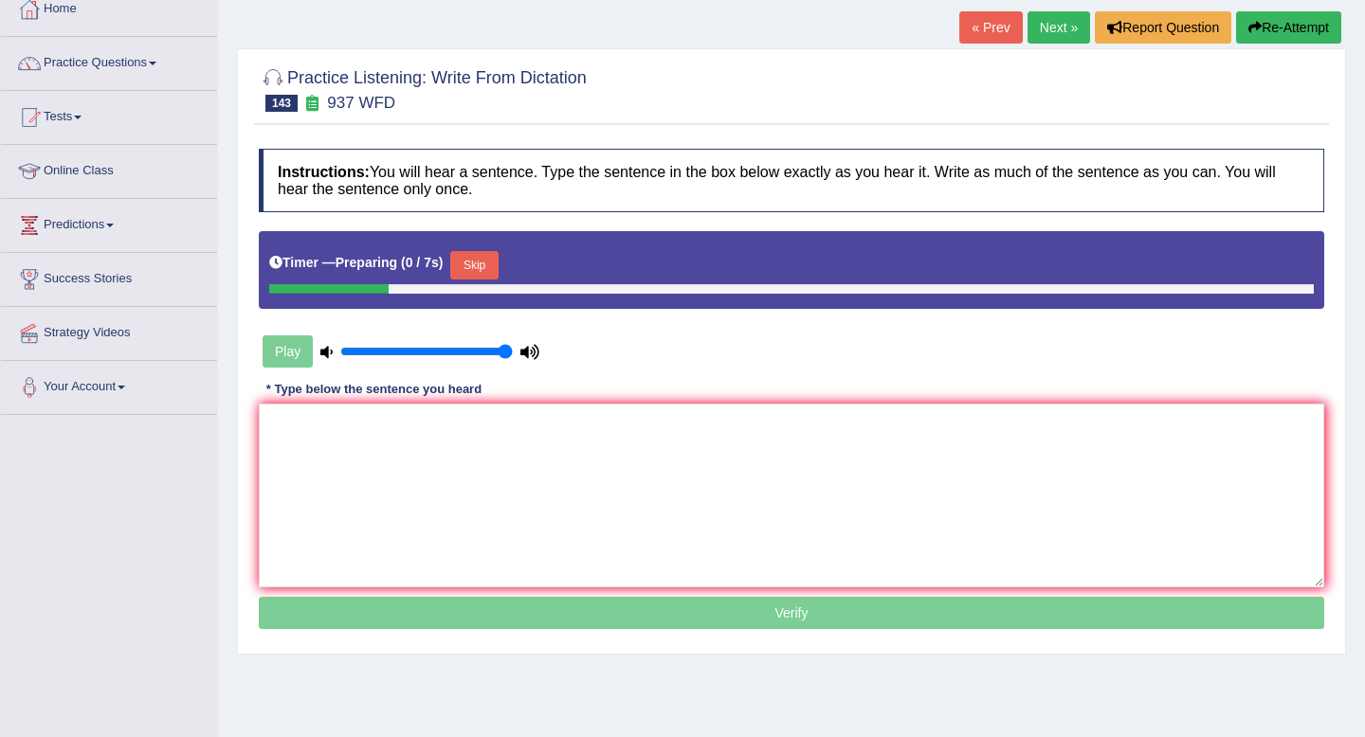
scroll to position [113, 0]
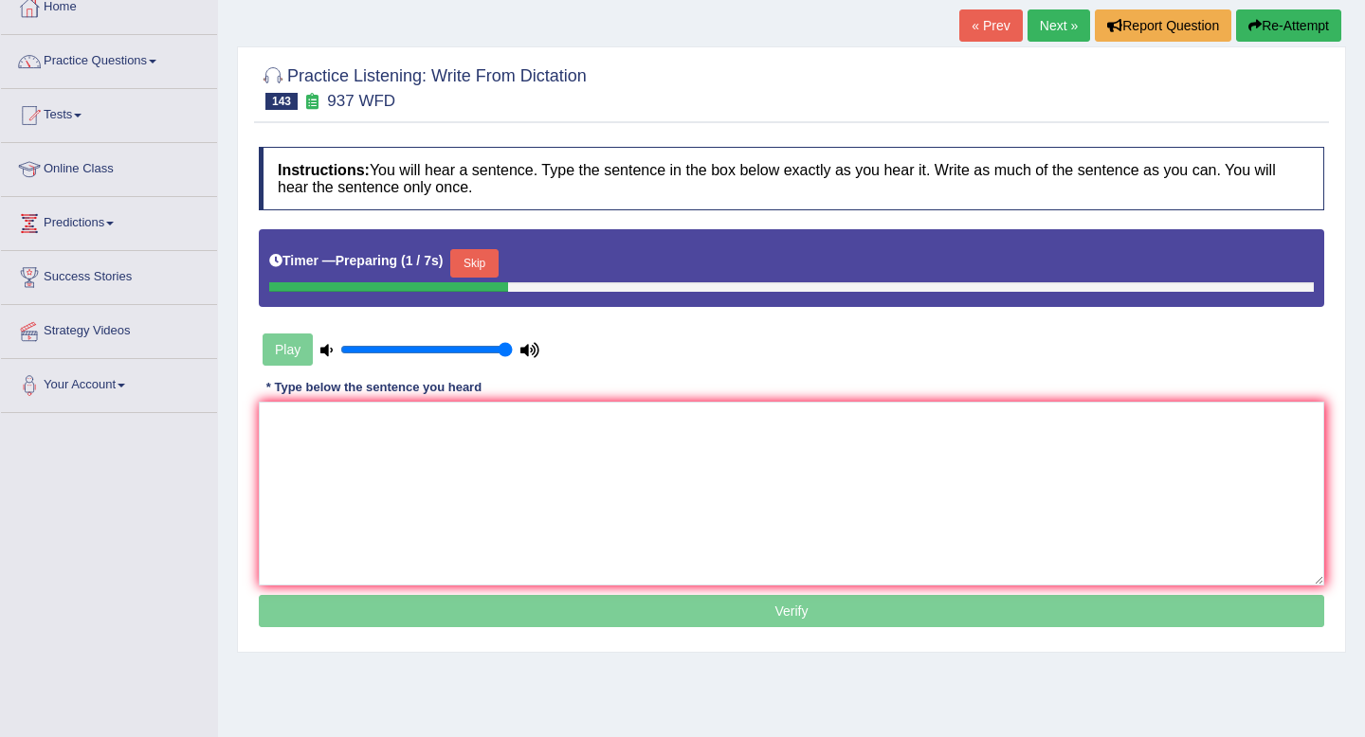
click at [498, 269] on button "Skip" at bounding box center [473, 263] width 47 height 28
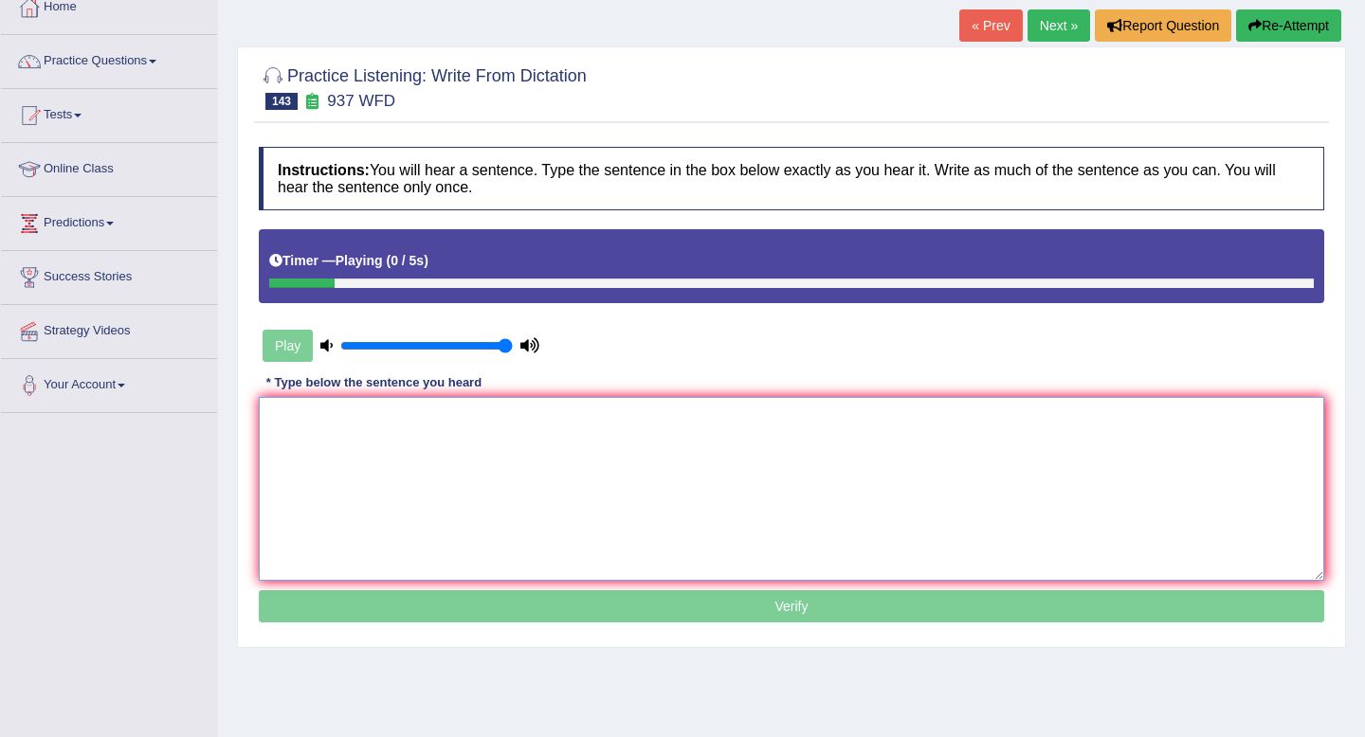
click at [482, 482] on textarea at bounding box center [791, 489] width 1065 height 184
type textarea "w"
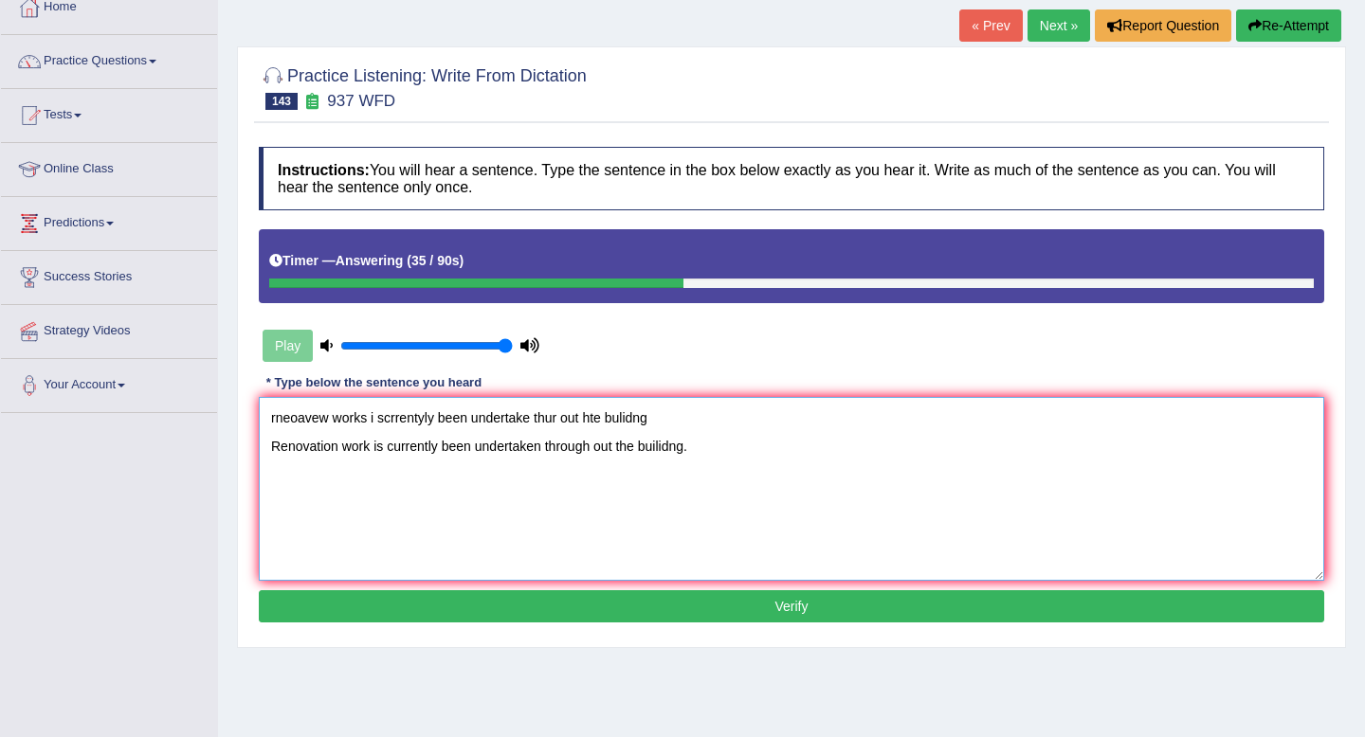
click at [672, 456] on textarea "rneoavew works i scrrentyly been undertake thur out hte bulidng Renovation work…" at bounding box center [791, 489] width 1065 height 184
click at [725, 450] on textarea "rneoavew works i scrrentyly been undertake thur out hte bulidng Renovation work…" at bounding box center [791, 489] width 1065 height 184
drag, startPoint x: 624, startPoint y: 423, endPoint x: 194, endPoint y: 395, distance: 430.2
click at [194, 395] on div "Toggle navigation Home Practice Questions Speaking Practice Read Aloud Repeat S…" at bounding box center [682, 380] width 1365 height 986
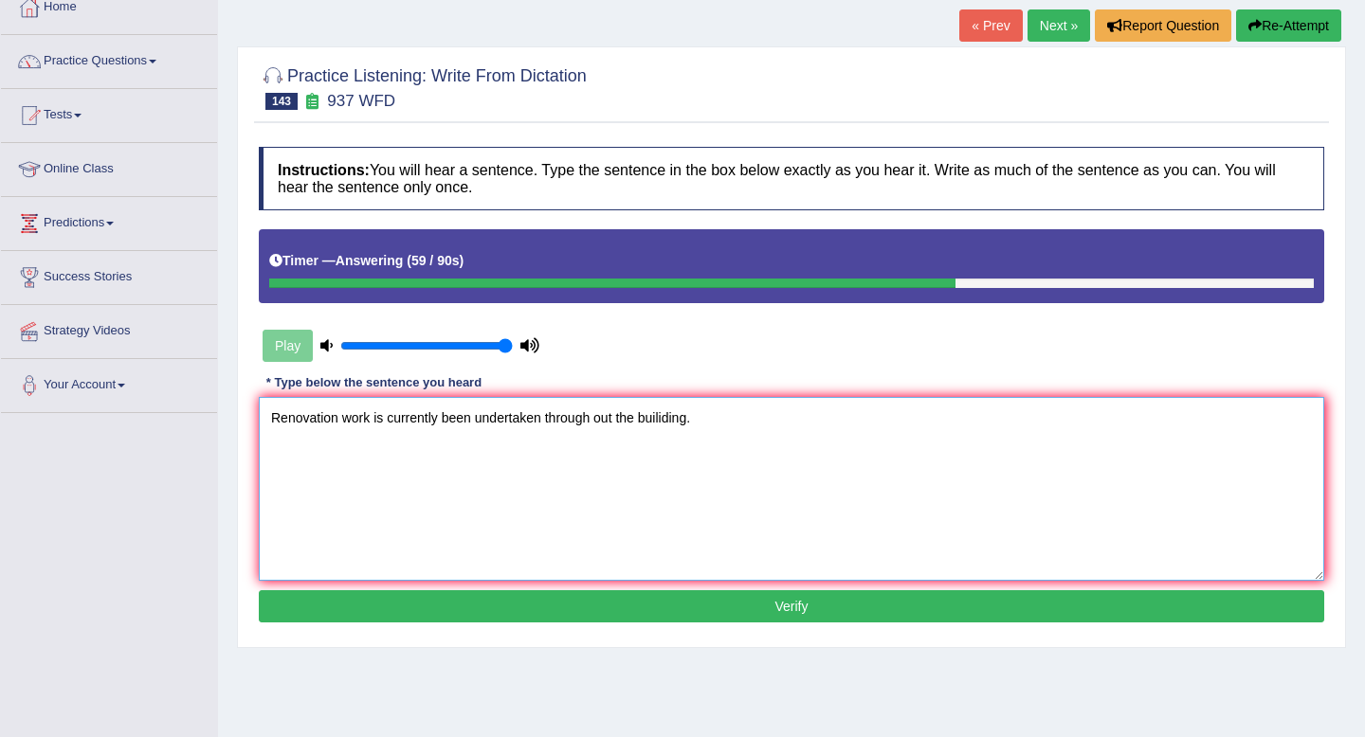
click at [662, 446] on textarea "Renovation work is currently been undertaken through out the builiding." at bounding box center [791, 489] width 1065 height 184
click at [665, 446] on textarea "Renovation work is currently been undertaken through out the builiding." at bounding box center [791, 489] width 1065 height 184
type textarea "Renovation work is currently been undertaken through out the building."
click at [675, 599] on button "Verify" at bounding box center [791, 606] width 1065 height 32
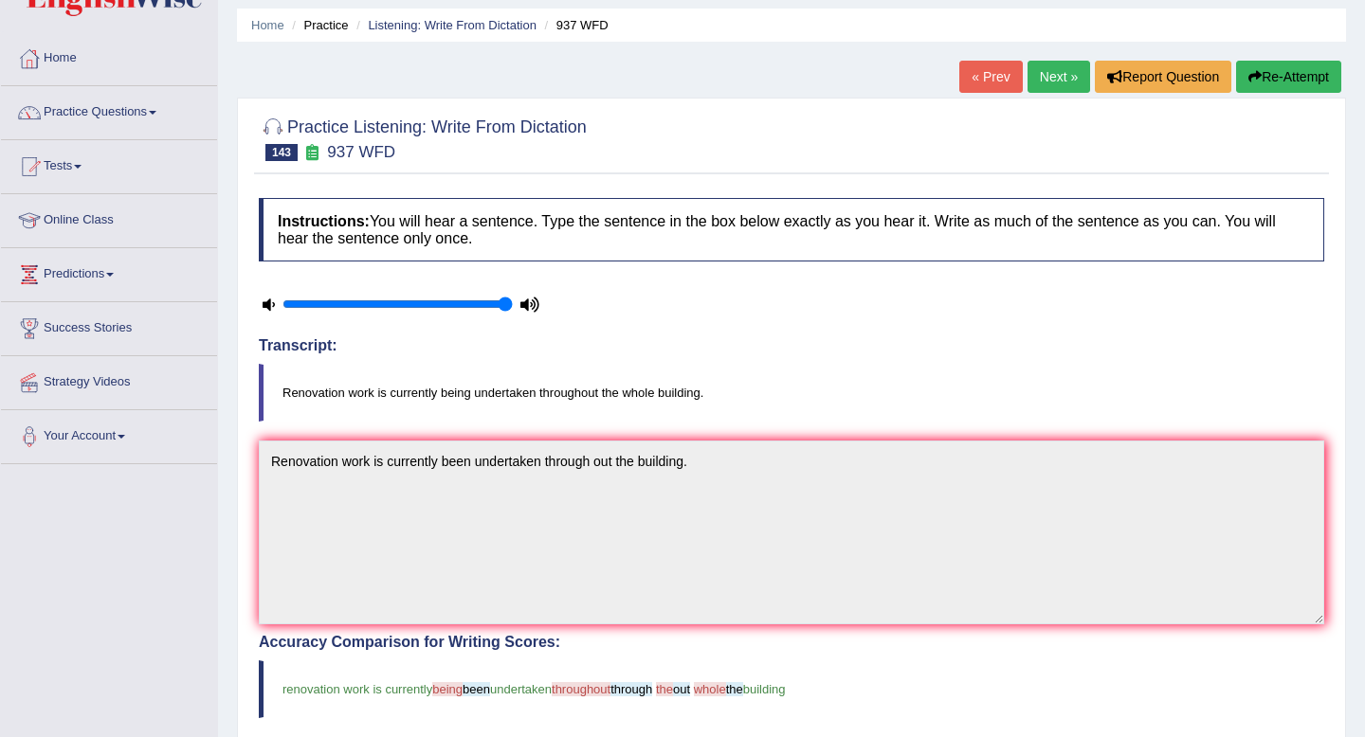
scroll to position [0, 0]
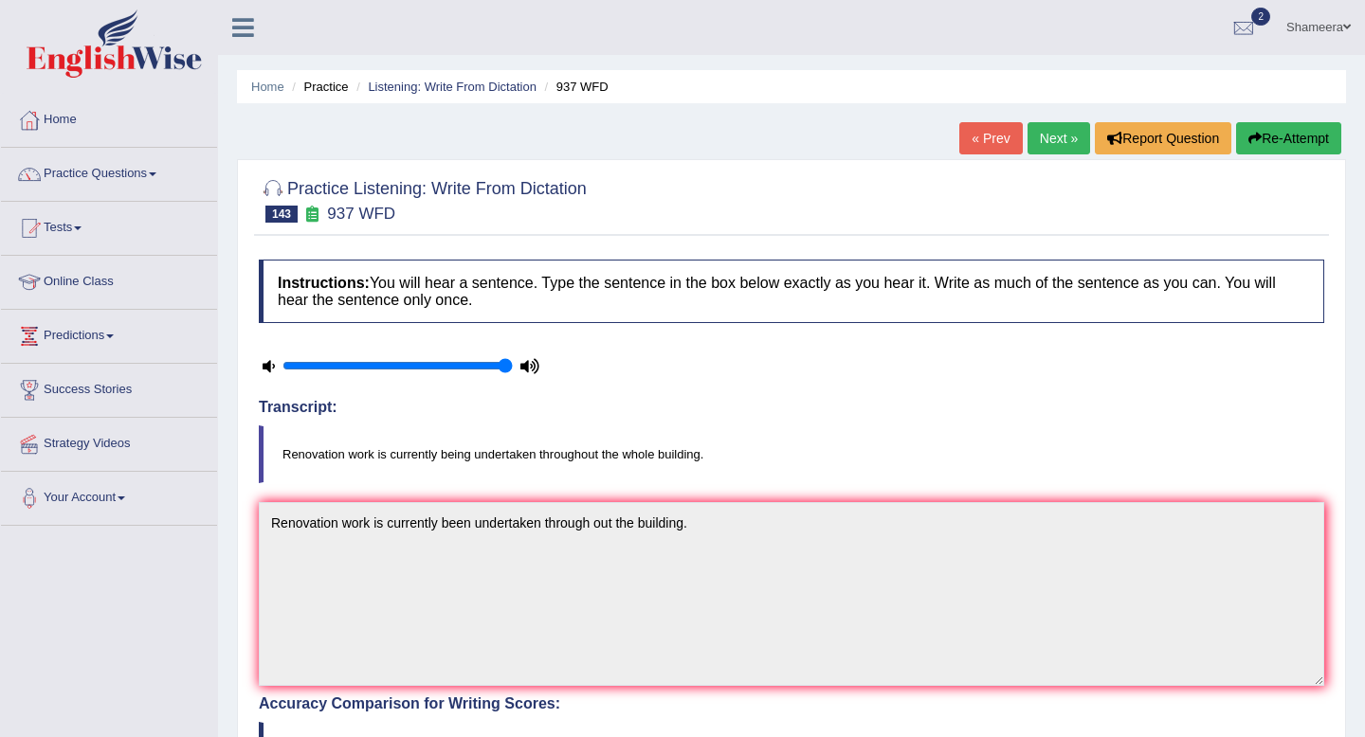
click at [1252, 125] on button "Re-Attempt" at bounding box center [1288, 138] width 105 height 32
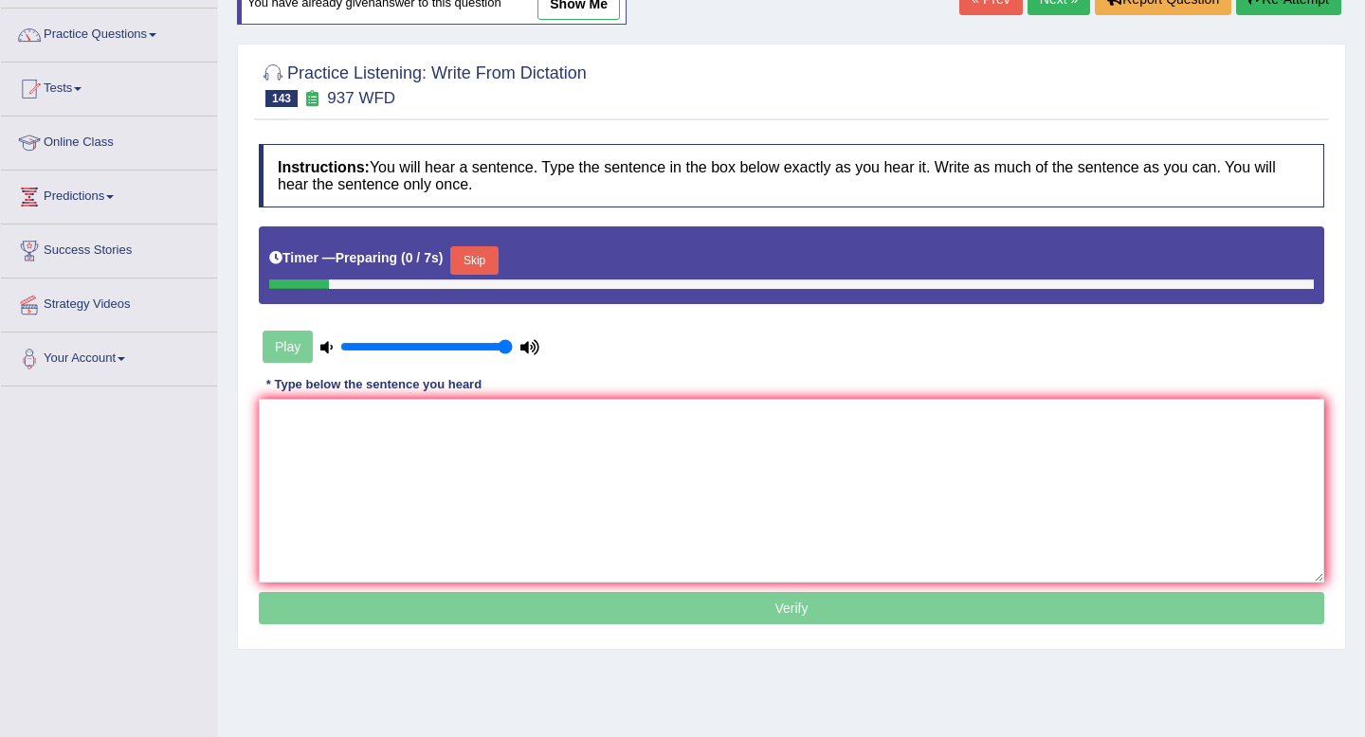
scroll to position [167, 0]
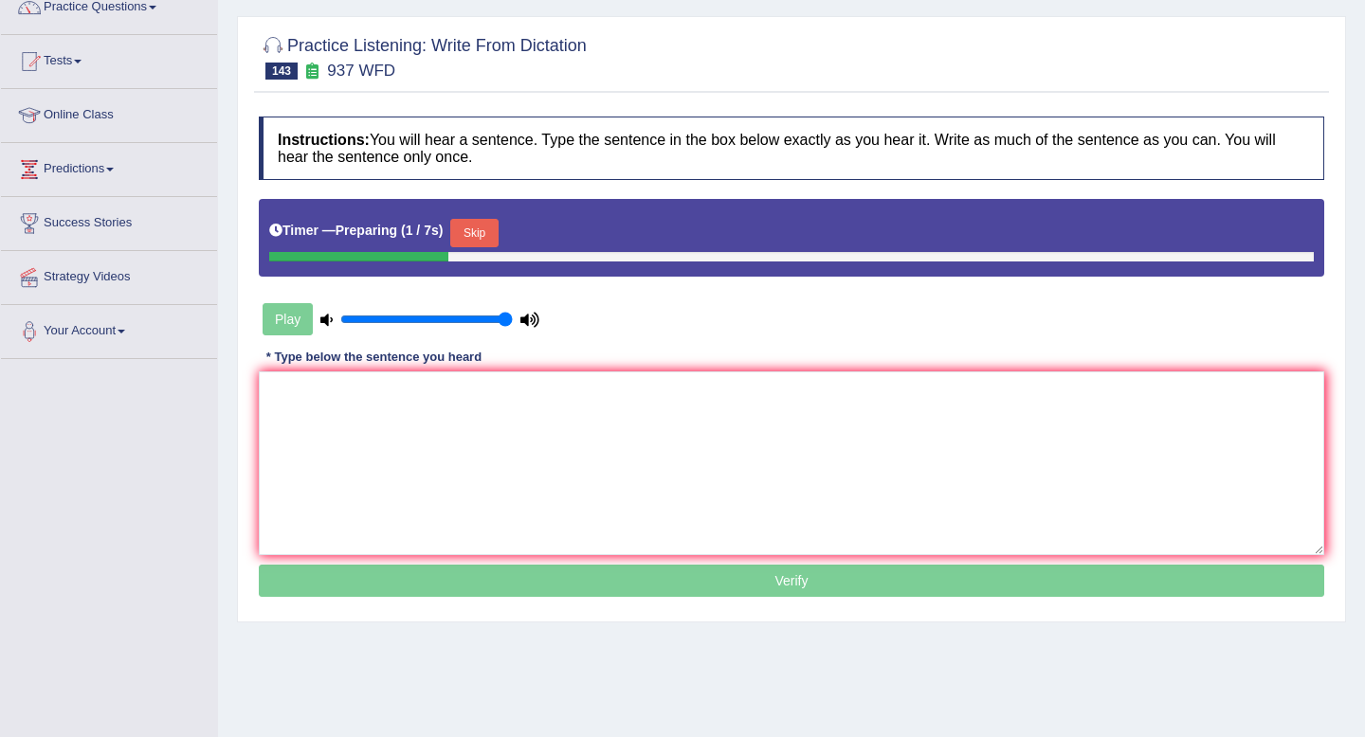
click at [476, 219] on button "Skip" at bounding box center [473, 233] width 47 height 28
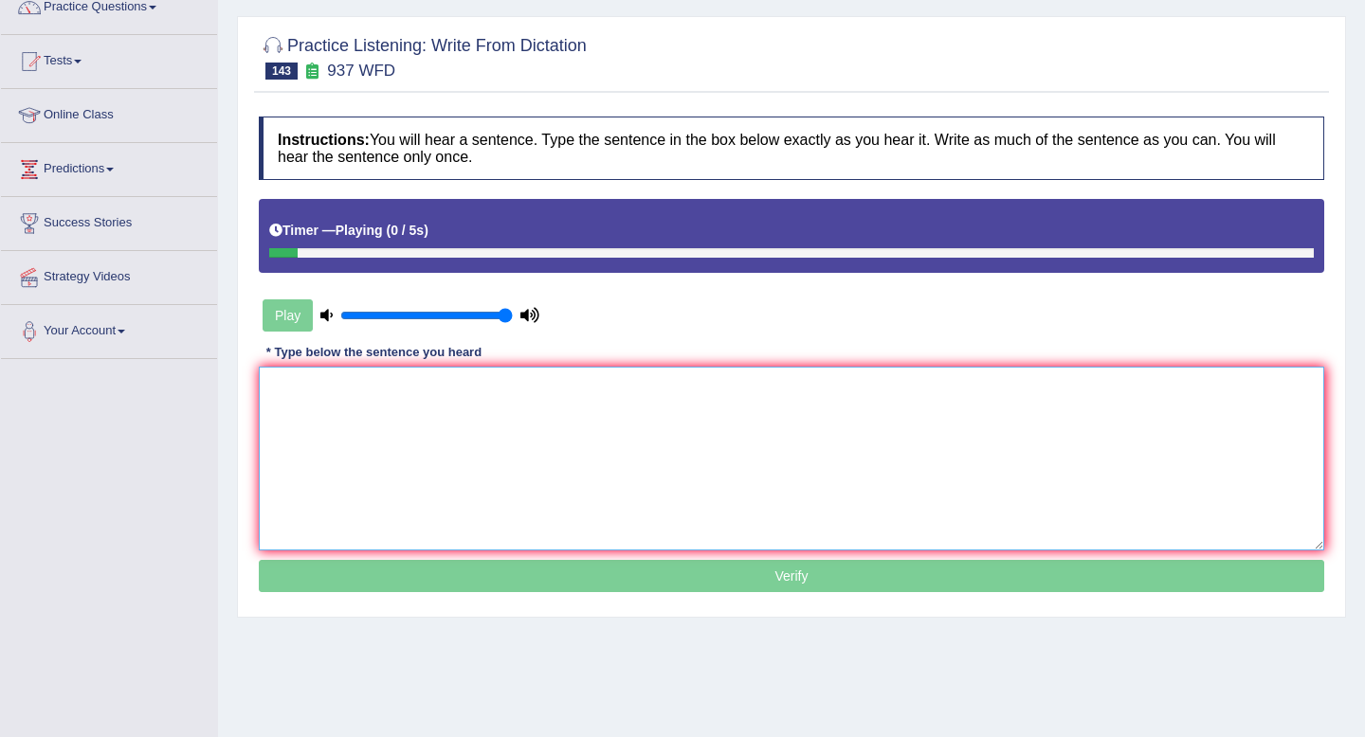
click at [480, 532] on textarea at bounding box center [791, 459] width 1065 height 184
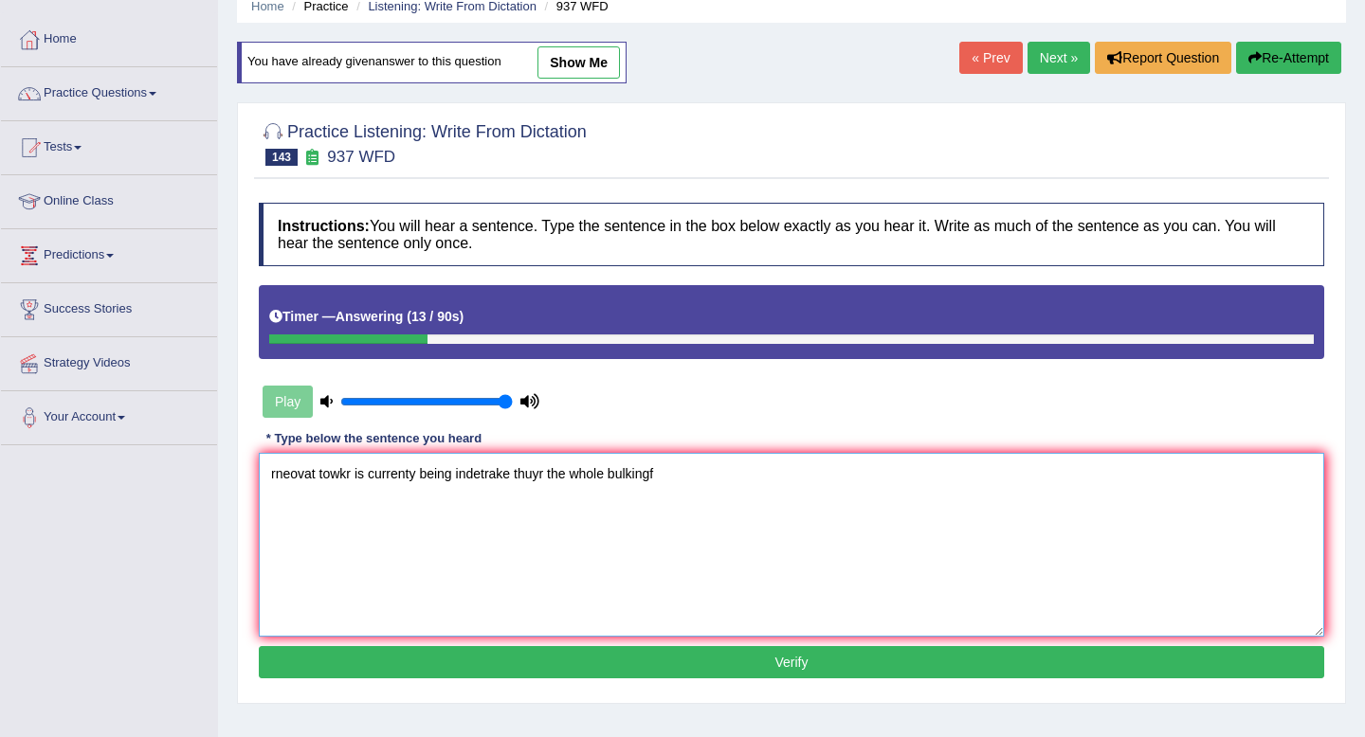
scroll to position [0, 0]
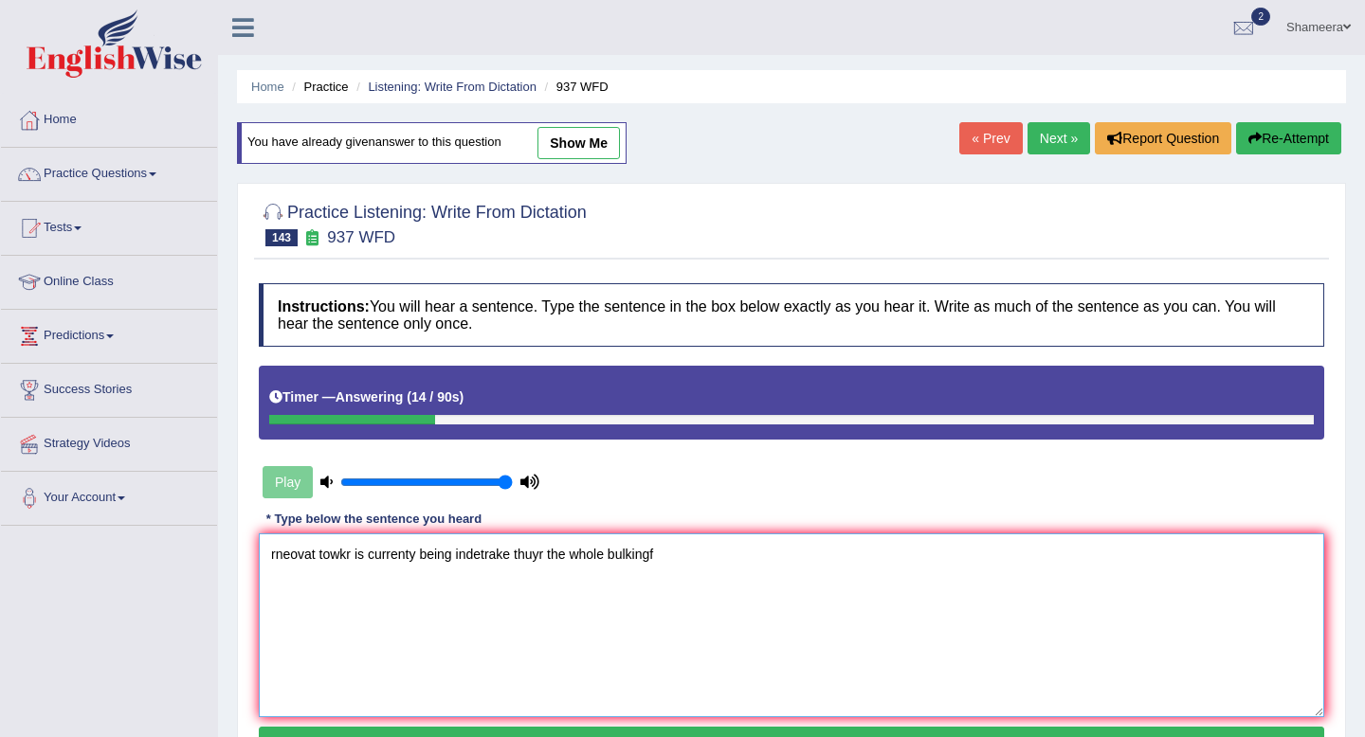
type textarea "rneovat towkr is currenty being indetrake thuyr the whole bulkingf"
click at [1038, 137] on link "Next »" at bounding box center [1058, 138] width 63 height 32
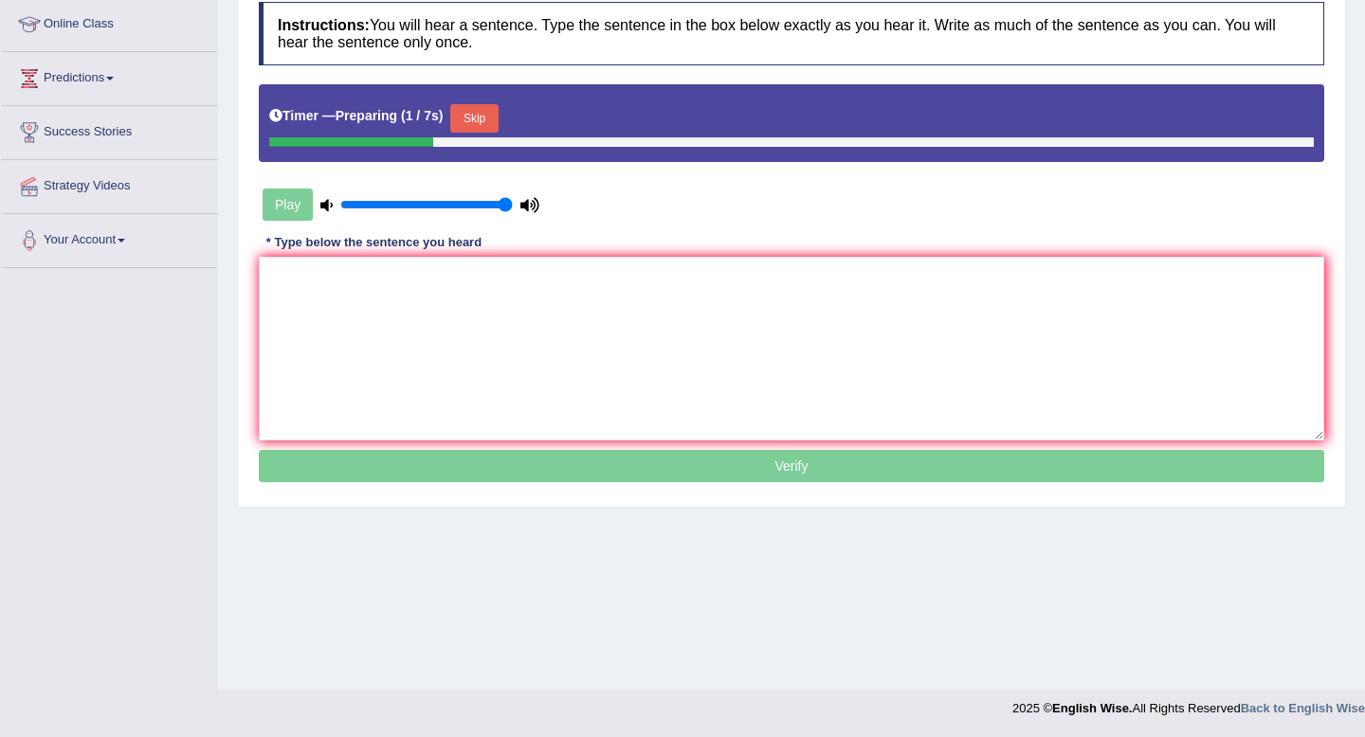
scroll to position [242, 0]
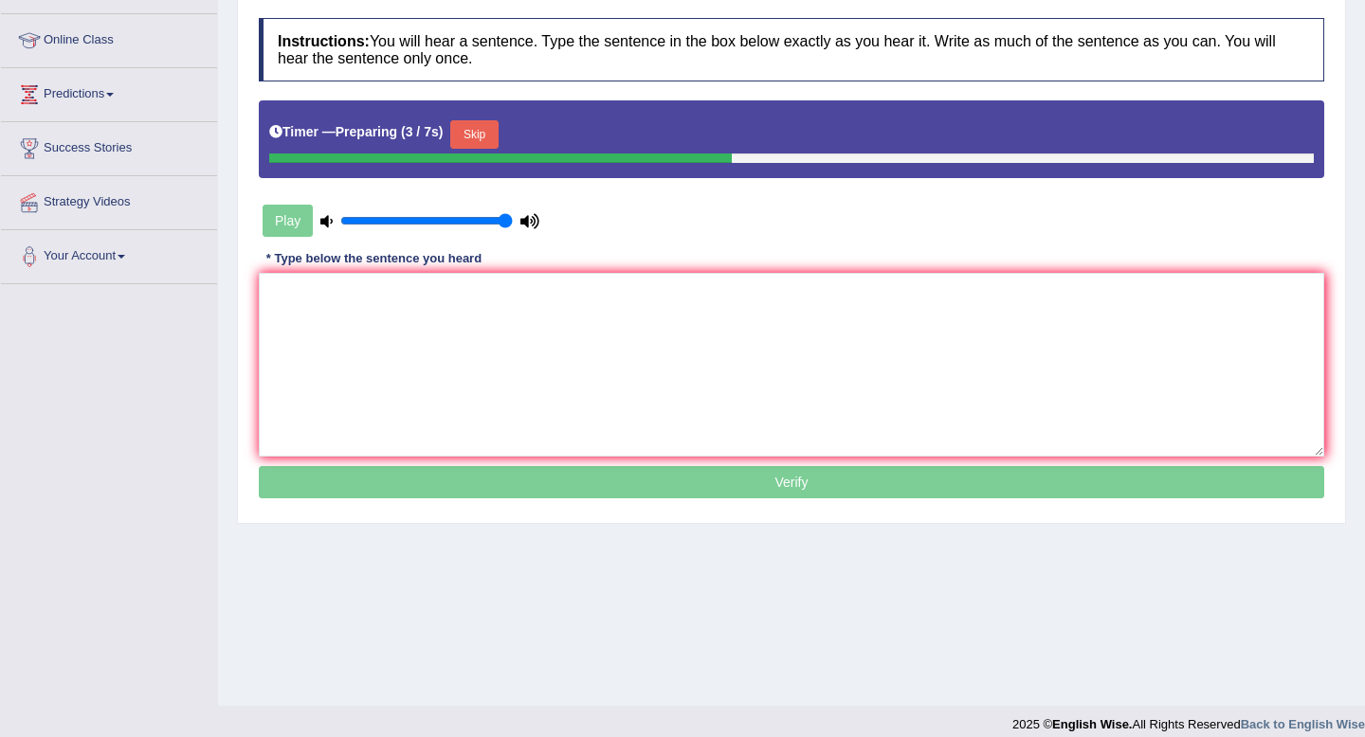
click at [487, 142] on button "Skip" at bounding box center [473, 134] width 47 height 28
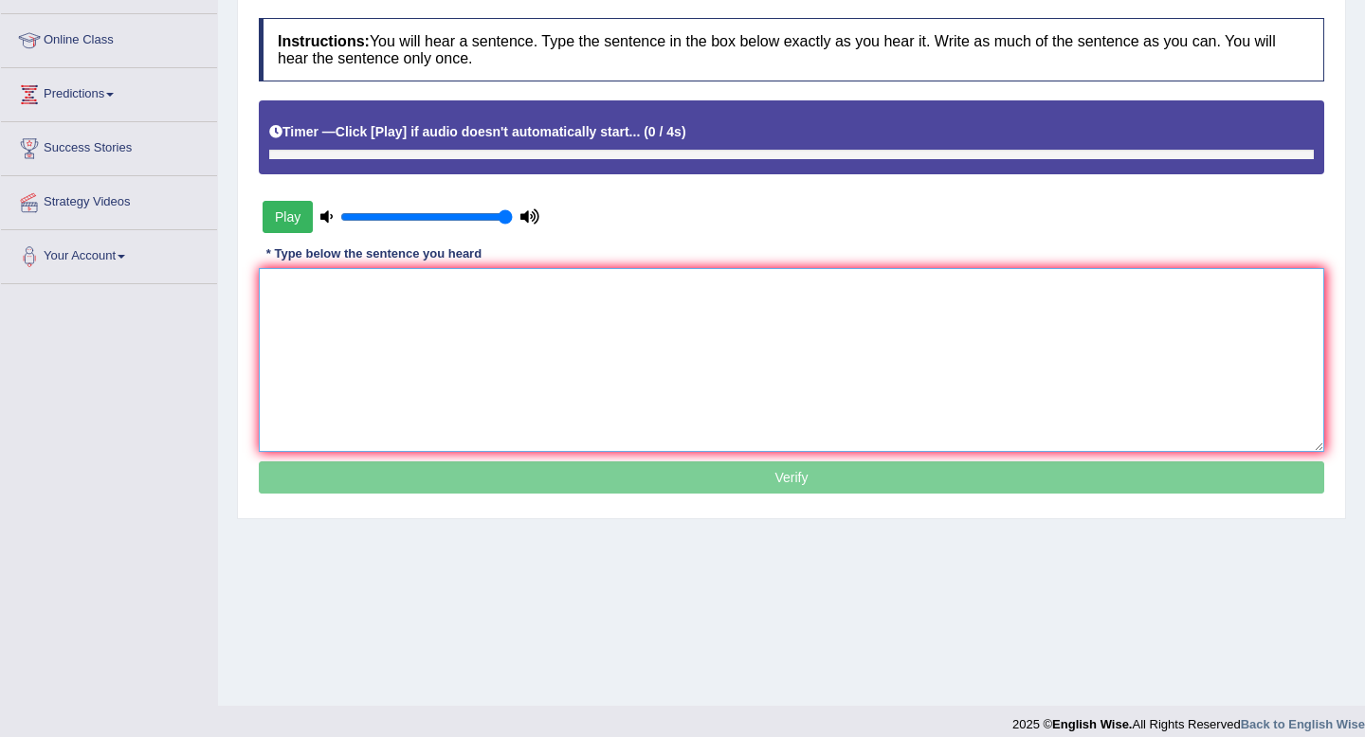
click at [483, 343] on textarea at bounding box center [791, 360] width 1065 height 184
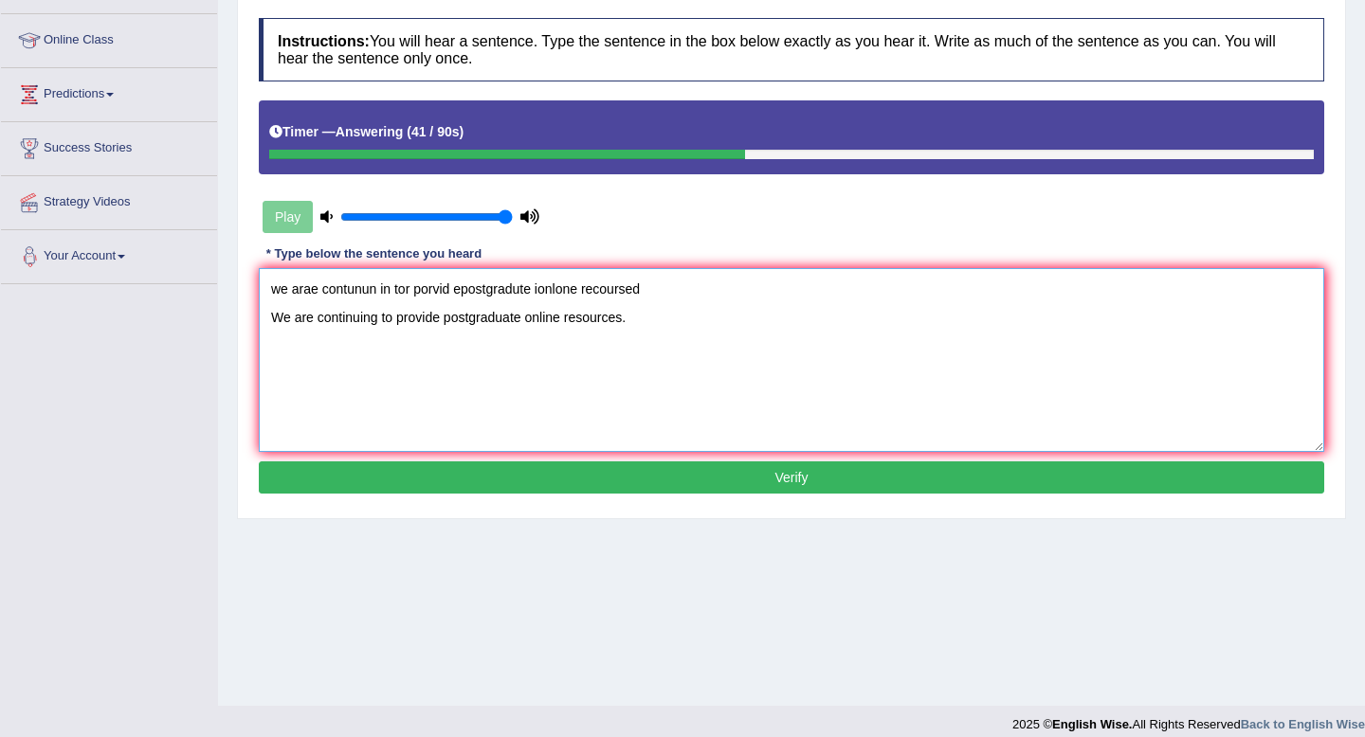
drag, startPoint x: 673, startPoint y: 290, endPoint x: 181, endPoint y: 241, distance: 494.3
click at [181, 241] on div "Toggle navigation Home Practice Questions Speaking Practice Read Aloud Repeat S…" at bounding box center [682, 251] width 1365 height 986
type textarea "We are continuing to provide postgraduate online resources."
click at [658, 471] on button "Verify" at bounding box center [791, 478] width 1065 height 32
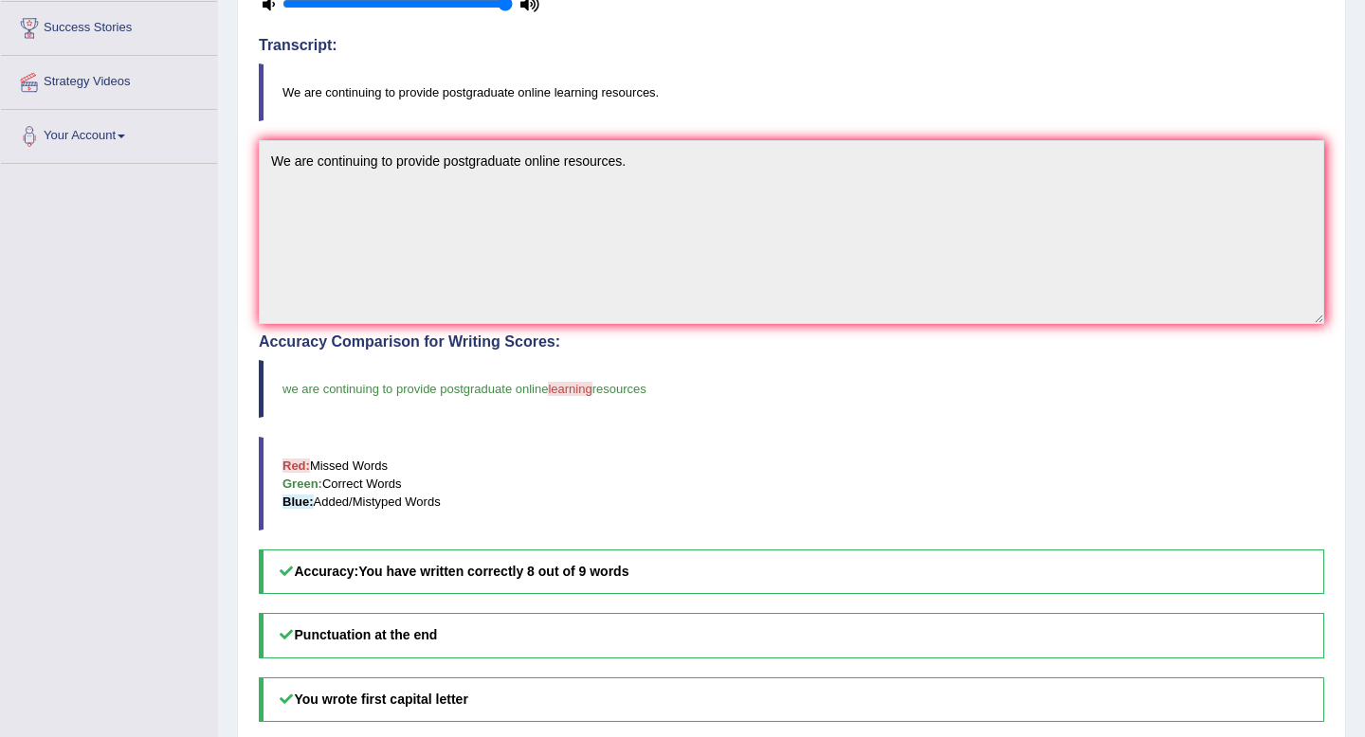
scroll to position [0, 0]
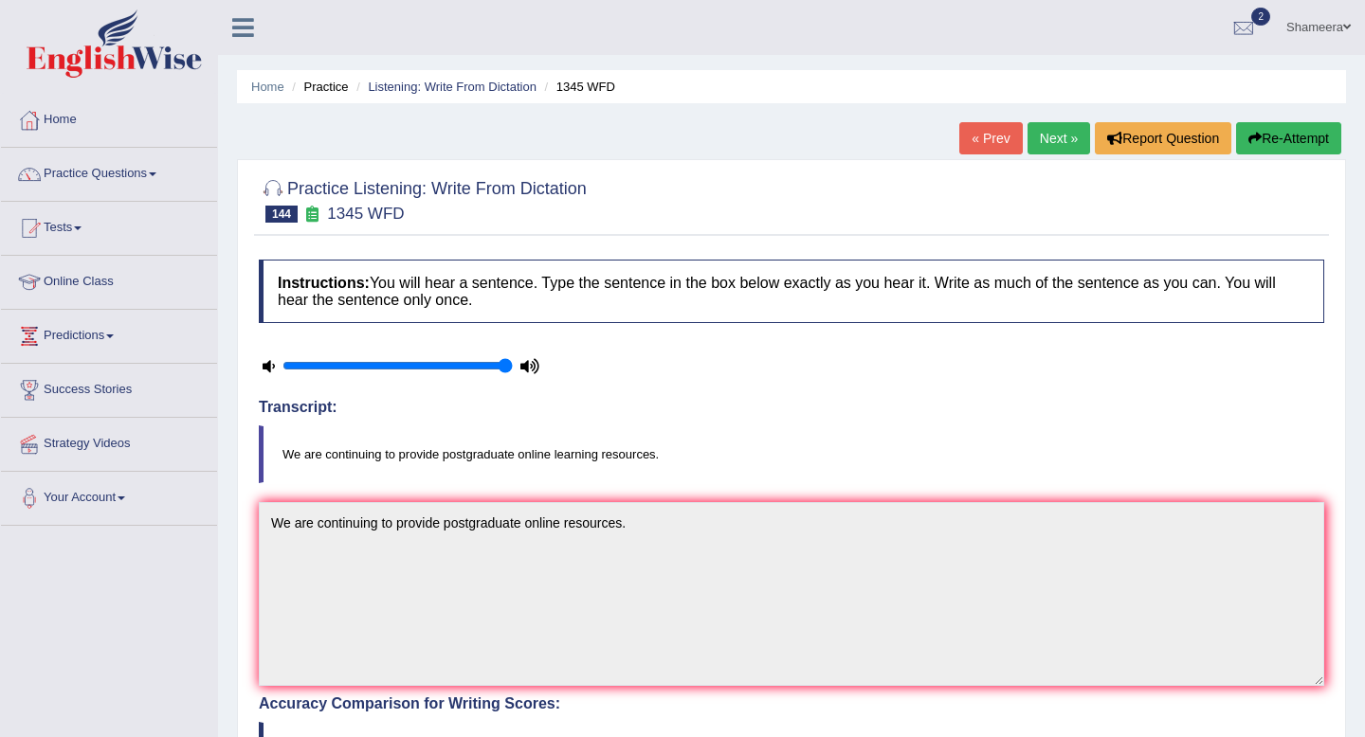
click at [1057, 132] on link "Next »" at bounding box center [1058, 138] width 63 height 32
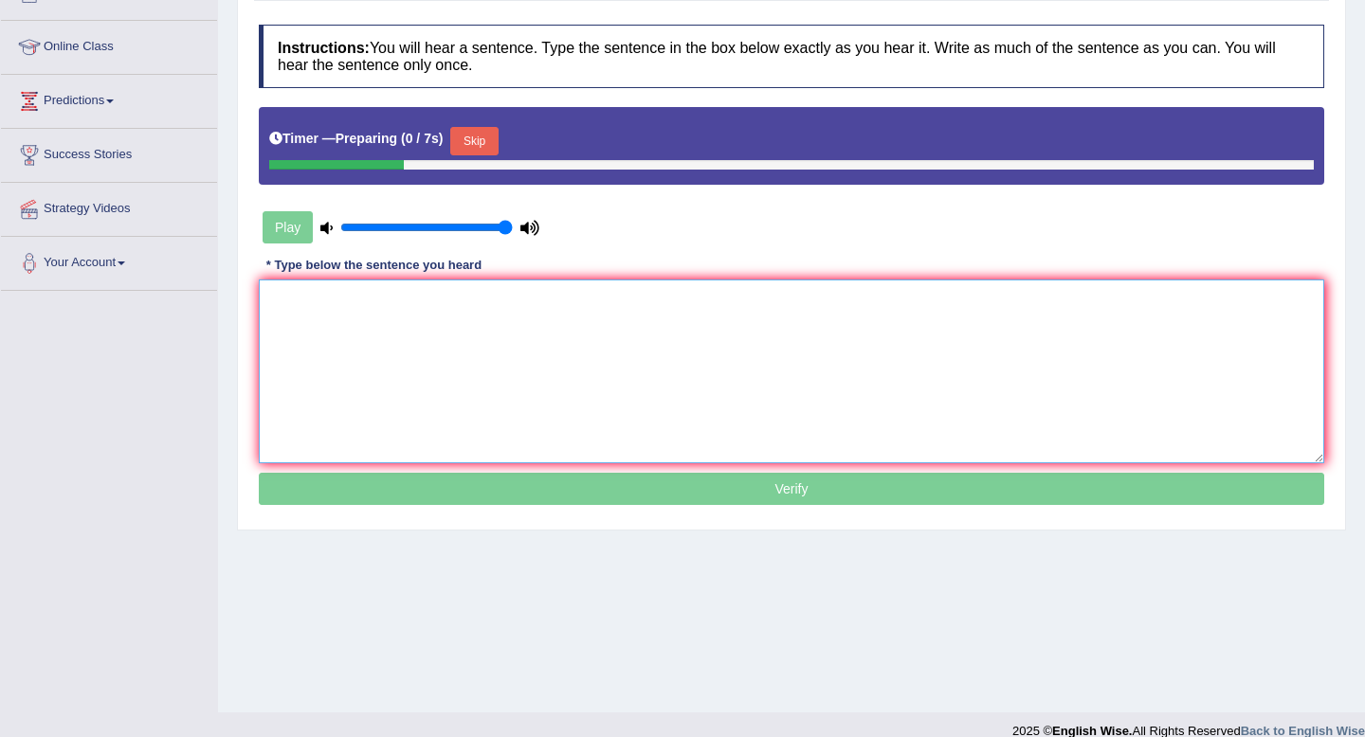
click at [642, 378] on textarea at bounding box center [791, 372] width 1065 height 184
click at [493, 150] on button "Skip" at bounding box center [473, 141] width 47 height 28
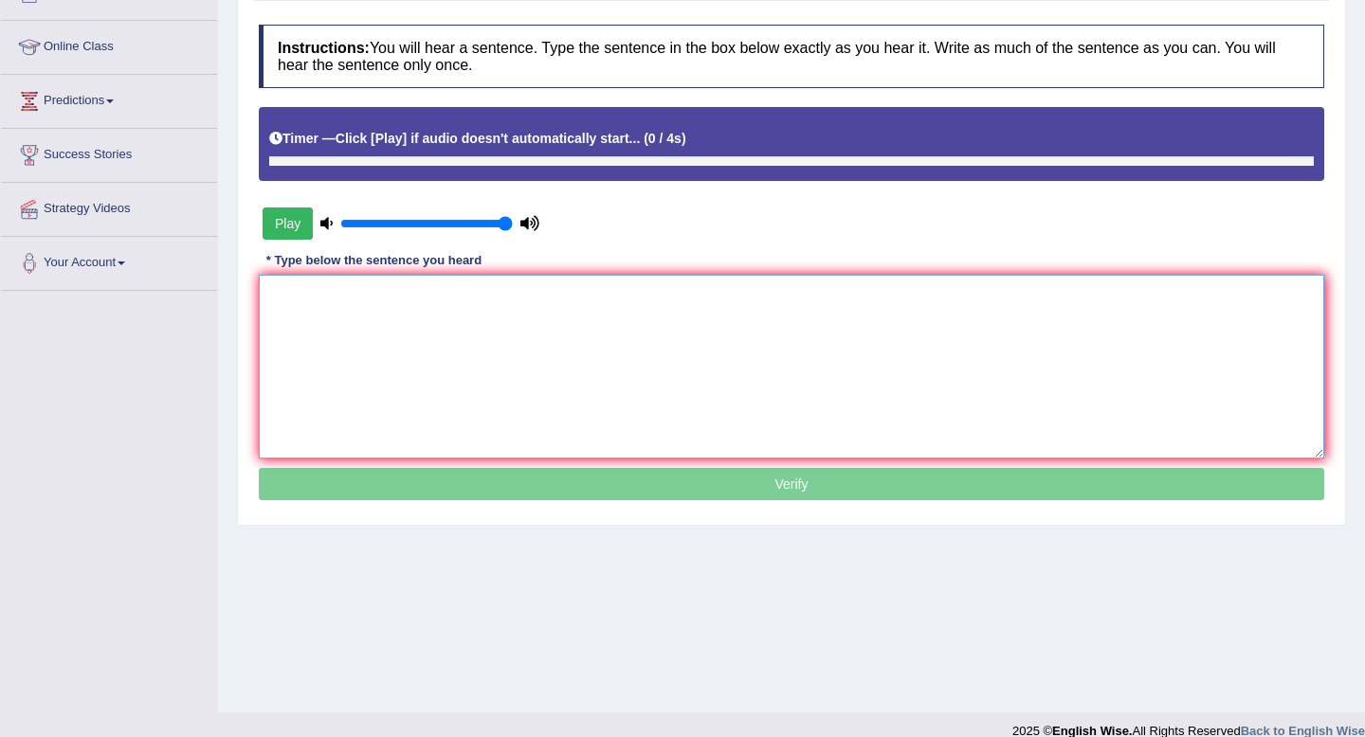
click at [493, 339] on textarea at bounding box center [791, 367] width 1065 height 184
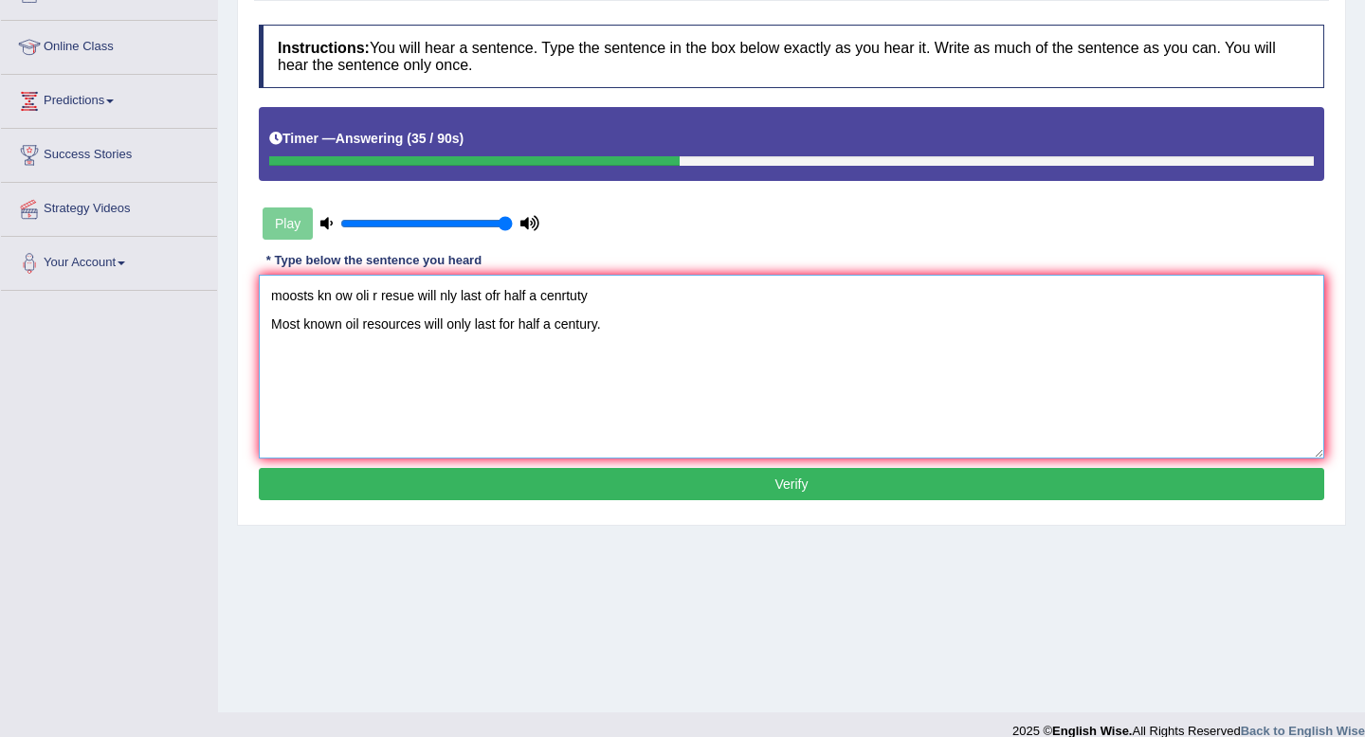
drag, startPoint x: 620, startPoint y: 294, endPoint x: 266, endPoint y: 276, distance: 354.0
click at [266, 276] on textarea "moosts kn ow oli r resue will nly last ofr half a cenrtuty Most known oil resou…" at bounding box center [791, 367] width 1065 height 184
type textarea "Most known oil resources will only last for half a century."
click at [582, 475] on button "Verify" at bounding box center [791, 484] width 1065 height 32
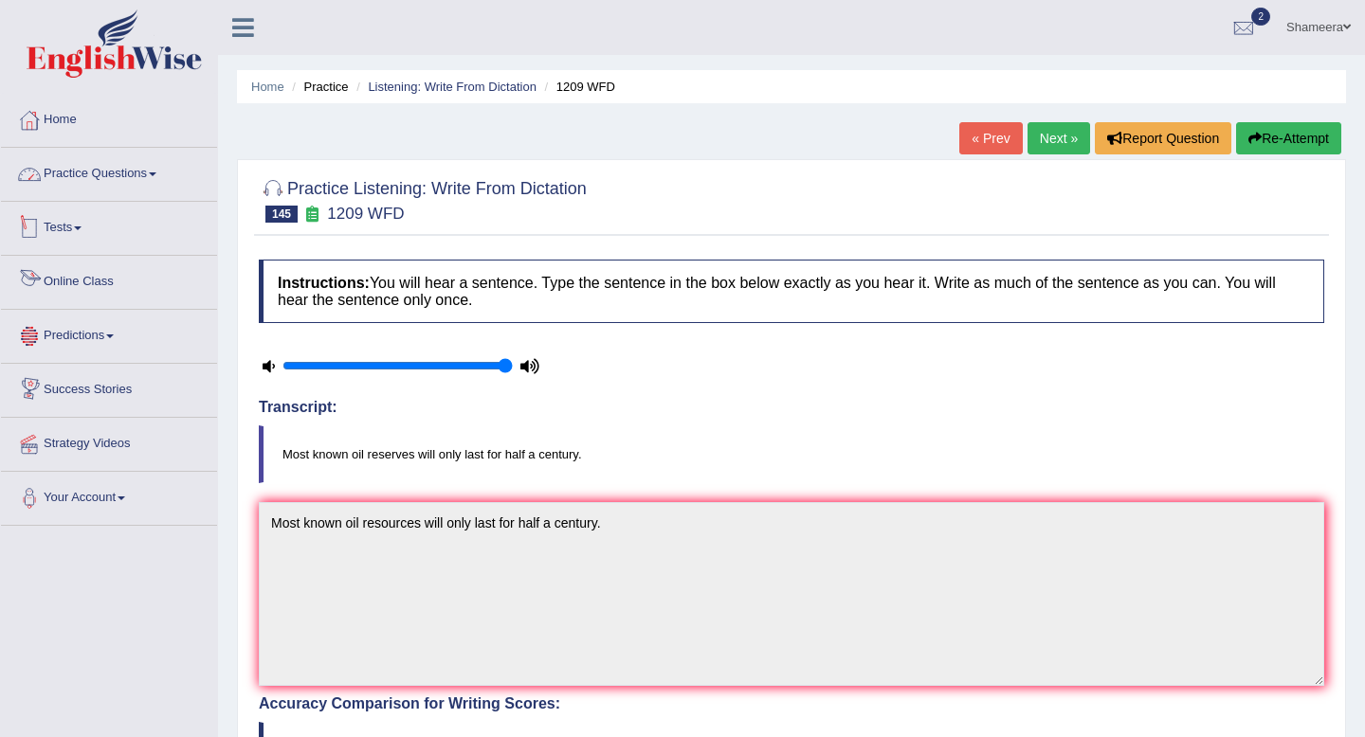
click at [156, 172] on span at bounding box center [153, 174] width 8 height 4
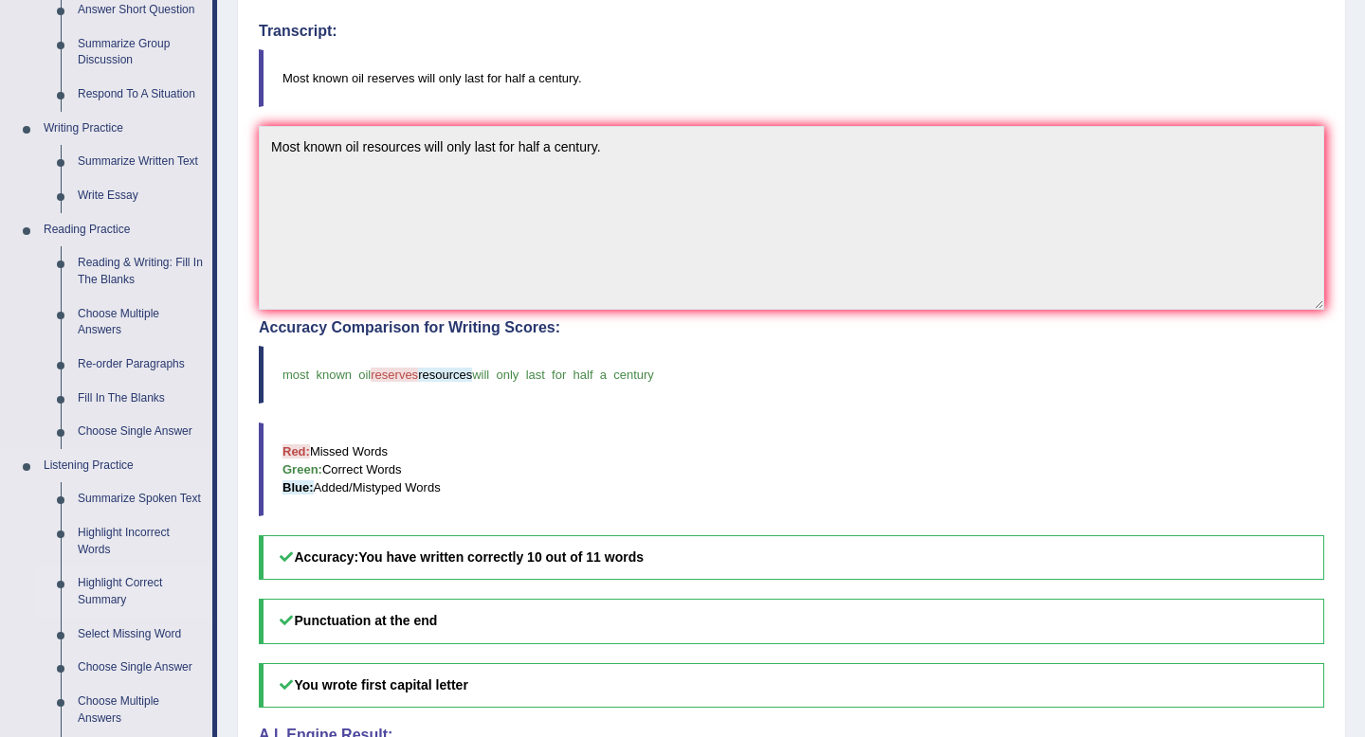
scroll to position [372, 0]
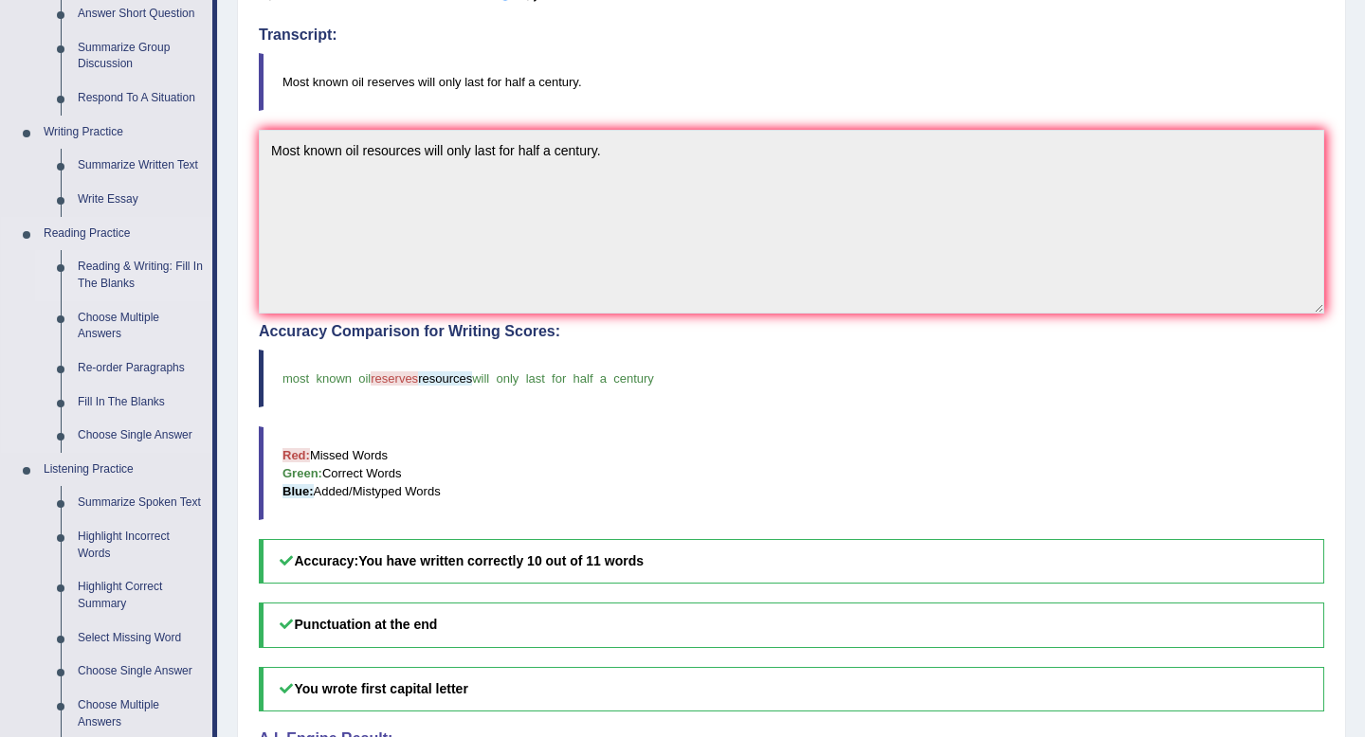
click at [140, 266] on link "Reading & Writing: Fill In The Blanks" at bounding box center [140, 275] width 143 height 50
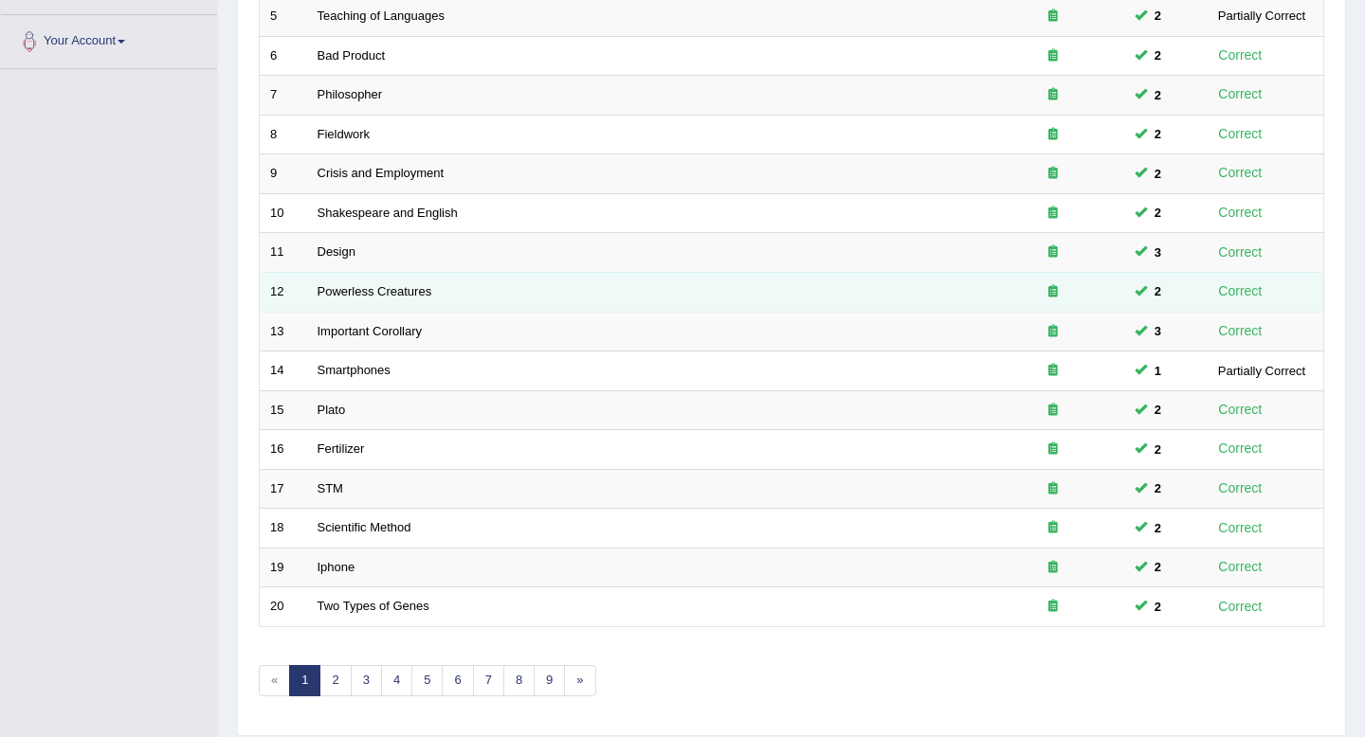
scroll to position [517, 0]
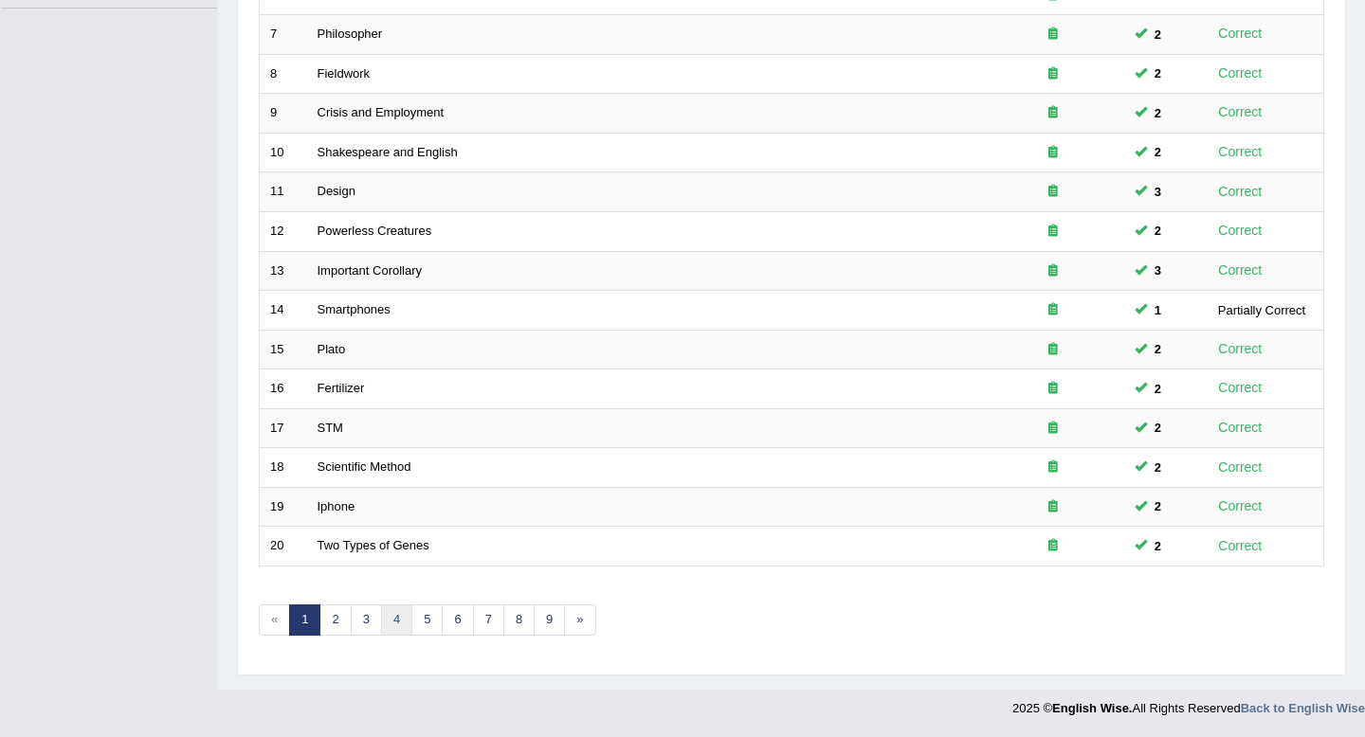
click at [400, 629] on link "4" at bounding box center [396, 620] width 31 height 31
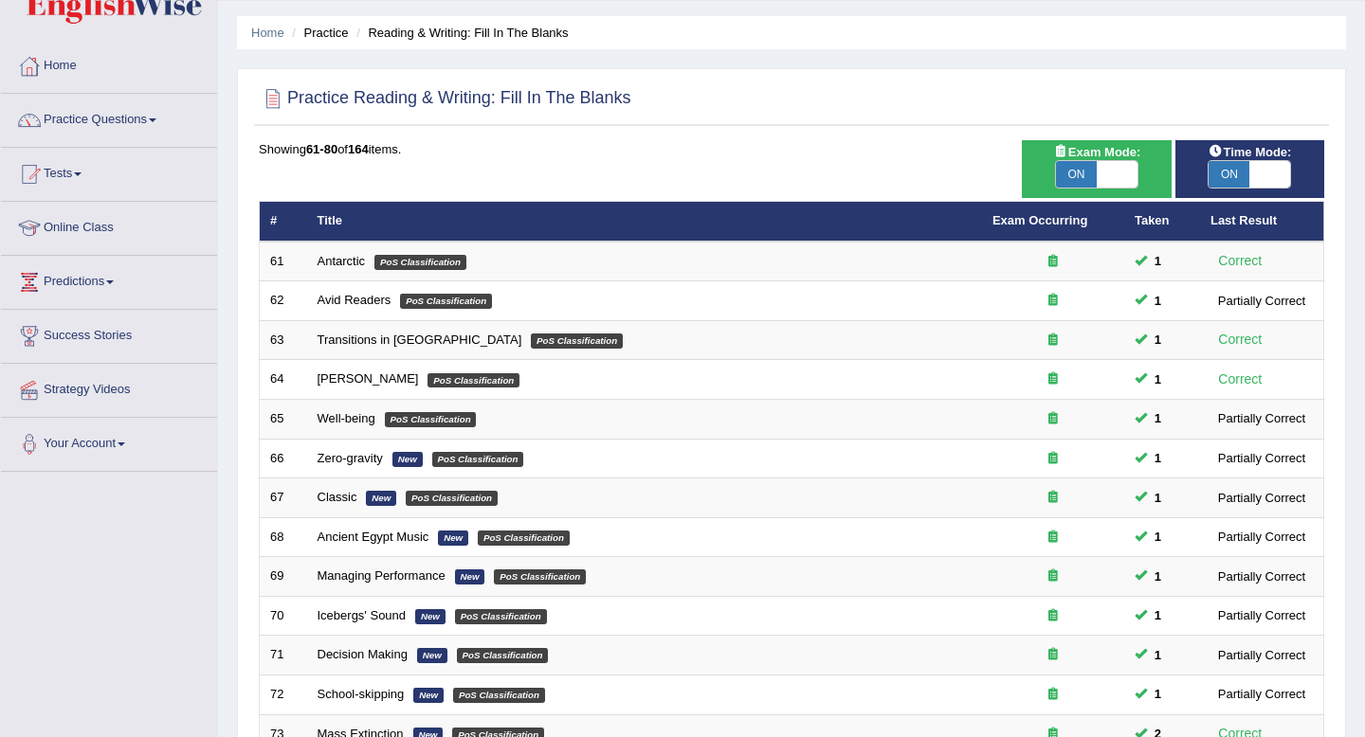
click at [1260, 166] on span at bounding box center [1269, 174] width 41 height 27
checkbox input "false"
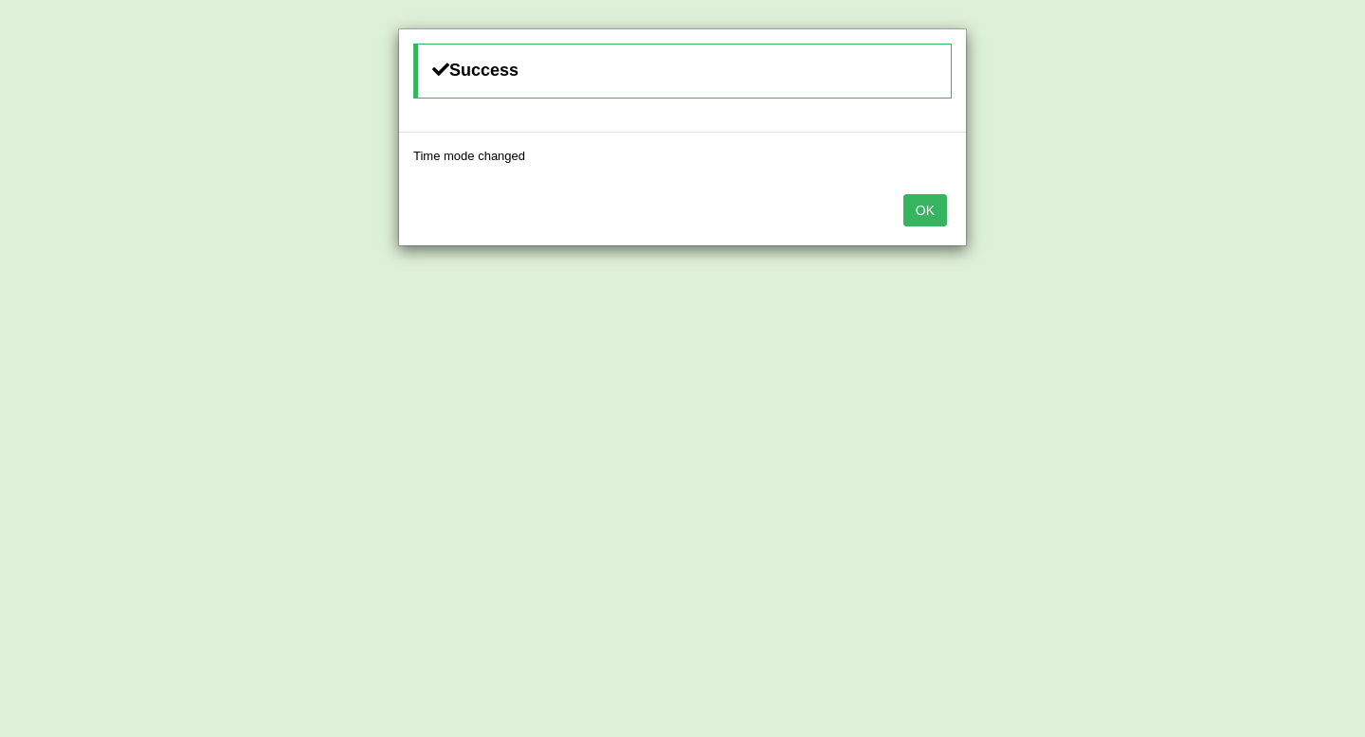
click at [929, 214] on button "OK" at bounding box center [925, 210] width 44 height 32
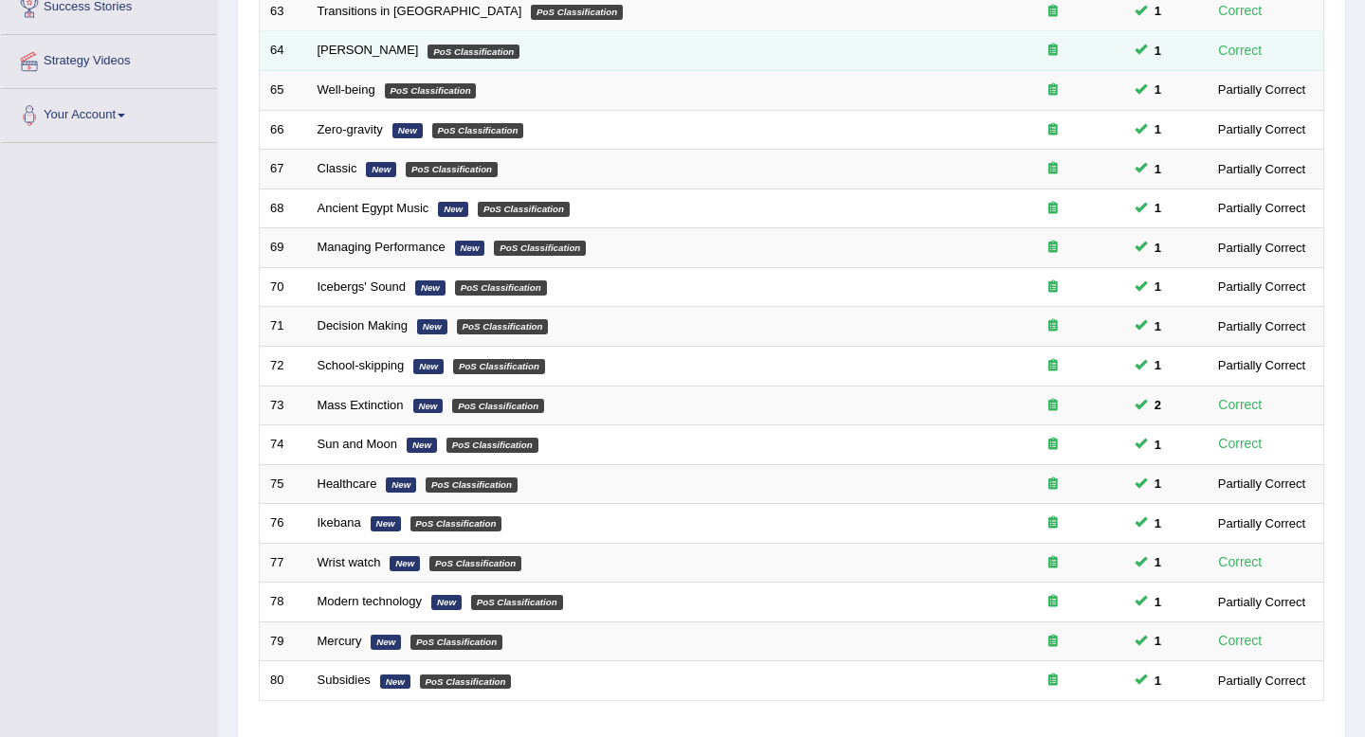
scroll to position [517, 0]
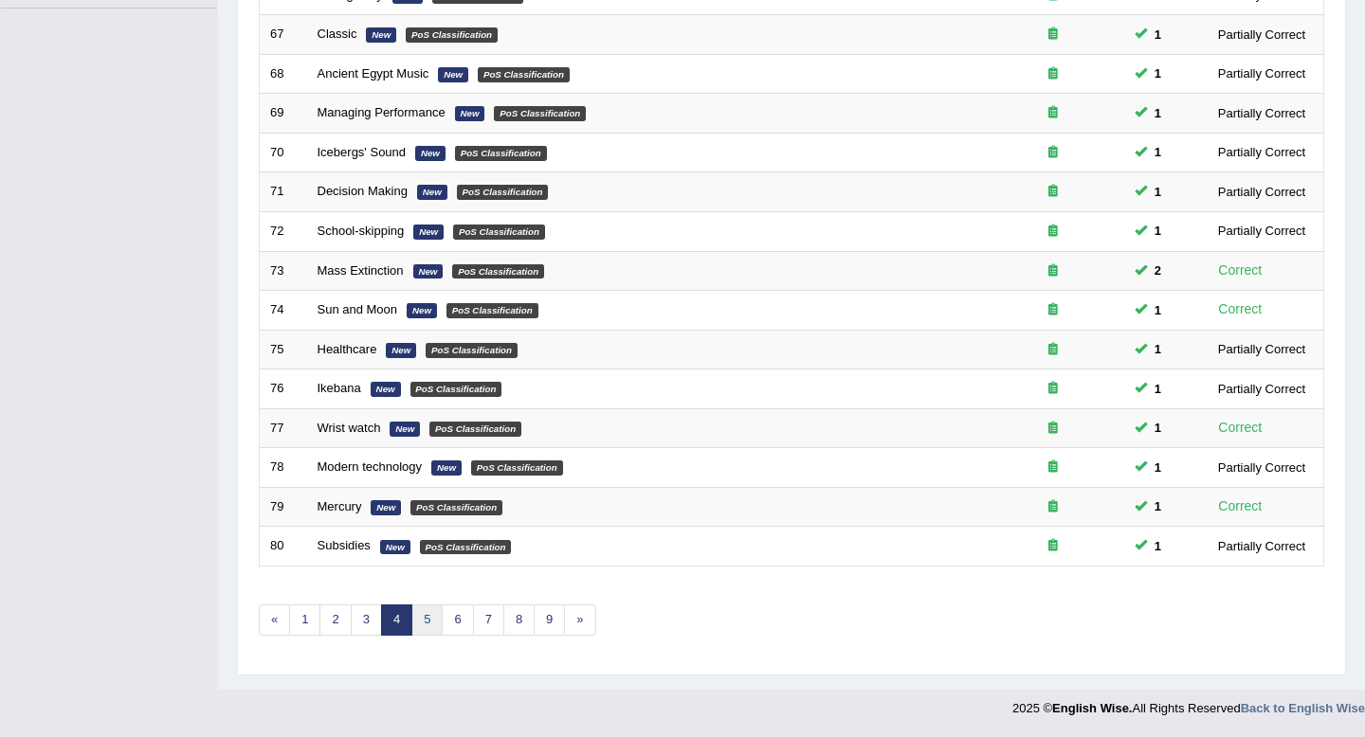
click at [432, 626] on link "5" at bounding box center [426, 620] width 31 height 31
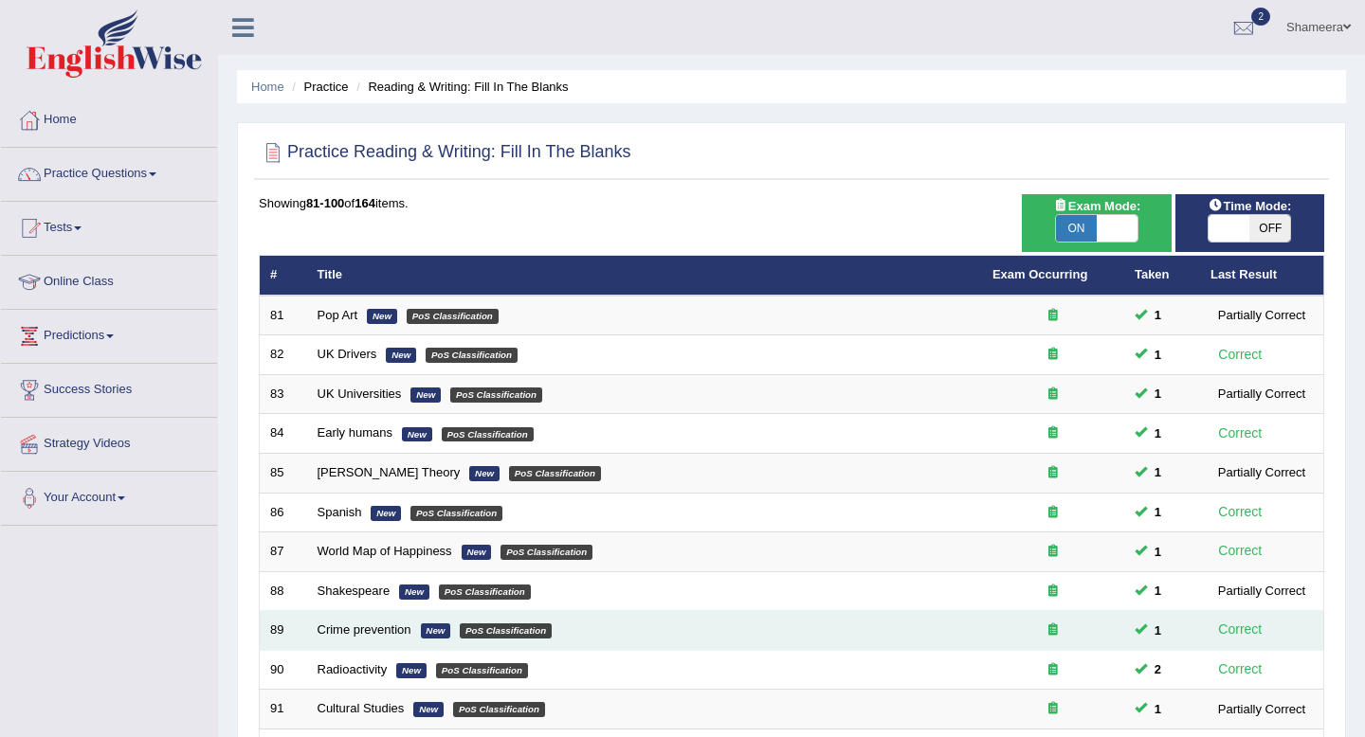
scroll to position [517, 0]
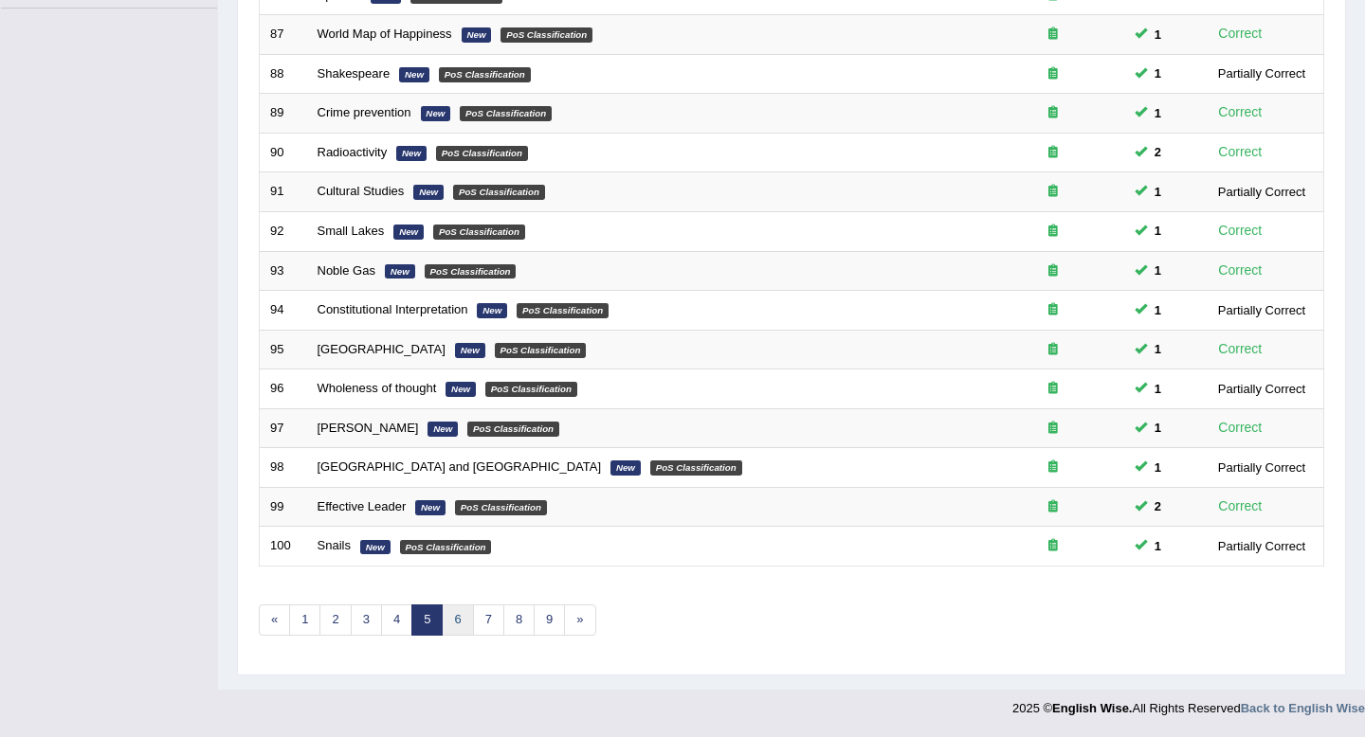
click at [460, 627] on link "6" at bounding box center [457, 620] width 31 height 31
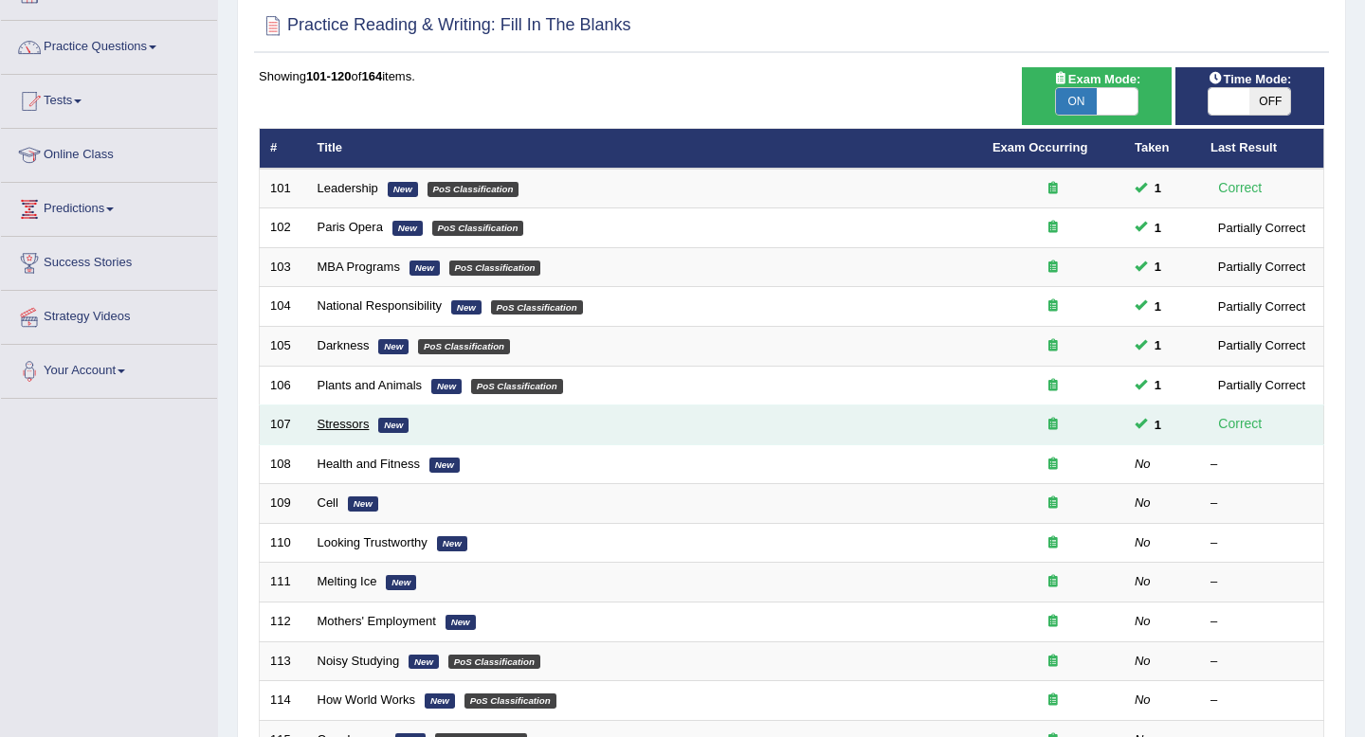
scroll to position [152, 0]
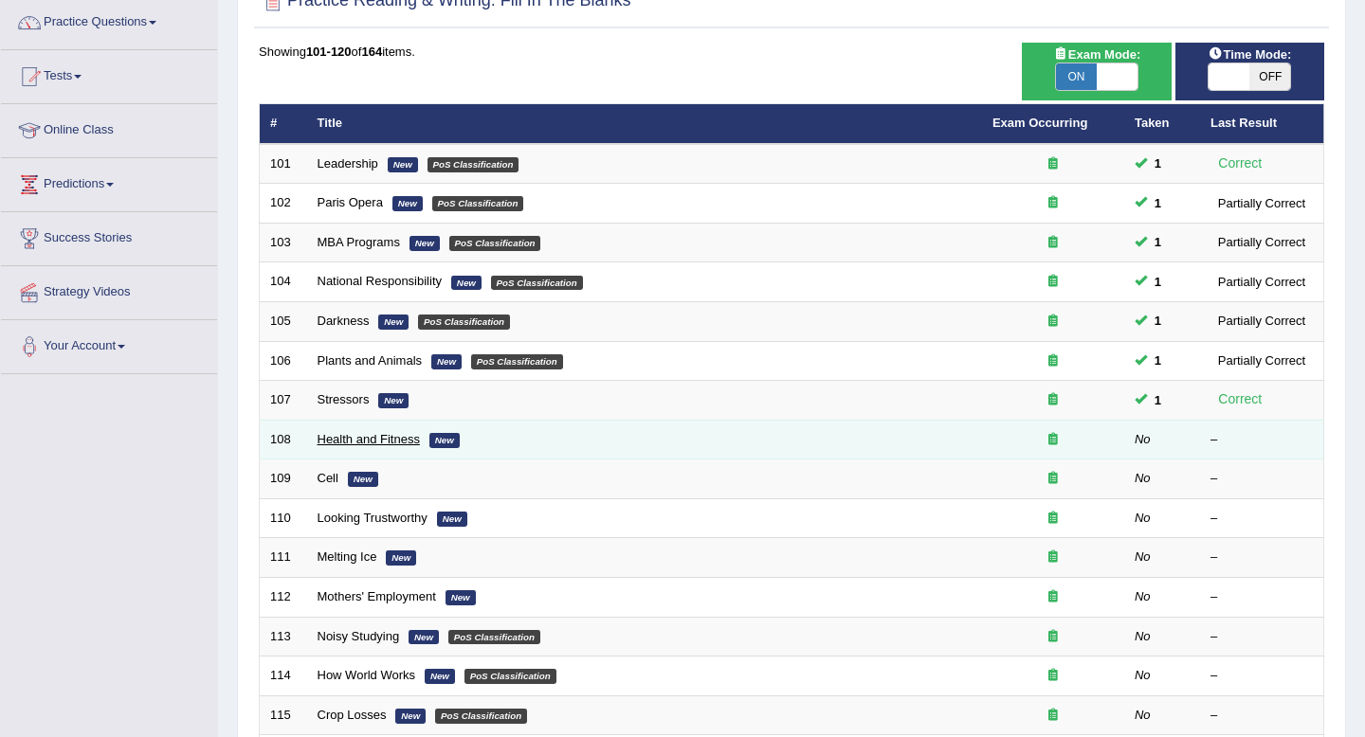
click at [350, 442] on link "Health and Fitness" at bounding box center [368, 439] width 102 height 14
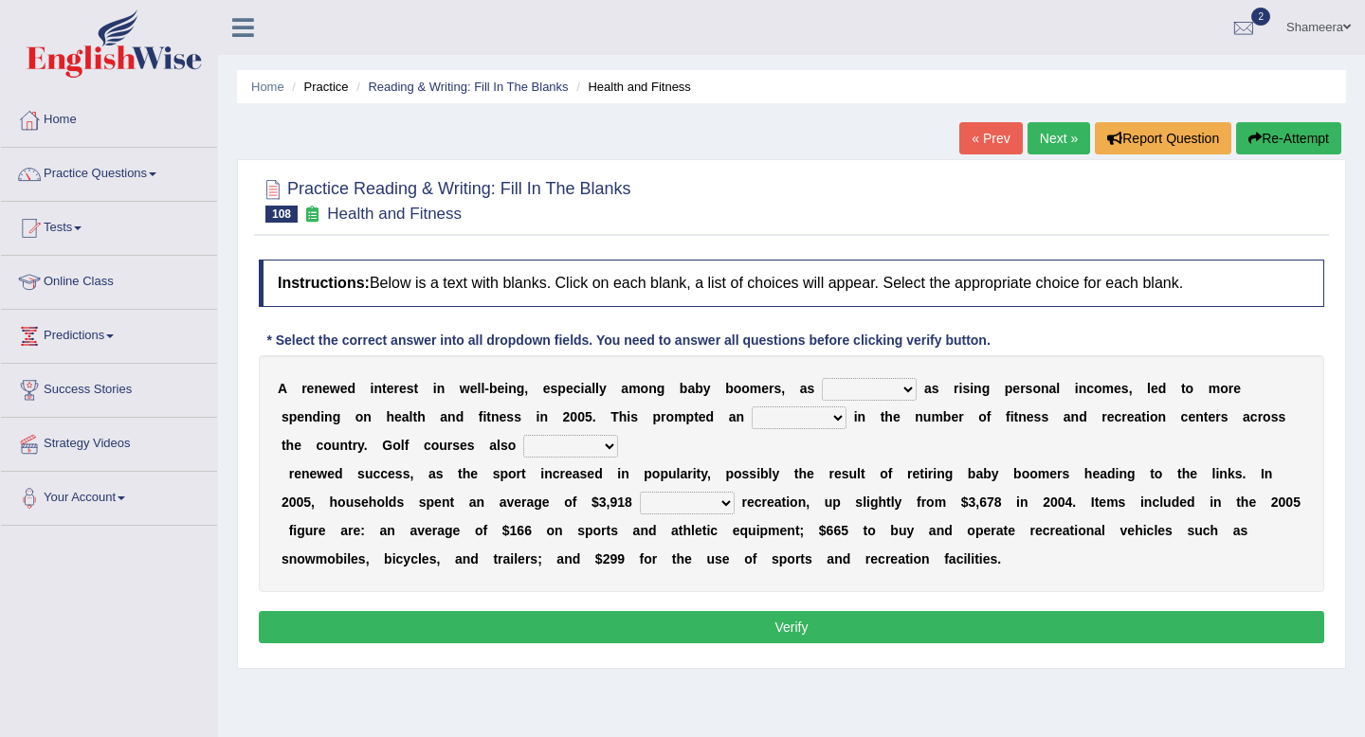
scroll to position [67, 0]
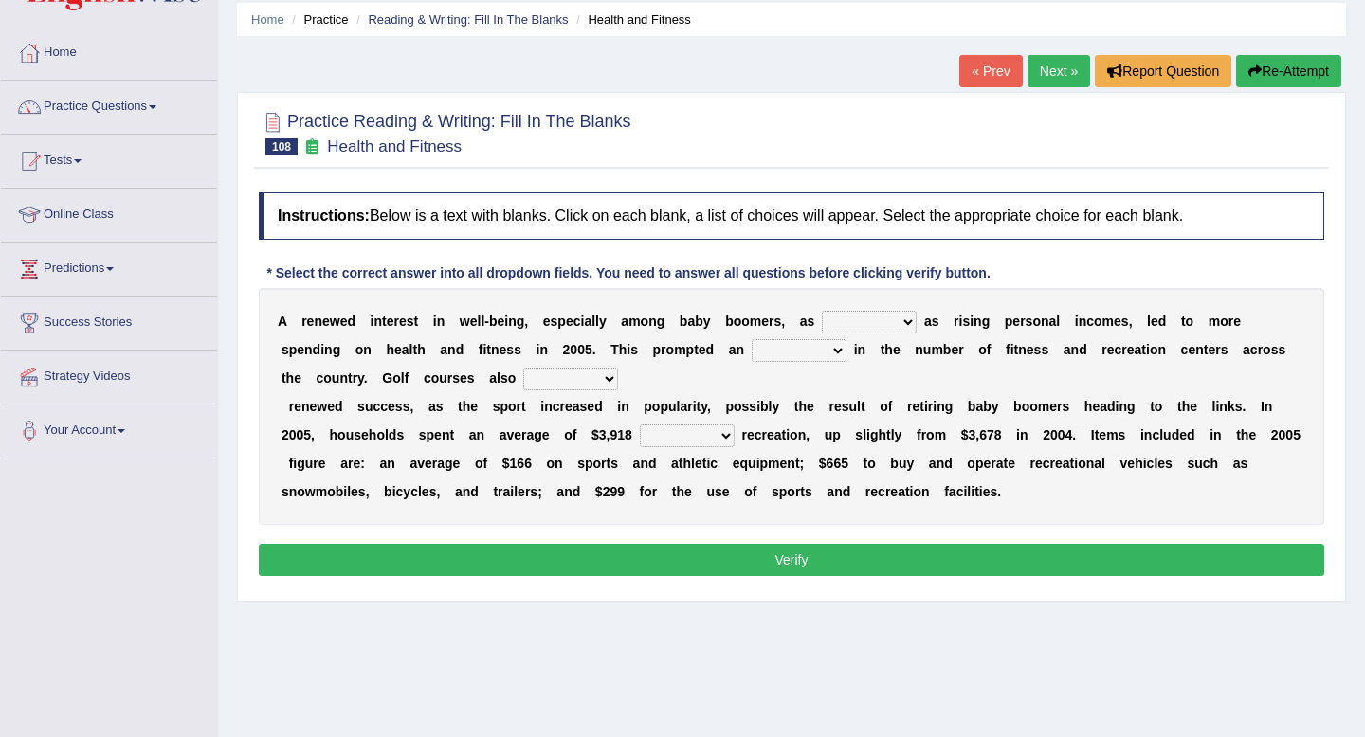
click at [893, 328] on select "expansion enjoyed on well" at bounding box center [869, 322] width 95 height 23
select select "well"
click at [822, 311] on select "expansion enjoyed on well" at bounding box center [869, 322] width 95 height 23
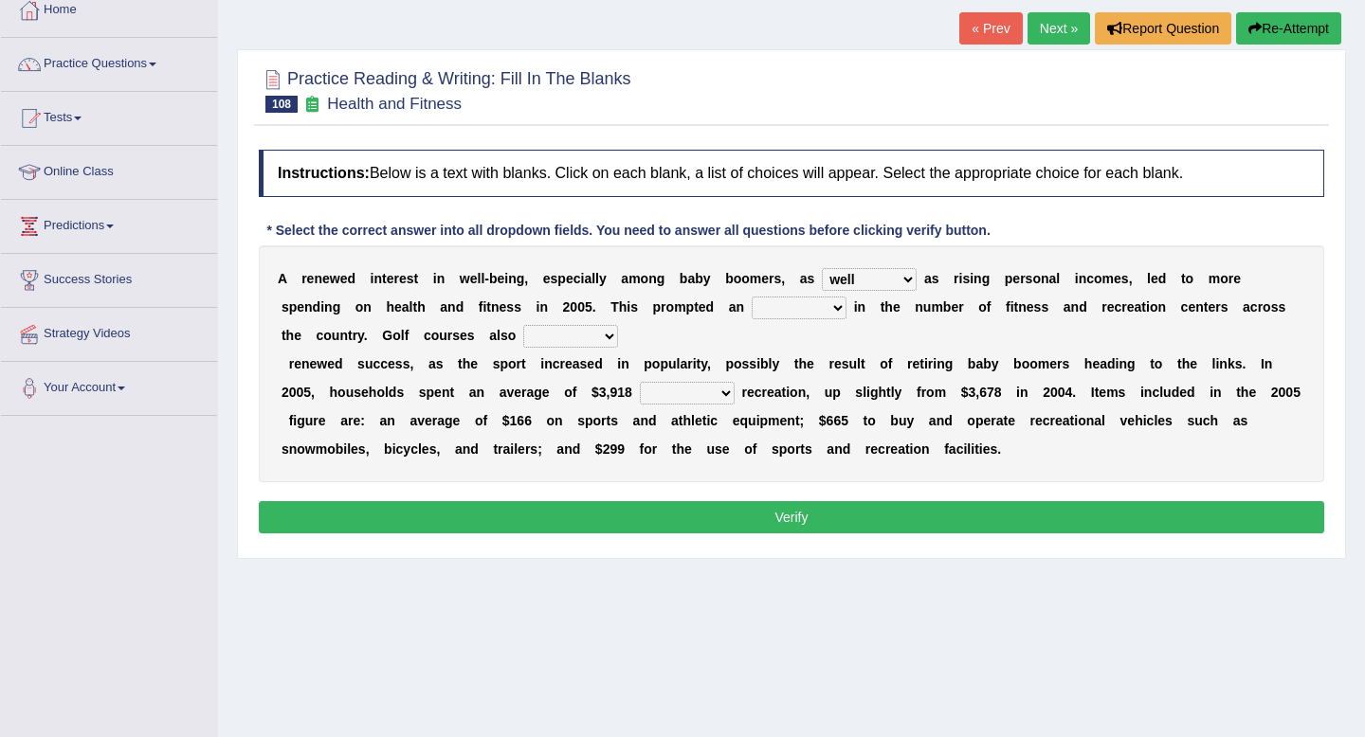
scroll to position [113, 0]
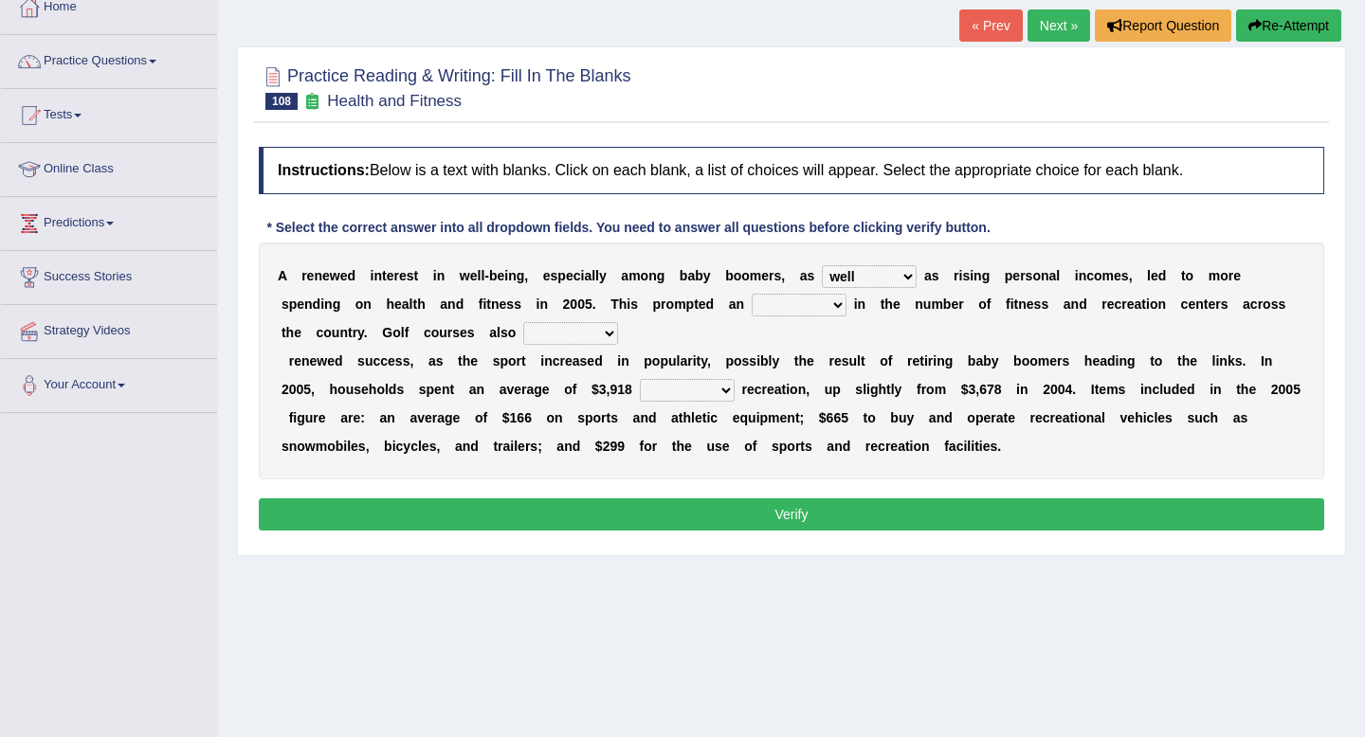
click at [785, 306] on select "good expansion movement lacked" at bounding box center [799, 305] width 95 height 23
select select "expansion"
click at [752, 294] on select "good expansion movement lacked" at bounding box center [799, 305] width 95 height 23
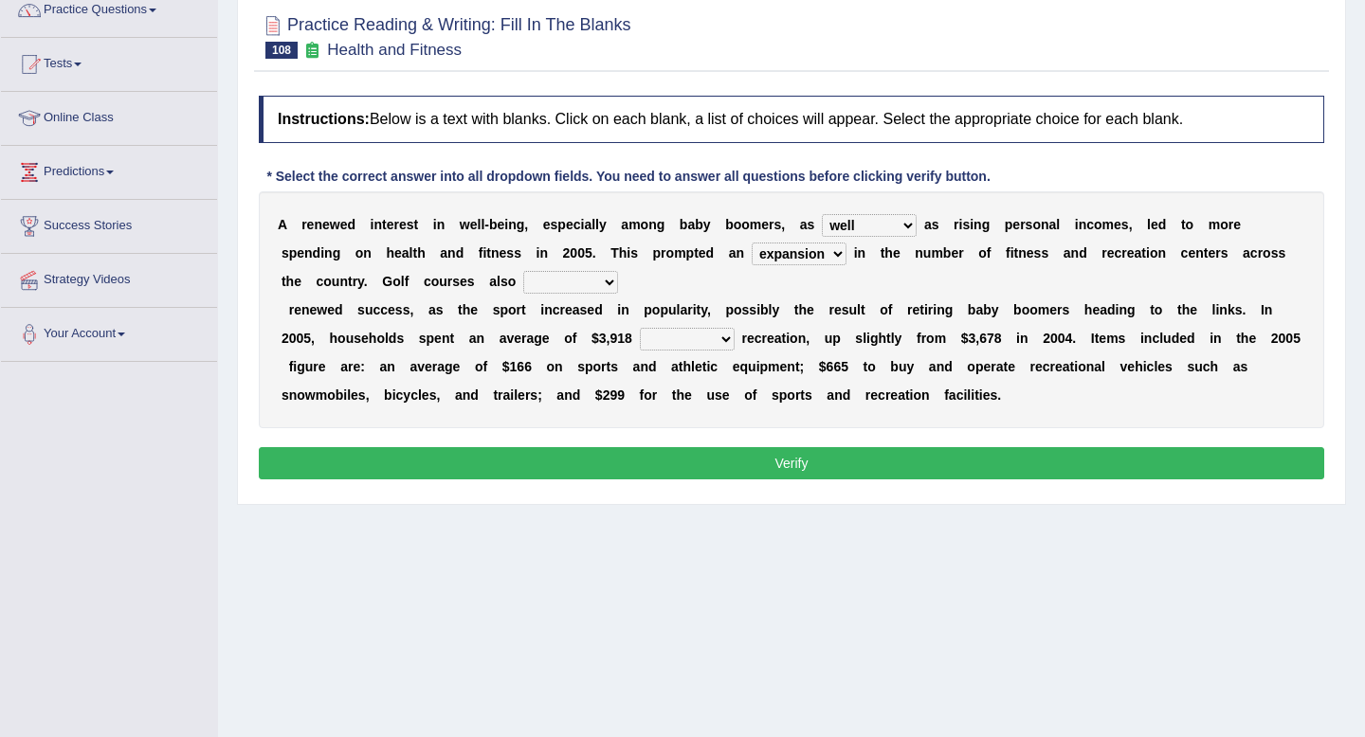
scroll to position [165, 0]
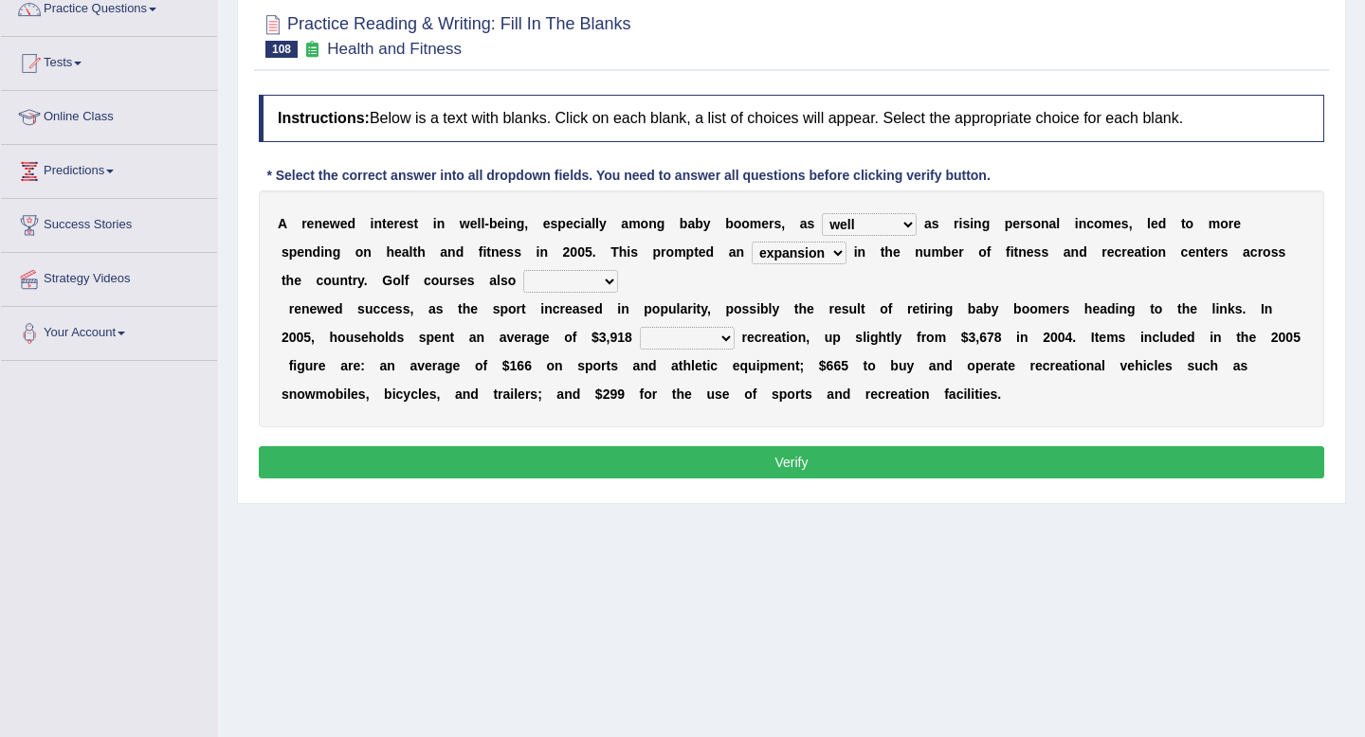
click at [572, 284] on select "smooth modelling played enjoyed" at bounding box center [570, 281] width 95 height 23
click at [578, 280] on select "smooth modelling played enjoyed" at bounding box center [570, 281] width 95 height 23
click at [585, 276] on select "smooth modelling played enjoyed" at bounding box center [570, 281] width 95 height 23
click at [523, 270] on select "smooth modelling played enjoyed" at bounding box center [570, 281] width 95 height 23
click at [587, 289] on select "smooth modelling played enjoyed" at bounding box center [570, 281] width 95 height 23
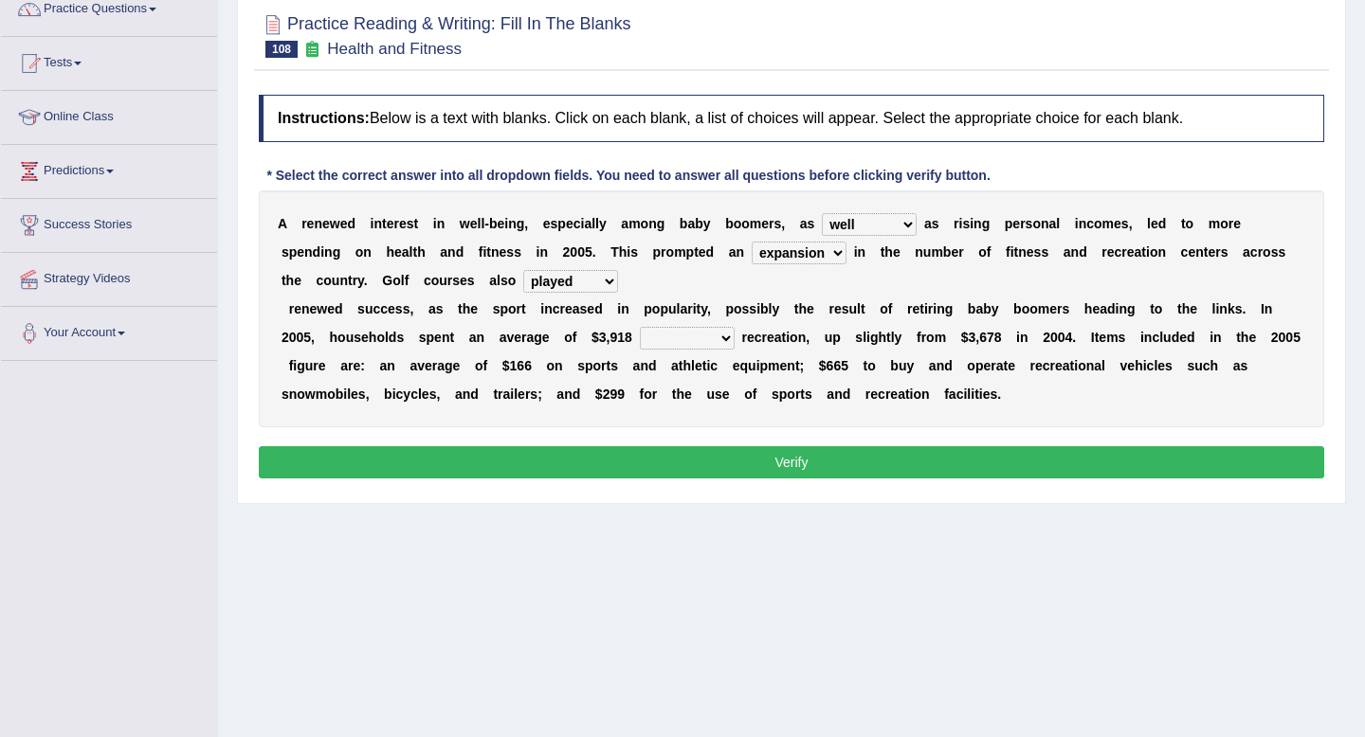
select select "enjoyed"
click at [523, 270] on select "smooth modelling played enjoyed" at bounding box center [570, 281] width 95 height 23
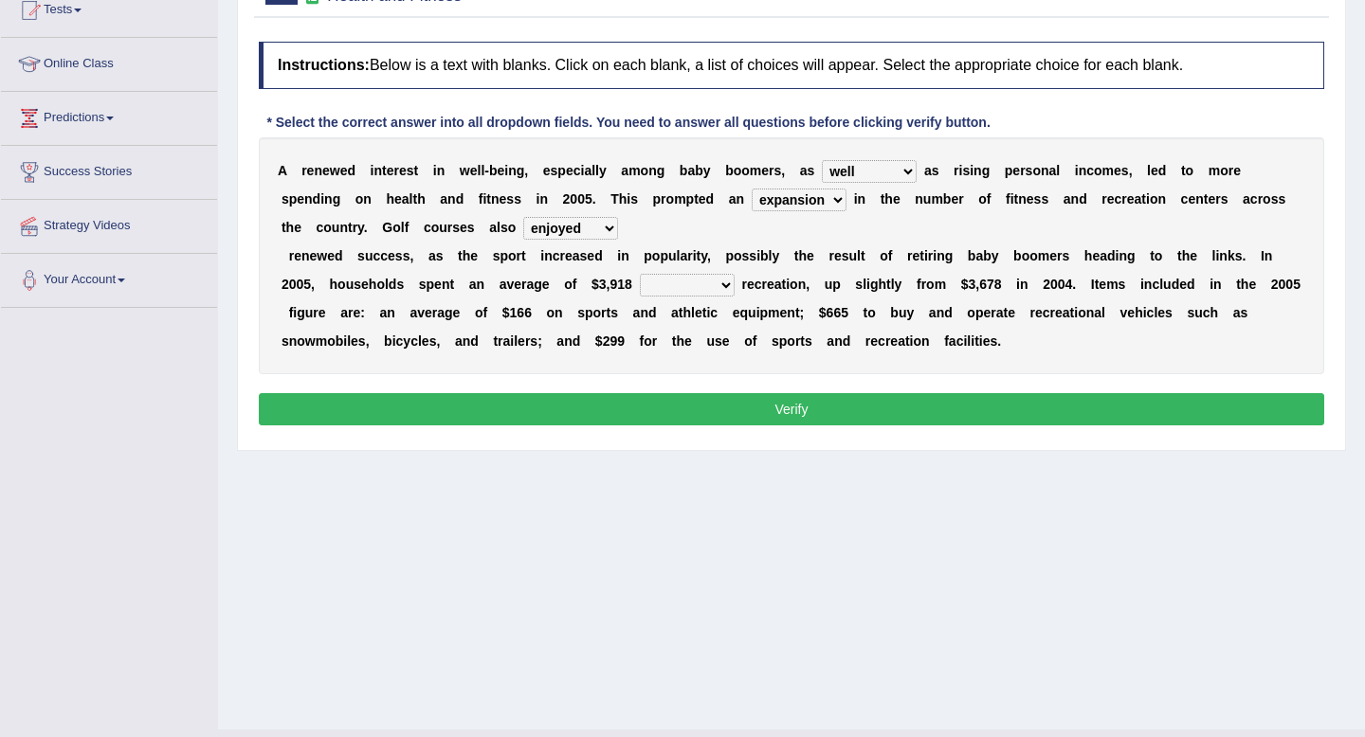
scroll to position [223, 0]
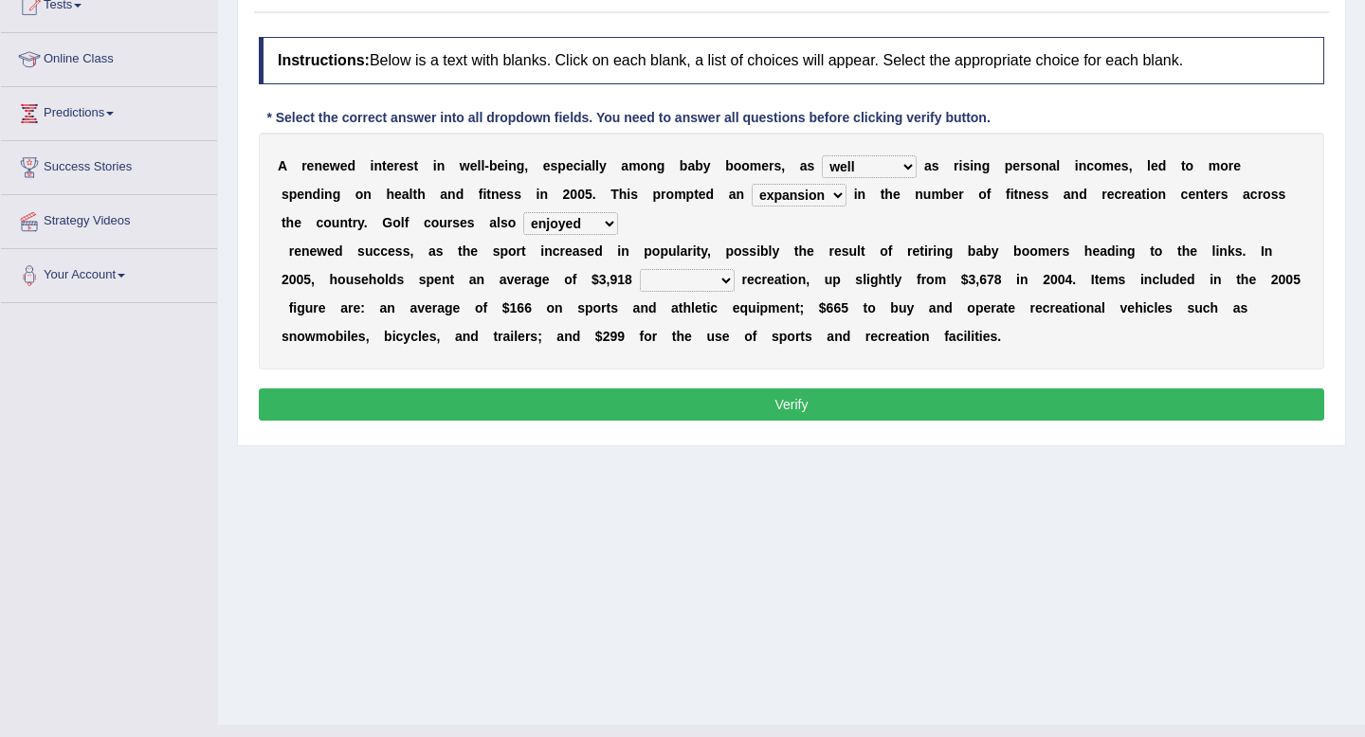
click at [672, 285] on select "on of for with" at bounding box center [687, 280] width 95 height 23
select select "on"
click at [640, 269] on select "on of for with" at bounding box center [687, 280] width 95 height 23
click at [677, 407] on button "Verify" at bounding box center [791, 405] width 1065 height 32
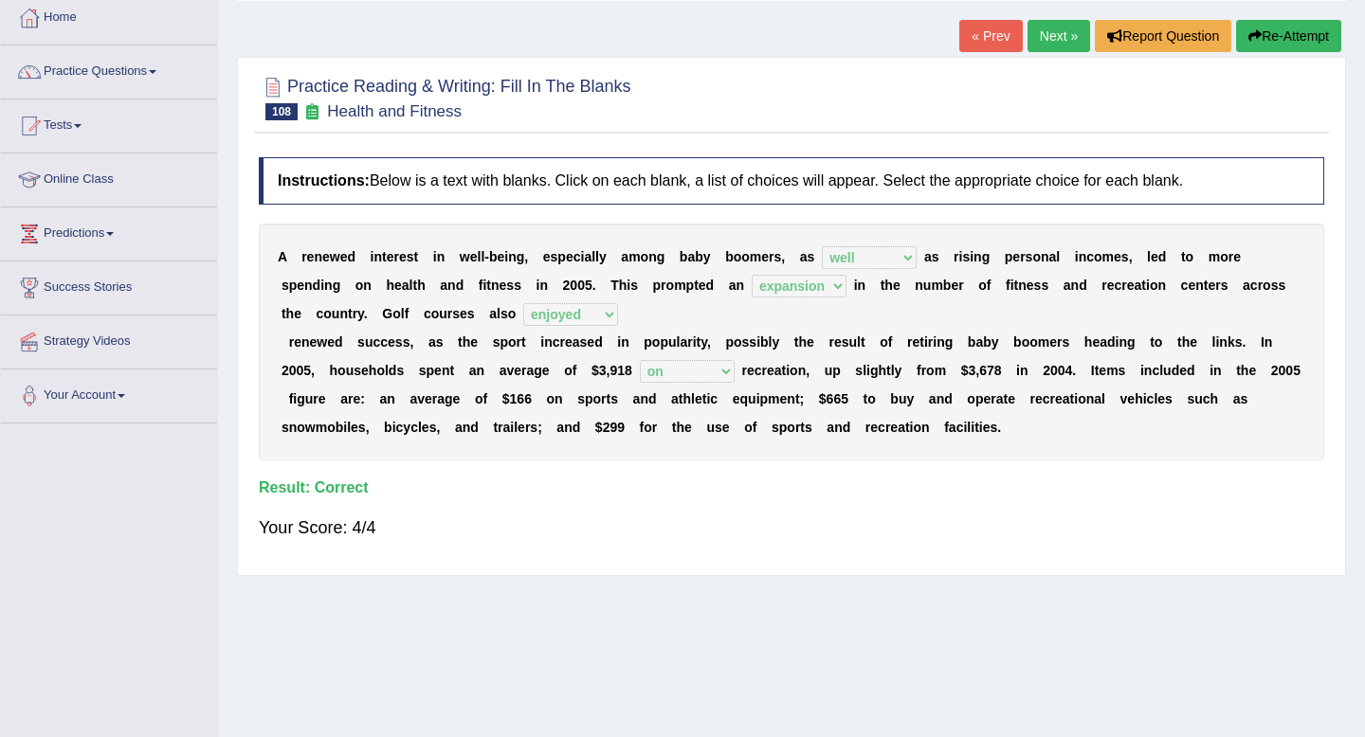
scroll to position [91, 0]
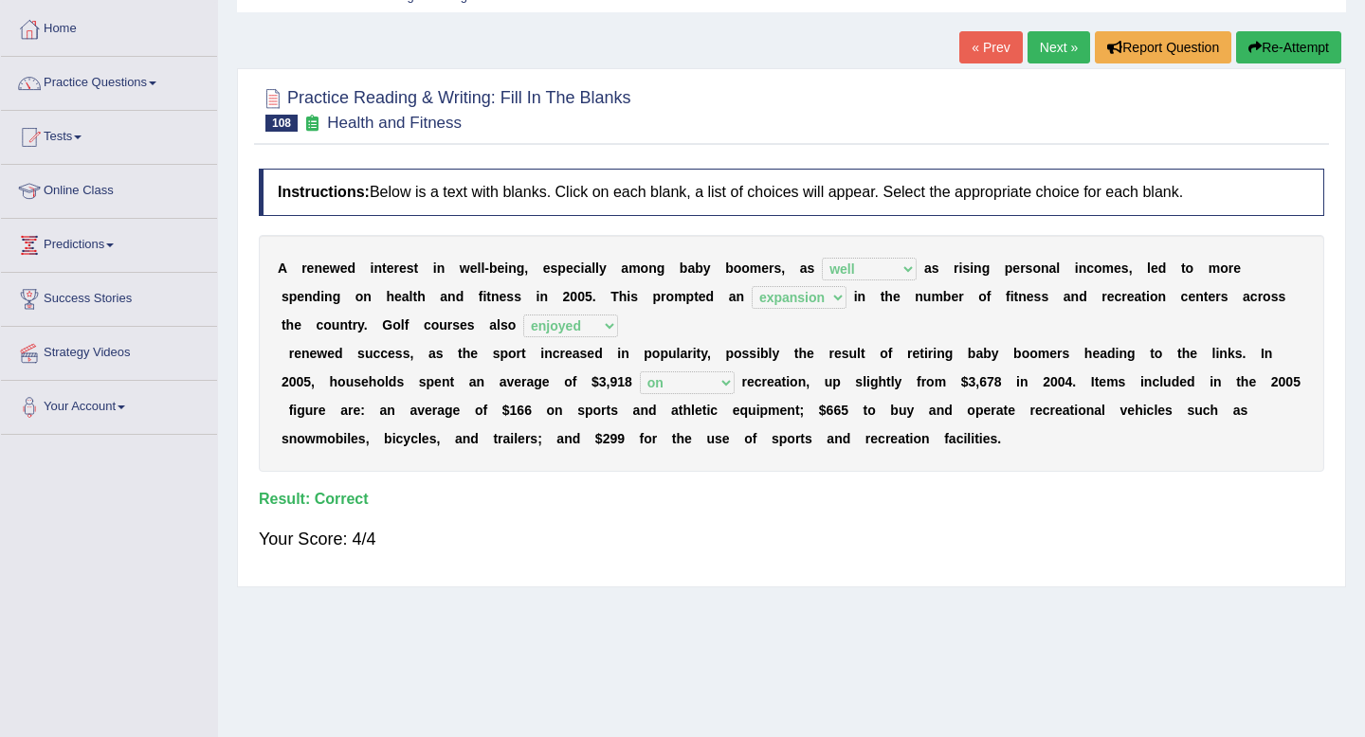
click at [1039, 47] on link "Next »" at bounding box center [1058, 47] width 63 height 32
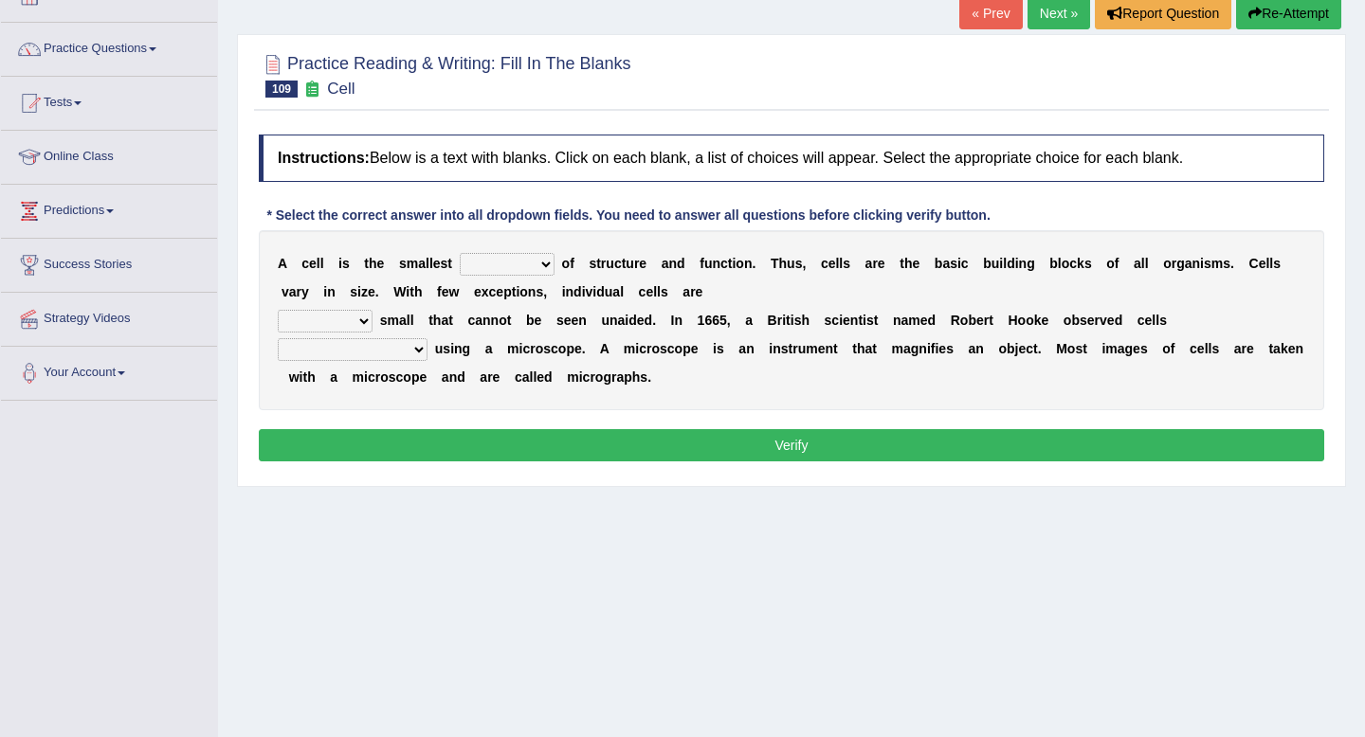
scroll to position [124, 0]
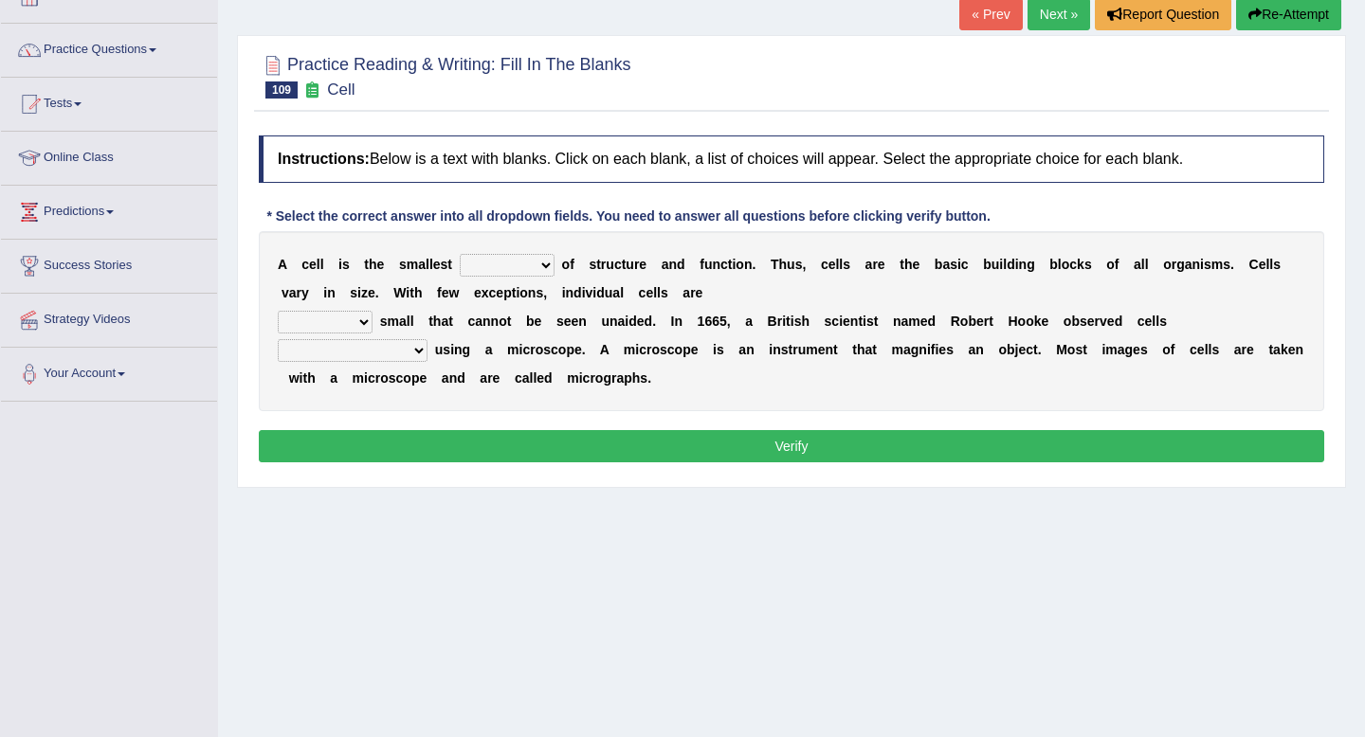
click at [518, 269] on select "object value unit role" at bounding box center [507, 265] width 95 height 23
select select "unit"
click at [460, 254] on select "object value unit role" at bounding box center [507, 265] width 95 height 23
click at [333, 323] on select "quite also so now" at bounding box center [325, 322] width 95 height 23
select select "quite"
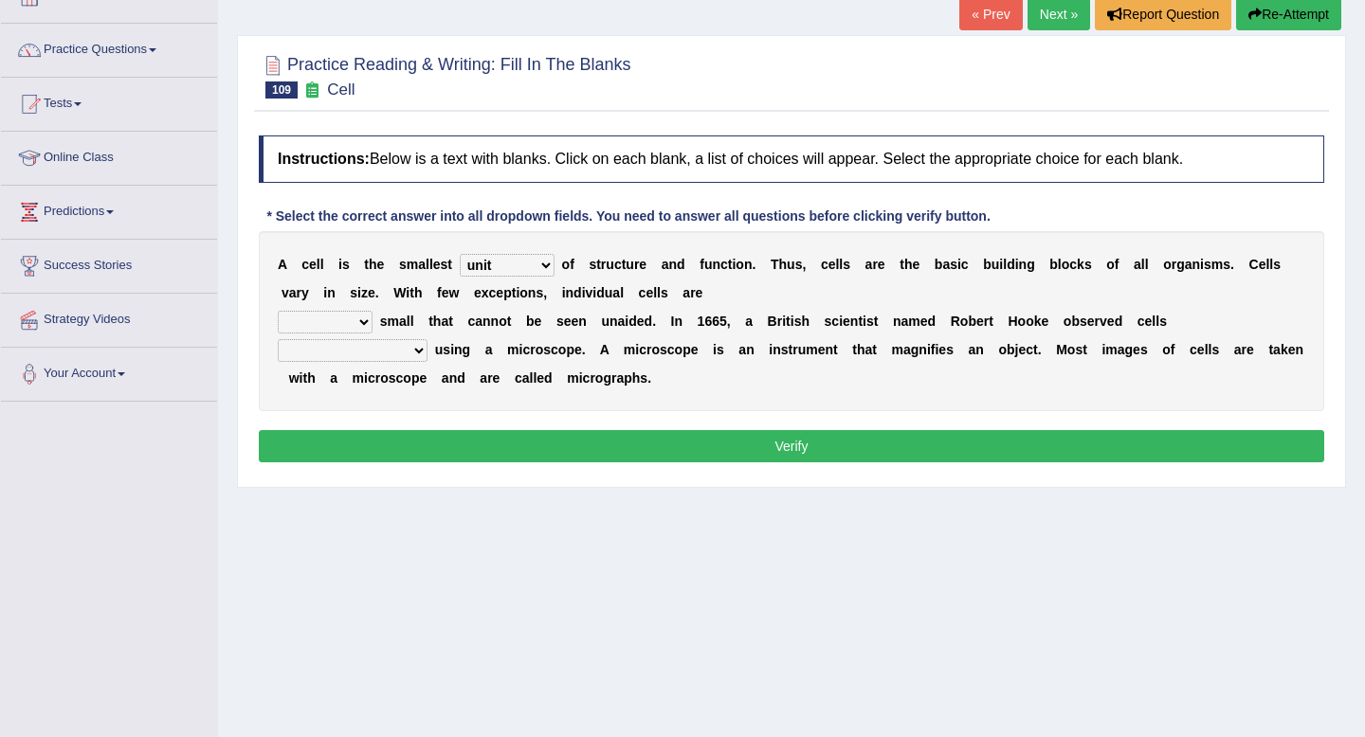
click at [278, 311] on select "quite also so now" at bounding box center [325, 322] width 95 height 23
click at [374, 353] on select "for the first time for the earliest time at the beginning in the beginning" at bounding box center [353, 350] width 150 height 23
select select "for the first time"
click at [278, 339] on select "for the first time for the earliest time at the beginning in the beginning" at bounding box center [353, 350] width 150 height 23
click at [487, 457] on button "Verify" at bounding box center [791, 446] width 1065 height 32
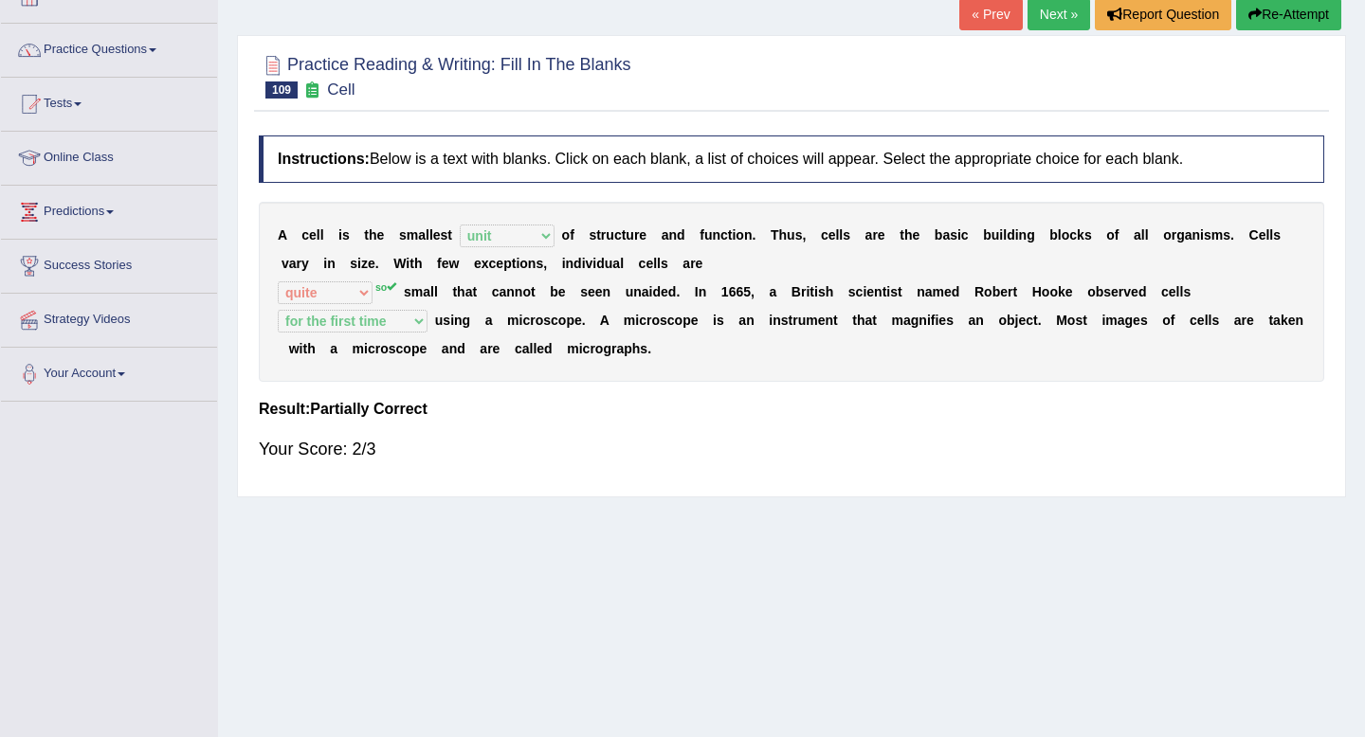
scroll to position [0, 0]
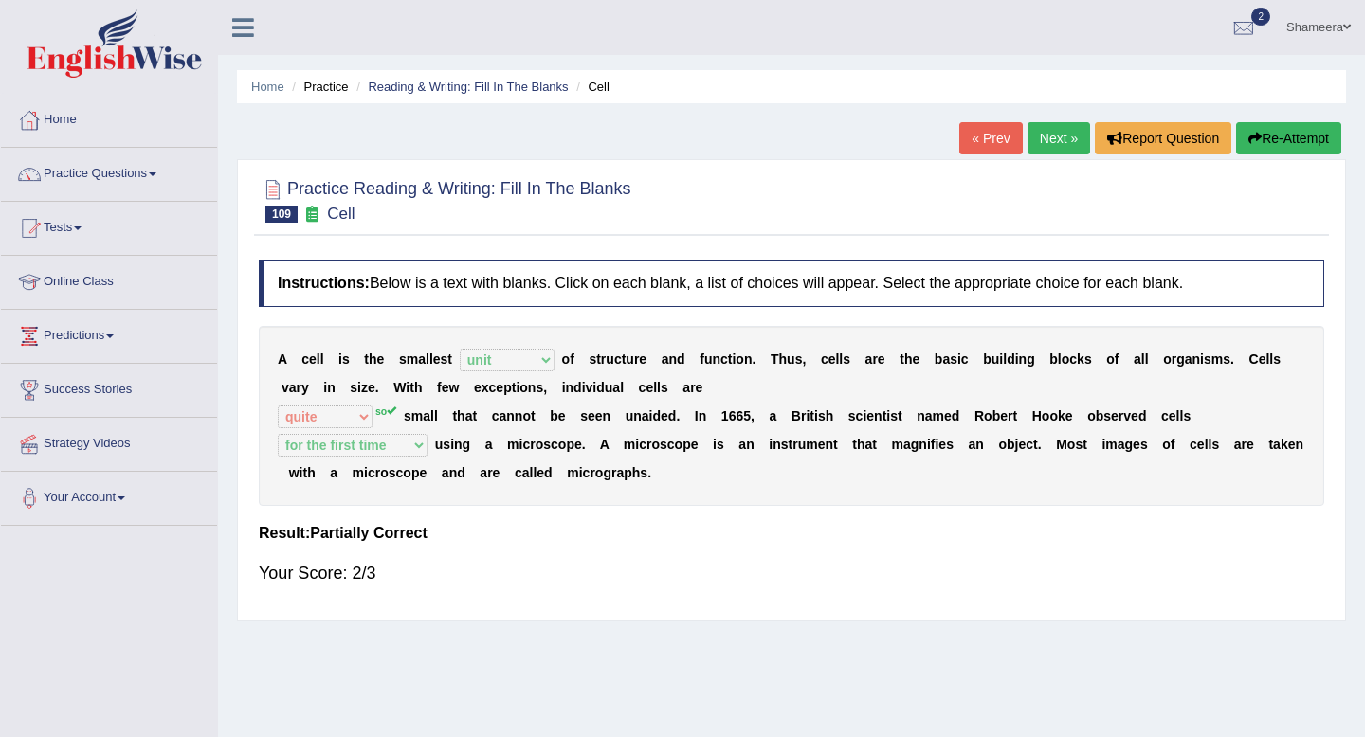
click at [1050, 152] on link "Next »" at bounding box center [1058, 138] width 63 height 32
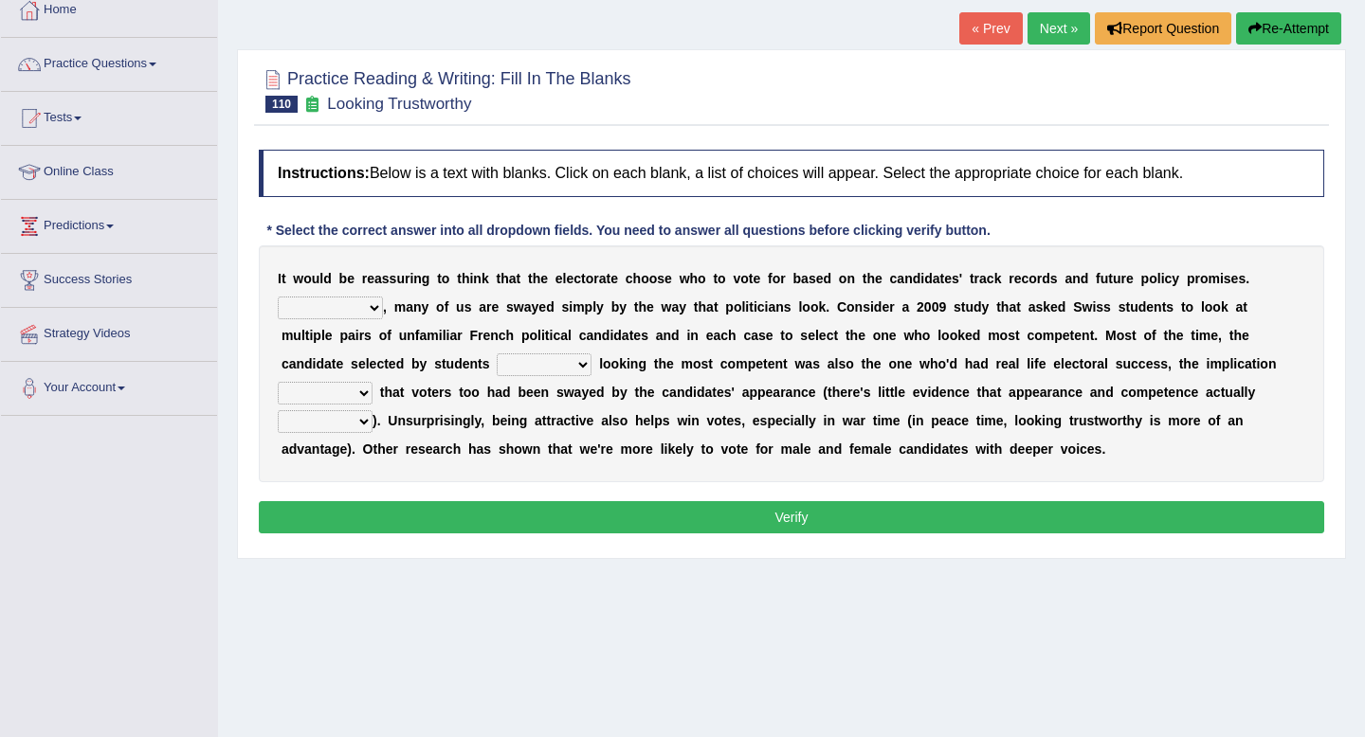
scroll to position [132, 0]
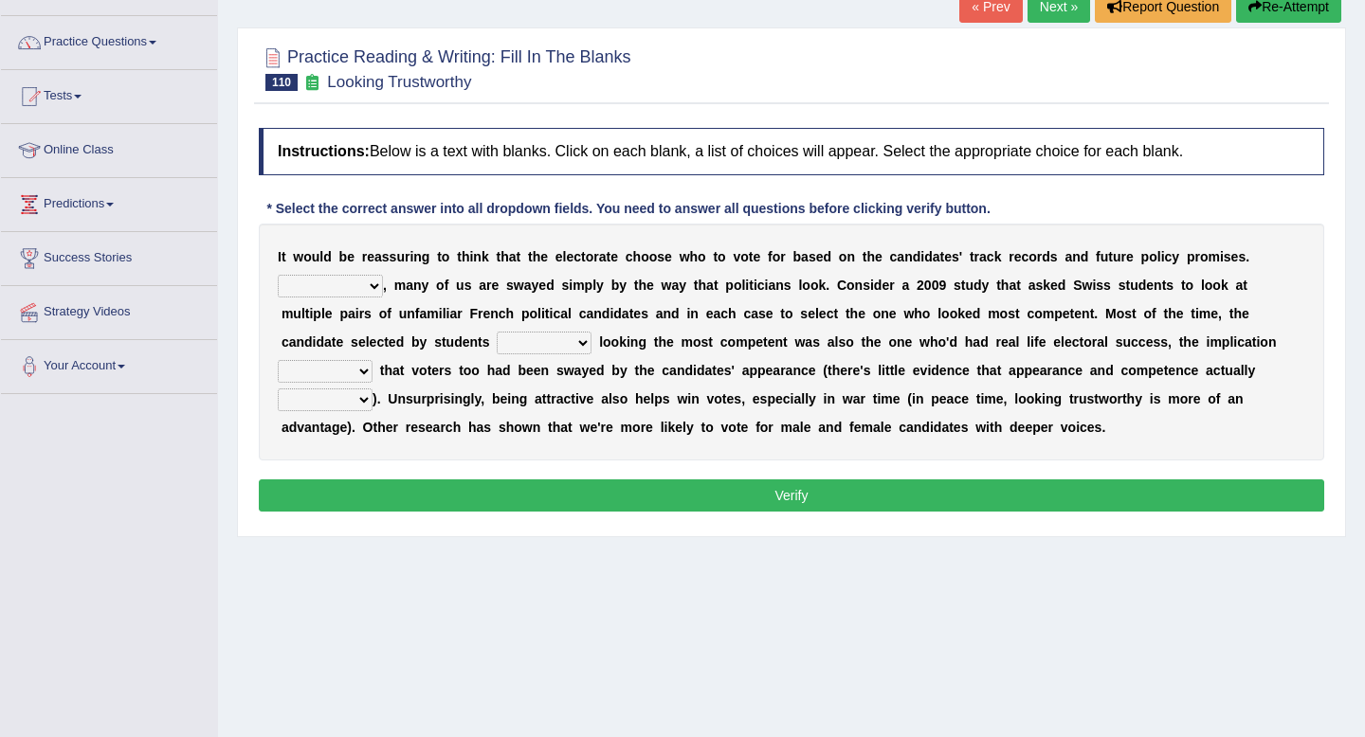
click at [337, 285] on select "For example In truth In addition In return" at bounding box center [330, 286] width 105 height 23
click at [497, 343] on select "through at by as" at bounding box center [544, 343] width 95 height 23
click at [497, 332] on select "through at by as" at bounding box center [544, 343] width 95 height 23
click at [497, 338] on select "through at by as" at bounding box center [544, 343] width 95 height 23
click at [497, 344] on select "through at by as" at bounding box center [544, 343] width 95 height 23
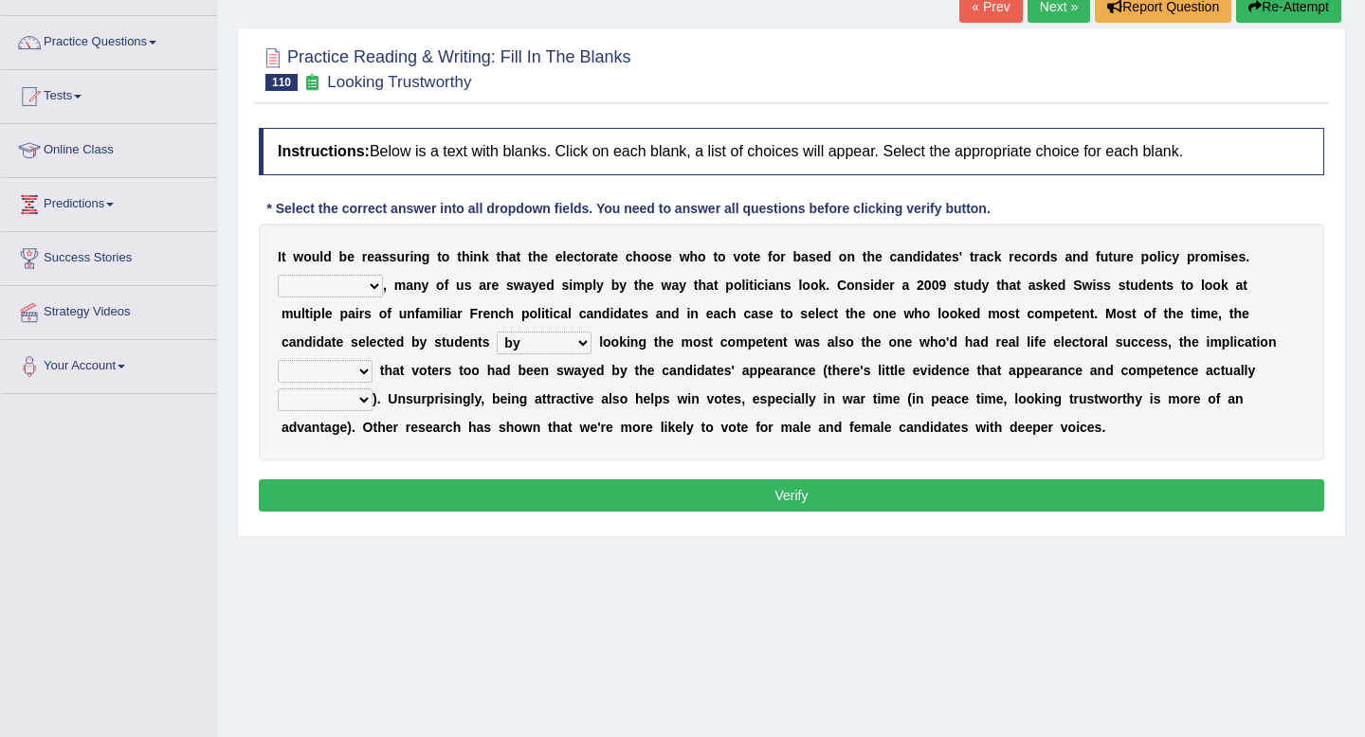
click at [497, 332] on select "through at by as" at bounding box center [544, 343] width 95 height 23
click at [497, 347] on select "through at by as" at bounding box center [544, 343] width 95 height 23
select select "as"
click at [497, 332] on select "through at by as" at bounding box center [544, 343] width 95 height 23
click at [348, 374] on select "being is was having" at bounding box center [325, 371] width 95 height 23
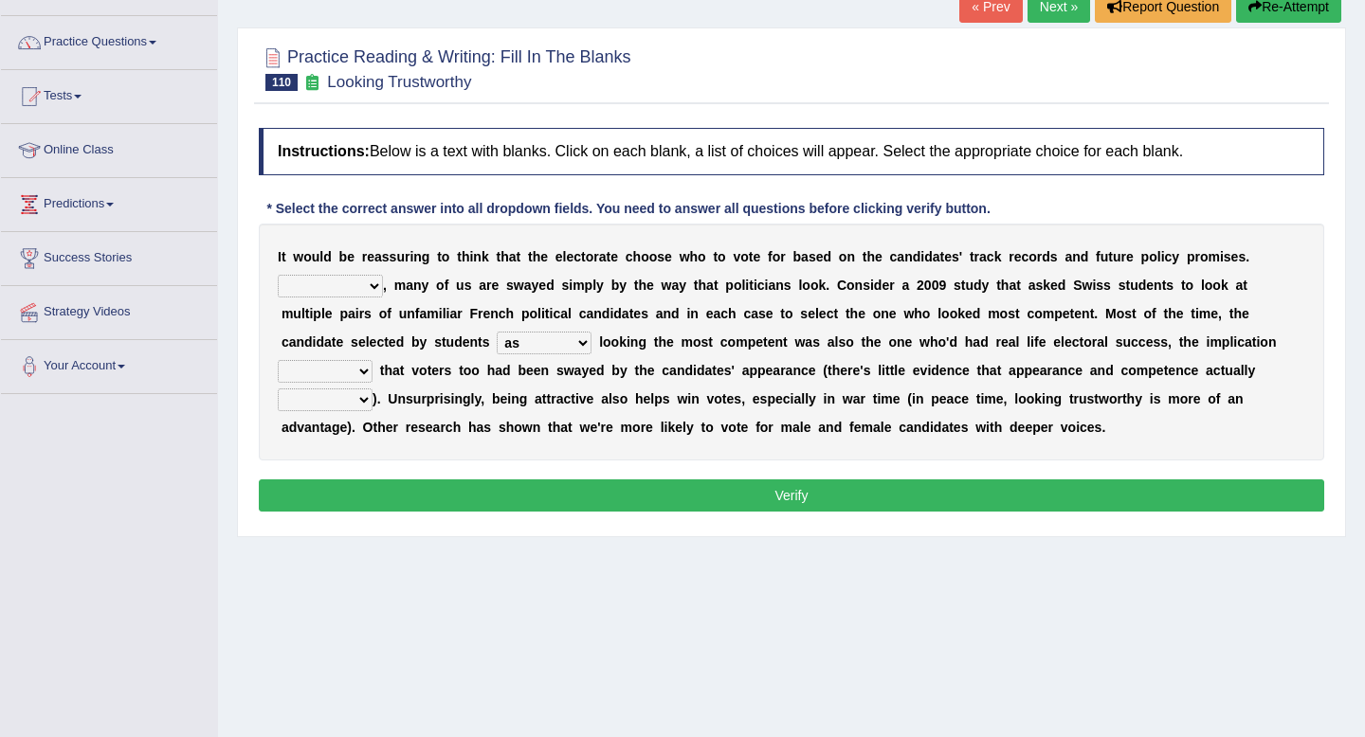
select select "was"
click at [278, 360] on select "being is was having" at bounding box center [325, 371] width 95 height 23
click at [333, 400] on select "correlate overlap cooperate diverge" at bounding box center [325, 400] width 95 height 23
select select "diverge"
click at [278, 389] on select "correlate overlap cooperate diverge" at bounding box center [325, 400] width 95 height 23
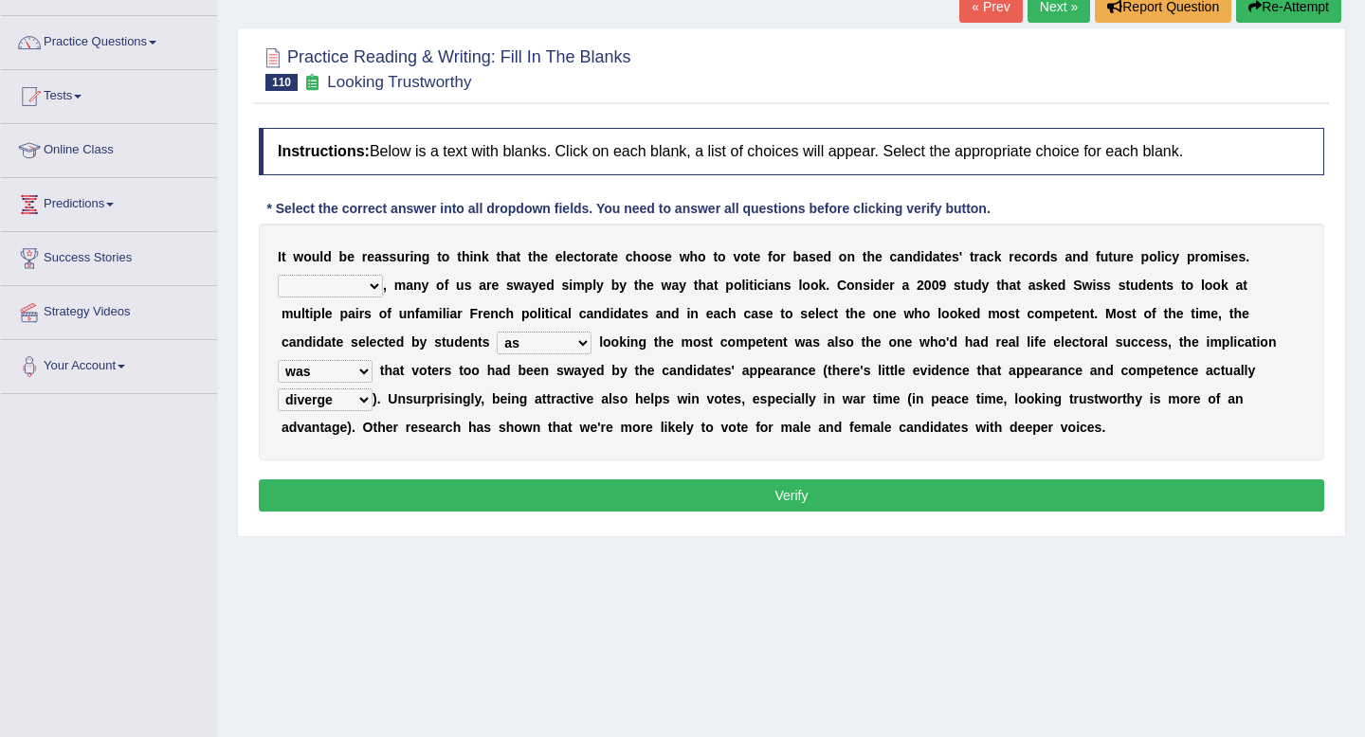
click at [335, 283] on select "For example In truth In addition In return" at bounding box center [330, 286] width 105 height 23
select select "In truth"
click at [278, 275] on select "For example In truth In addition In return" at bounding box center [330, 286] width 105 height 23
click at [535, 494] on button "Verify" at bounding box center [791, 496] width 1065 height 32
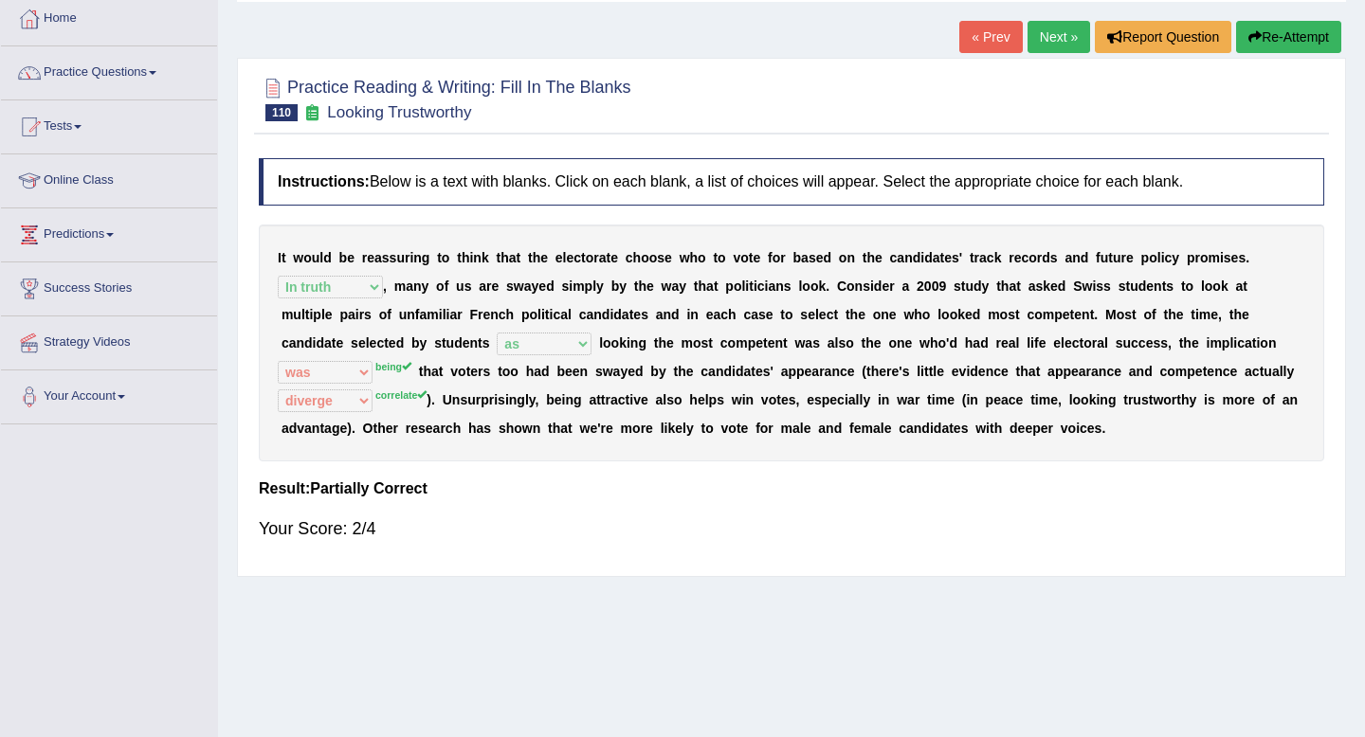
scroll to position [93, 0]
